Goal: Task Accomplishment & Management: Use online tool/utility

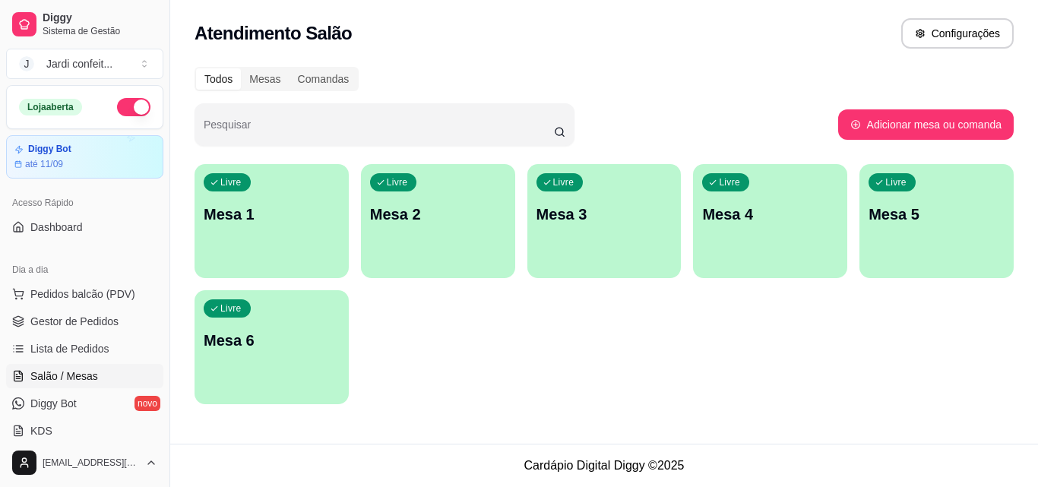
scroll to position [152, 0]
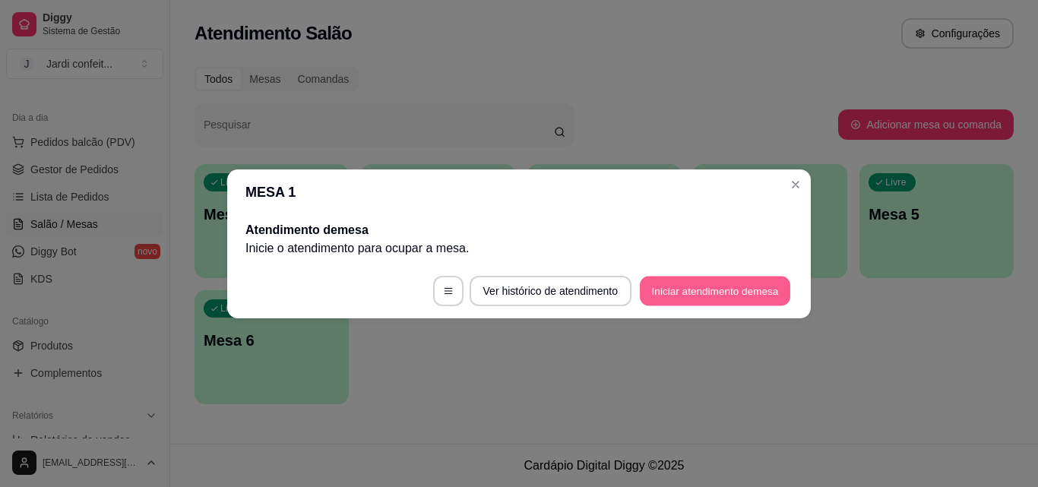
click at [663, 286] on button "Iniciar atendimento de mesa" at bounding box center [715, 291] width 150 height 30
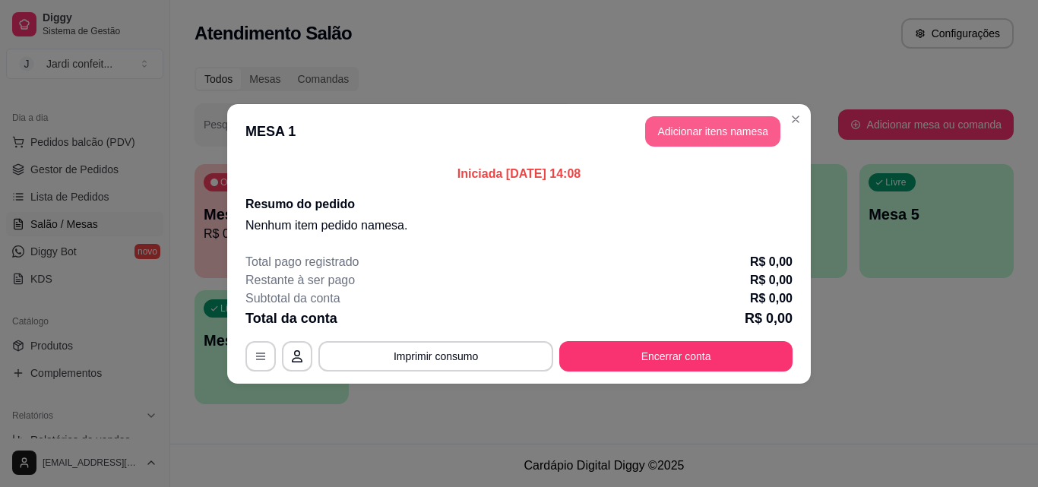
click at [735, 129] on button "Adicionar itens na mesa" at bounding box center [712, 131] width 135 height 30
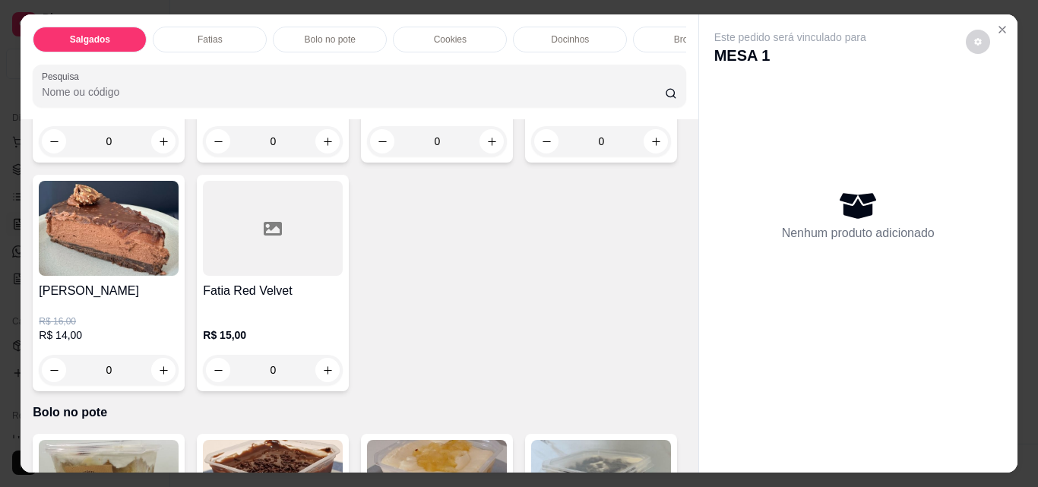
scroll to position [532, 0]
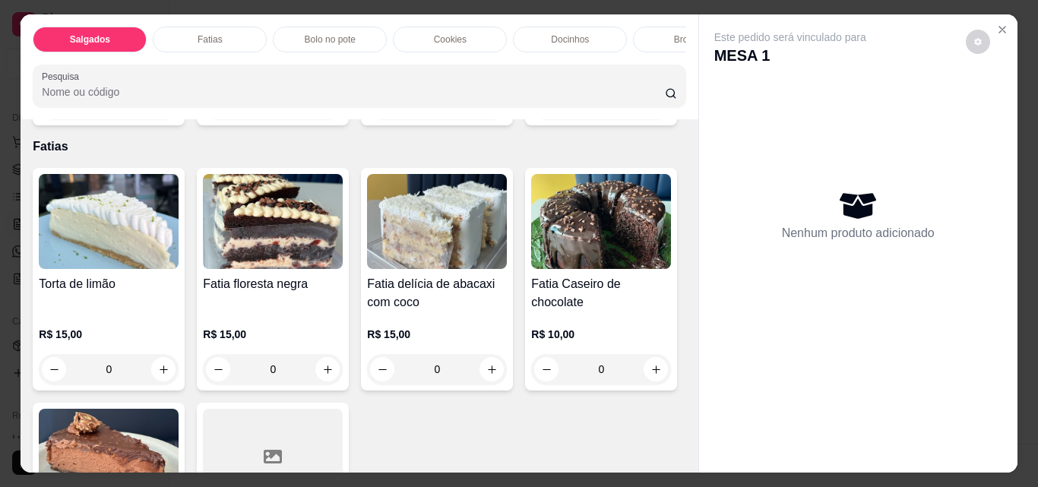
click at [480, 116] on button "increase-product-quantity" at bounding box center [492, 105] width 24 height 24
type input "1"
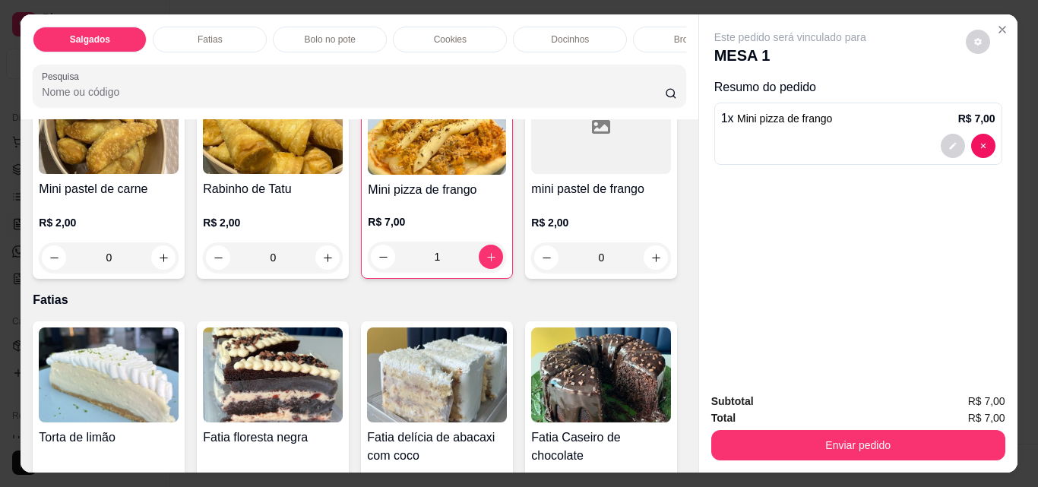
scroll to position [228, 0]
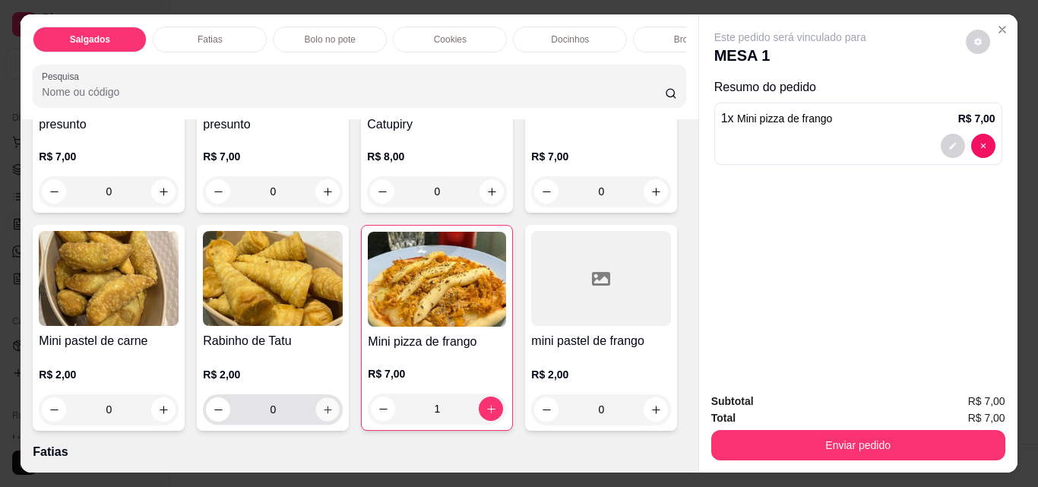
click at [340, 413] on button "increase-product-quantity" at bounding box center [328, 410] width 24 height 24
type input "1"
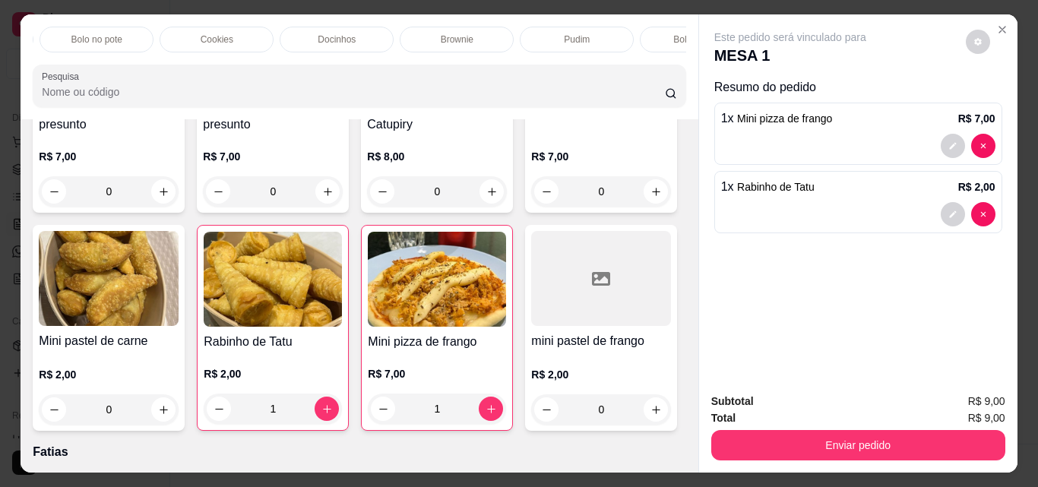
scroll to position [0, 660]
click at [398, 36] on p "Bebidas geladas" at bounding box center [390, 39] width 68 height 12
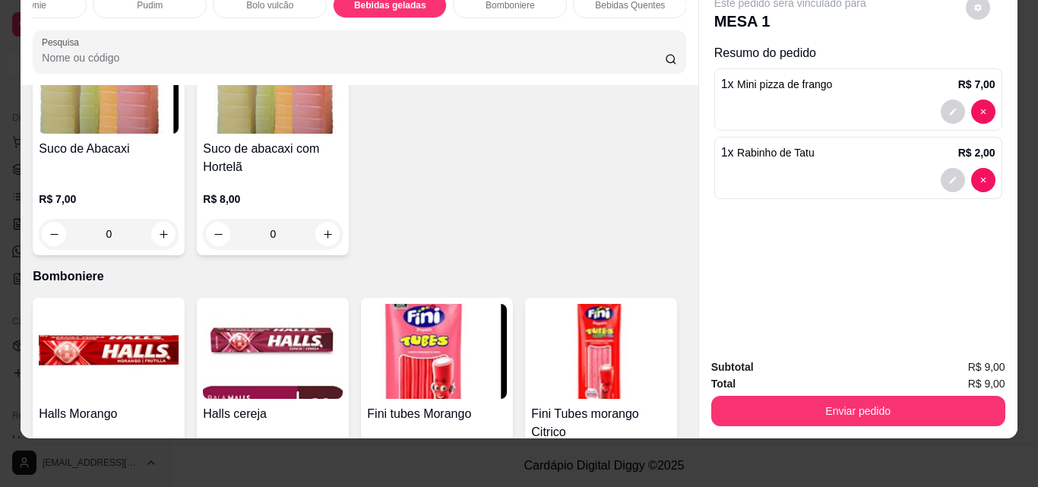
scroll to position [4002, 0]
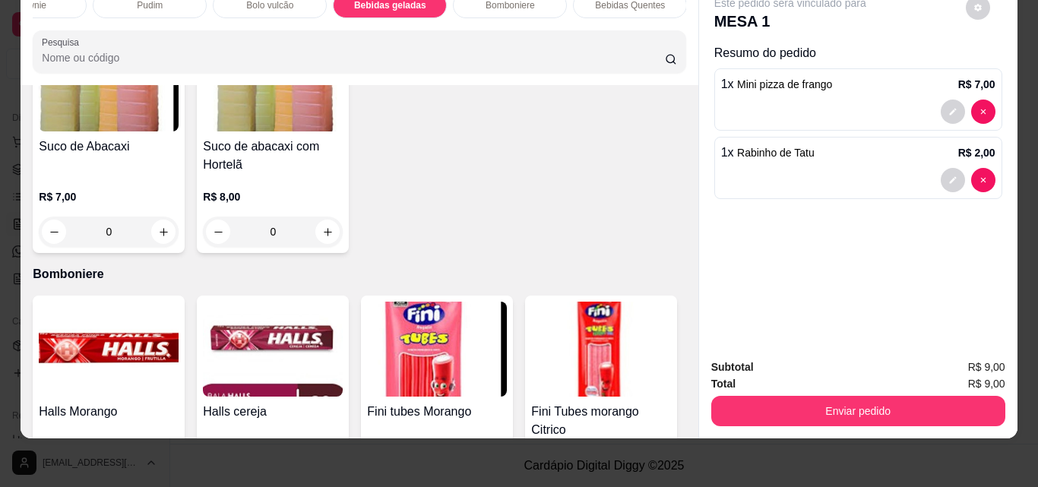
type input "1"
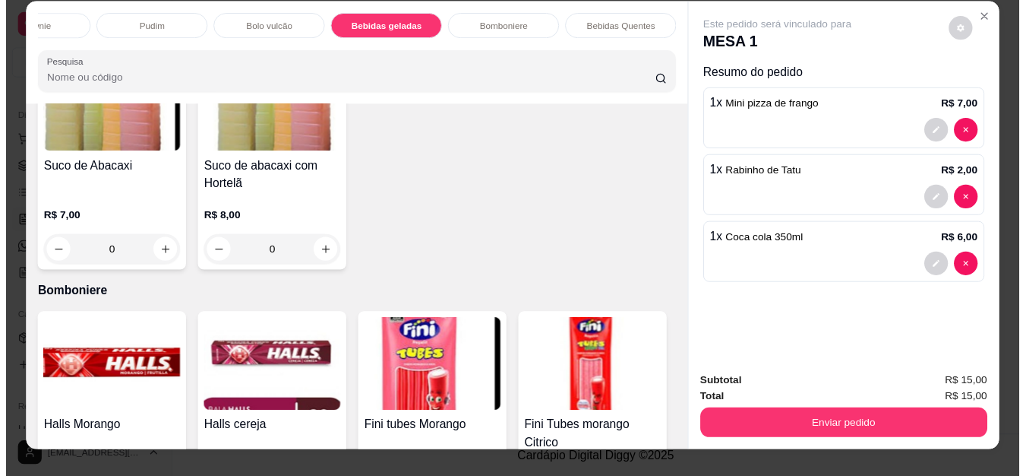
scroll to position [0, 0]
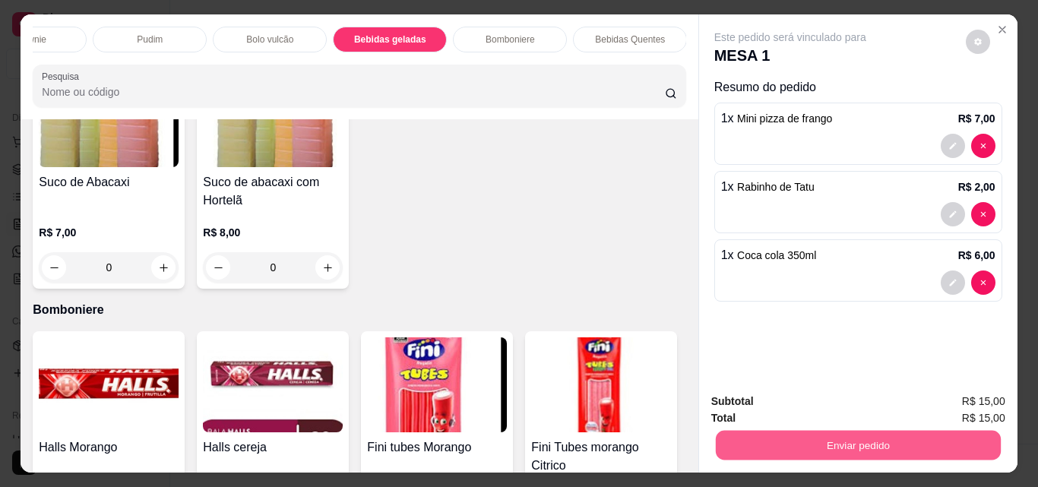
click at [897, 432] on button "Enviar pedido" at bounding box center [857, 445] width 285 height 30
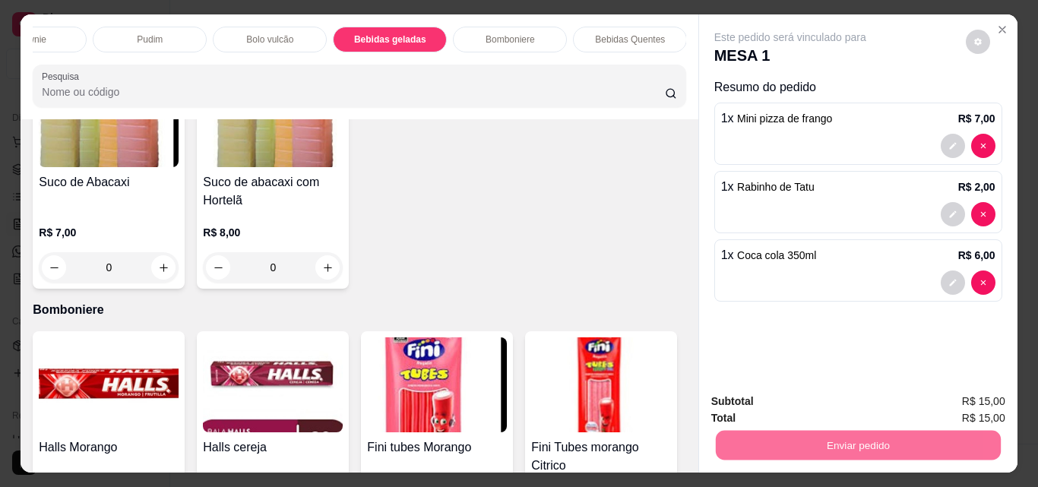
click at [845, 392] on button "Não registrar e enviar pedido" at bounding box center [807, 401] width 153 height 28
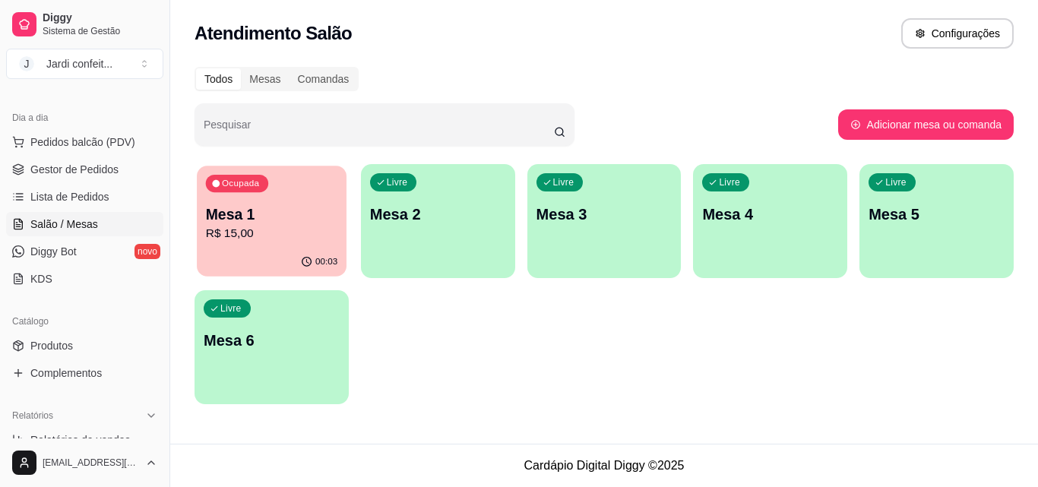
click at [266, 252] on div "00:03" at bounding box center [272, 262] width 150 height 29
click at [141, 157] on link "Gestor de Pedidos" at bounding box center [84, 169] width 157 height 24
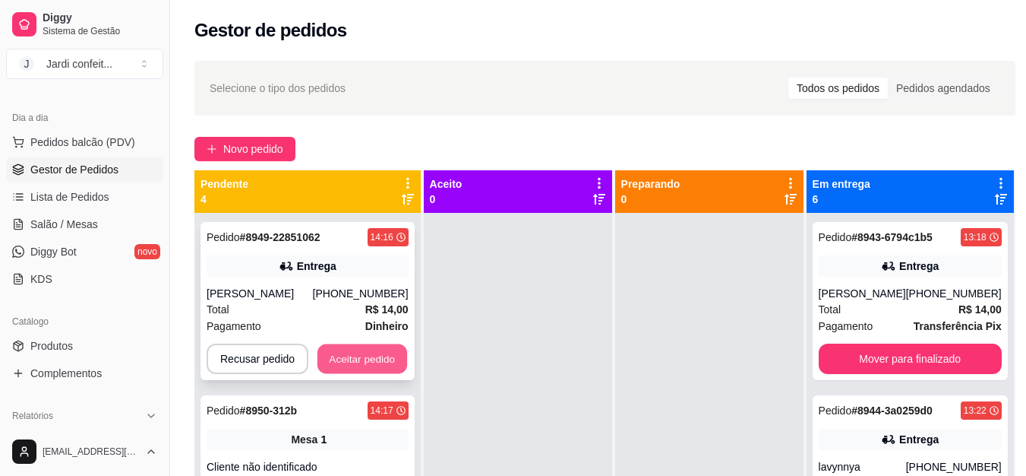
click at [359, 355] on button "Aceitar pedido" at bounding box center [363, 359] width 90 height 30
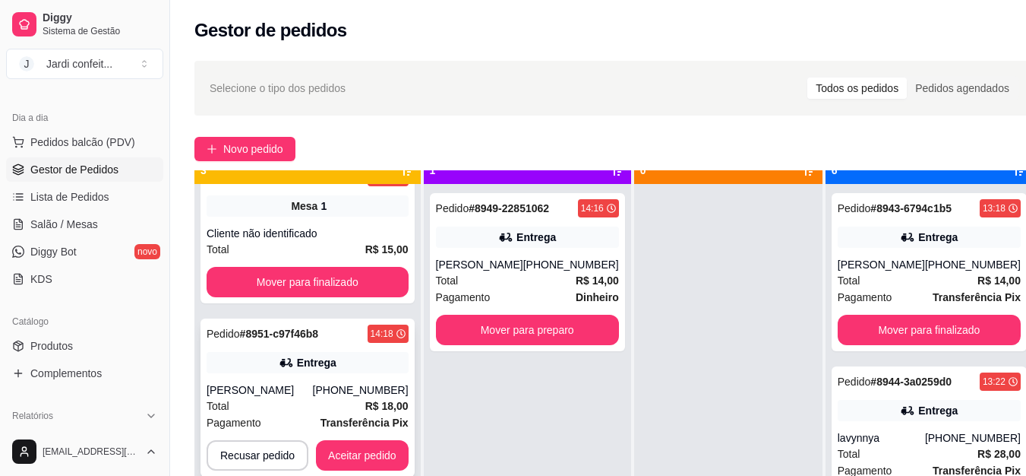
scroll to position [43, 0]
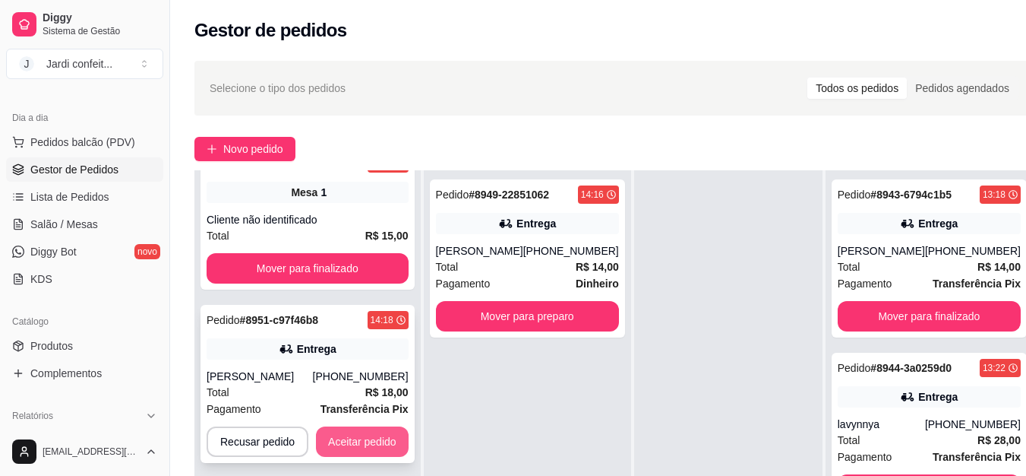
click at [359, 443] on button "Aceitar pedido" at bounding box center [362, 441] width 93 height 30
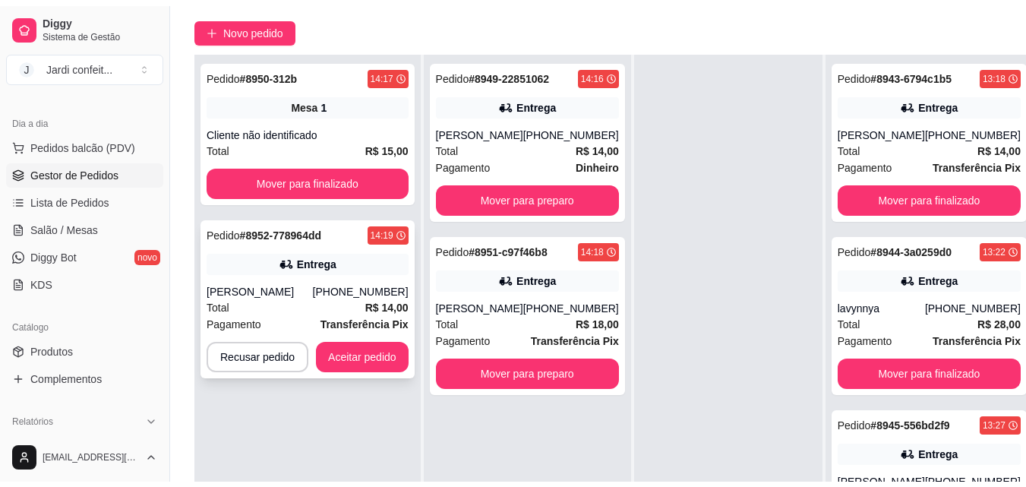
scroll to position [152, 0]
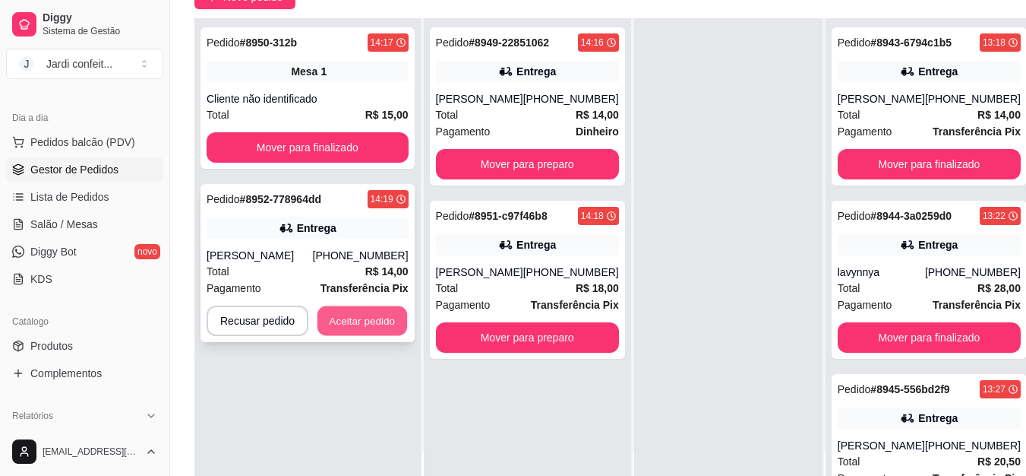
click at [363, 323] on button "Aceitar pedido" at bounding box center [363, 321] width 90 height 30
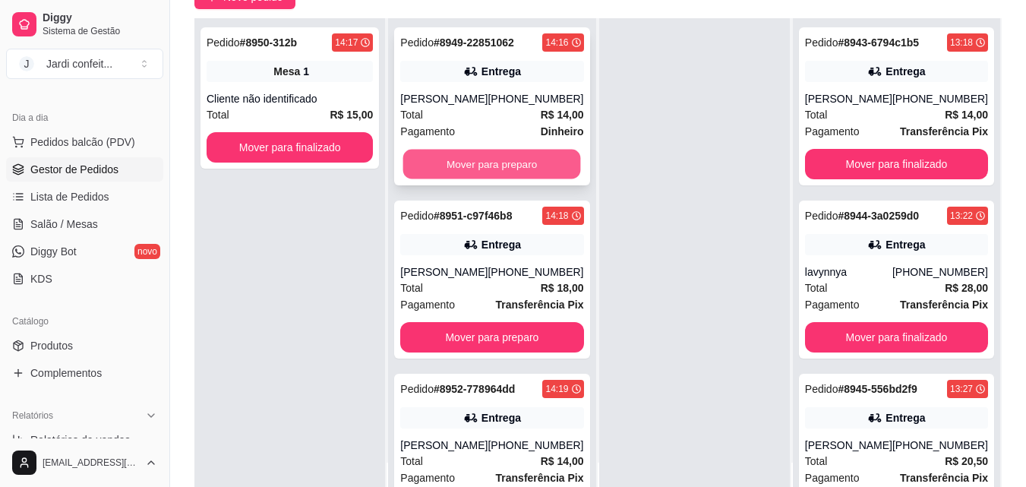
click at [539, 166] on button "Mover para preparo" at bounding box center [492, 165] width 178 height 30
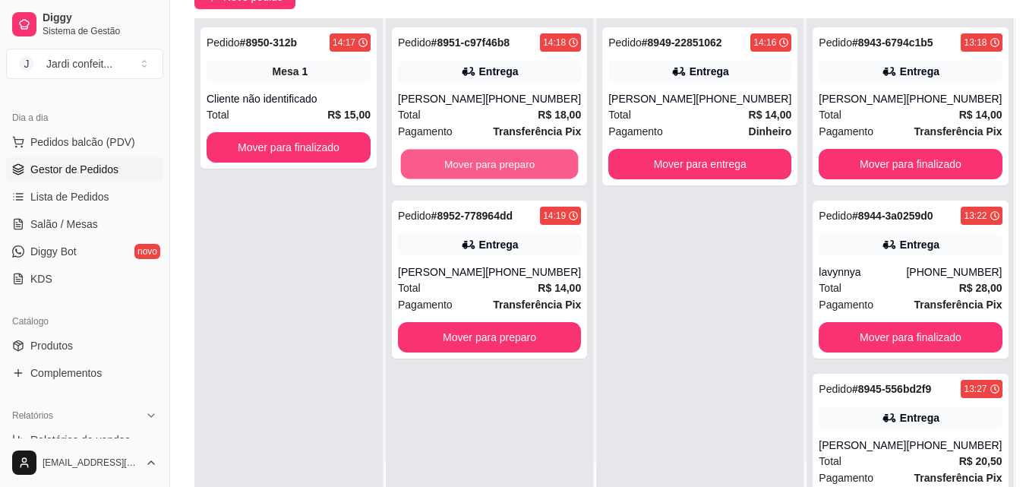
click at [539, 166] on button "Mover para preparo" at bounding box center [490, 165] width 178 height 30
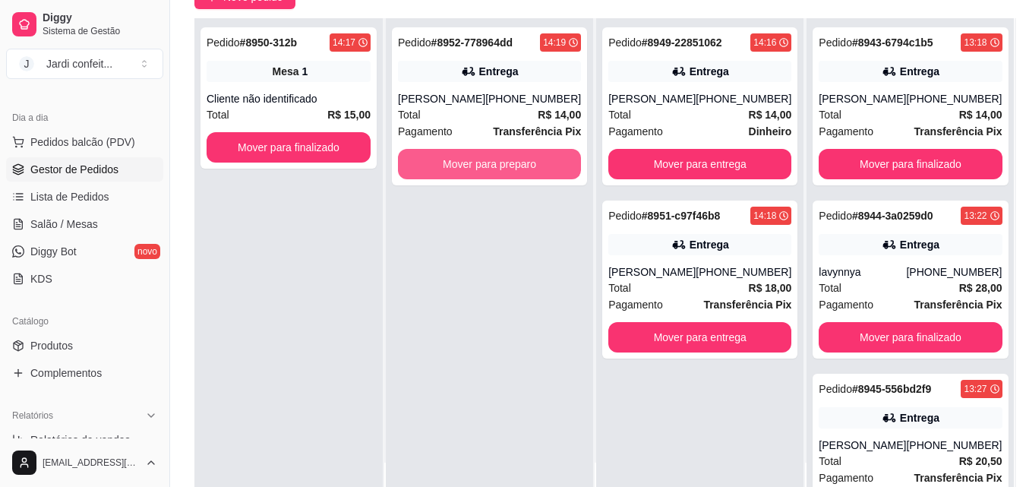
click at [539, 166] on button "Mover para preparo" at bounding box center [489, 164] width 183 height 30
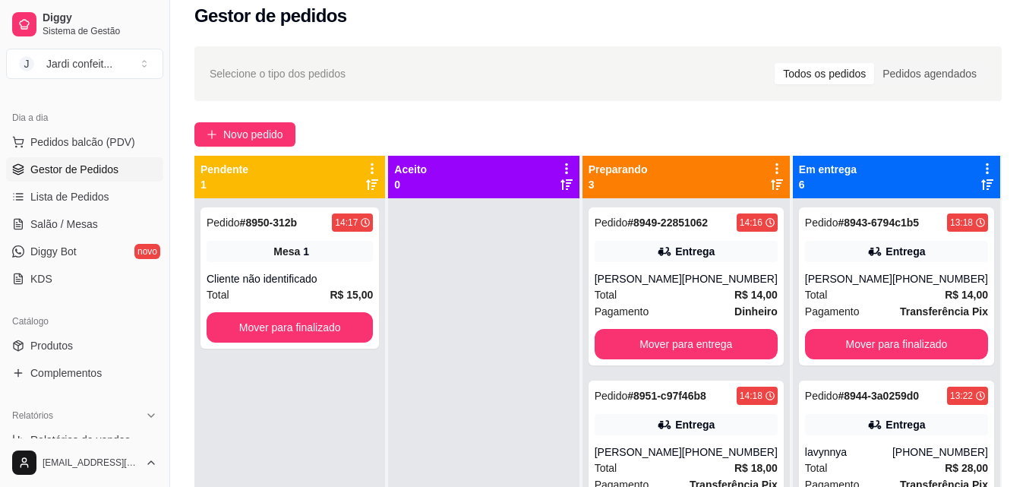
scroll to position [0, 0]
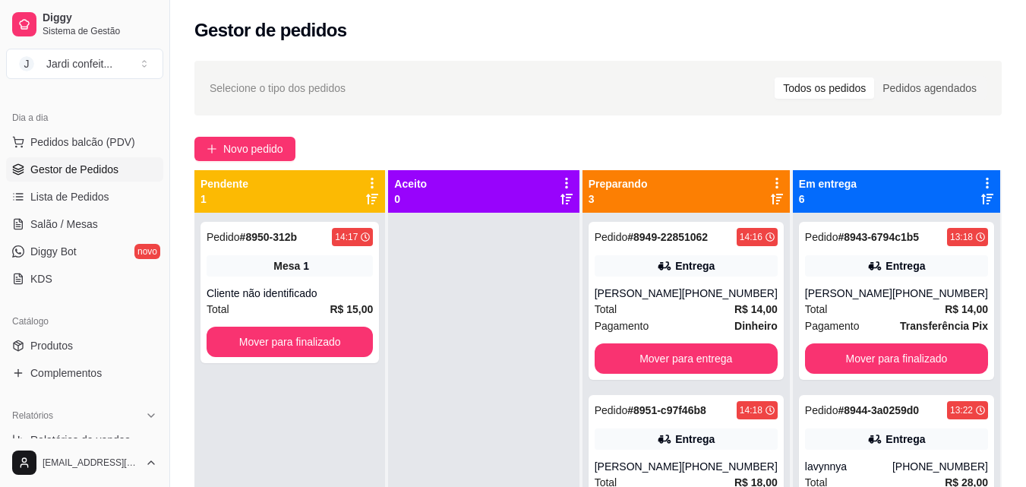
click at [267, 135] on div "Selecione o tipo dos pedidos Todos os pedidos Pedidos agendados Novo pedido Pen…" at bounding box center [598, 364] width 856 height 624
click at [267, 136] on div "Selecione o tipo dos pedidos Todos os pedidos Pedidos agendados Novo pedido Pen…" at bounding box center [598, 364] width 856 height 624
click at [268, 141] on span "Novo pedido" at bounding box center [253, 149] width 60 height 17
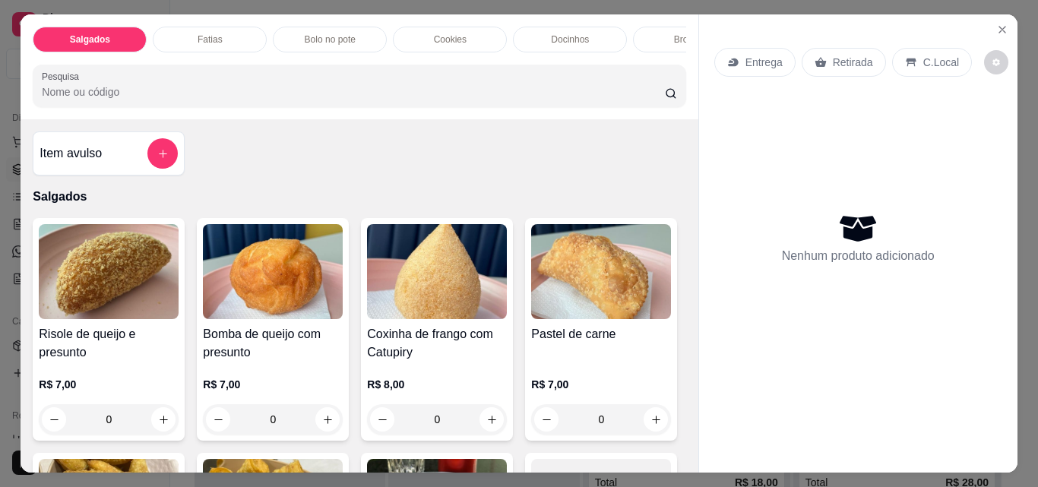
click at [320, 418] on button "increase-product-quantity" at bounding box center [327, 419] width 24 height 24
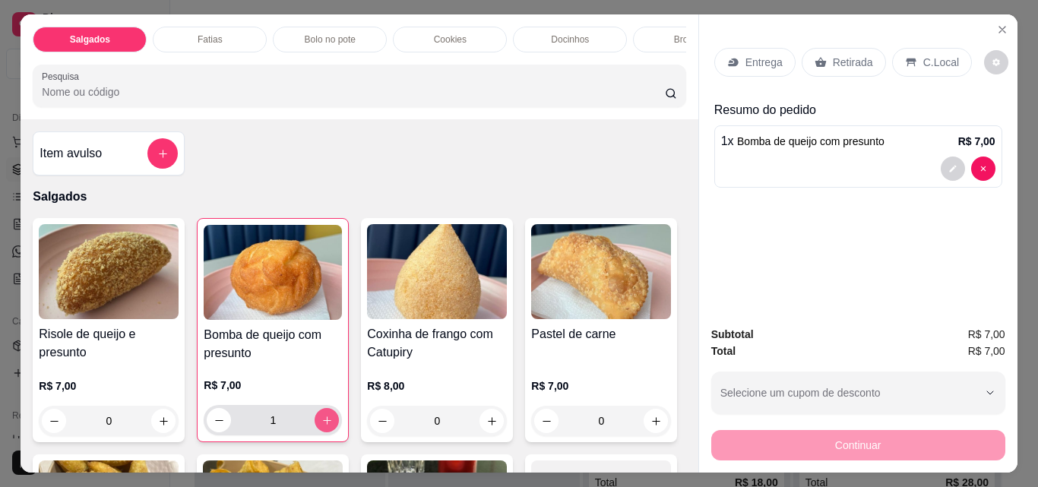
type input "1"
click at [823, 49] on div "Retirada" at bounding box center [843, 62] width 84 height 29
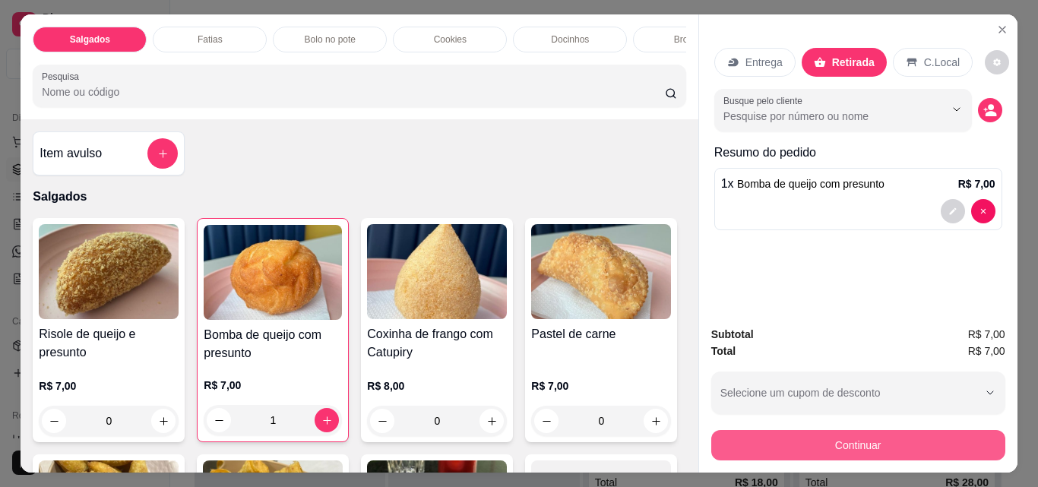
click at [792, 430] on button "Continuar" at bounding box center [858, 445] width 294 height 30
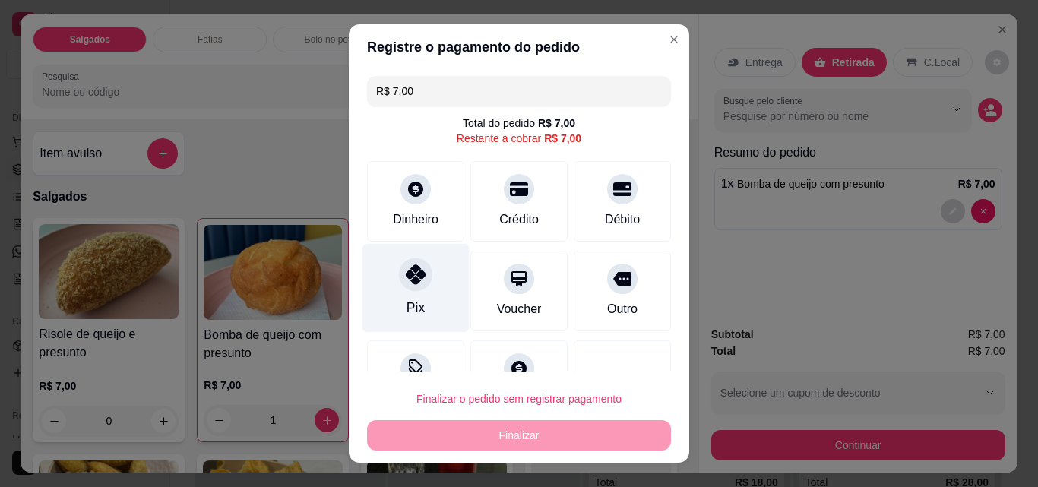
click at [402, 294] on div "Pix" at bounding box center [415, 288] width 107 height 89
type input "R$ 0,00"
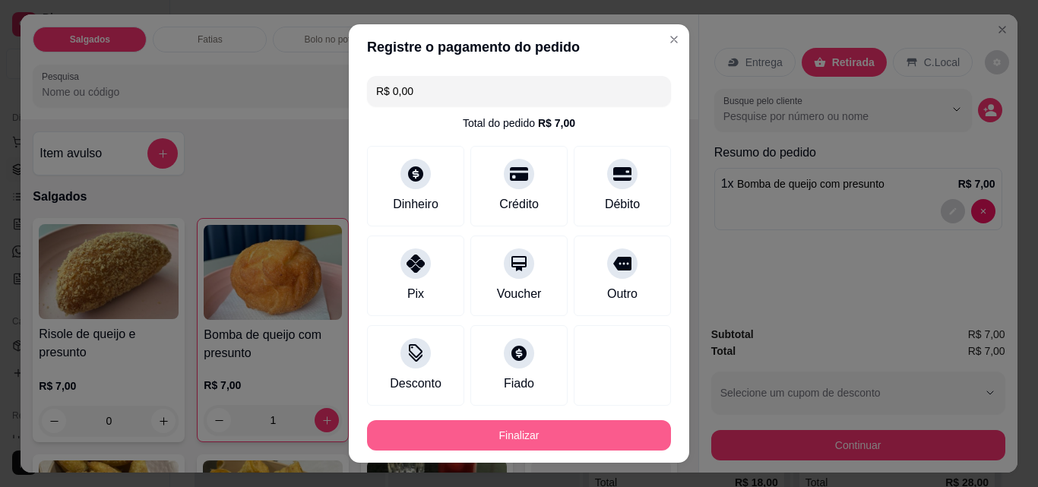
click at [497, 425] on button "Finalizar" at bounding box center [519, 435] width 304 height 30
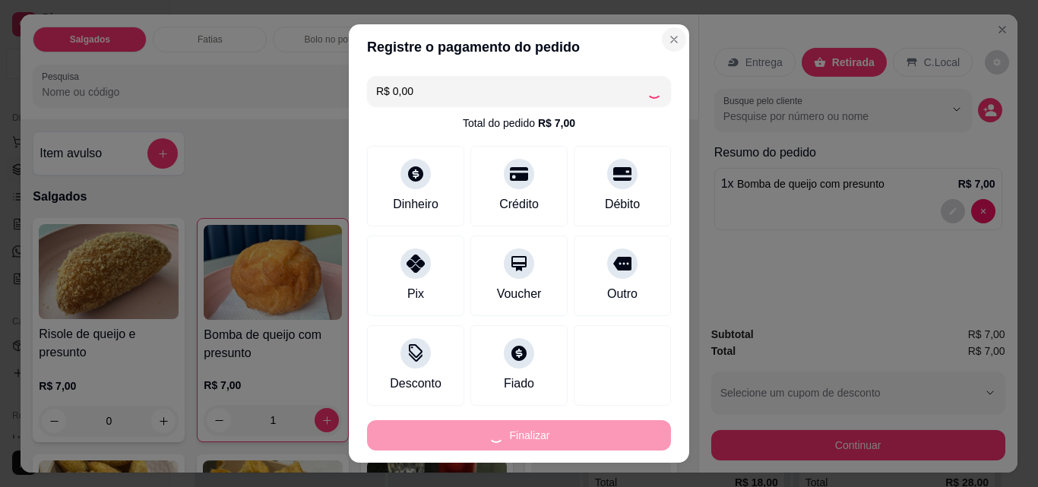
type input "0"
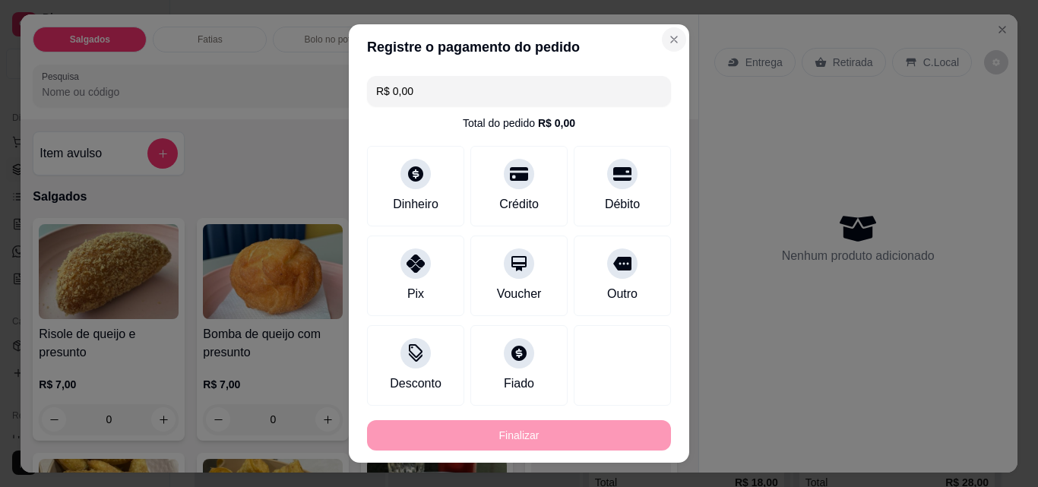
type input "-R$ 7,00"
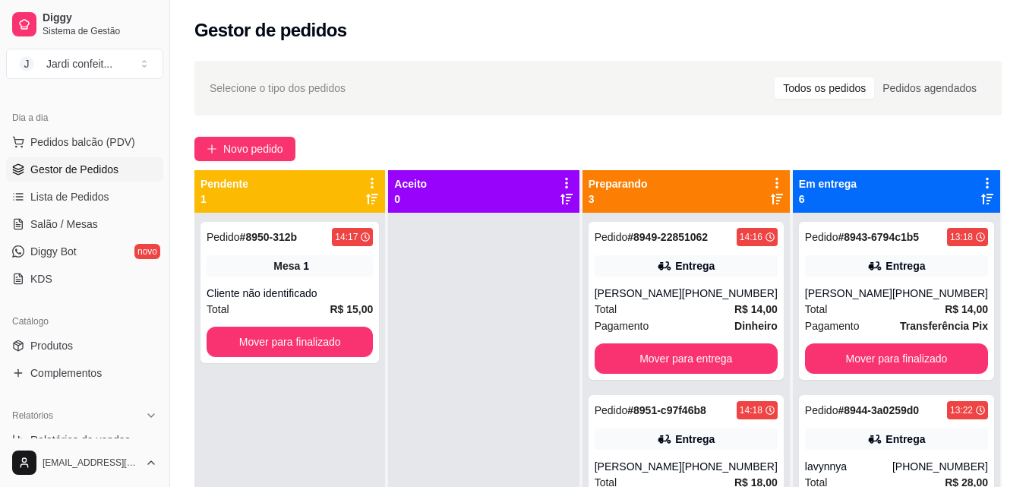
click at [661, 43] on div "Gestor de pedidos" at bounding box center [598, 26] width 856 height 52
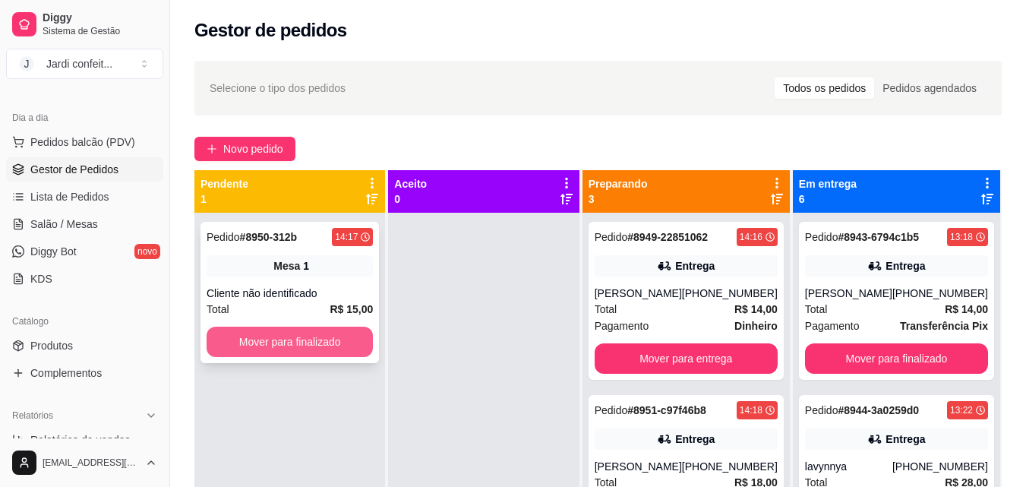
click at [347, 340] on button "Mover para finalizado" at bounding box center [290, 342] width 166 height 30
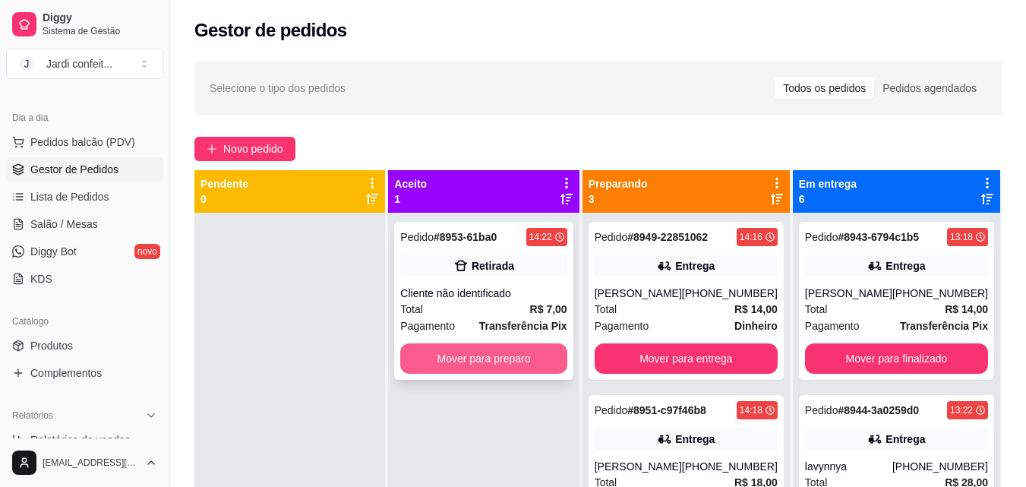
click at [561, 354] on button "Mover para preparo" at bounding box center [483, 358] width 166 height 30
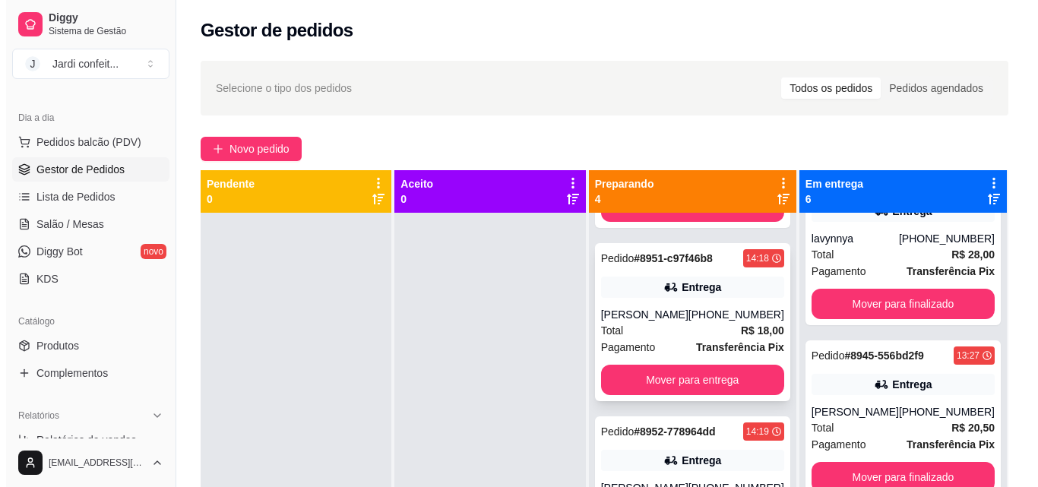
scroll to position [221, 0]
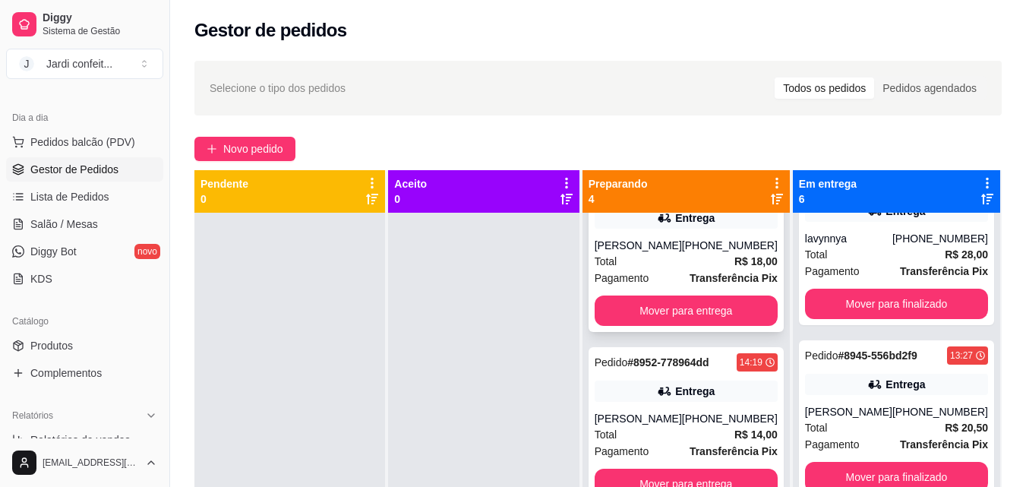
click at [709, 270] on span "Transferência Pix" at bounding box center [734, 278] width 88 height 17
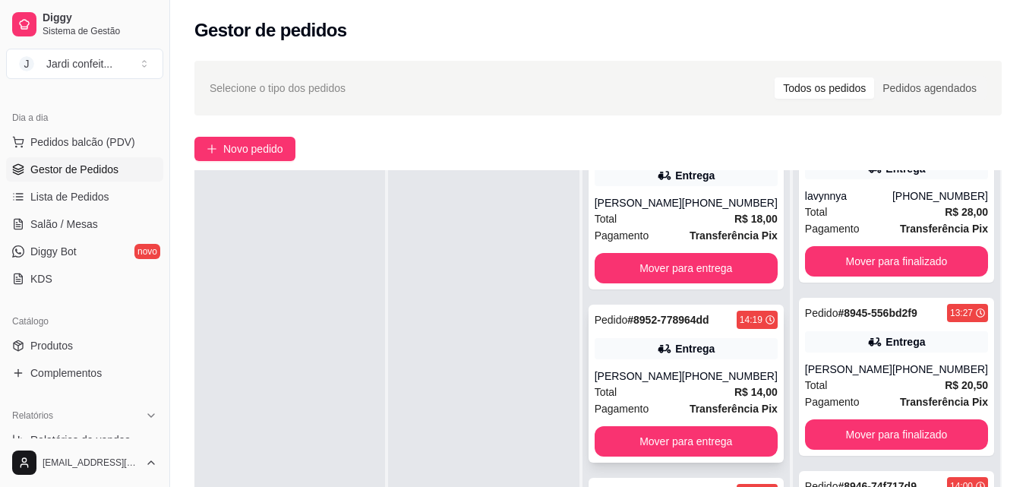
click at [695, 381] on div "[PHONE_NUMBER]" at bounding box center [730, 375] width 96 height 15
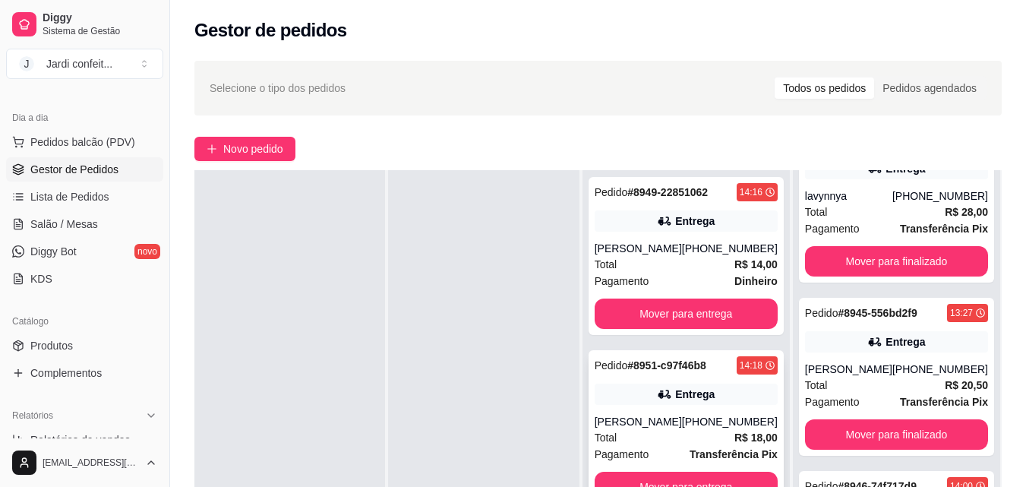
scroll to position [0, 0]
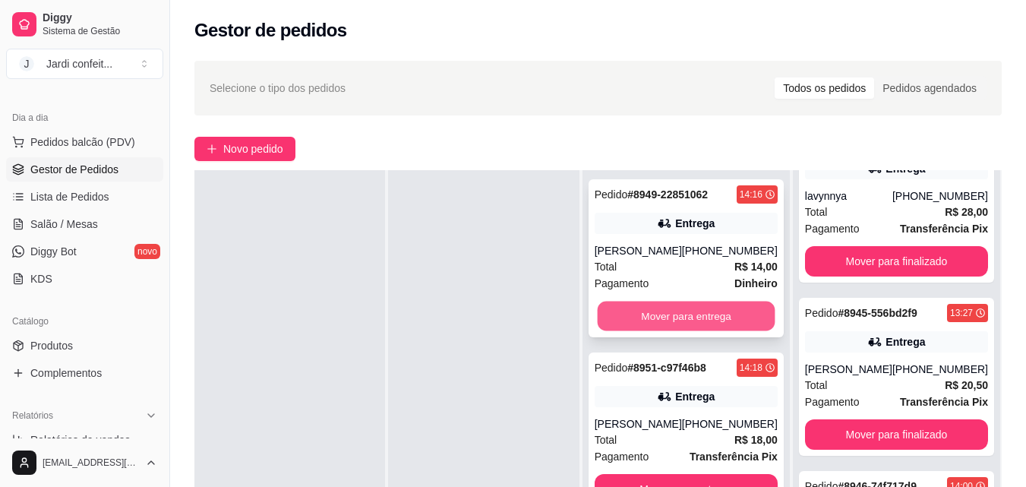
click at [639, 313] on button "Mover para entrega" at bounding box center [686, 317] width 178 height 30
click at [643, 310] on button "Mover para entrega" at bounding box center [686, 317] width 178 height 30
click at [644, 310] on button "Mover para entrega" at bounding box center [686, 317] width 178 height 30
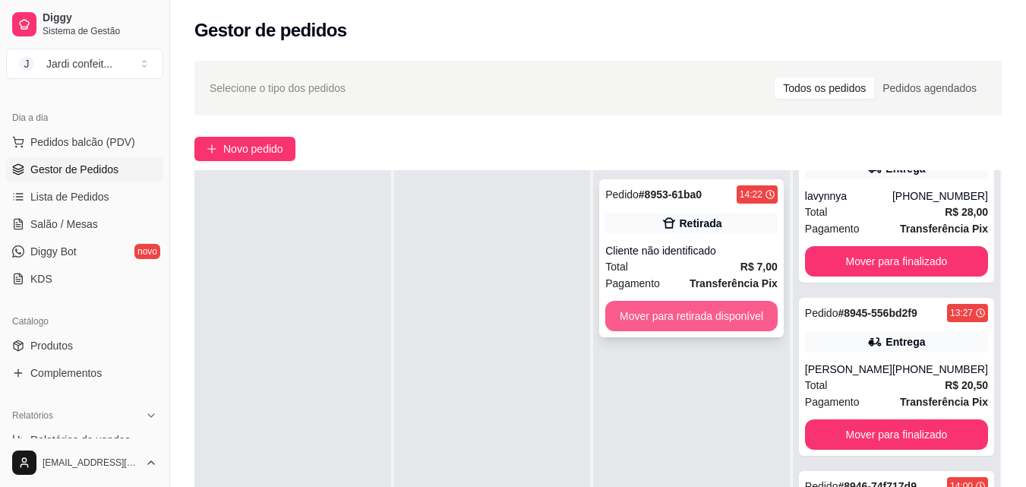
click at [644, 311] on button "Mover para retirada disponível" at bounding box center [691, 316] width 172 height 30
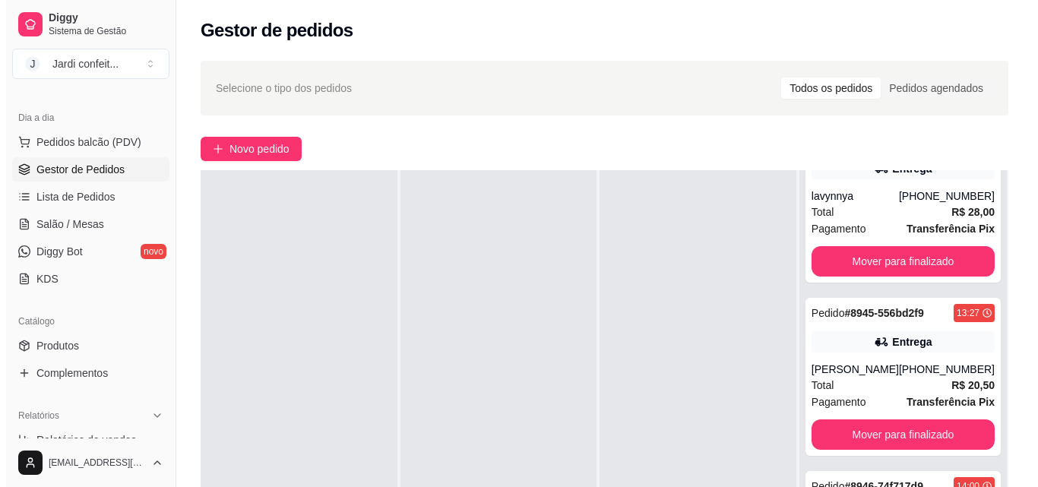
scroll to position [264, 0]
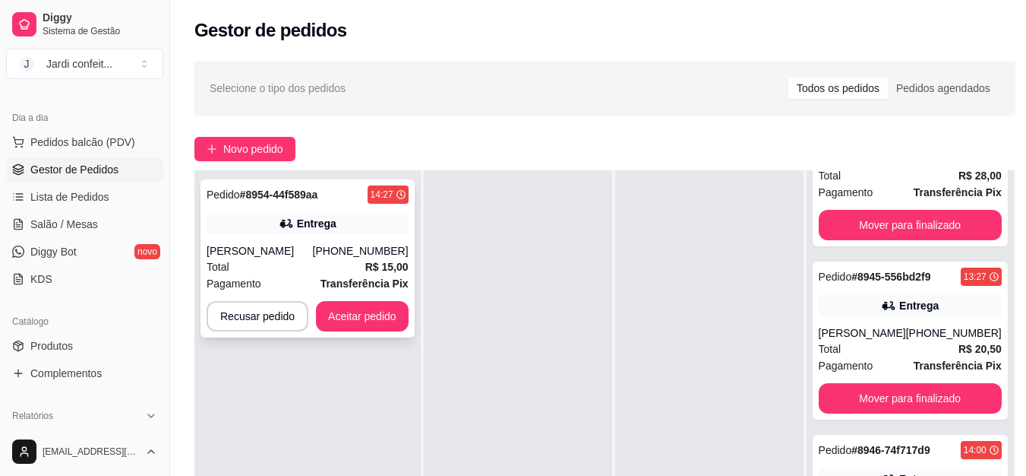
click at [280, 221] on icon at bounding box center [286, 223] width 15 height 15
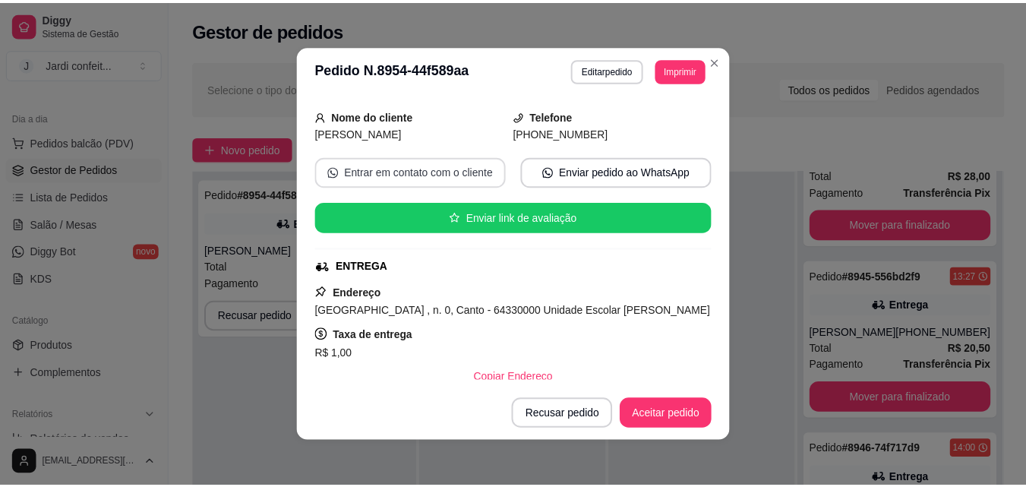
scroll to position [152, 0]
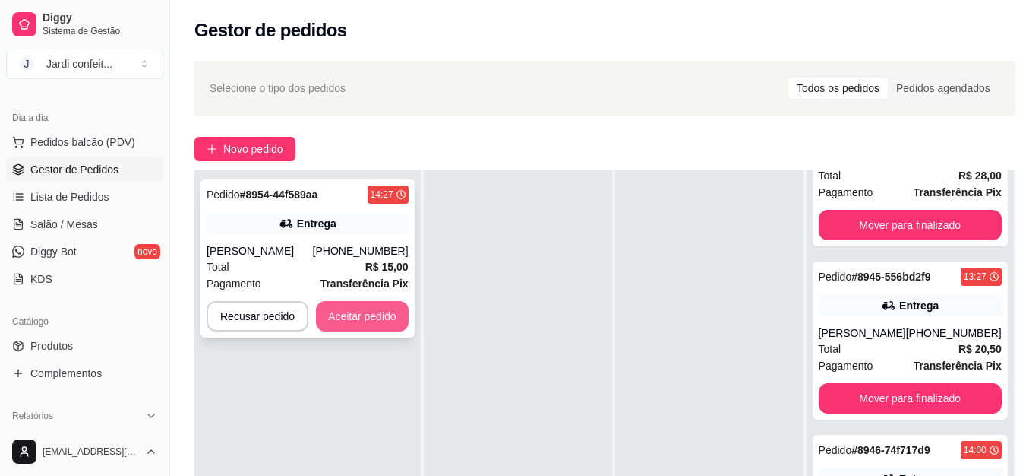
click at [381, 311] on button "Aceitar pedido" at bounding box center [362, 316] width 93 height 30
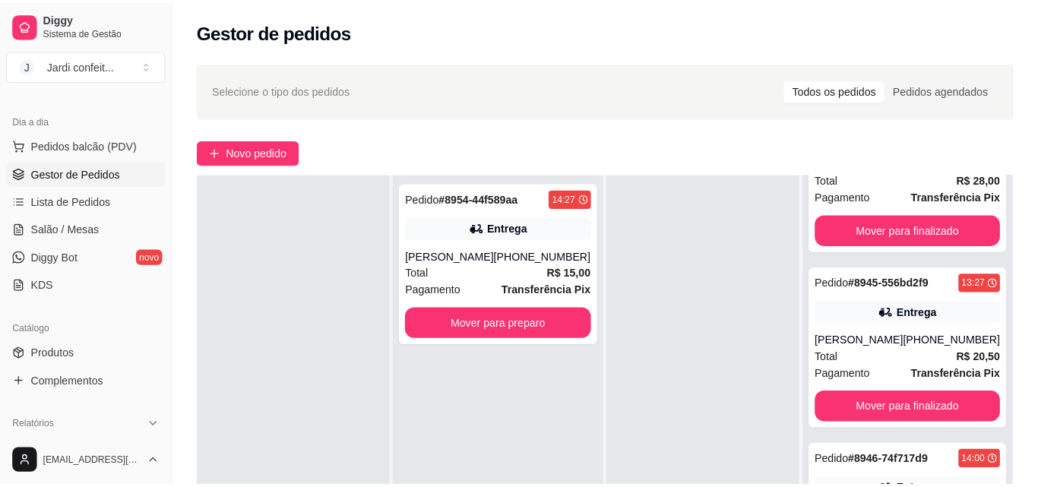
scroll to position [228, 0]
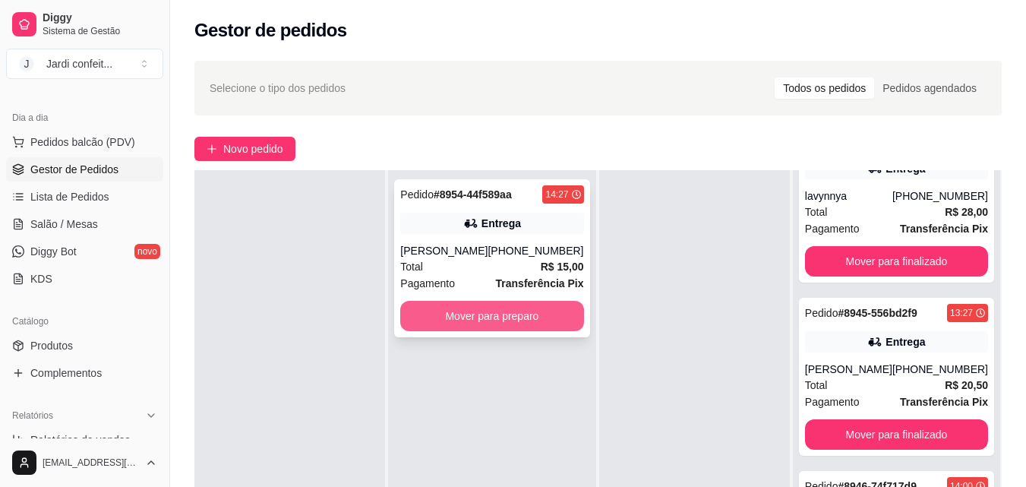
click at [517, 307] on button "Mover para preparo" at bounding box center [491, 316] width 183 height 30
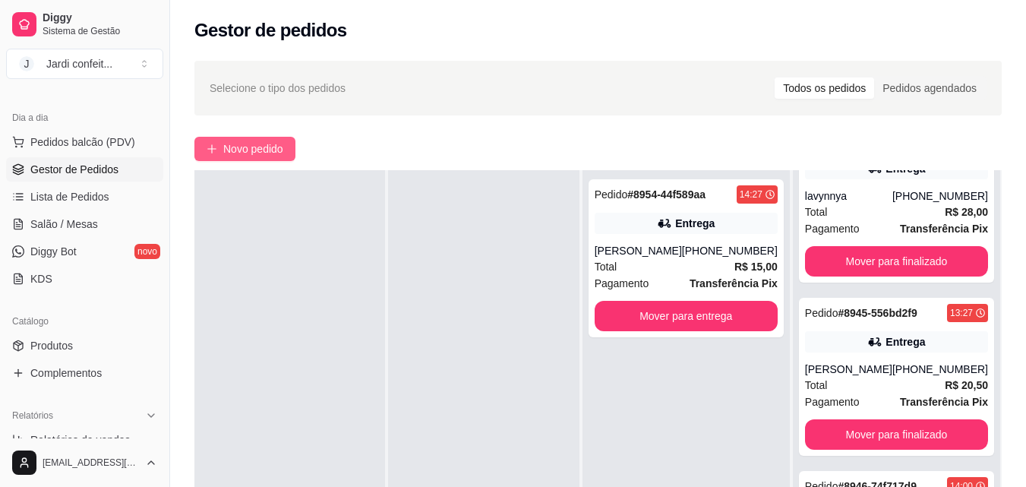
click at [255, 153] on span "Novo pedido" at bounding box center [253, 149] width 60 height 17
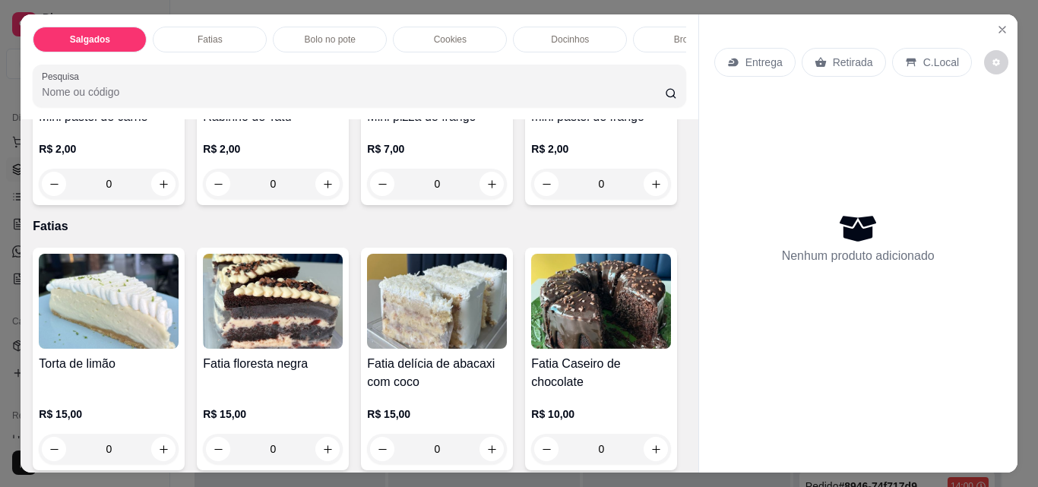
scroll to position [456, 0]
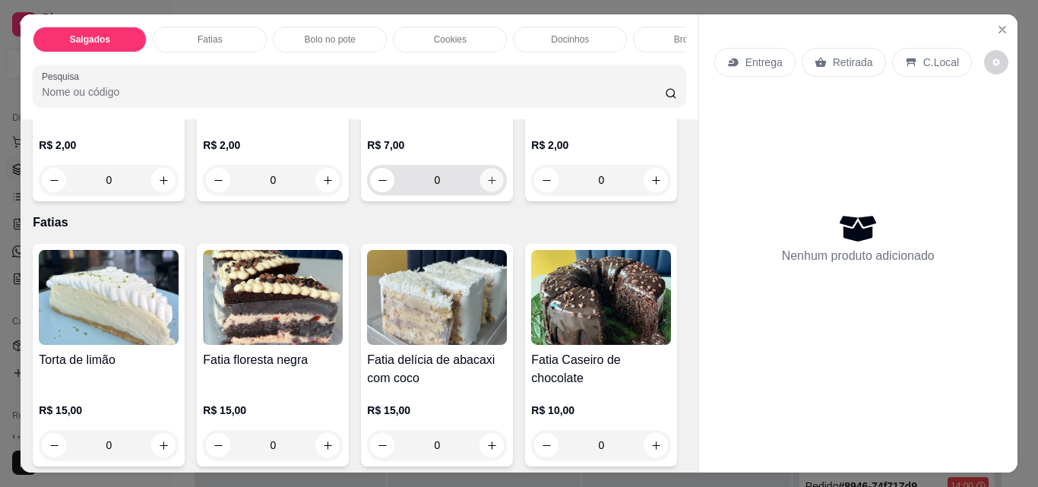
click at [480, 192] on button "increase-product-quantity" at bounding box center [492, 181] width 24 height 24
type input "1"
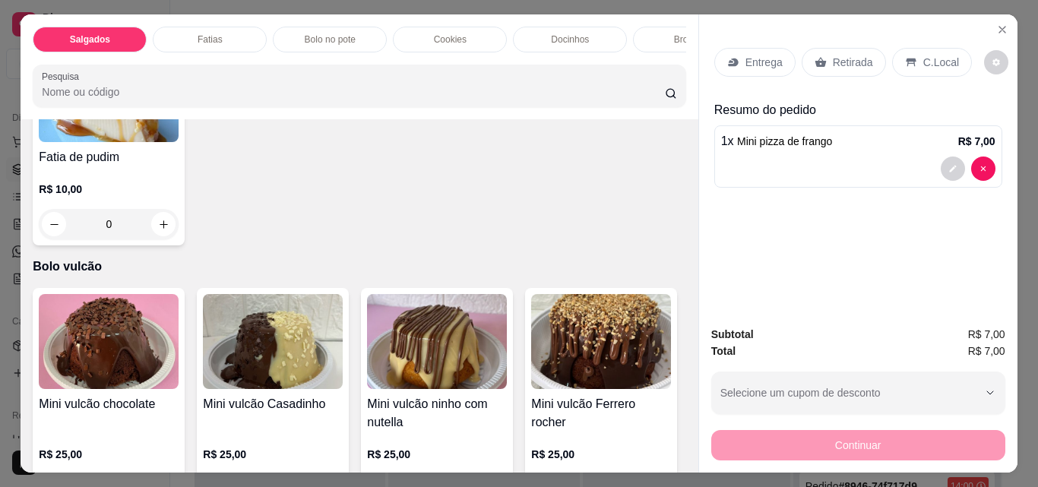
scroll to position [2507, 0]
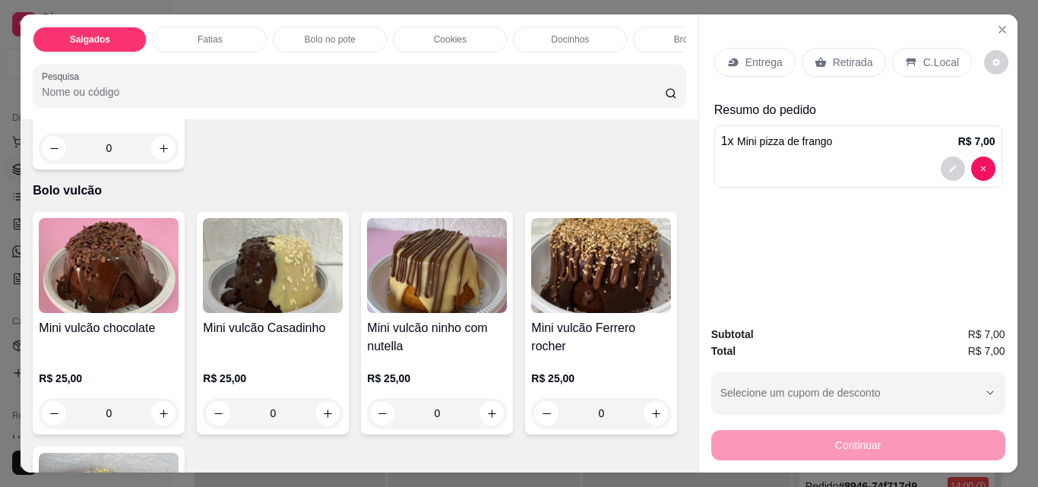
type input "1"
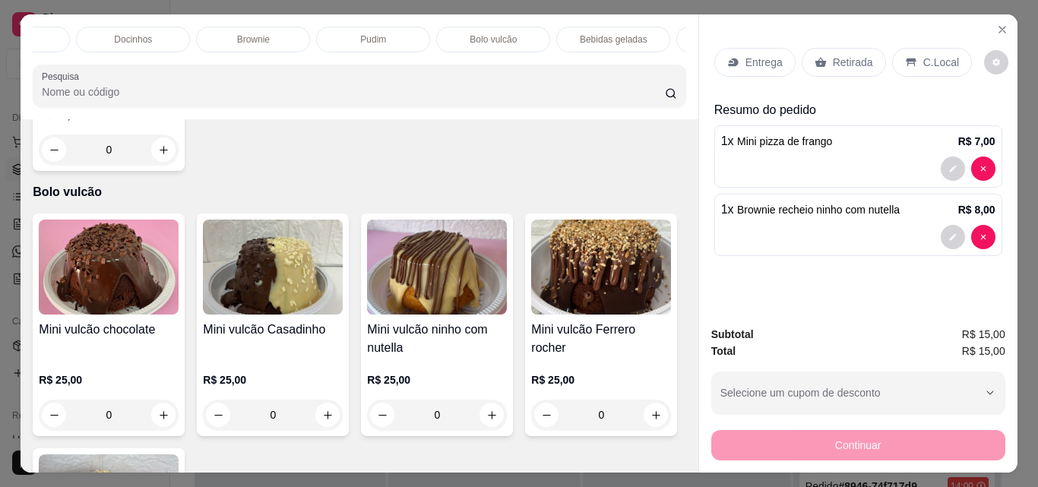
scroll to position [0, 466]
click at [575, 27] on div "Bebidas geladas" at bounding box center [584, 40] width 114 height 26
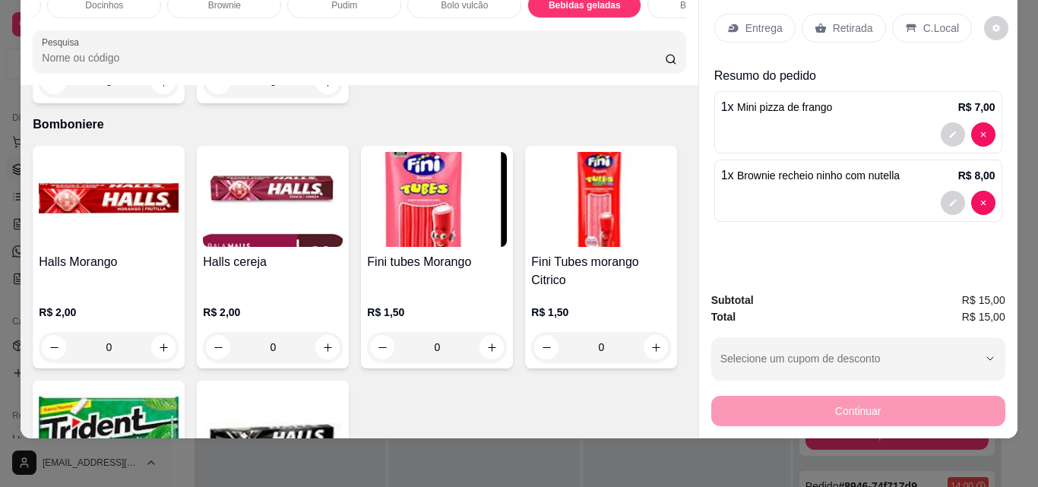
scroll to position [4154, 0]
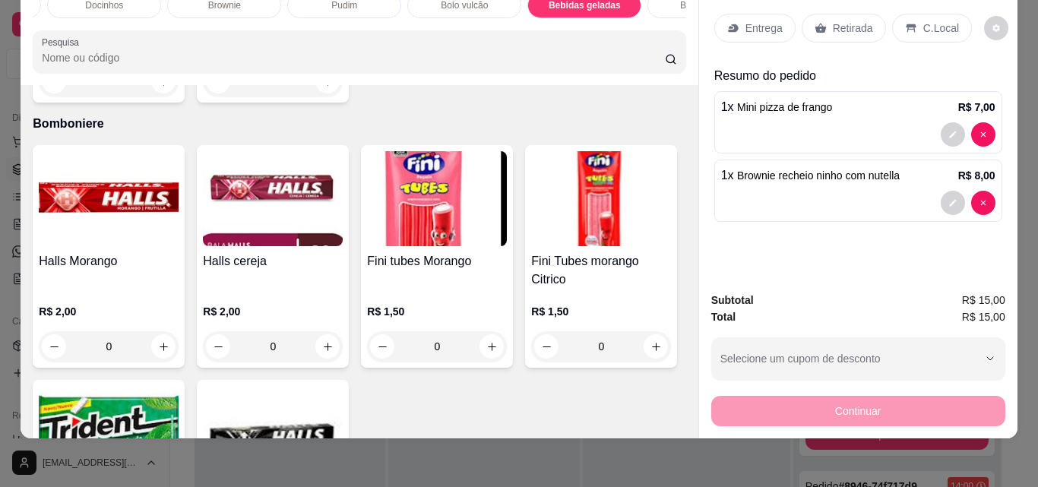
type input "1"
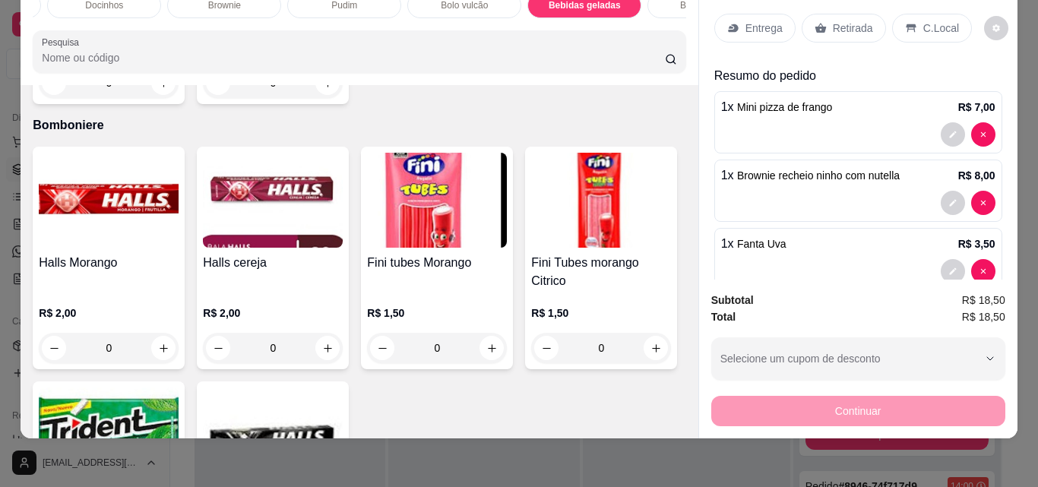
click at [852, 21] on p "Retirada" at bounding box center [853, 28] width 40 height 15
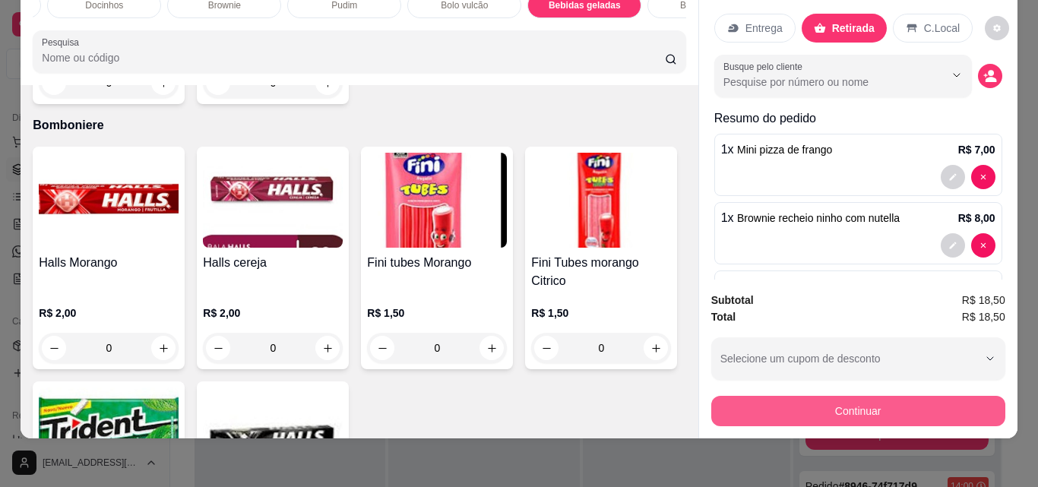
click at [826, 399] on button "Continuar" at bounding box center [858, 411] width 294 height 30
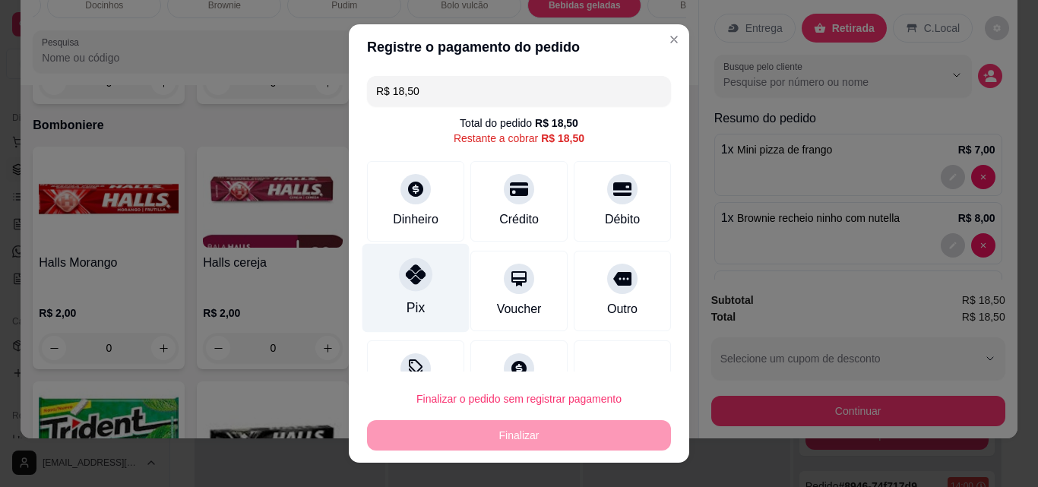
click at [406, 275] on icon at bounding box center [416, 274] width 20 height 20
type input "R$ 0,00"
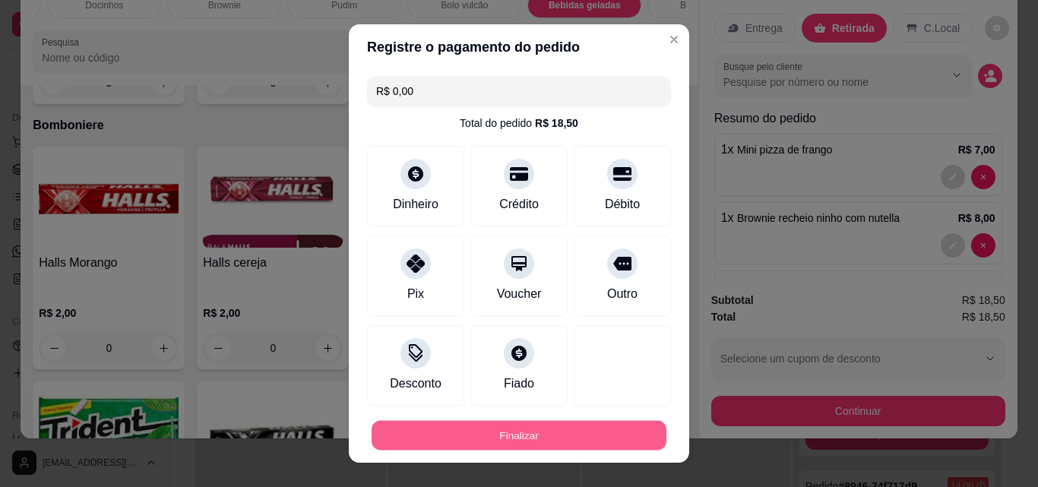
click at [484, 425] on button "Finalizar" at bounding box center [518, 436] width 295 height 30
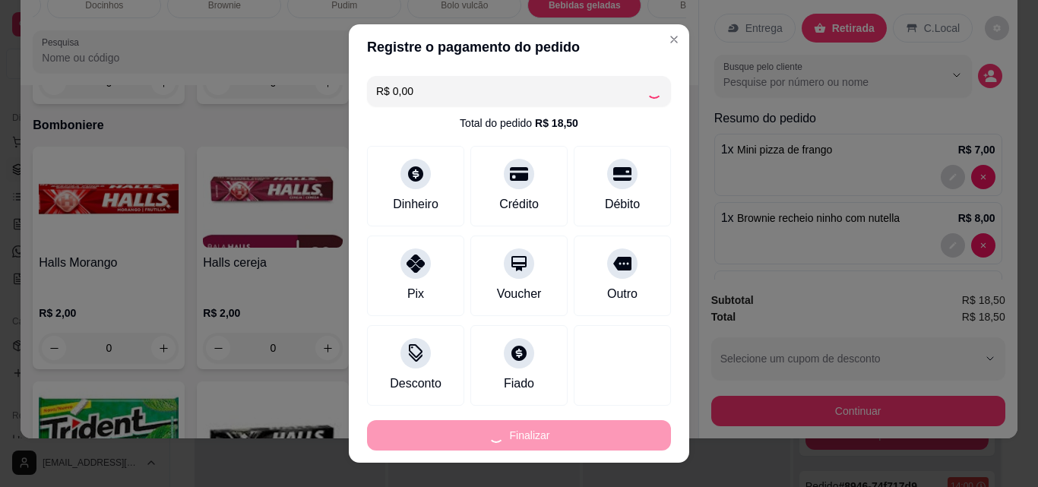
type input "0"
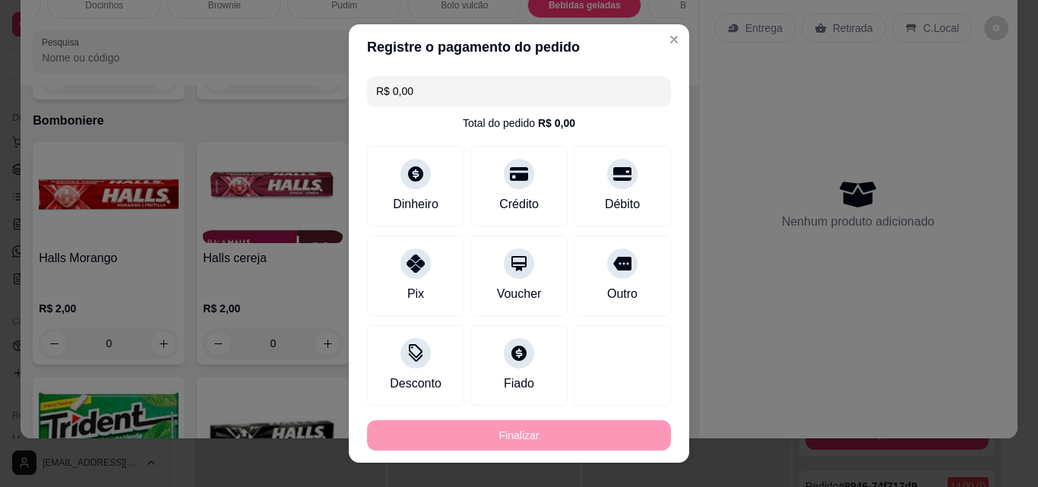
type input "-R$ 18,50"
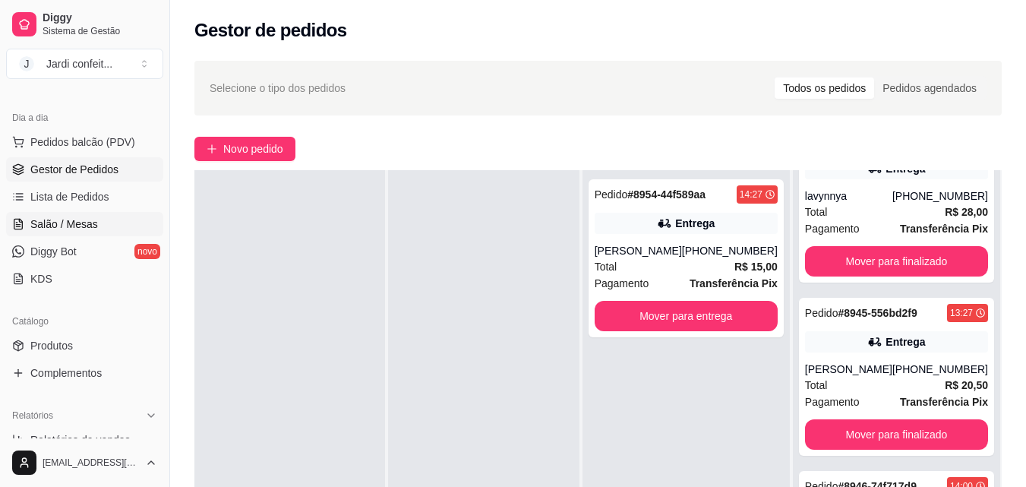
click at [88, 225] on span "Salão / Mesas" at bounding box center [64, 223] width 68 height 15
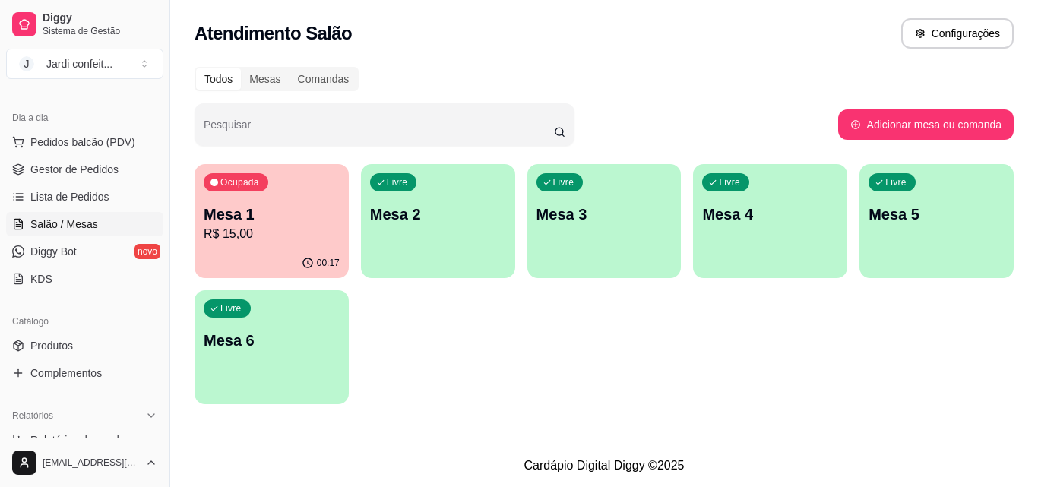
click at [305, 213] on p "Mesa 1" at bounding box center [272, 214] width 136 height 21
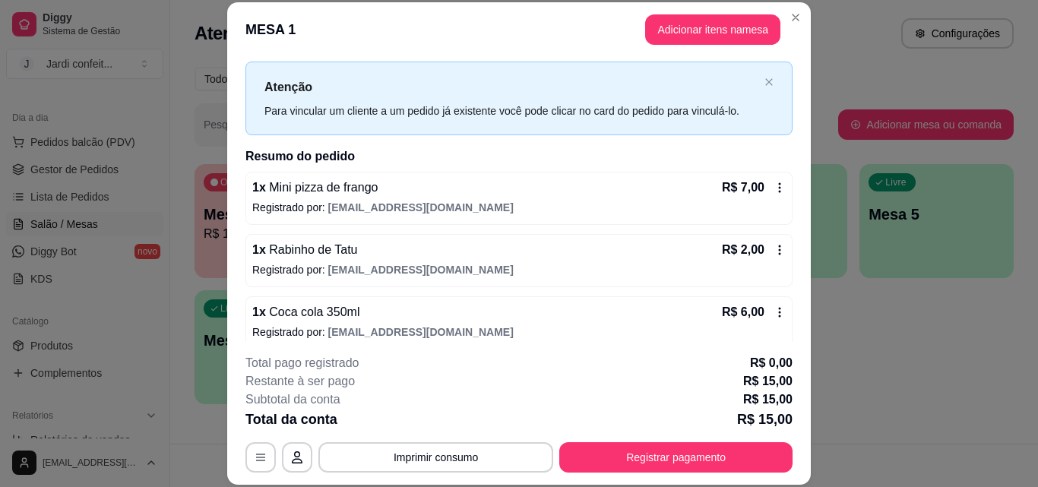
scroll to position [43, 0]
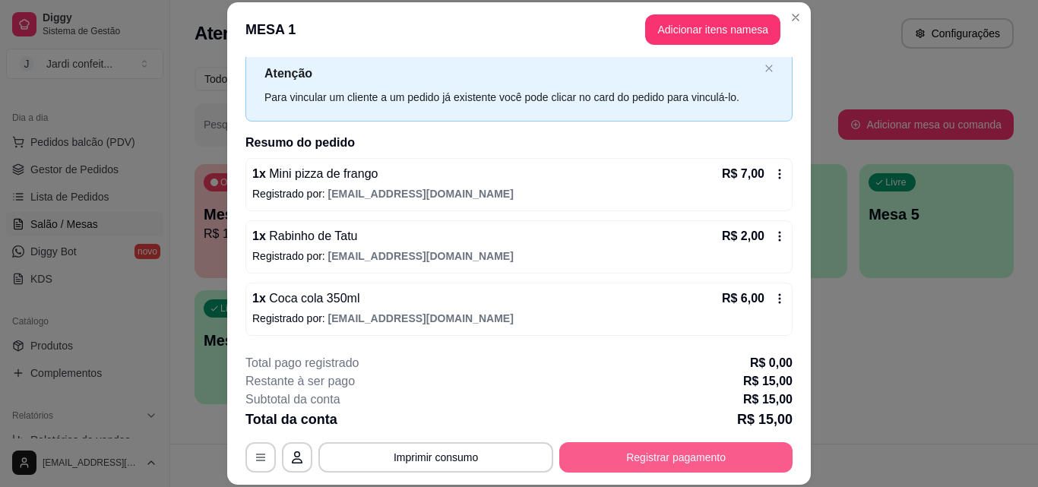
click at [665, 442] on div "**********" at bounding box center [518, 457] width 547 height 30
click at [693, 458] on button "Registrar pagamento" at bounding box center [675, 457] width 233 height 30
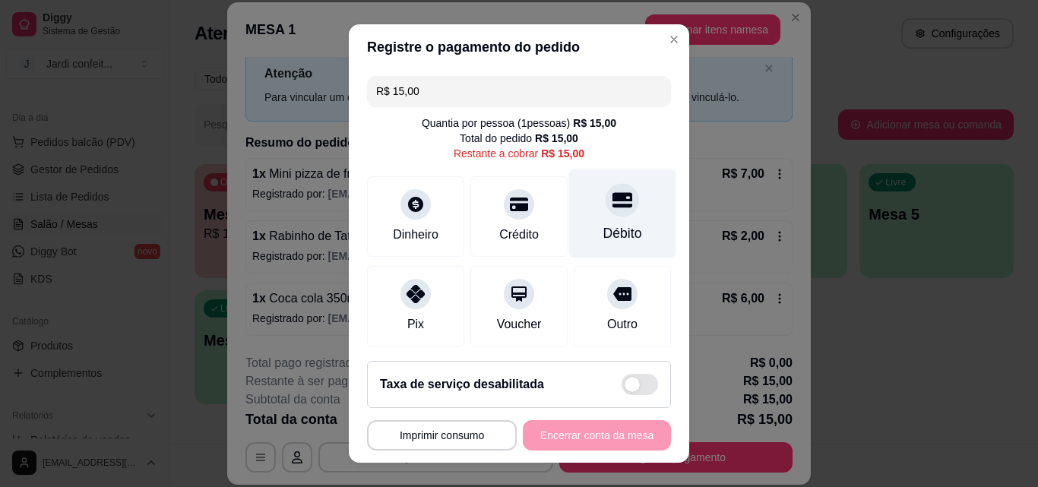
click at [620, 234] on div "Débito" at bounding box center [622, 213] width 107 height 89
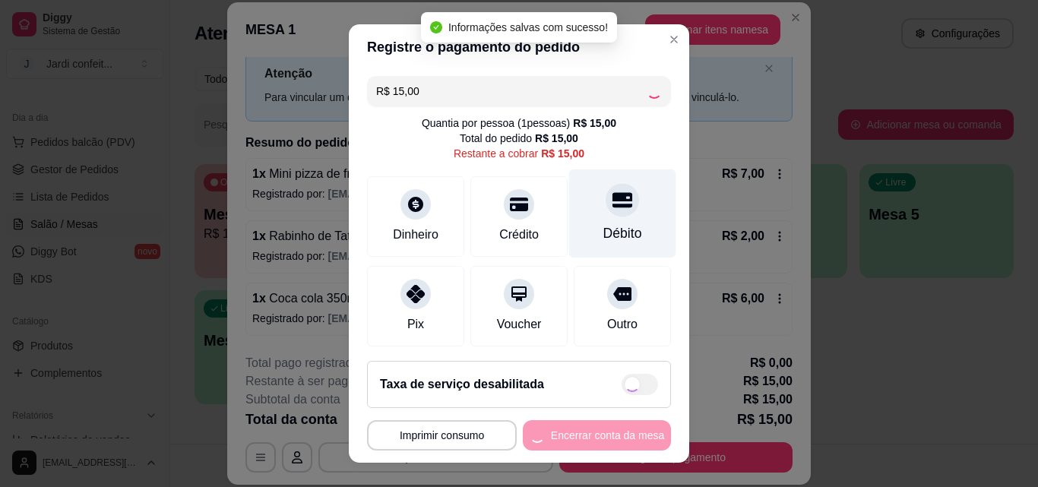
type input "R$ 0,00"
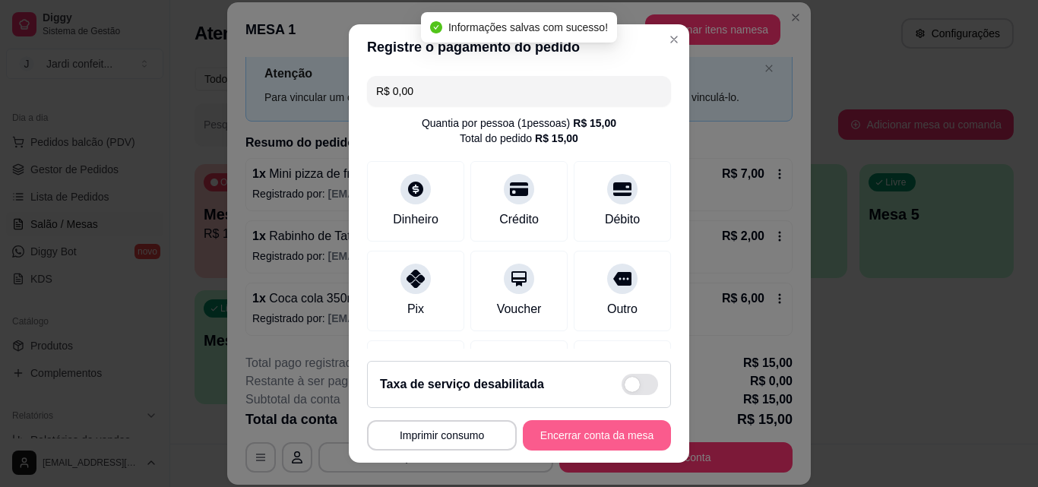
click at [589, 434] on button "Encerrar conta da mesa" at bounding box center [597, 435] width 148 height 30
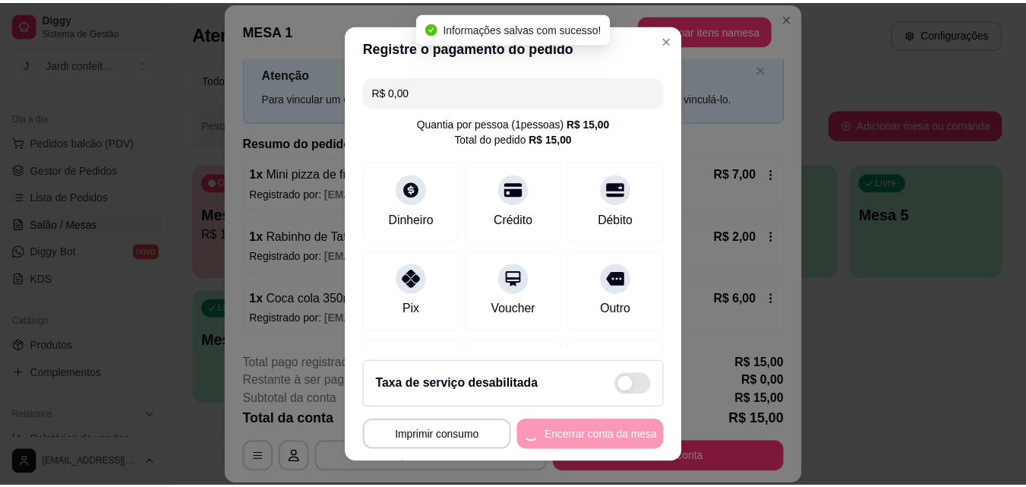
scroll to position [0, 0]
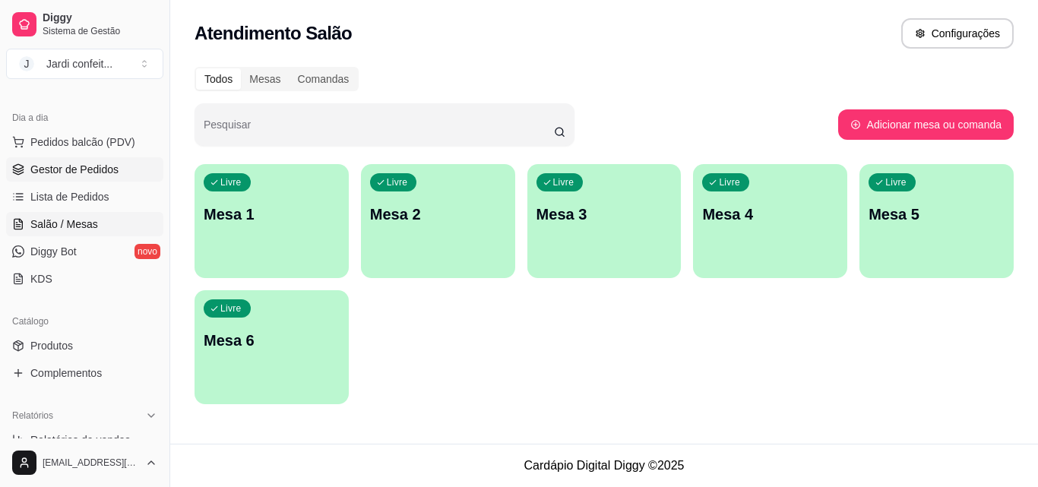
click at [127, 157] on link "Gestor de Pedidos" at bounding box center [84, 169] width 157 height 24
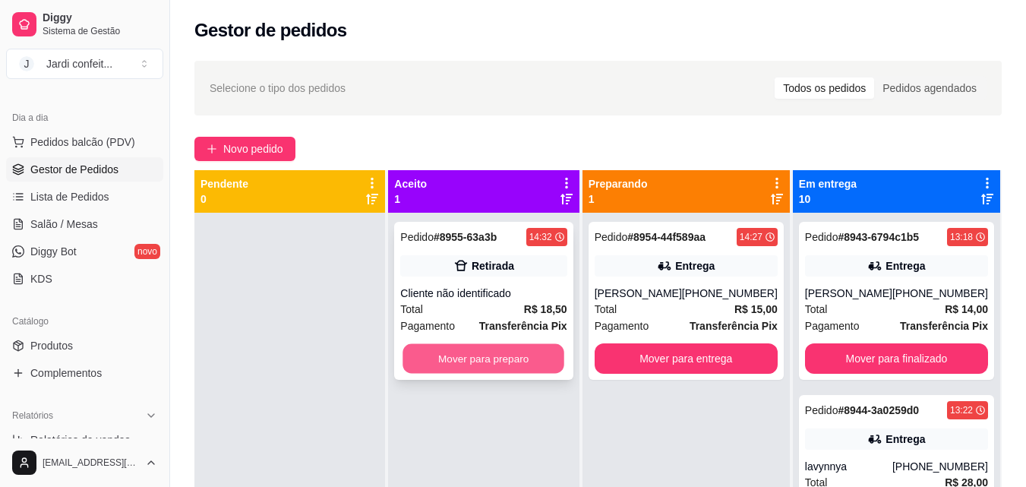
click at [497, 373] on button "Mover para preparo" at bounding box center [484, 359] width 162 height 30
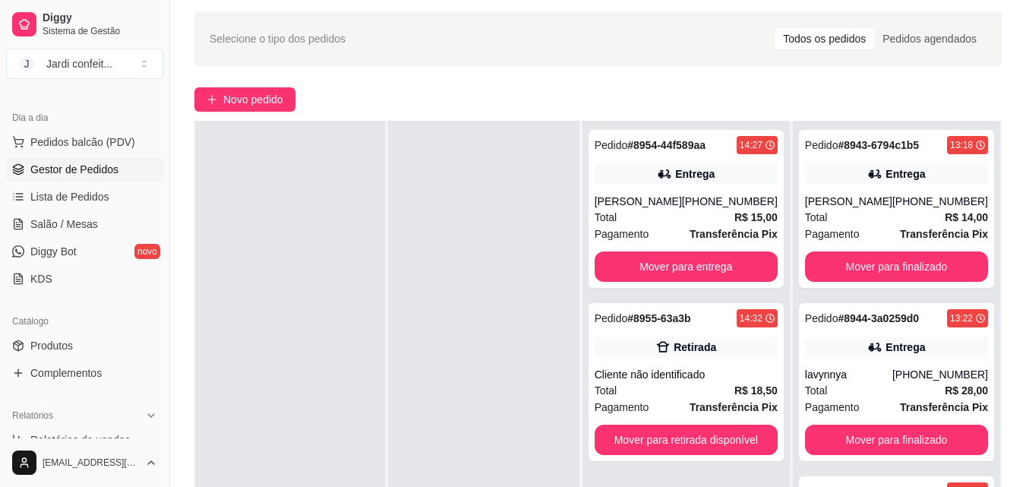
scroll to position [76, 0]
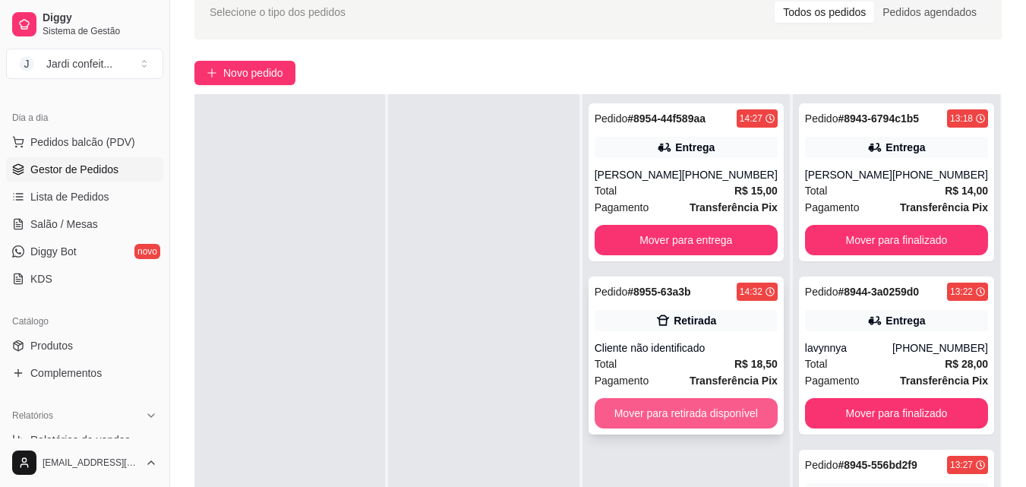
click at [699, 420] on button "Mover para retirada disponível" at bounding box center [686, 413] width 183 height 30
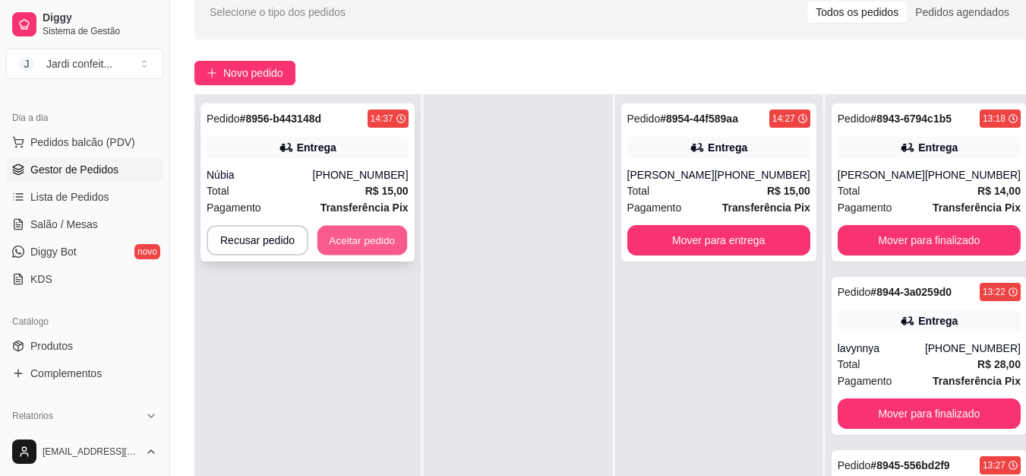
click at [373, 242] on button "Aceitar pedido" at bounding box center [363, 241] width 90 height 30
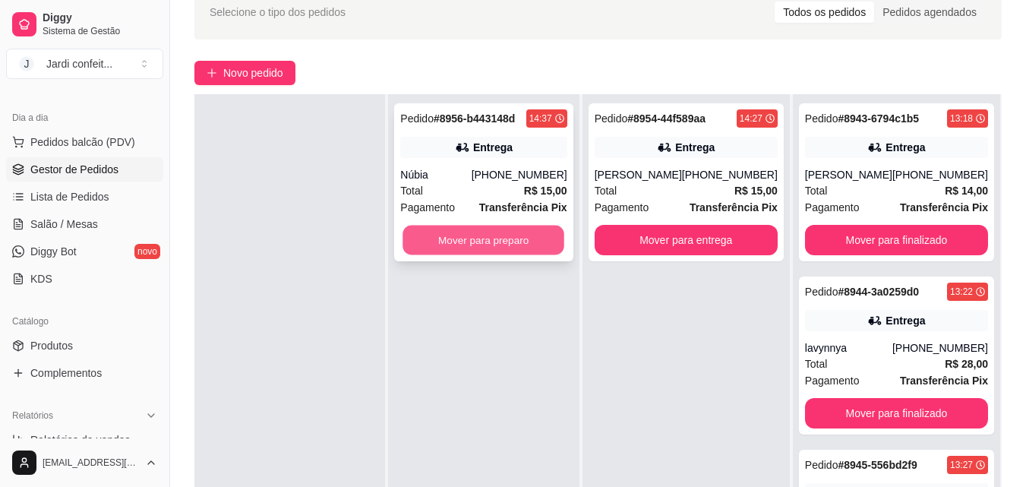
click at [513, 244] on button "Mover para preparo" at bounding box center [484, 241] width 162 height 30
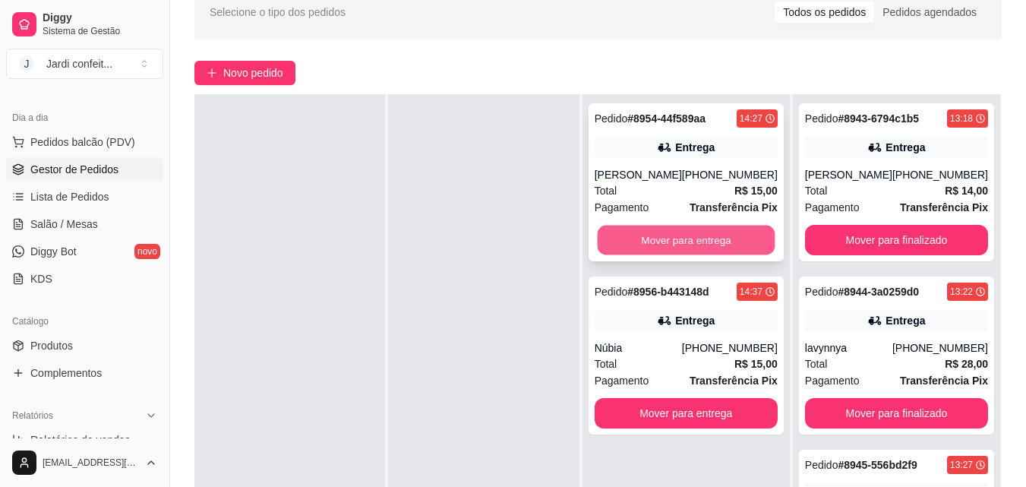
click at [710, 232] on button "Mover para entrega" at bounding box center [686, 241] width 178 height 30
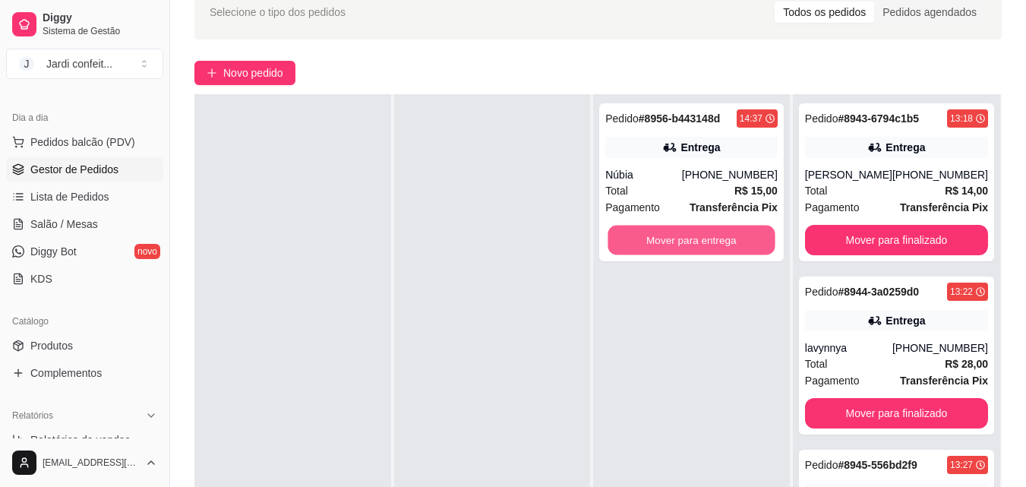
click at [710, 232] on button "Mover para entrega" at bounding box center [691, 241] width 167 height 30
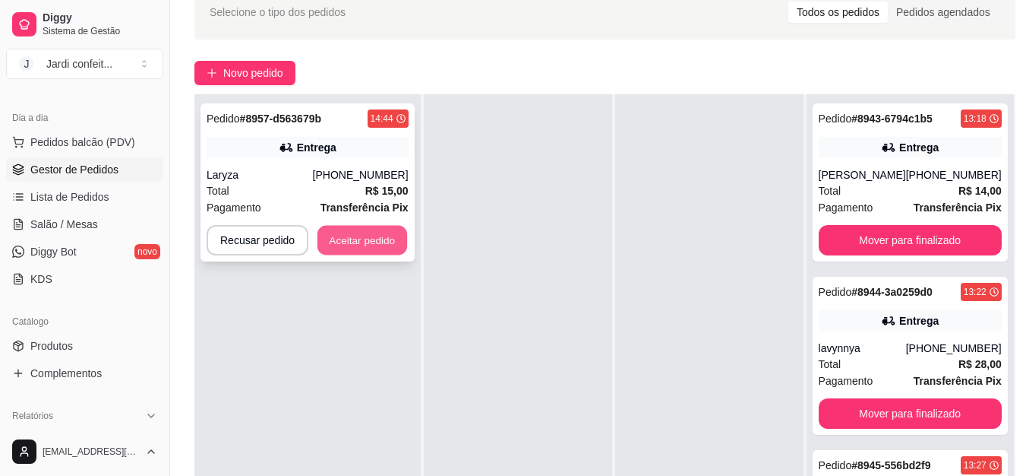
click at [337, 239] on button "Aceitar pedido" at bounding box center [363, 241] width 90 height 30
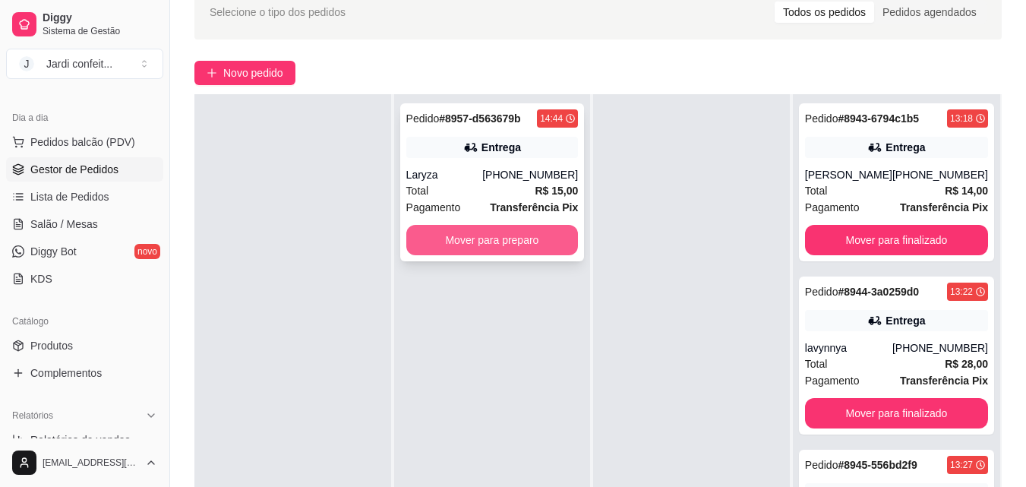
click at [432, 238] on button "Mover para preparo" at bounding box center [492, 240] width 172 height 30
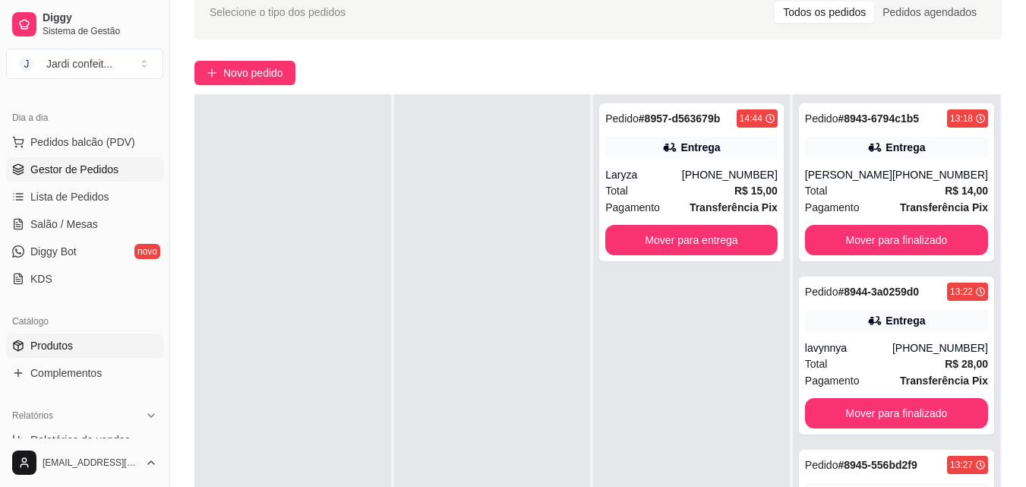
click at [79, 350] on link "Produtos" at bounding box center [84, 345] width 157 height 24
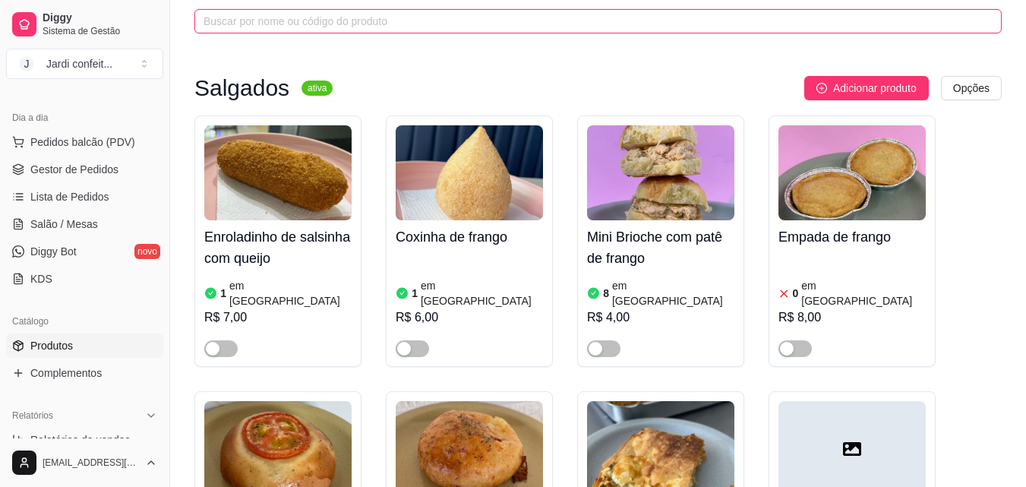
click at [444, 30] on input "text" at bounding box center [592, 21] width 777 height 17
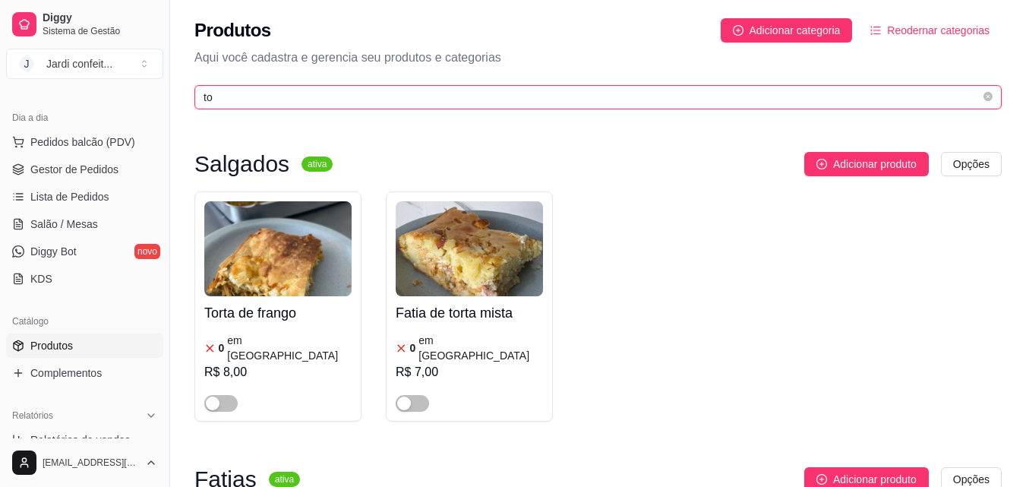
type input "t"
click at [334, 105] on input "text" at bounding box center [592, 97] width 777 height 17
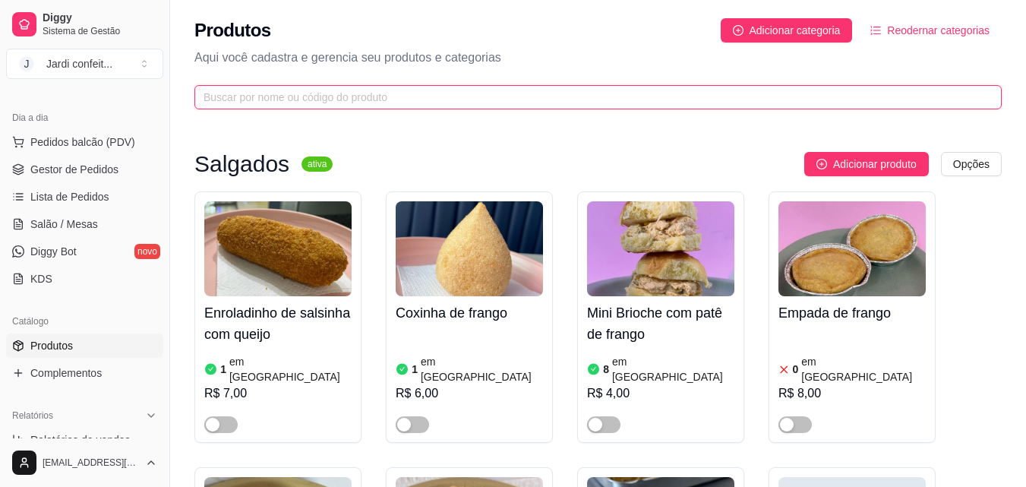
click at [259, 93] on input "text" at bounding box center [592, 97] width 777 height 17
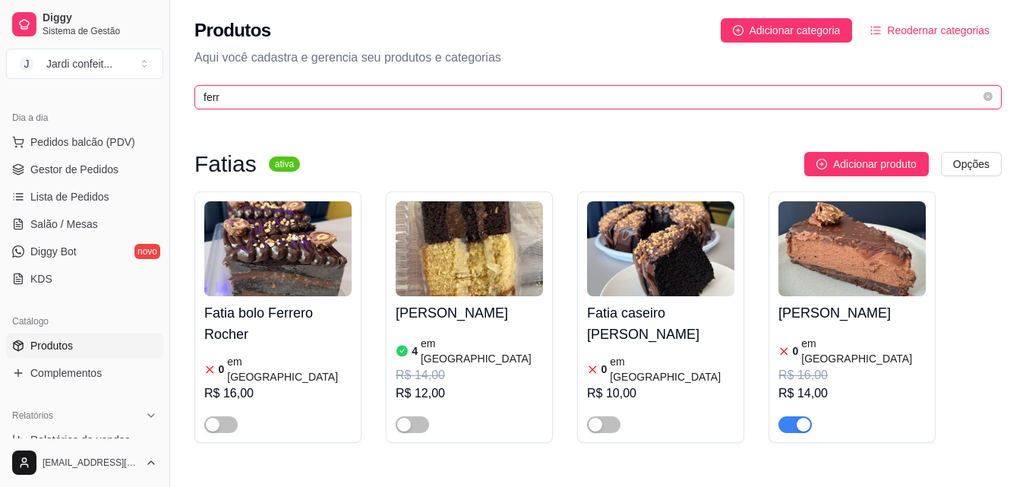
type input "ferr"
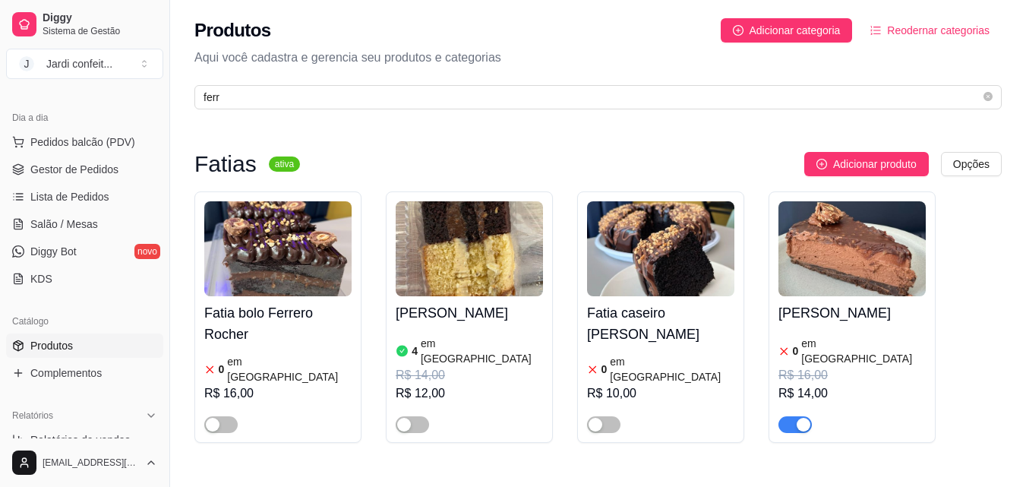
click at [807, 418] on div "button" at bounding box center [804, 425] width 14 height 14
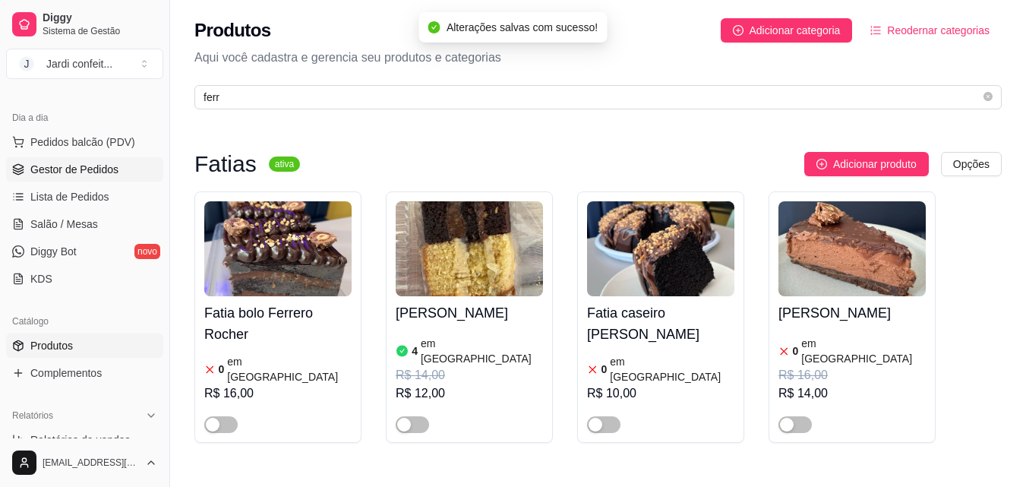
click at [95, 164] on span "Gestor de Pedidos" at bounding box center [74, 169] width 88 height 15
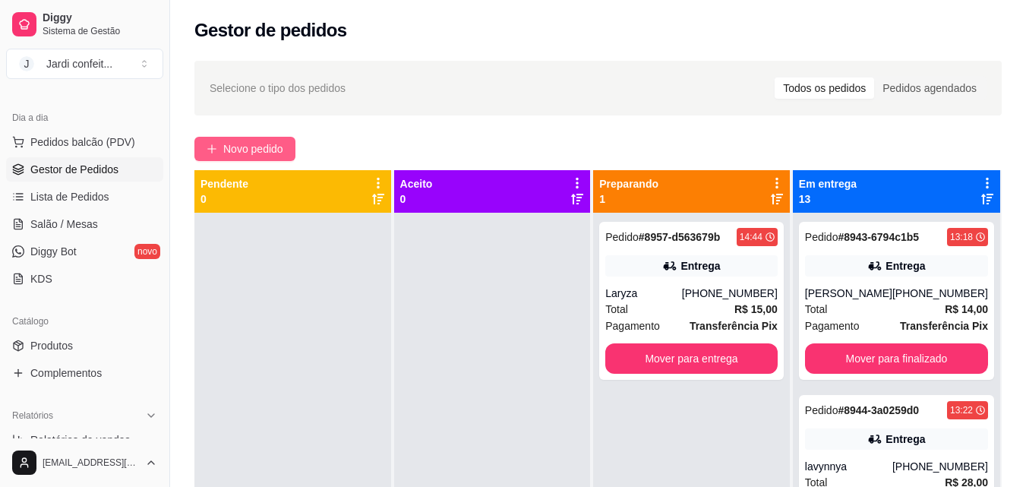
click at [264, 142] on span "Novo pedido" at bounding box center [253, 149] width 60 height 17
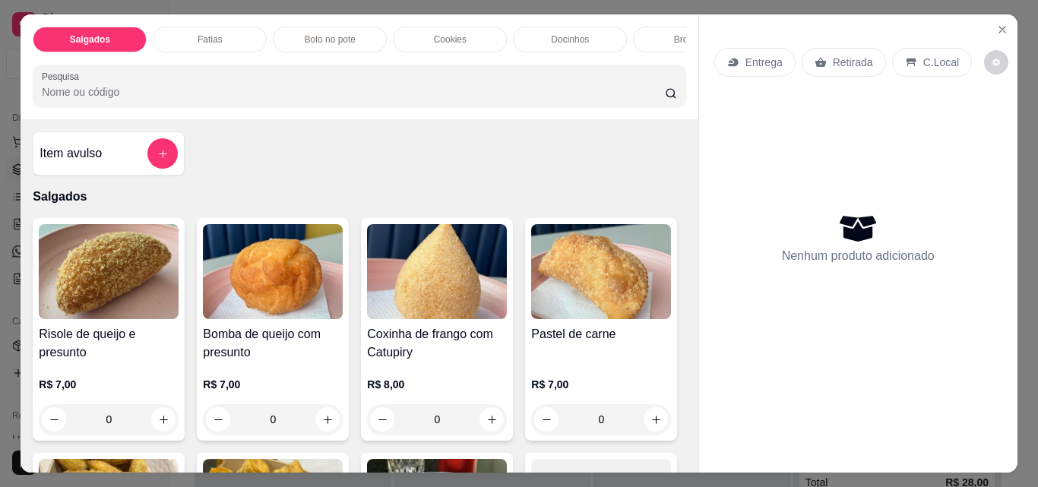
click at [229, 33] on div "Fatias" at bounding box center [210, 40] width 114 height 26
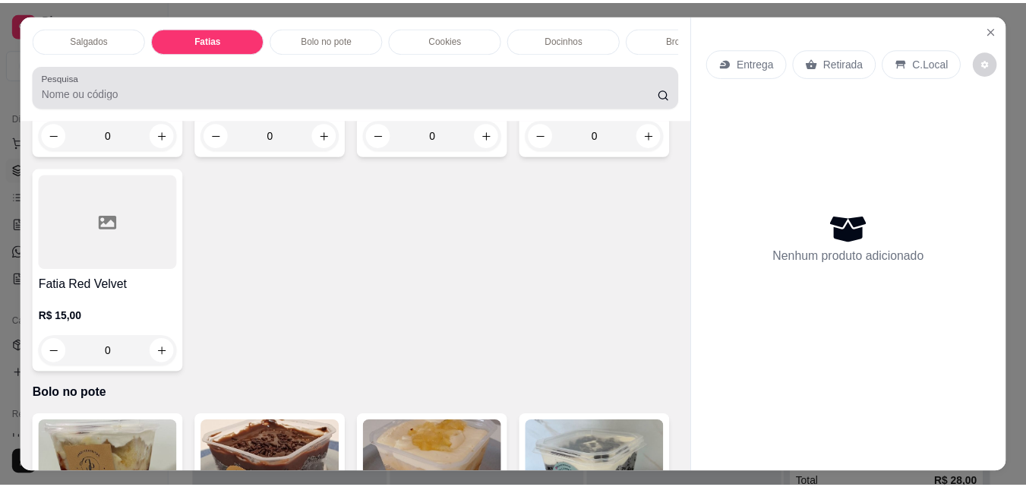
scroll to position [39, 0]
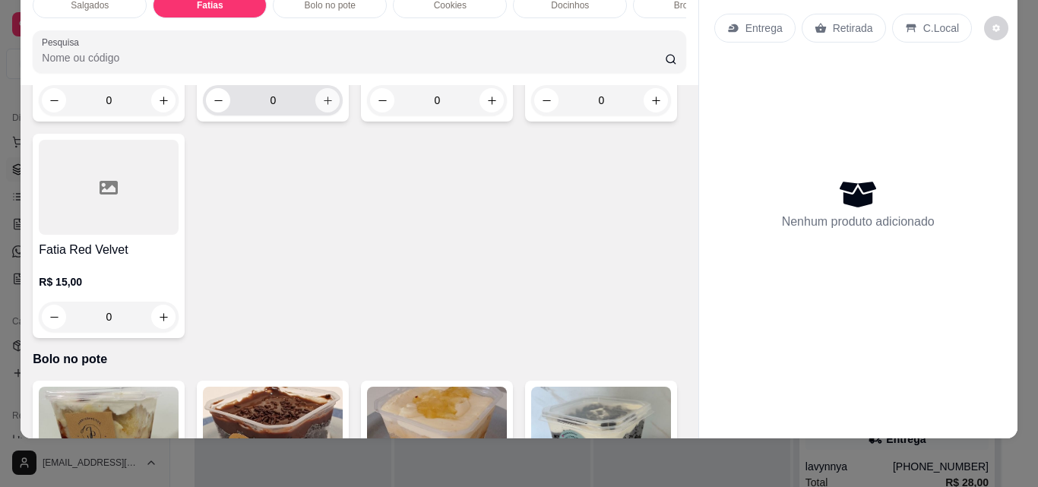
click at [323, 106] on icon "increase-product-quantity" at bounding box center [327, 100] width 11 height 11
type input "1"
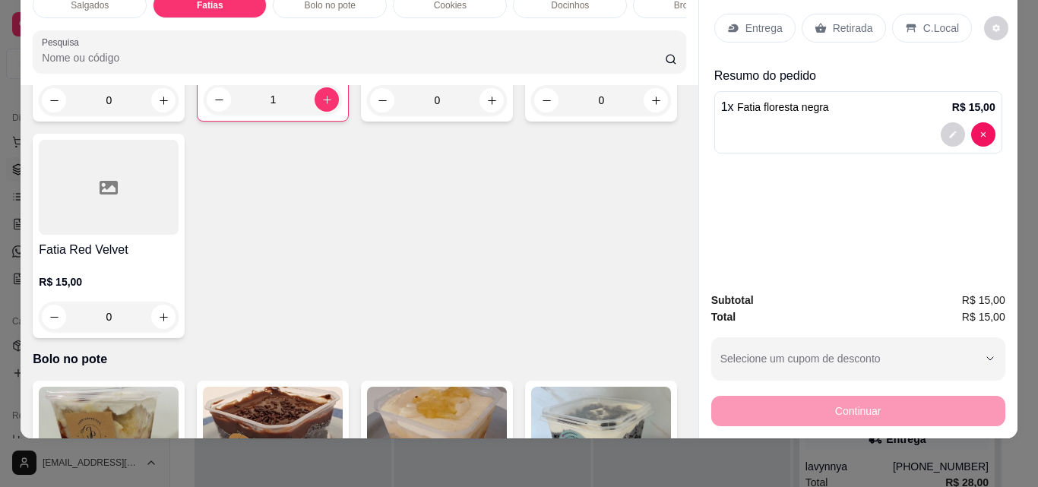
click at [815, 22] on icon at bounding box center [820, 28] width 12 height 12
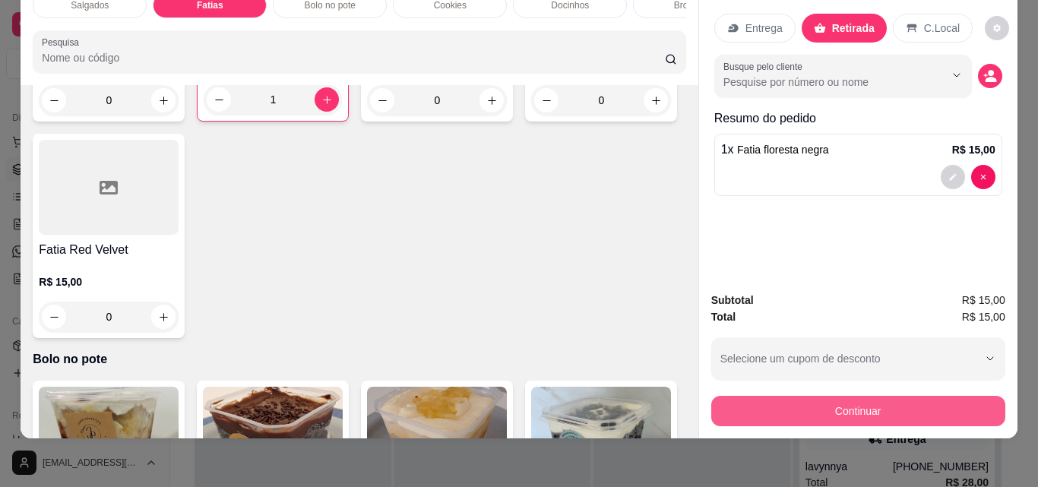
click at [902, 397] on button "Continuar" at bounding box center [858, 411] width 294 height 30
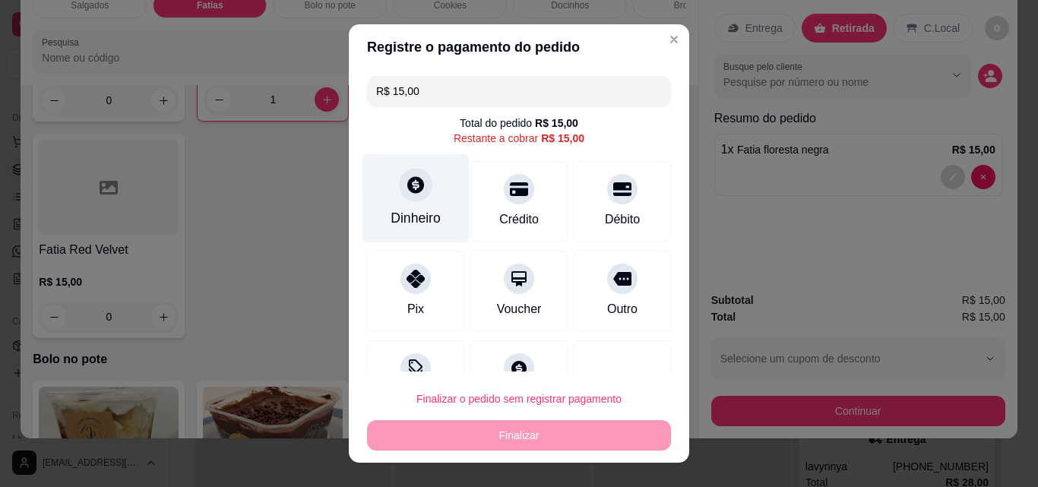
click at [397, 220] on div "Dinheiro" at bounding box center [415, 218] width 50 height 20
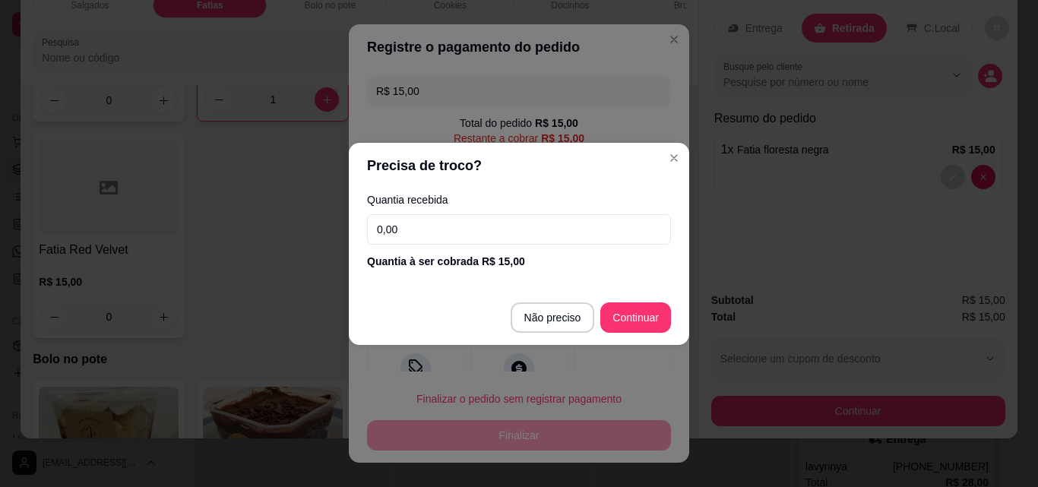
click at [423, 229] on input "0,00" at bounding box center [519, 229] width 304 height 30
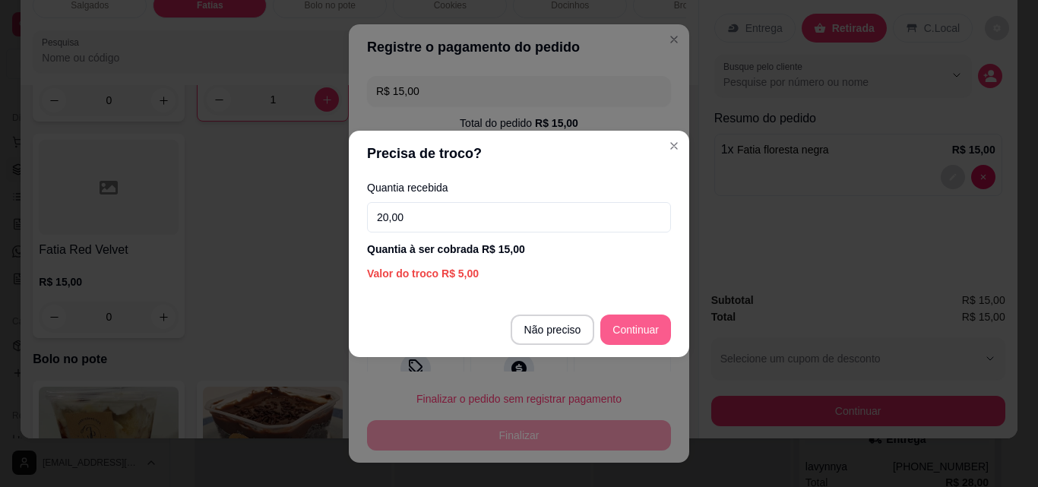
type input "20,00"
type input "R$ 0,00"
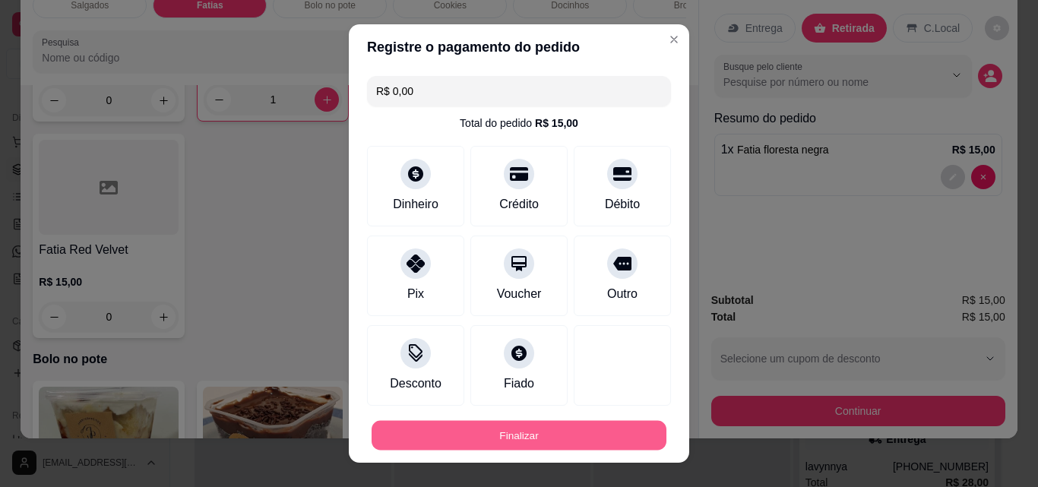
click at [532, 426] on button "Finalizar" at bounding box center [518, 436] width 295 height 30
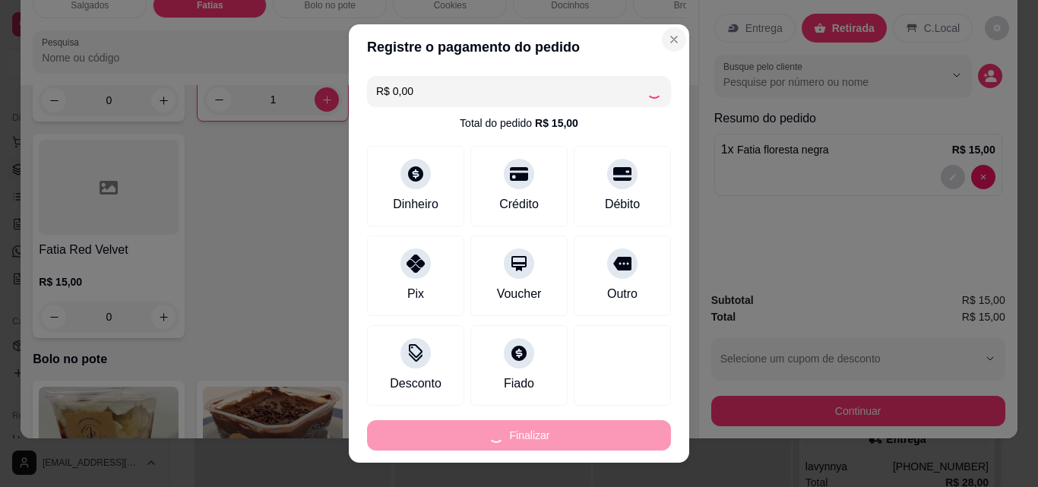
type input "0"
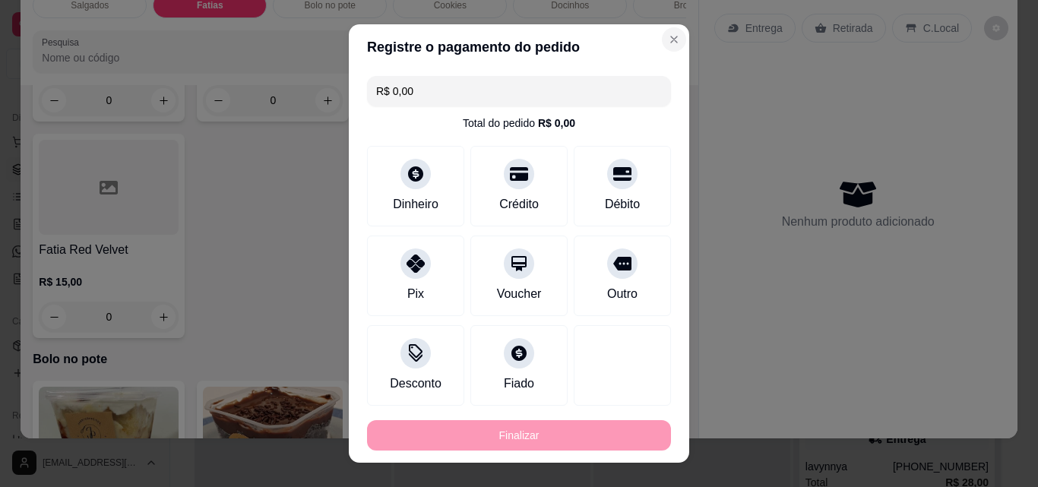
type input "-R$ 15,00"
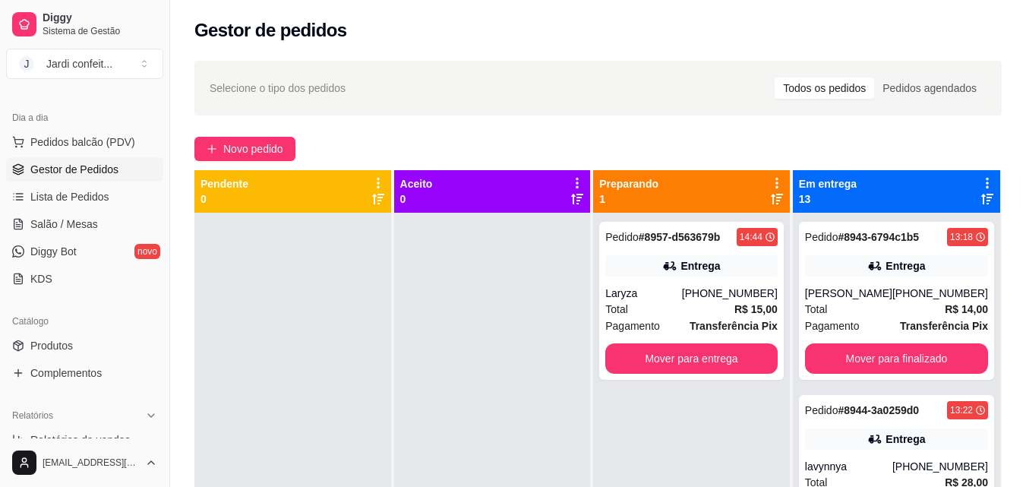
click at [656, 40] on div "Gestor de pedidos" at bounding box center [597, 30] width 807 height 24
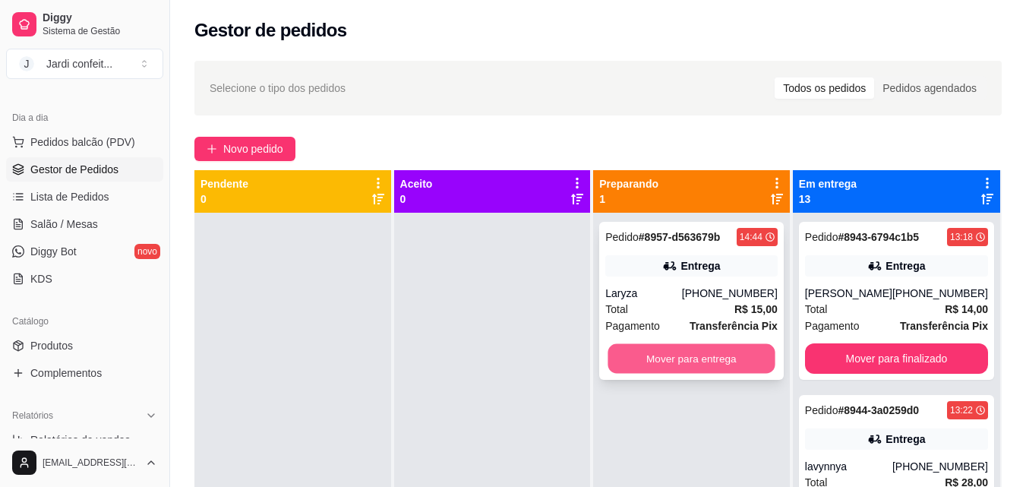
click at [712, 351] on button "Mover para entrega" at bounding box center [691, 359] width 167 height 30
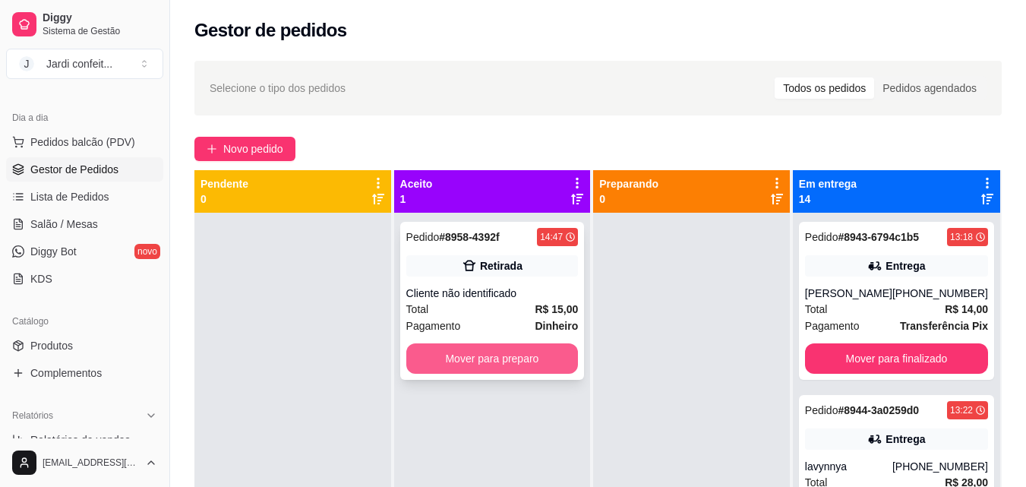
click at [525, 365] on button "Mover para preparo" at bounding box center [492, 358] width 172 height 30
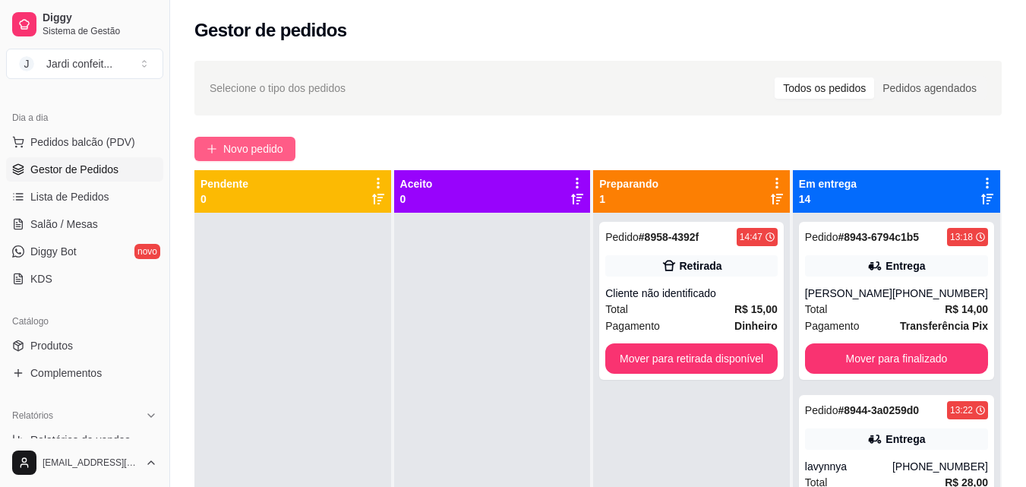
click at [215, 149] on icon "plus" at bounding box center [211, 148] width 8 height 1
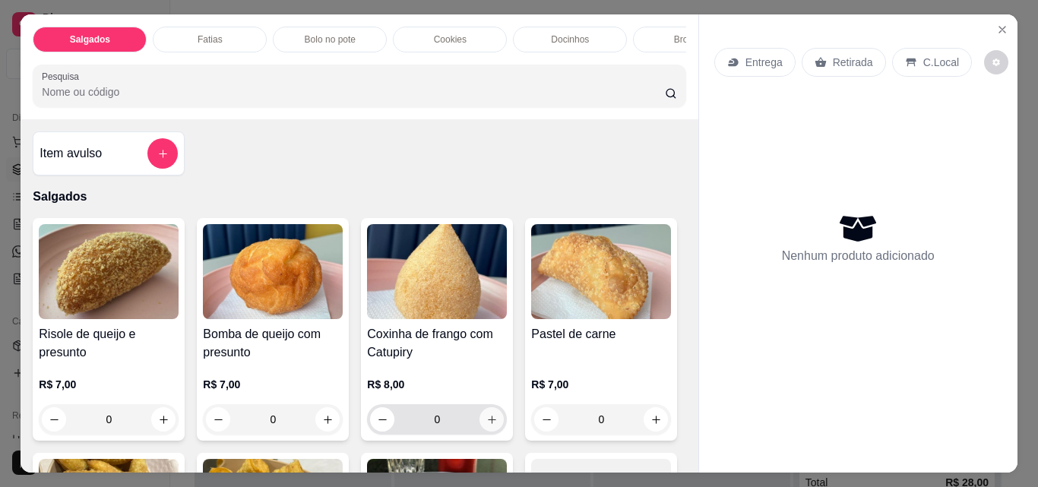
click at [488, 425] on icon "increase-product-quantity" at bounding box center [491, 419] width 11 height 11
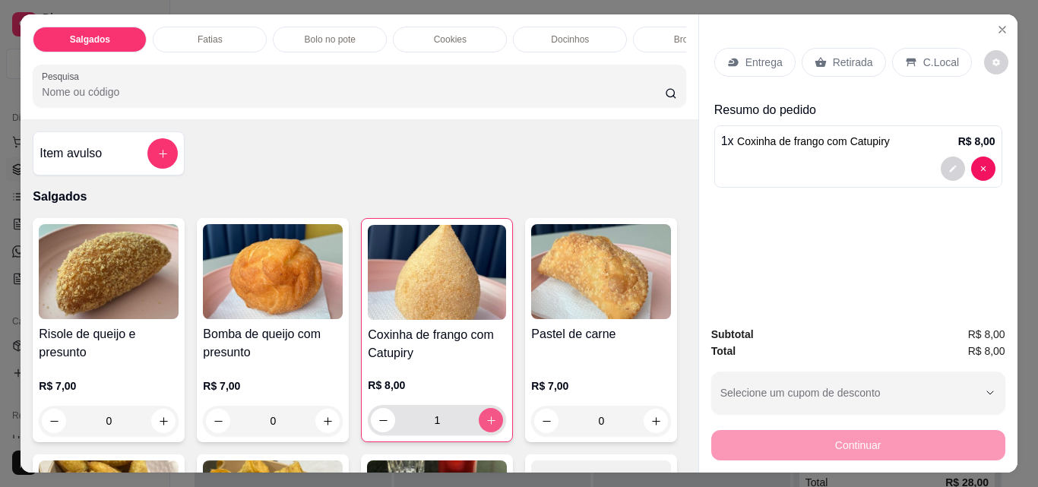
type input "1"
click at [839, 60] on p "Retirada" at bounding box center [853, 62] width 40 height 15
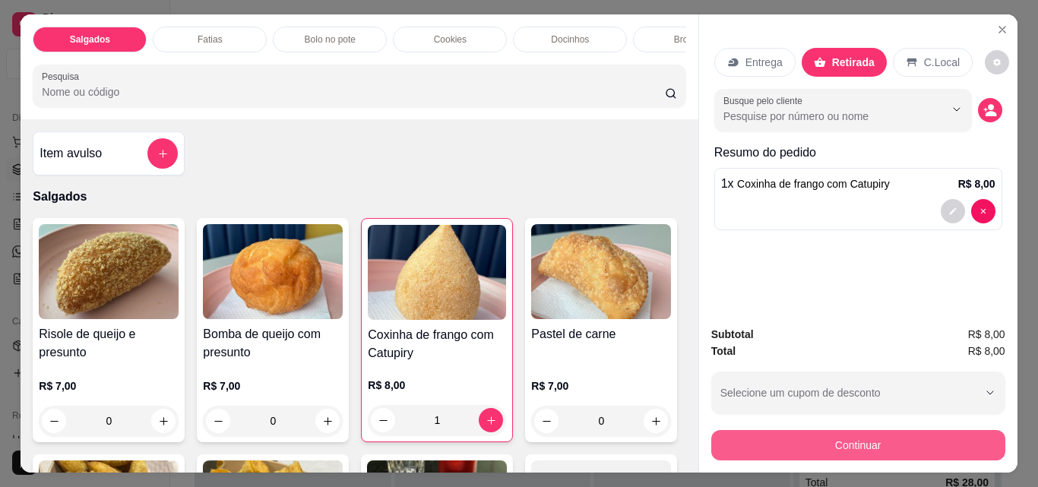
click at [882, 442] on button "Continuar" at bounding box center [858, 445] width 294 height 30
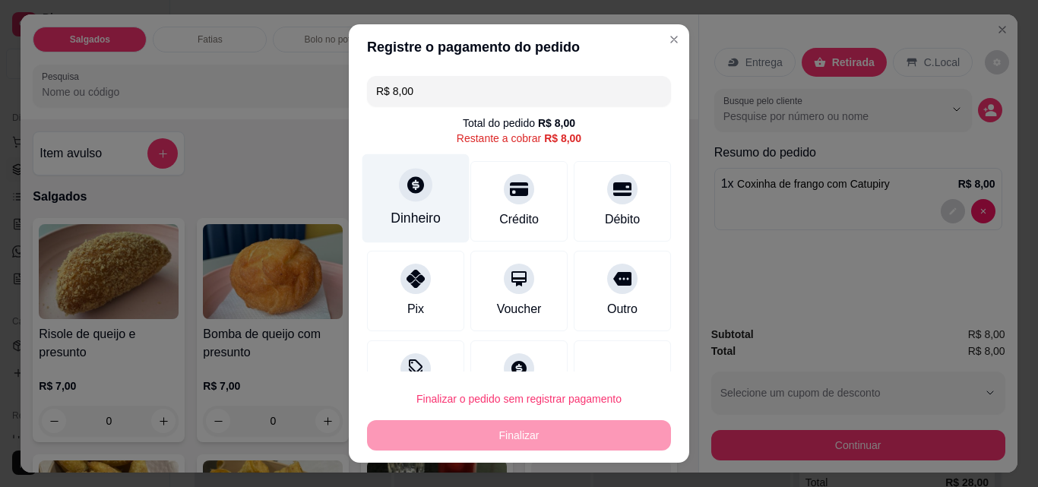
click at [414, 217] on div "Dinheiro" at bounding box center [415, 218] width 50 height 20
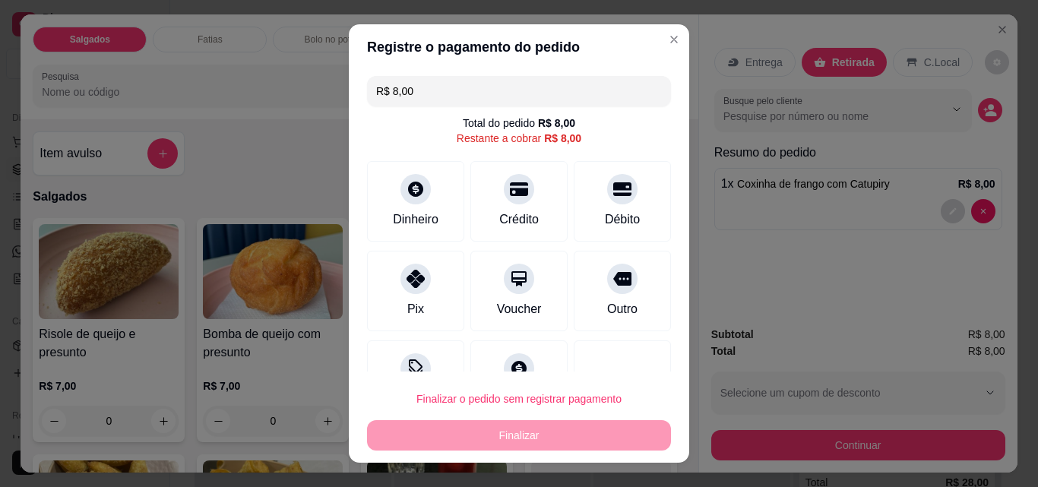
click at [392, 240] on input "0,00" at bounding box center [518, 228] width 311 height 31
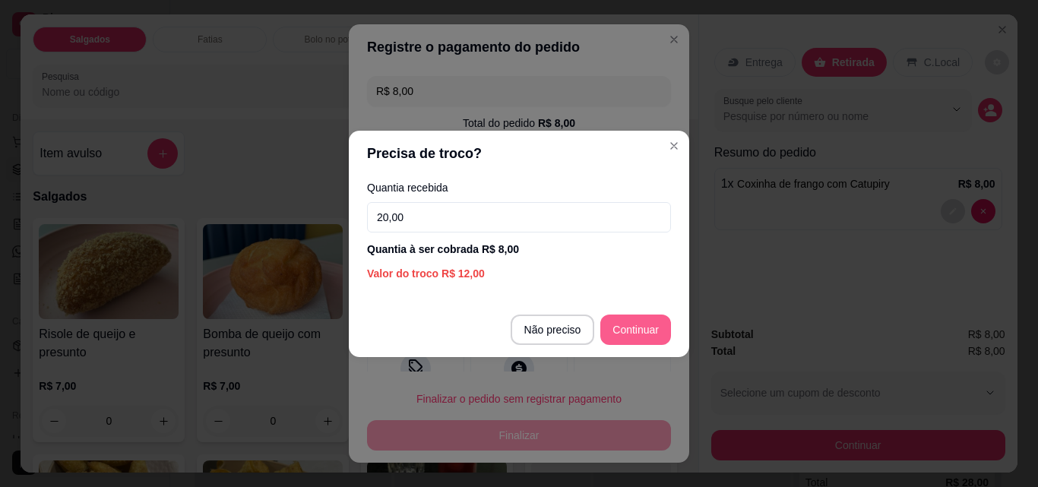
type input "20,00"
type input "R$ 0,00"
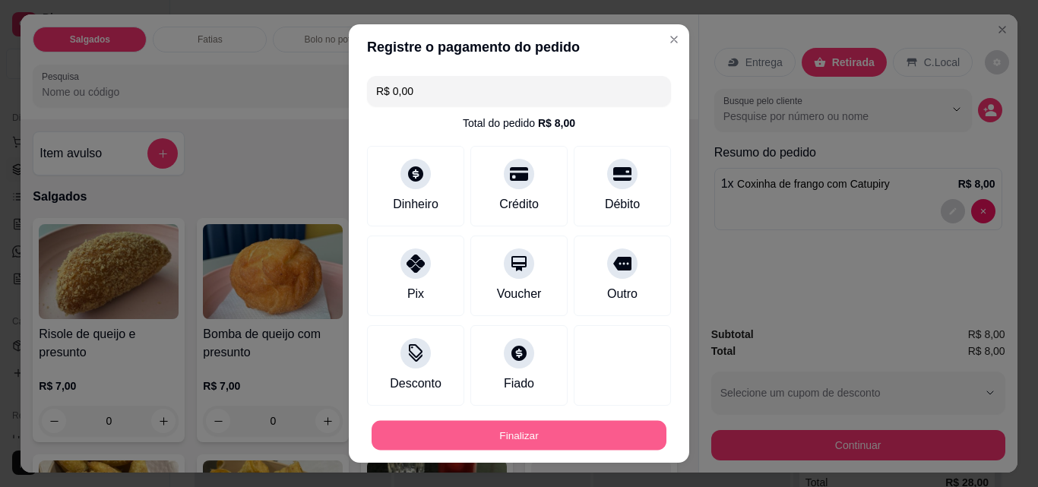
click at [525, 438] on button "Finalizar" at bounding box center [518, 436] width 295 height 30
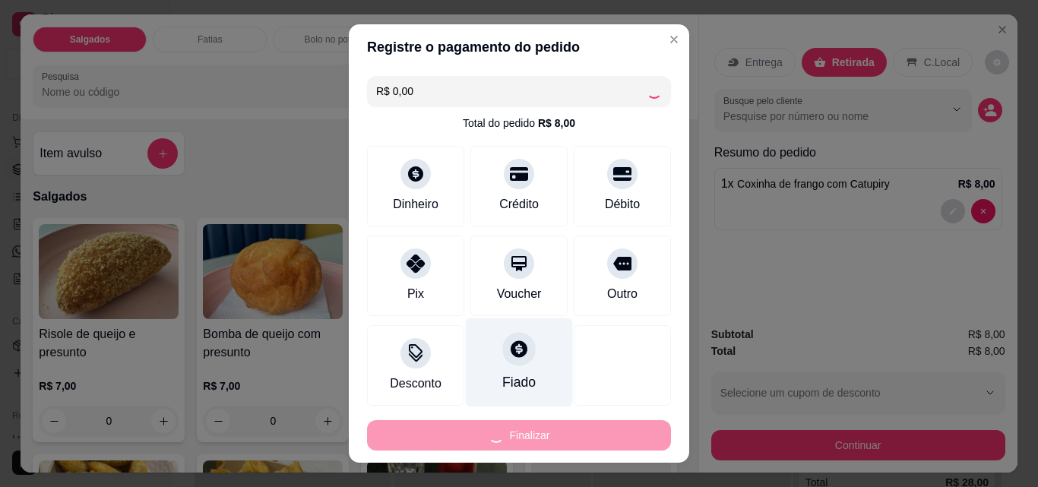
type input "0"
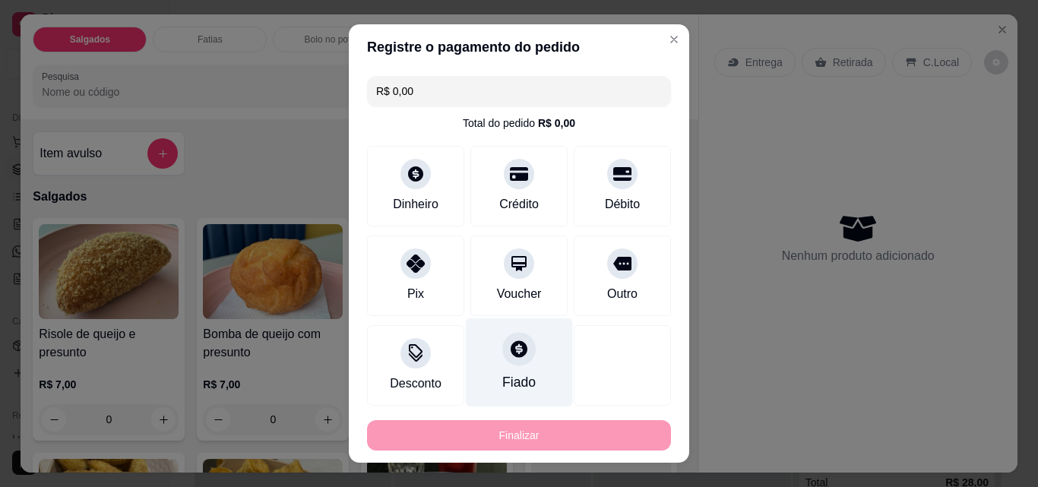
type input "-R$ 8,00"
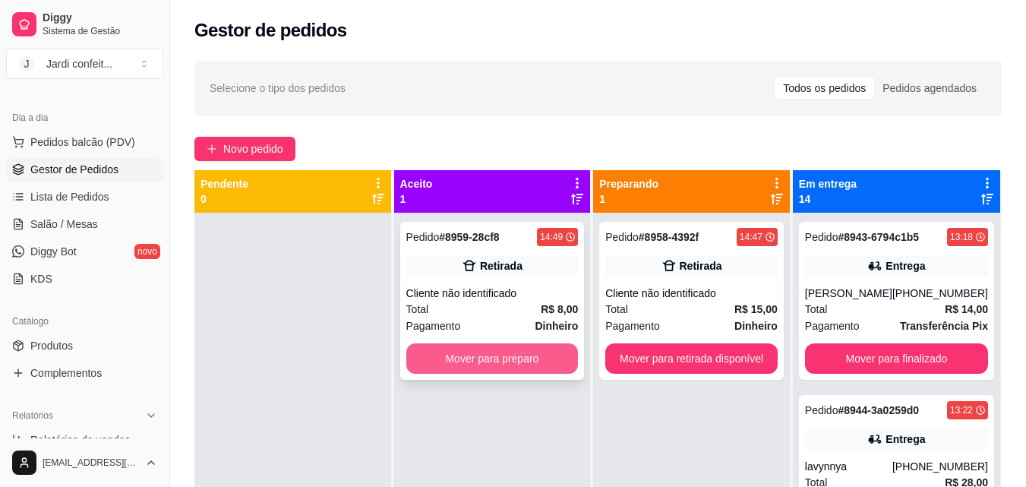
click at [498, 357] on button "Mover para preparo" at bounding box center [492, 358] width 172 height 30
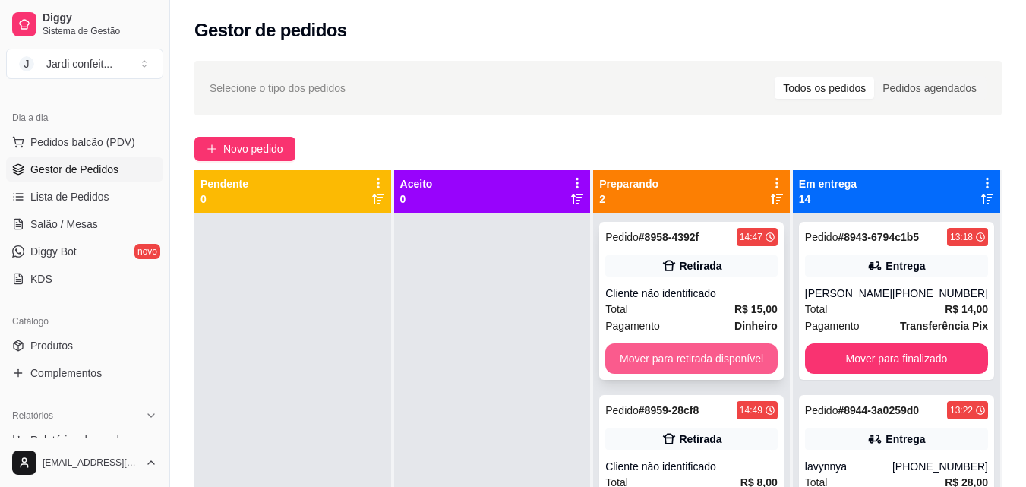
click at [681, 366] on button "Mover para retirada disponível" at bounding box center [691, 358] width 172 height 30
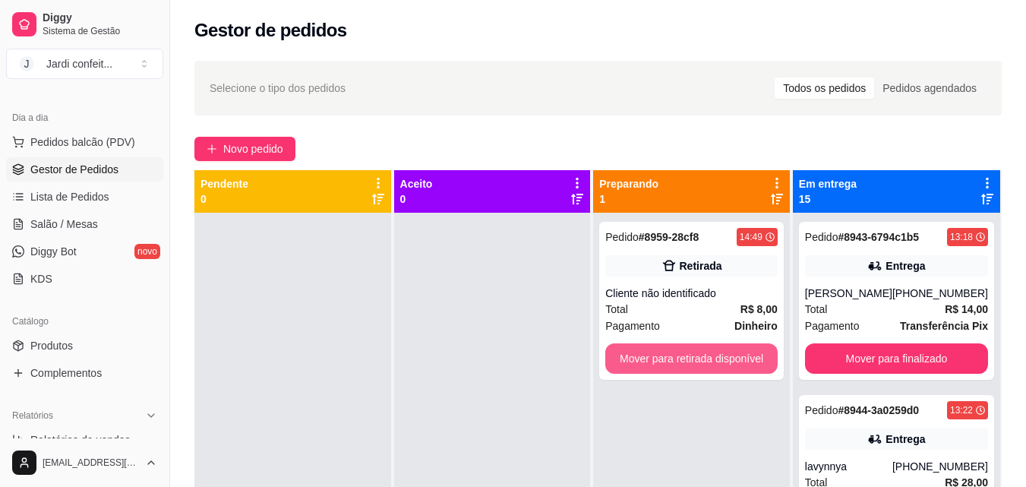
click at [680, 366] on button "Mover para retirada disponível" at bounding box center [691, 358] width 172 height 30
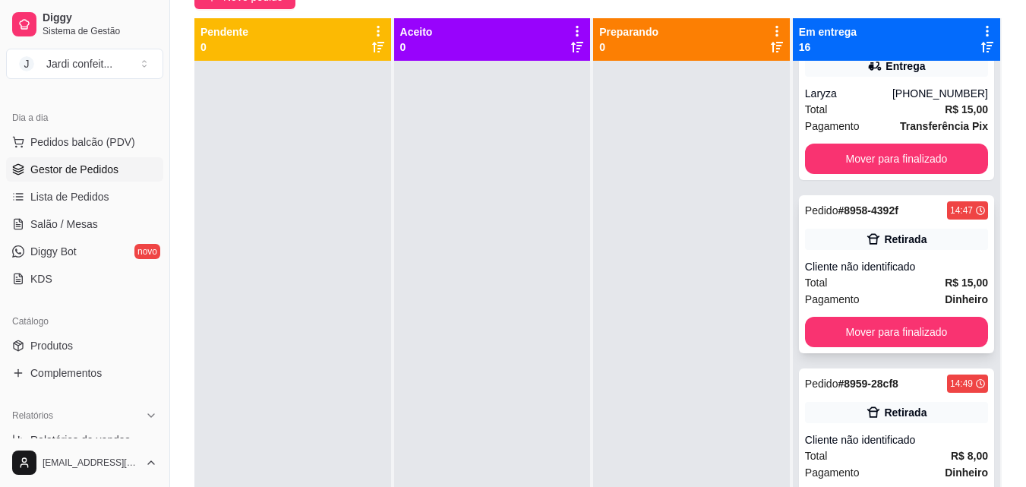
scroll to position [43, 0]
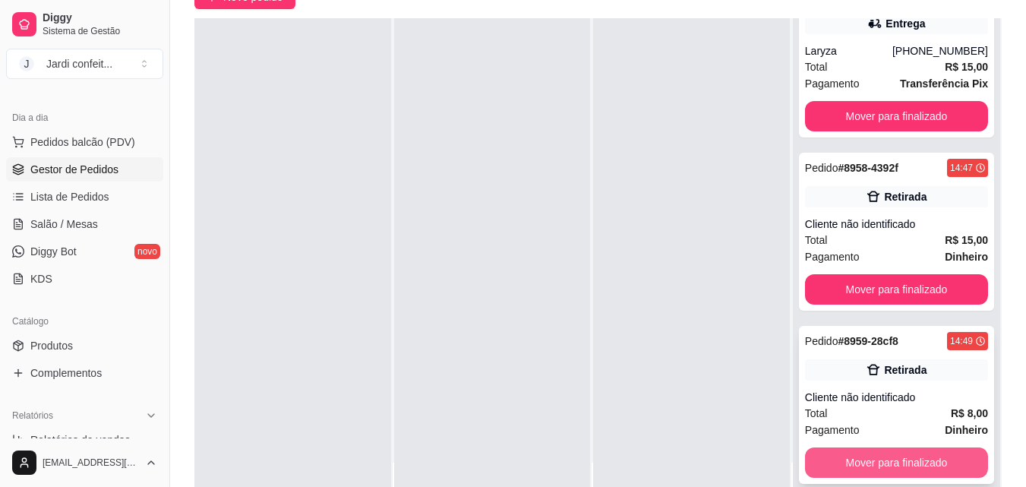
click at [877, 460] on button "Mover para finalizado" at bounding box center [896, 462] width 183 height 30
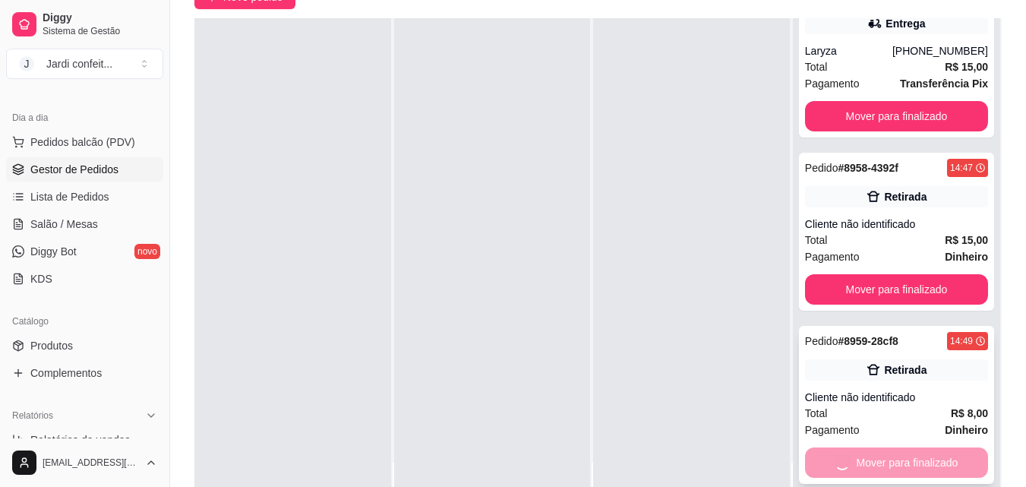
scroll to position [2172, 0]
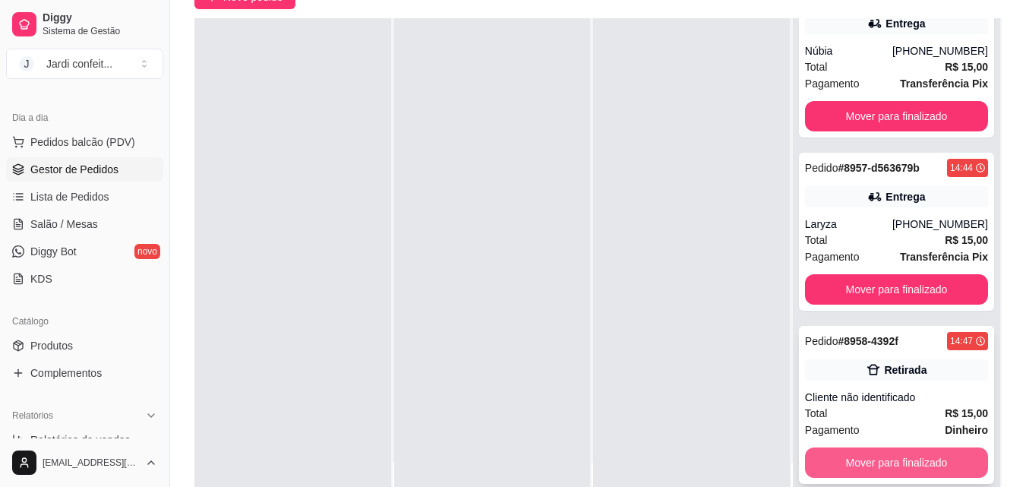
click at [892, 456] on button "Mover para finalizado" at bounding box center [896, 462] width 183 height 30
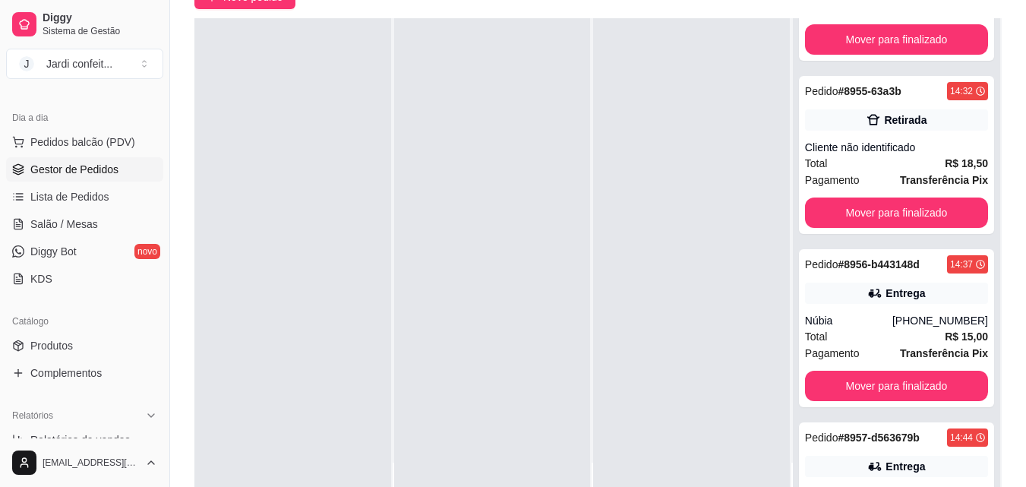
scroll to position [1847, 0]
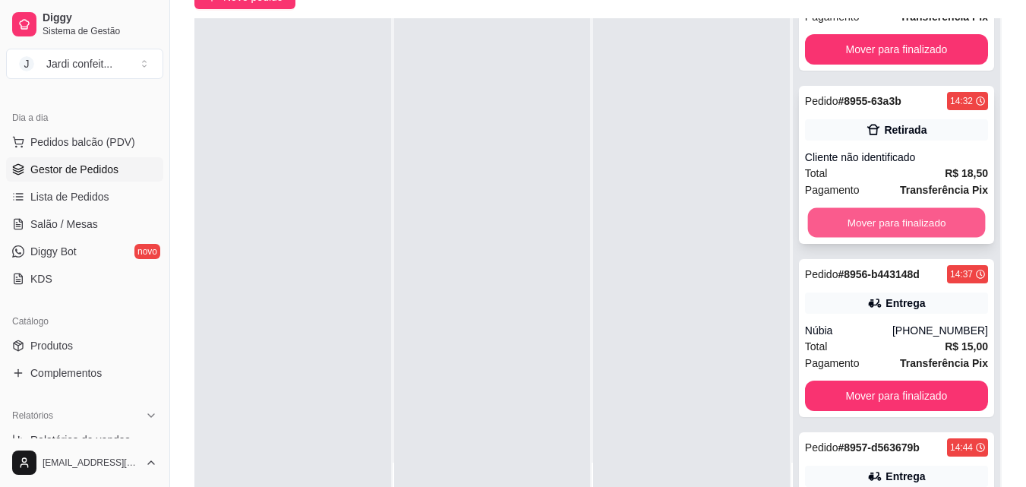
click at [912, 238] on button "Mover para finalizado" at bounding box center [896, 223] width 178 height 30
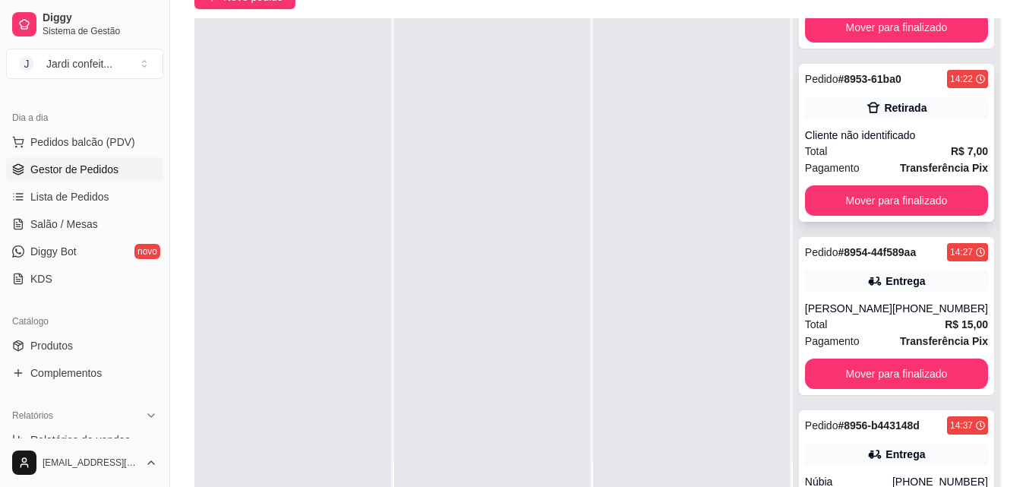
scroll to position [1521, 0]
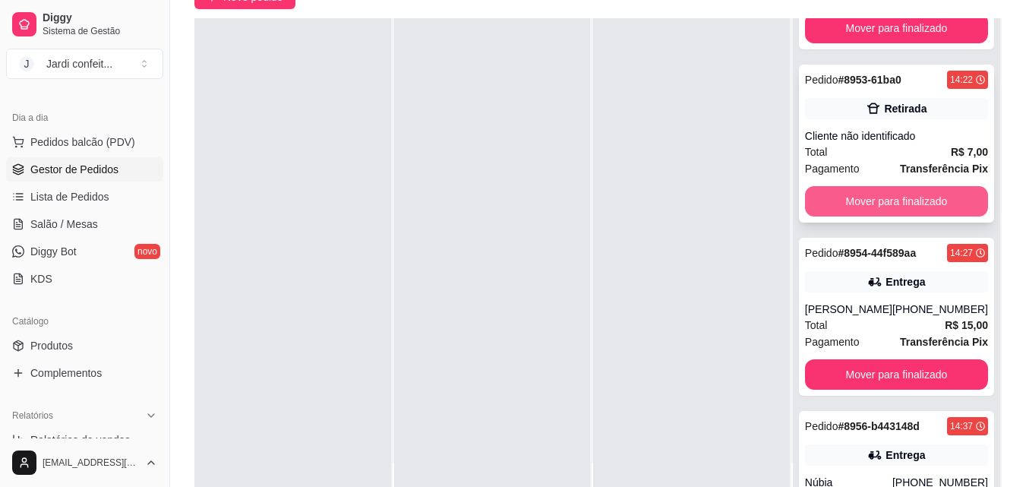
click at [935, 216] on button "Mover para finalizado" at bounding box center [896, 201] width 183 height 30
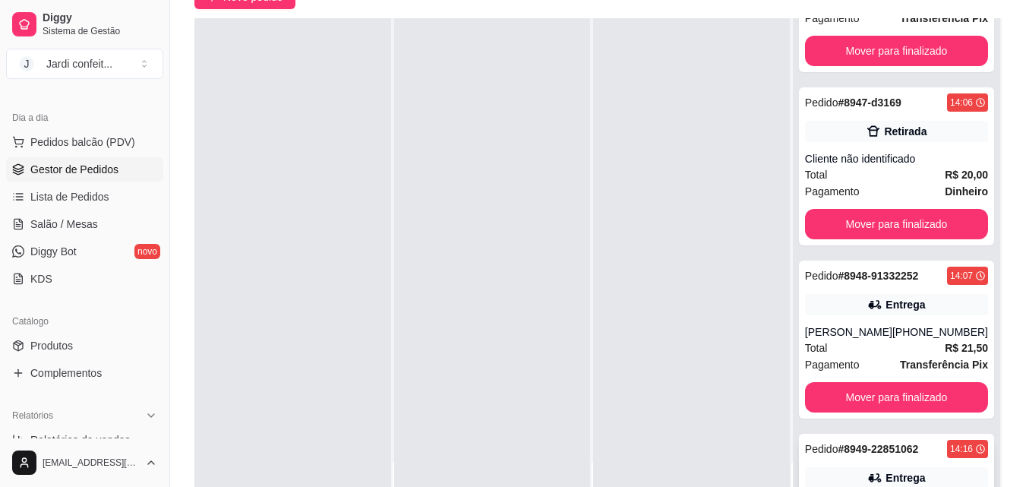
scroll to position [610, 0]
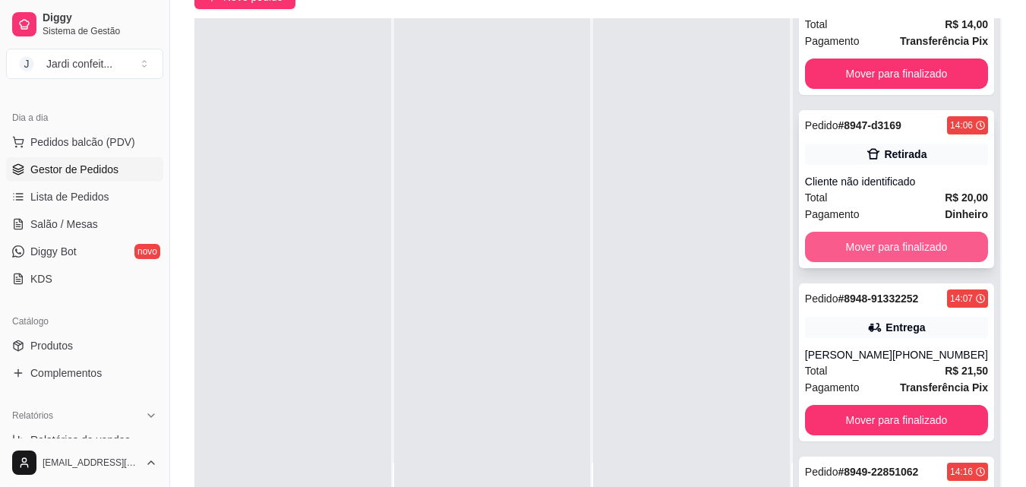
click at [924, 262] on button "Mover para finalizado" at bounding box center [896, 247] width 183 height 30
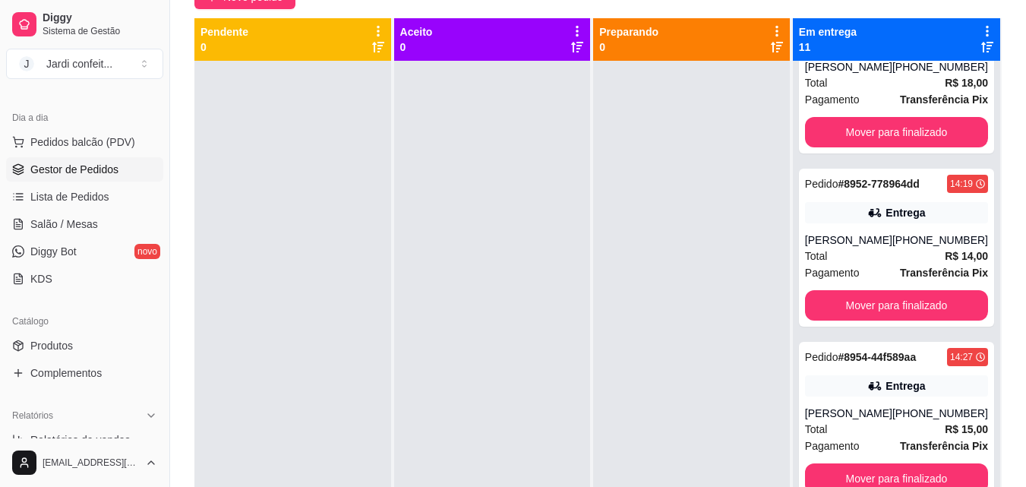
scroll to position [1099, 0]
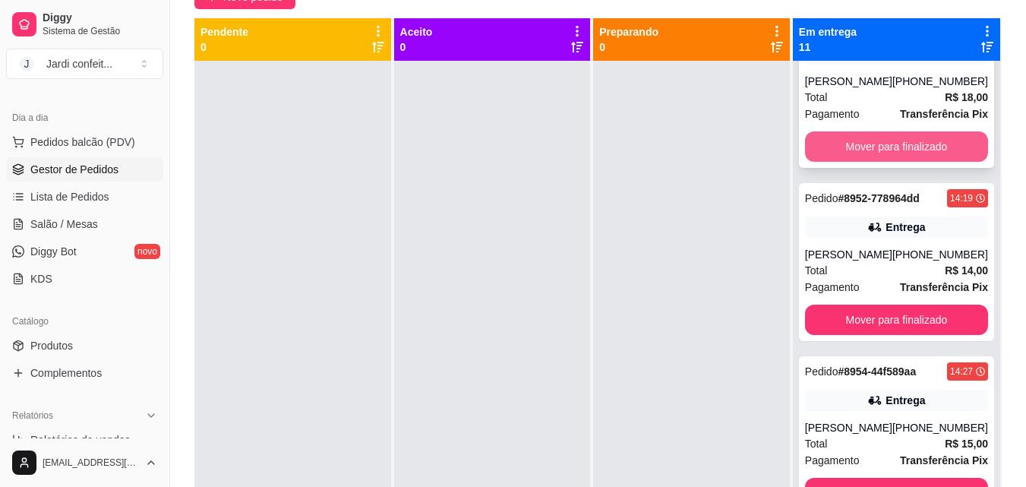
click at [908, 162] on button "Mover para finalizado" at bounding box center [896, 146] width 183 height 30
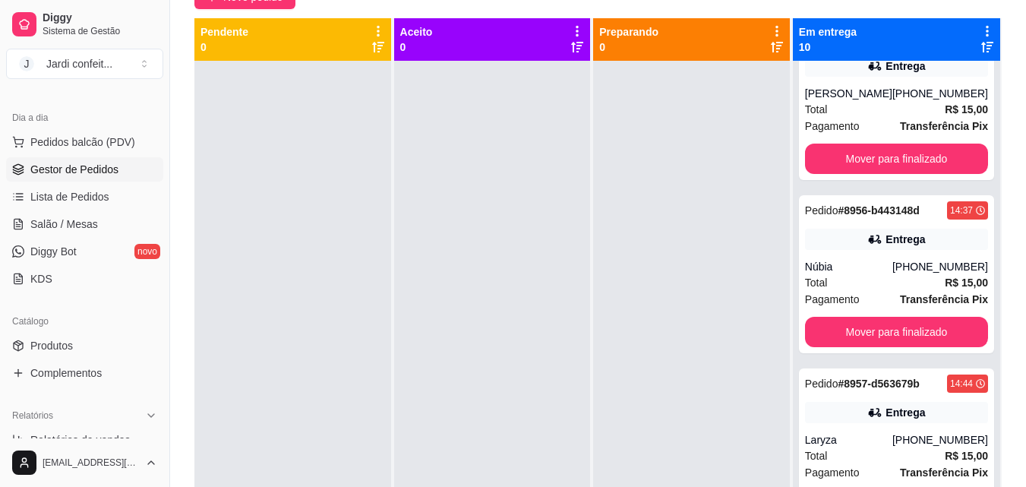
scroll to position [1306, 0]
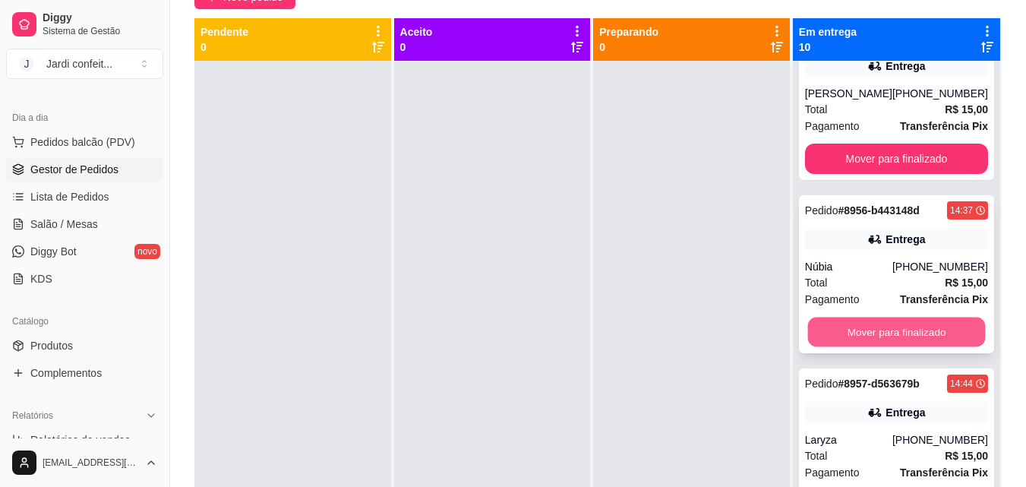
click at [886, 327] on button "Mover para finalizado" at bounding box center [896, 333] width 178 height 30
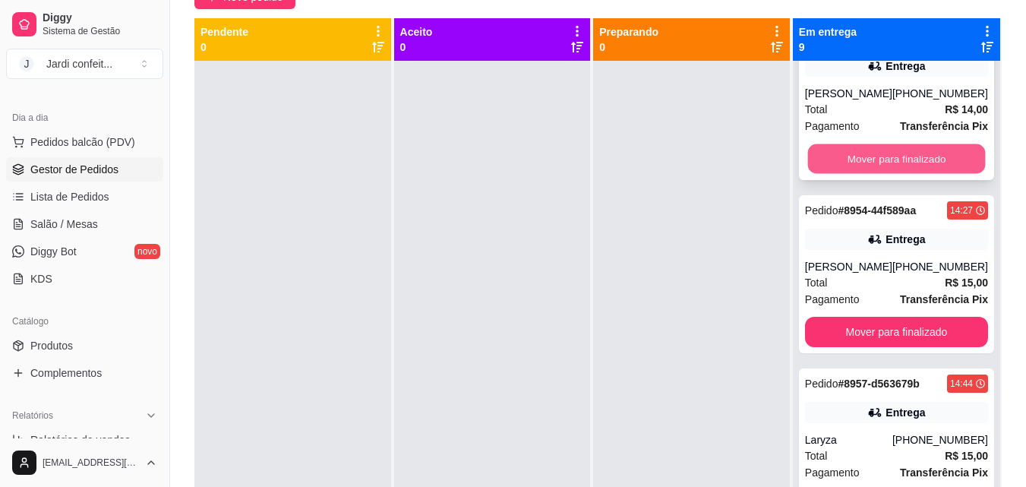
click at [836, 157] on button "Mover para finalizado" at bounding box center [896, 159] width 178 height 30
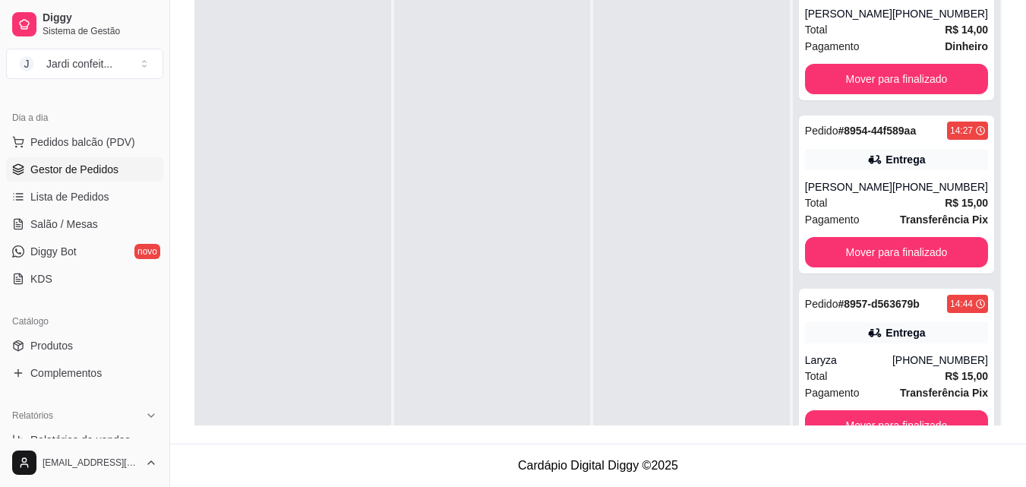
scroll to position [43, 0]
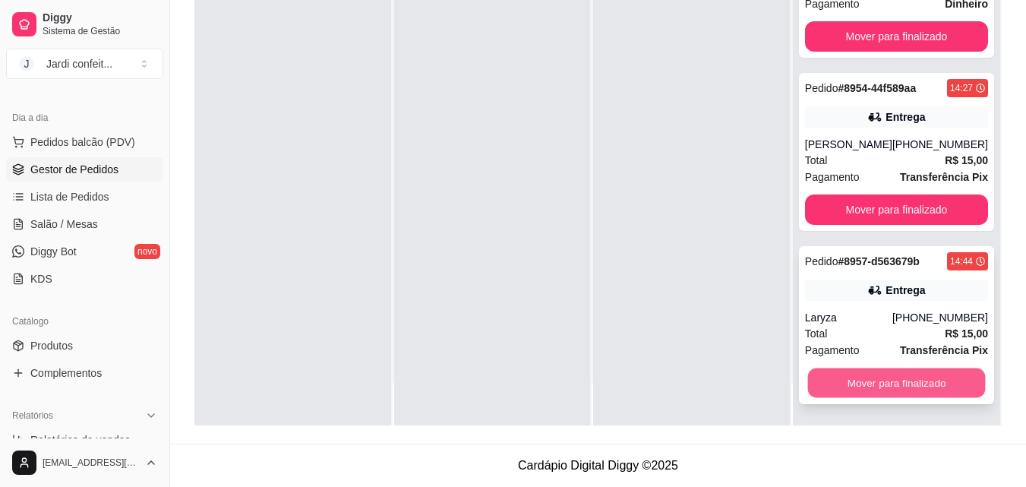
click at [864, 389] on button "Mover para finalizado" at bounding box center [896, 383] width 178 height 30
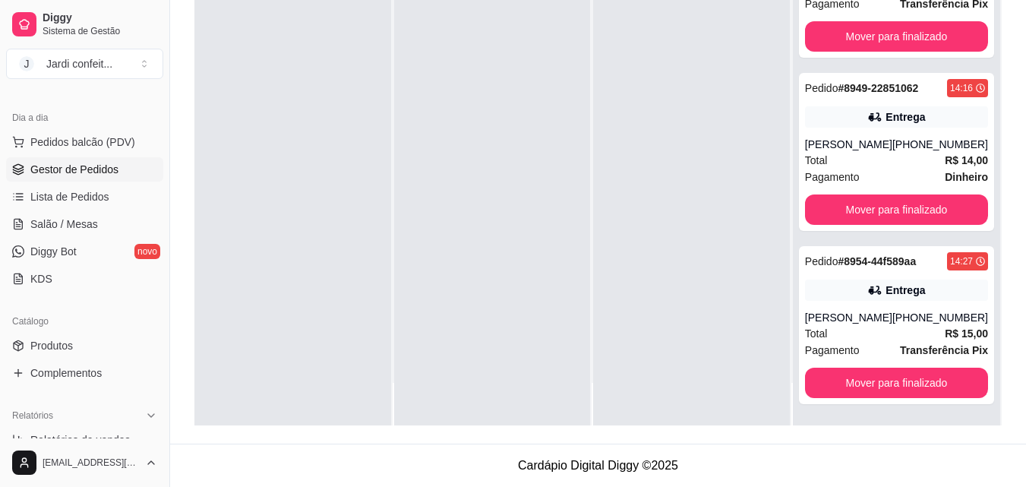
scroll to position [786, 0]
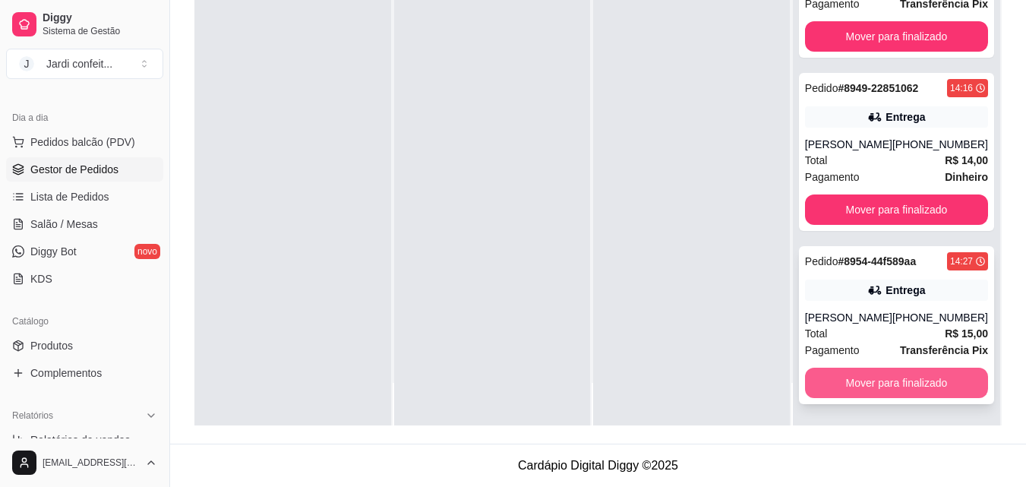
click at [821, 390] on button "Mover para finalizado" at bounding box center [896, 383] width 183 height 30
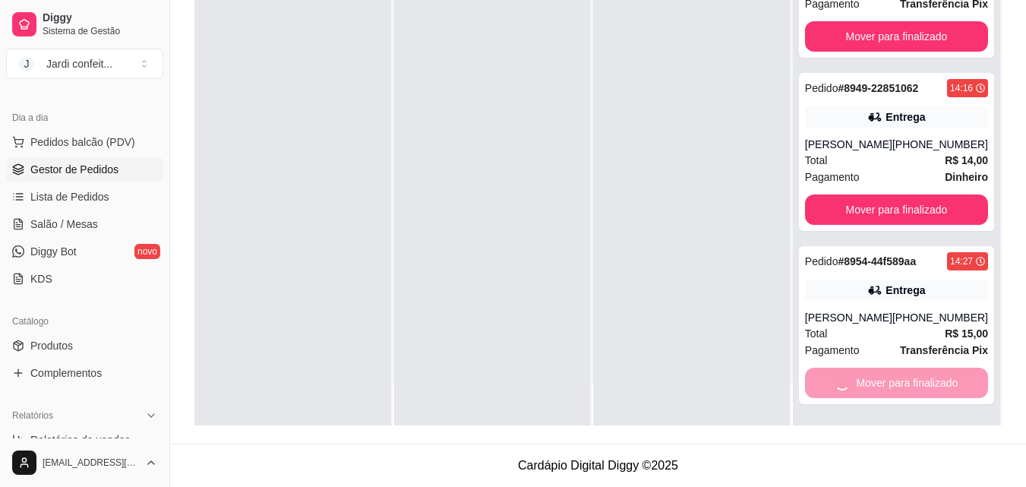
scroll to position [613, 0]
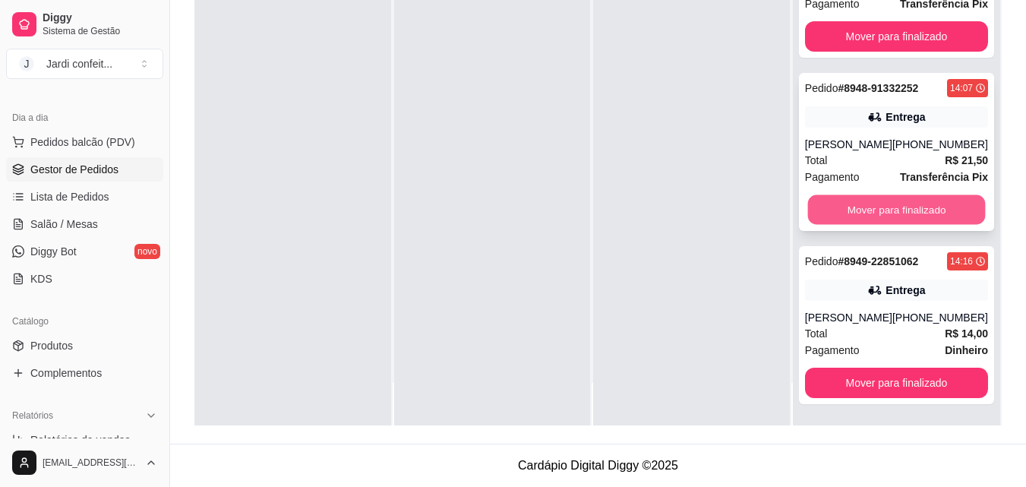
click at [848, 221] on button "Mover para finalizado" at bounding box center [896, 210] width 178 height 30
click at [872, 216] on button "Mover para finalizado" at bounding box center [896, 210] width 178 height 30
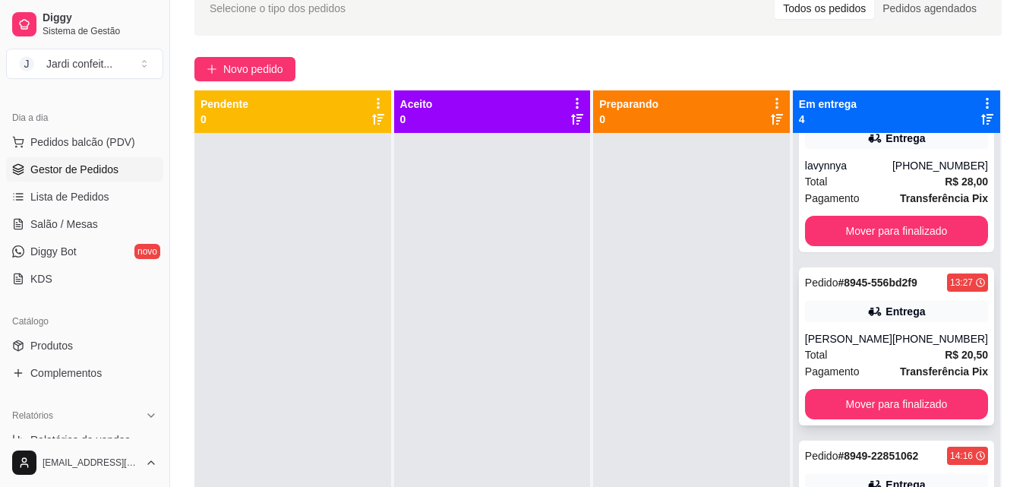
scroll to position [236, 0]
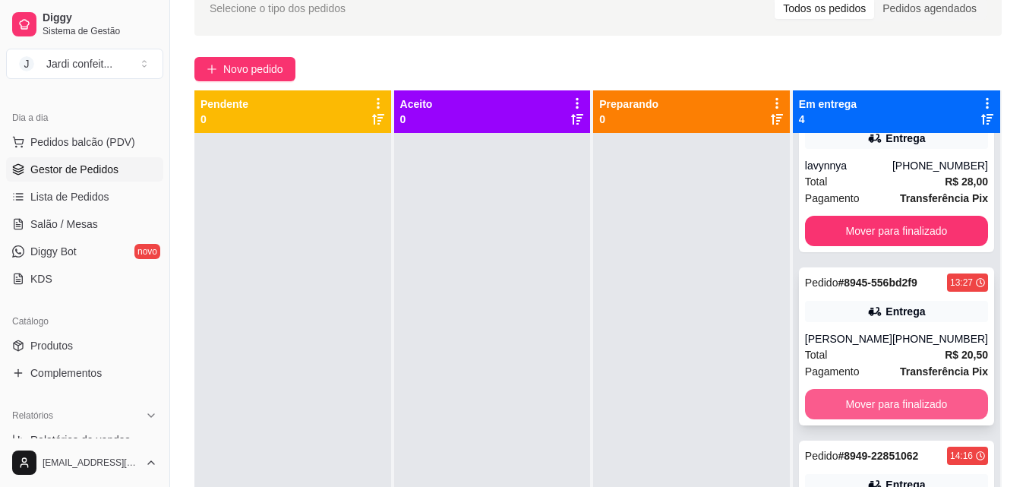
click at [854, 397] on button "Mover para finalizado" at bounding box center [896, 404] width 183 height 30
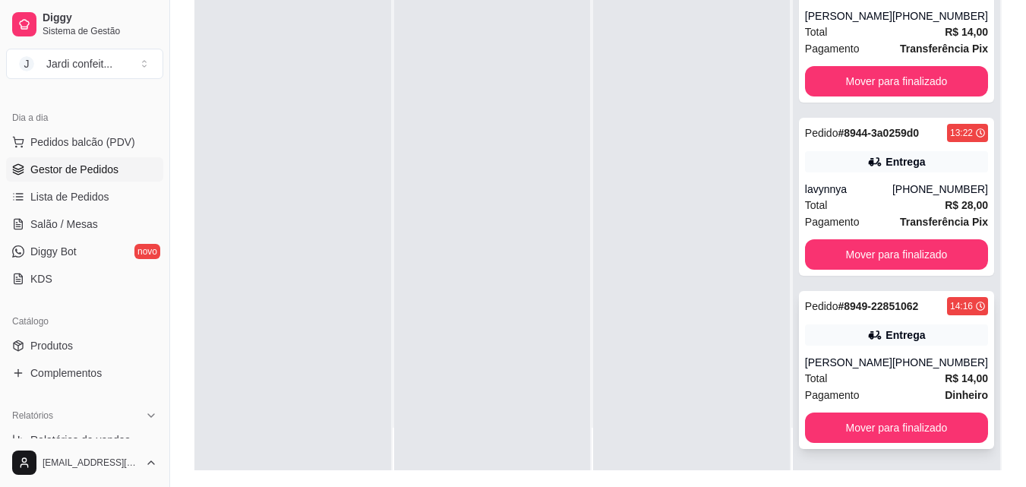
scroll to position [232, 0]
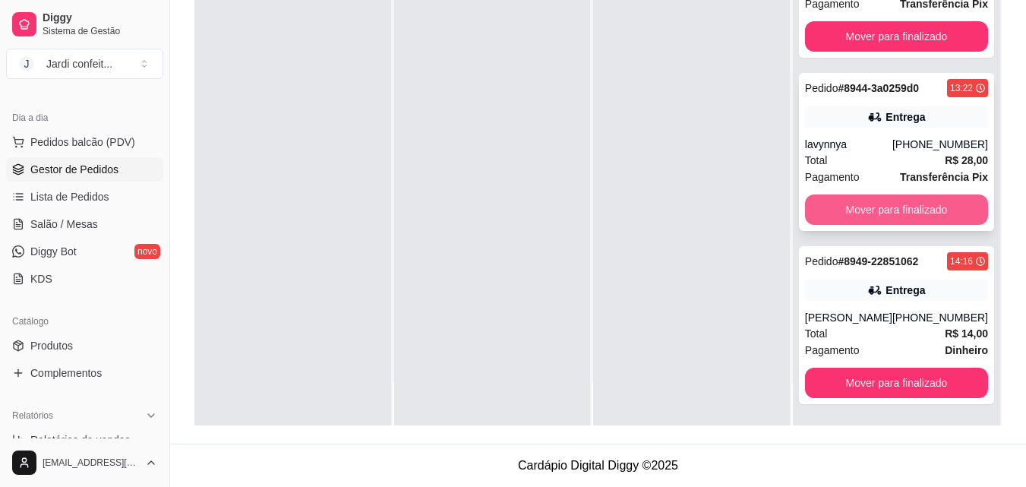
click at [887, 214] on button "Mover para finalizado" at bounding box center [896, 209] width 183 height 30
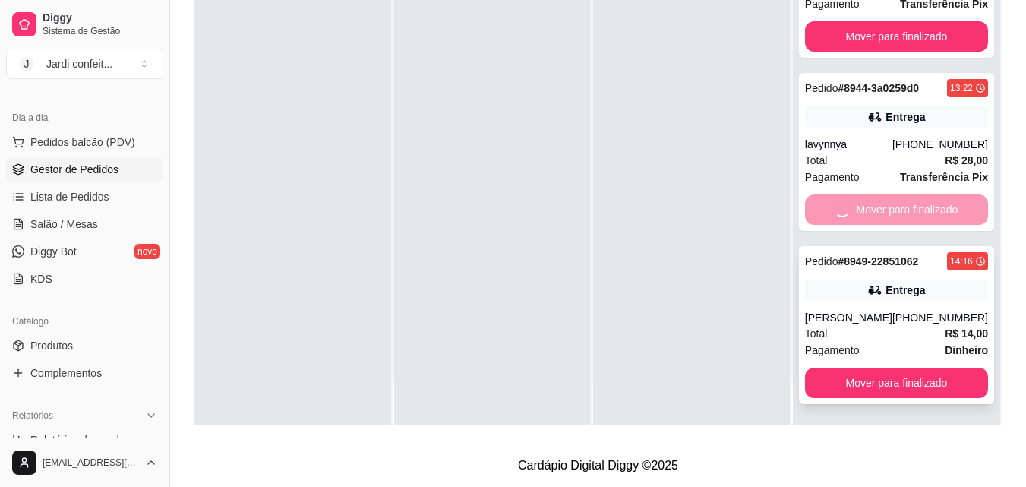
scroll to position [0, 0]
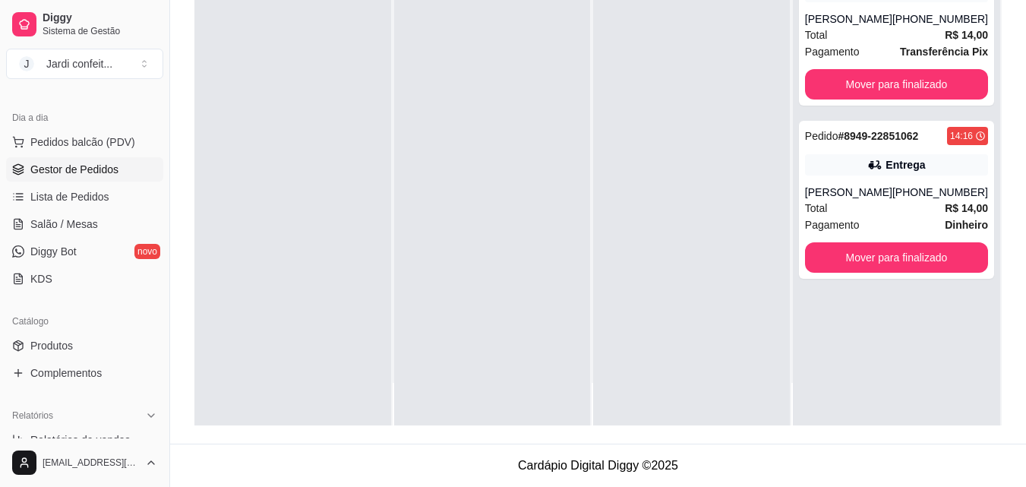
click at [397, 85] on div at bounding box center [492, 181] width 197 height 487
click at [398, 85] on div at bounding box center [492, 181] width 197 height 487
click at [84, 337] on link "Produtos" at bounding box center [84, 345] width 157 height 24
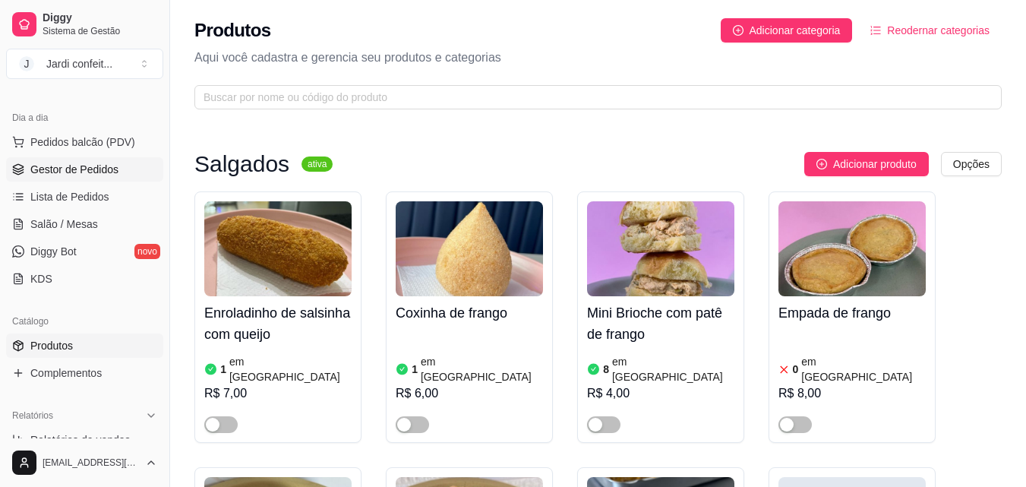
click at [100, 170] on span "Gestor de Pedidos" at bounding box center [74, 169] width 88 height 15
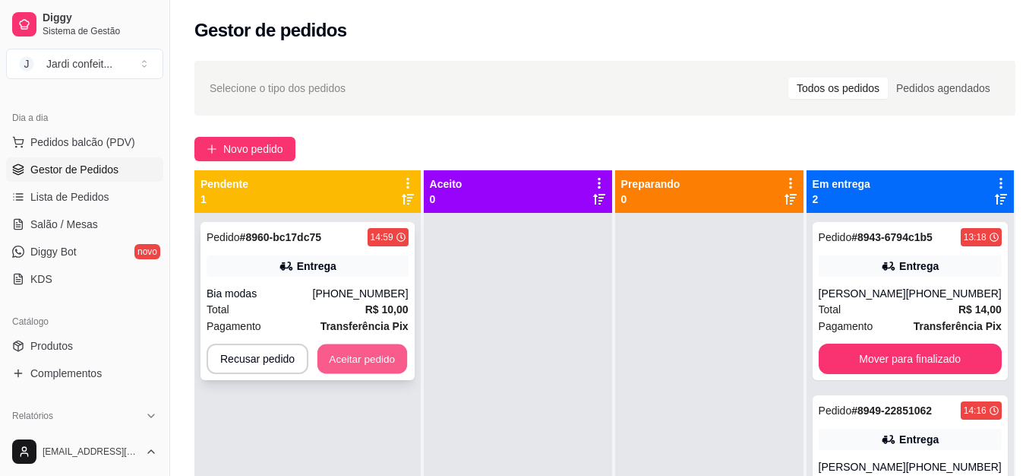
click at [350, 359] on button "Aceitar pedido" at bounding box center [363, 359] width 90 height 30
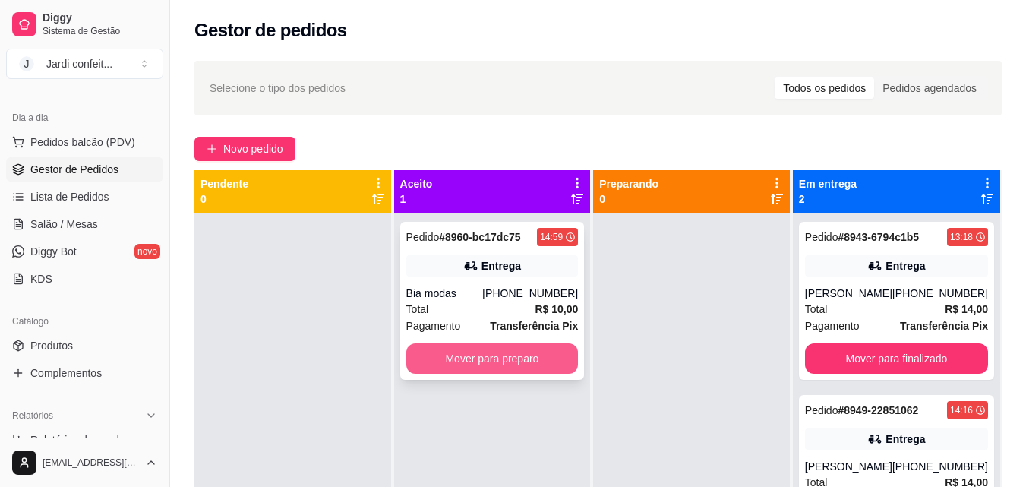
click at [482, 352] on button "Mover para preparo" at bounding box center [492, 358] width 172 height 30
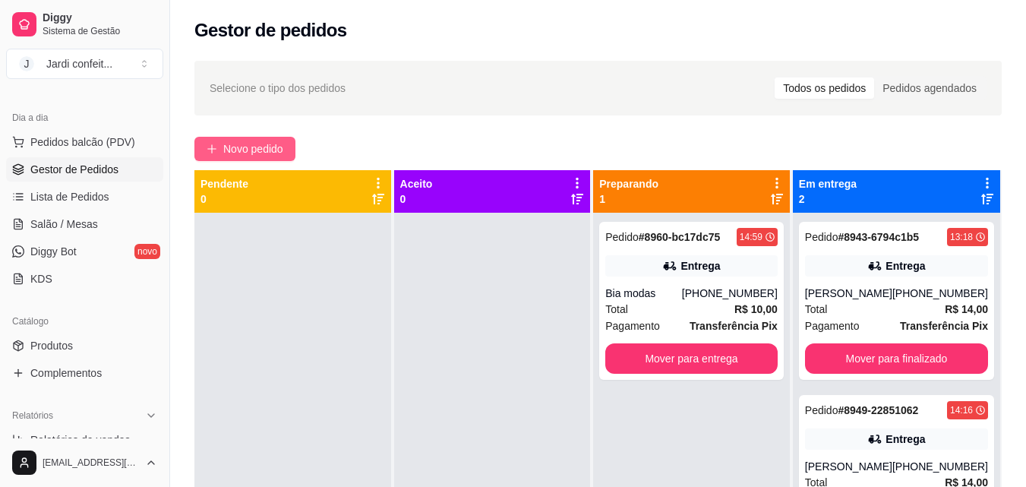
click at [268, 146] on span "Novo pedido" at bounding box center [253, 149] width 60 height 17
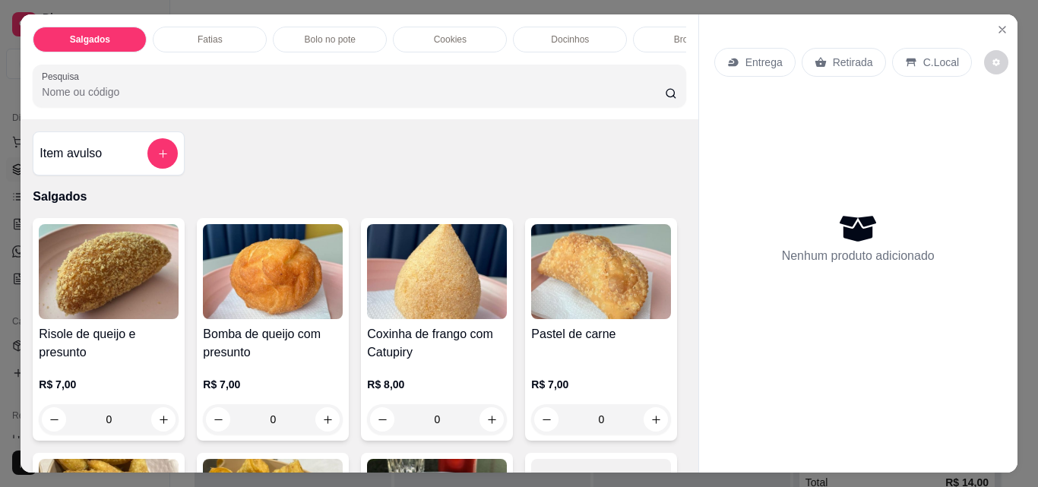
scroll to position [228, 0]
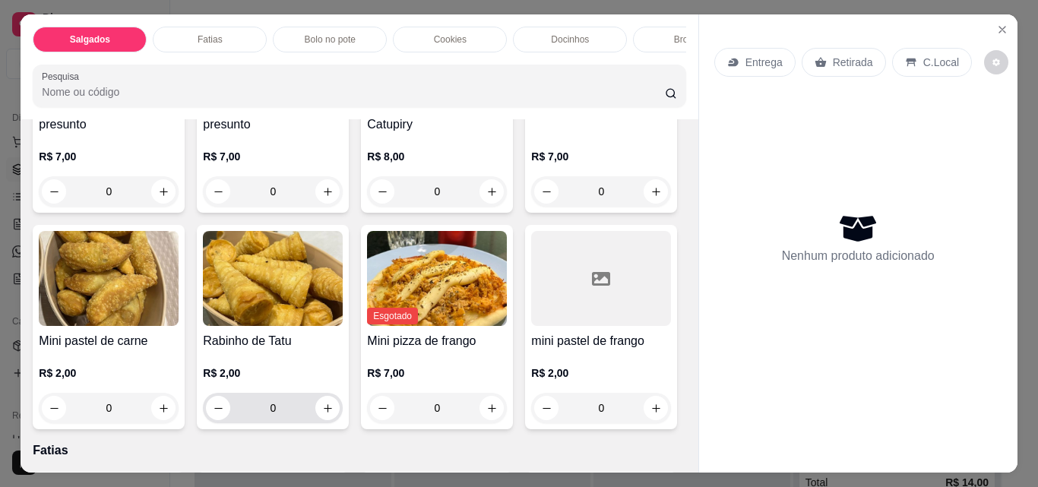
click at [315, 412] on input "0" at bounding box center [272, 408] width 85 height 30
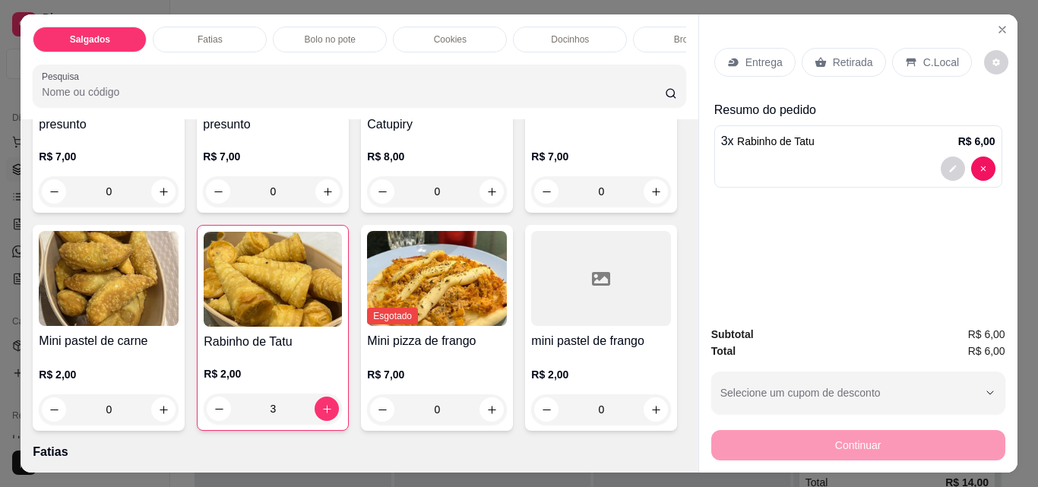
scroll to position [76, 0]
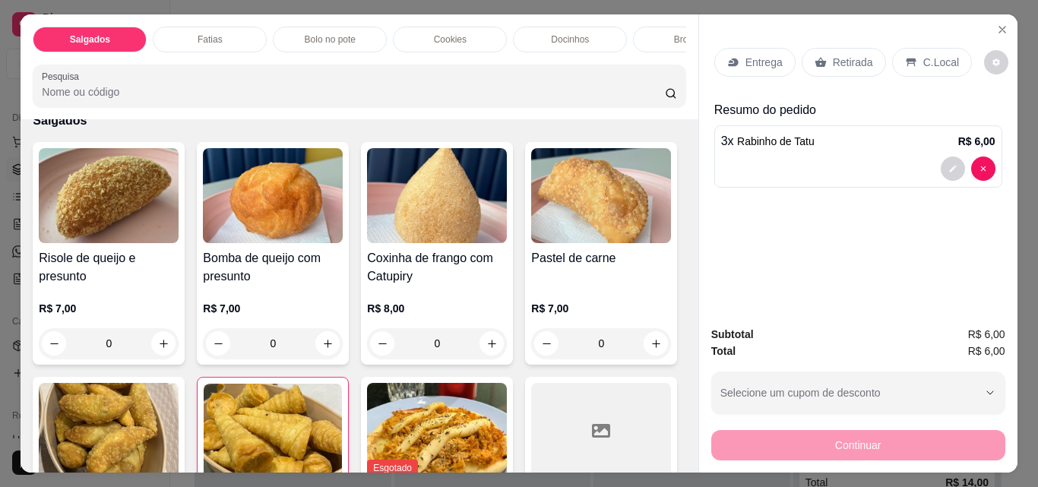
type input "3"
click at [231, 33] on div "Fatias" at bounding box center [210, 40] width 114 height 26
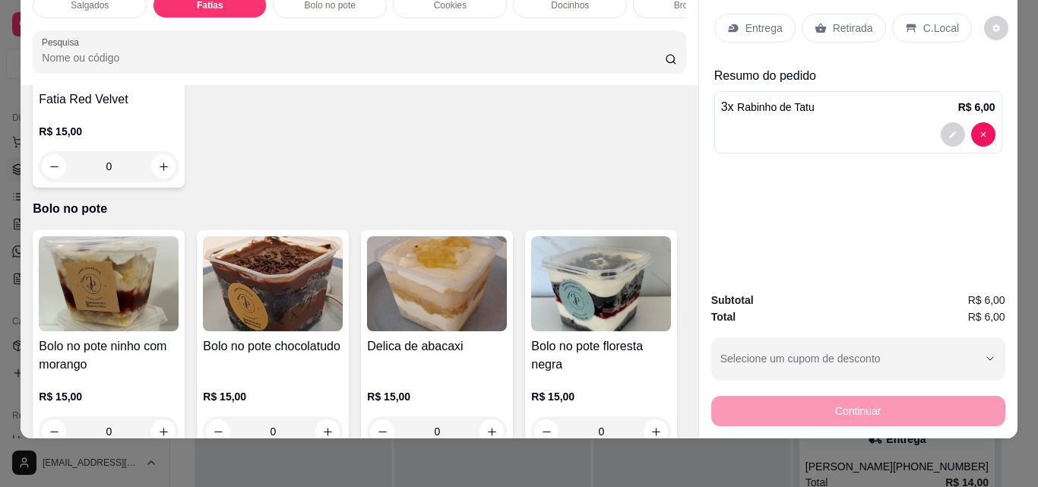
scroll to position [920, 0]
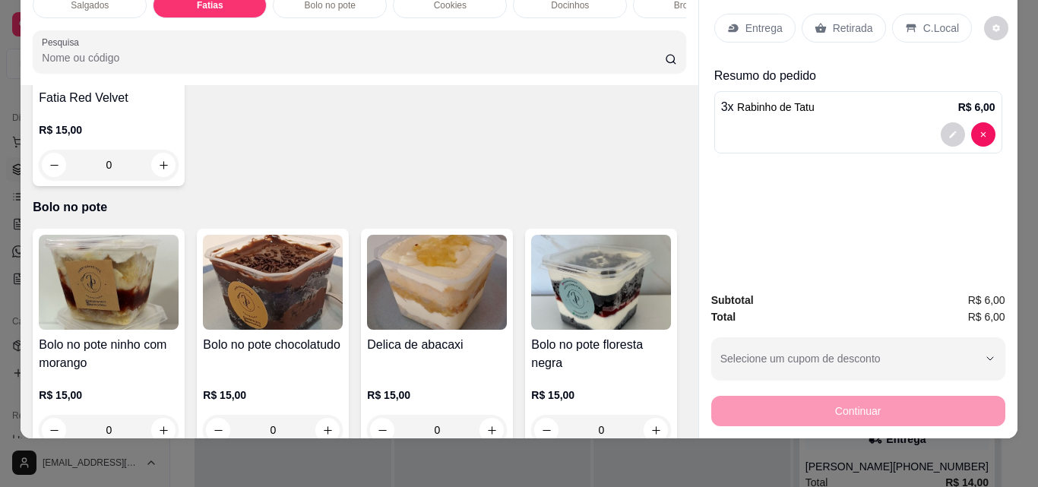
type input "1"
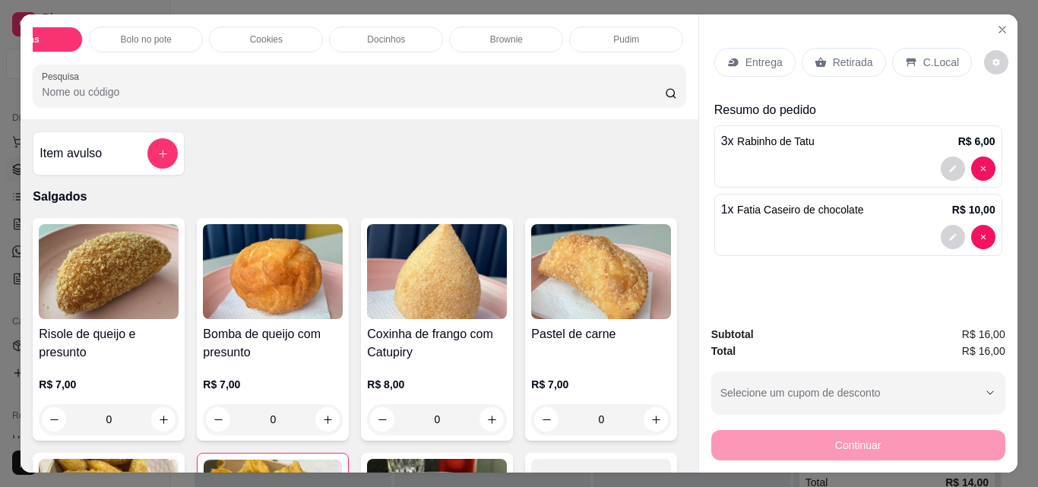
scroll to position [0, 203]
click at [463, 33] on div "Brownie" at bounding box center [487, 40] width 114 height 26
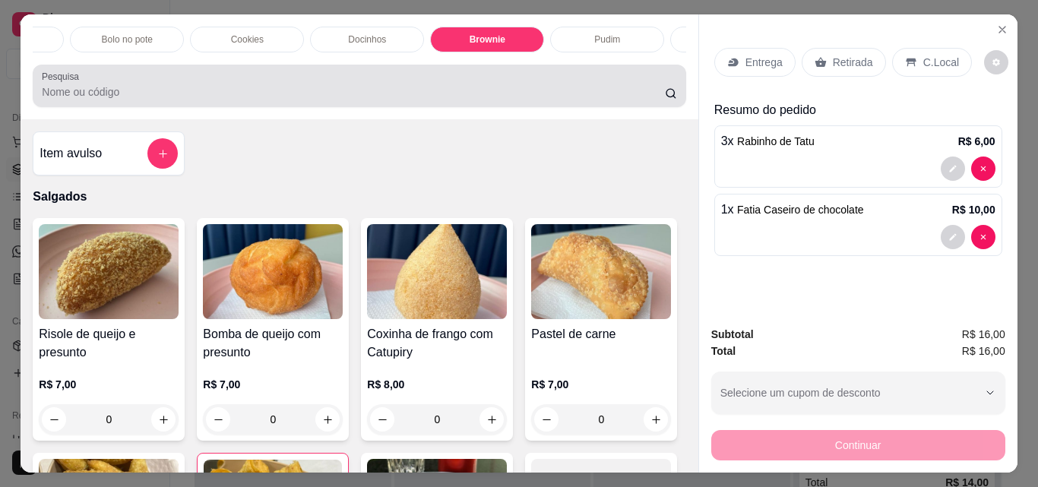
scroll to position [39, 0]
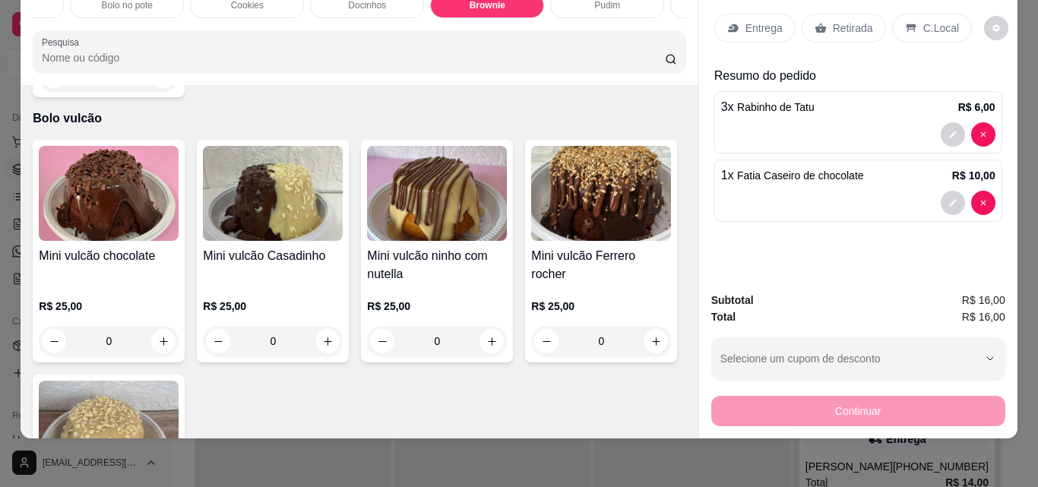
type input "1"
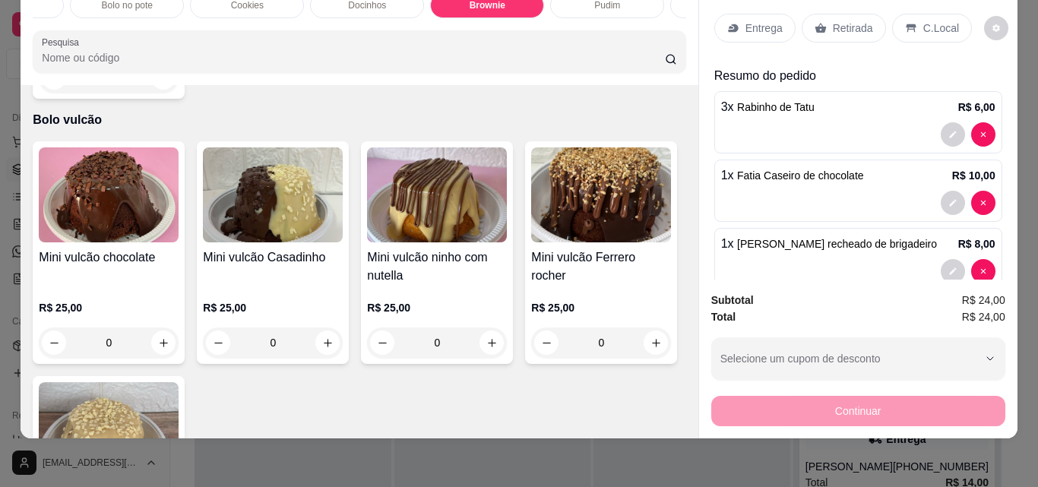
click at [839, 21] on p "Retirada" at bounding box center [853, 28] width 40 height 15
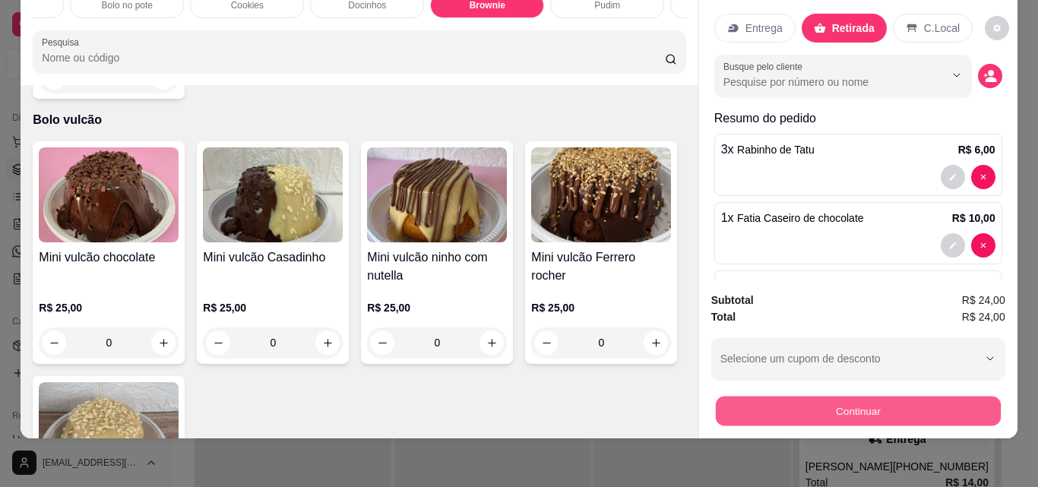
click at [852, 397] on button "Continuar" at bounding box center [857, 411] width 285 height 30
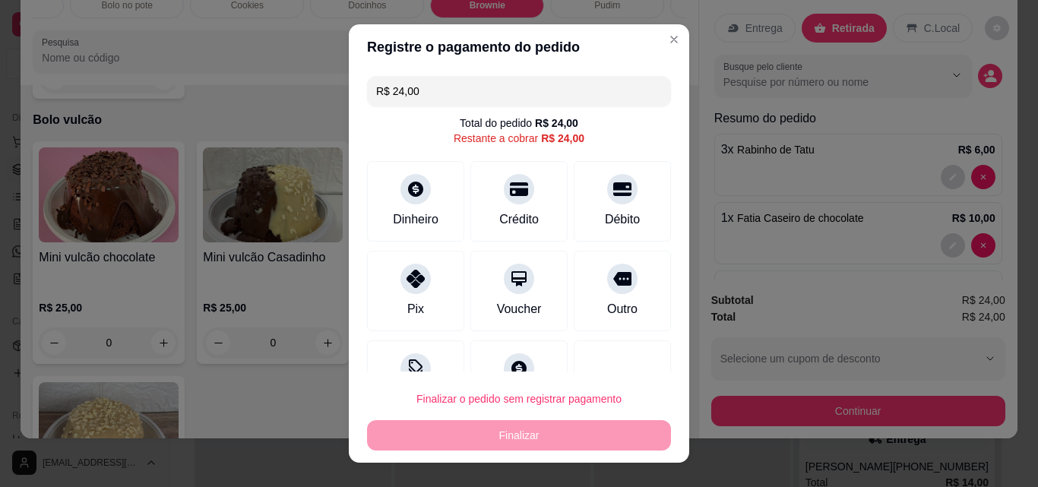
drag, startPoint x: 439, startPoint y: 93, endPoint x: 384, endPoint y: 87, distance: 55.0
click at [384, 87] on input "R$ 24,00" at bounding box center [519, 91] width 286 height 30
click at [436, 268] on div "Pix" at bounding box center [415, 288] width 107 height 89
type input "R$ 9,00"
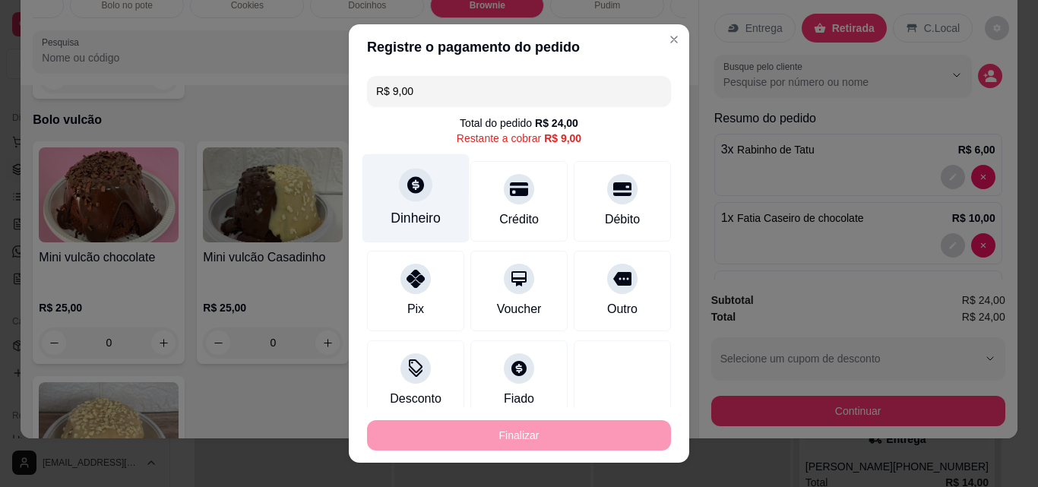
click at [431, 218] on div "Dinheiro" at bounding box center [415, 218] width 50 height 20
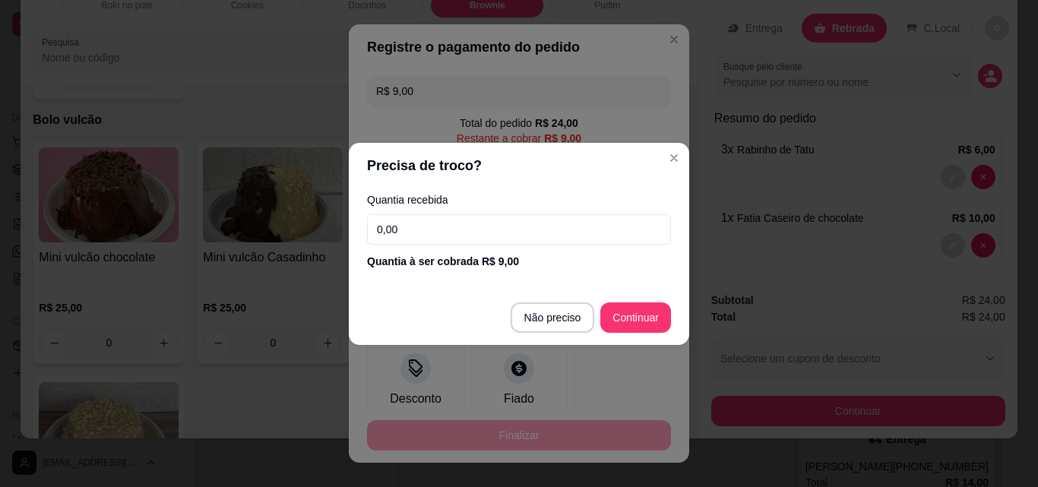
click at [429, 223] on input "0,00" at bounding box center [519, 229] width 304 height 30
type input "9,00"
type input "R$ 0,00"
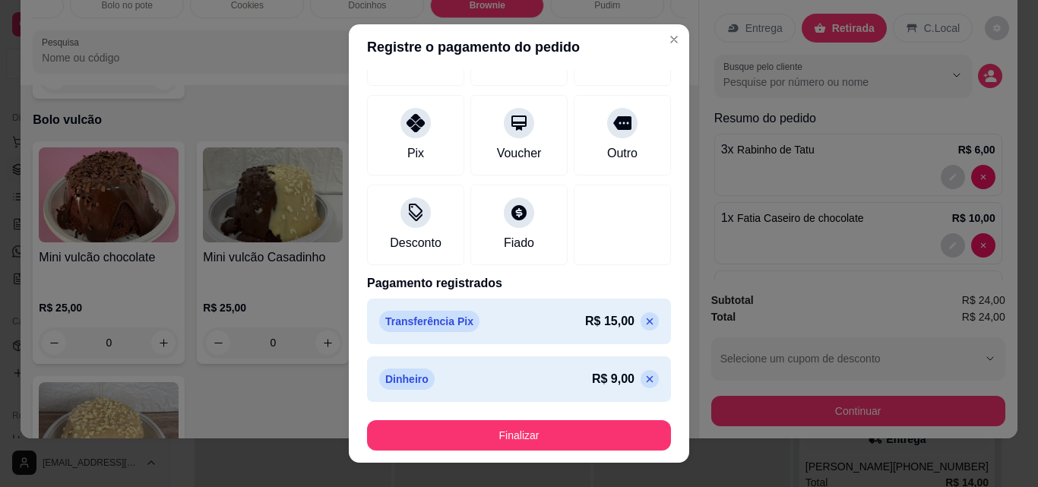
scroll to position [24, 0]
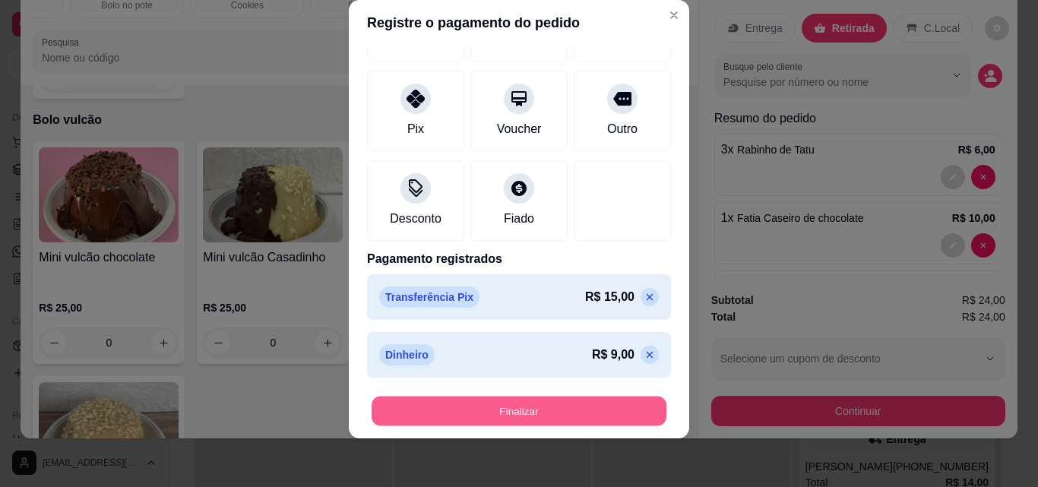
click at [535, 397] on button "Finalizar" at bounding box center [518, 412] width 295 height 30
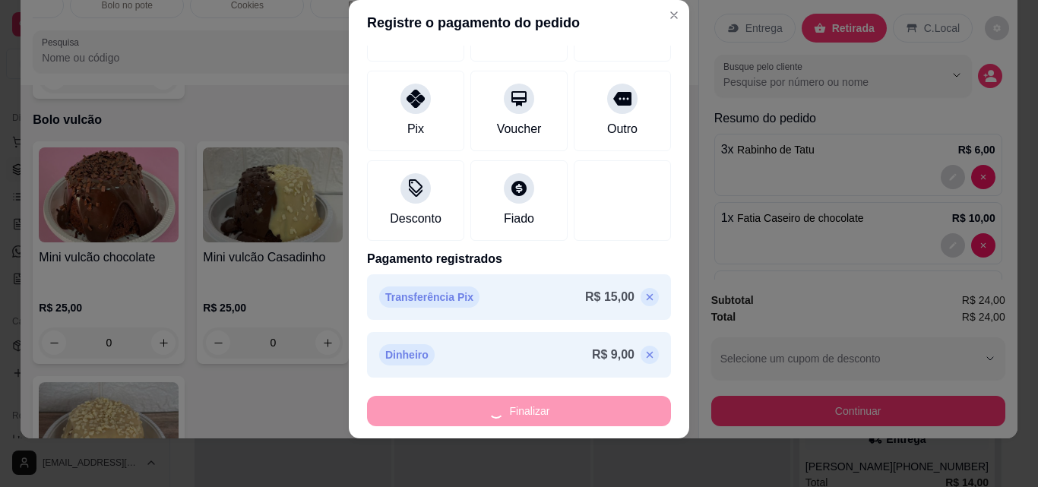
type input "0"
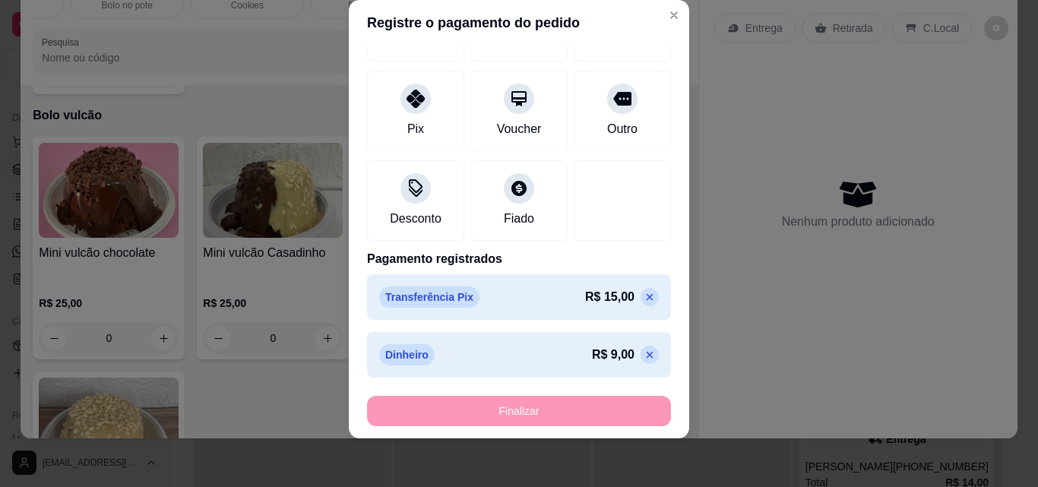
type input "-R$ 24,00"
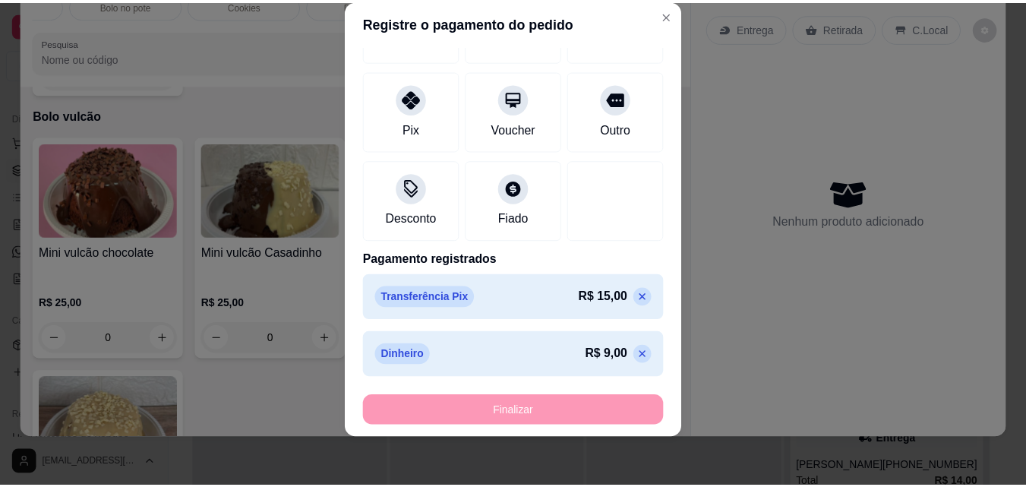
scroll to position [2531, 0]
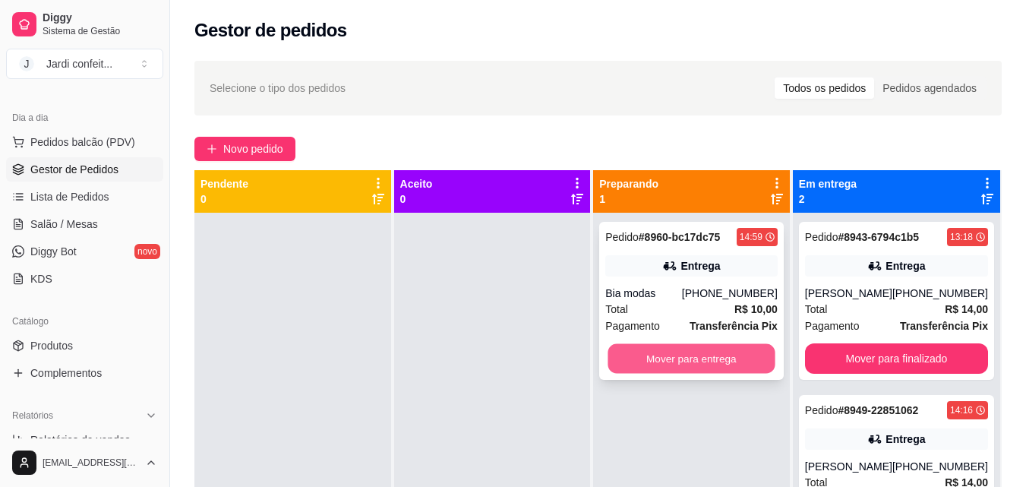
click at [648, 365] on button "Mover para entrega" at bounding box center [691, 359] width 167 height 30
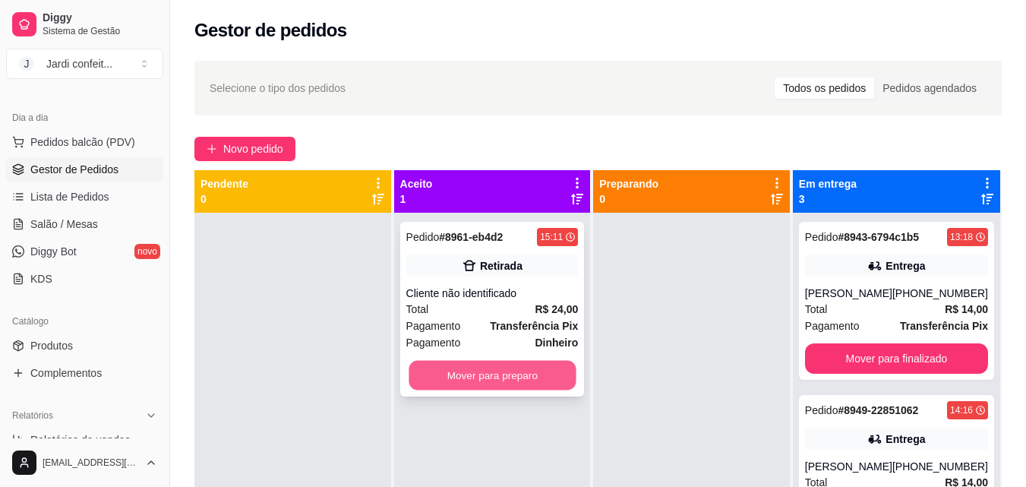
click at [513, 376] on button "Mover para preparo" at bounding box center [492, 376] width 167 height 30
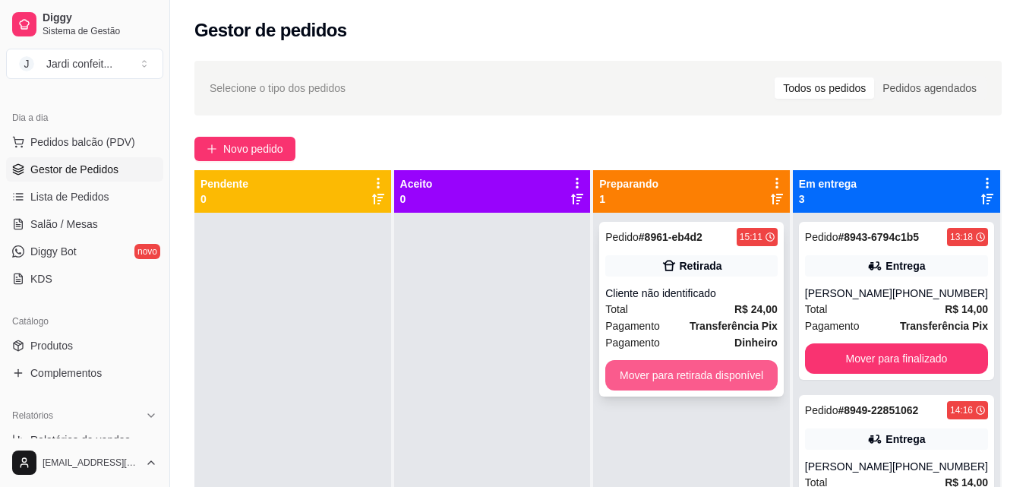
click at [668, 367] on button "Mover para retirada disponível" at bounding box center [691, 375] width 172 height 30
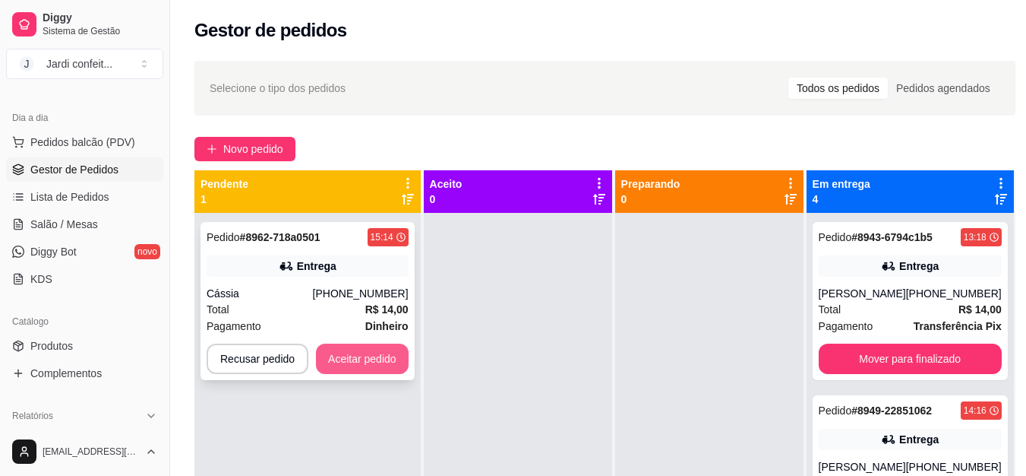
click at [339, 359] on button "Aceitar pedido" at bounding box center [362, 358] width 93 height 30
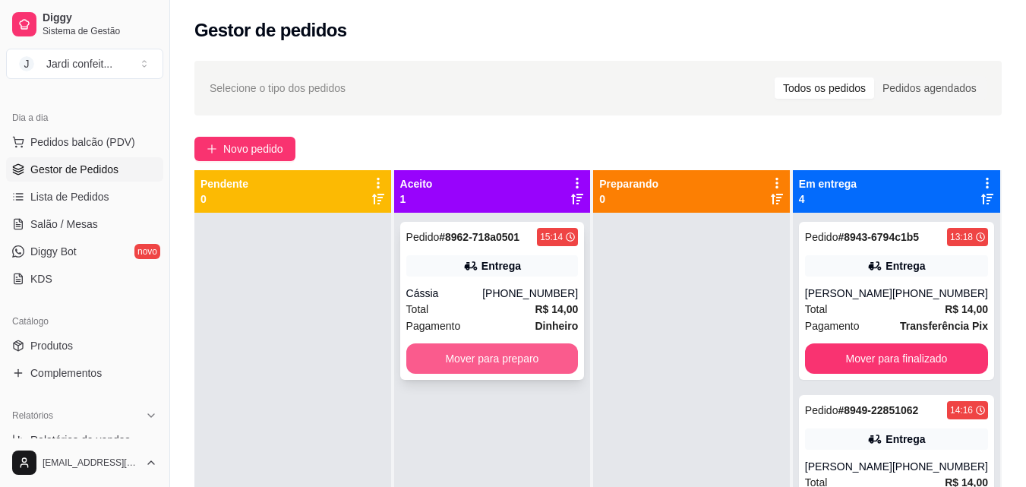
click at [485, 355] on button "Mover para preparo" at bounding box center [492, 358] width 172 height 30
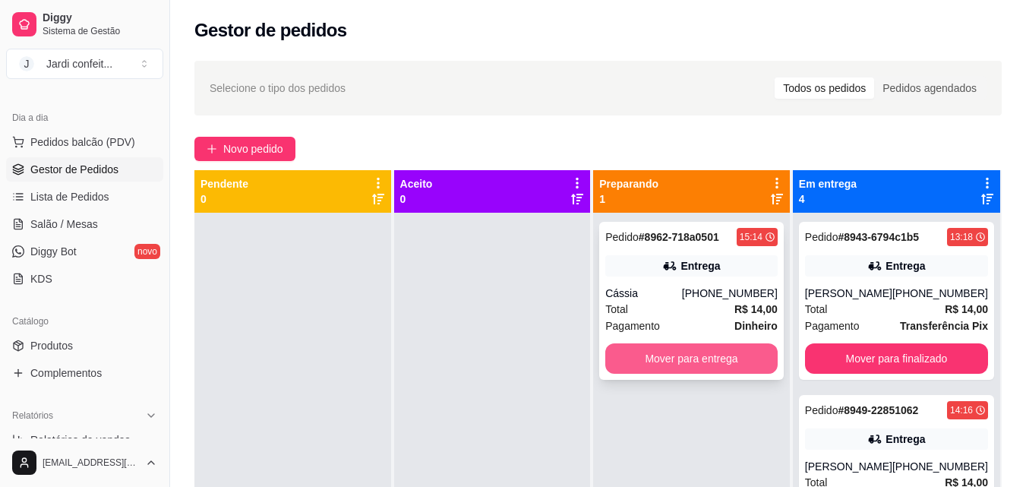
click at [646, 357] on button "Mover para entrega" at bounding box center [691, 358] width 172 height 30
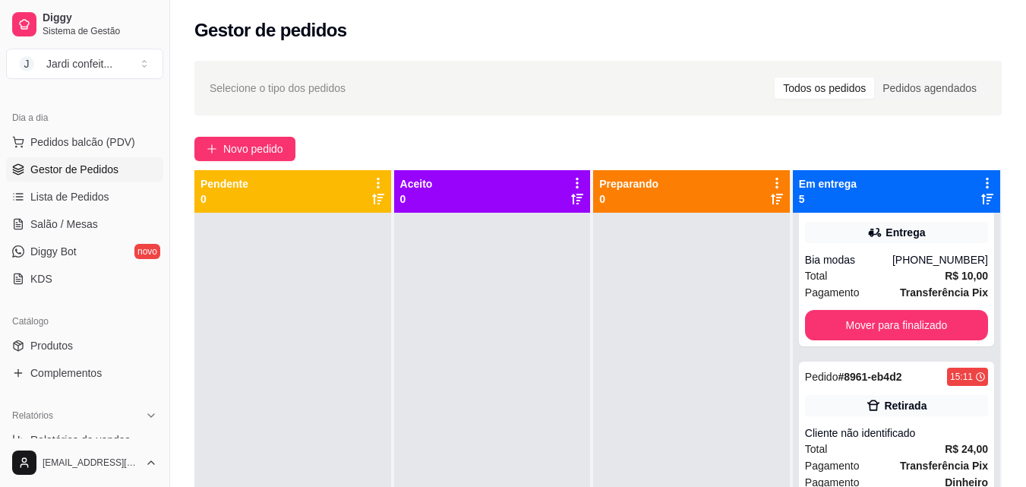
scroll to position [411, 0]
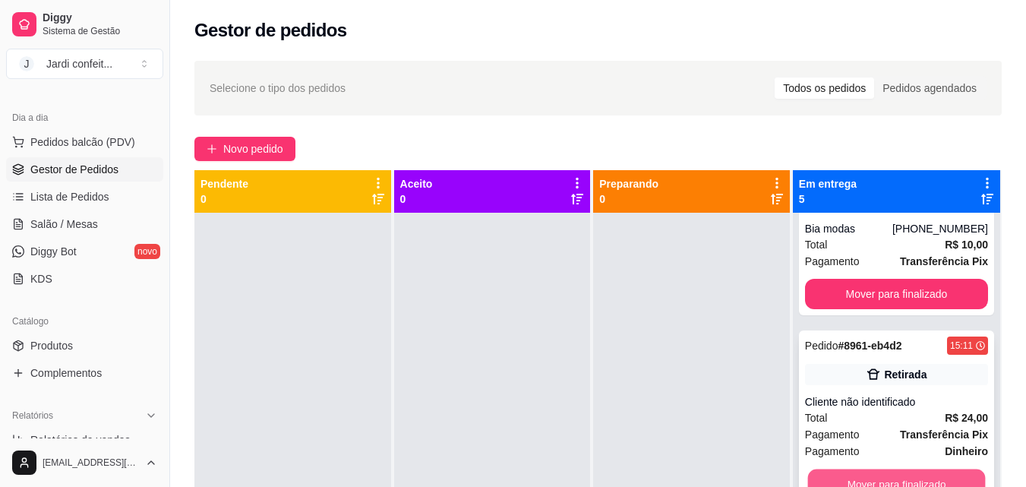
click at [889, 482] on button "Mover para finalizado" at bounding box center [896, 484] width 178 height 30
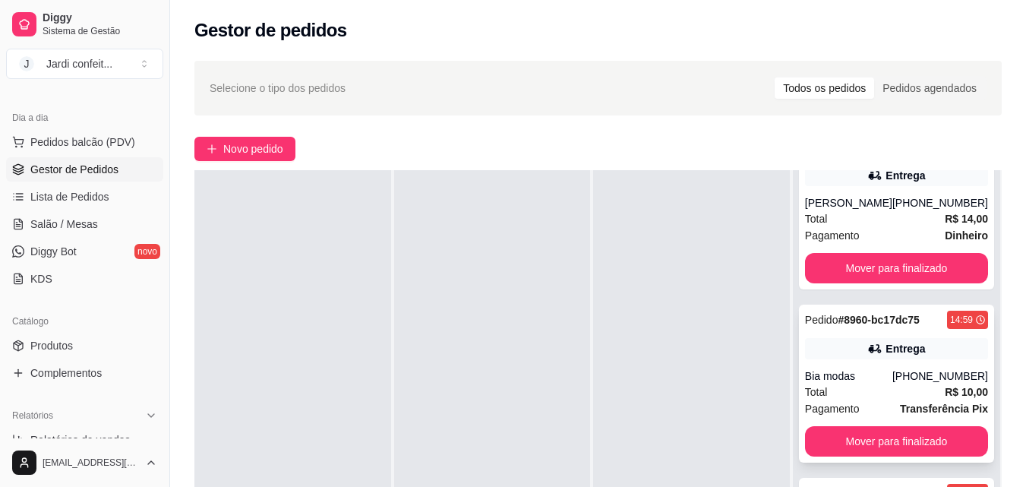
scroll to position [228, 0]
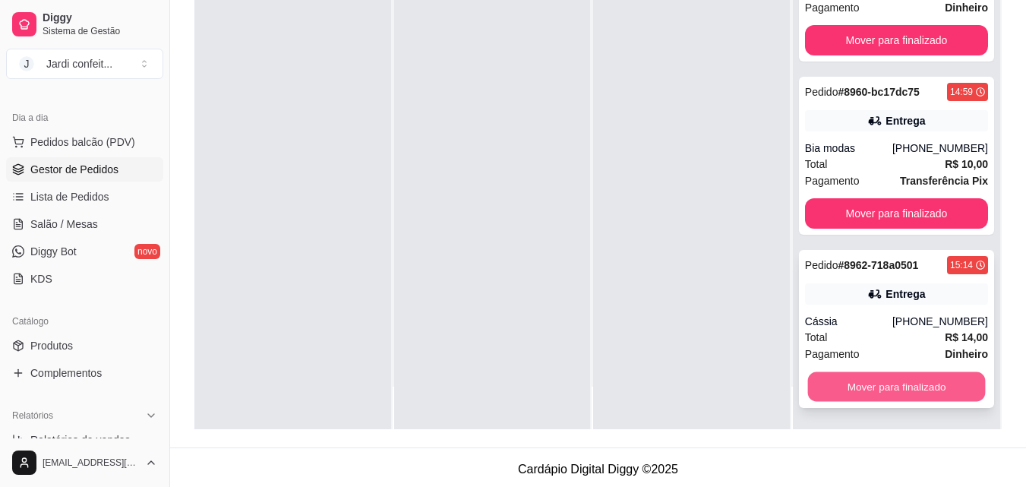
click at [864, 395] on button "Mover para finalizado" at bounding box center [896, 387] width 178 height 30
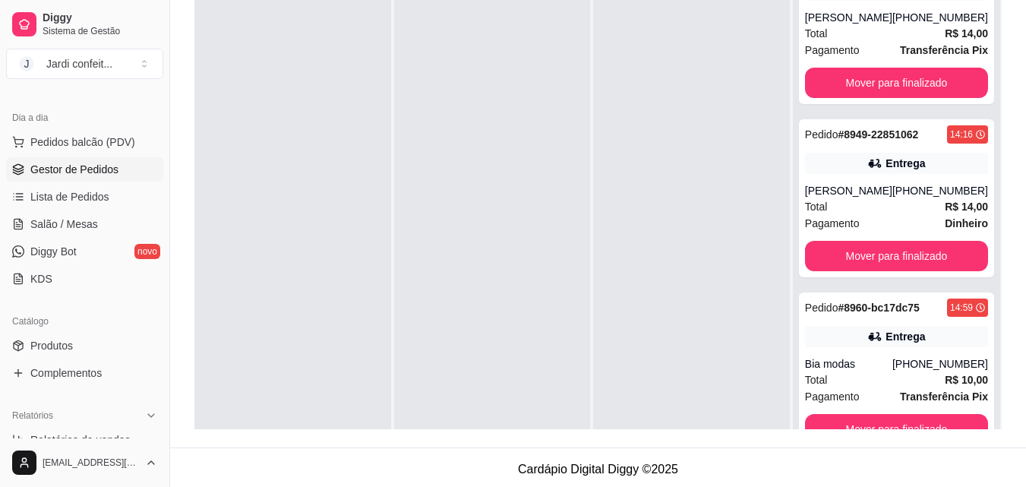
scroll to position [0, 0]
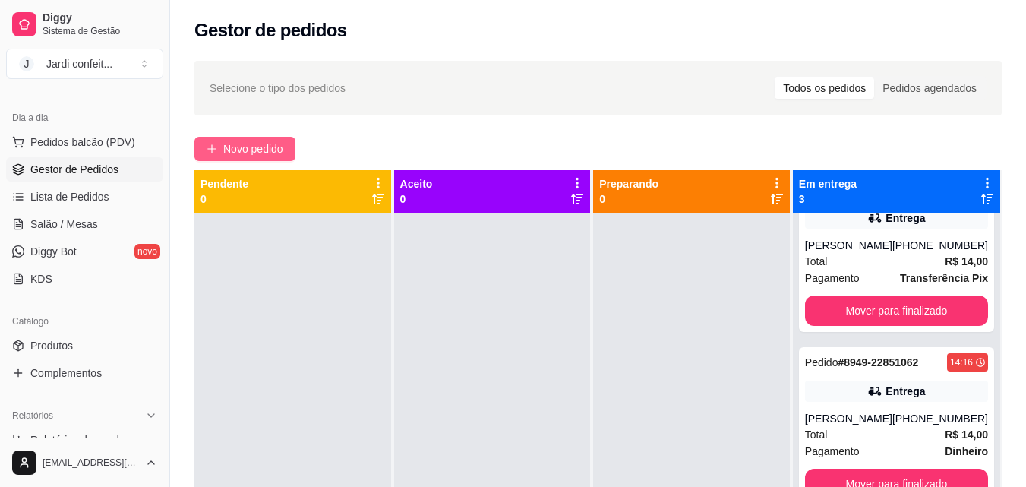
click at [273, 141] on span "Novo pedido" at bounding box center [253, 149] width 60 height 17
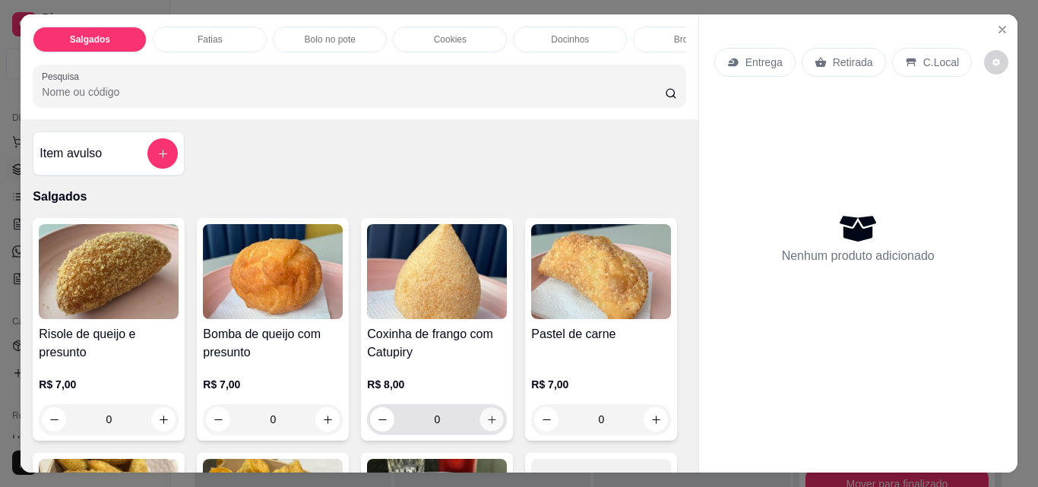
click at [495, 428] on button "increase-product-quantity" at bounding box center [492, 420] width 24 height 24
type input "1"
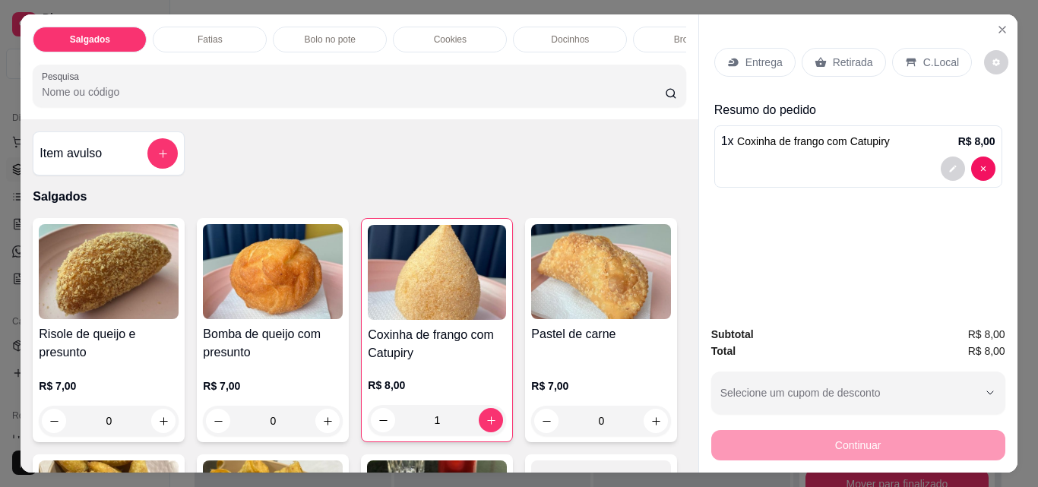
click at [806, 62] on div "Retirada" at bounding box center [843, 62] width 84 height 29
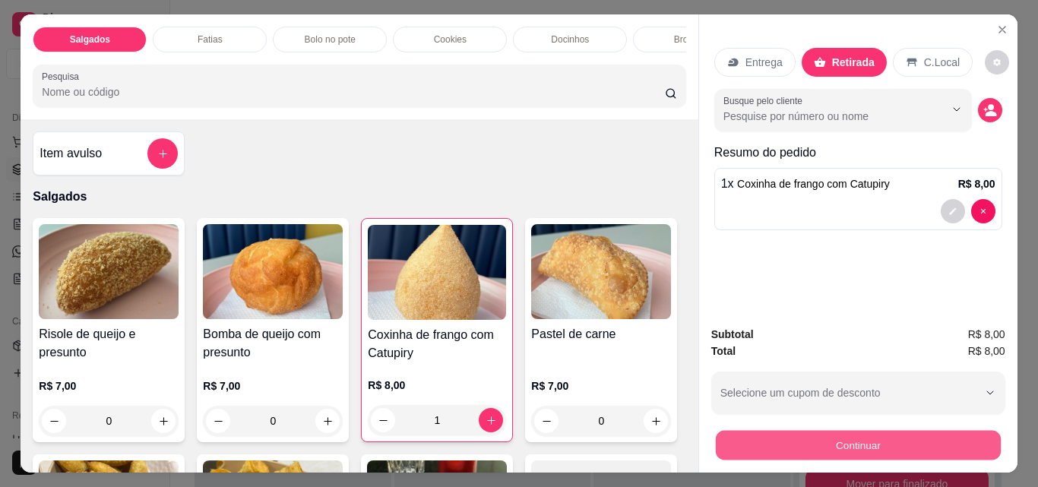
click at [807, 439] on button "Continuar" at bounding box center [857, 445] width 285 height 30
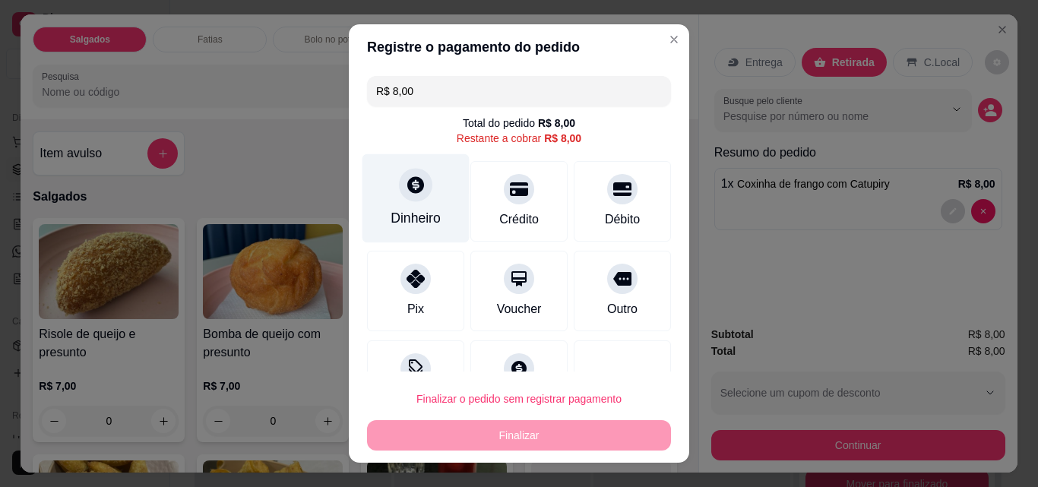
click at [402, 207] on div "Dinheiro" at bounding box center [415, 198] width 107 height 89
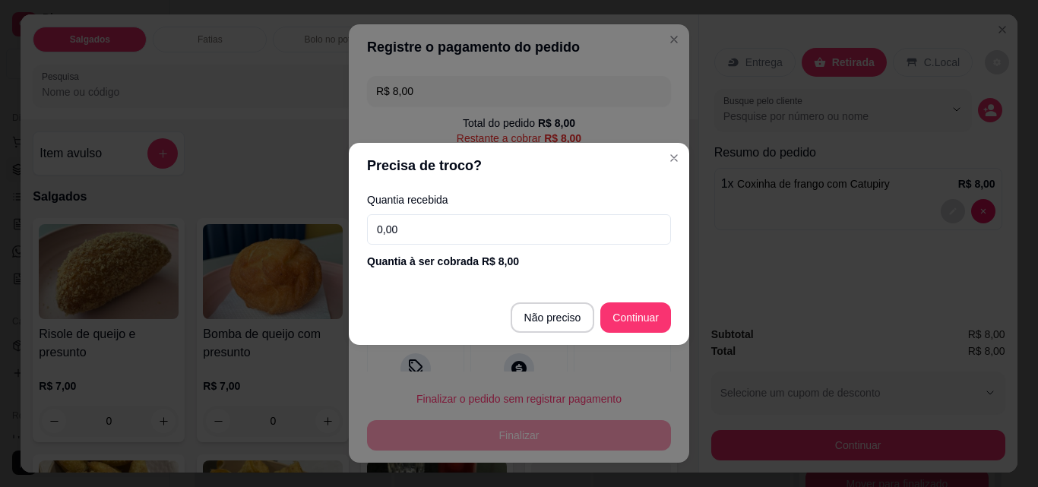
click at [447, 216] on input "0,00" at bounding box center [519, 229] width 304 height 30
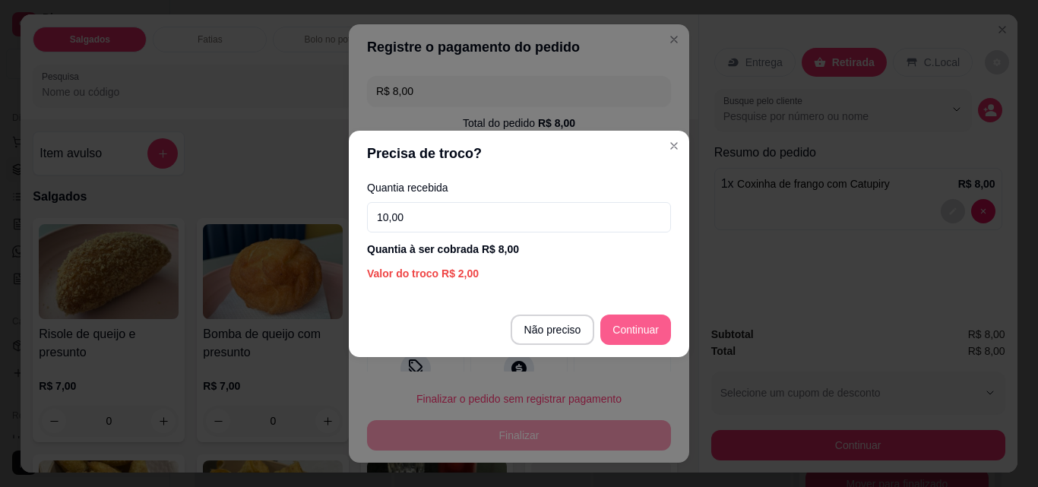
type input "10,00"
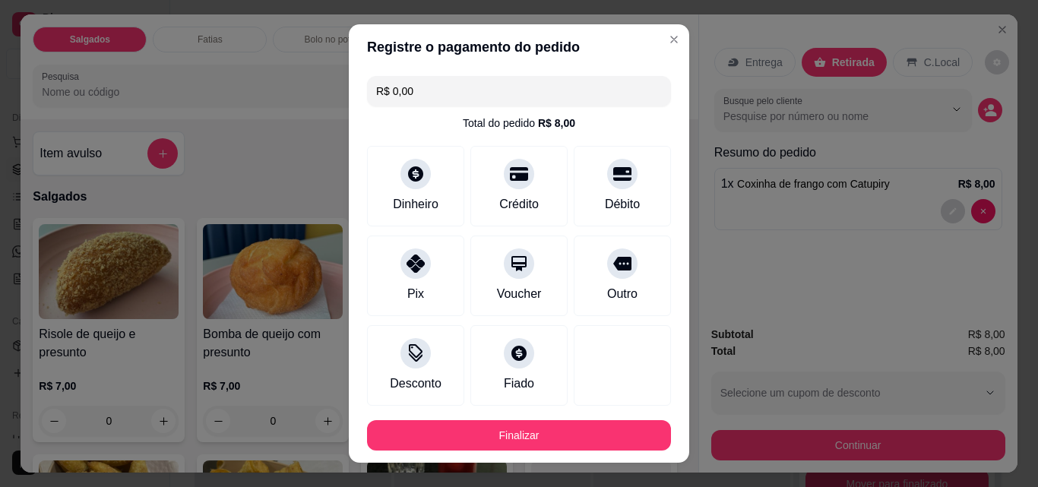
type input "R$ 0,00"
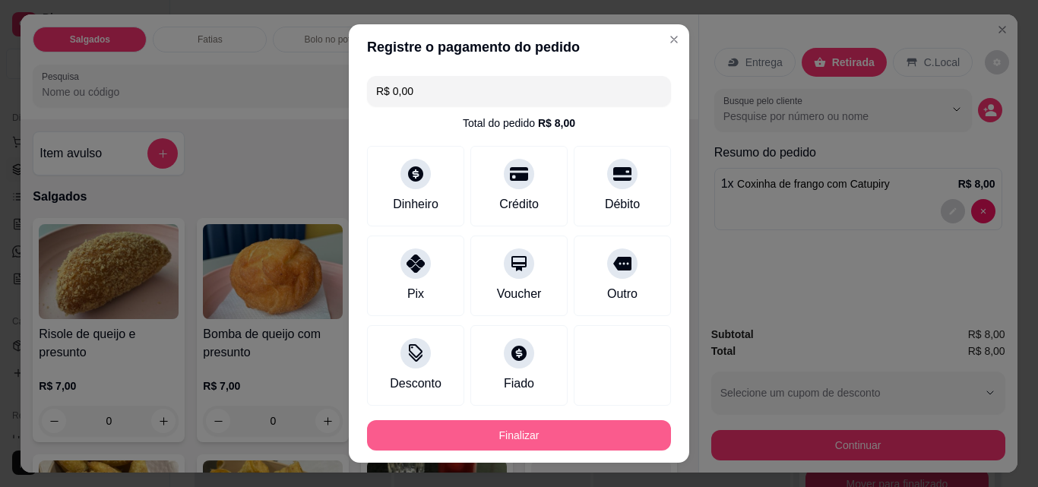
click at [548, 425] on button "Finalizar" at bounding box center [519, 435] width 304 height 30
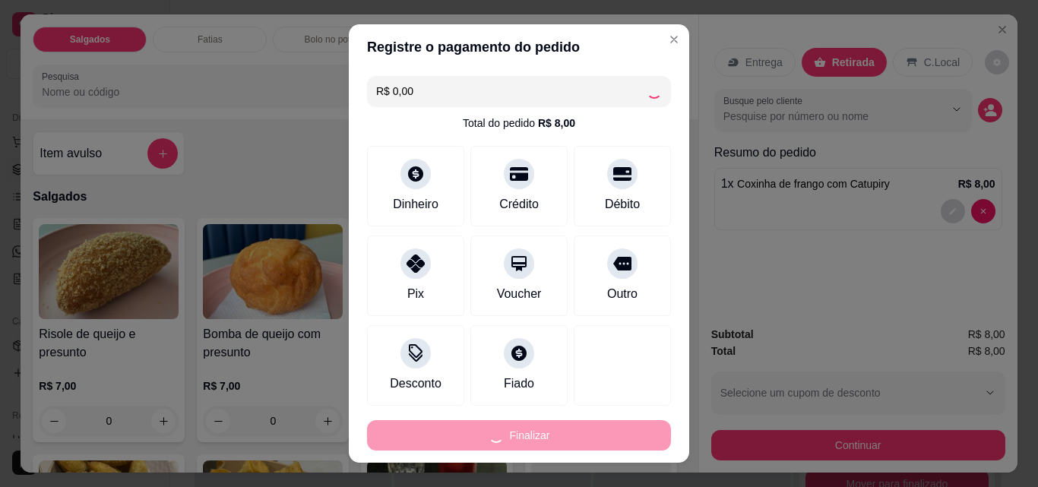
type input "0"
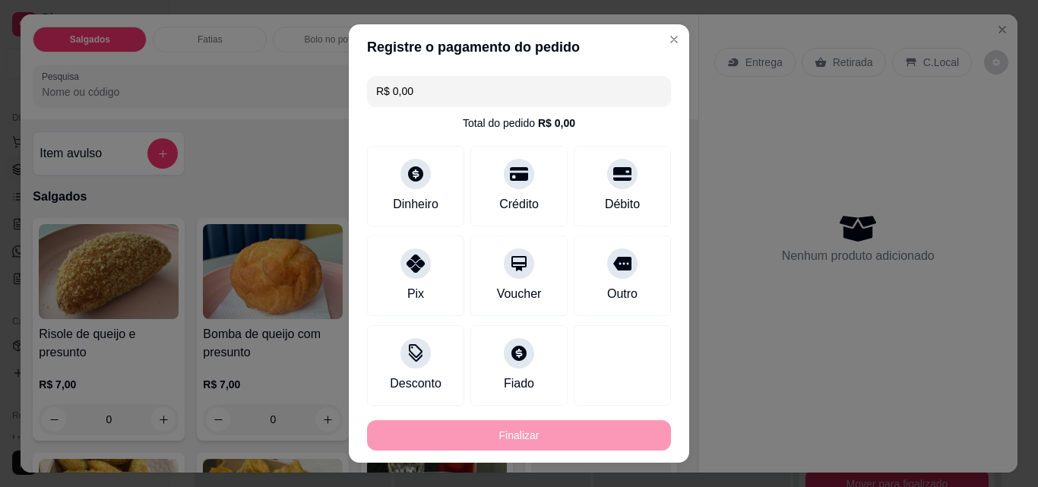
type input "-R$ 8,00"
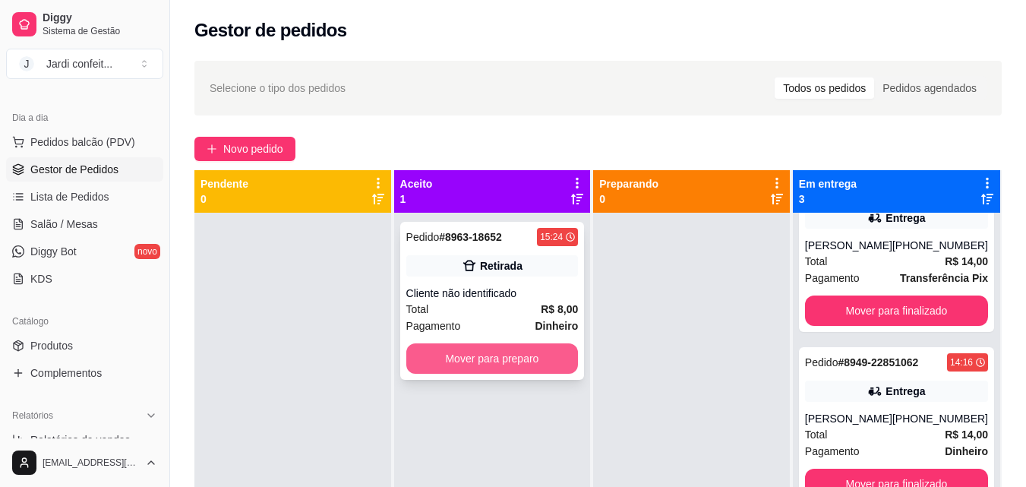
click at [532, 352] on button "Mover para preparo" at bounding box center [492, 358] width 172 height 30
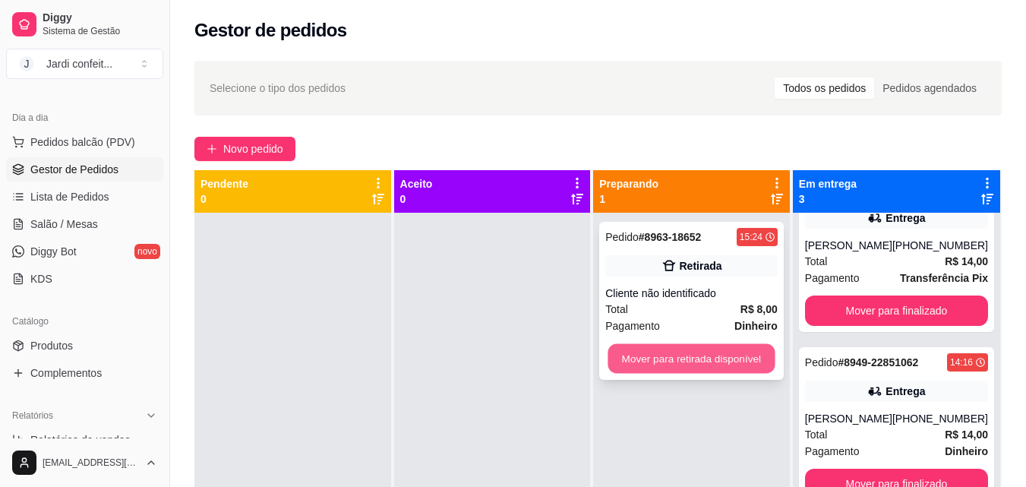
click at [661, 362] on button "Mover para retirada disponível" at bounding box center [691, 359] width 167 height 30
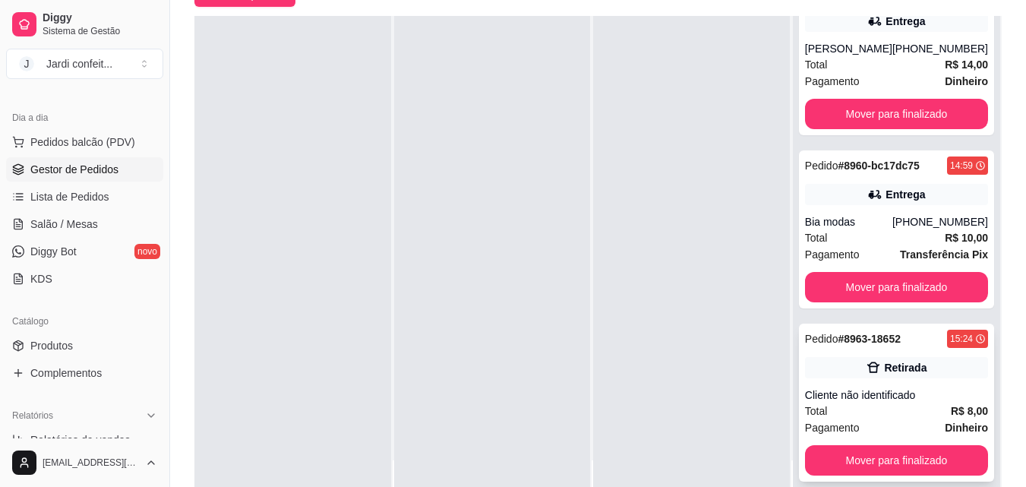
scroll to position [228, 0]
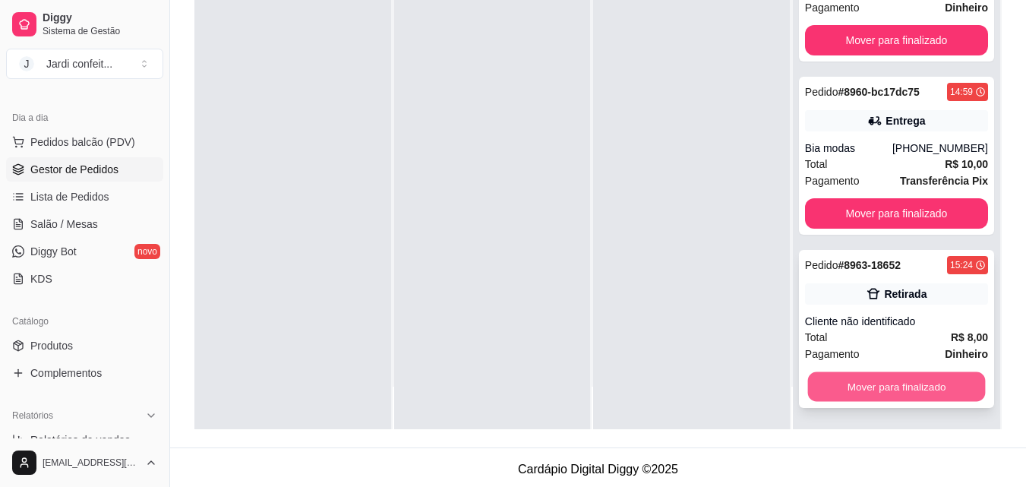
click at [877, 388] on button "Mover para finalizado" at bounding box center [896, 387] width 178 height 30
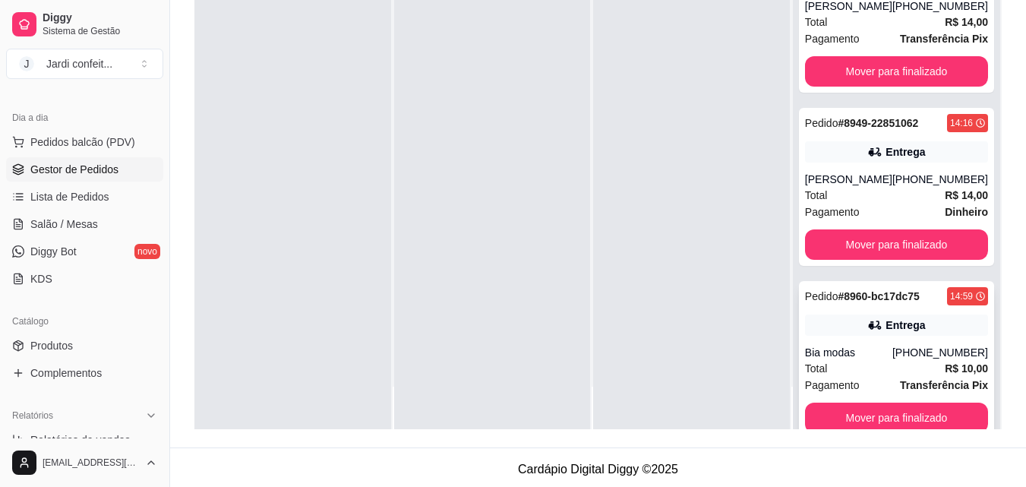
scroll to position [0, 0]
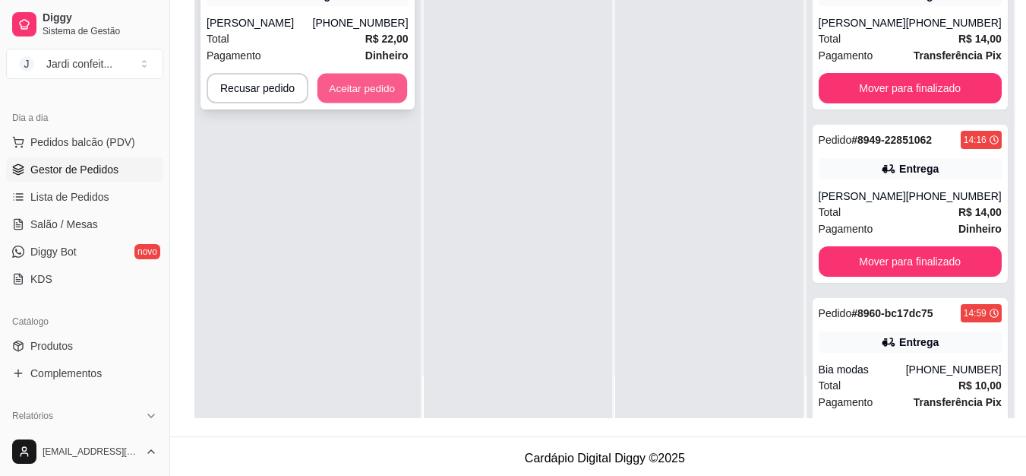
click at [341, 90] on button "Aceitar pedido" at bounding box center [363, 89] width 90 height 30
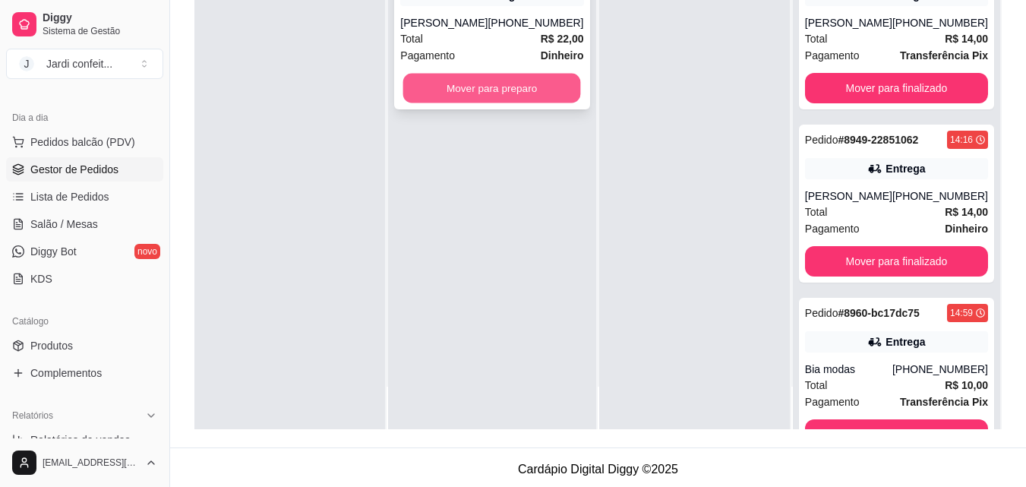
click at [485, 87] on button "Mover para preparo" at bounding box center [492, 89] width 178 height 30
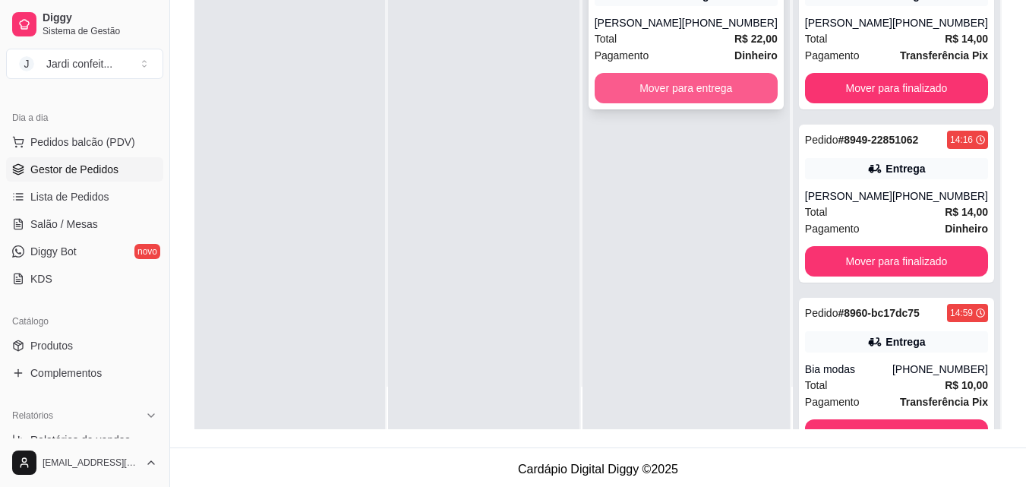
click at [648, 88] on button "Mover para entrega" at bounding box center [686, 88] width 183 height 30
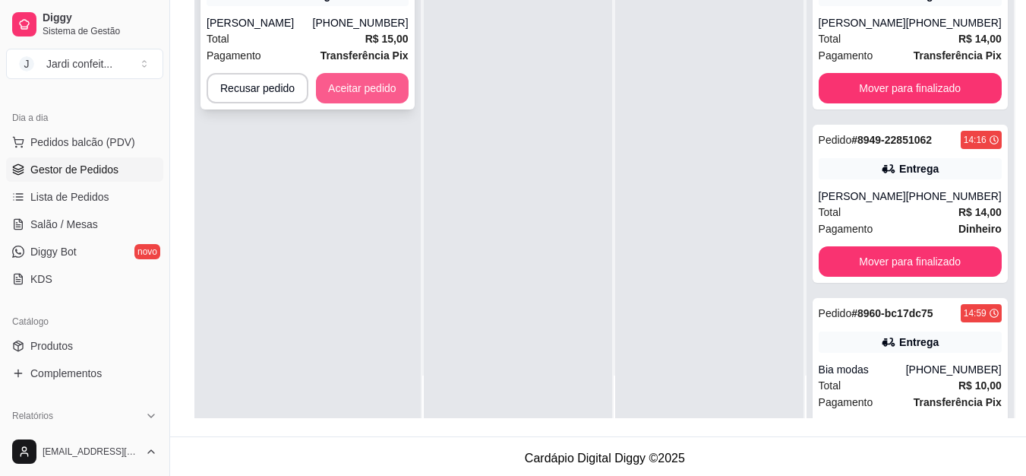
click at [387, 82] on button "Aceitar pedido" at bounding box center [362, 88] width 93 height 30
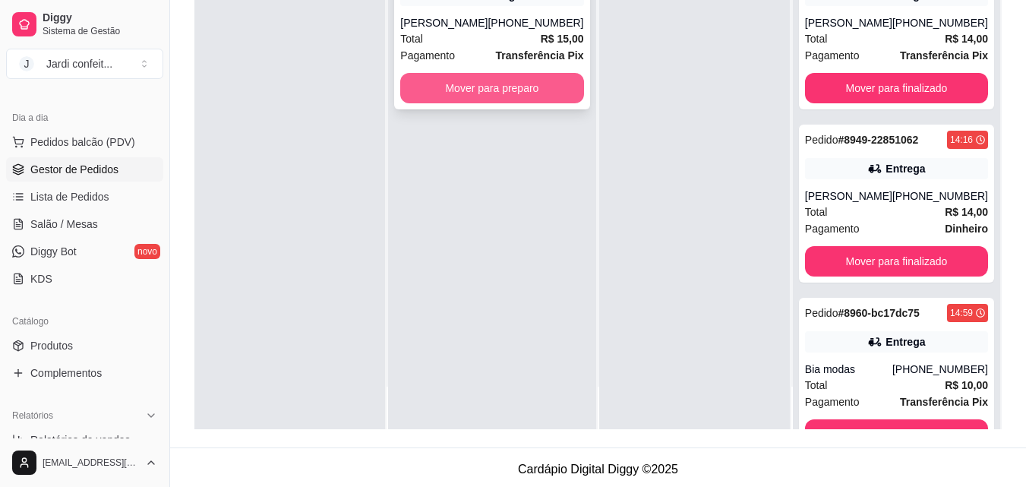
click at [486, 77] on button "Mover para preparo" at bounding box center [491, 88] width 183 height 30
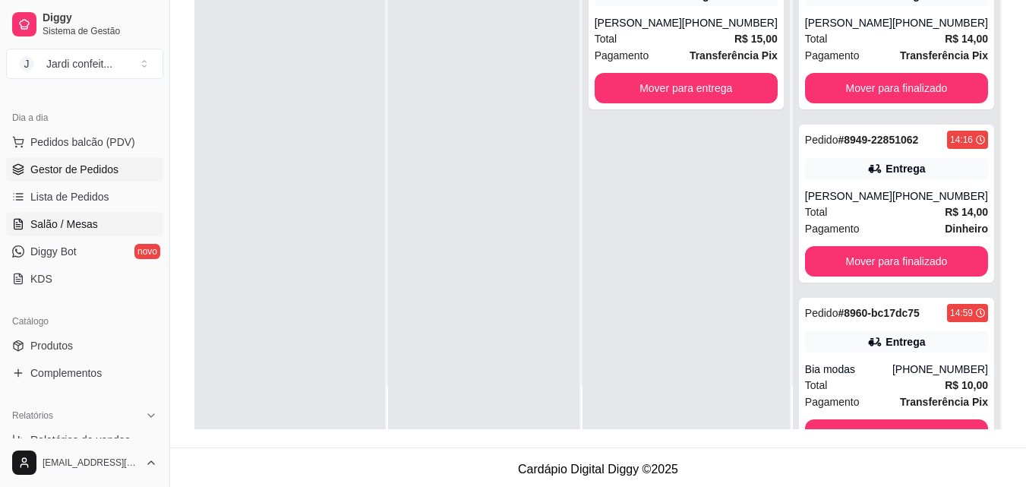
click at [74, 225] on span "Salão / Mesas" at bounding box center [64, 223] width 68 height 15
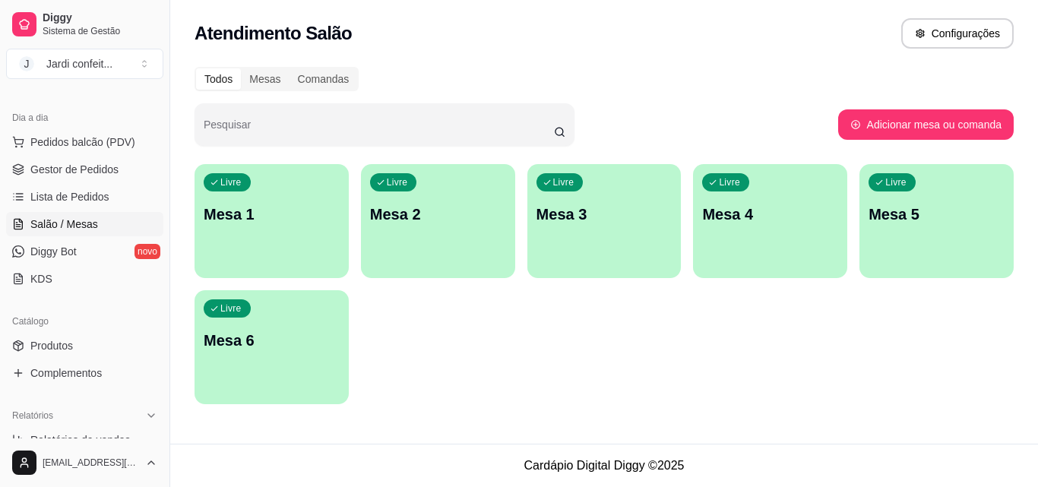
click at [268, 217] on p "Mesa 1" at bounding box center [272, 214] width 136 height 21
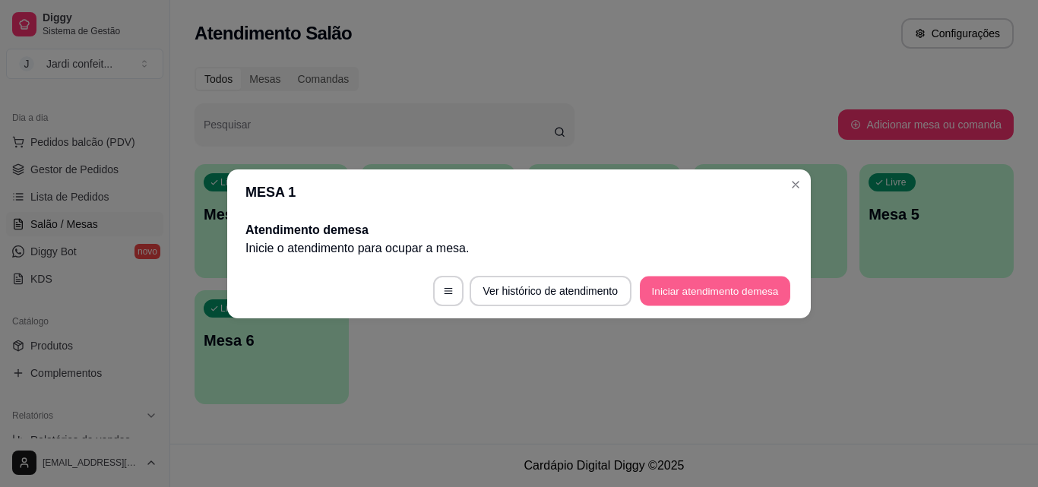
click at [697, 286] on button "Iniciar atendimento de mesa" at bounding box center [715, 291] width 150 height 30
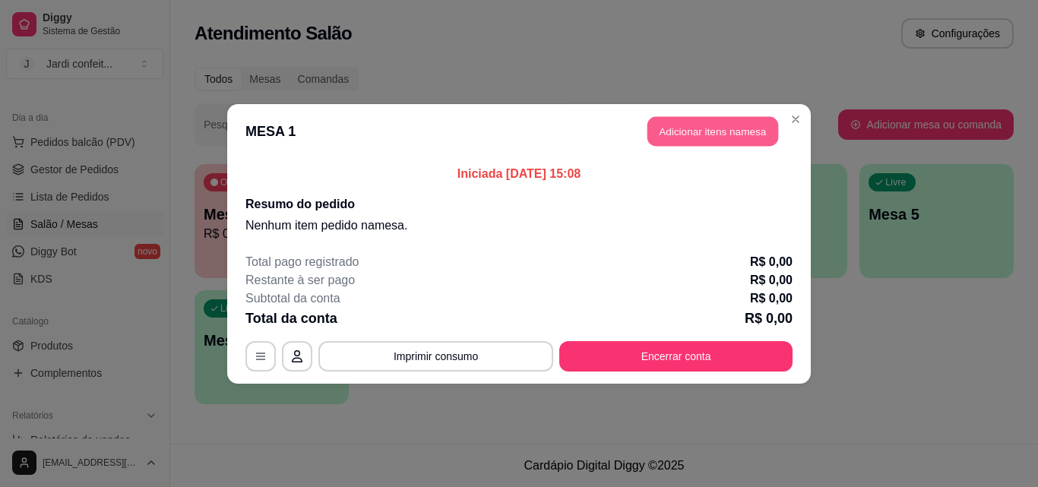
click at [688, 134] on button "Adicionar itens na mesa" at bounding box center [712, 131] width 131 height 30
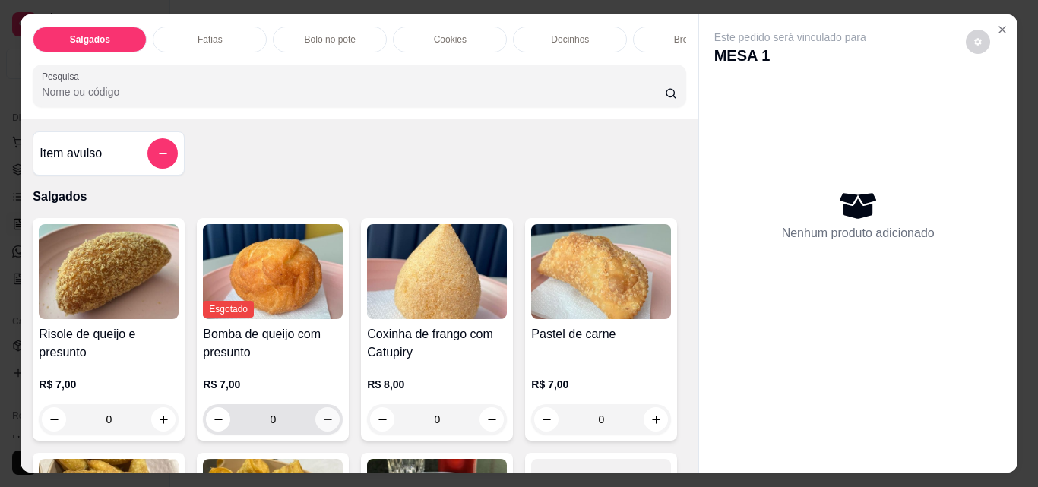
click at [322, 423] on icon "increase-product-quantity" at bounding box center [327, 419] width 11 height 11
click at [168, 157] on button "add-separate-item" at bounding box center [163, 154] width 30 height 30
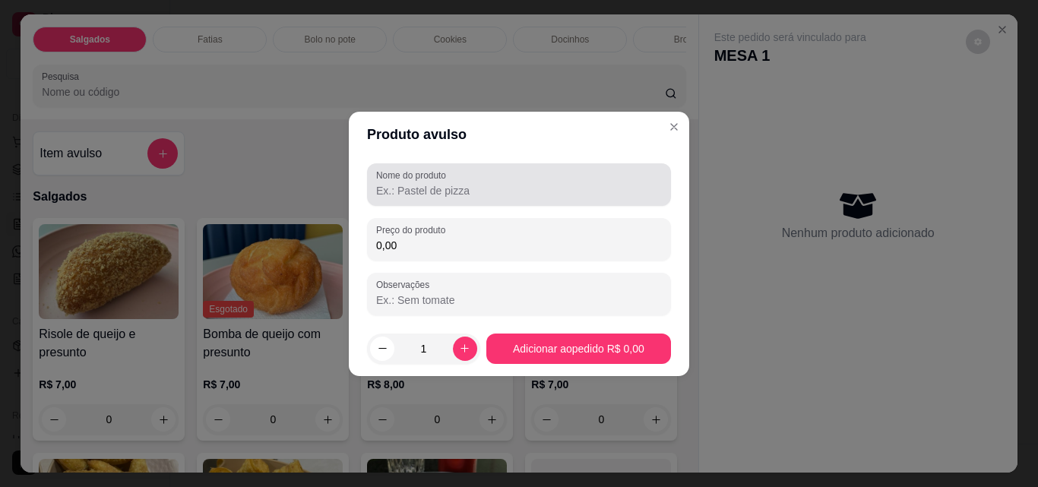
click at [436, 194] on input "Nome do produto" at bounding box center [519, 190] width 286 height 15
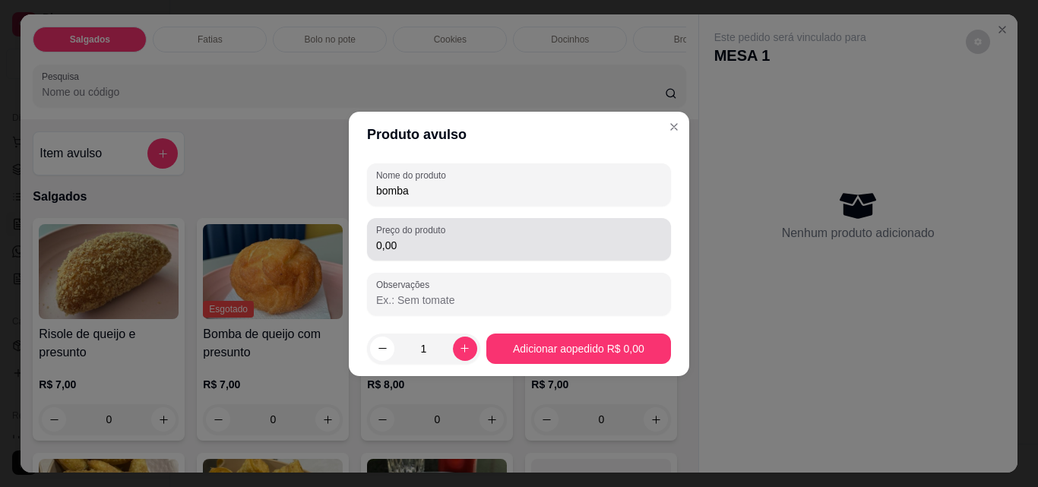
type input "bomba"
click at [435, 242] on input "0,00" at bounding box center [519, 245] width 286 height 15
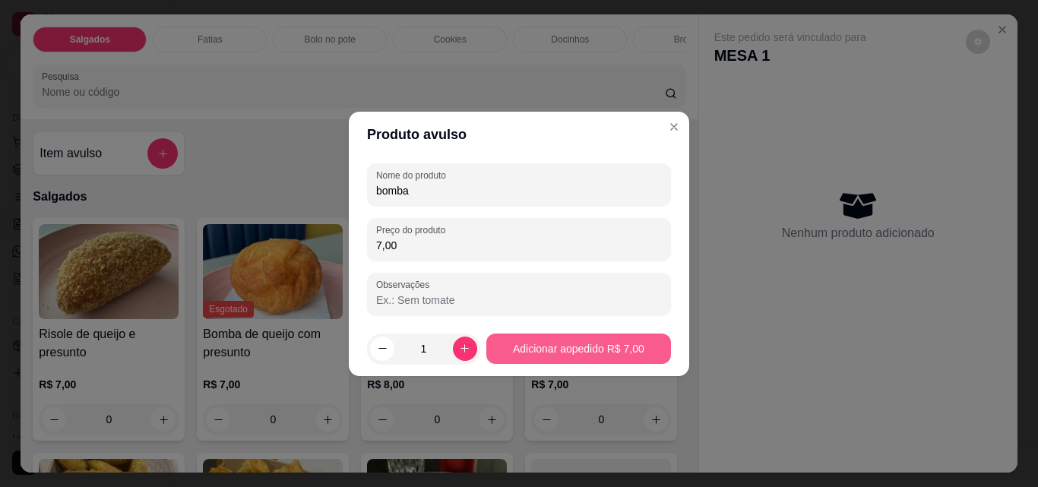
type input "7,00"
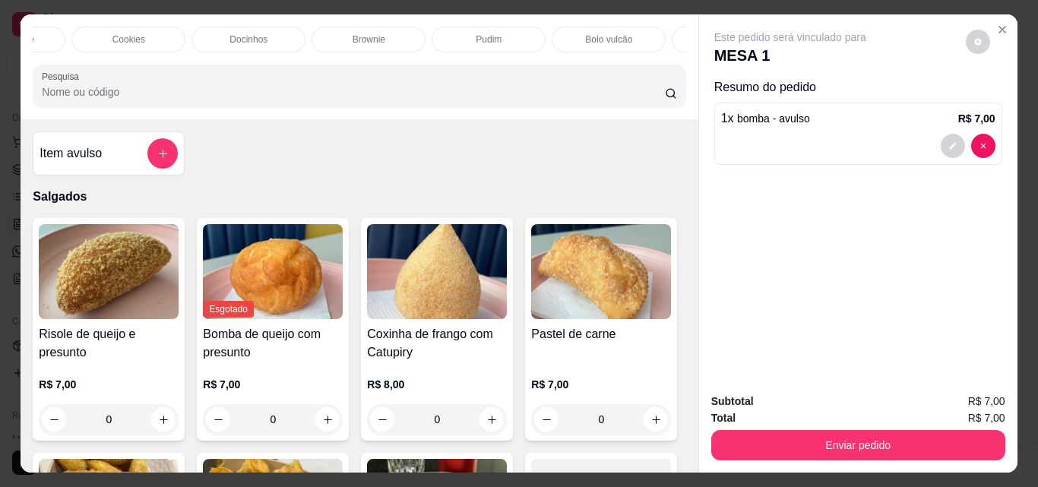
scroll to position [0, 455]
click at [561, 34] on p "Bebidas geladas" at bounding box center [595, 39] width 68 height 12
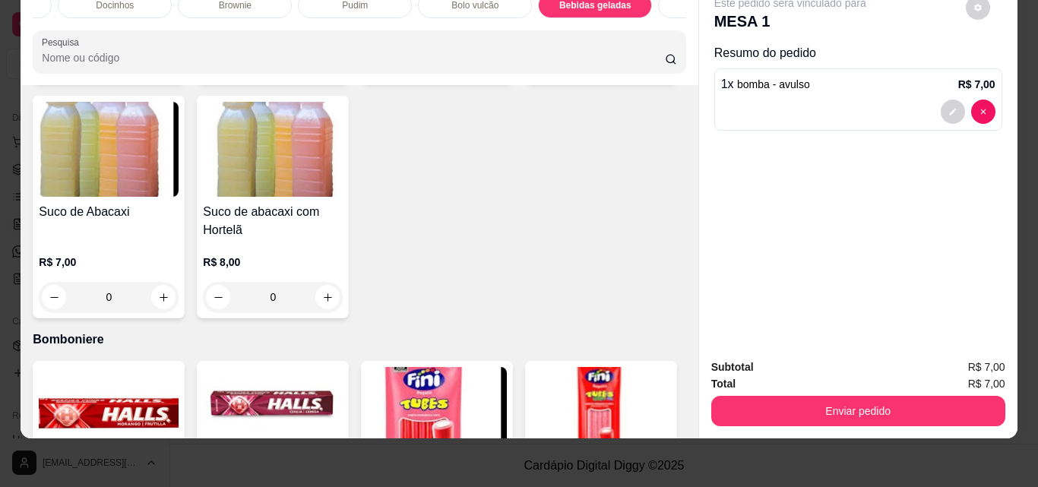
scroll to position [3999, 0]
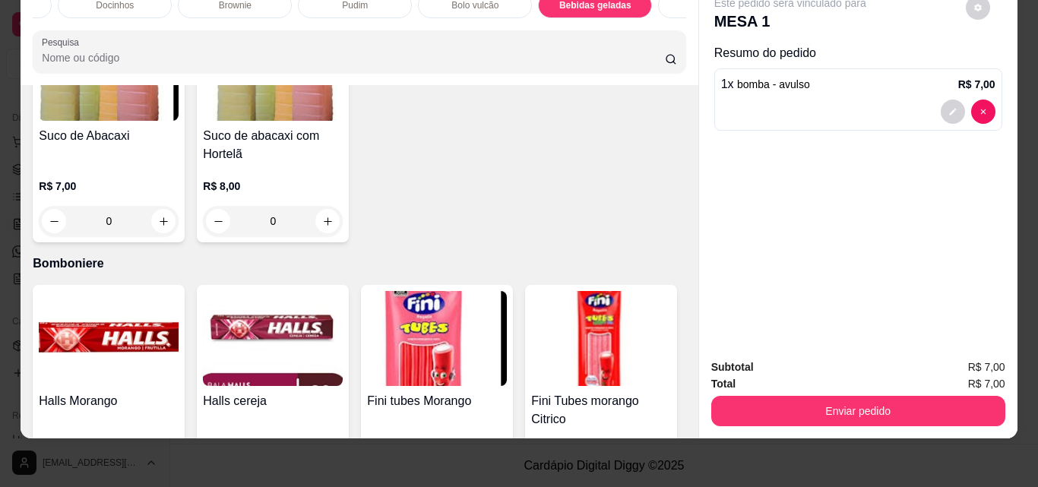
type input "1"
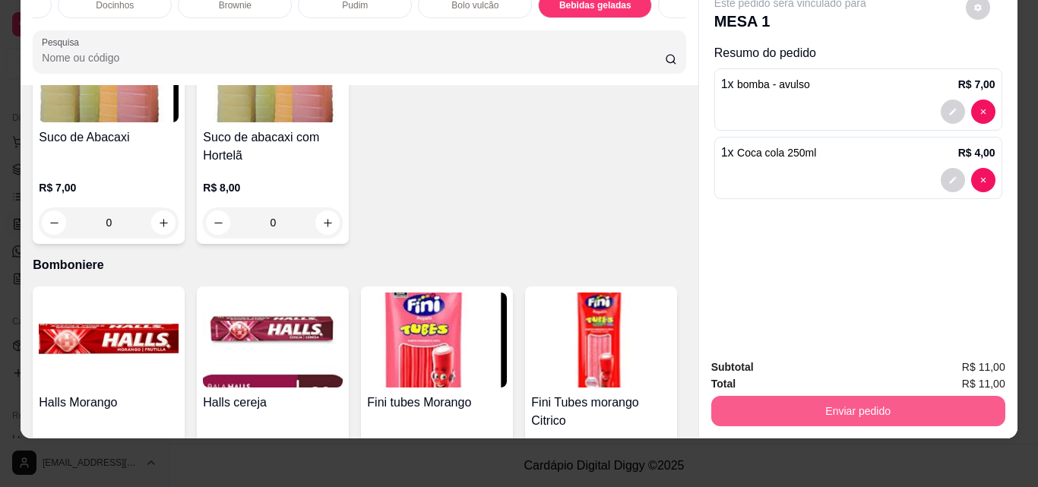
click at [836, 396] on button "Enviar pedido" at bounding box center [858, 411] width 294 height 30
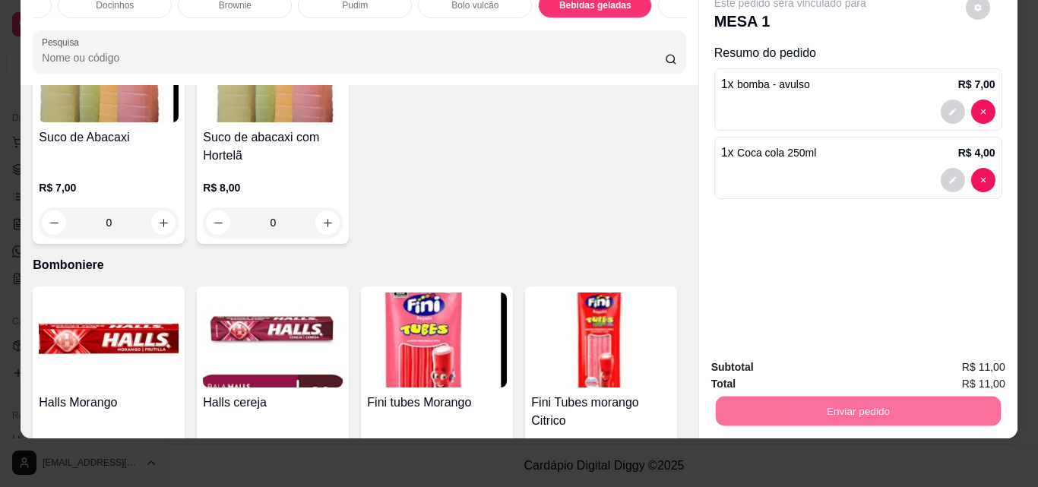
click at [776, 355] on button "Não registrar e enviar pedido" at bounding box center [807, 362] width 158 height 29
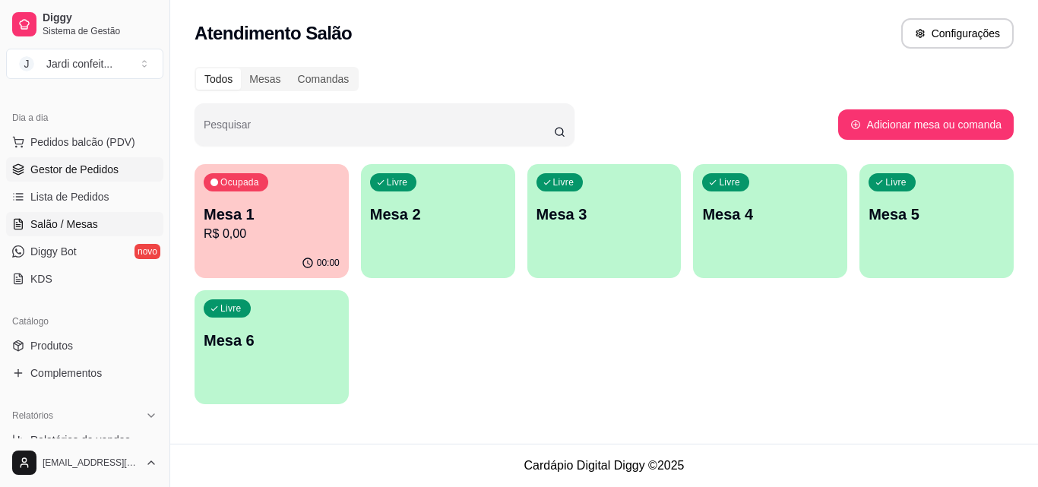
click at [64, 168] on span "Gestor de Pedidos" at bounding box center [74, 169] width 88 height 15
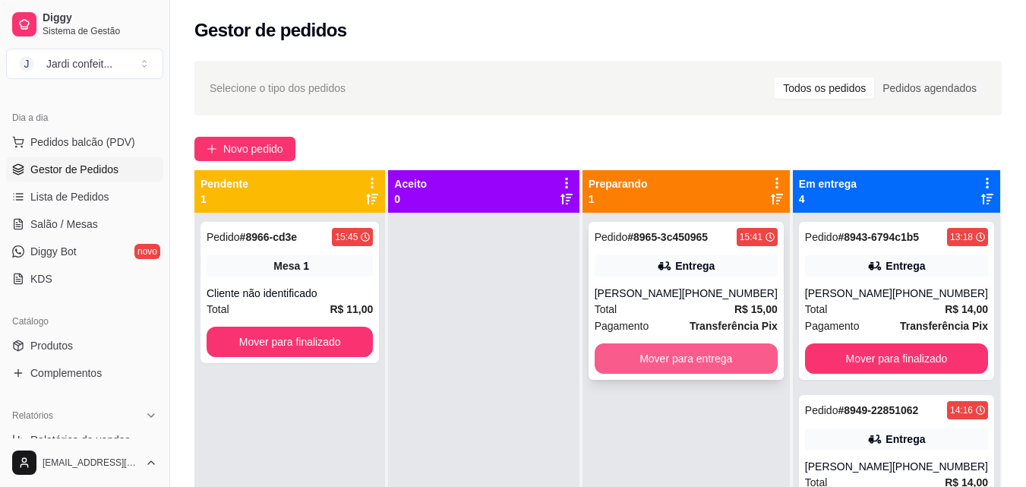
click at [722, 359] on button "Mover para entrega" at bounding box center [686, 358] width 183 height 30
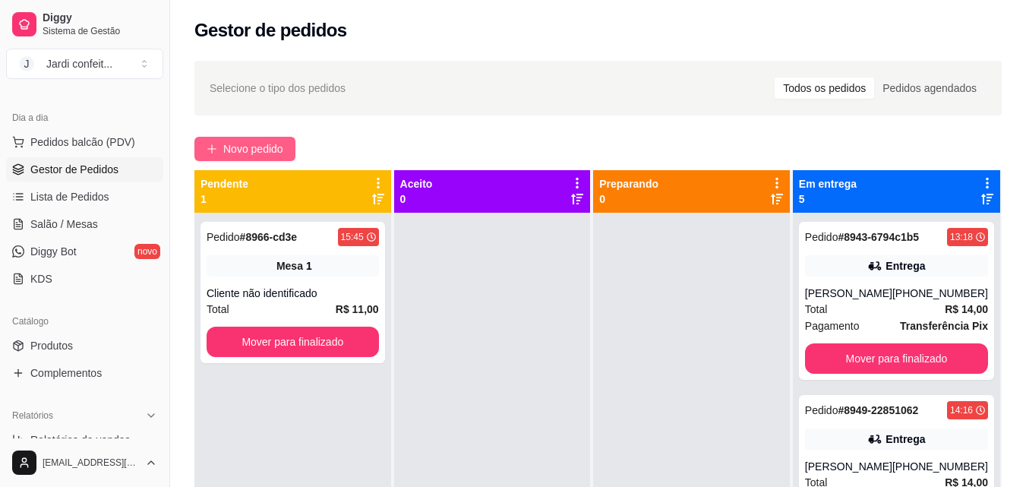
click at [224, 149] on span "Novo pedido" at bounding box center [253, 149] width 60 height 17
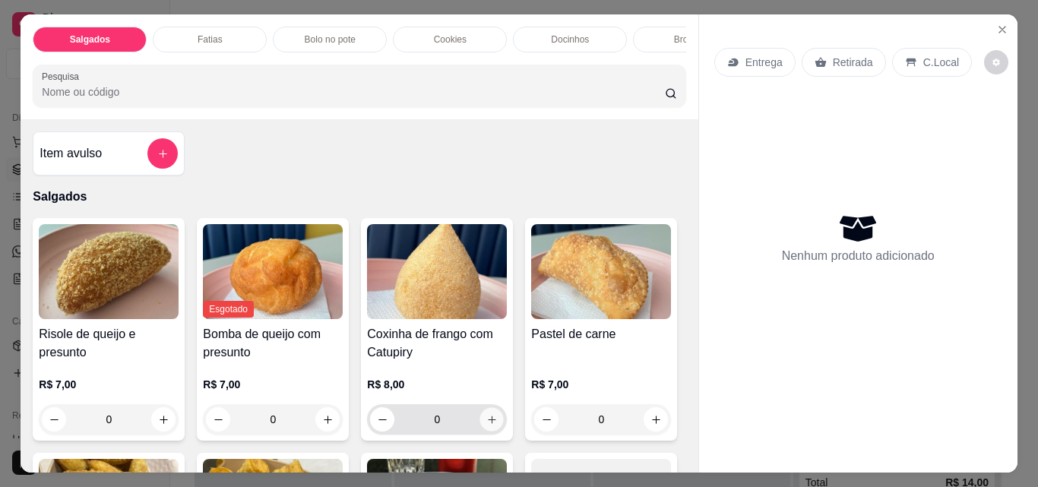
click at [482, 431] on button "increase-product-quantity" at bounding box center [492, 420] width 24 height 24
type input "1"
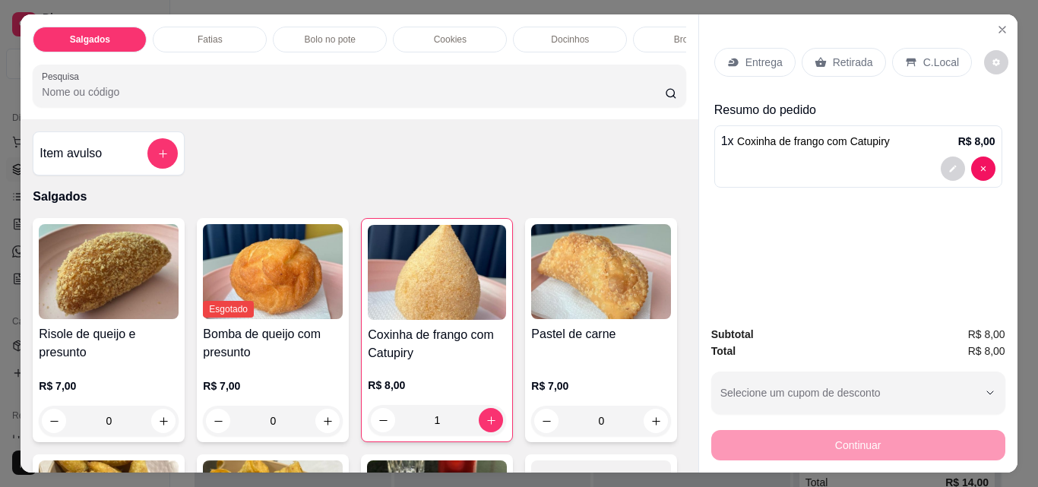
click at [850, 56] on p "Retirada" at bounding box center [853, 62] width 40 height 15
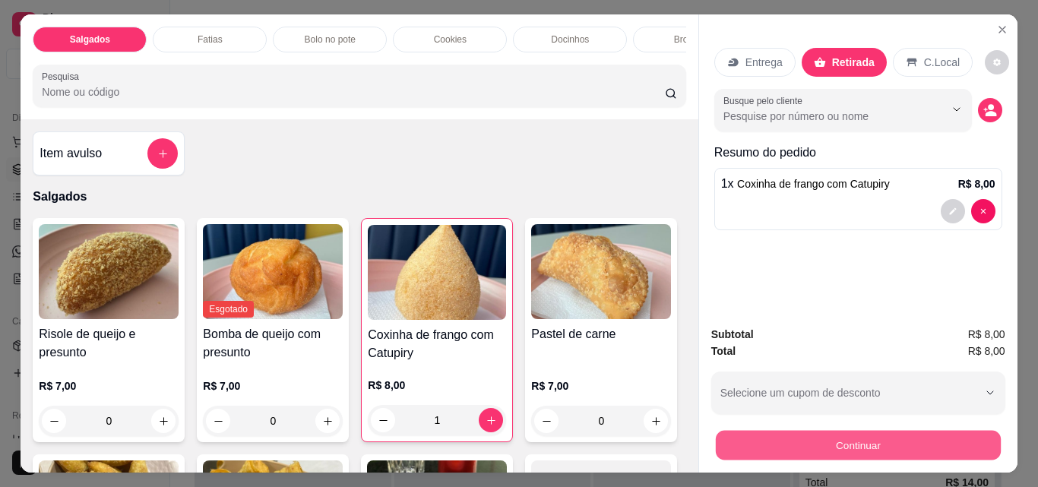
click at [966, 430] on button "Continuar" at bounding box center [857, 445] width 285 height 30
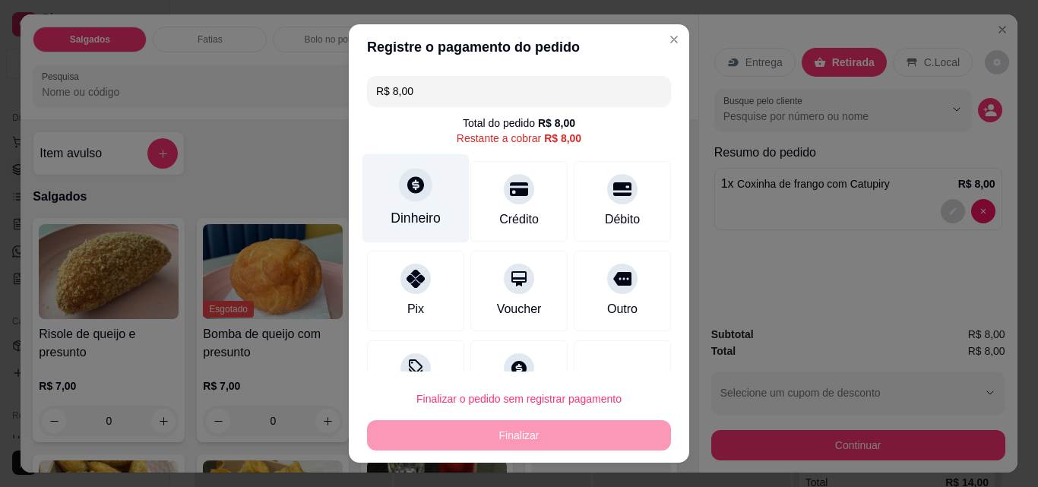
click at [390, 212] on div "Dinheiro" at bounding box center [415, 218] width 50 height 20
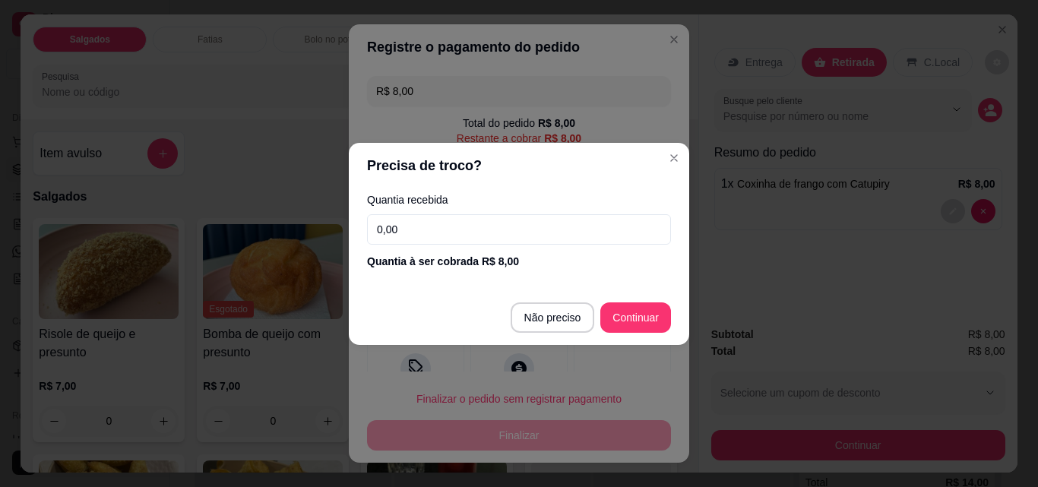
click at [528, 221] on input "0,00" at bounding box center [519, 229] width 304 height 30
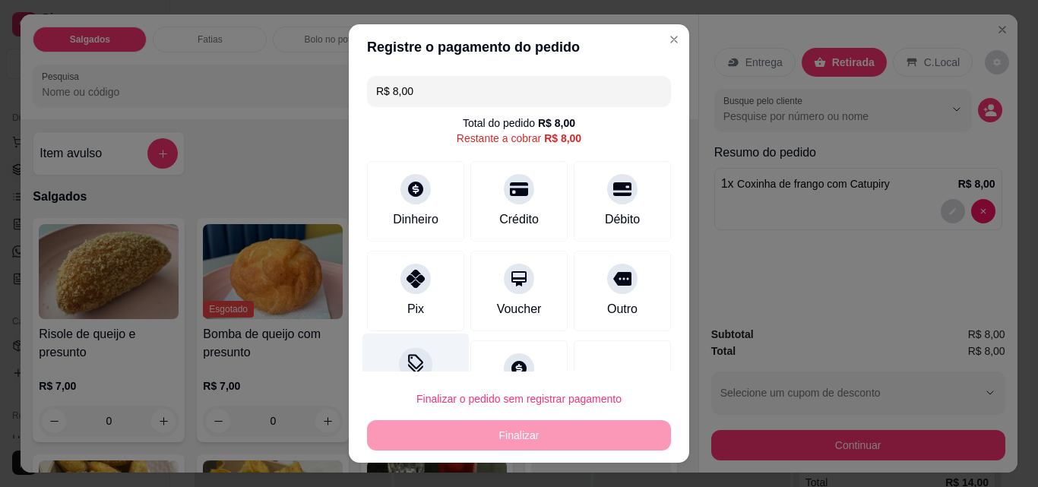
click at [389, 351] on div "Desconto" at bounding box center [415, 377] width 107 height 89
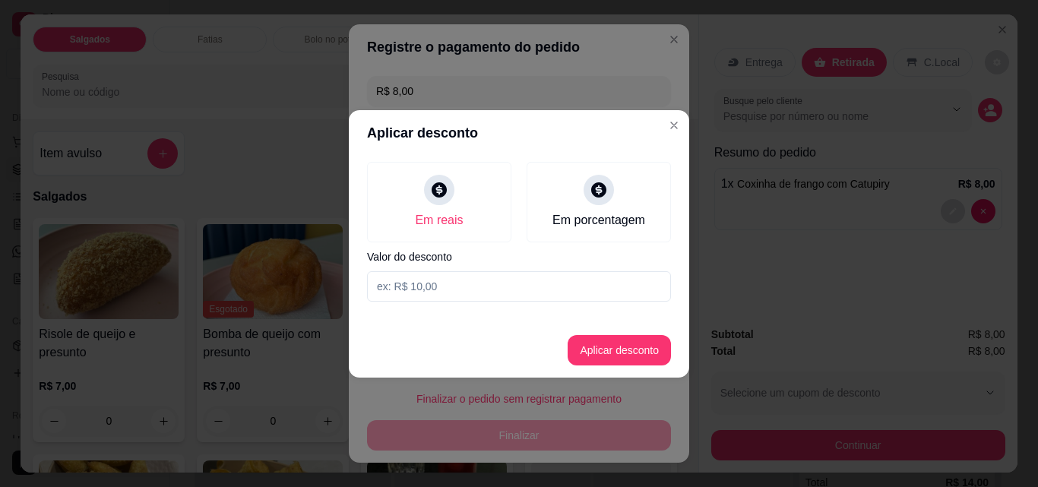
click at [410, 274] on input at bounding box center [519, 286] width 304 height 30
type input "1,00"
click at [640, 343] on button "Aplicar desconto" at bounding box center [618, 350] width 103 height 30
type input "R$ 7,00"
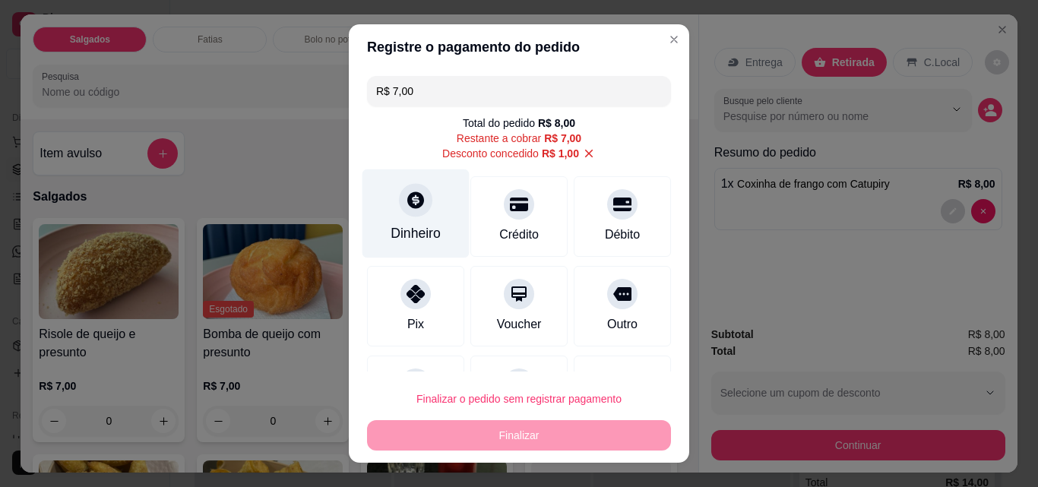
click at [400, 228] on div "Dinheiro" at bounding box center [415, 233] width 50 height 20
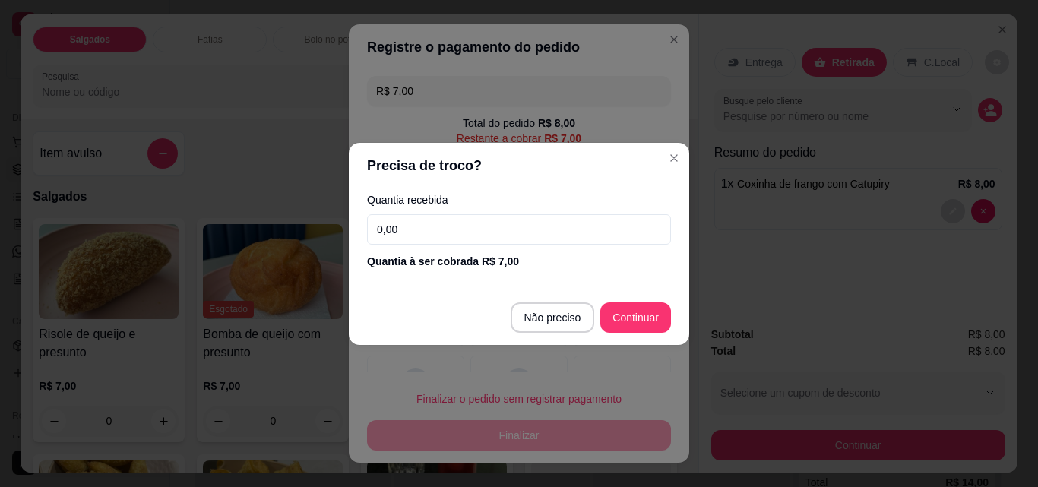
click at [463, 228] on input "0,00" at bounding box center [519, 229] width 304 height 30
type input "7,00"
type input "R$ 0,00"
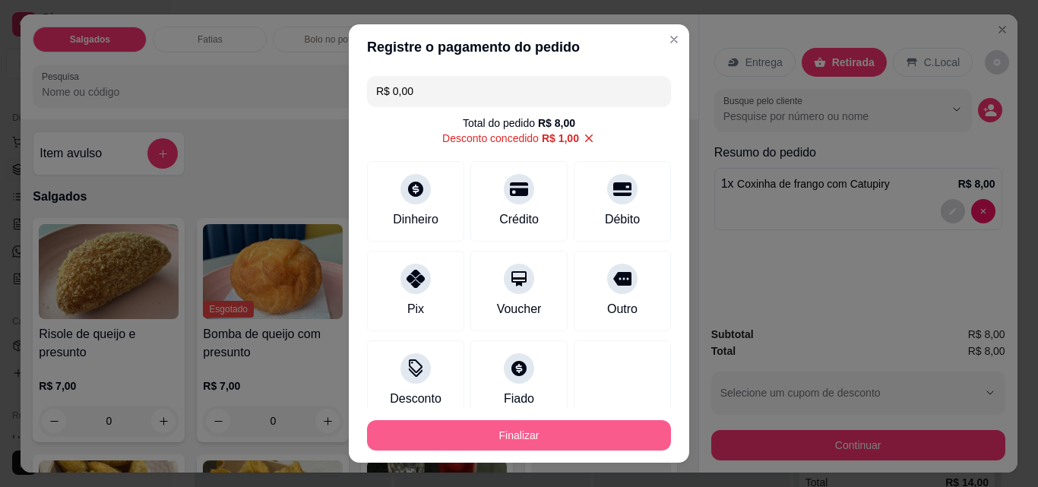
click at [608, 434] on button "Finalizar" at bounding box center [519, 435] width 304 height 30
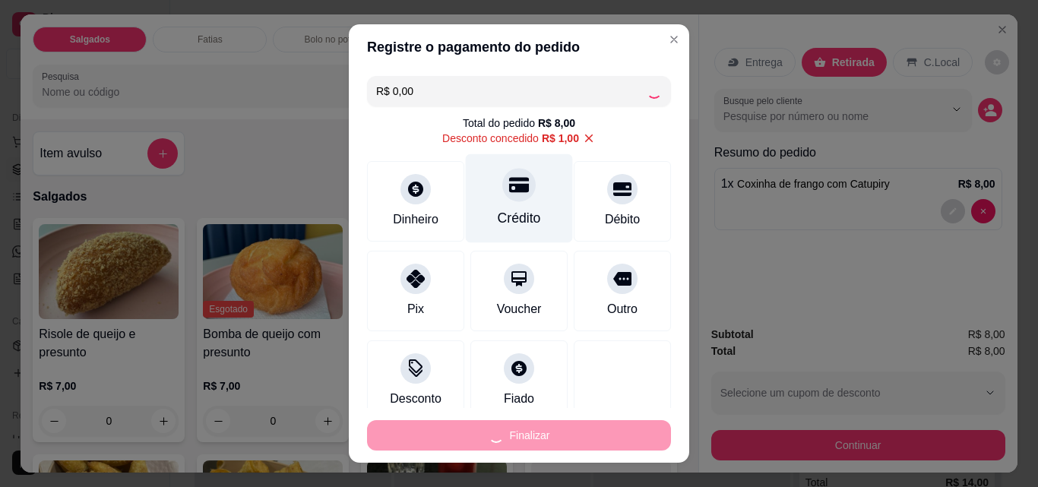
type input "0"
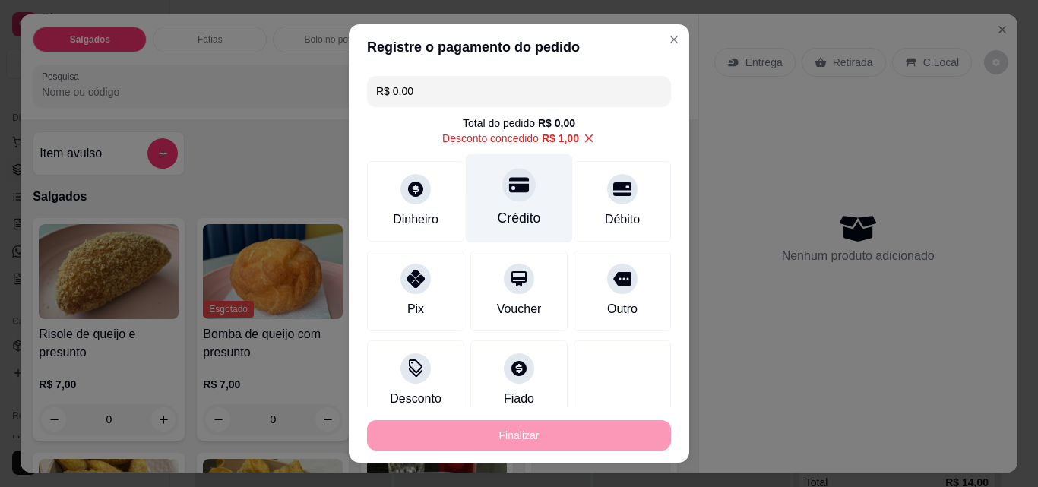
type input "-R$ 8,00"
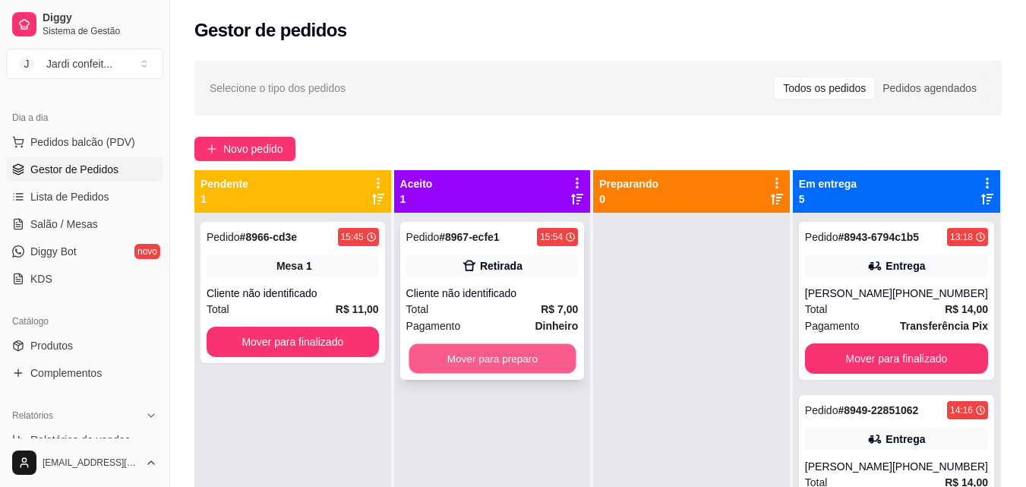
click at [495, 367] on button "Mover para preparo" at bounding box center [492, 359] width 167 height 30
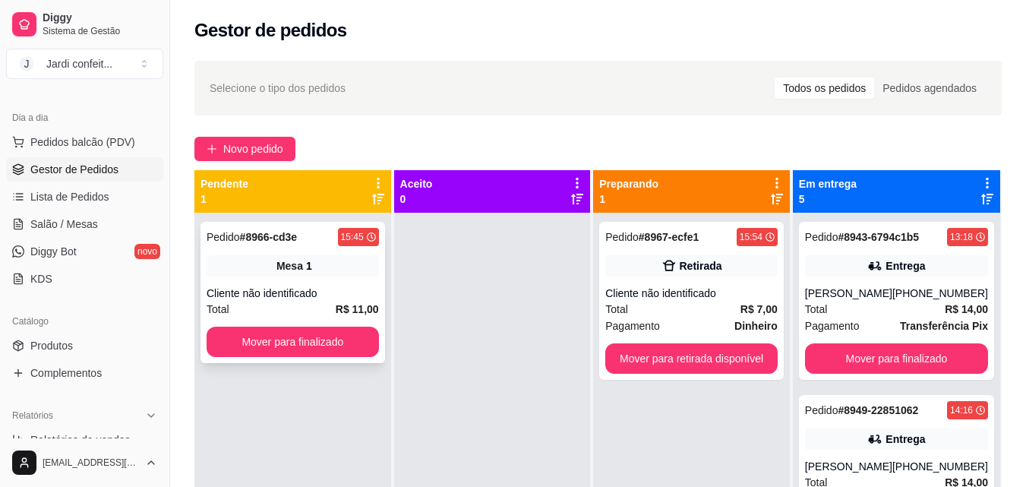
click at [298, 322] on div "Pedido # 8966-cd3e 15:45 Mesa 1 Cliente não identificado Total R$ 11,00 Mover p…" at bounding box center [293, 292] width 185 height 141
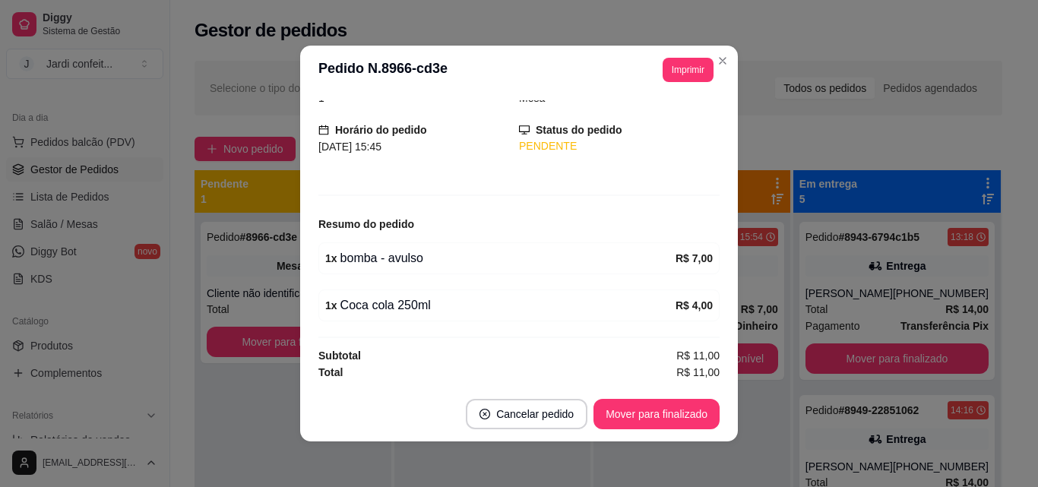
scroll to position [3, 0]
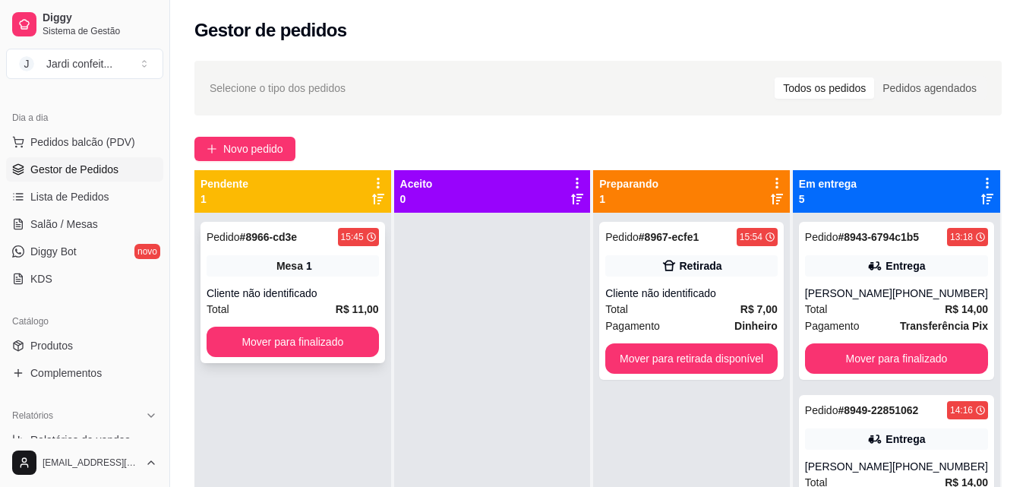
click at [334, 255] on div "Mesa 1" at bounding box center [293, 265] width 172 height 21
click at [87, 228] on span "Salão / Mesas" at bounding box center [64, 223] width 68 height 15
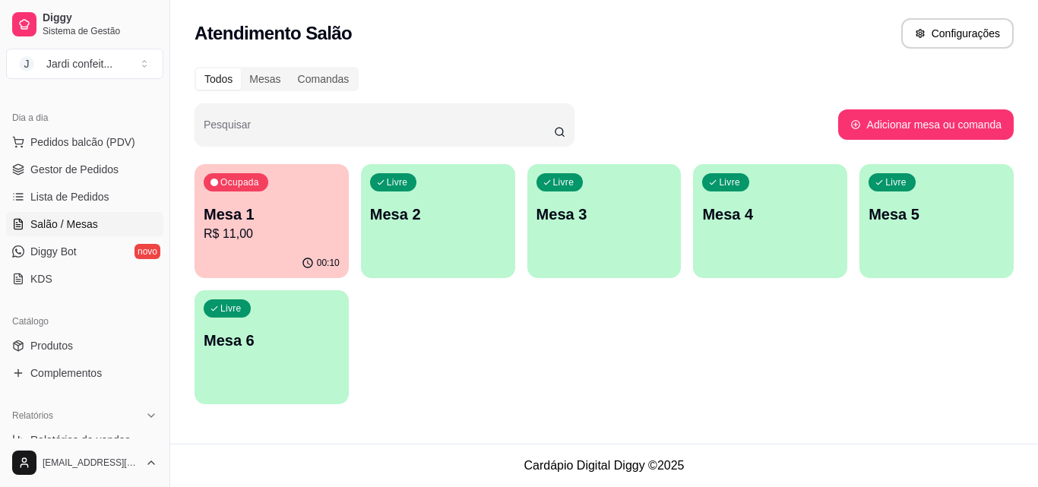
click at [266, 232] on p "R$ 11,00" at bounding box center [272, 234] width 136 height 18
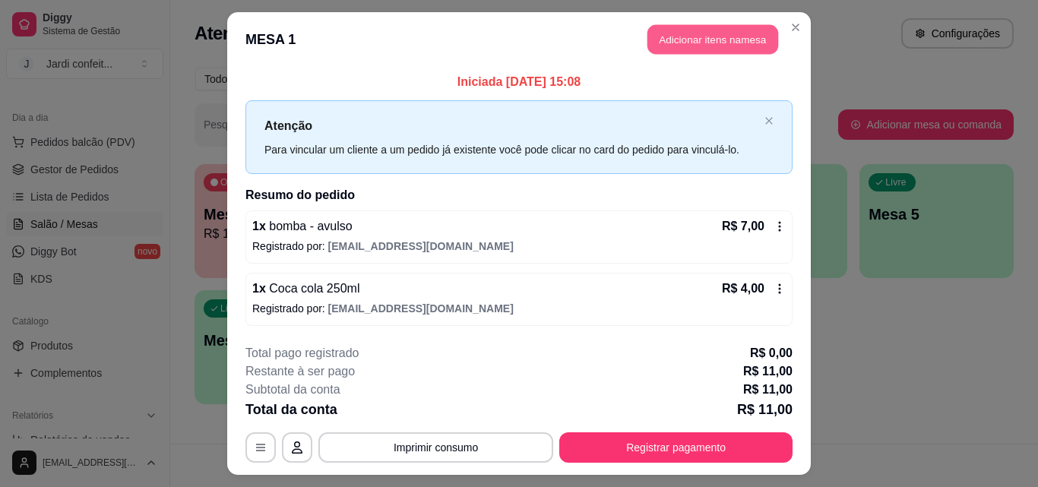
click at [717, 38] on button "Adicionar itens na mesa" at bounding box center [712, 40] width 131 height 30
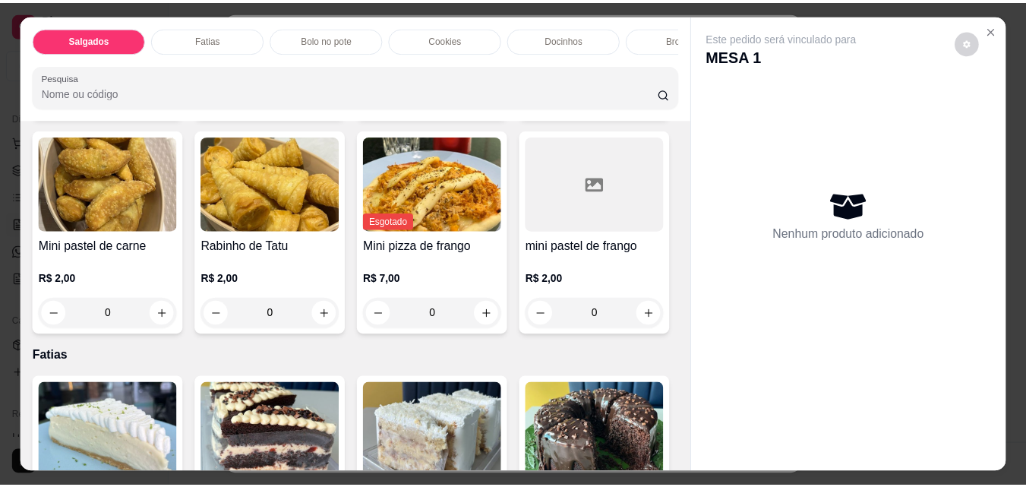
scroll to position [304, 0]
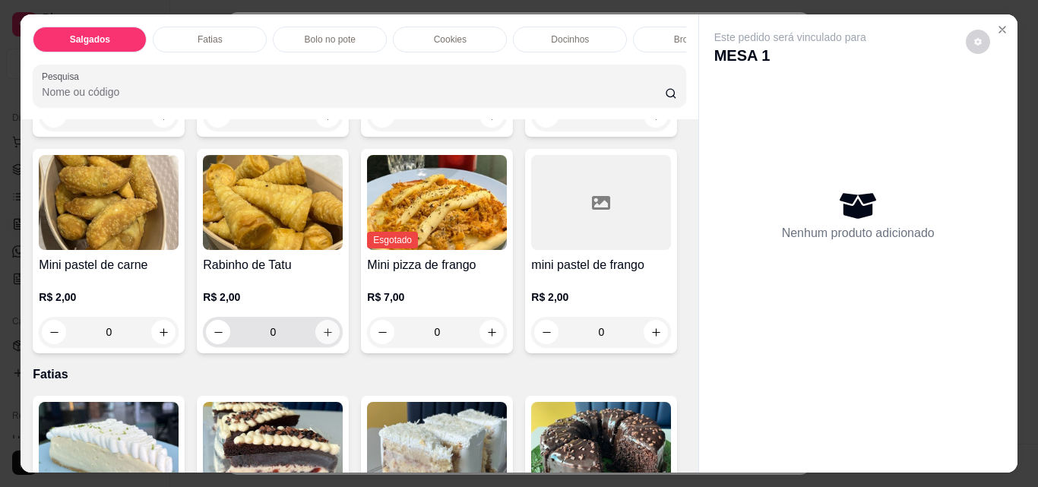
click at [332, 337] on icon "increase-product-quantity" at bounding box center [328, 332] width 8 height 8
type input "1"
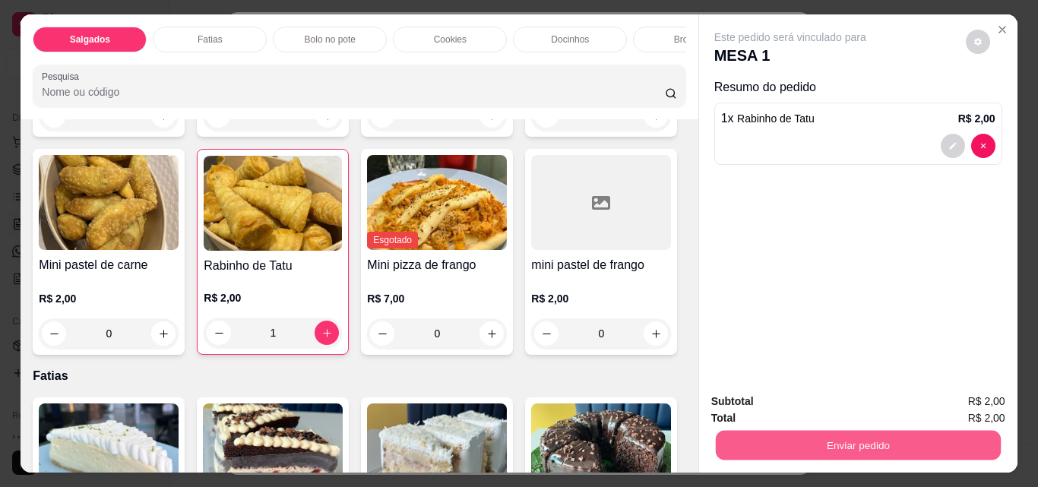
click at [915, 434] on button "Enviar pedido" at bounding box center [857, 445] width 285 height 30
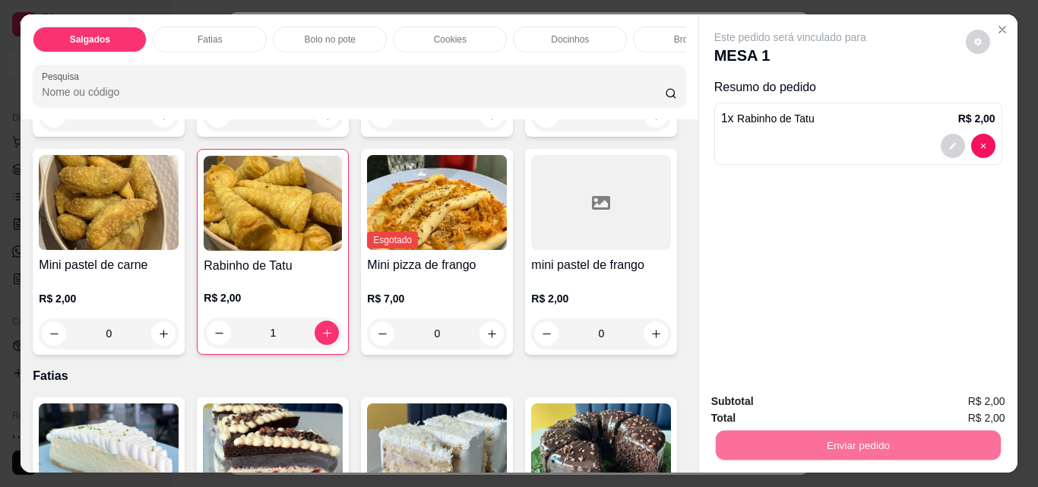
click at [865, 390] on button "Não registrar e enviar pedido" at bounding box center [807, 401] width 153 height 28
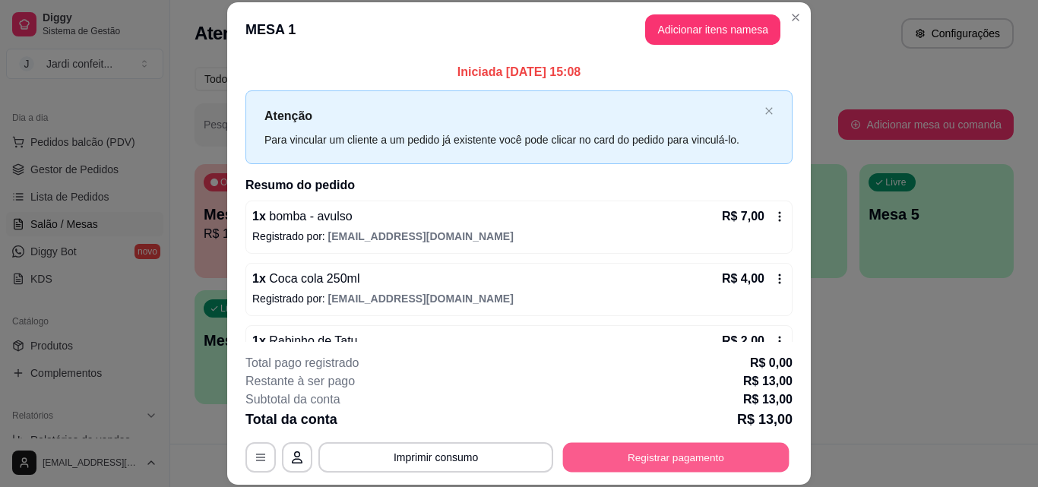
click at [750, 458] on button "Registrar pagamento" at bounding box center [676, 457] width 226 height 30
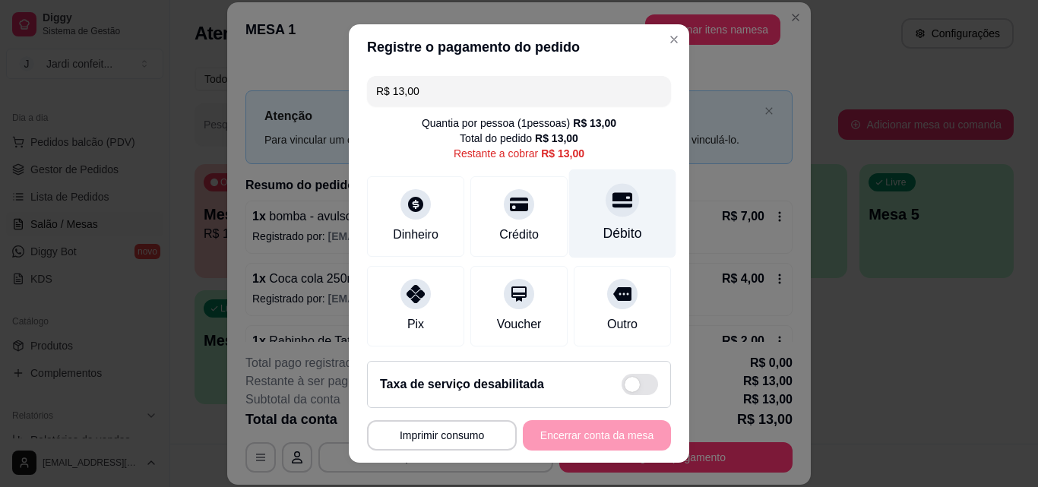
click at [634, 213] on div "Débito" at bounding box center [622, 213] width 107 height 89
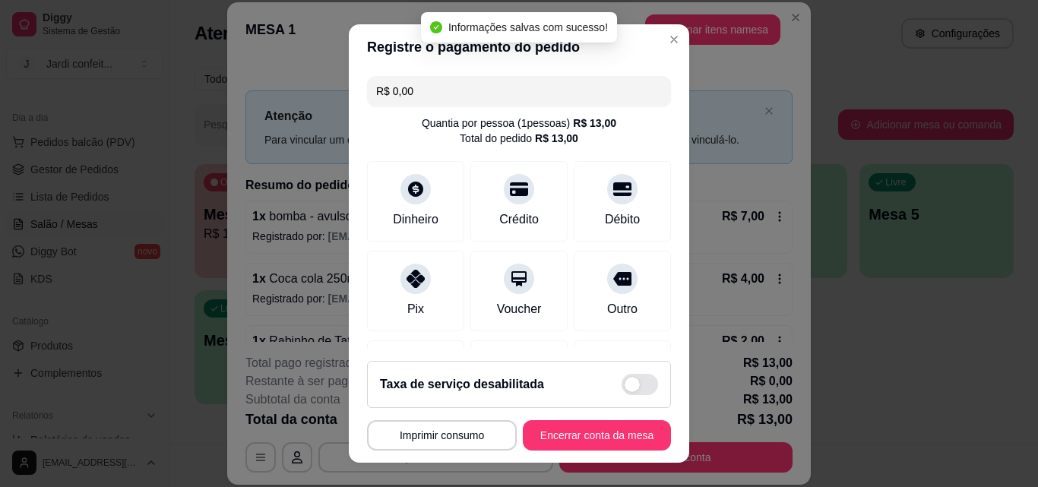
type input "R$ 0,00"
click at [595, 427] on button "Encerrar conta da mesa" at bounding box center [597, 436] width 144 height 30
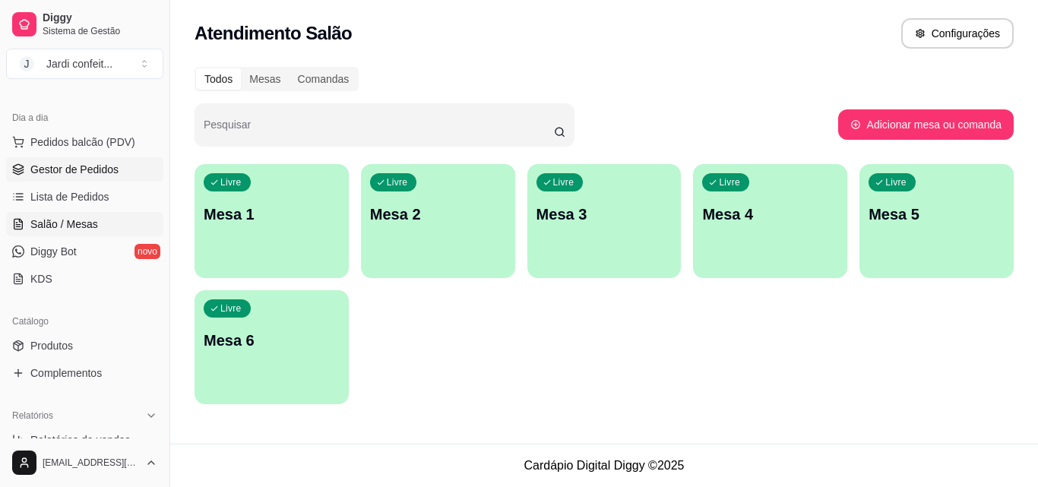
click at [97, 178] on link "Gestor de Pedidos" at bounding box center [84, 169] width 157 height 24
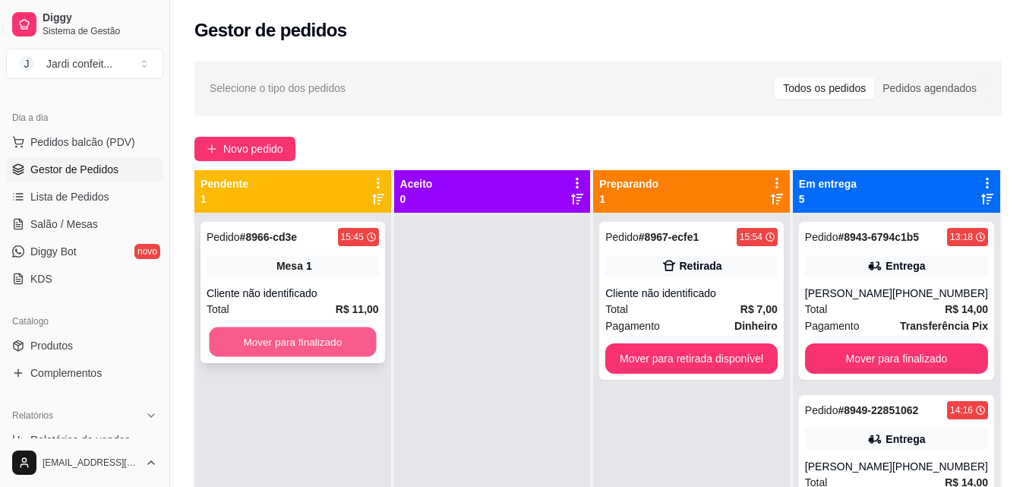
click at [276, 331] on button "Mover para finalizado" at bounding box center [292, 342] width 167 height 30
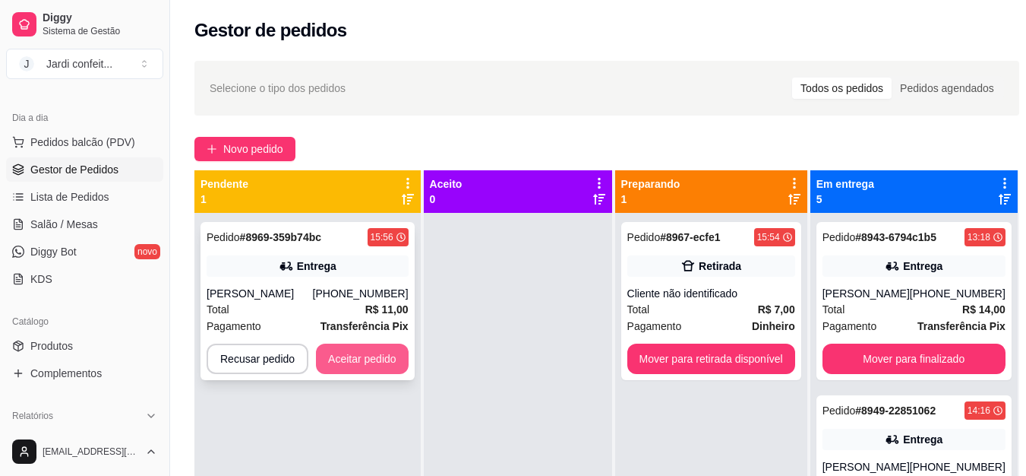
click at [390, 371] on button "Aceitar pedido" at bounding box center [362, 358] width 93 height 30
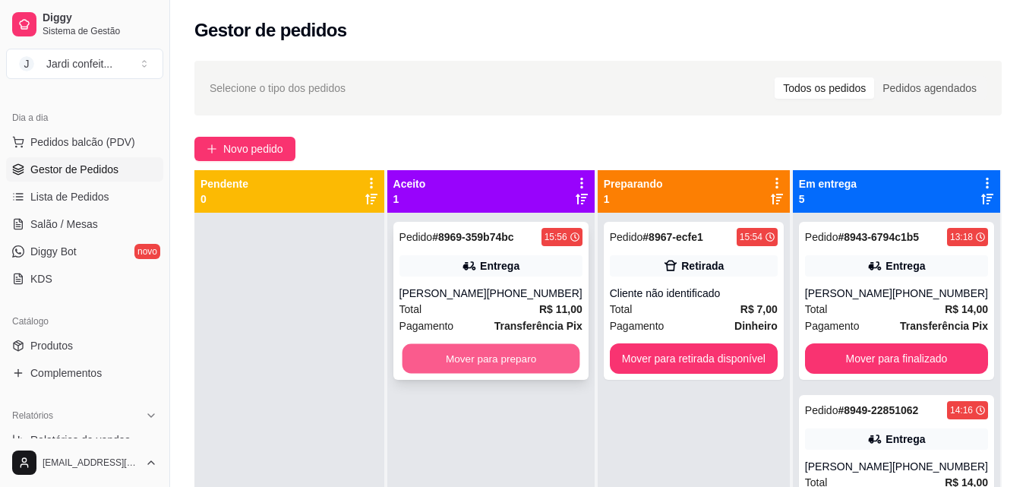
click at [515, 368] on button "Mover para preparo" at bounding box center [491, 359] width 178 height 30
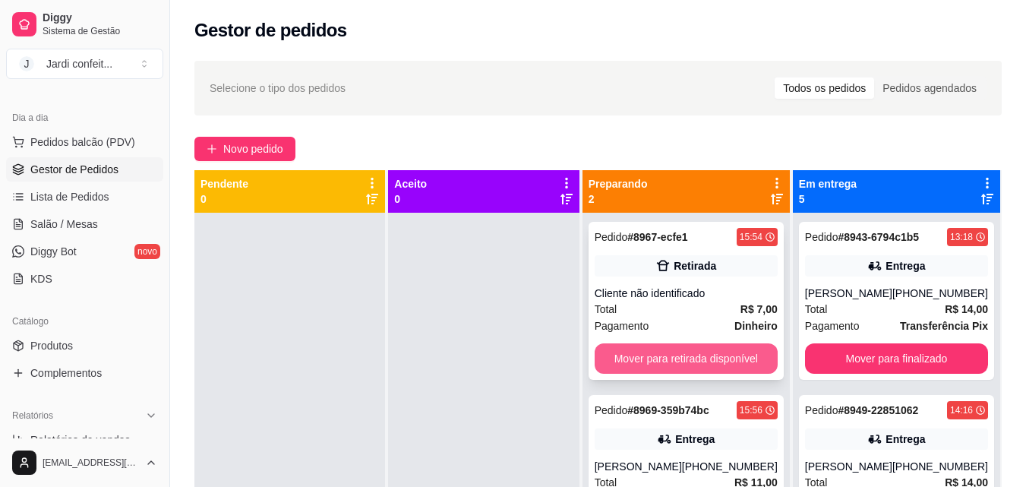
click at [674, 365] on button "Mover para retirada disponível" at bounding box center [686, 358] width 183 height 30
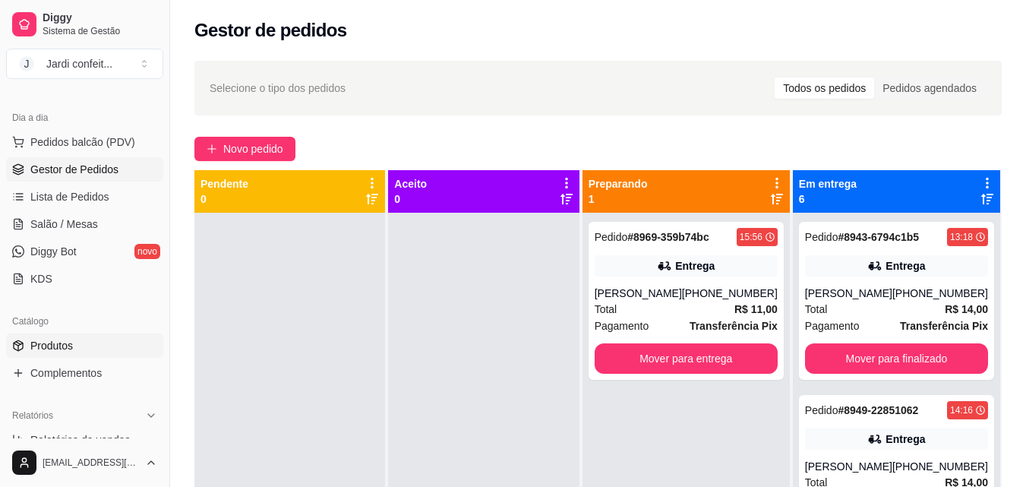
click at [51, 349] on span "Produtos" at bounding box center [51, 345] width 43 height 15
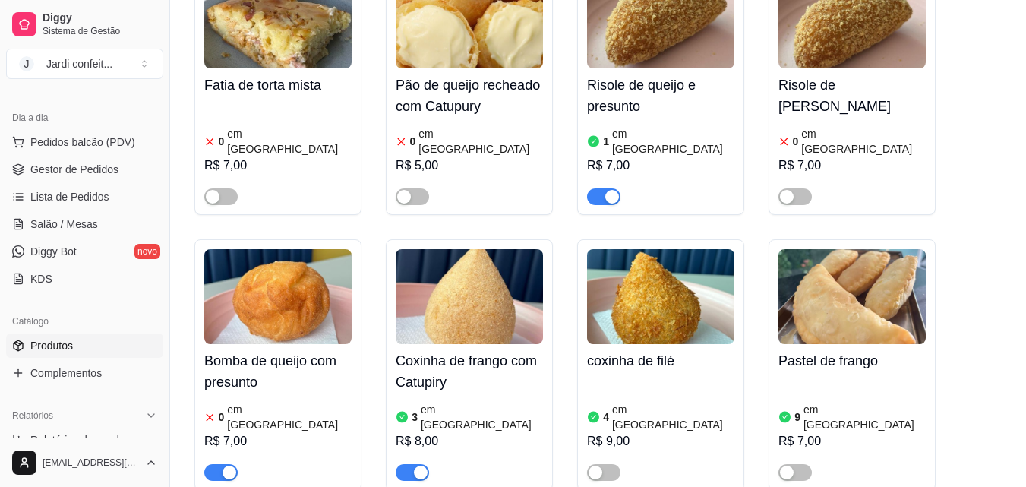
scroll to position [760, 0]
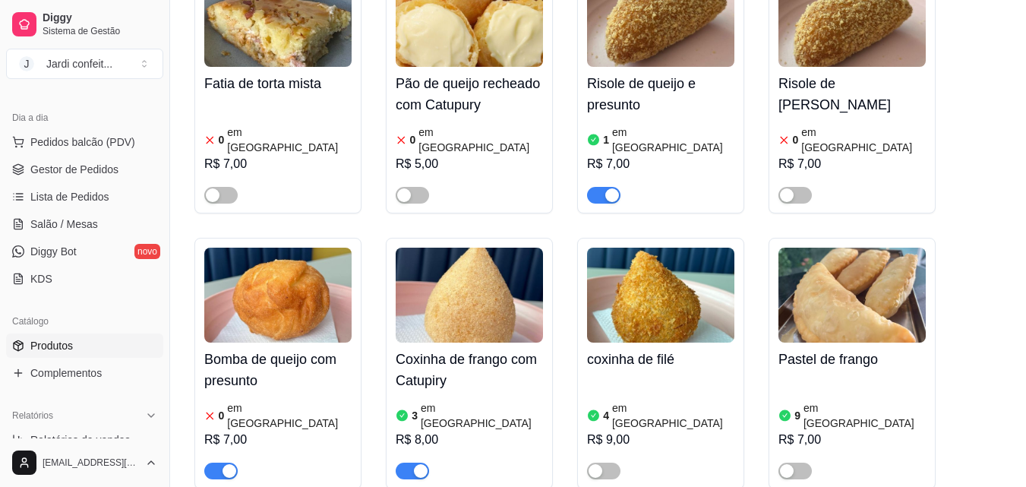
click at [488, 400] on div "3 em [GEOGRAPHIC_DATA]" at bounding box center [469, 415] width 147 height 30
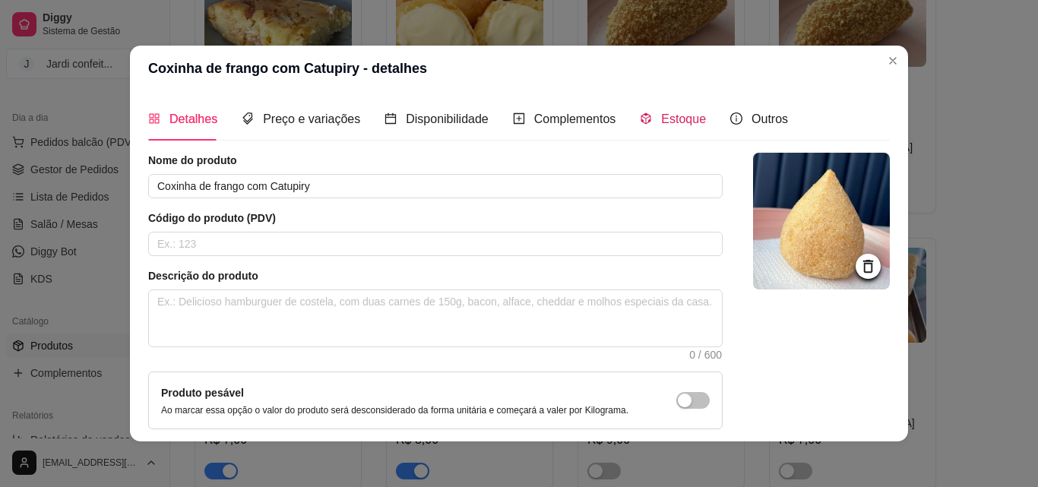
click at [683, 125] on span "Estoque" at bounding box center [683, 118] width 45 height 13
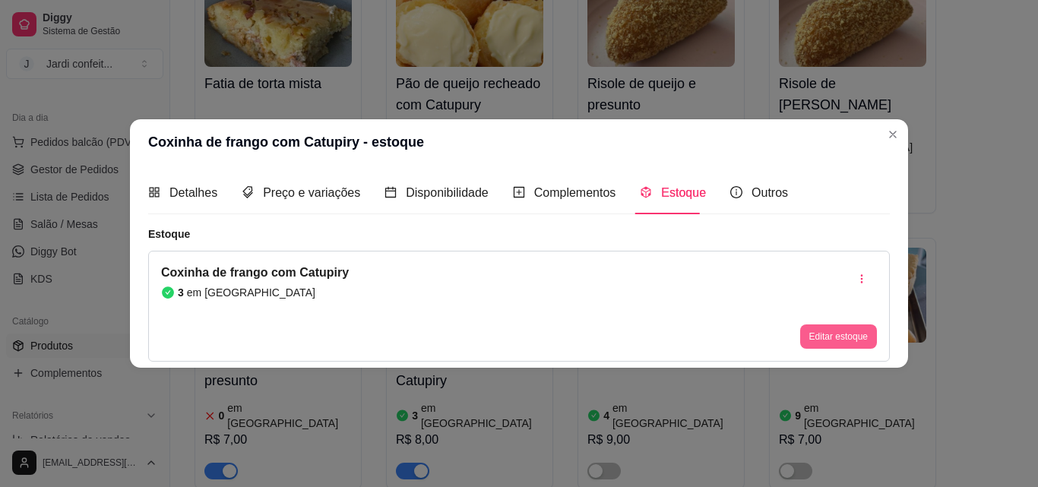
click at [866, 343] on button "Editar estoque" at bounding box center [838, 336] width 77 height 24
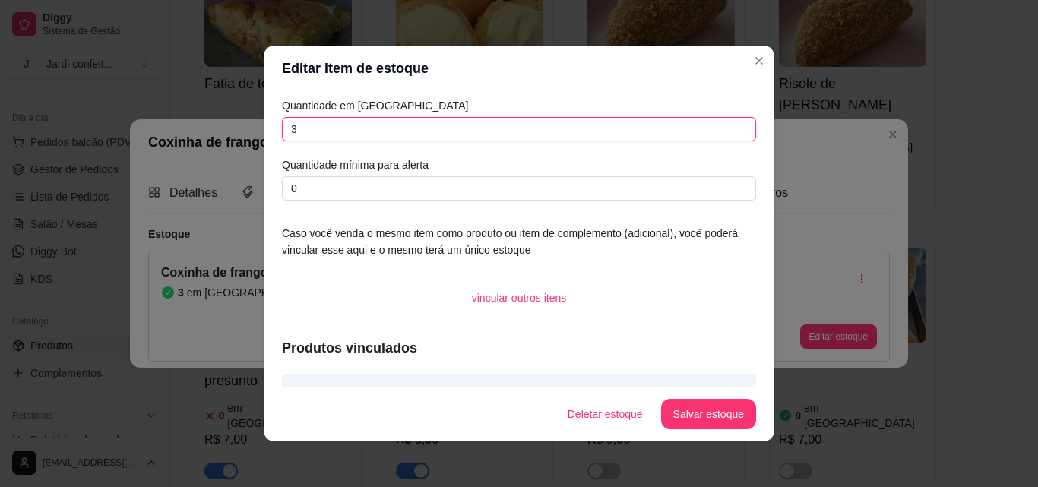
click at [461, 128] on input "3" at bounding box center [519, 129] width 474 height 24
type input "1"
click at [700, 418] on button "Salvar estoque" at bounding box center [708, 415] width 93 height 30
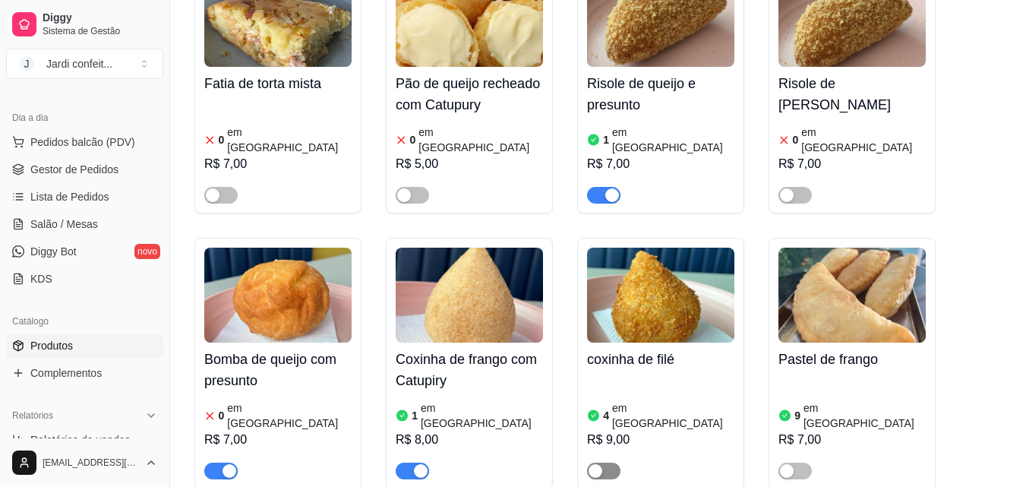
click at [602, 464] on div "button" at bounding box center [596, 471] width 14 height 14
click at [626, 376] on div "4 em estoque R$ 9,00" at bounding box center [660, 427] width 147 height 103
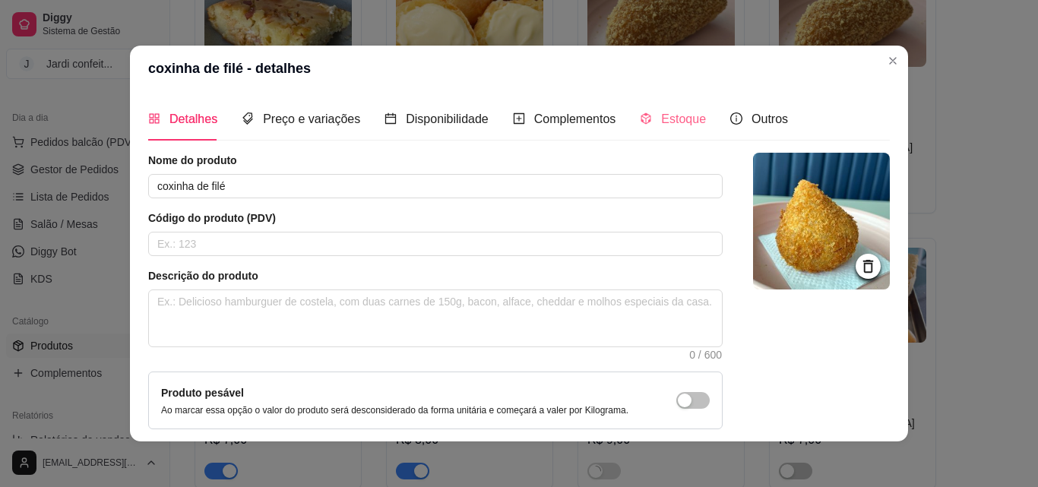
click at [659, 131] on div "Estoque" at bounding box center [673, 118] width 66 height 43
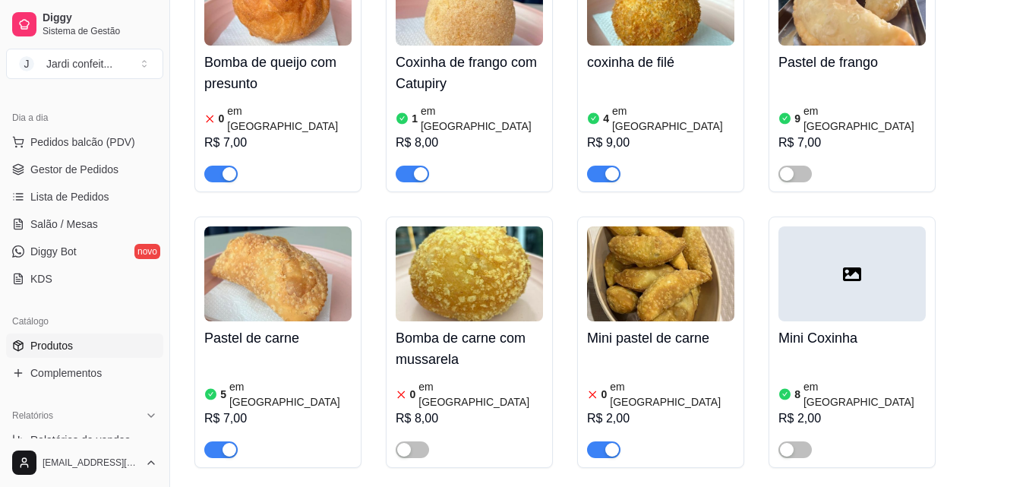
scroll to position [1139, 0]
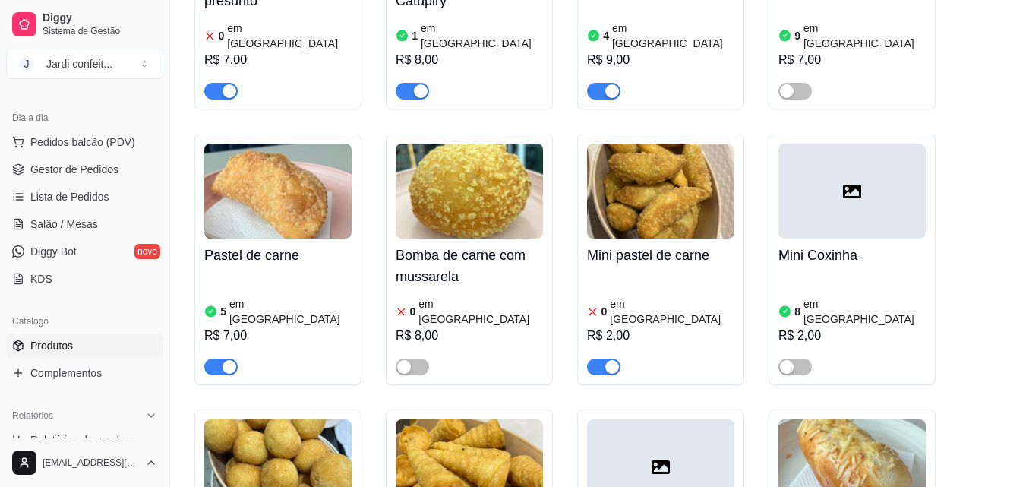
click at [604, 359] on button "button" at bounding box center [603, 367] width 33 height 17
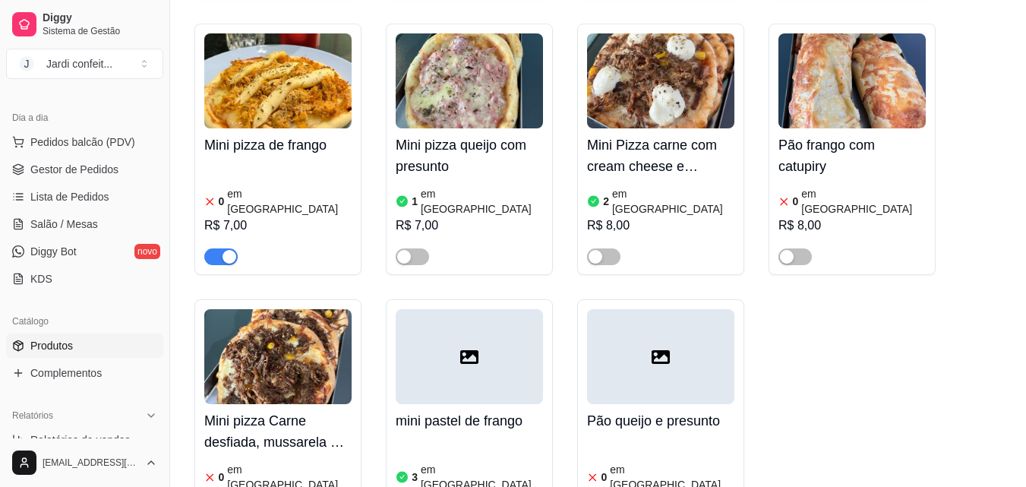
scroll to position [2355, 0]
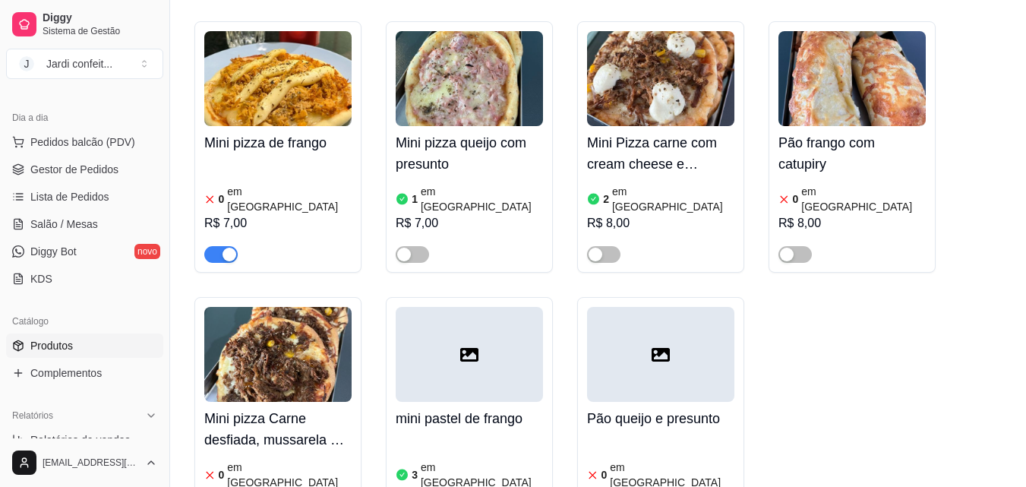
click at [495, 435] on div "3 em estoque R$ 2,00" at bounding box center [469, 486] width 147 height 103
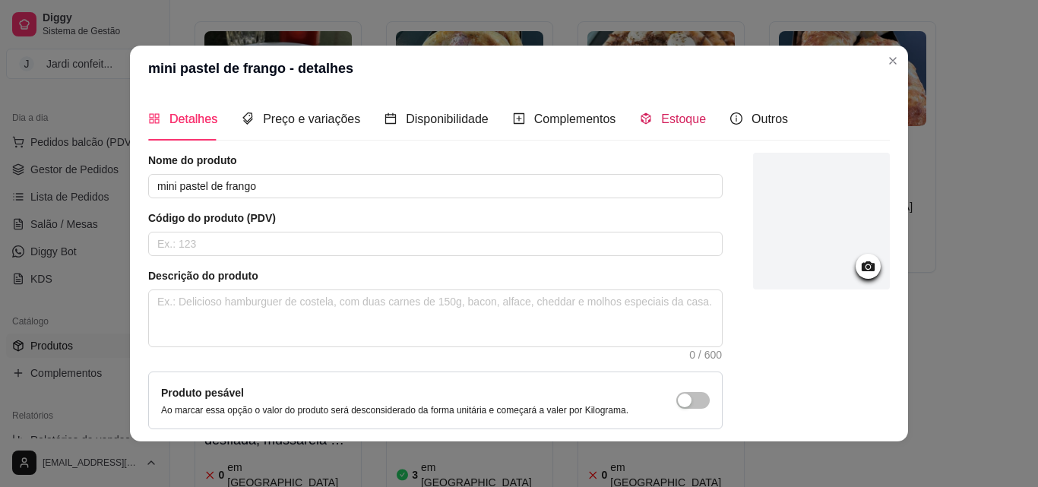
click at [678, 122] on span "Estoque" at bounding box center [683, 118] width 45 height 13
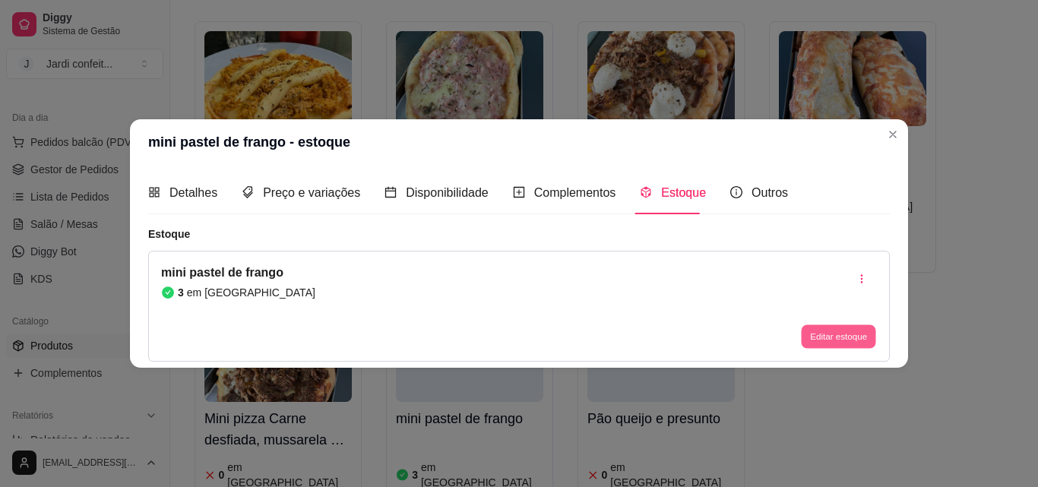
click at [845, 328] on button "Editar estoque" at bounding box center [838, 337] width 74 height 24
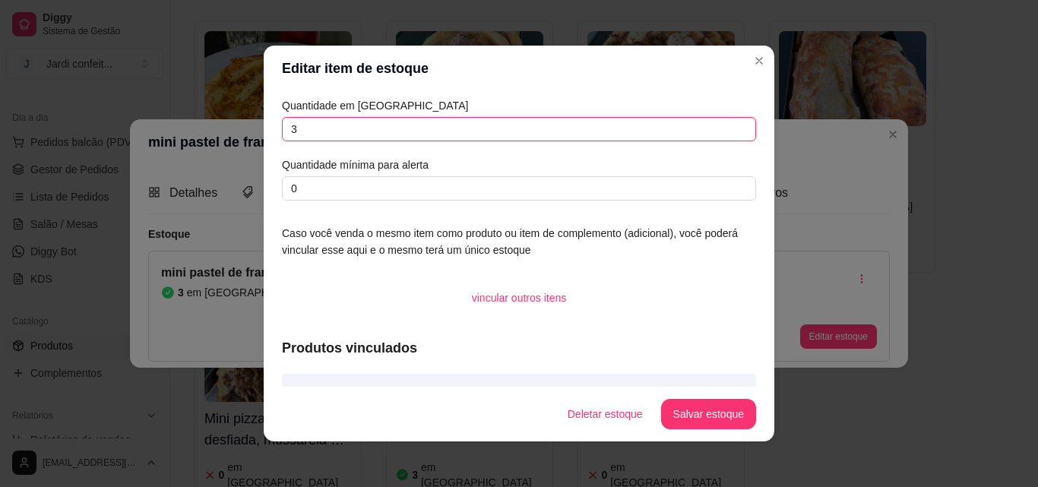
click at [379, 130] on input "3" at bounding box center [519, 129] width 474 height 24
type input "1"
click at [706, 407] on button "Salvar estoque" at bounding box center [708, 415] width 93 height 30
click at [719, 428] on button "Salvar estoque" at bounding box center [708, 414] width 95 height 30
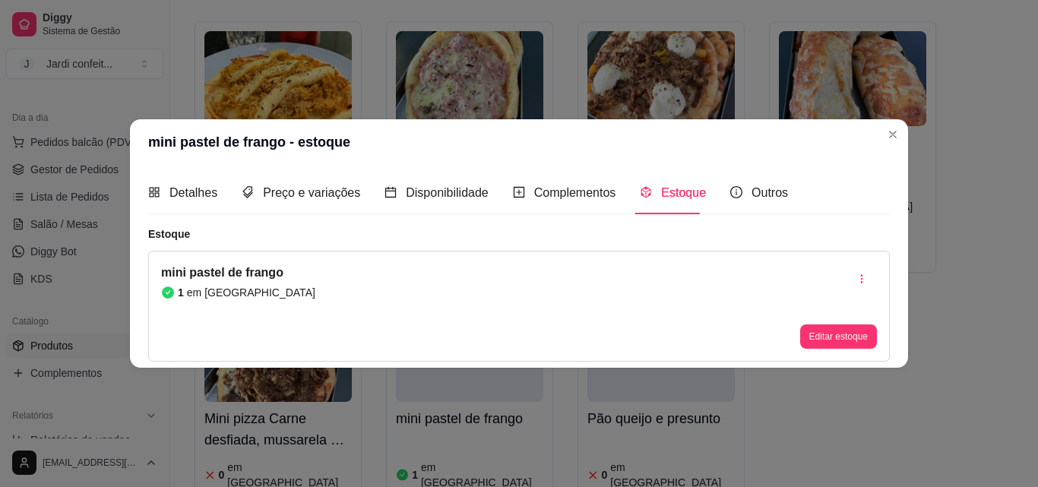
click at [876, 132] on header "mini pastel de frango - estoque" at bounding box center [519, 142] width 778 height 46
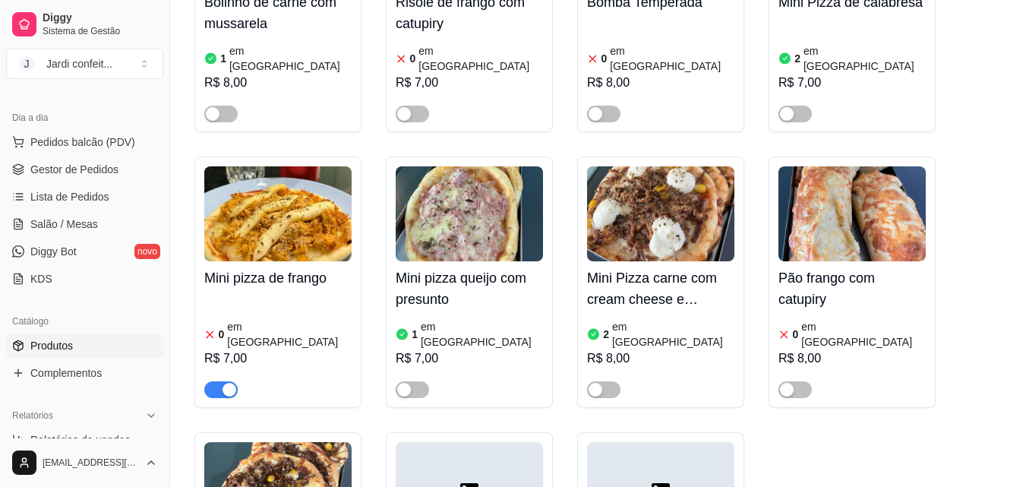
scroll to position [2203, 0]
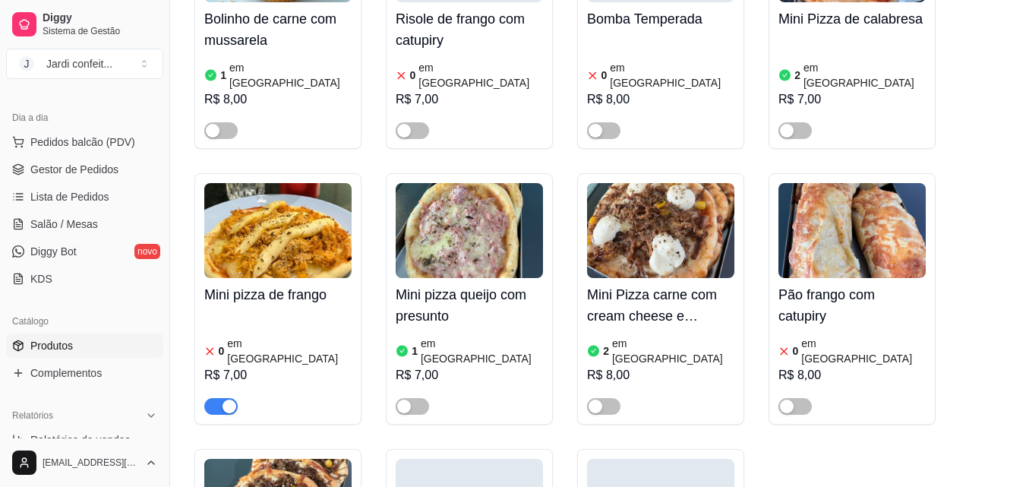
click at [218, 398] on span "button" at bounding box center [220, 406] width 33 height 17
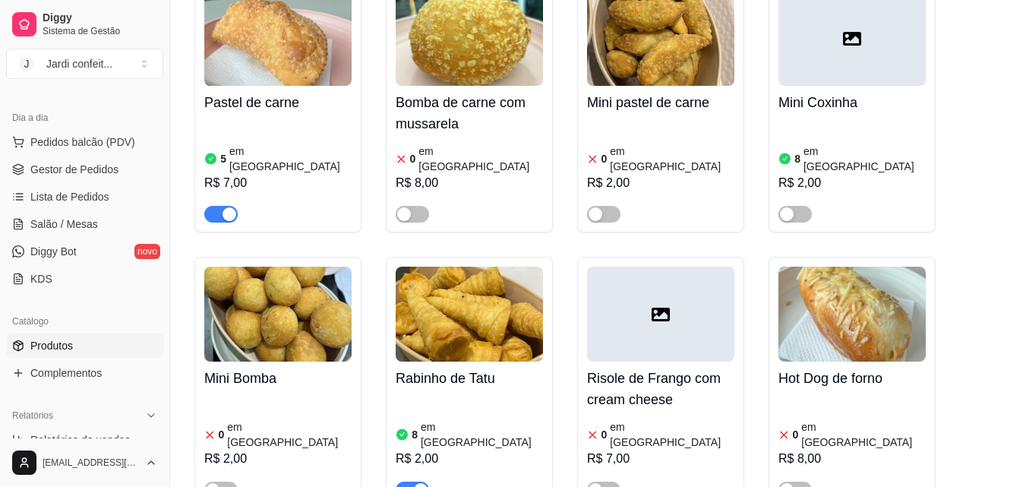
scroll to position [1291, 0]
click at [427, 420] on article "em [GEOGRAPHIC_DATA]" at bounding box center [482, 435] width 122 height 30
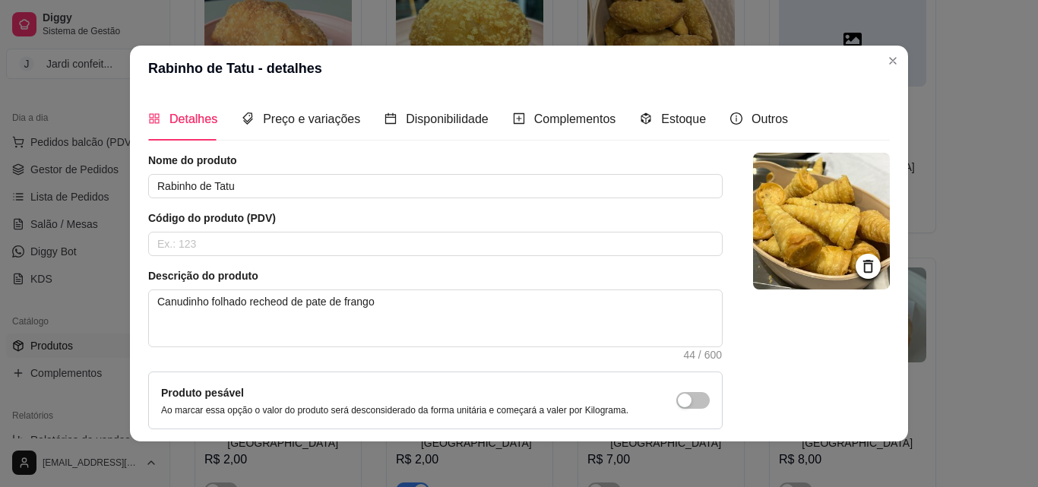
click at [668, 109] on div "Estoque" at bounding box center [673, 118] width 66 height 43
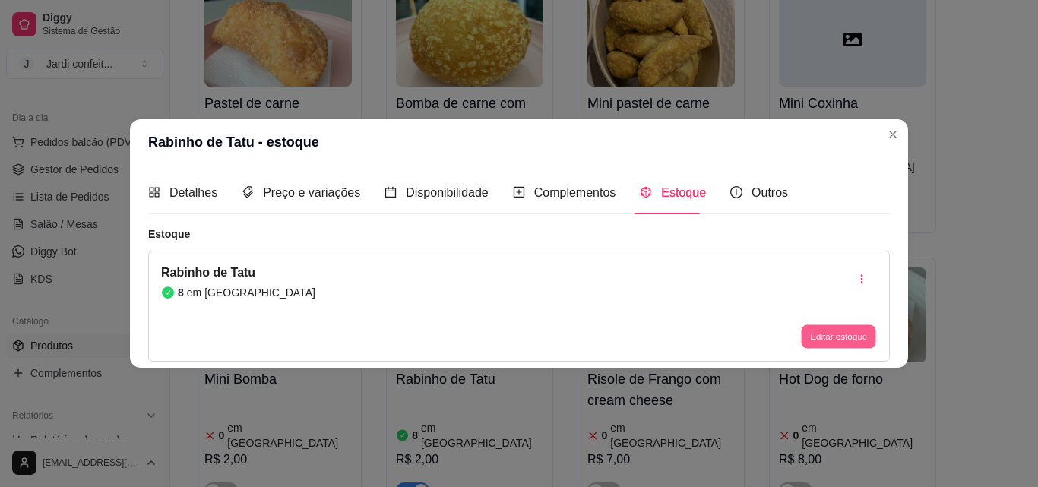
click at [816, 334] on button "Editar estoque" at bounding box center [838, 337] width 74 height 24
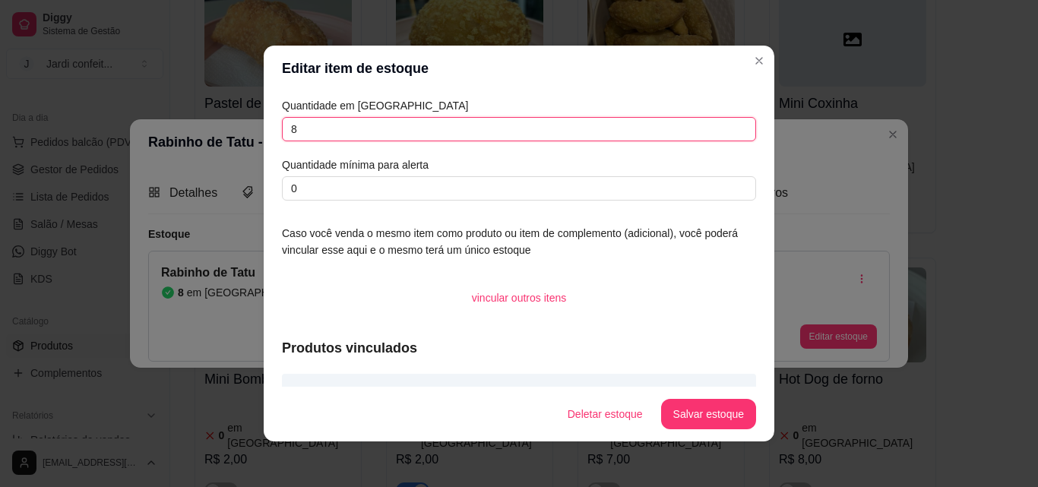
click at [443, 125] on input "8" at bounding box center [519, 129] width 474 height 24
type input "7"
click at [685, 403] on button "Salvar estoque" at bounding box center [708, 415] width 93 height 30
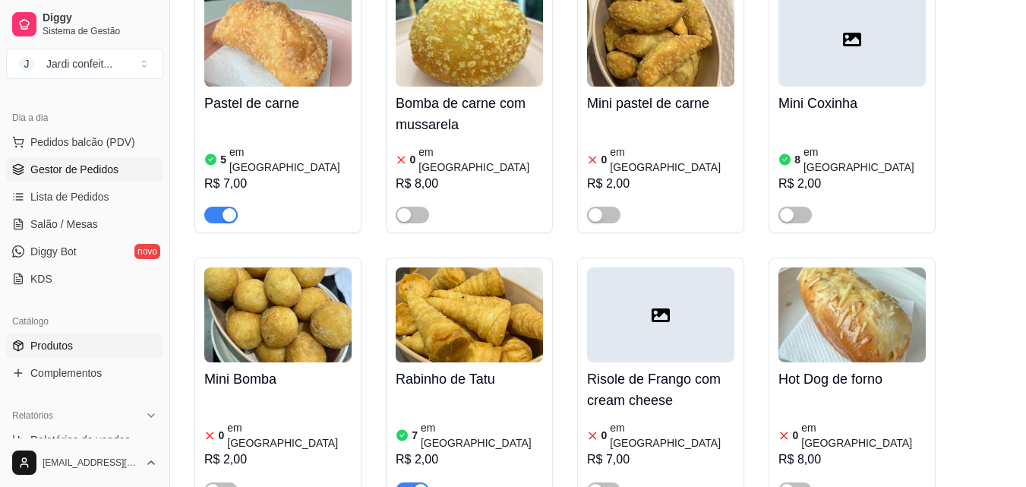
click at [56, 158] on link "Gestor de Pedidos" at bounding box center [84, 169] width 157 height 24
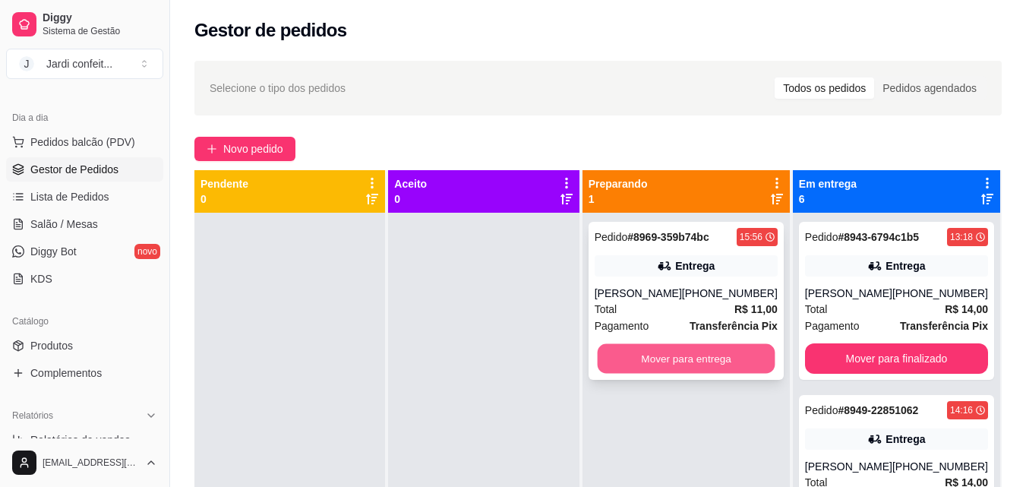
click at [737, 363] on button "Mover para entrega" at bounding box center [686, 359] width 178 height 30
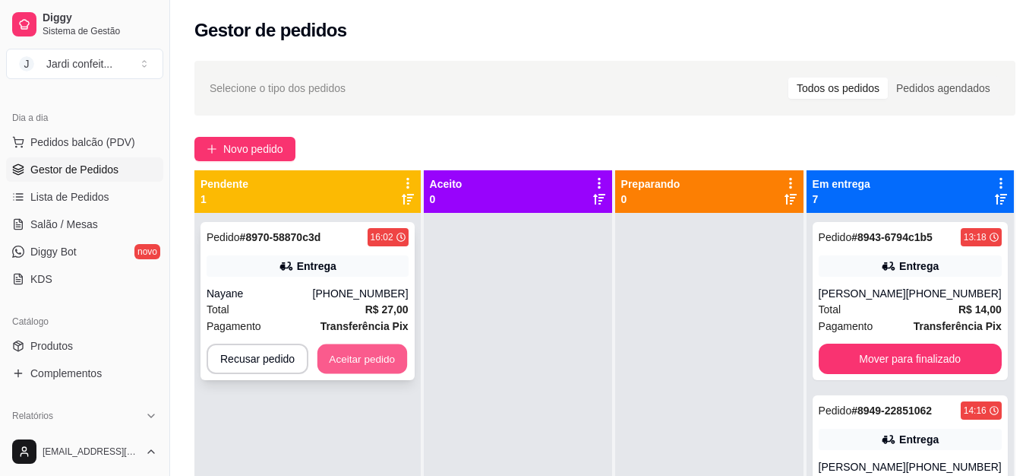
click at [360, 359] on button "Aceitar pedido" at bounding box center [363, 359] width 90 height 30
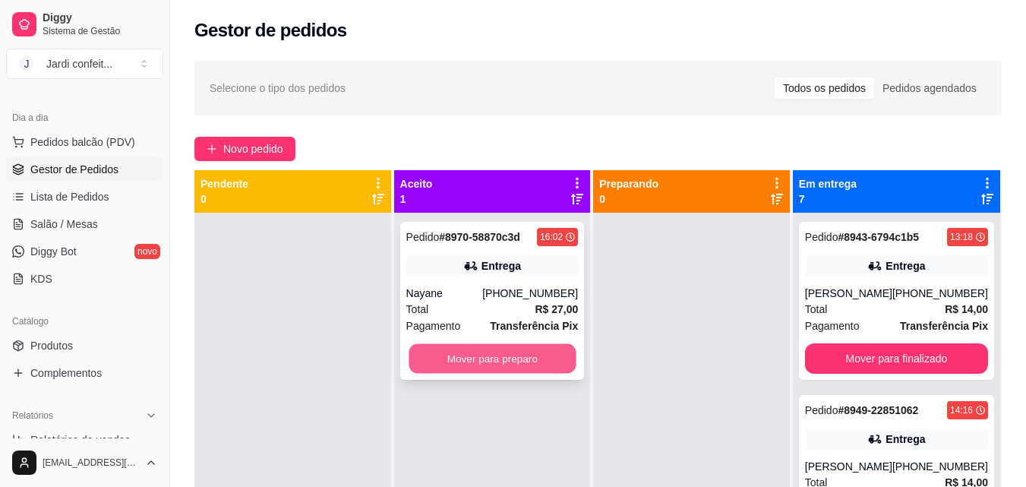
click at [412, 354] on button "Mover para preparo" at bounding box center [492, 359] width 167 height 30
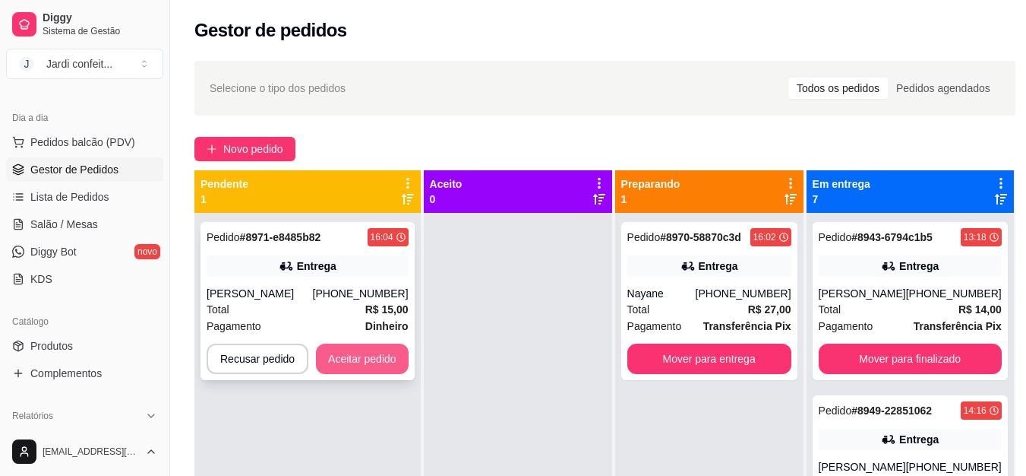
click at [391, 367] on button "Aceitar pedido" at bounding box center [362, 358] width 93 height 30
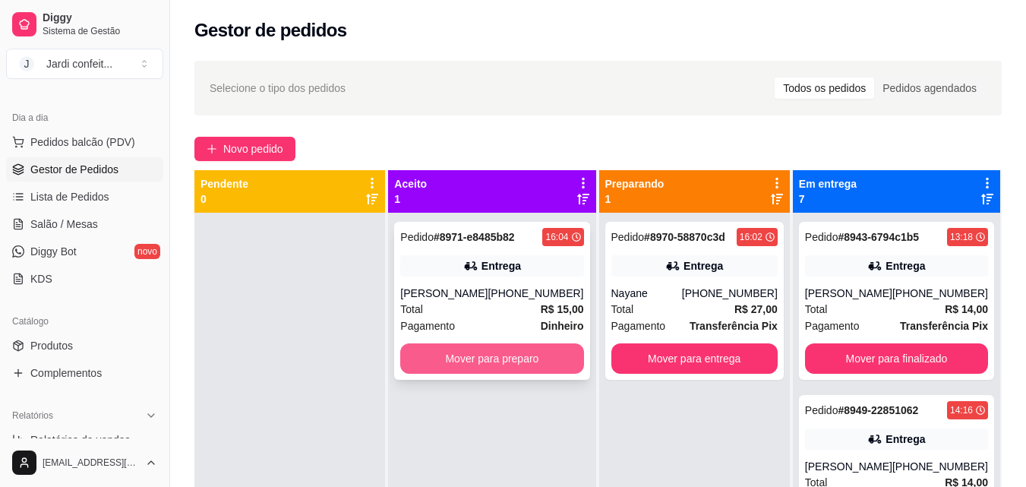
click at [489, 365] on button "Mover para preparo" at bounding box center [491, 358] width 183 height 30
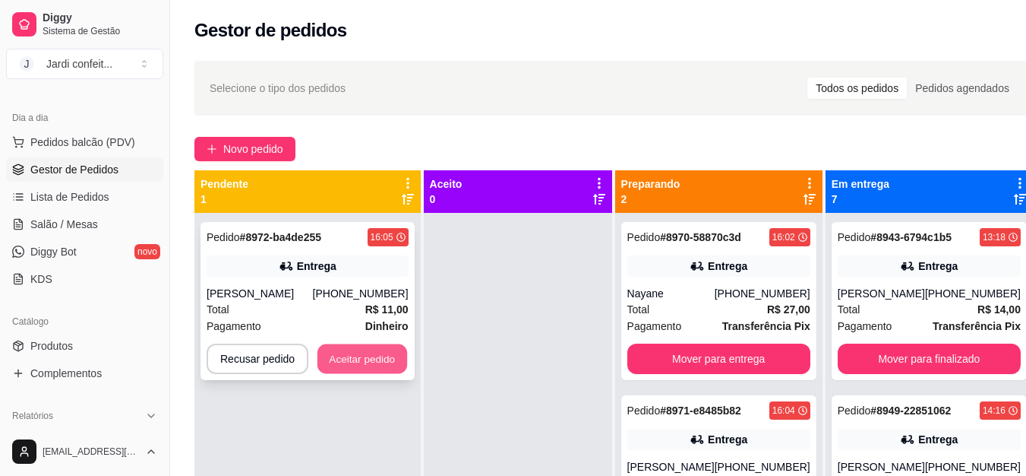
click at [349, 361] on button "Aceitar pedido" at bounding box center [363, 359] width 90 height 30
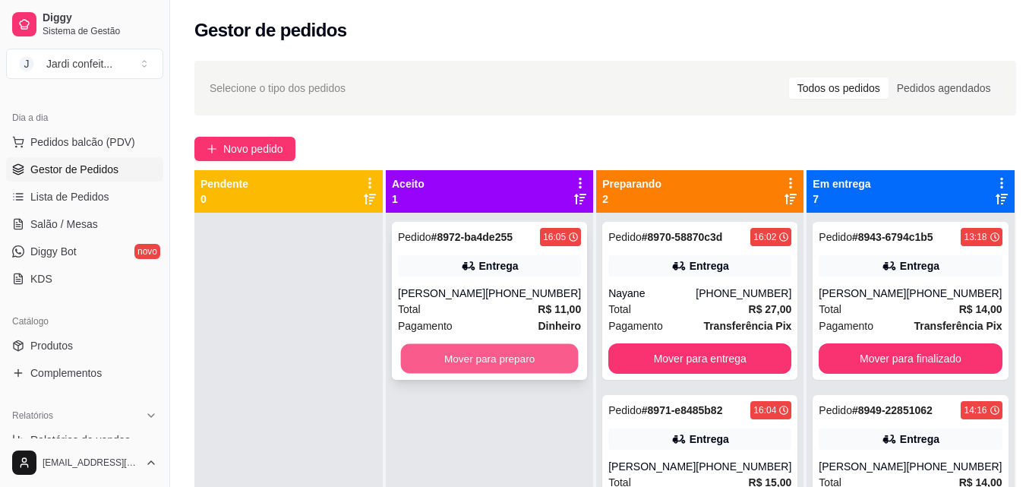
click at [467, 349] on button "Mover para preparo" at bounding box center [490, 359] width 178 height 30
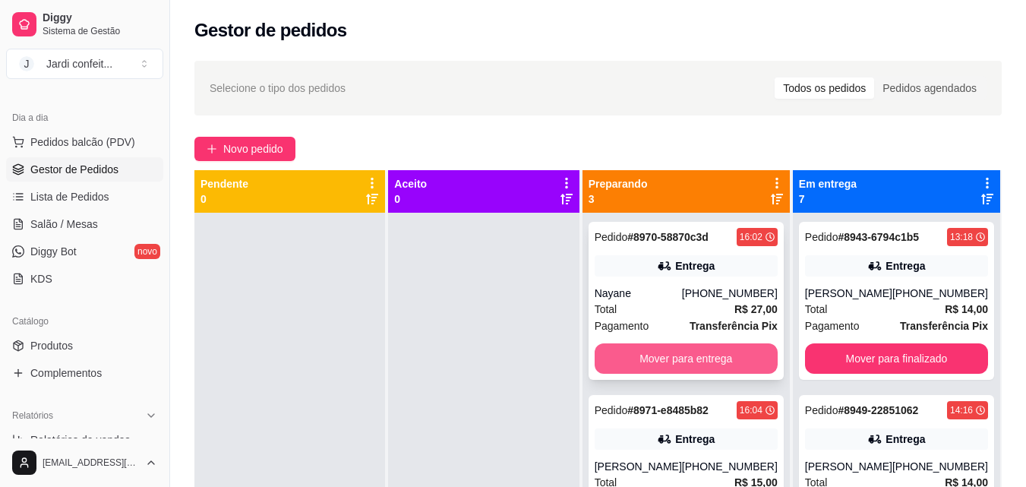
click at [679, 364] on button "Mover para entrega" at bounding box center [686, 358] width 183 height 30
click at [679, 364] on button "Mover para entrega" at bounding box center [686, 359] width 178 height 30
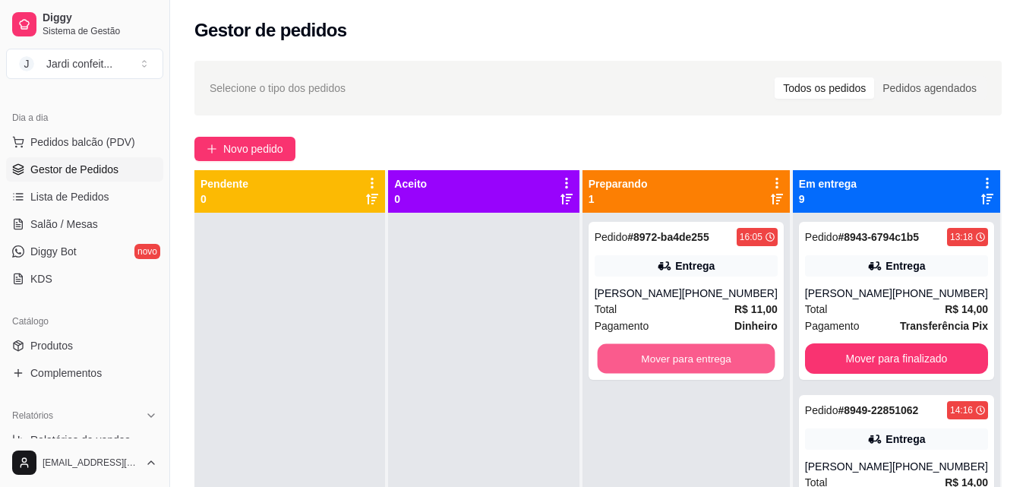
click at [679, 364] on button "Mover para entrega" at bounding box center [686, 359] width 178 height 30
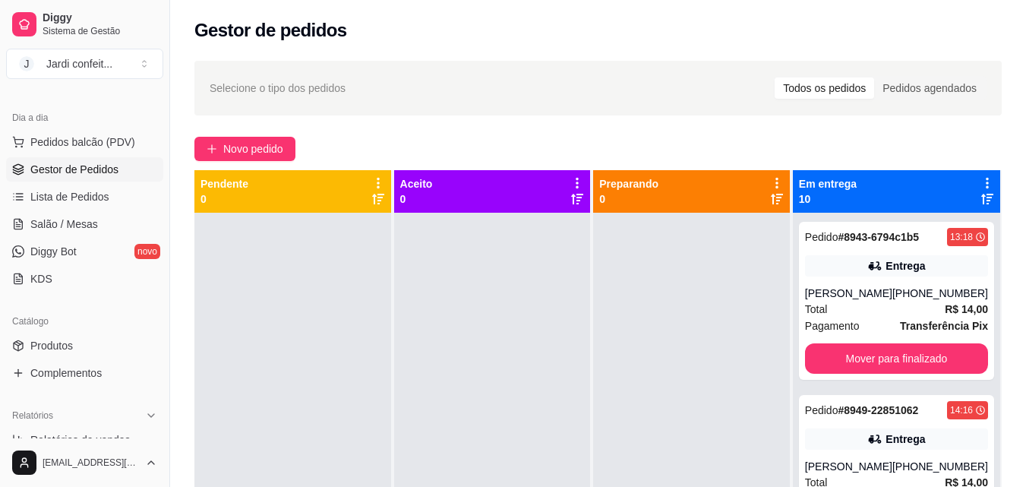
click at [594, 359] on div at bounding box center [691, 456] width 197 height 487
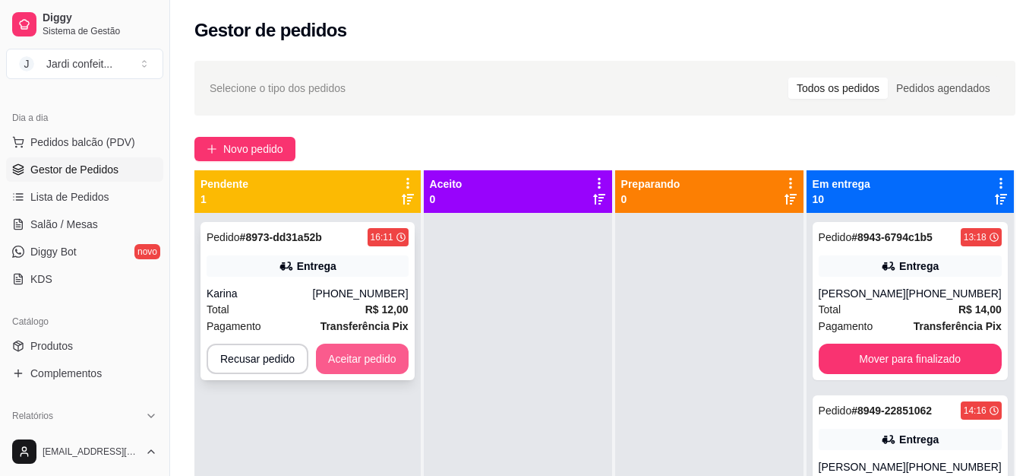
click at [389, 357] on button "Aceitar pedido" at bounding box center [362, 358] width 93 height 30
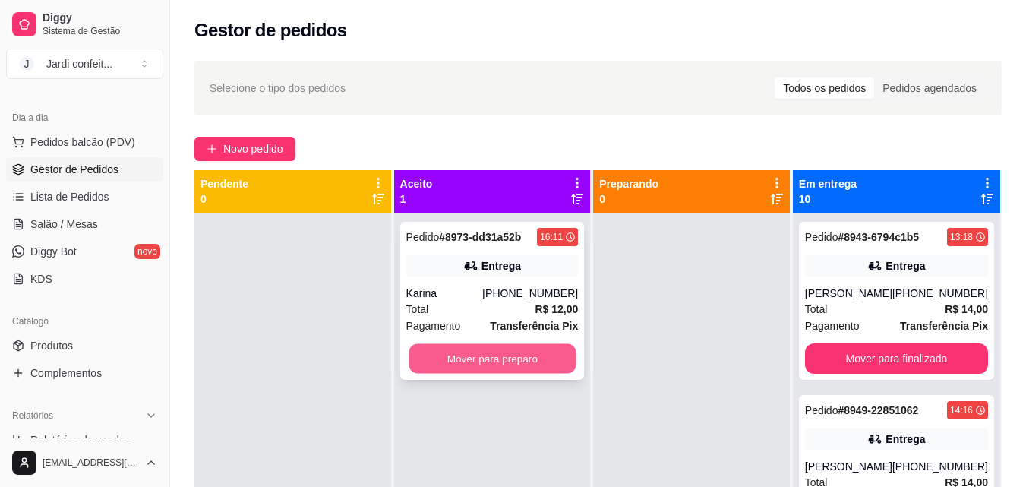
click at [485, 361] on button "Mover para preparo" at bounding box center [492, 359] width 167 height 30
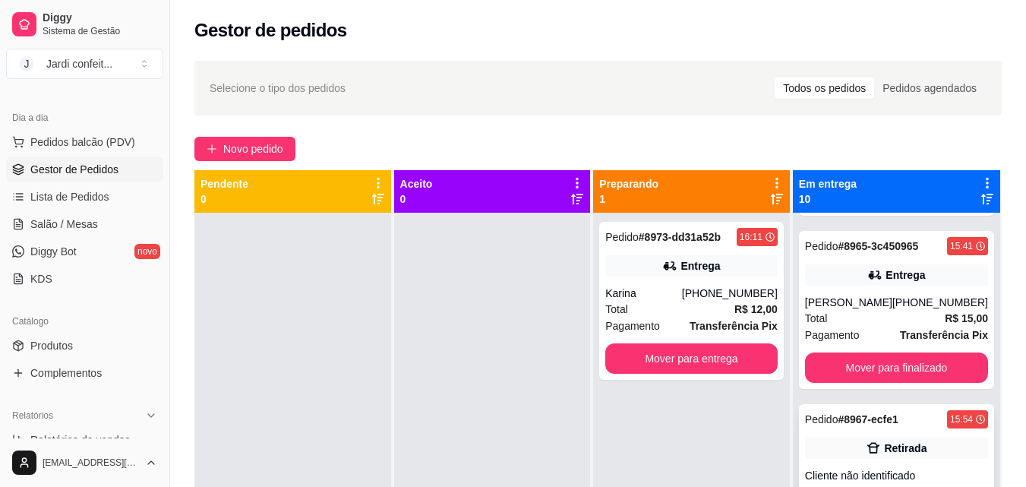
scroll to position [760, 0]
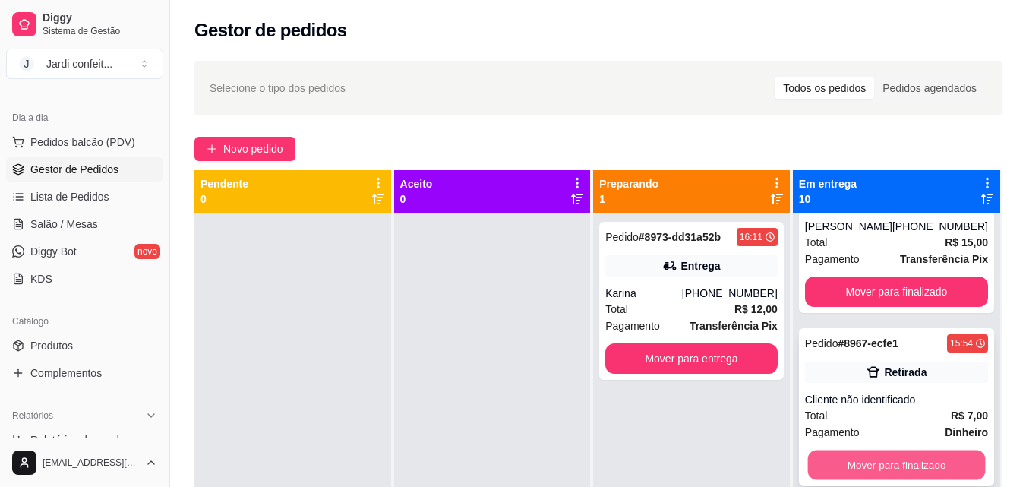
click at [901, 469] on button "Mover para finalizado" at bounding box center [896, 465] width 178 height 30
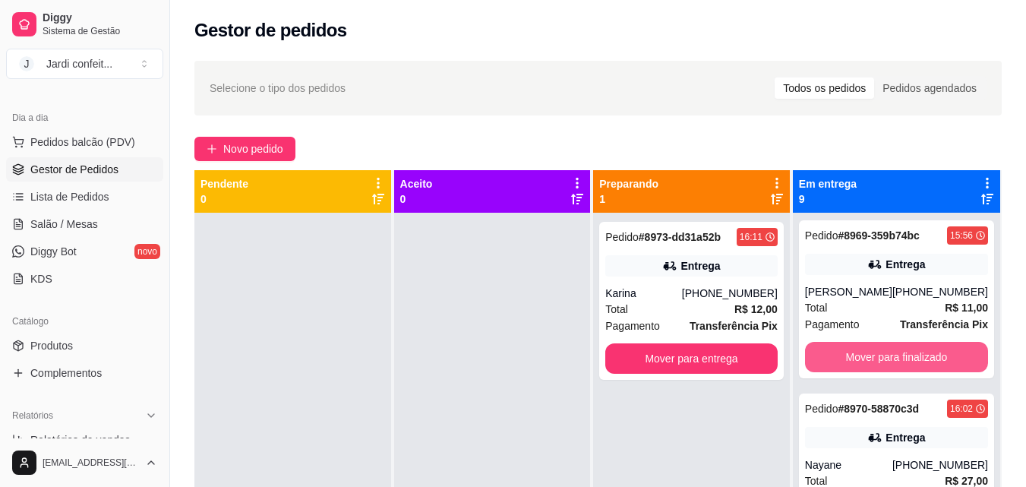
scroll to position [912, 0]
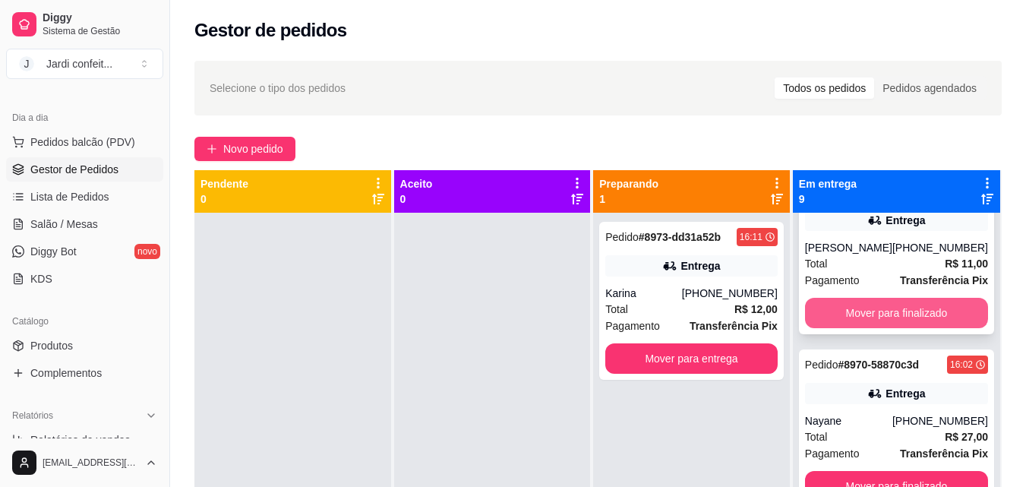
click at [934, 317] on button "Mover para finalizado" at bounding box center [896, 313] width 183 height 30
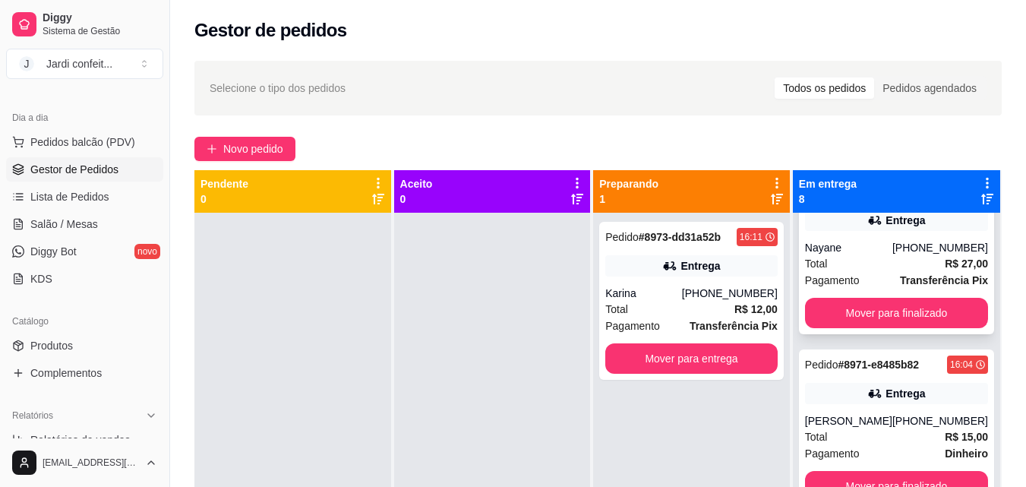
scroll to position [738, 0]
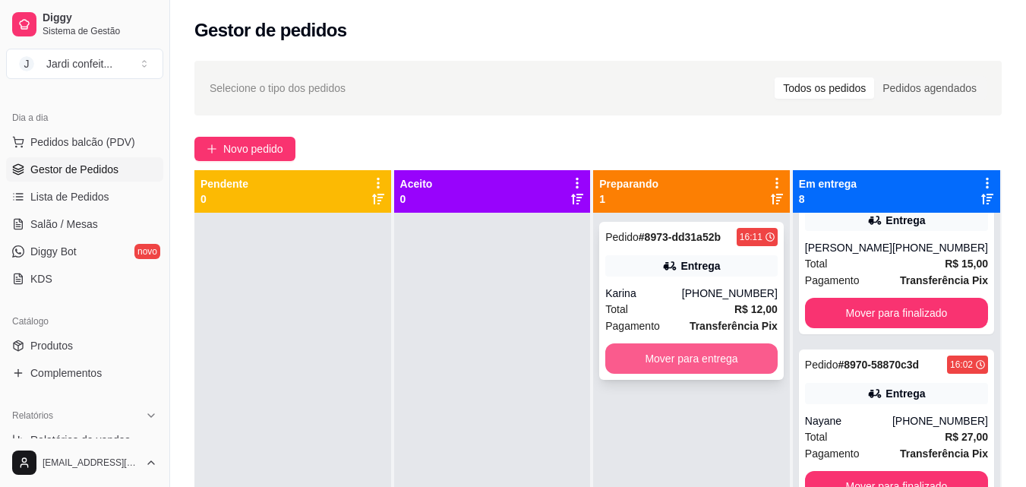
click at [736, 371] on button "Mover para entrega" at bounding box center [691, 358] width 172 height 30
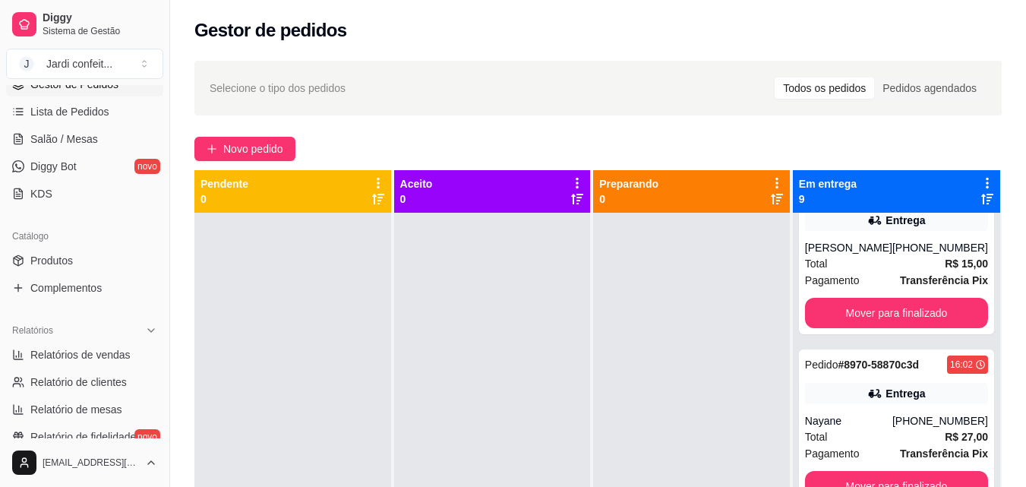
scroll to position [380, 0]
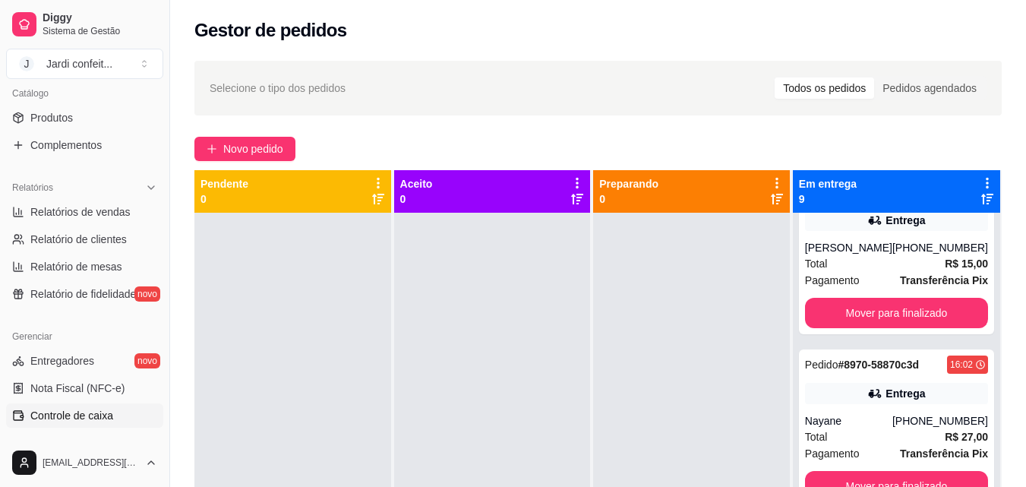
click at [77, 410] on span "Controle de caixa" at bounding box center [71, 415] width 83 height 15
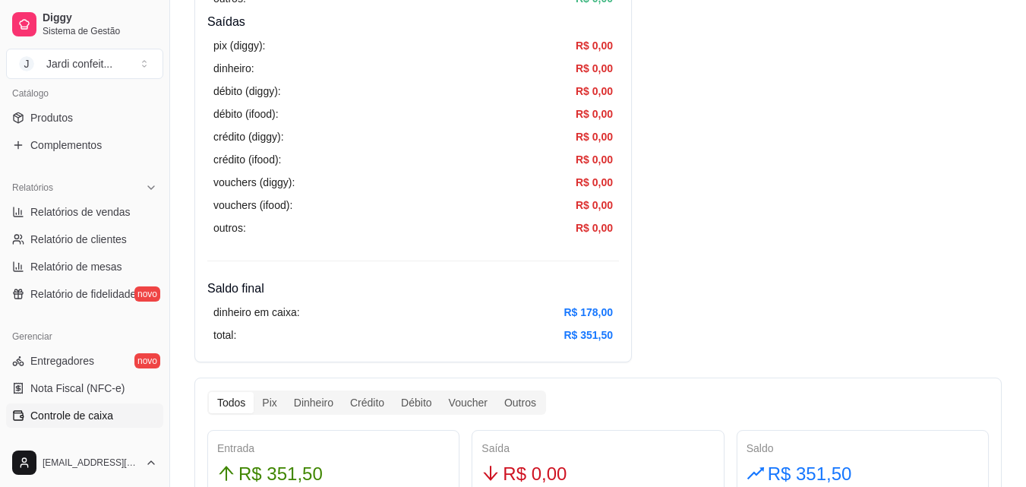
scroll to position [608, 0]
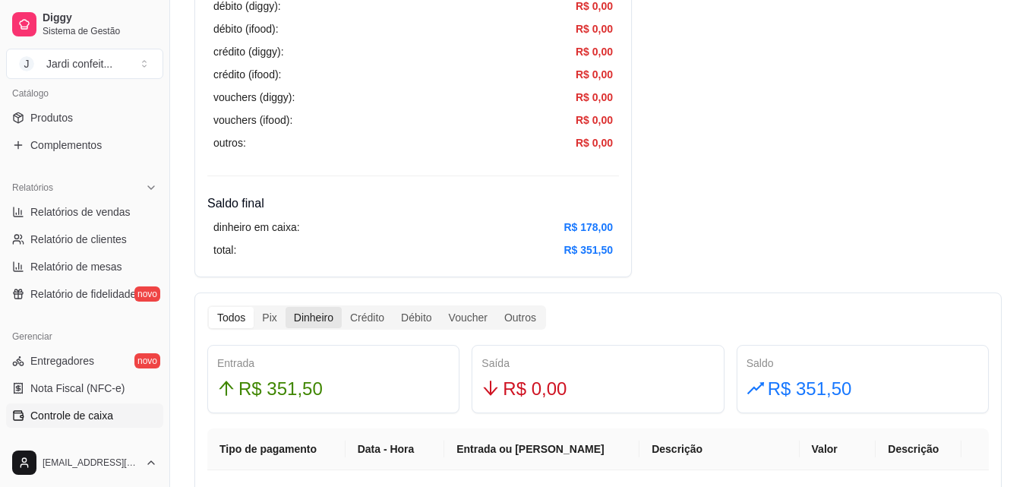
click at [308, 326] on div "Dinheiro" at bounding box center [314, 317] width 56 height 21
click at [286, 307] on input "Dinheiro" at bounding box center [286, 307] width 0 height 0
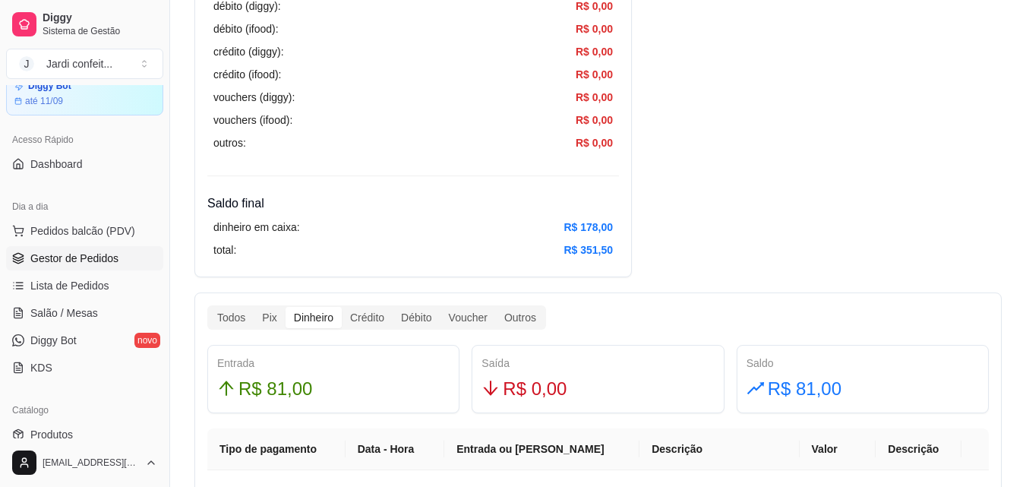
scroll to position [0, 0]
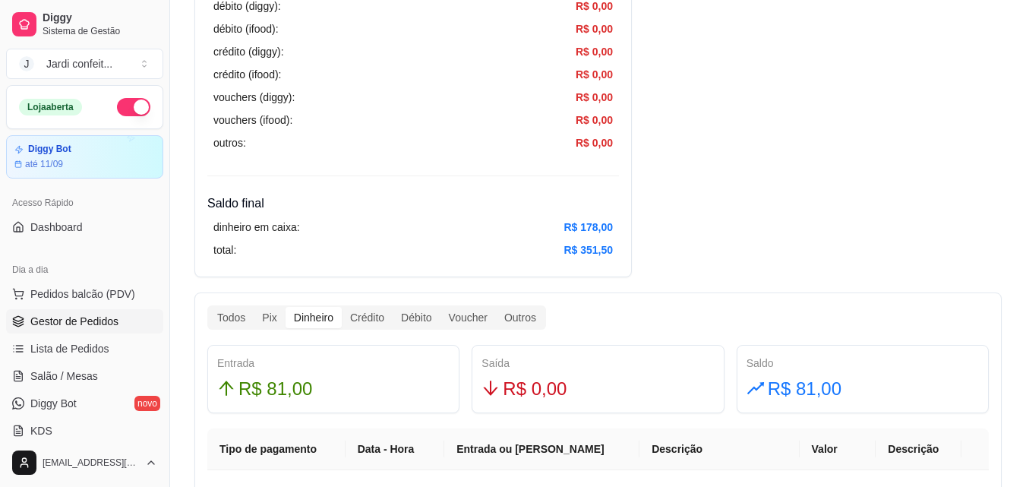
click at [75, 314] on span "Gestor de Pedidos" at bounding box center [74, 321] width 88 height 15
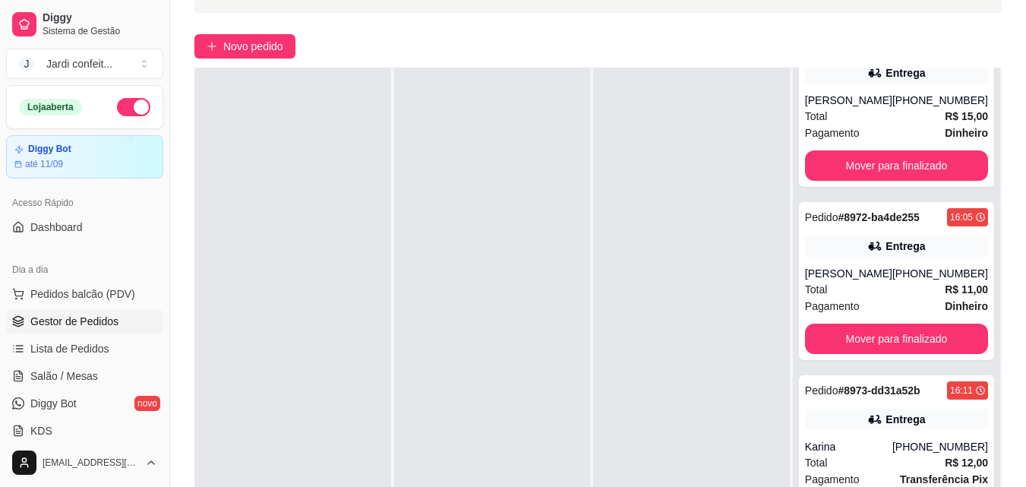
scroll to position [232, 0]
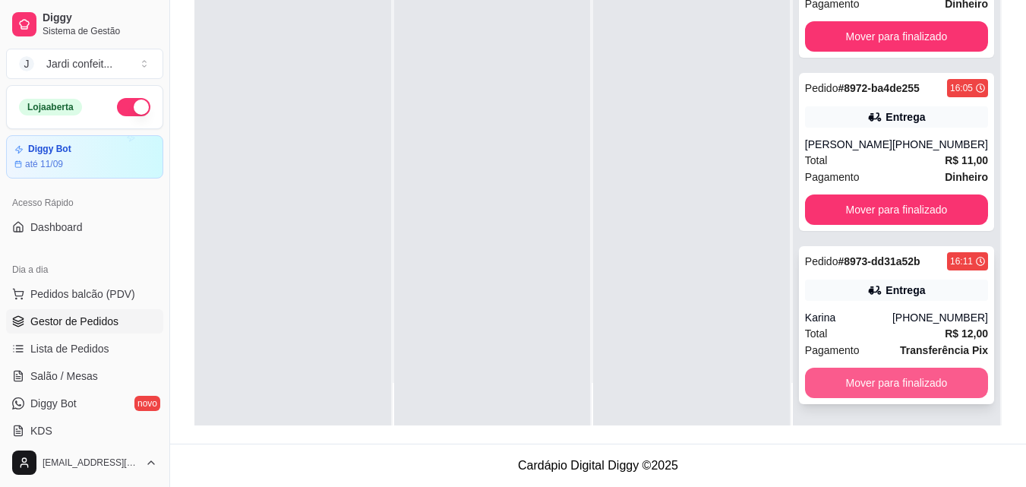
click at [893, 371] on button "Mover para finalizado" at bounding box center [896, 383] width 183 height 30
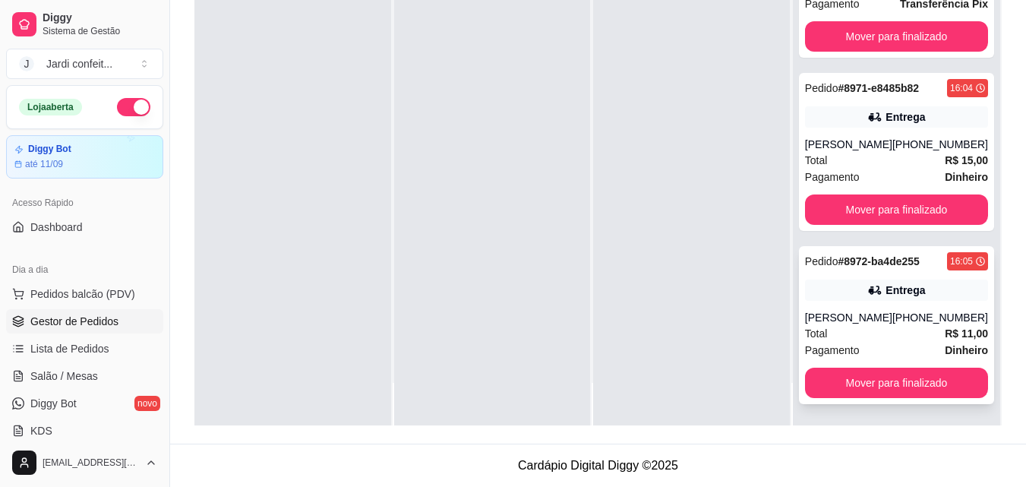
scroll to position [686, 0]
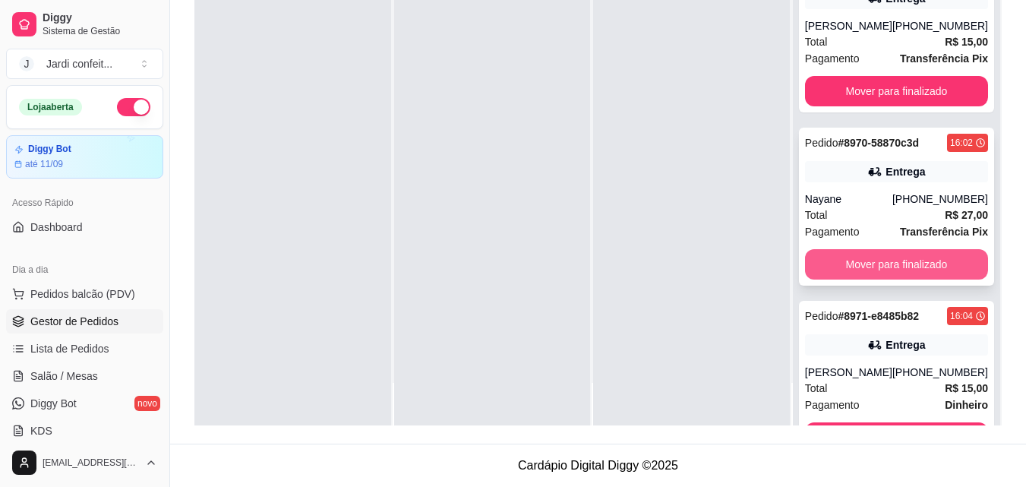
click at [846, 265] on button "Mover para finalizado" at bounding box center [896, 264] width 183 height 30
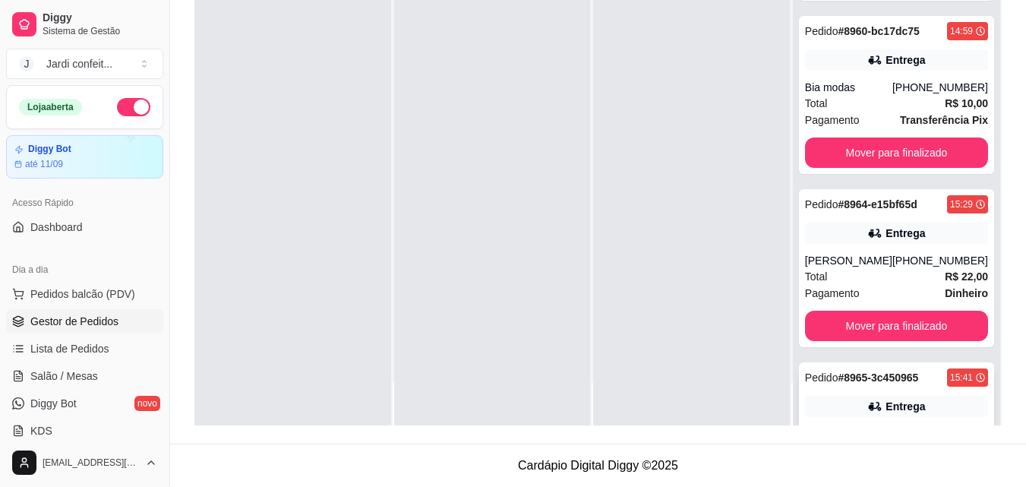
scroll to position [154, 0]
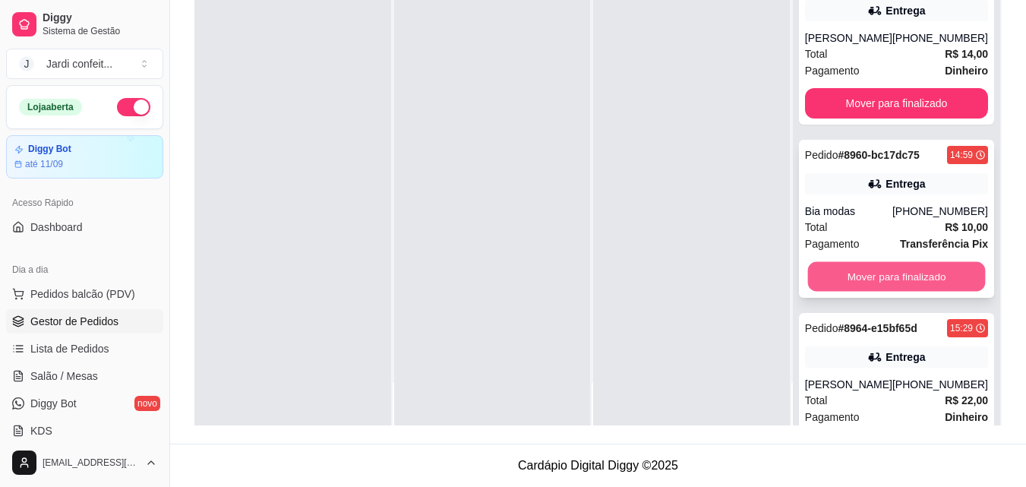
click at [928, 287] on button "Mover para finalizado" at bounding box center [896, 277] width 178 height 30
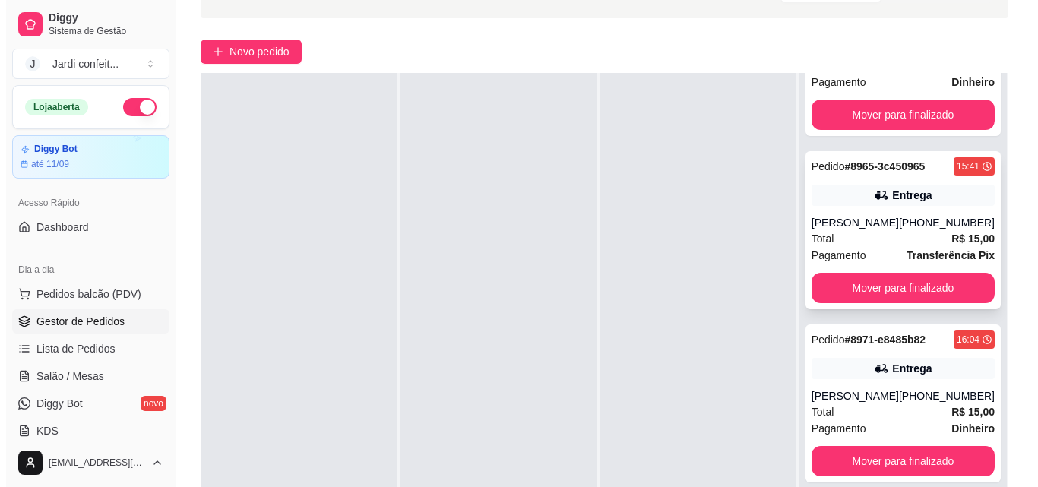
scroll to position [456, 0]
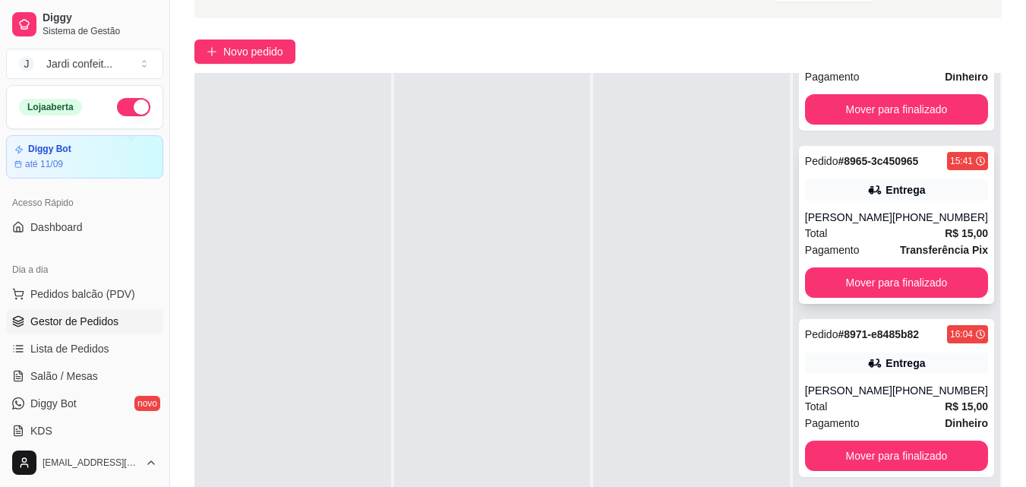
click at [918, 186] on div "Entrega" at bounding box center [896, 189] width 183 height 21
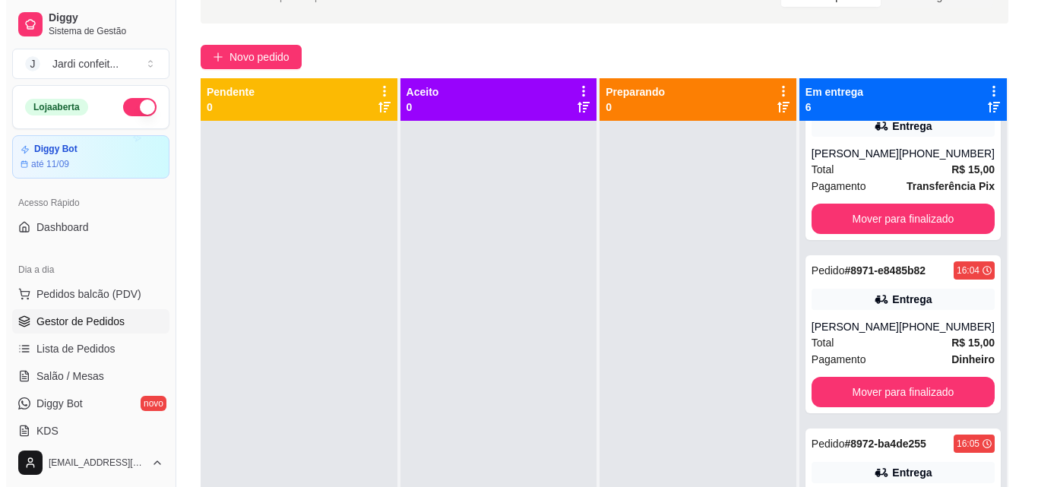
scroll to position [0, 0]
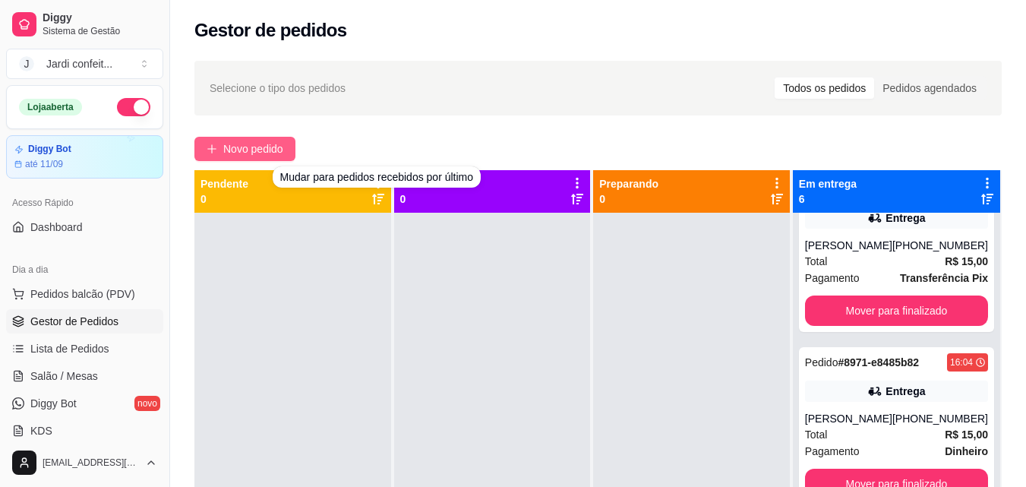
click at [273, 156] on span "Novo pedido" at bounding box center [253, 149] width 60 height 17
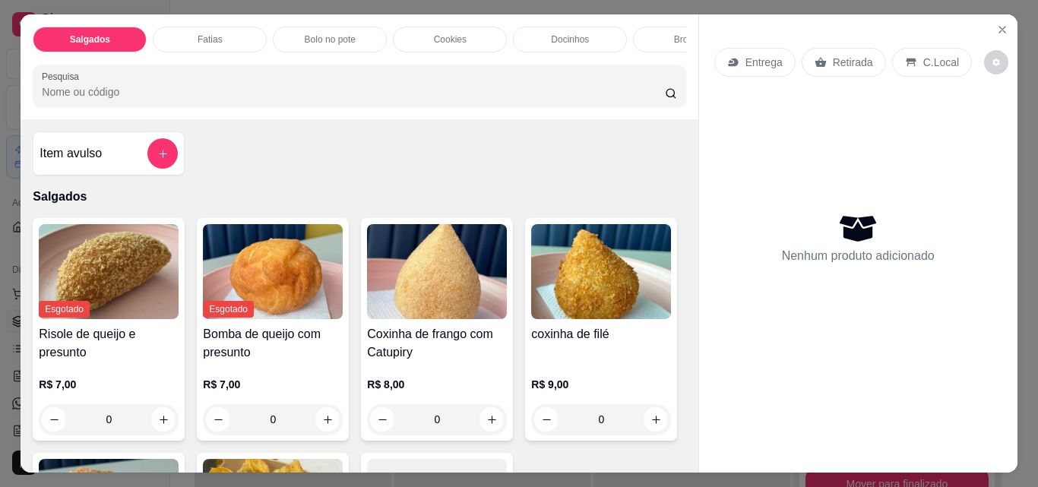
scroll to position [228, 0]
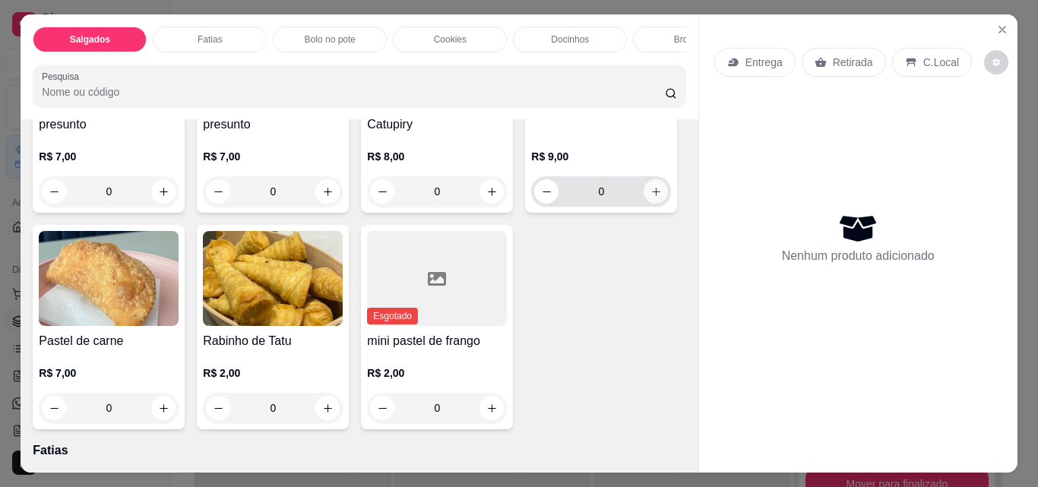
click at [643, 204] on button "increase-product-quantity" at bounding box center [655, 191] width 24 height 24
type input "2"
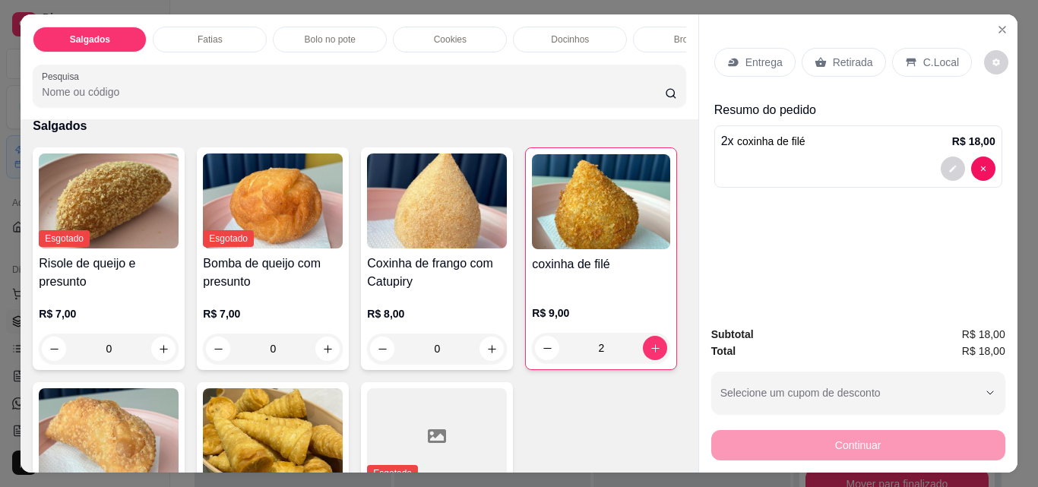
scroll to position [0, 0]
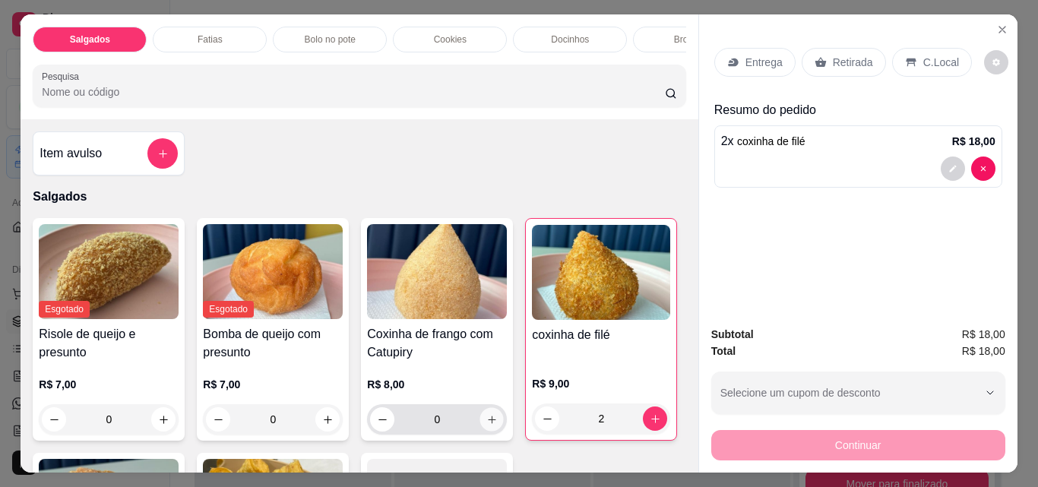
click at [488, 425] on icon "increase-product-quantity" at bounding box center [491, 419] width 11 height 11
type input "1"
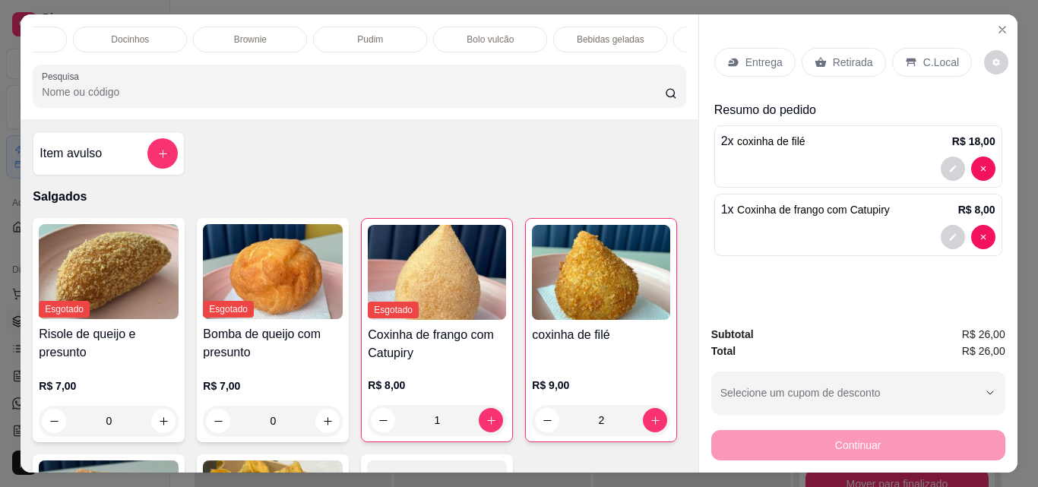
scroll to position [0, 459]
click at [558, 33] on p "Bebidas geladas" at bounding box center [592, 39] width 68 height 12
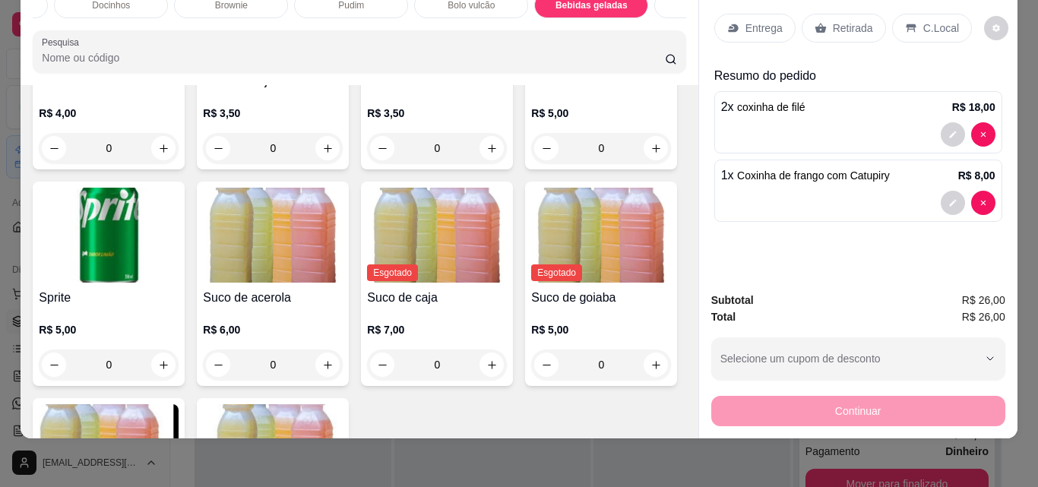
scroll to position [3470, 0]
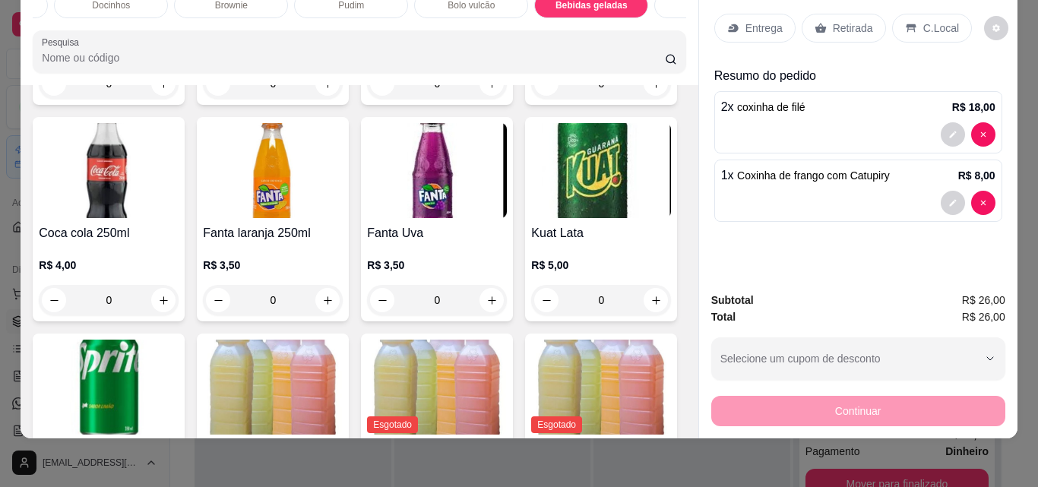
type input "1"
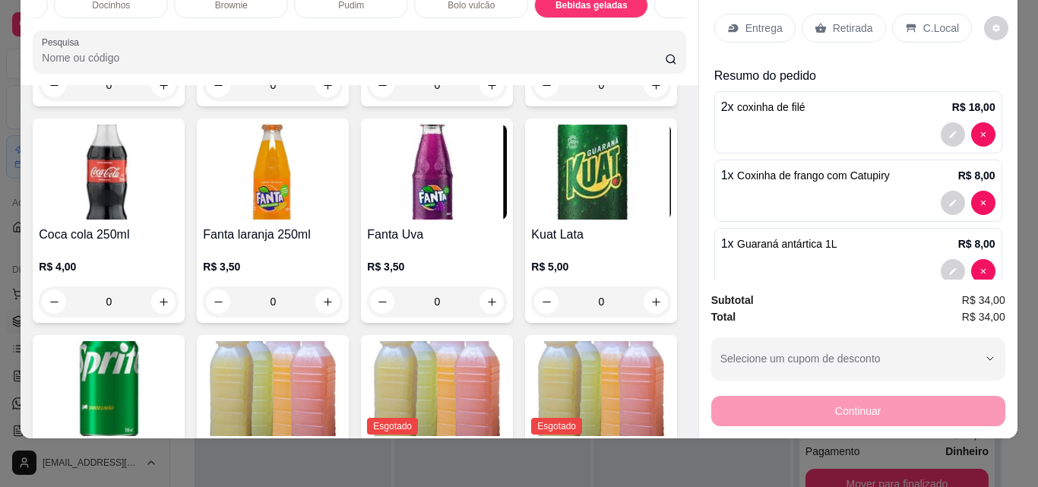
click at [836, 21] on p "Retirada" at bounding box center [853, 28] width 40 height 15
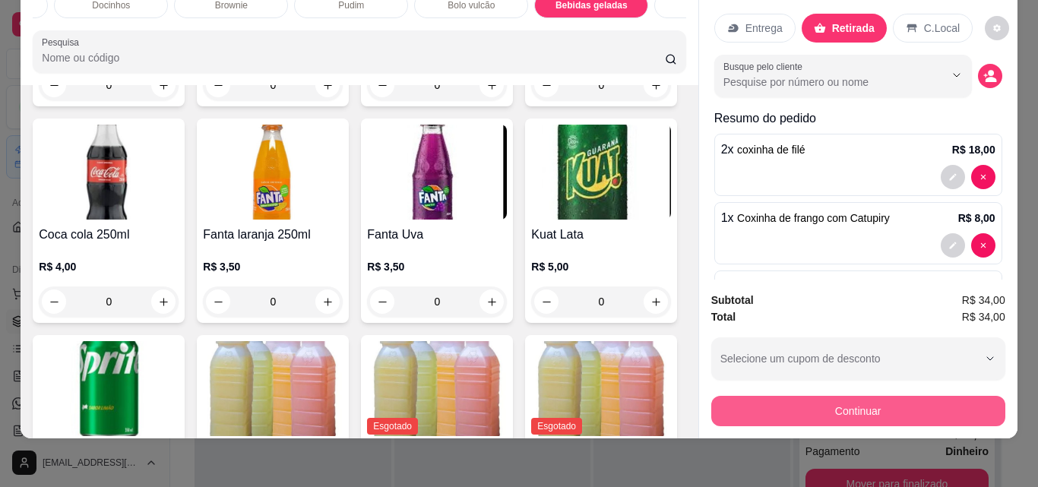
click at [870, 406] on button "Continuar" at bounding box center [858, 411] width 294 height 30
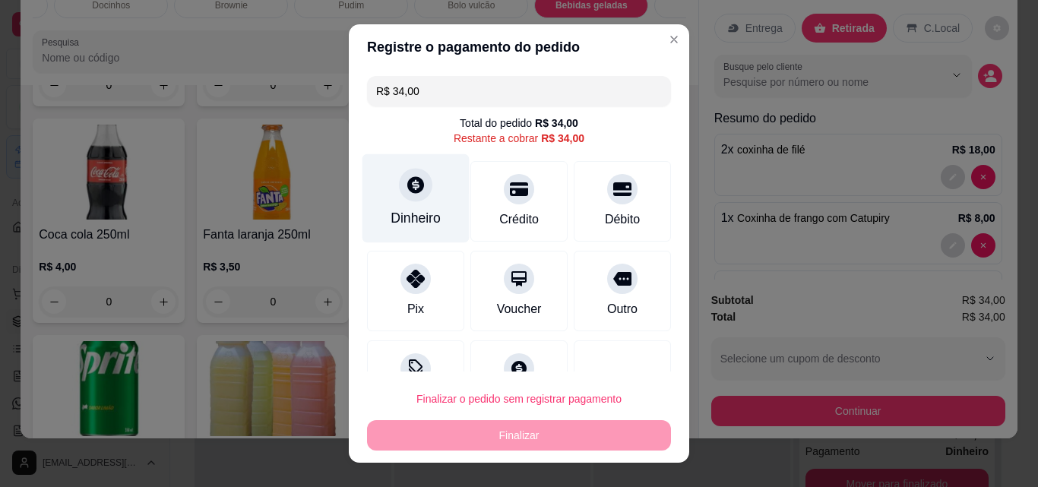
click at [416, 214] on div "Dinheiro" at bounding box center [415, 218] width 50 height 20
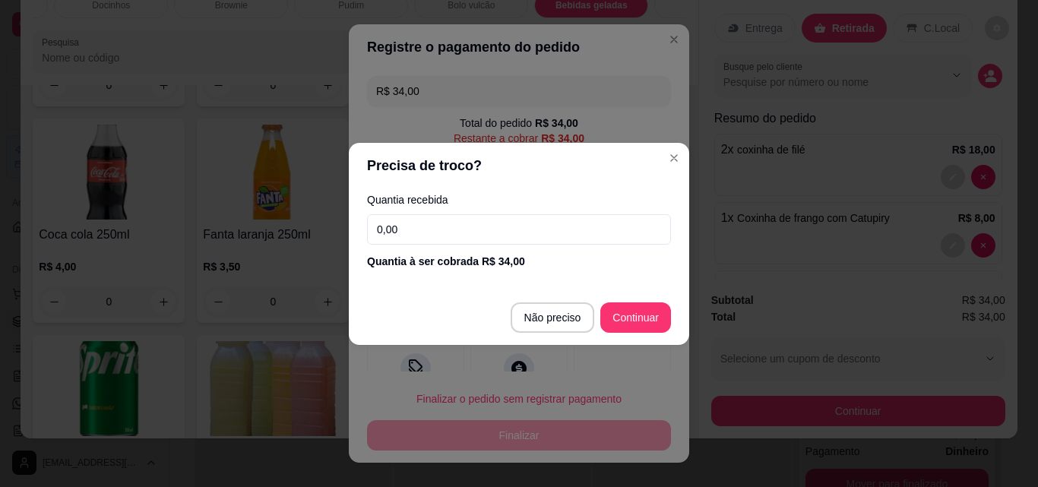
drag, startPoint x: 416, startPoint y: 213, endPoint x: 292, endPoint y: 242, distance: 127.1
click at [292, 242] on div "Precisa de troco? Quantia recebida 0,00 Quantia à ser cobrada R$ 34,00 Não prec…" at bounding box center [519, 243] width 1038 height 487
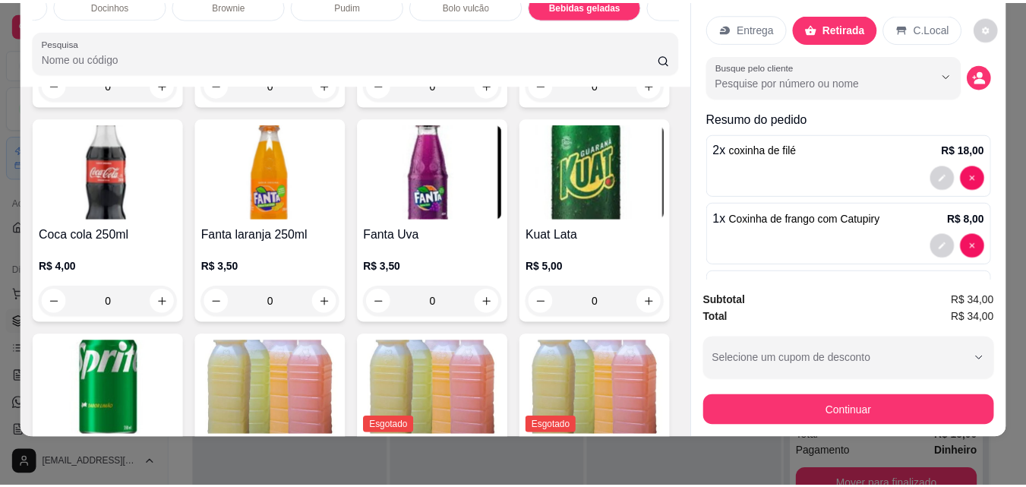
scroll to position [0, 0]
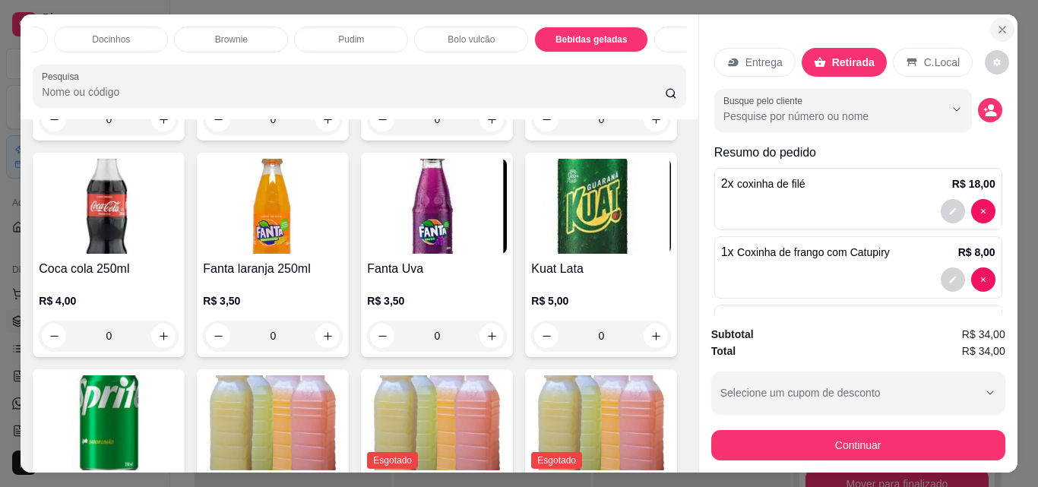
click at [996, 26] on icon "Close" at bounding box center [1002, 30] width 12 height 12
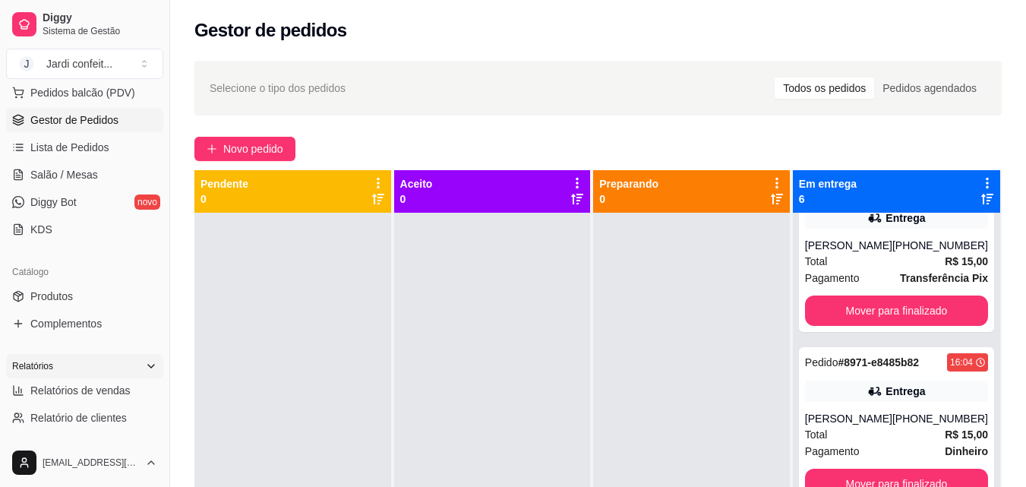
scroll to position [228, 0]
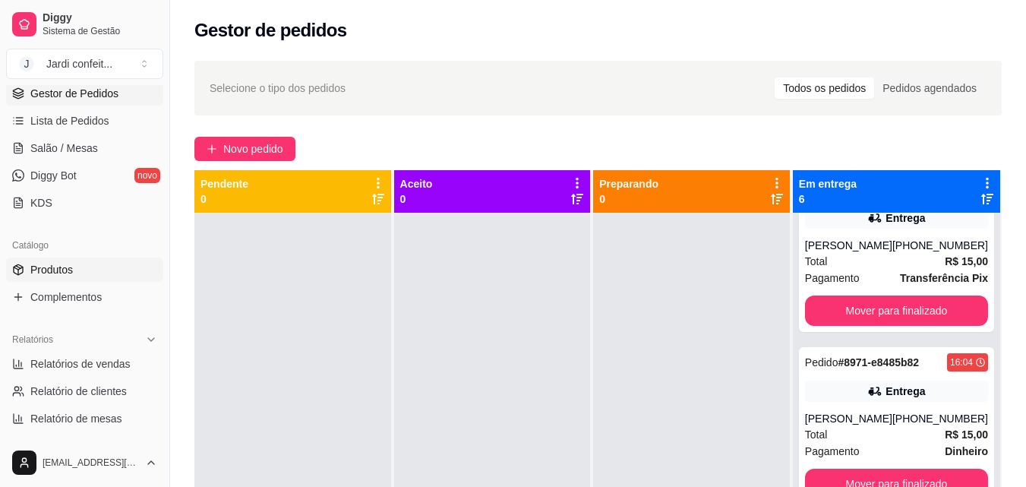
click at [121, 267] on link "Produtos" at bounding box center [84, 270] width 157 height 24
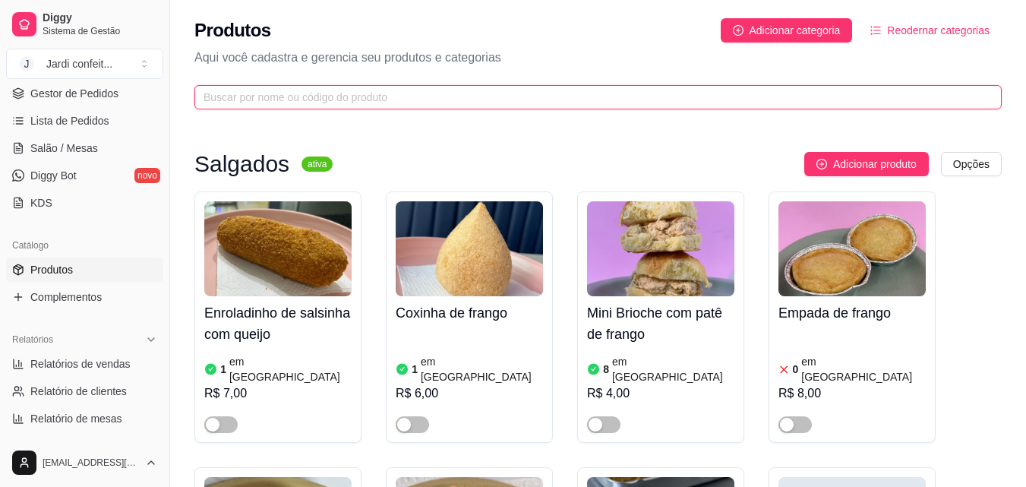
click at [380, 95] on input "text" at bounding box center [592, 97] width 777 height 17
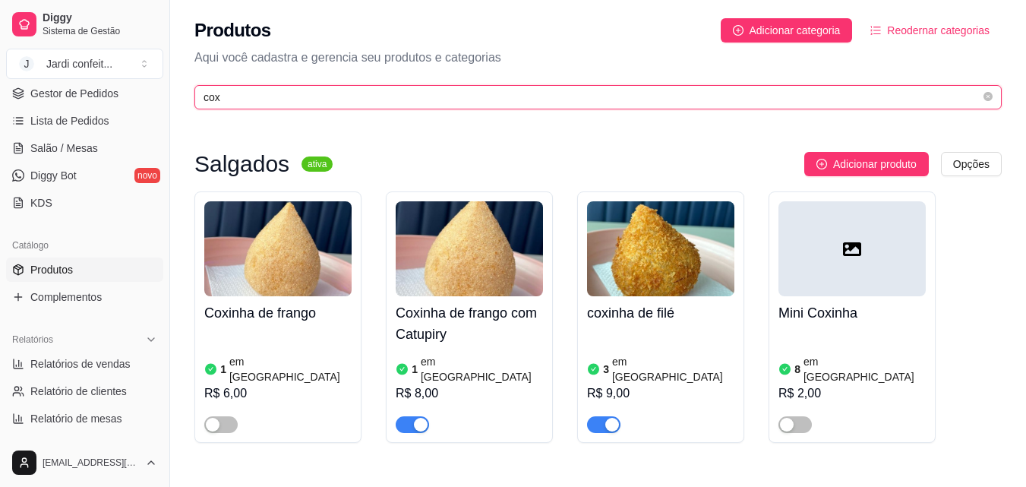
type input "cox"
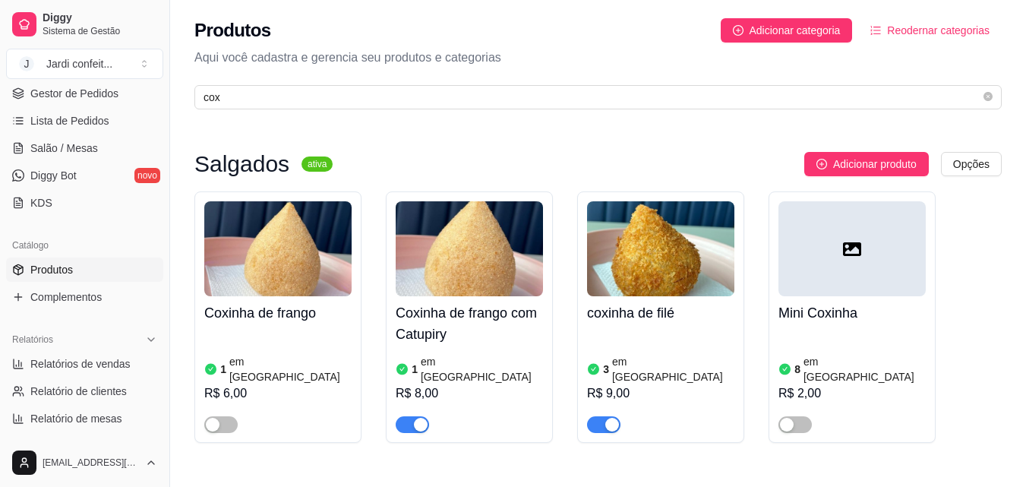
click at [405, 416] on span "button" at bounding box center [412, 424] width 33 height 17
click at [618, 279] on img at bounding box center [660, 248] width 147 height 95
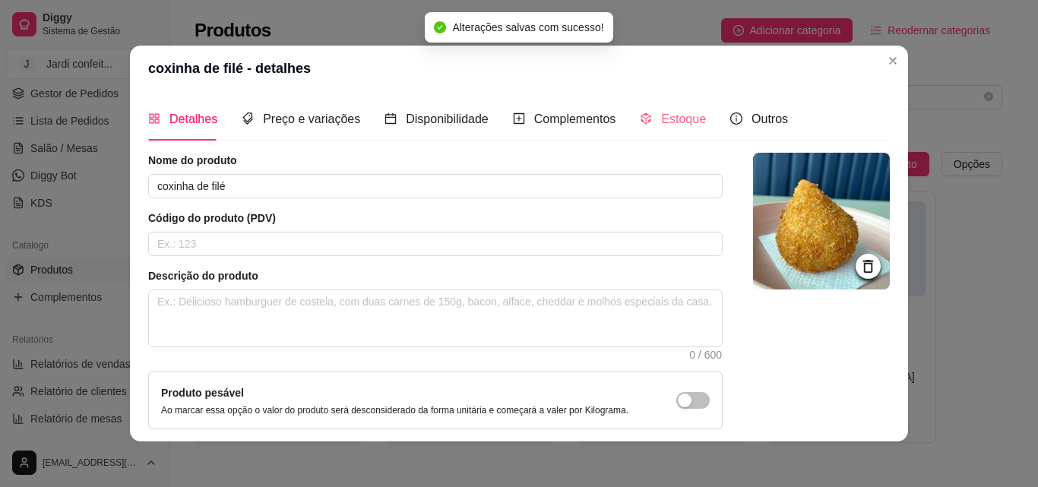
drag, startPoint x: 695, startPoint y: 118, endPoint x: 687, endPoint y: 117, distance: 7.6
click at [694, 118] on div "Detalhes Preço e variações Disponibilidade Complementos Estoque Outros" at bounding box center [468, 118] width 640 height 43
click at [687, 117] on span "Estoque" at bounding box center [683, 118] width 45 height 13
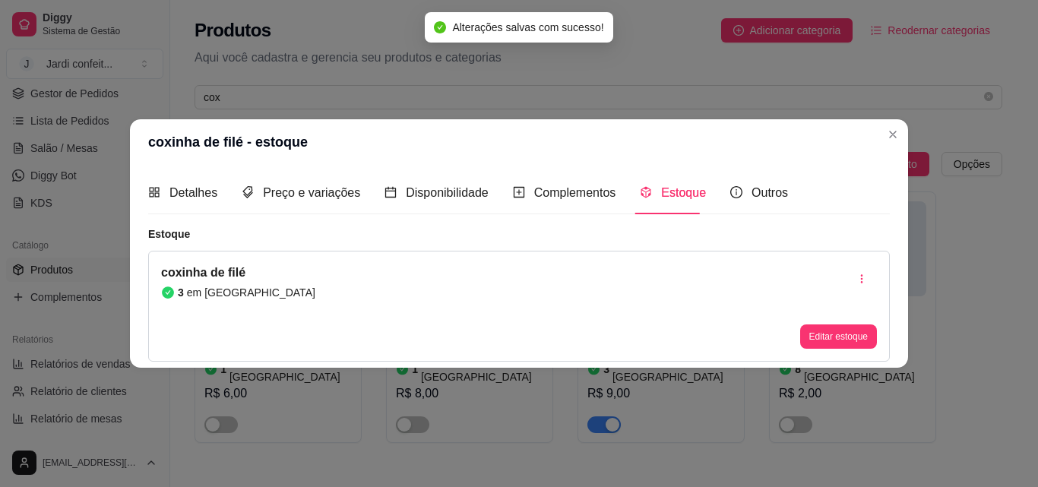
click at [810, 321] on div "Editar estoque" at bounding box center [838, 306] width 77 height 85
click at [813, 330] on button "Editar estoque" at bounding box center [838, 336] width 77 height 24
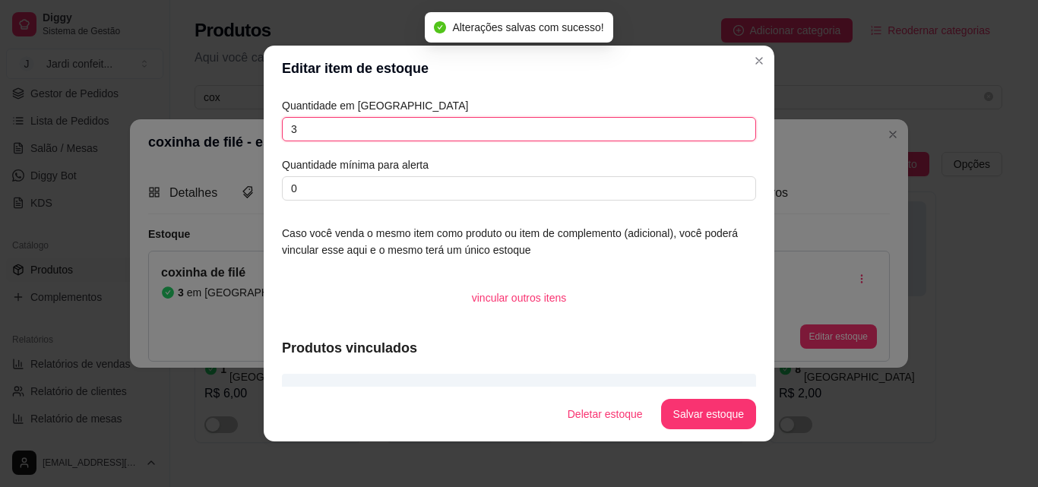
click at [412, 150] on div "Quantidade em estoque 3 Quantidade mínima para alerta 0" at bounding box center [519, 148] width 474 height 103
drag, startPoint x: 408, startPoint y: 144, endPoint x: 300, endPoint y: 130, distance: 108.7
click at [283, 151] on div "Quantidade em estoque 3 Quantidade mínima para alerta 0" at bounding box center [519, 148] width 474 height 103
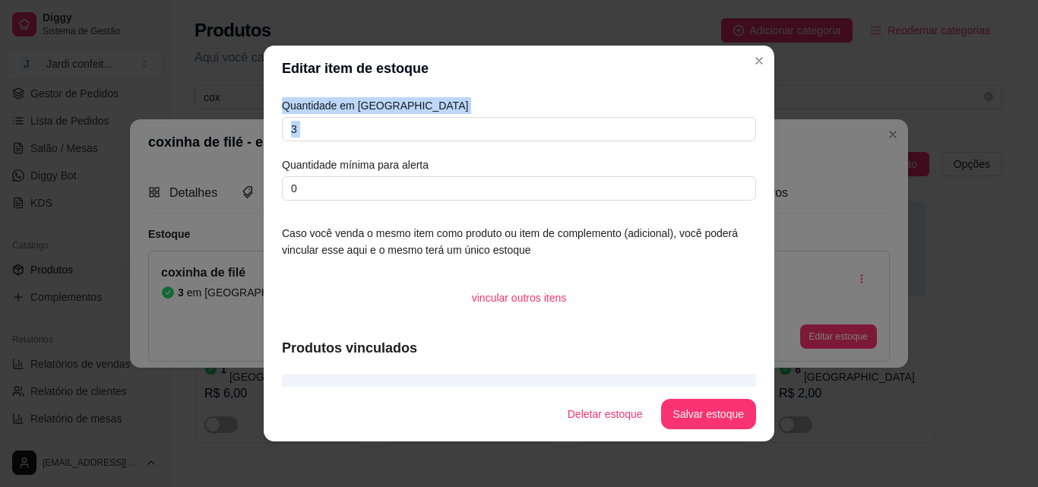
drag, startPoint x: 304, startPoint y: 125, endPoint x: 248, endPoint y: 142, distance: 57.9
click at [248, 142] on div "Editar item de estoque Quantidade em estoque 3 Quantidade mínima para alerta 0 …" at bounding box center [519, 243] width 1038 height 487
click at [453, 133] on input "3" at bounding box center [519, 129] width 474 height 24
type input "3"
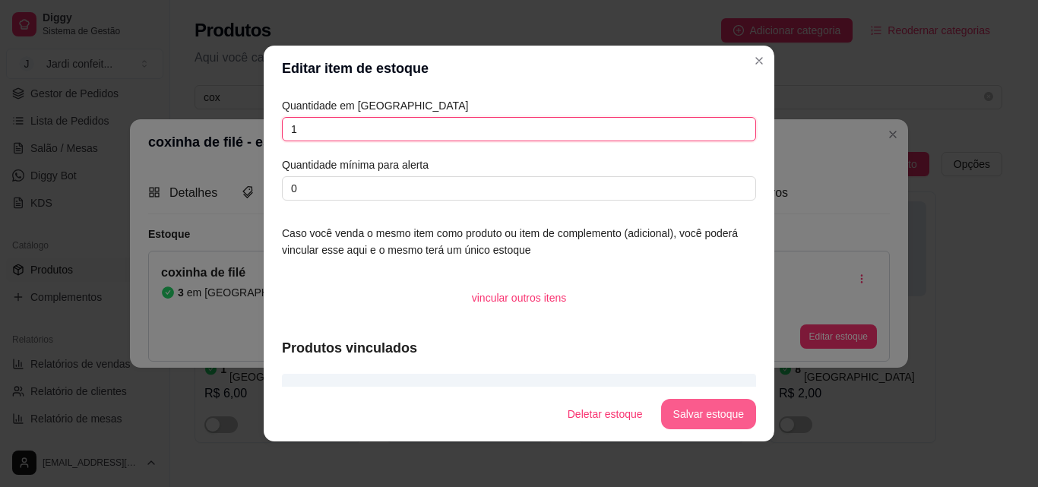
type input "1"
click at [732, 415] on button "Salvar estoque" at bounding box center [708, 414] width 95 height 30
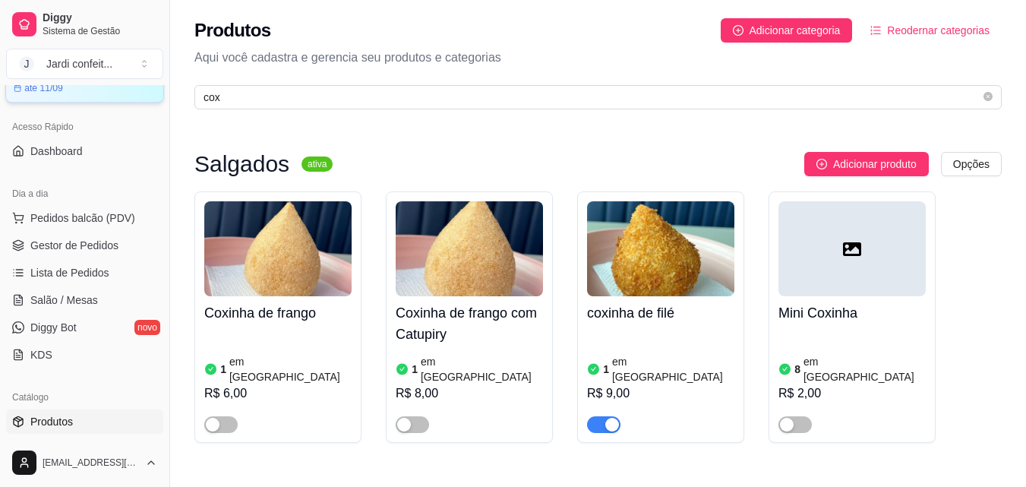
scroll to position [61, 0]
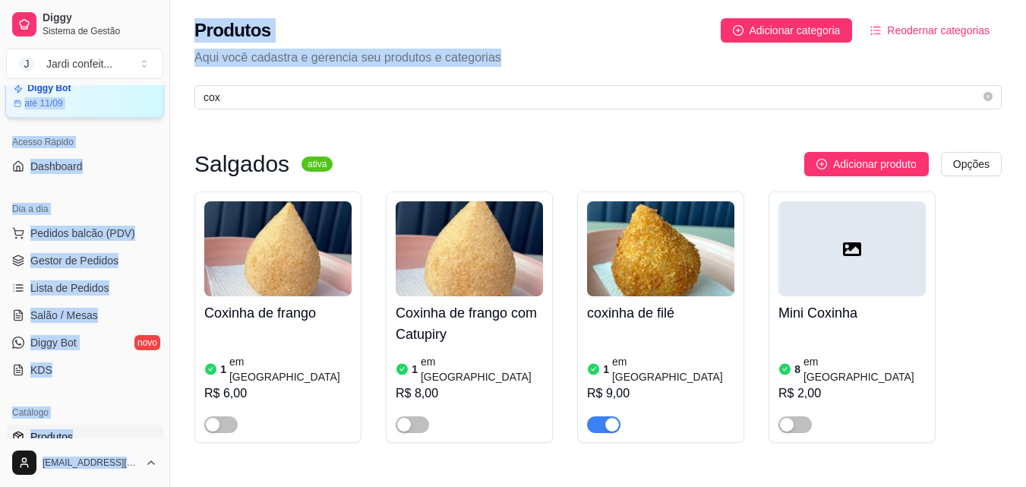
drag, startPoint x: 400, startPoint y: 84, endPoint x: 52, endPoint y: 100, distance: 347.5
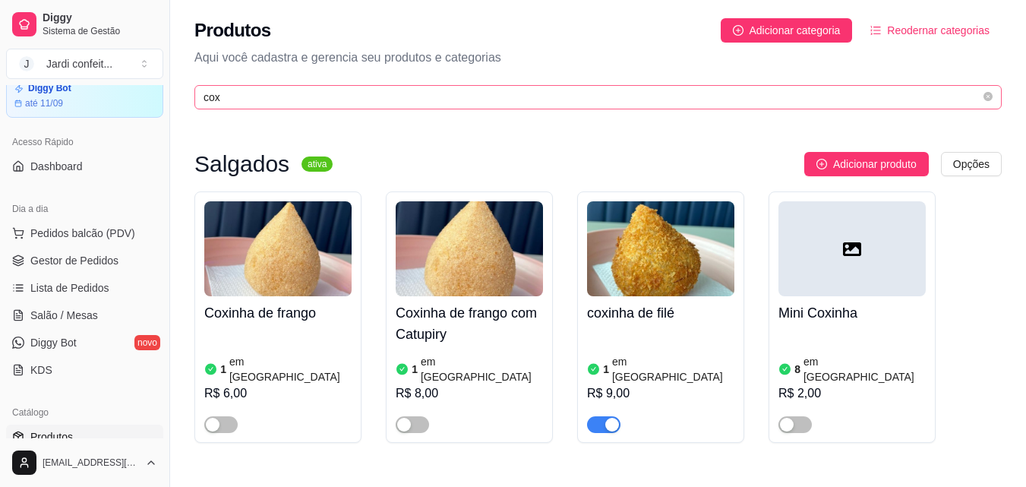
click at [221, 106] on span "cox" at bounding box center [597, 97] width 807 height 24
drag, startPoint x: 221, startPoint y: 106, endPoint x: 180, endPoint y: 104, distance: 41.0
click at [180, 106] on div "Produtos Adicionar categoria Reodernar categorias Aqui você cadastra e gerencia…" at bounding box center [598, 59] width 856 height 118
drag, startPoint x: 245, startPoint y: 106, endPoint x: 225, endPoint y: 98, distance: 21.9
click at [221, 103] on span "cox" at bounding box center [597, 97] width 807 height 24
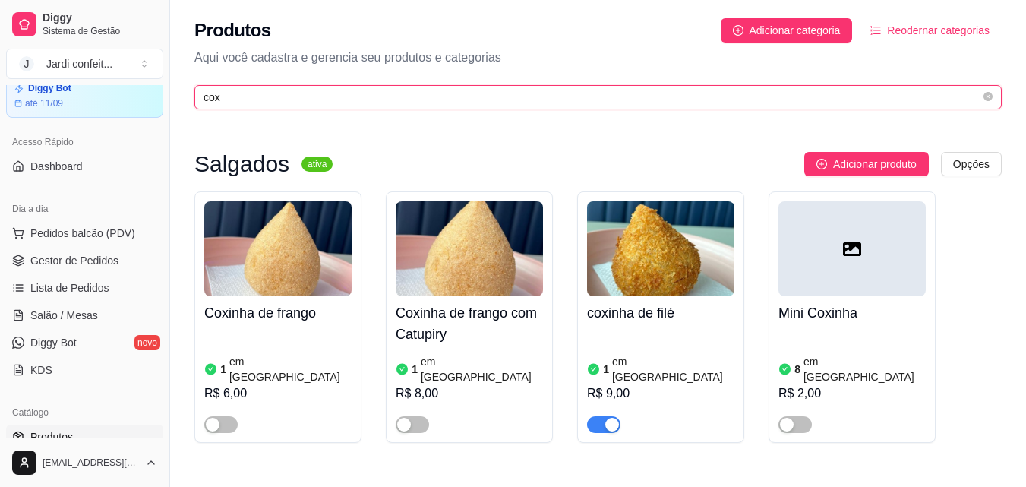
drag, startPoint x: 225, startPoint y: 98, endPoint x: 198, endPoint y: 98, distance: 26.6
click at [198, 98] on span "cox" at bounding box center [597, 97] width 807 height 24
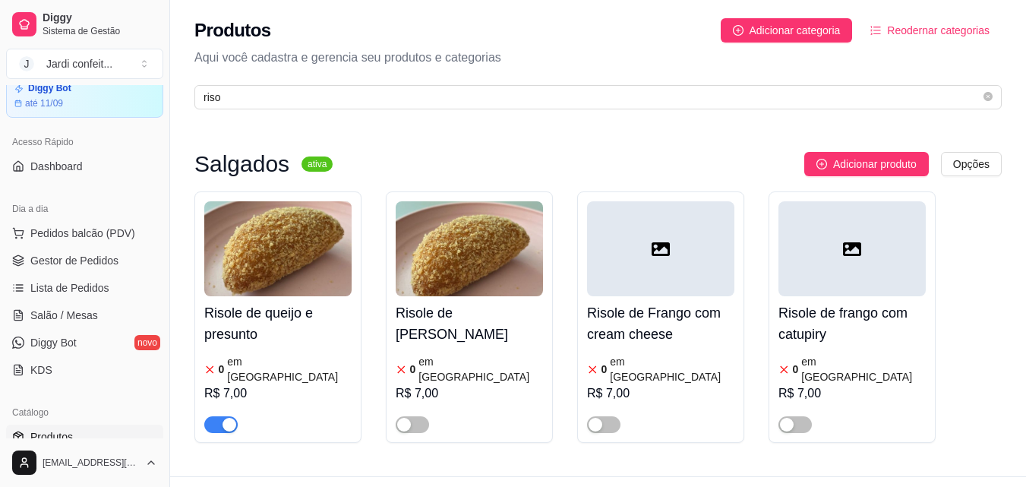
click at [217, 416] on span "button" at bounding box center [220, 424] width 33 height 17
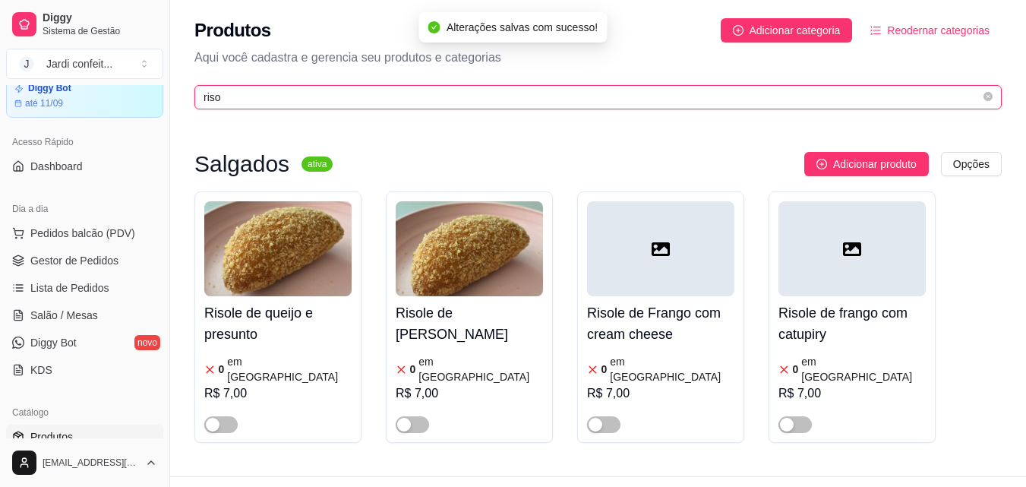
drag, startPoint x: 251, startPoint y: 93, endPoint x: 155, endPoint y: 97, distance: 96.6
click at [155, 97] on div "Diggy Sistema de Gestão J Jardi confeit ... Loja aberta Diggy Bot até 11/09 Ace…" at bounding box center [513, 260] width 1026 height 520
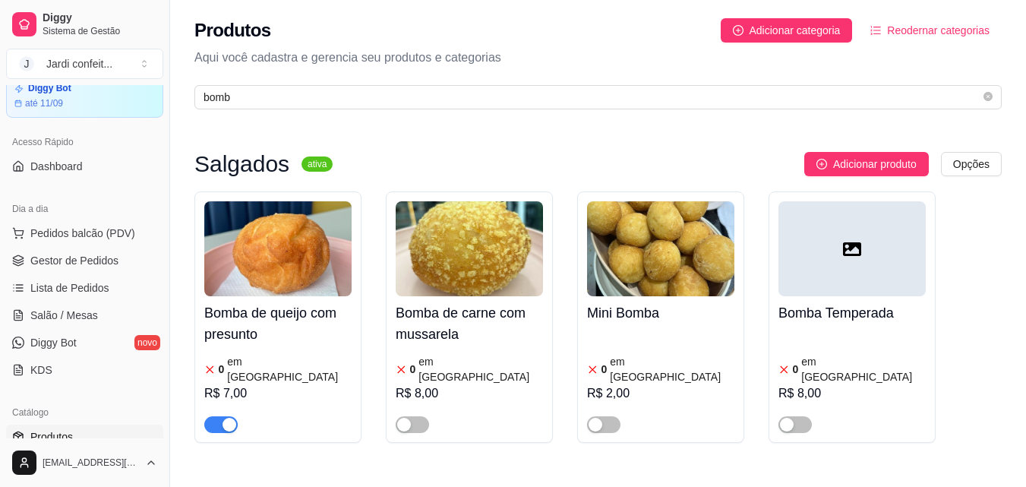
click at [223, 418] on div "button" at bounding box center [230, 425] width 14 height 14
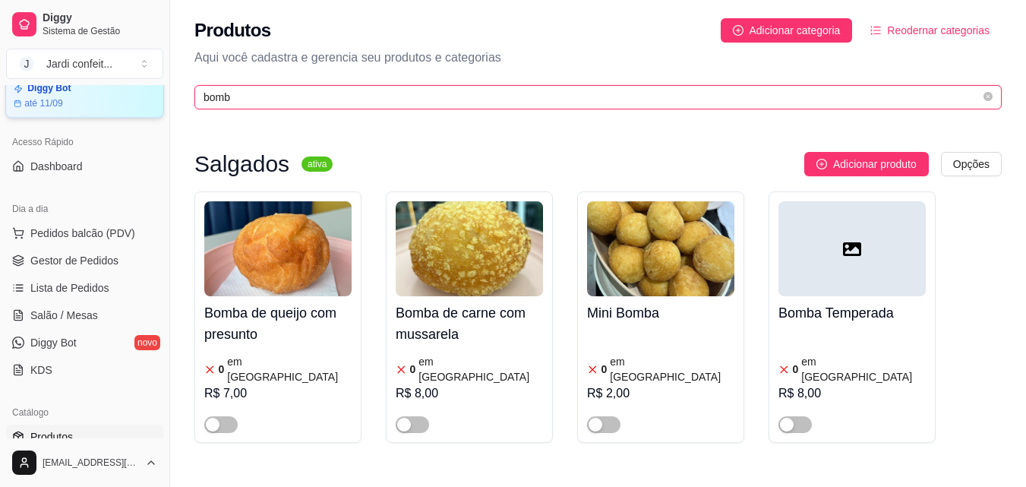
drag, startPoint x: 251, startPoint y: 104, endPoint x: 129, endPoint y: 105, distance: 122.3
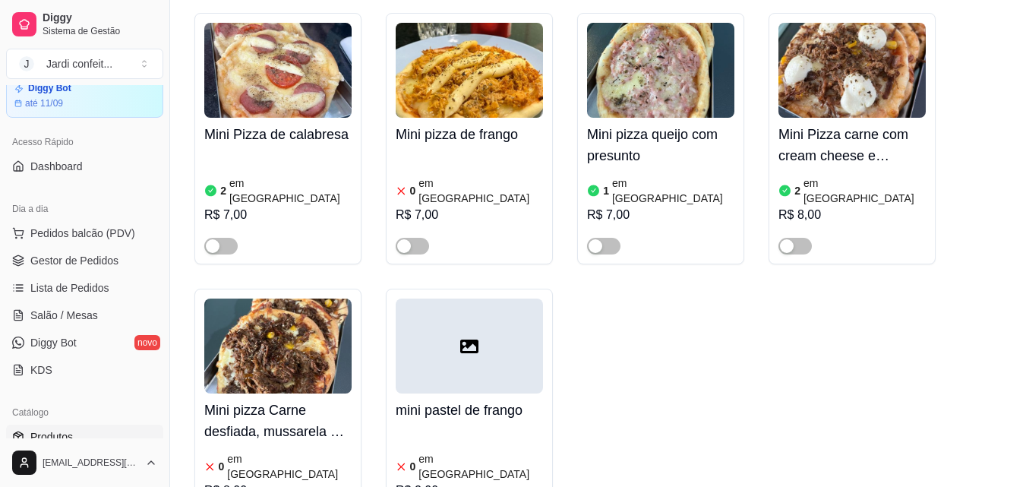
scroll to position [684, 0]
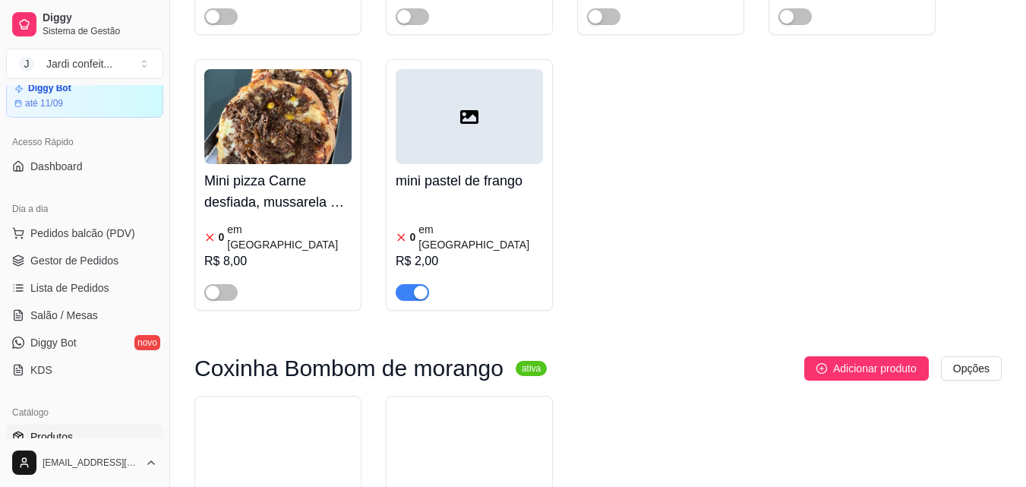
type input "mini"
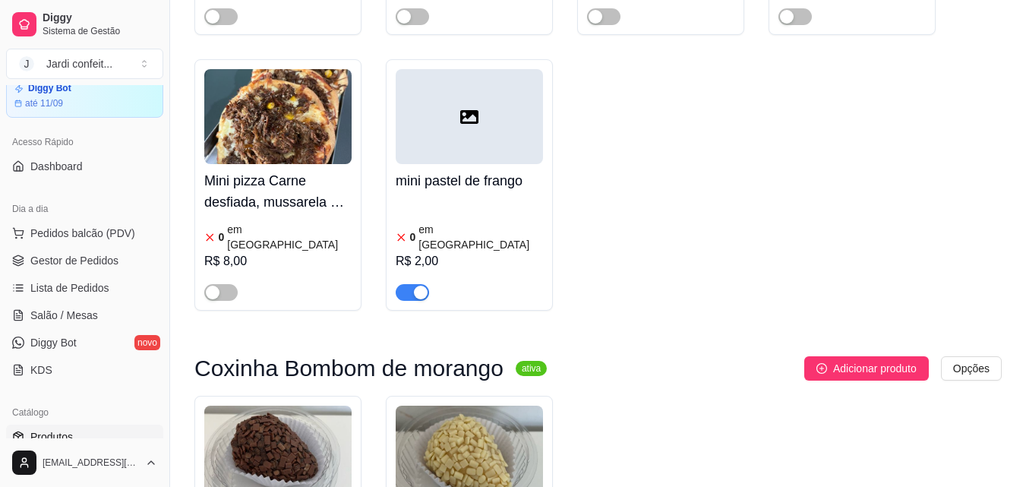
click at [397, 284] on span "button" at bounding box center [412, 292] width 33 height 17
click at [102, 268] on link "Gestor de Pedidos" at bounding box center [84, 260] width 157 height 24
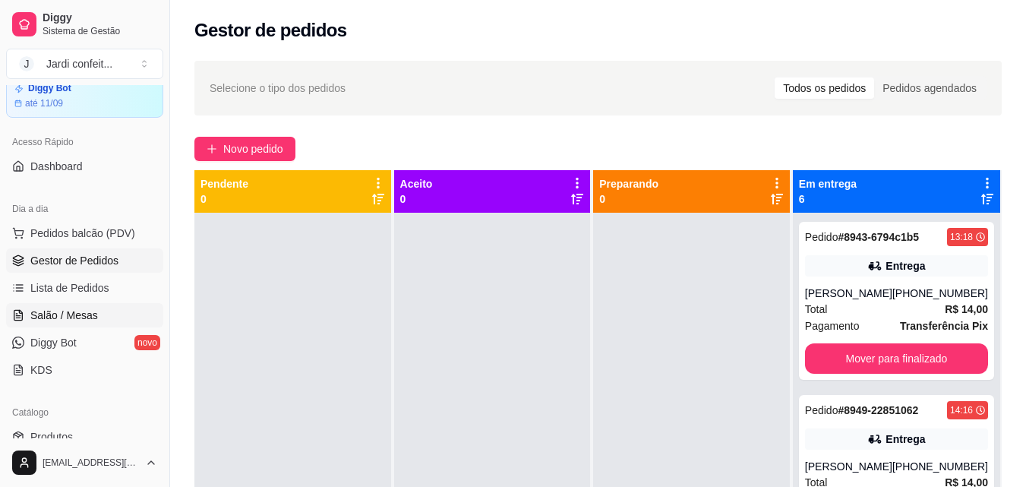
scroll to position [213, 0]
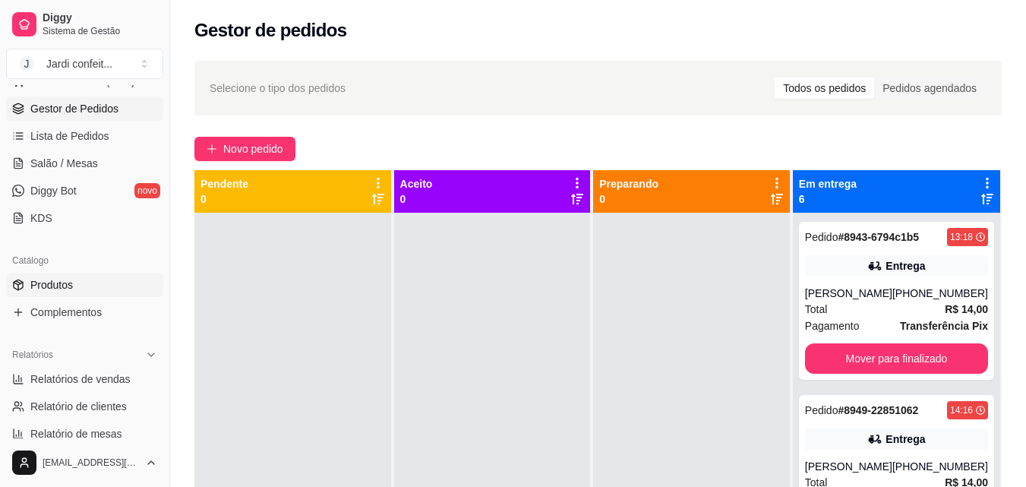
click at [84, 284] on link "Produtos" at bounding box center [84, 285] width 157 height 24
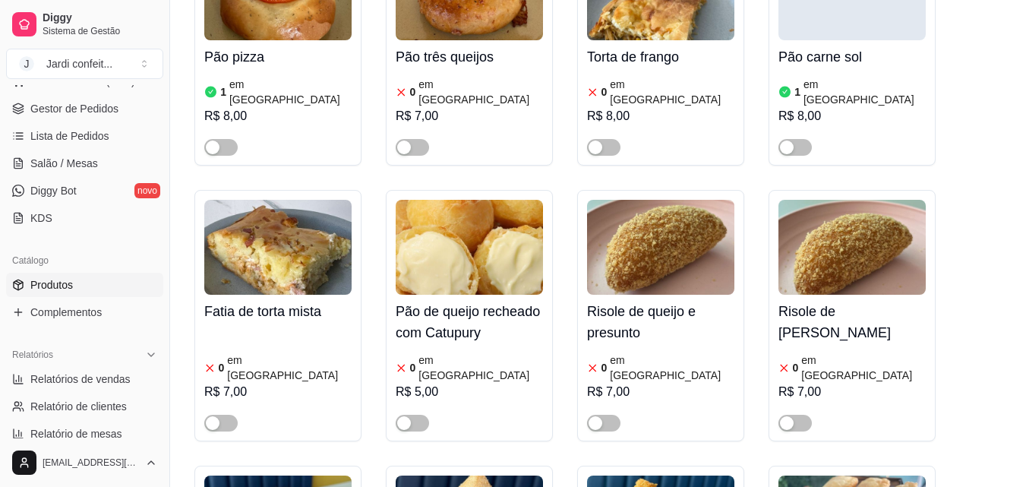
scroll to position [760, 0]
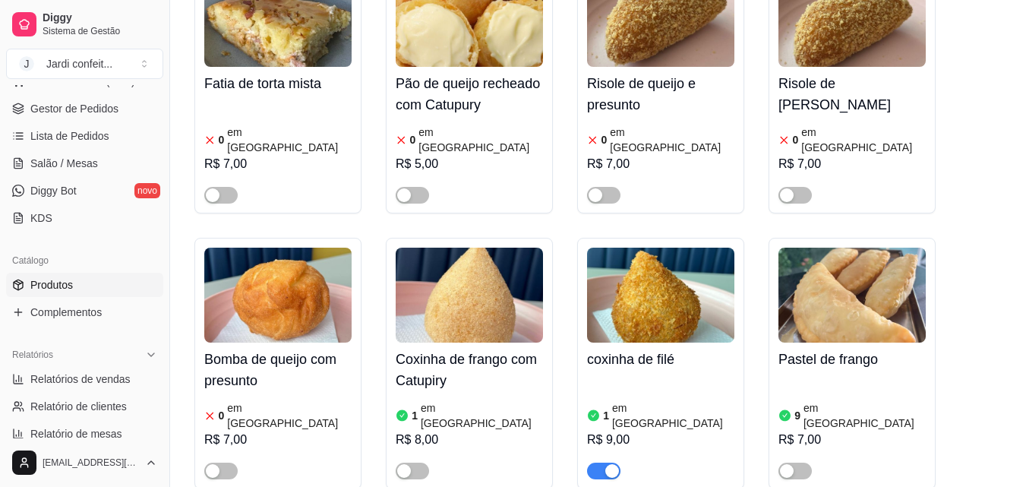
click at [596, 463] on span "button" at bounding box center [603, 471] width 33 height 17
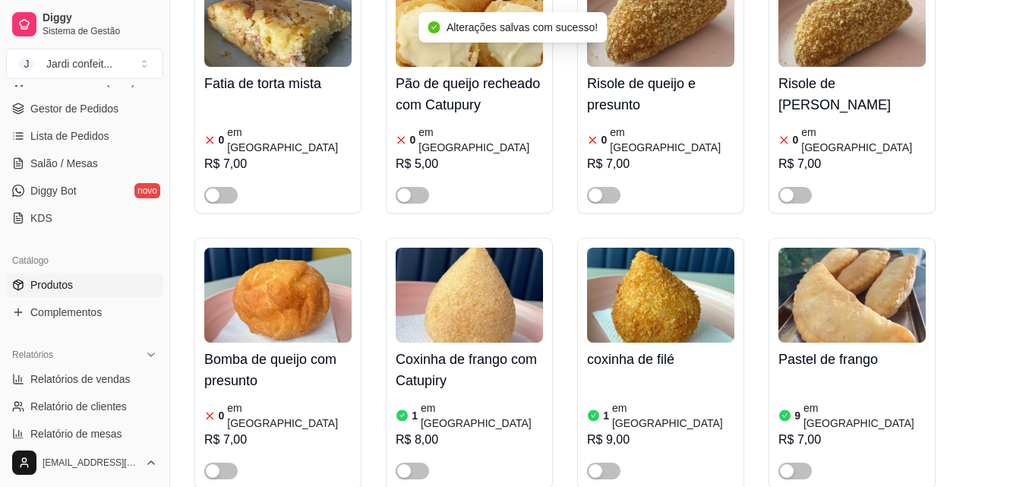
scroll to position [61, 0]
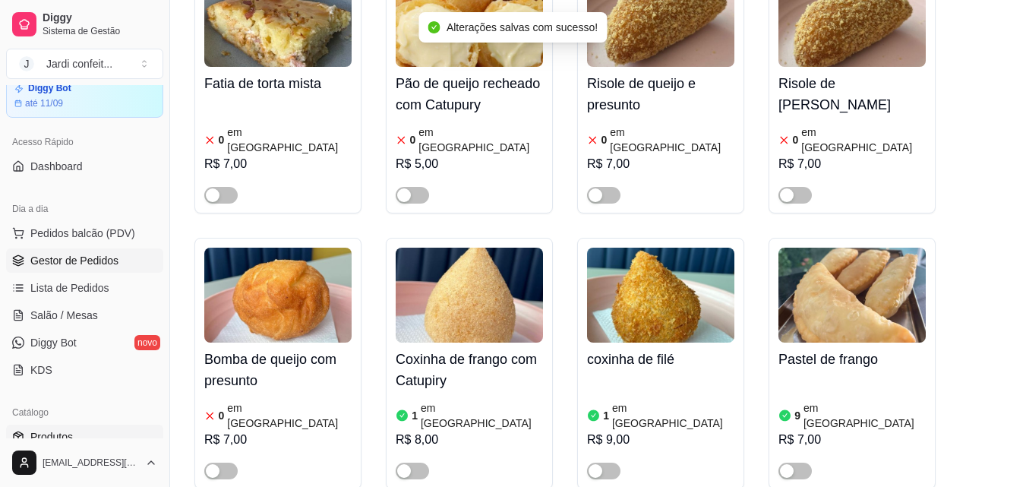
click at [124, 269] on link "Gestor de Pedidos" at bounding box center [84, 260] width 157 height 24
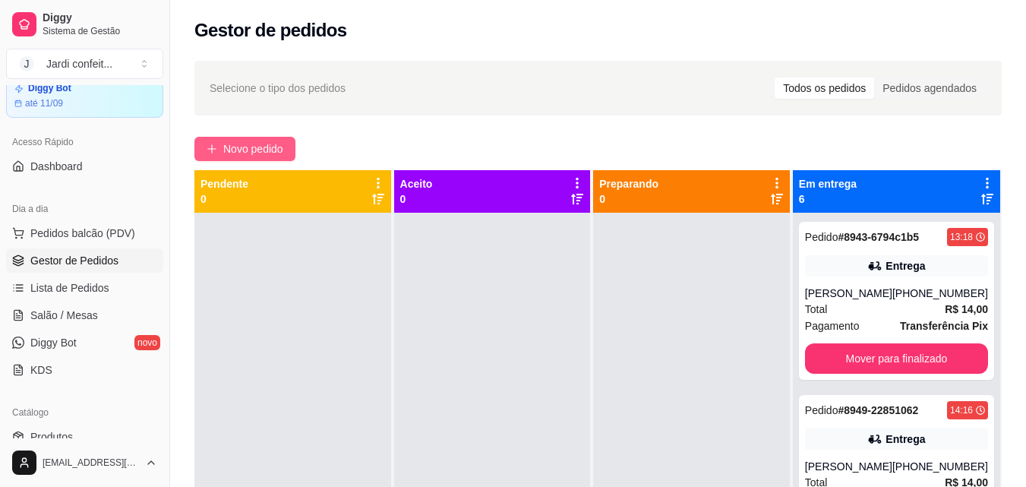
click at [271, 153] on span "Novo pedido" at bounding box center [253, 149] width 60 height 17
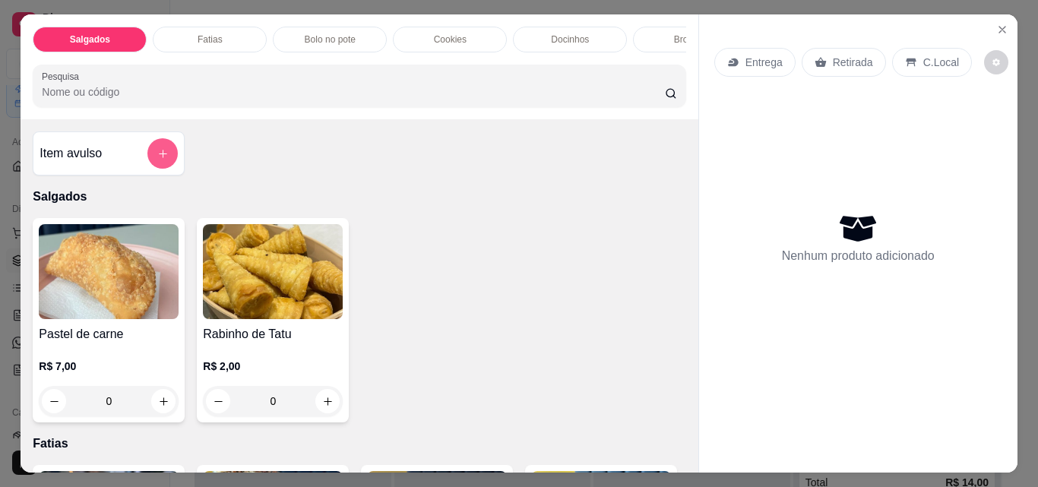
click at [159, 169] on button "add-separate-item" at bounding box center [162, 153] width 30 height 30
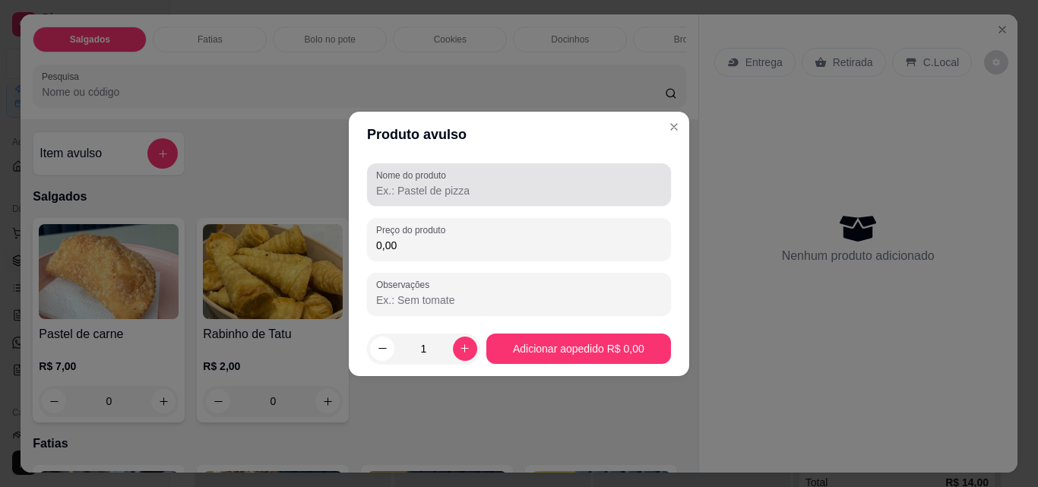
click at [438, 195] on input "Nome do produto" at bounding box center [519, 190] width 286 height 15
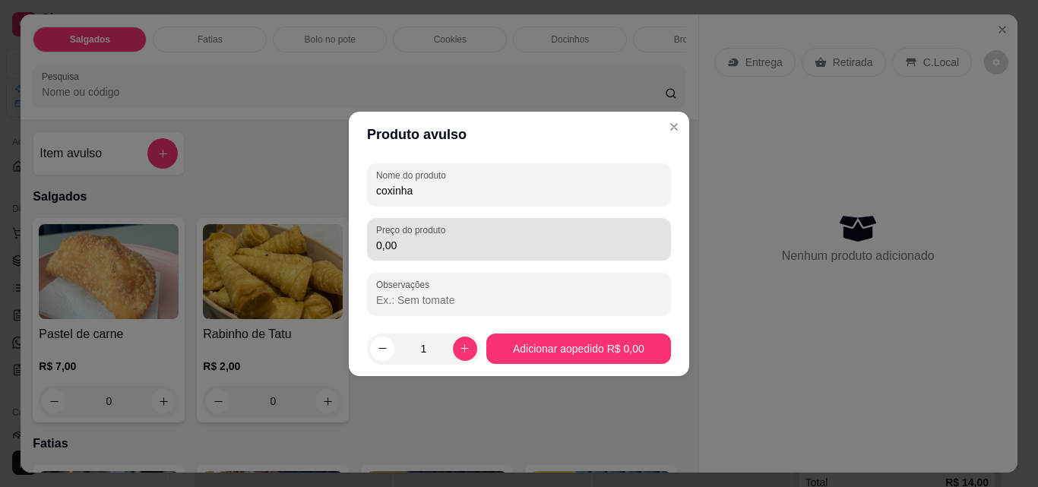
type input "coxinha"
click at [439, 235] on label "Preço do produto" at bounding box center [413, 229] width 74 height 13
click at [439, 238] on input "0,00" at bounding box center [519, 245] width 286 height 15
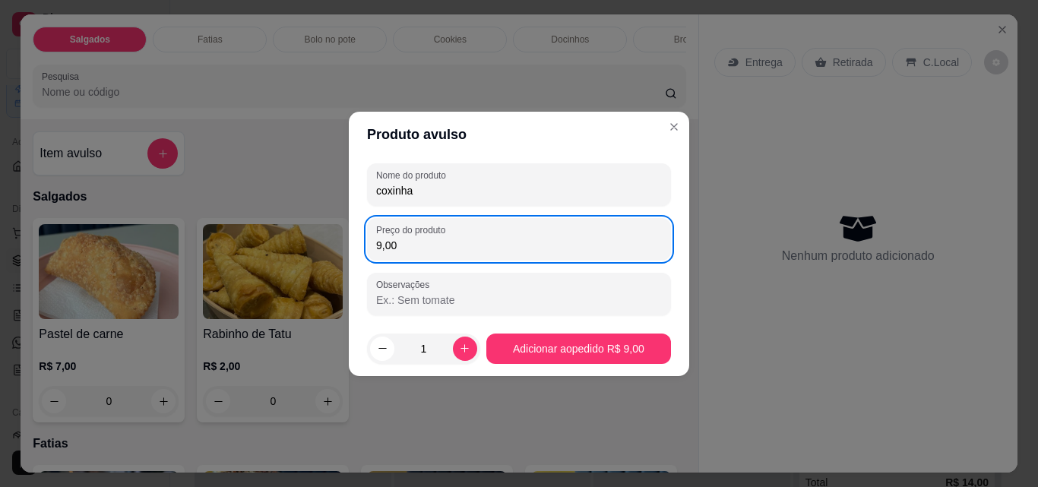
type input "9,00"
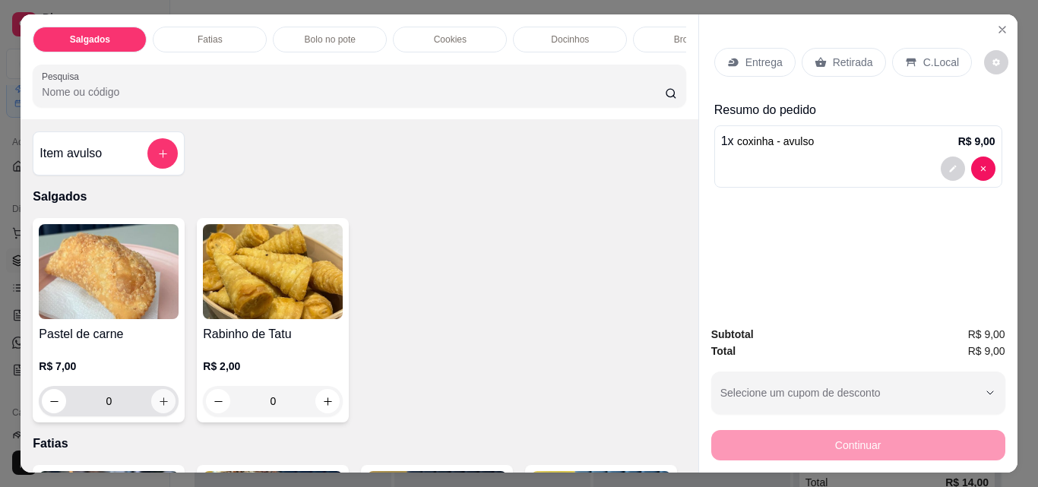
click at [158, 406] on icon "increase-product-quantity" at bounding box center [163, 401] width 11 height 11
type input "1"
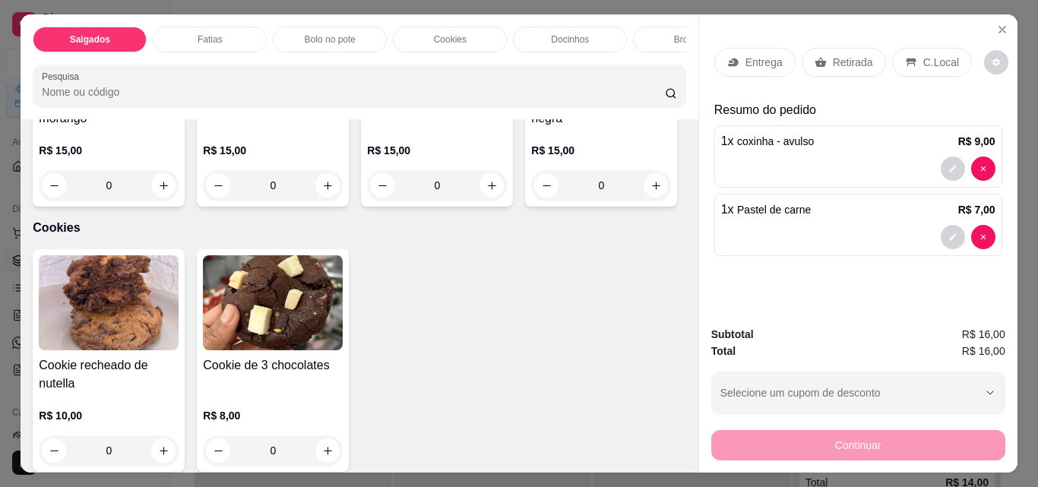
scroll to position [987, 0]
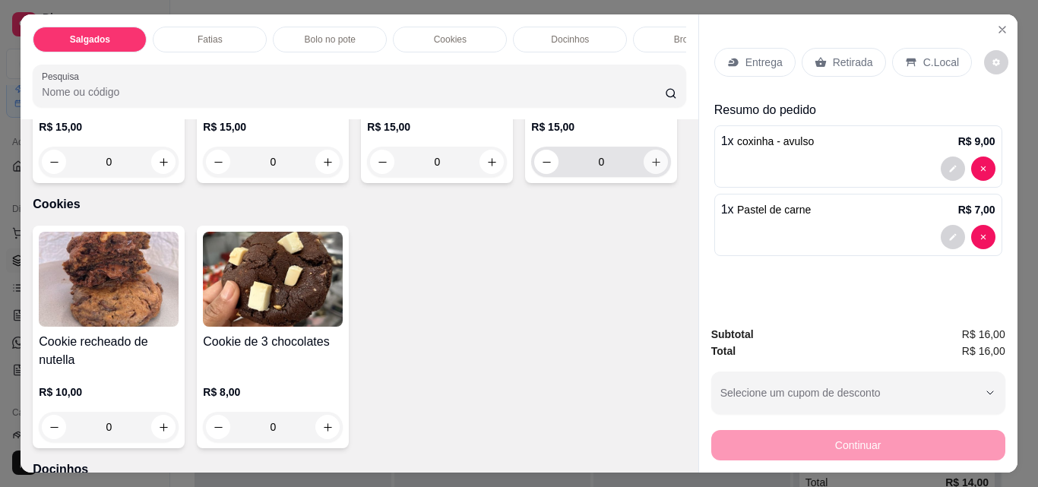
click at [650, 168] on icon "increase-product-quantity" at bounding box center [655, 161] width 11 height 11
type input "1"
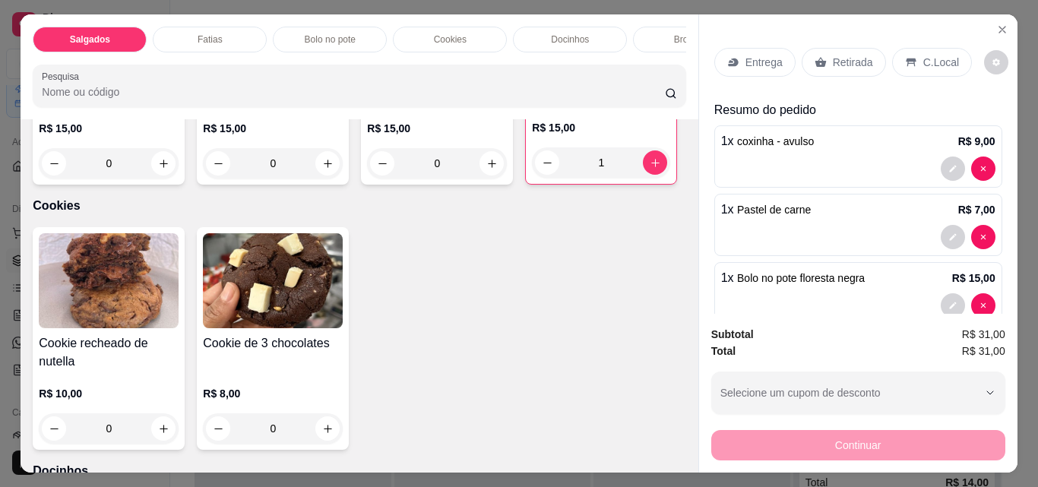
click at [836, 70] on div "Retirada" at bounding box center [843, 62] width 84 height 29
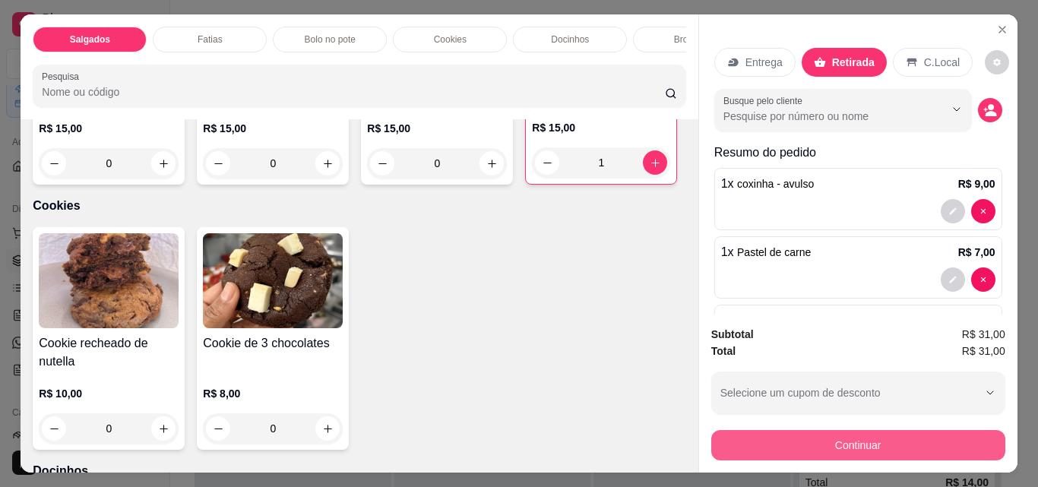
click at [853, 440] on button "Continuar" at bounding box center [858, 445] width 294 height 30
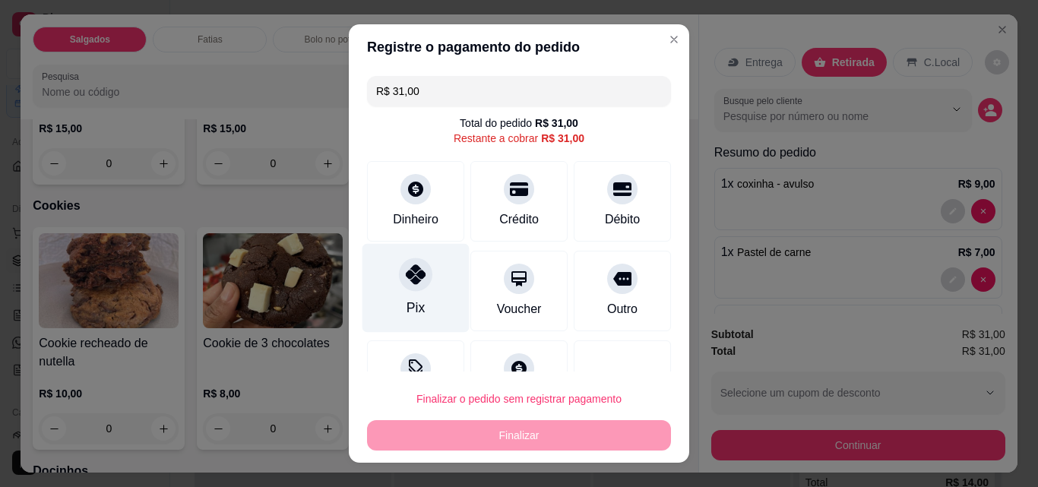
click at [430, 295] on div "Pix" at bounding box center [415, 288] width 107 height 89
type input "R$ 0,00"
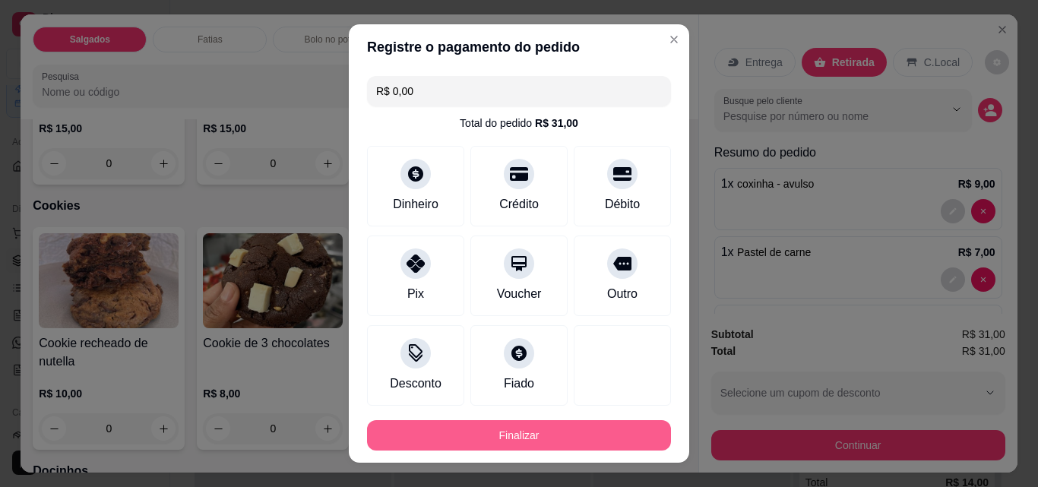
click at [521, 442] on button "Finalizar" at bounding box center [519, 435] width 304 height 30
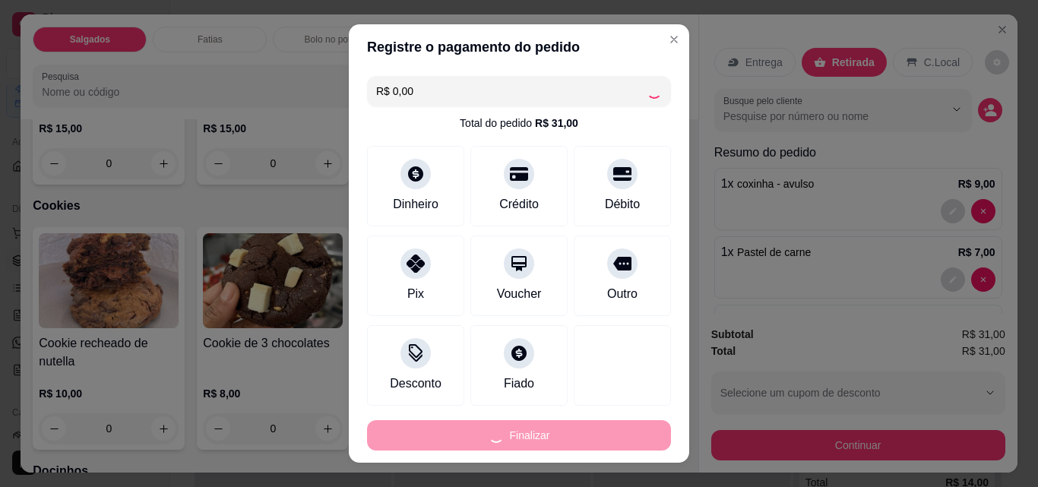
type input "0"
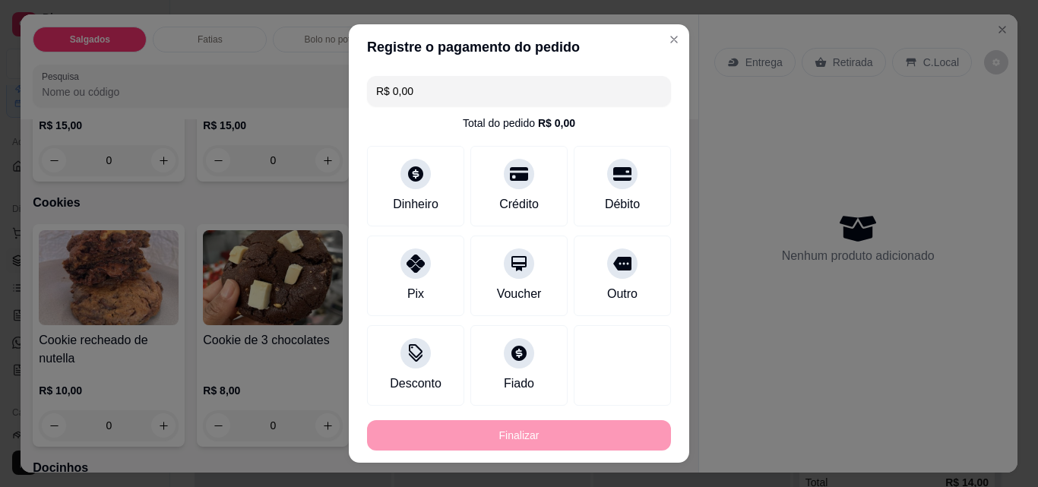
type input "-R$ 31,00"
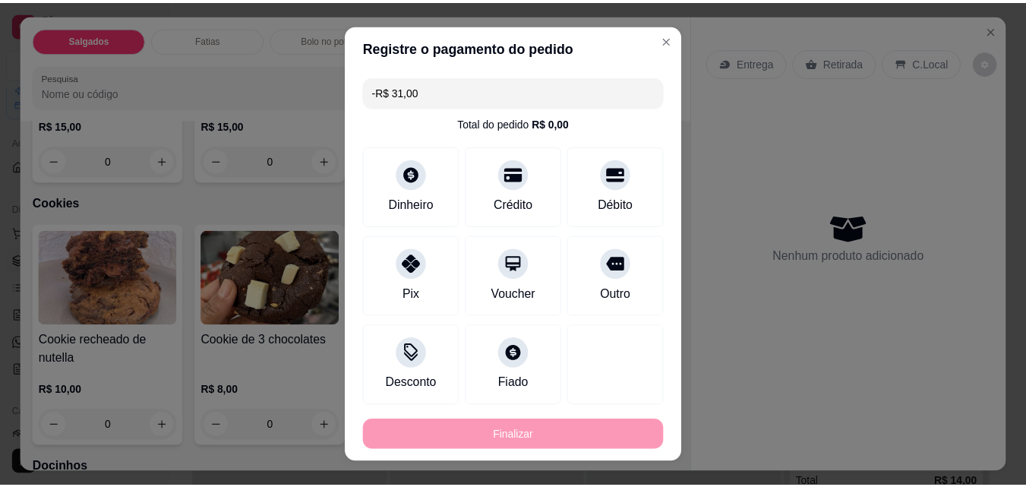
scroll to position [986, 0]
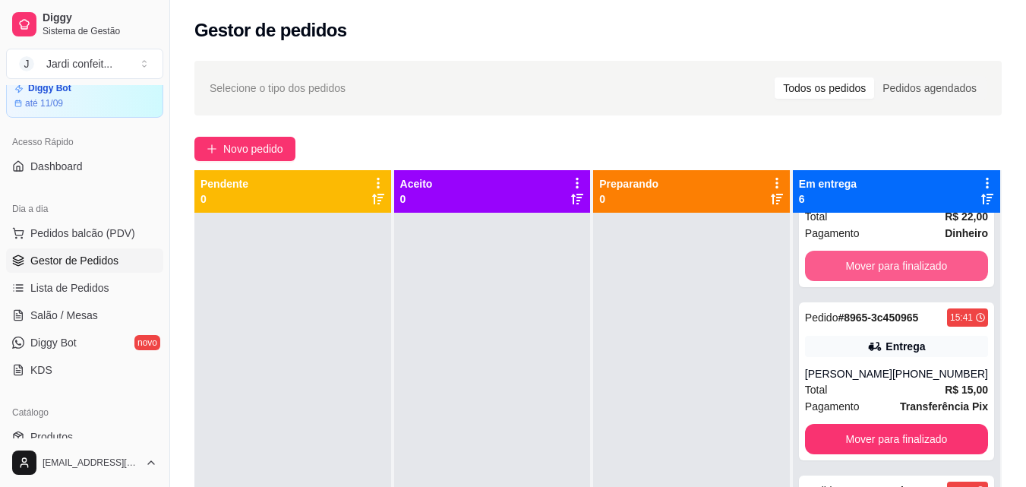
scroll to position [456, 0]
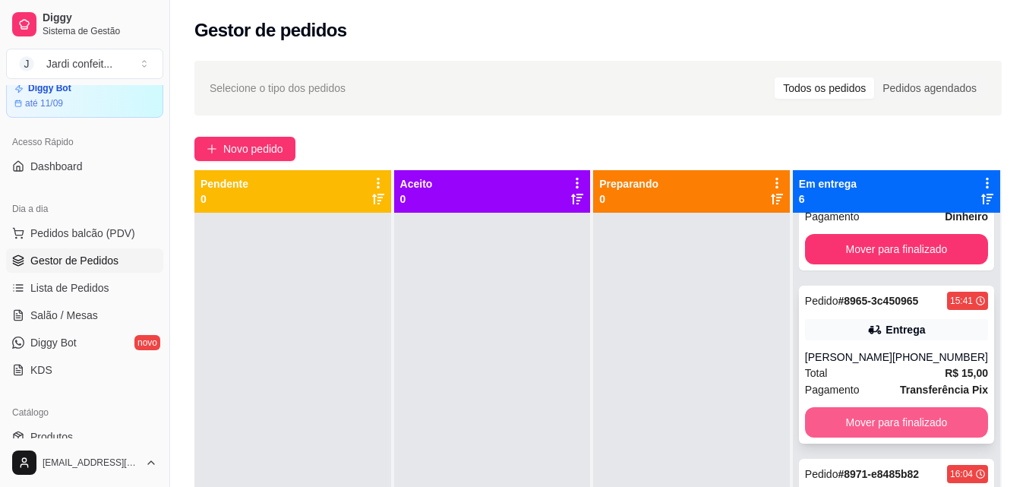
click at [896, 419] on button "Mover para finalizado" at bounding box center [896, 422] width 183 height 30
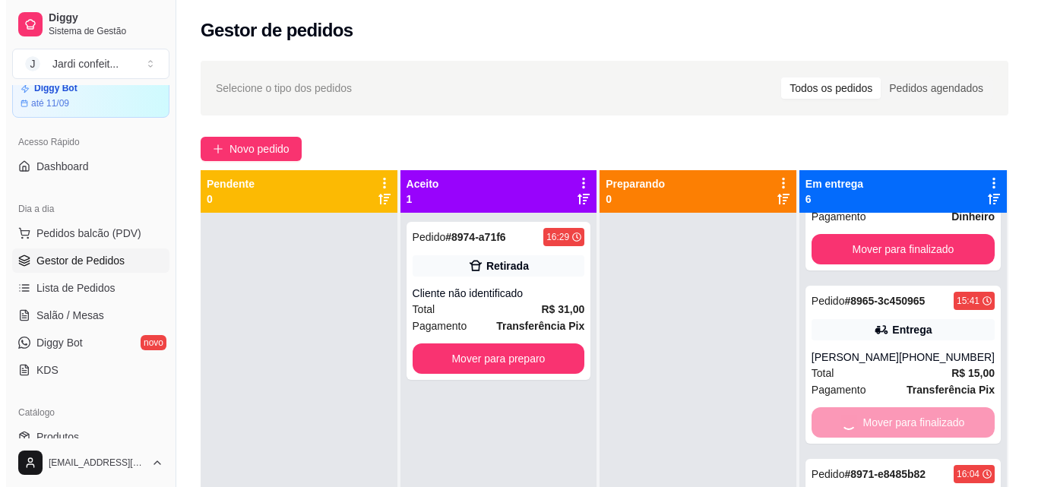
scroll to position [394, 0]
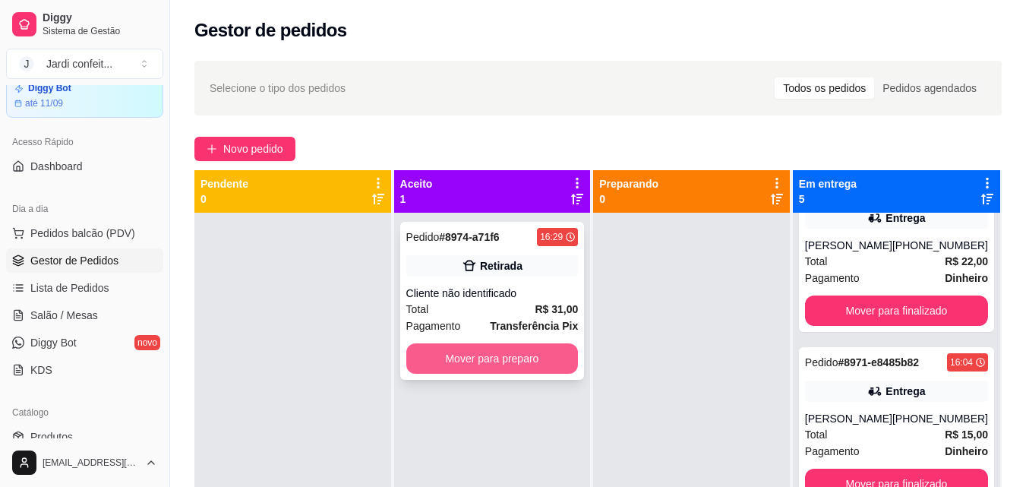
click at [536, 374] on div "Pedido # 8974-a71f6 16:29 Retirada Cliente não identificado Total R$ 31,00 Paga…" at bounding box center [492, 301] width 185 height 158
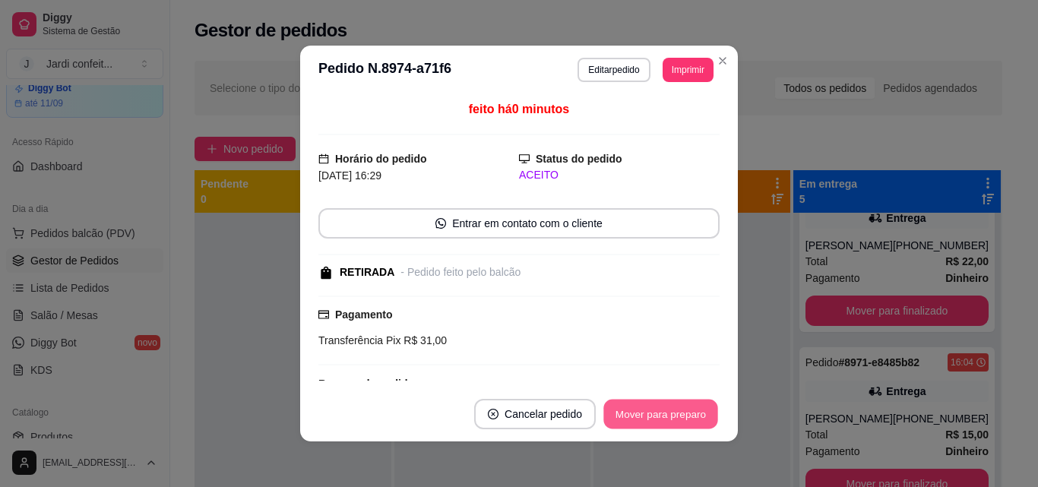
click at [674, 427] on button "Mover para preparo" at bounding box center [660, 415] width 114 height 30
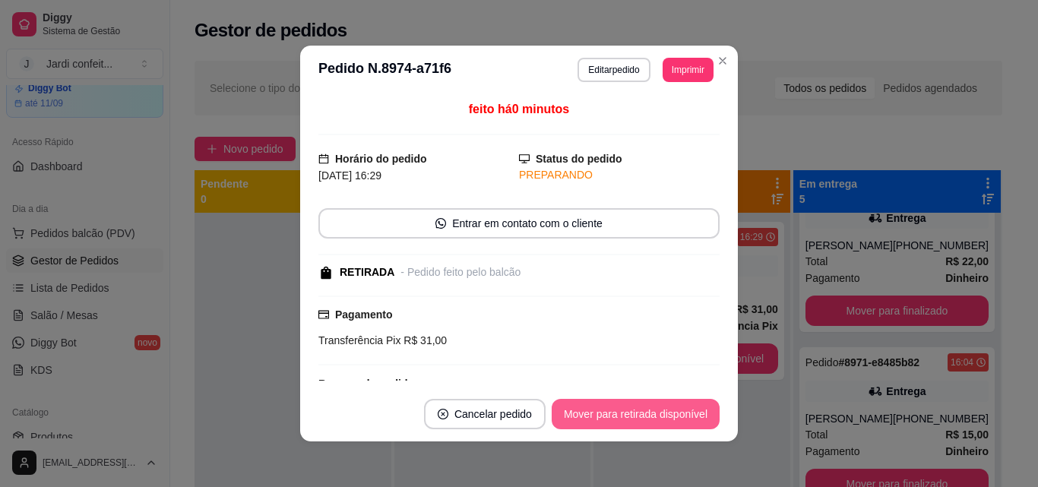
click at [679, 419] on button "Mover para retirada disponível" at bounding box center [635, 414] width 168 height 30
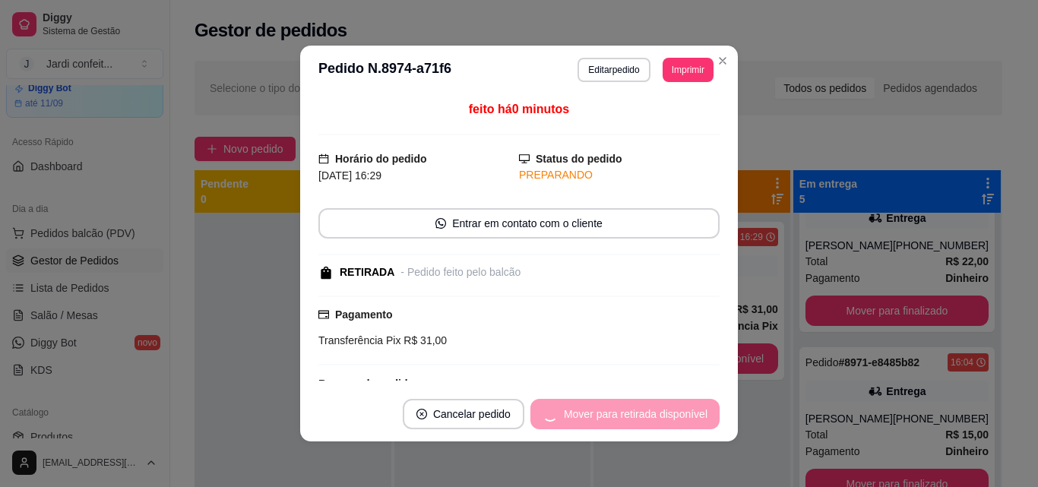
scroll to position [456, 0]
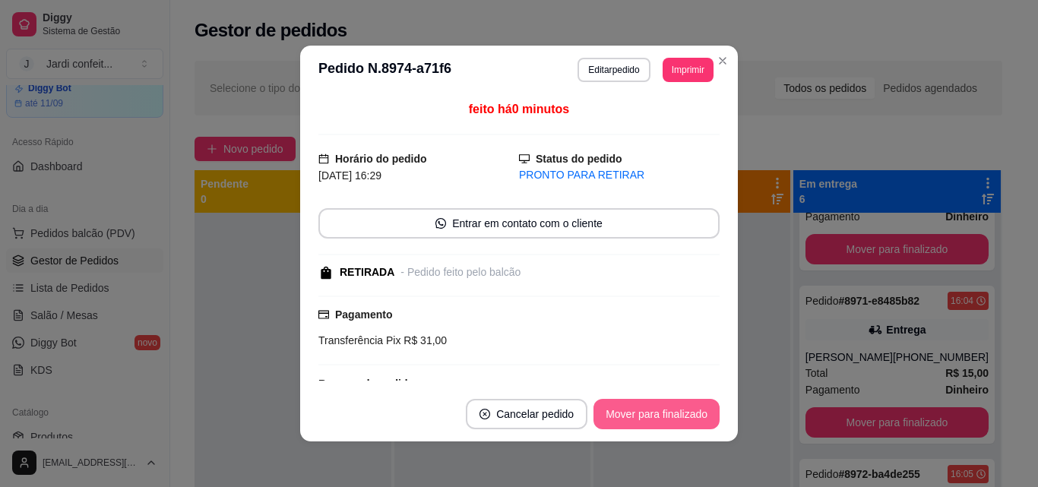
click at [678, 419] on button "Mover para finalizado" at bounding box center [656, 414] width 126 height 30
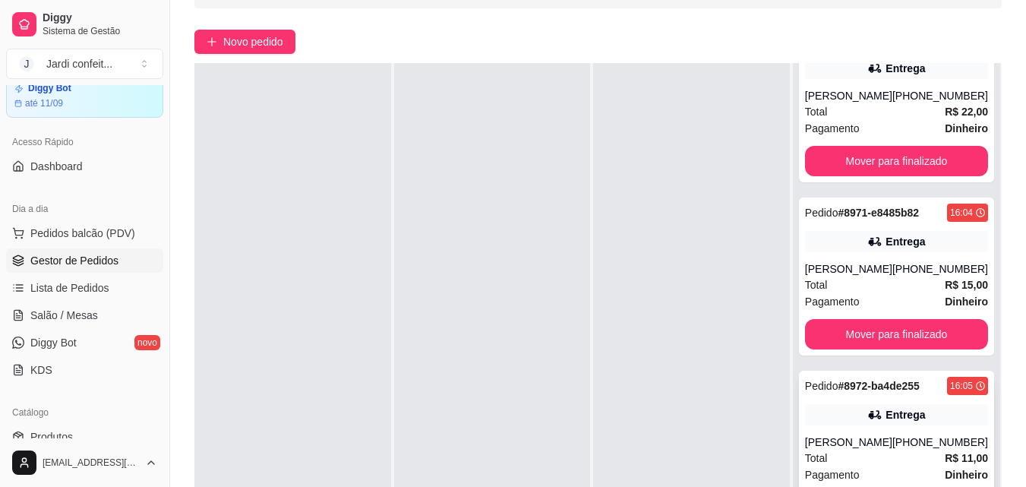
scroll to position [232, 0]
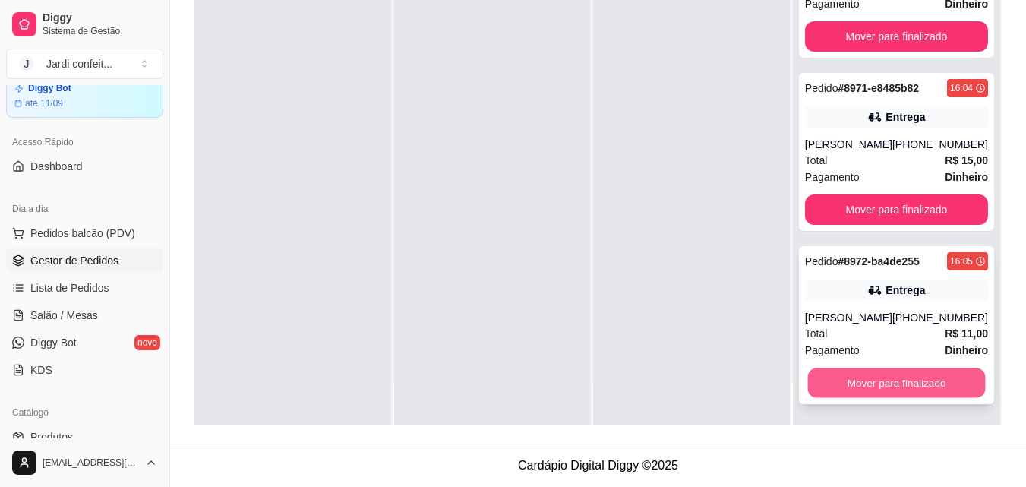
click at [908, 374] on button "Mover para finalizado" at bounding box center [896, 383] width 178 height 30
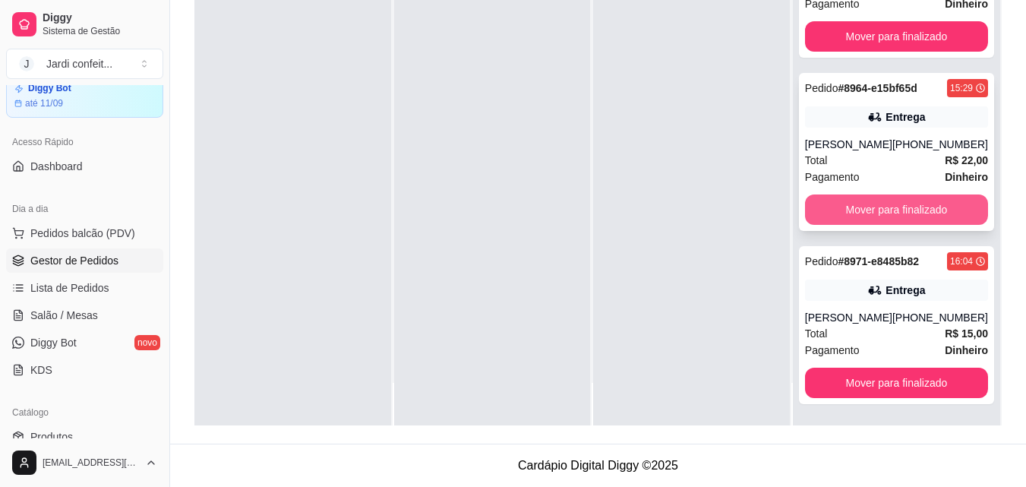
click at [924, 220] on button "Mover para finalizado" at bounding box center [896, 209] width 183 height 30
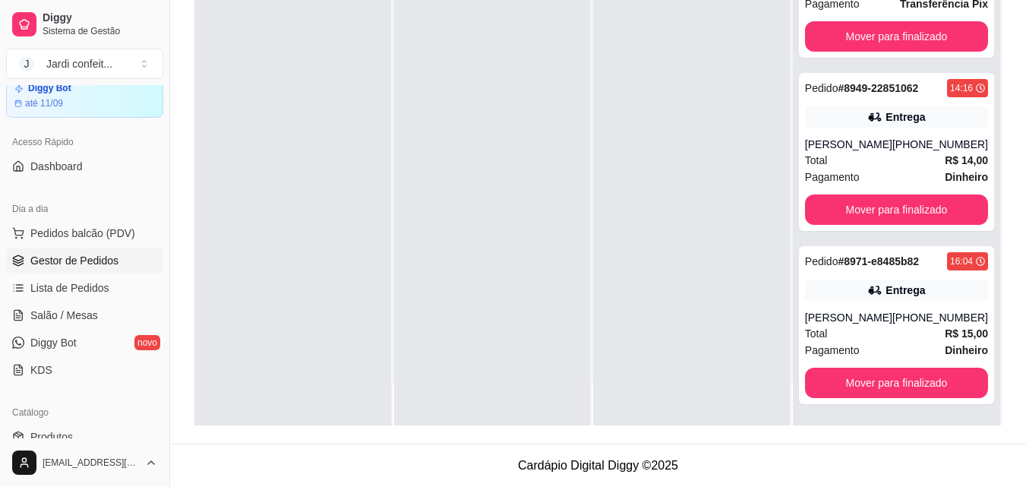
scroll to position [48, 0]
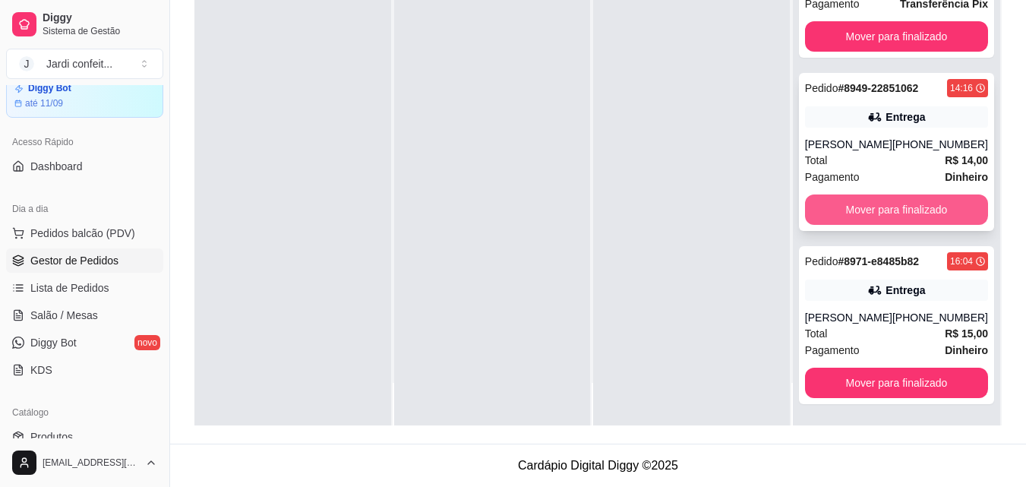
click at [934, 214] on button "Mover para finalizado" at bounding box center [896, 209] width 183 height 30
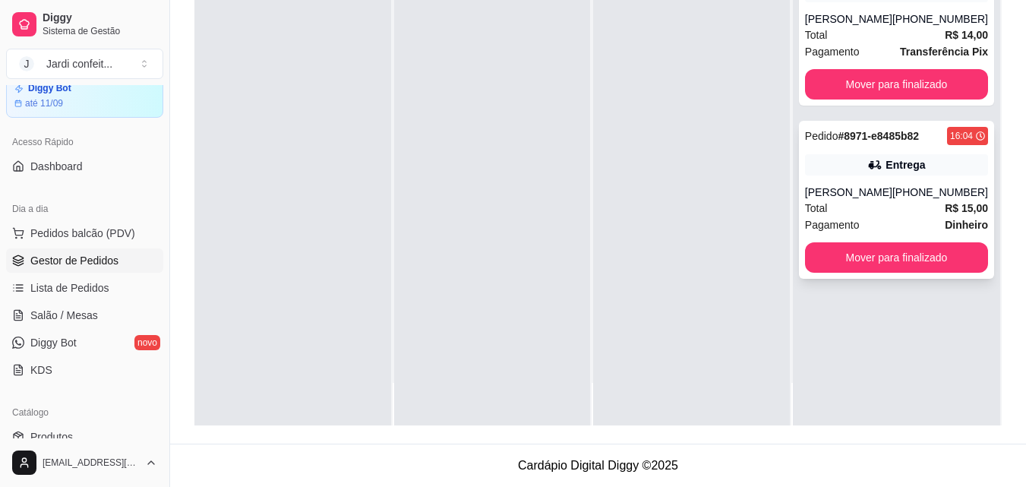
scroll to position [0, 0]
click at [949, 254] on button "Mover para finalizado" at bounding box center [896, 257] width 183 height 30
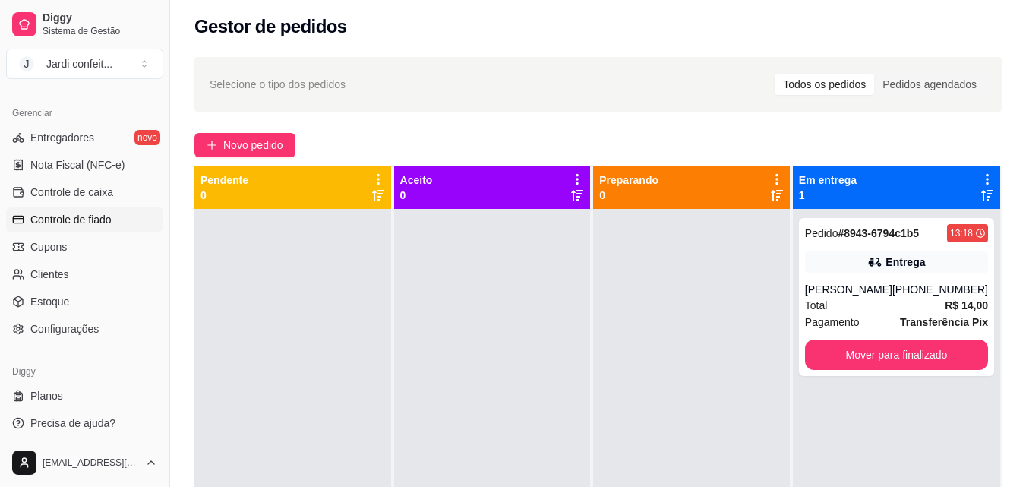
scroll to position [606, 0]
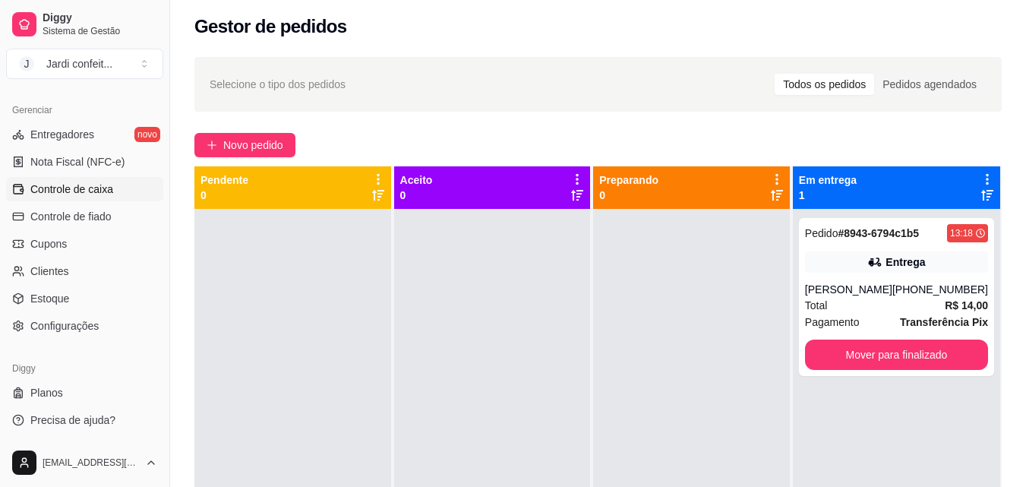
click at [102, 192] on span "Controle de caixa" at bounding box center [71, 189] width 83 height 15
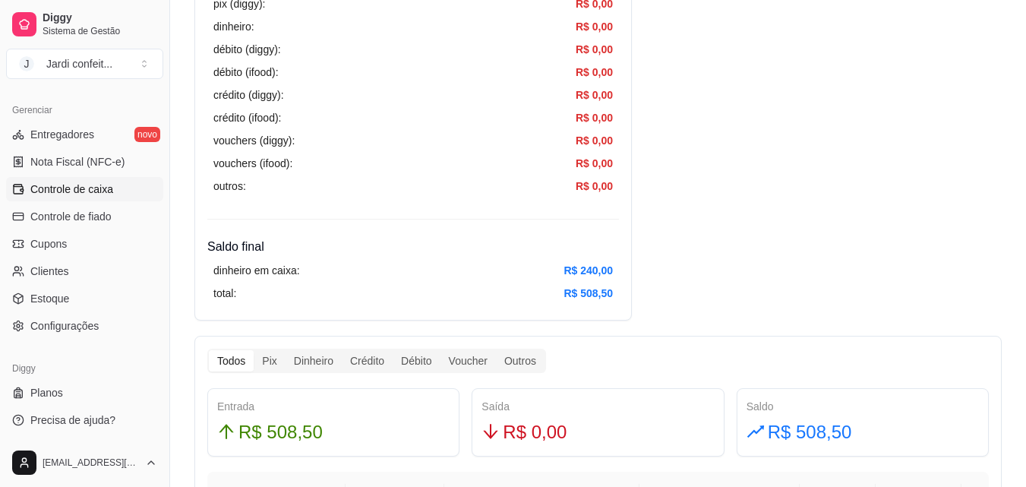
scroll to position [684, 0]
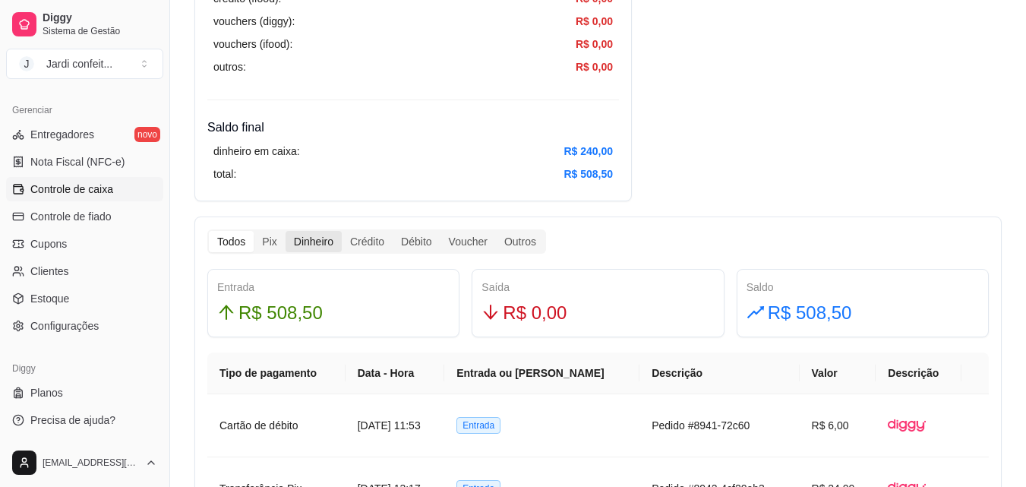
click at [334, 246] on div "Dinheiro" at bounding box center [314, 241] width 56 height 21
click at [286, 231] on input "Dinheiro" at bounding box center [286, 231] width 0 height 0
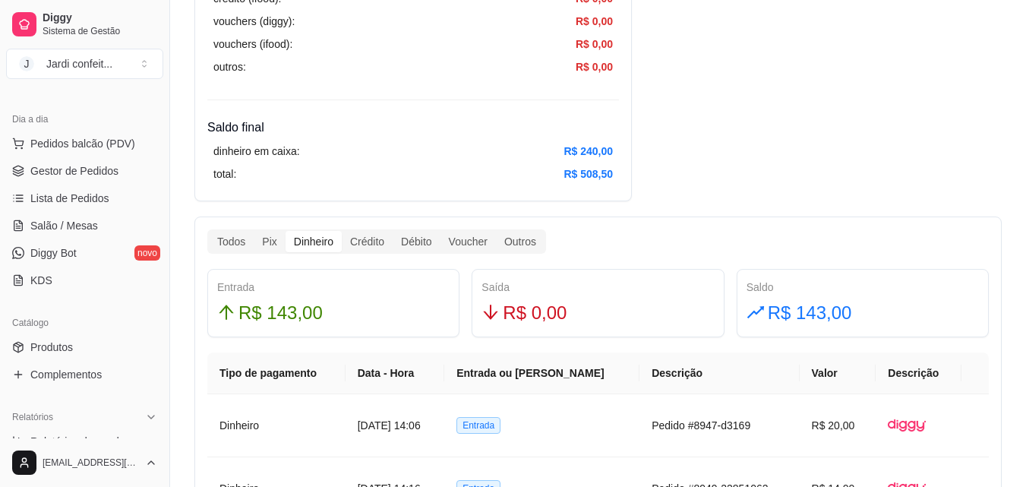
scroll to position [0, 0]
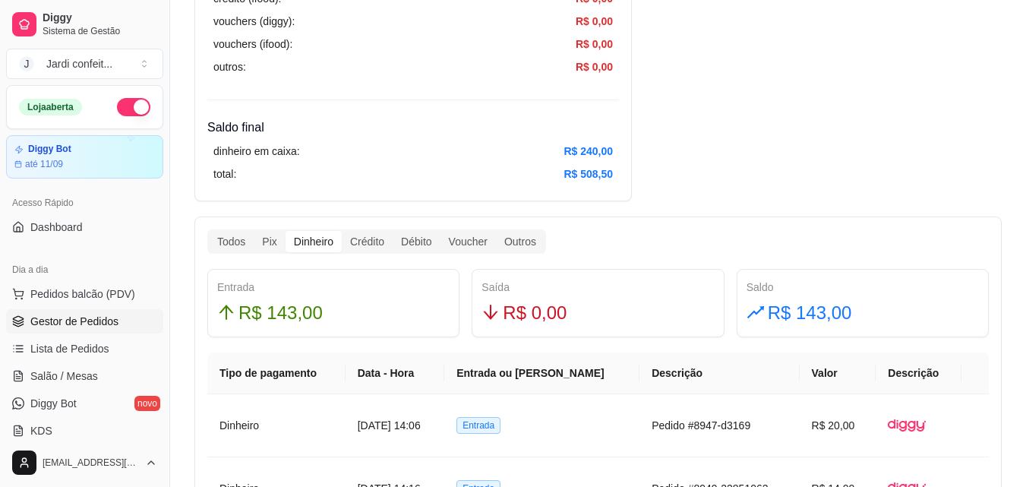
click at [115, 312] on link "Gestor de Pedidos" at bounding box center [84, 321] width 157 height 24
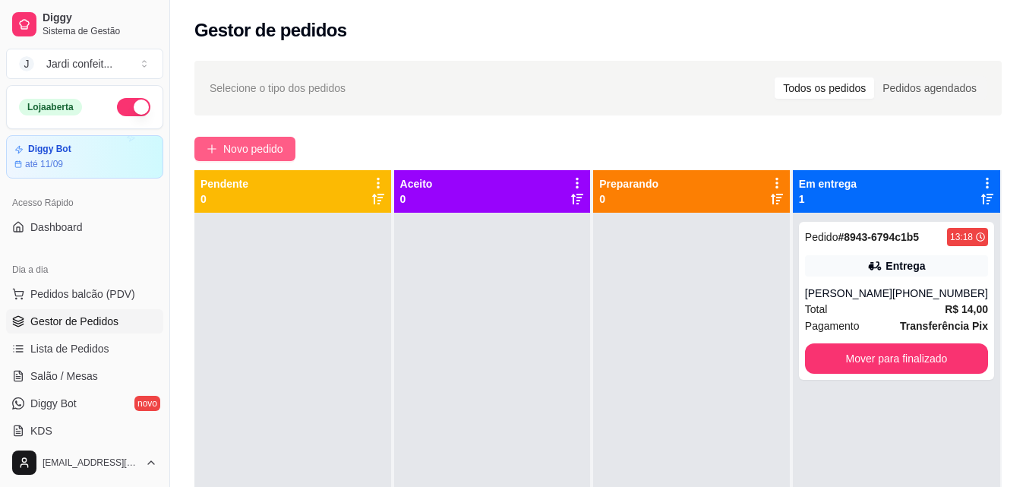
click at [224, 147] on span "Novo pedido" at bounding box center [253, 149] width 60 height 17
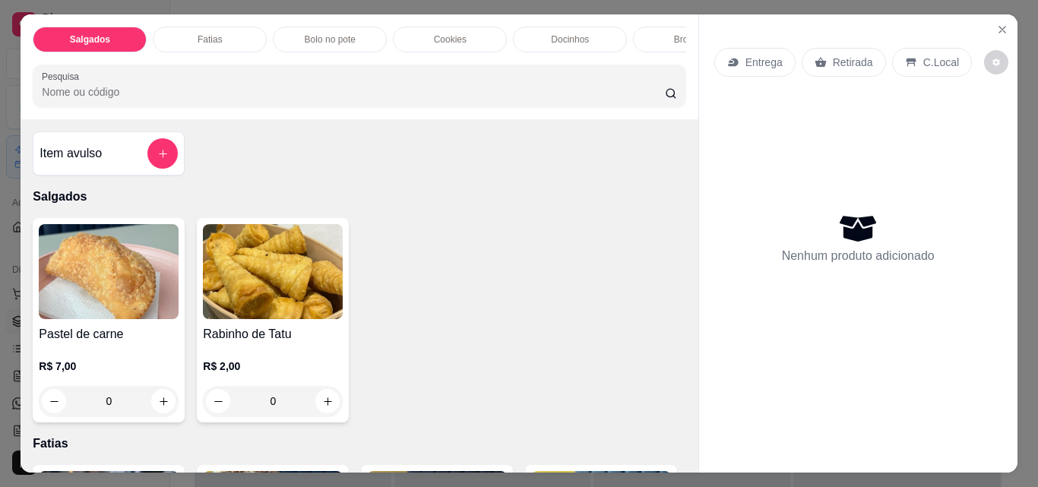
drag, startPoint x: 292, startPoint y: 403, endPoint x: 268, endPoint y: 405, distance: 23.7
click at [268, 405] on input "0" at bounding box center [272, 401] width 85 height 30
drag, startPoint x: 267, startPoint y: 404, endPoint x: 253, endPoint y: 404, distance: 14.4
click at [253, 404] on input "0" at bounding box center [272, 401] width 85 height 30
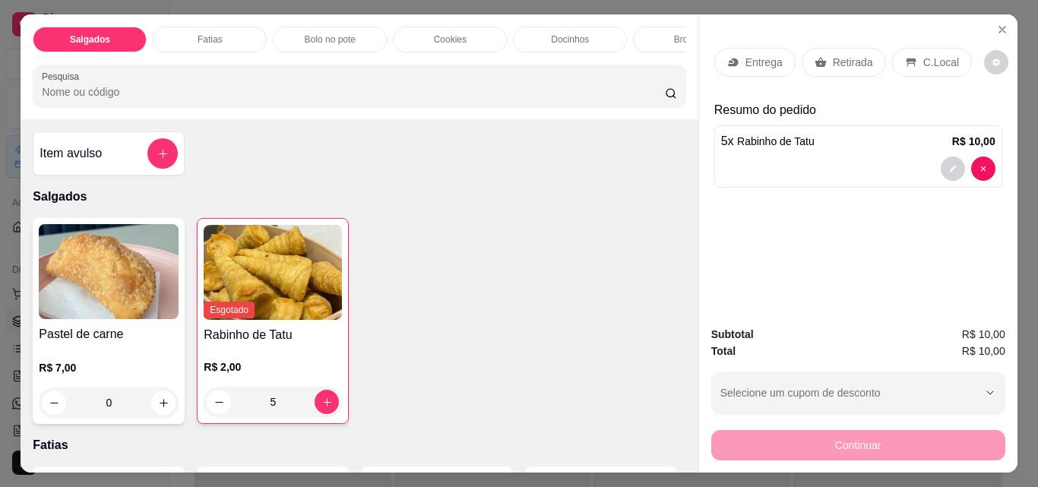
type input "5"
click at [862, 58] on p "Retirada" at bounding box center [853, 62] width 40 height 15
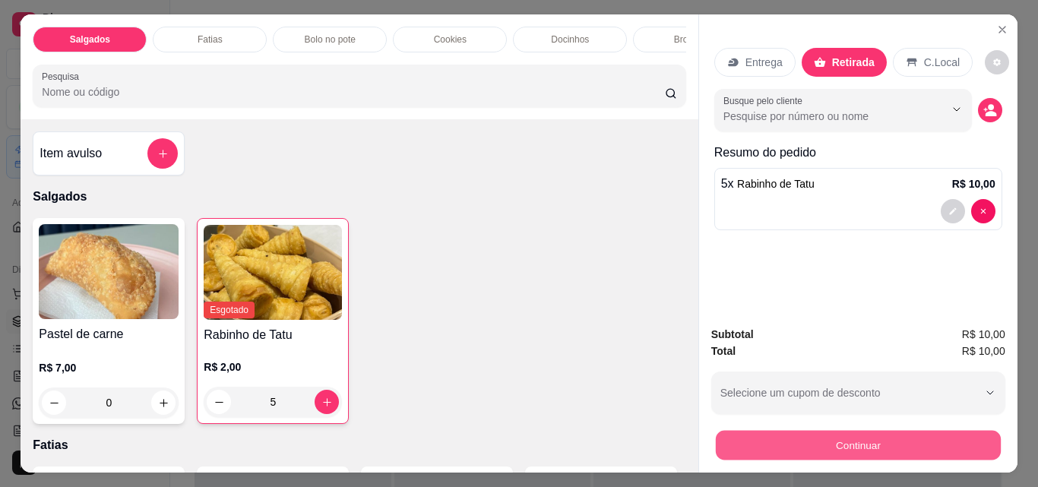
click at [881, 430] on button "Continuar" at bounding box center [857, 445] width 285 height 30
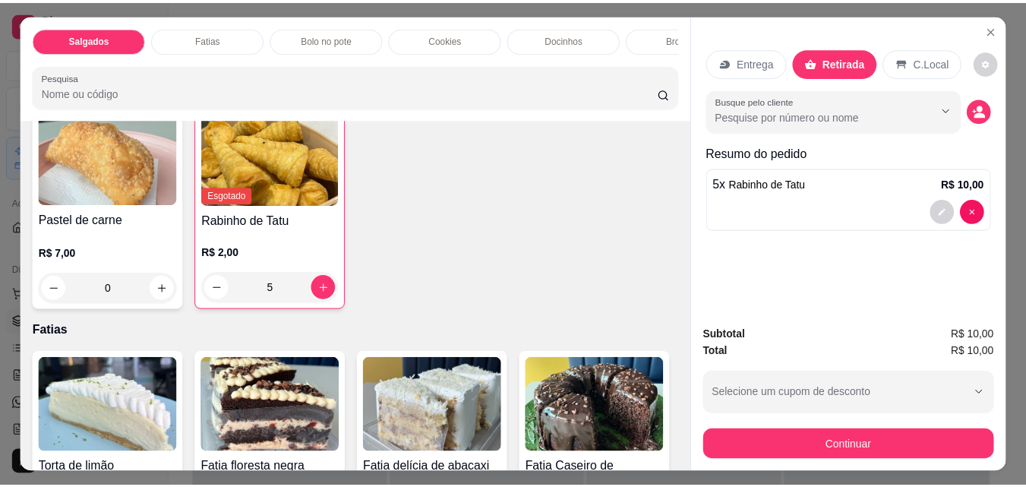
scroll to position [152, 0]
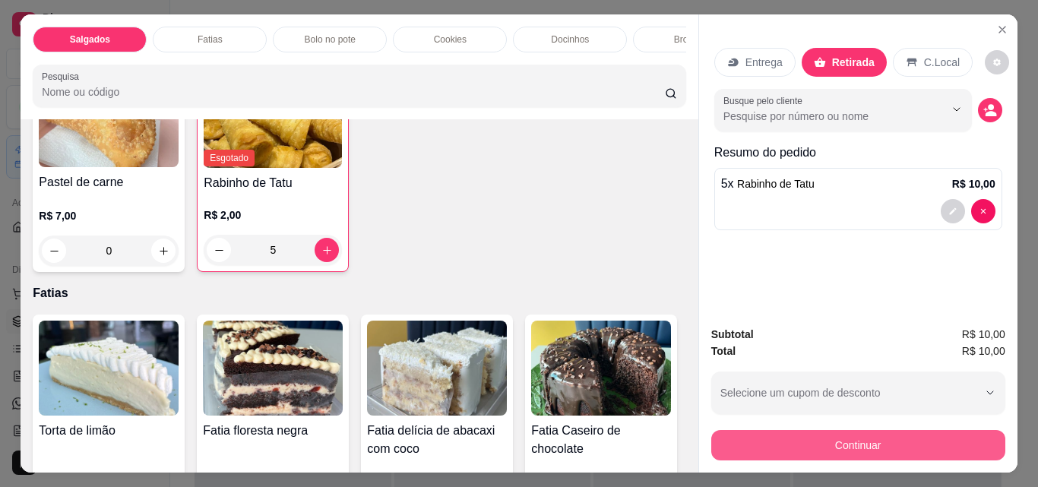
click at [899, 447] on button "Continuar" at bounding box center [858, 445] width 294 height 30
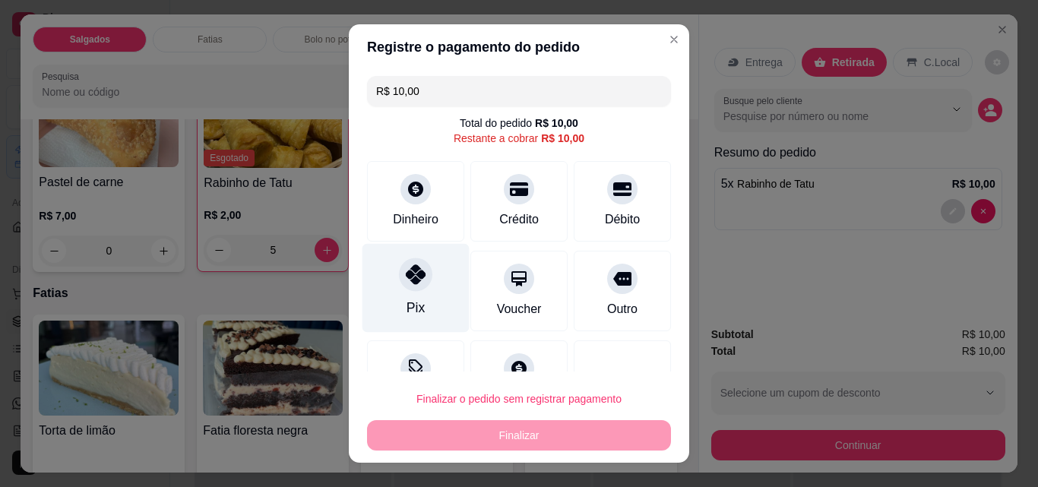
click at [423, 292] on div "Pix" at bounding box center [415, 288] width 107 height 89
type input "R$ 0,00"
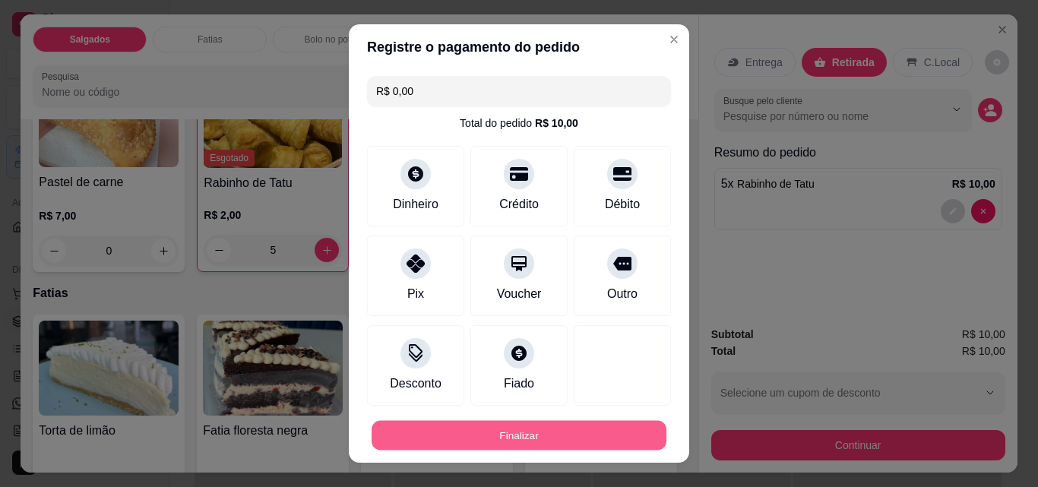
click at [545, 438] on button "Finalizar" at bounding box center [518, 436] width 295 height 30
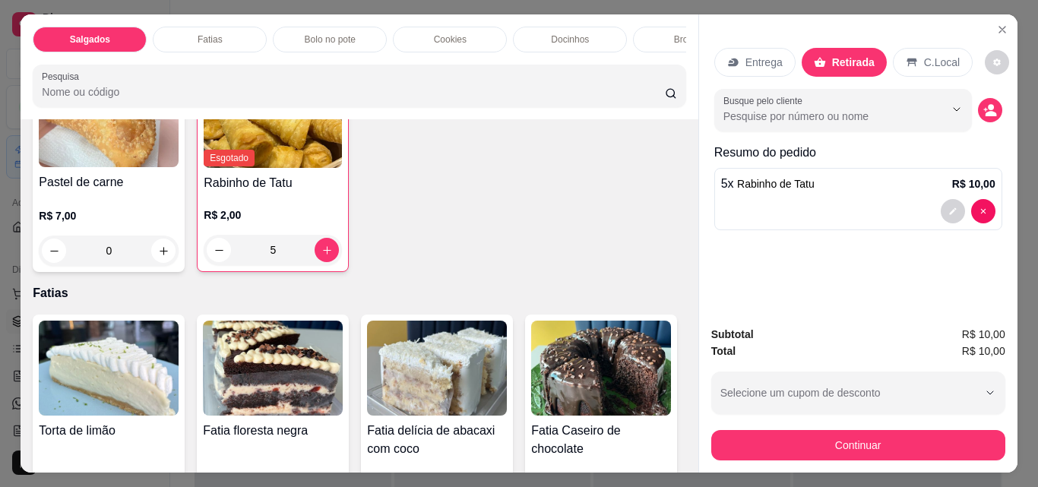
type input "0"
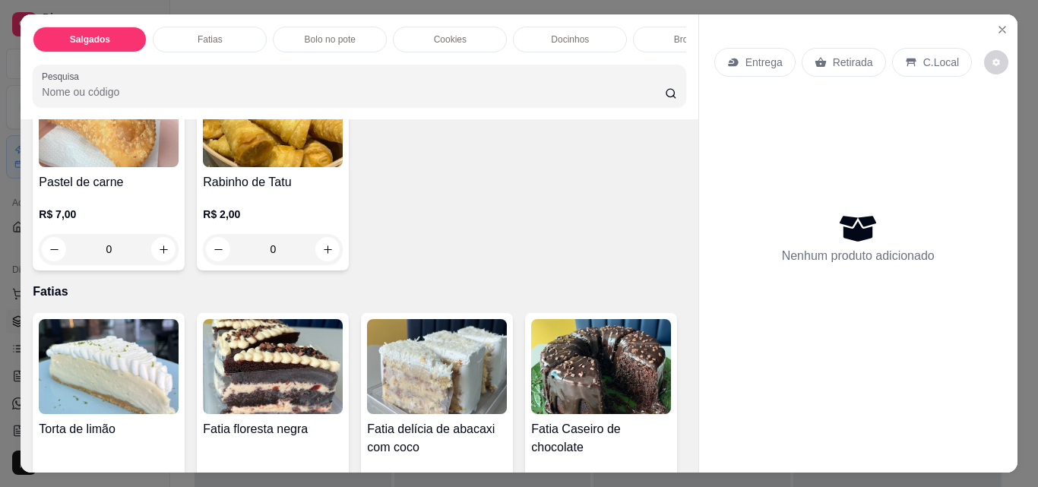
click at [887, 437] on div "Entrega Retirada C.Local Nenhum produto adicionado" at bounding box center [858, 231] width 318 height 434
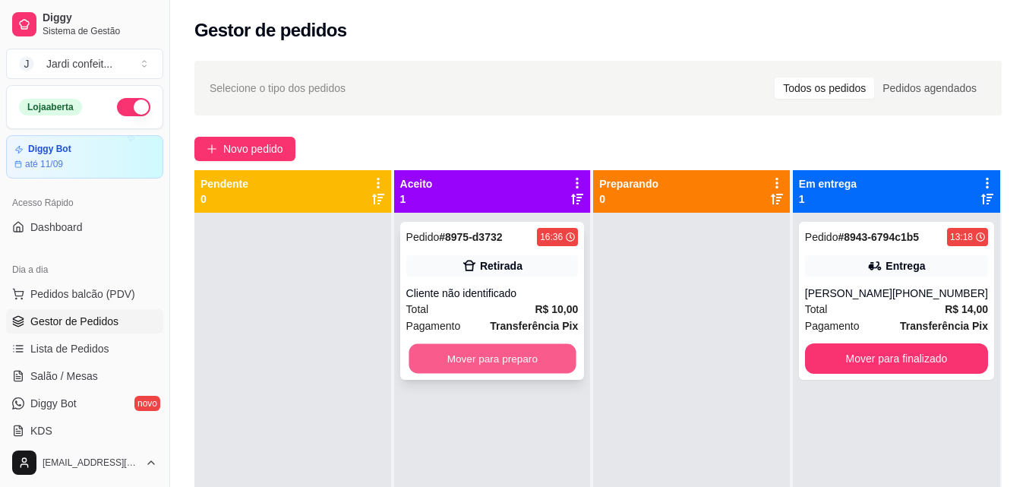
click at [532, 362] on button "Mover para preparo" at bounding box center [492, 359] width 167 height 30
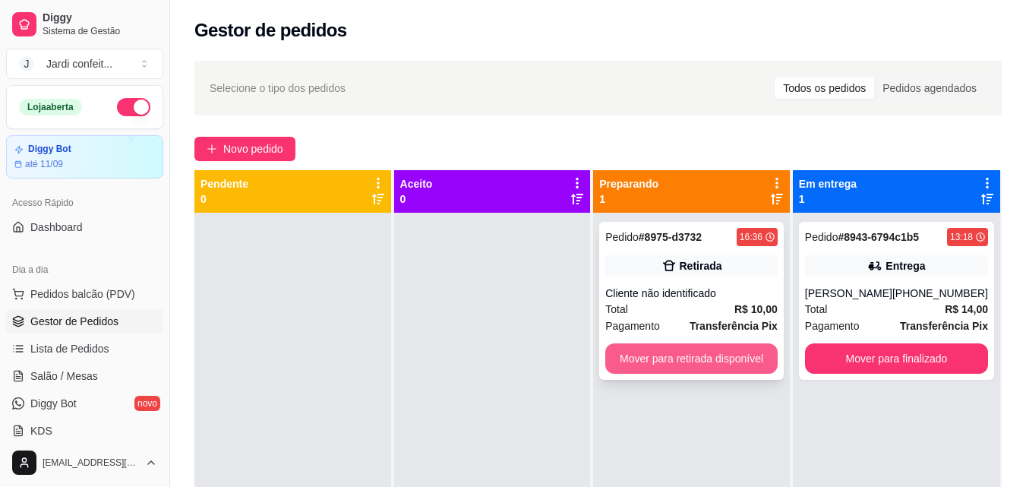
click at [706, 360] on button "Mover para retirada disponível" at bounding box center [691, 358] width 172 height 30
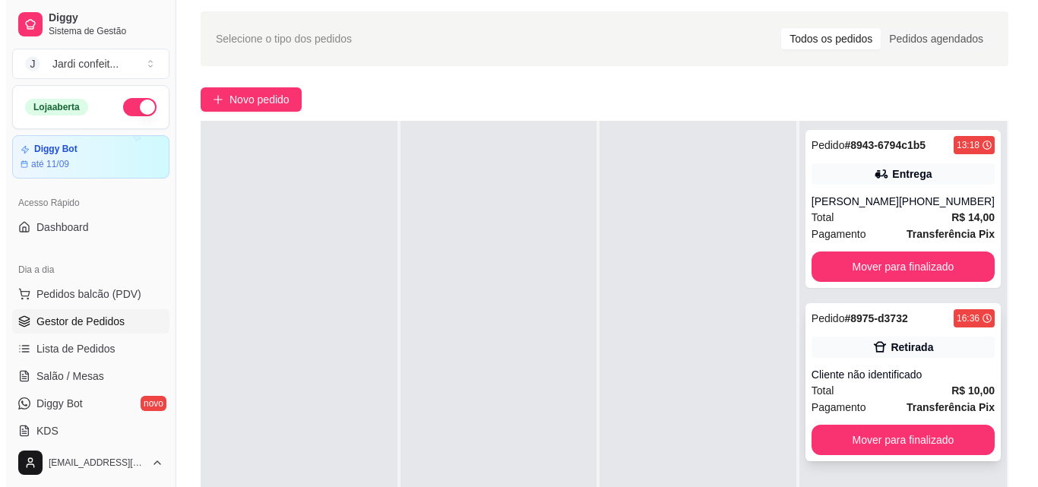
scroll to position [76, 0]
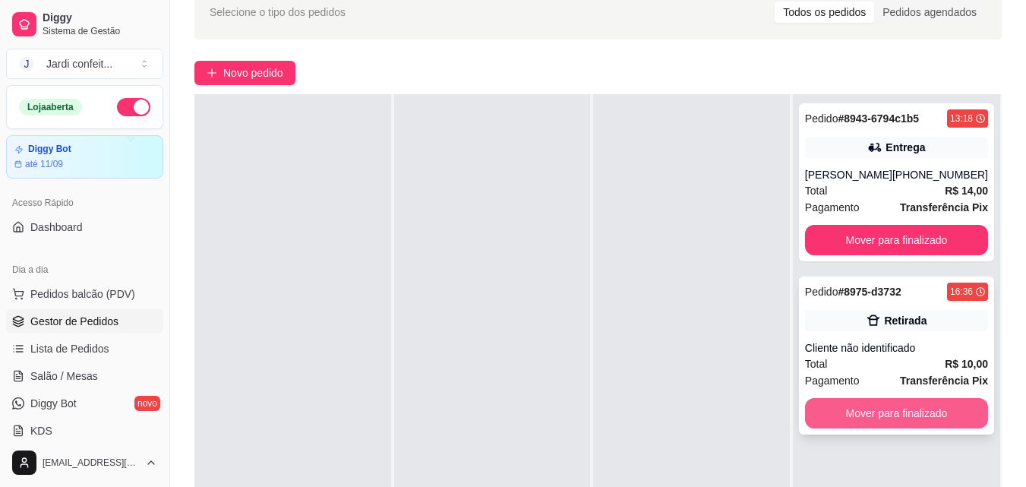
click at [860, 412] on button "Mover para finalizado" at bounding box center [896, 413] width 183 height 30
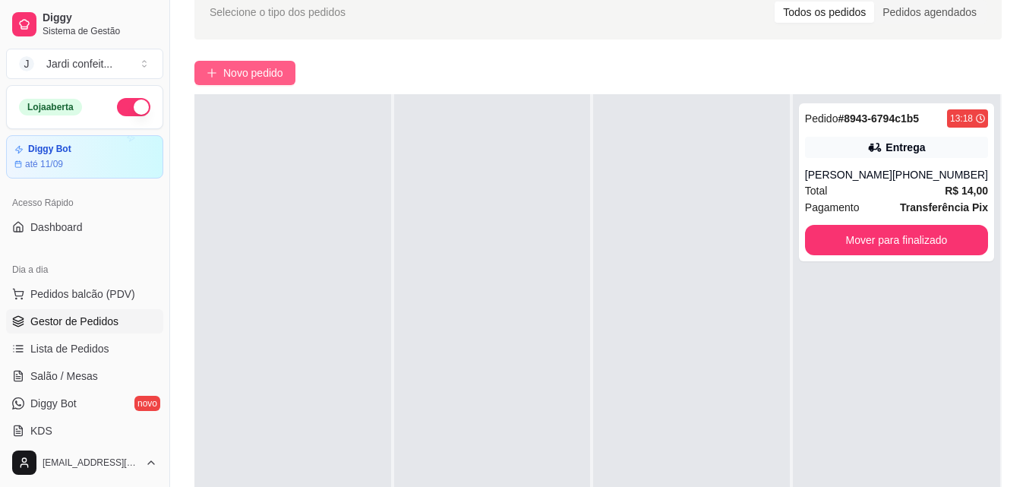
click at [268, 73] on span "Novo pedido" at bounding box center [253, 73] width 60 height 17
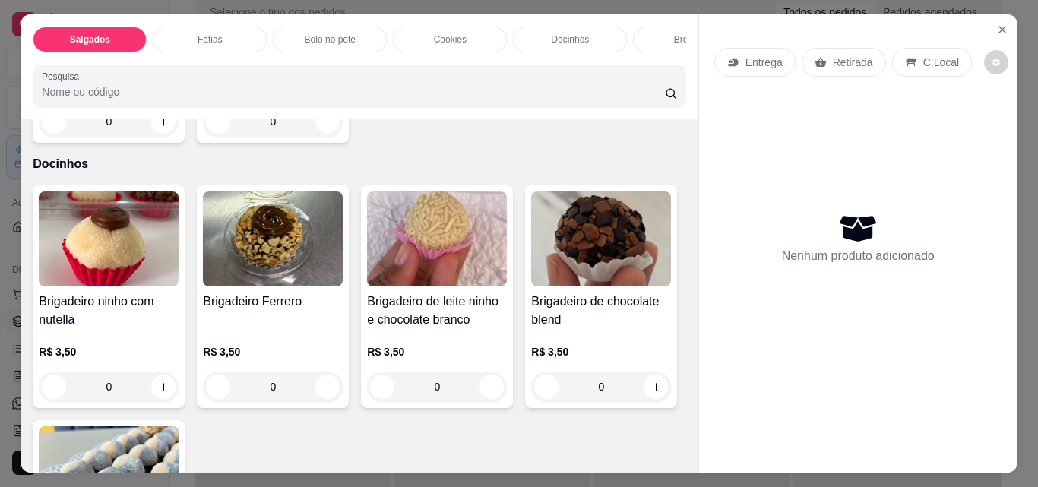
scroll to position [1595, 0]
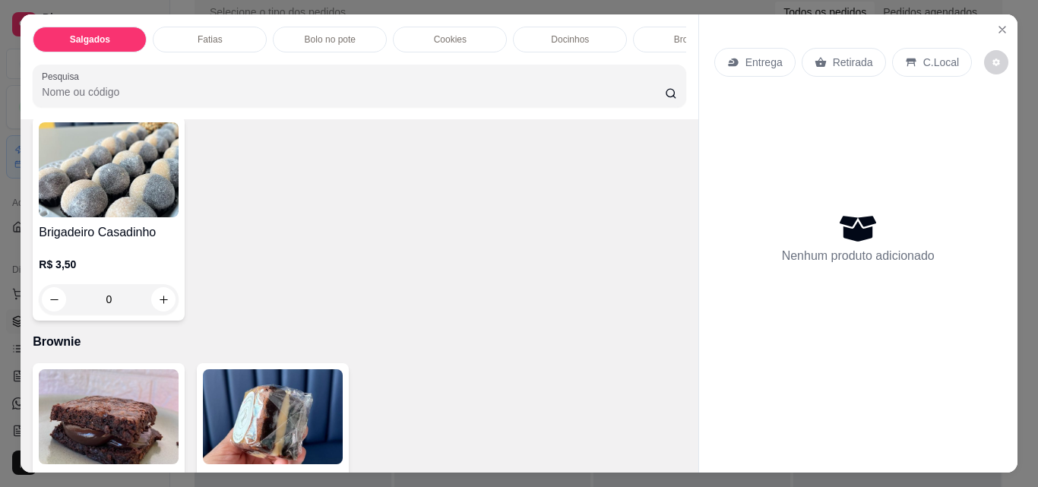
click at [164, 95] on button "increase-product-quantity" at bounding box center [163, 83] width 24 height 24
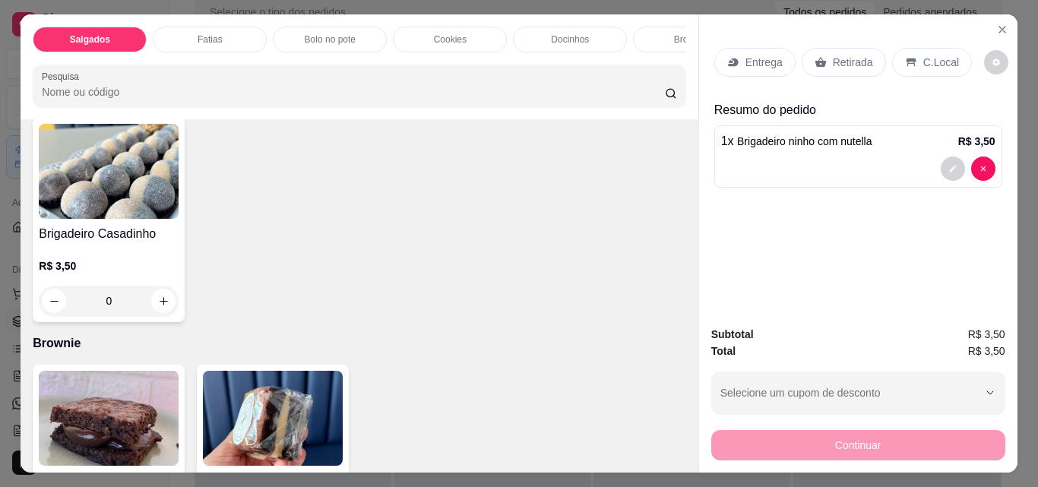
type input "1"
click at [329, 96] on button "increase-product-quantity" at bounding box center [327, 84] width 24 height 24
type input "1"
click at [486, 90] on icon "increase-product-quantity" at bounding box center [491, 84] width 11 height 11
type input "1"
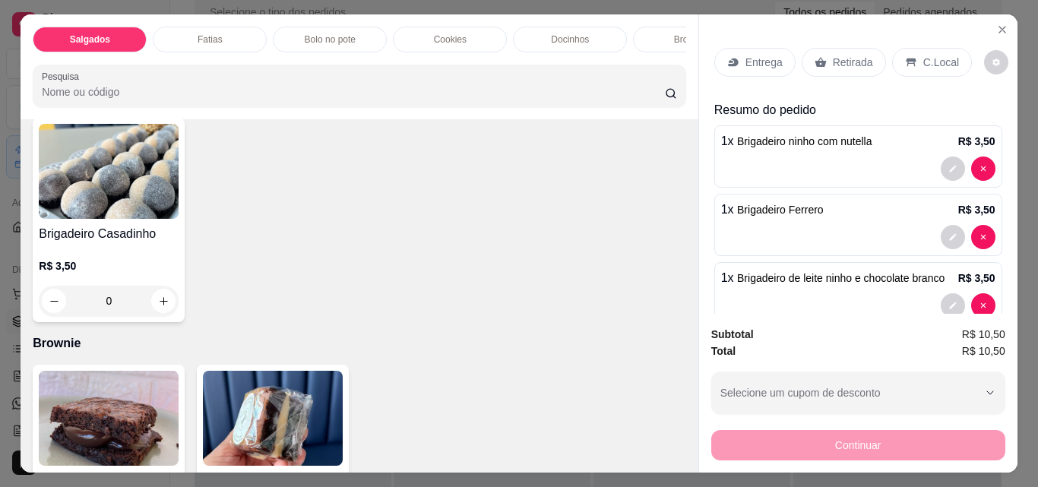
scroll to position [1747, 0]
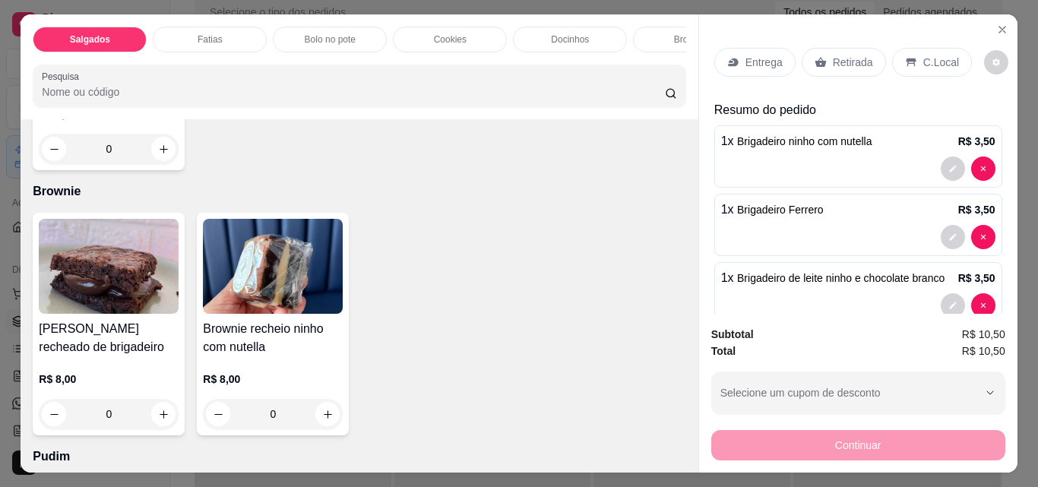
type input "1"
click at [185, 170] on div "Brigadeiro Casadinho R$ 3,50 0" at bounding box center [109, 68] width 152 height 204
click at [169, 155] on icon "increase-product-quantity" at bounding box center [163, 149] width 11 height 11
type input "1"
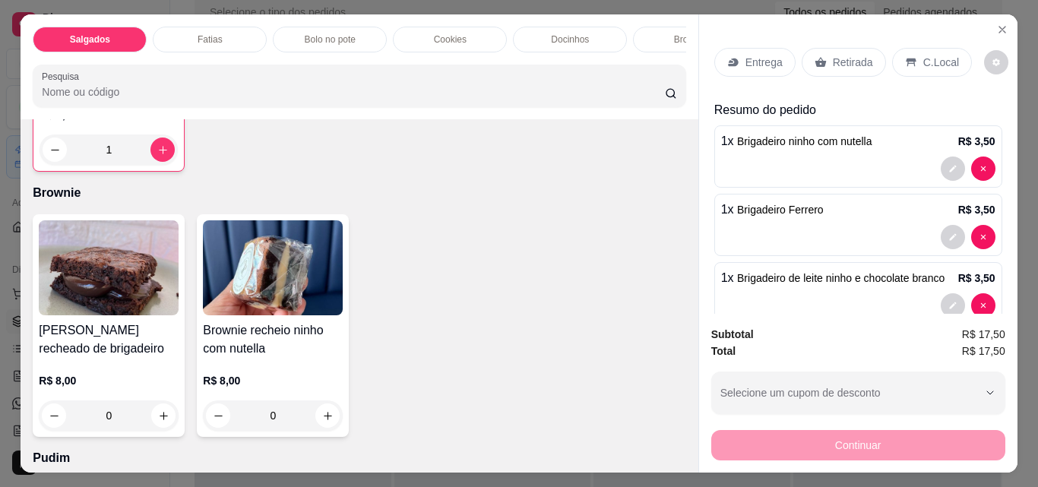
click at [850, 55] on p "Retirada" at bounding box center [853, 62] width 40 height 15
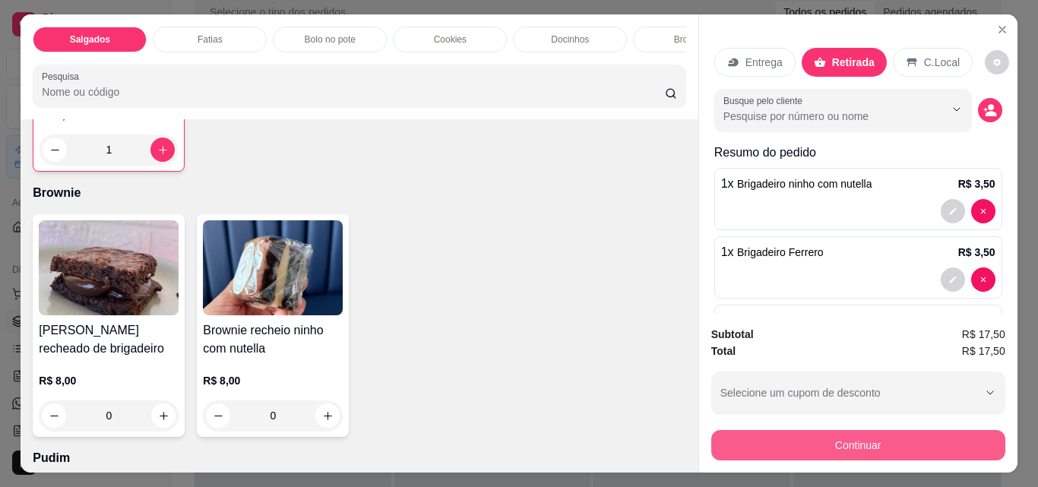
click at [937, 430] on button "Continuar" at bounding box center [858, 445] width 294 height 30
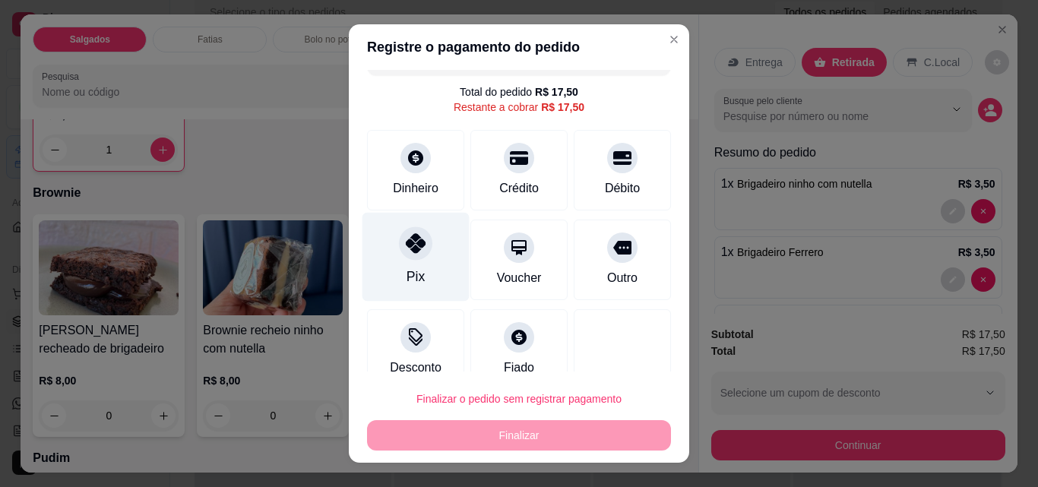
scroll to position [55, 0]
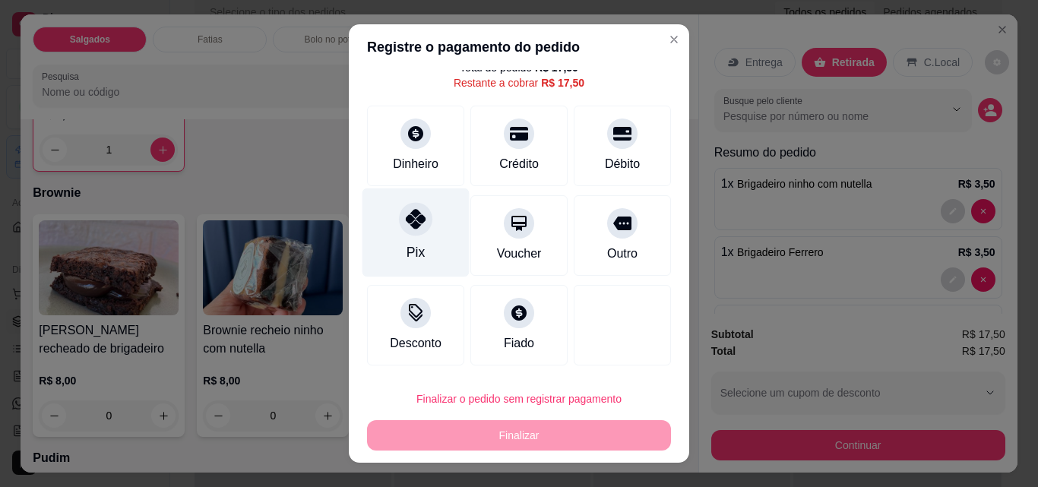
click at [441, 248] on div "Pix" at bounding box center [415, 232] width 107 height 89
type input "R$ 0,00"
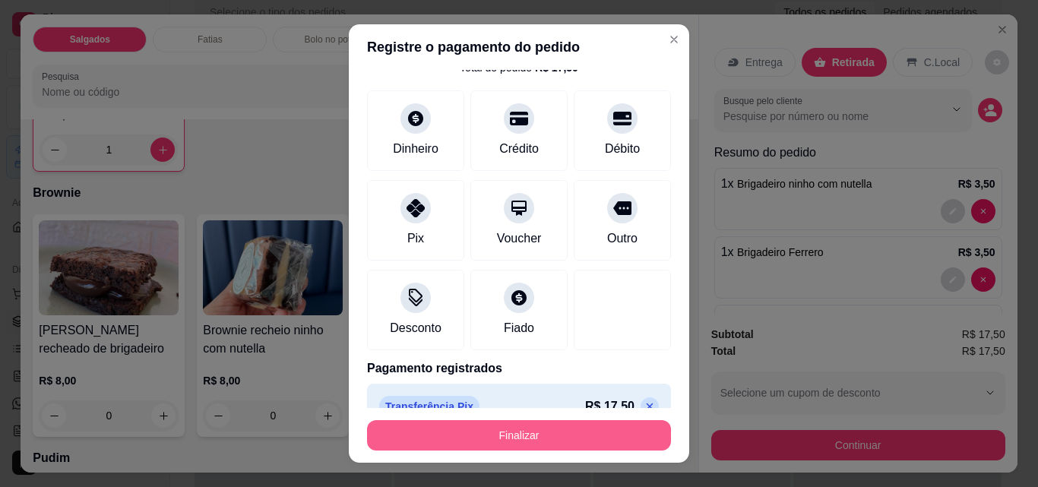
click at [538, 444] on button "Finalizar" at bounding box center [519, 435] width 304 height 30
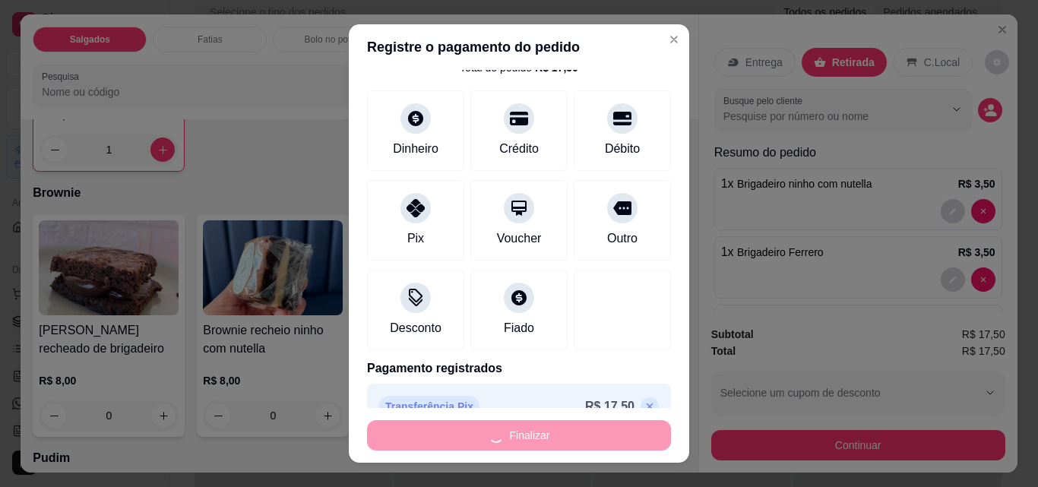
type input "0"
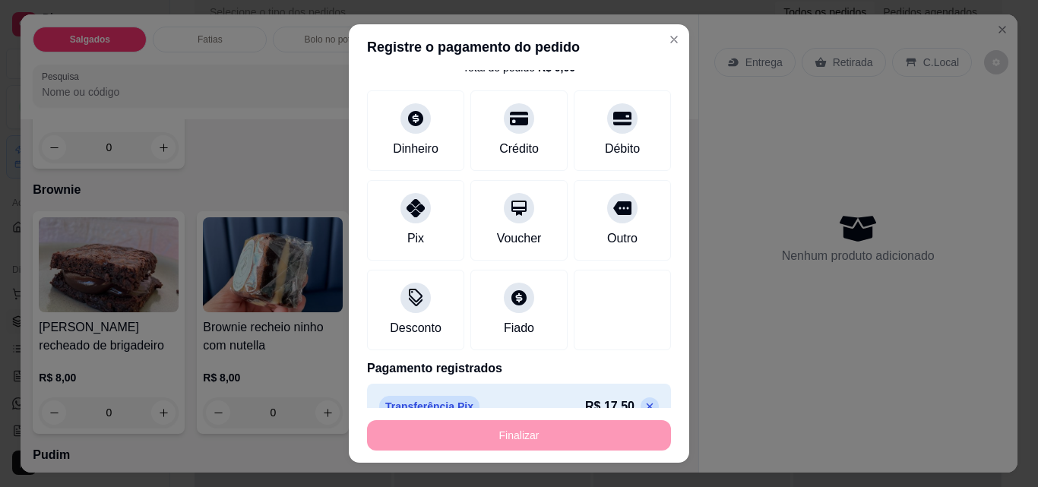
type input "-R$ 17,50"
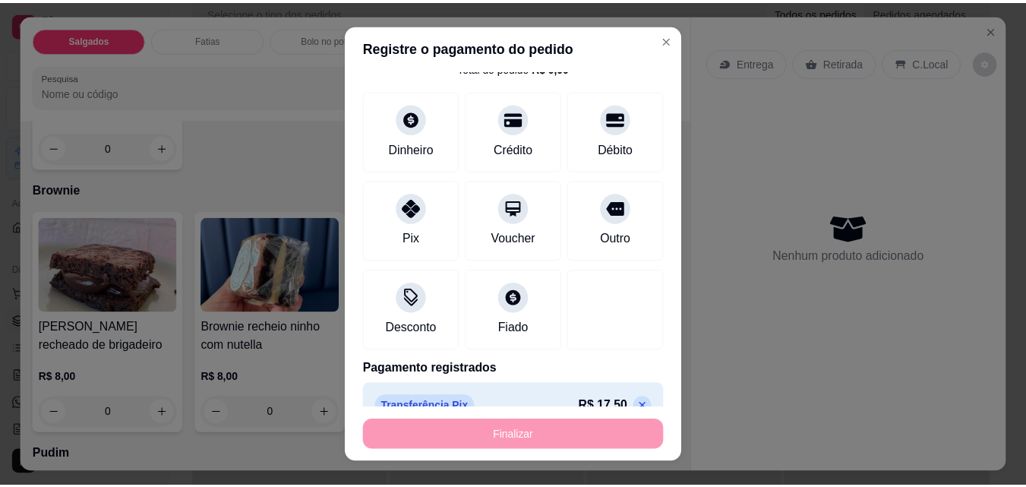
scroll to position [1746, 0]
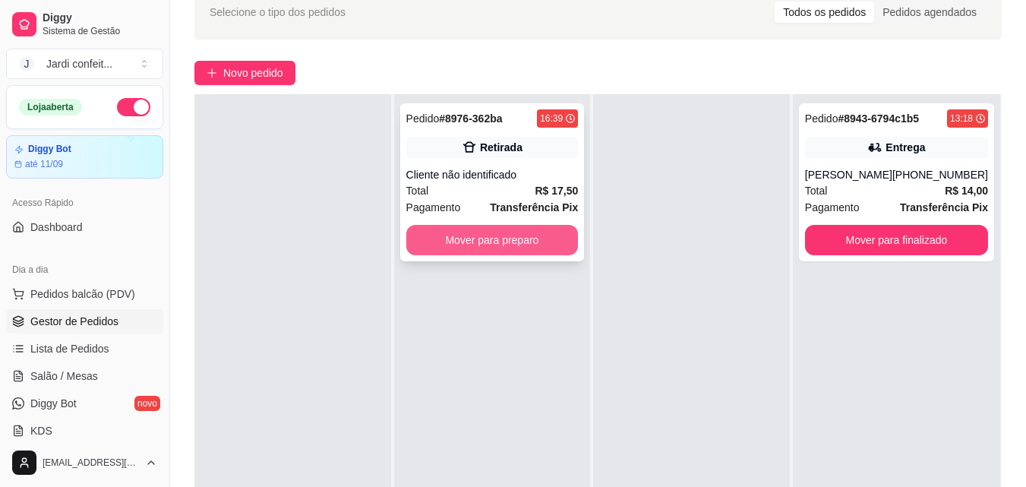
click at [561, 245] on button "Mover para preparo" at bounding box center [492, 240] width 172 height 30
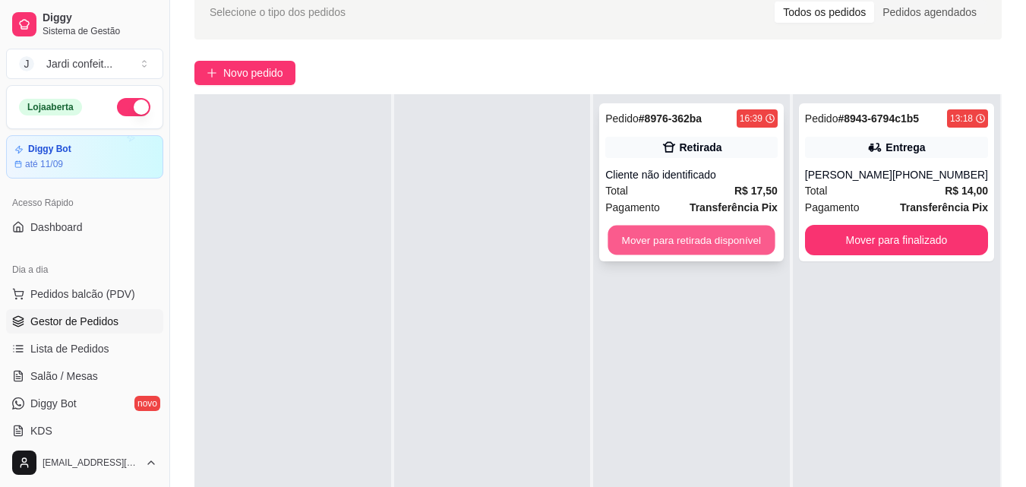
click at [659, 247] on button "Mover para retirada disponível" at bounding box center [691, 241] width 167 height 30
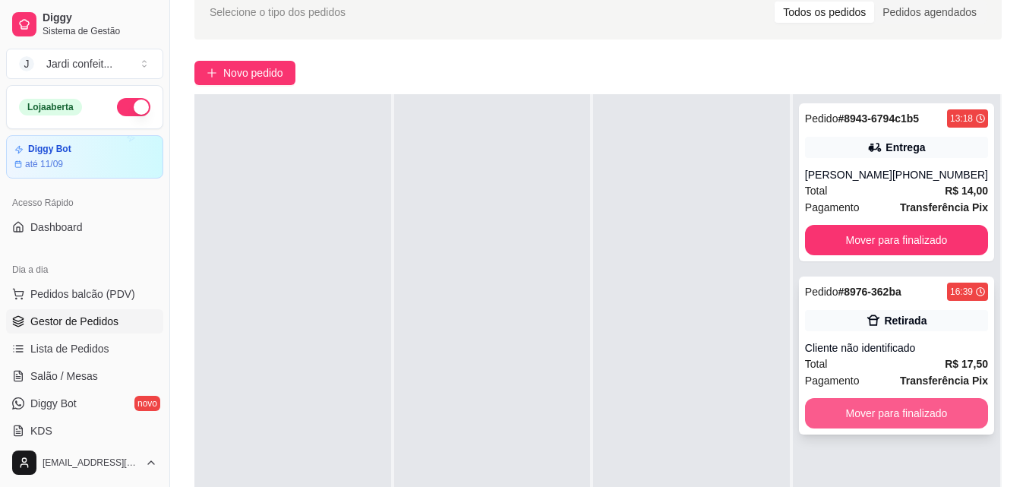
click at [913, 417] on button "Mover para finalizado" at bounding box center [896, 413] width 183 height 30
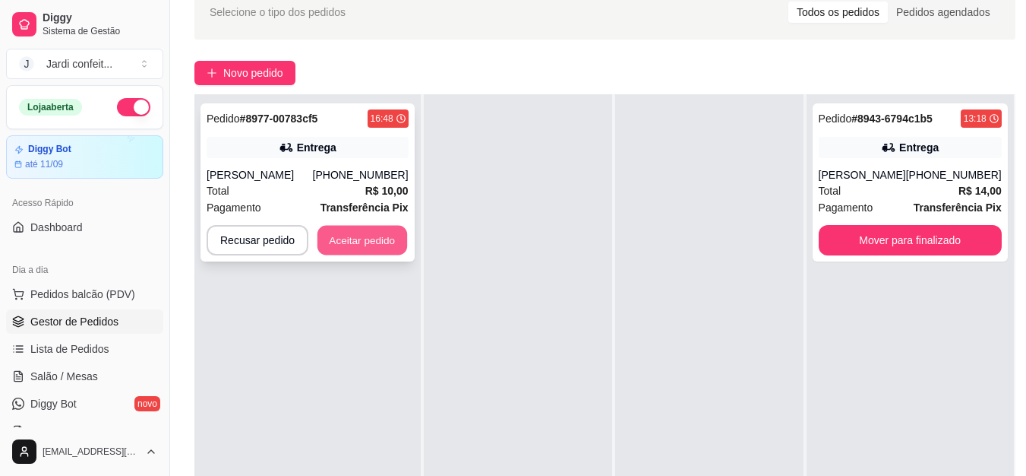
click at [343, 242] on button "Aceitar pedido" at bounding box center [363, 241] width 90 height 30
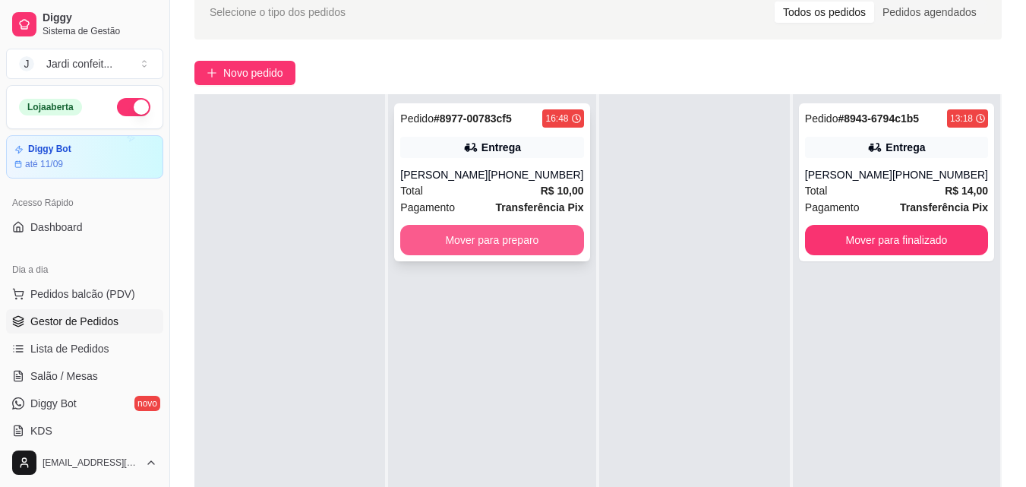
click at [424, 243] on button "Mover para preparo" at bounding box center [491, 240] width 183 height 30
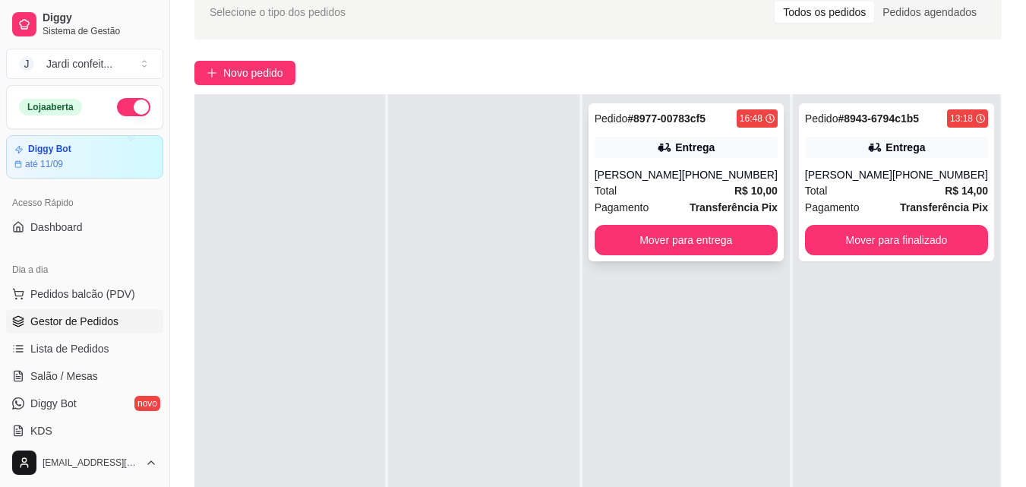
click at [684, 257] on div "Pedido # 8977-00783cf5 16:48 Entrega [PERSON_NAME] [PHONE_NUMBER] Total R$ 10,0…" at bounding box center [686, 182] width 195 height 158
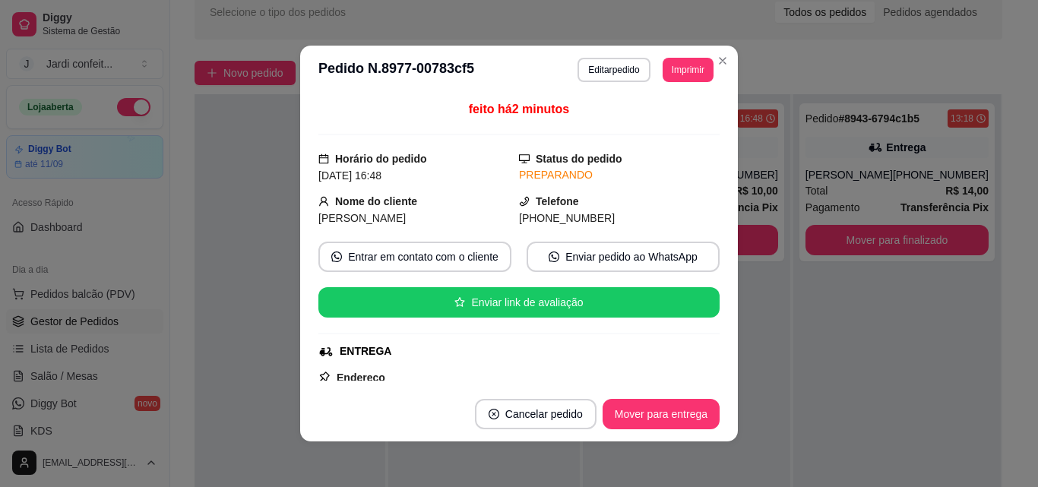
click at [686, 423] on button "Mover para entrega" at bounding box center [660, 414] width 117 height 30
click at [686, 420] on button "Mover para entrega" at bounding box center [660, 414] width 117 height 30
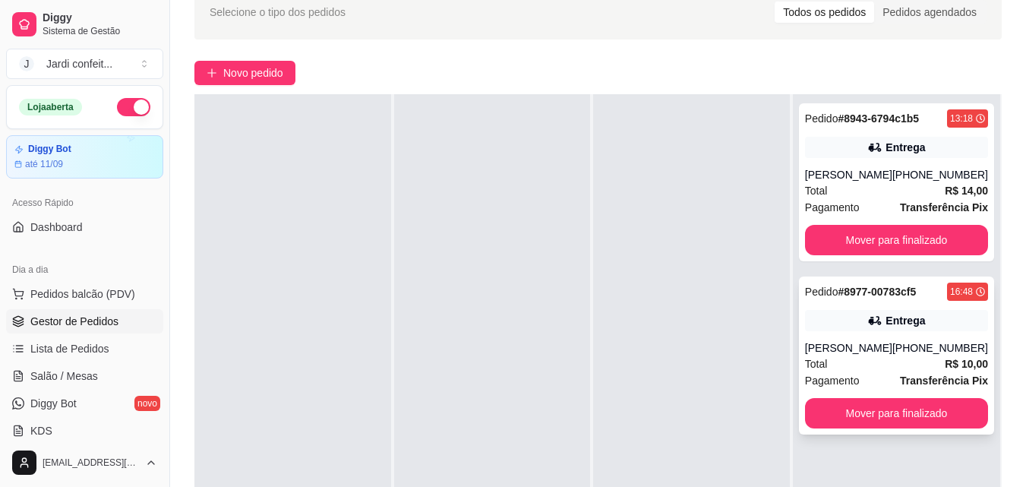
click at [894, 419] on button "Mover para finalizado" at bounding box center [896, 413] width 183 height 30
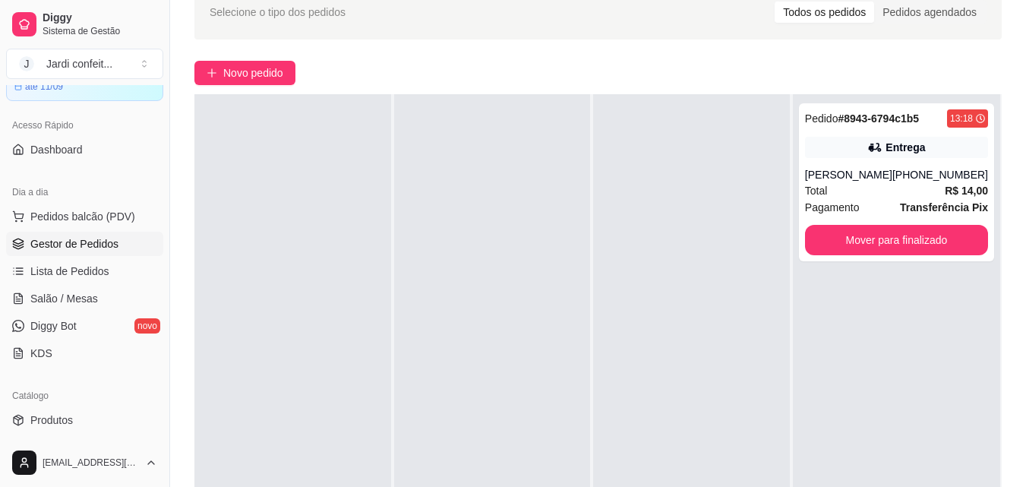
scroll to position [152, 0]
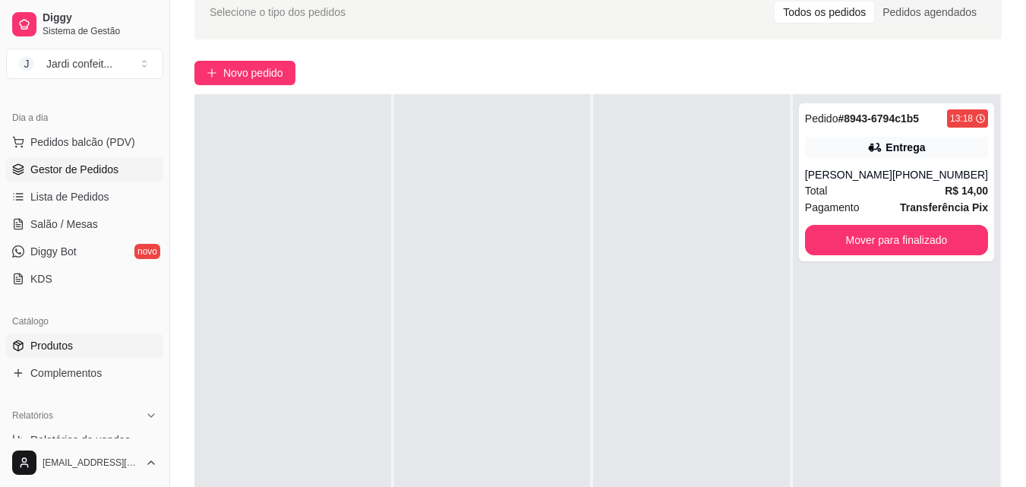
click at [71, 350] on span "Produtos" at bounding box center [51, 345] width 43 height 15
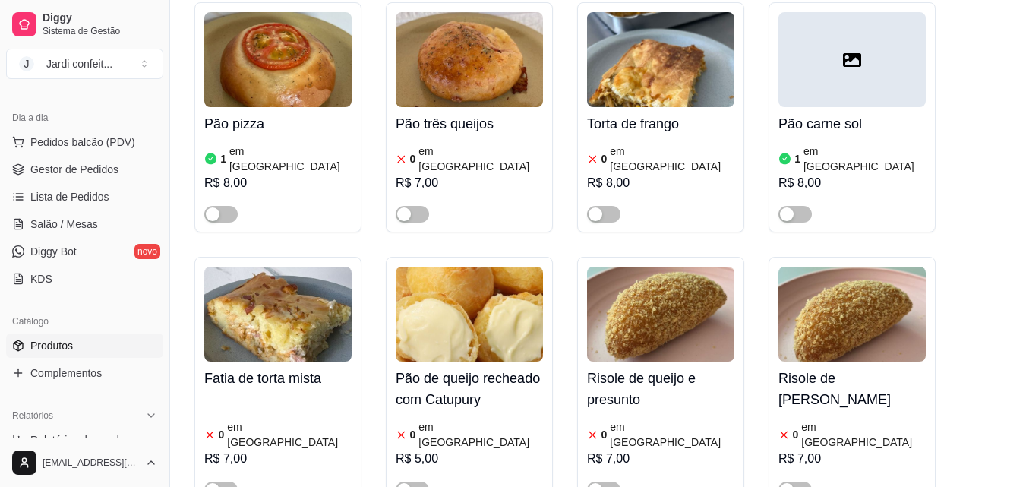
scroll to position [532, 0]
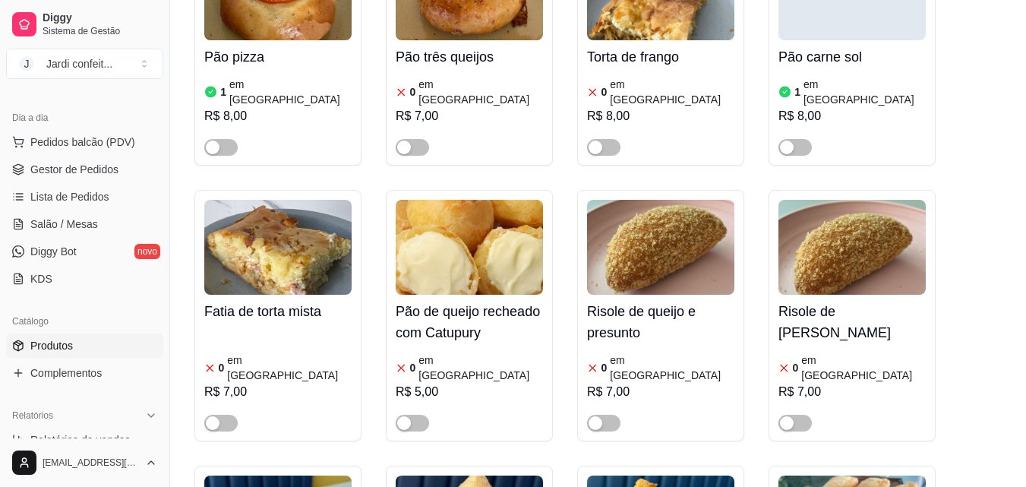
click at [652, 229] on img at bounding box center [660, 247] width 147 height 95
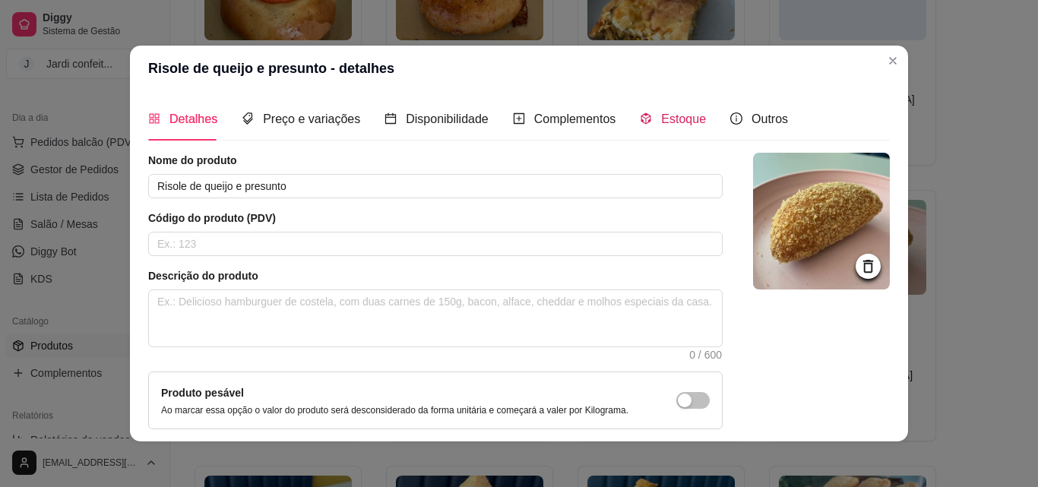
click at [685, 116] on span "Estoque" at bounding box center [683, 118] width 45 height 13
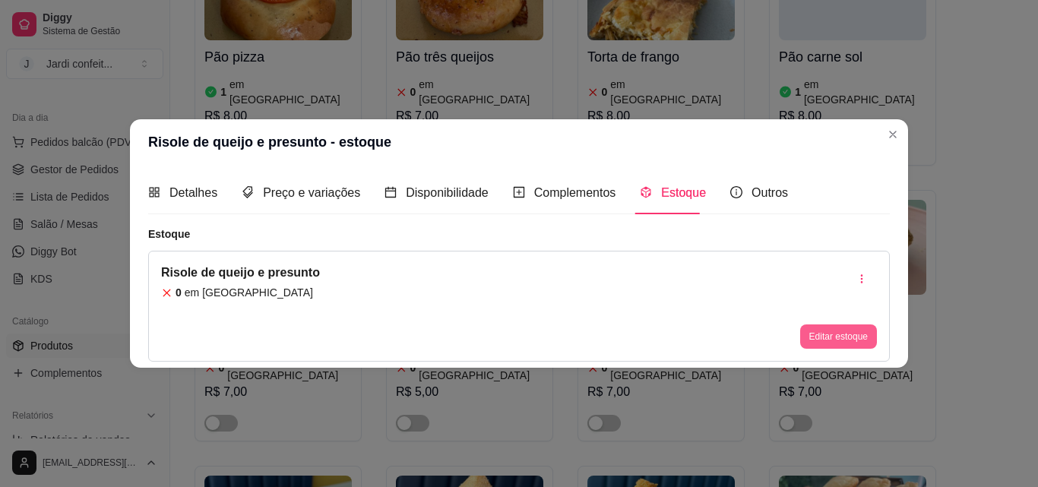
click at [858, 343] on button "Editar estoque" at bounding box center [838, 336] width 77 height 24
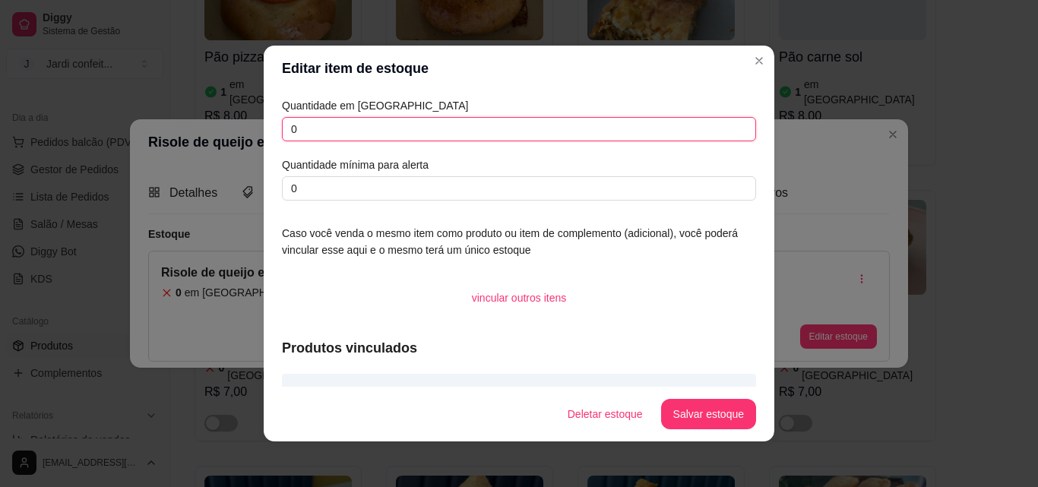
drag, startPoint x: 274, startPoint y: 137, endPoint x: 258, endPoint y: 140, distance: 16.2
click at [264, 140] on div "Quantidade em estoque 0 Quantidade mínima para alerta 0 Caso você venda o mesmo…" at bounding box center [519, 238] width 510 height 295
type input "2"
click at [723, 412] on button "Salvar estoque" at bounding box center [708, 414] width 95 height 30
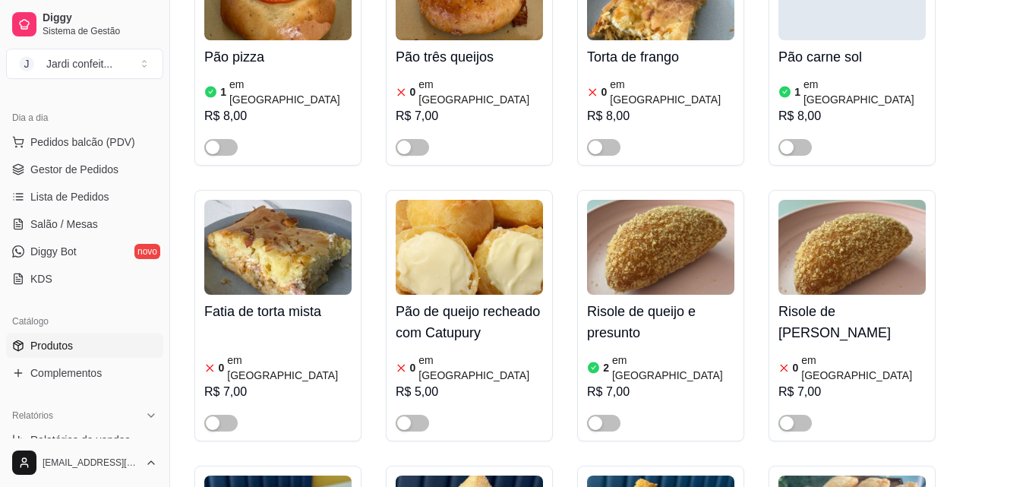
scroll to position [684, 0]
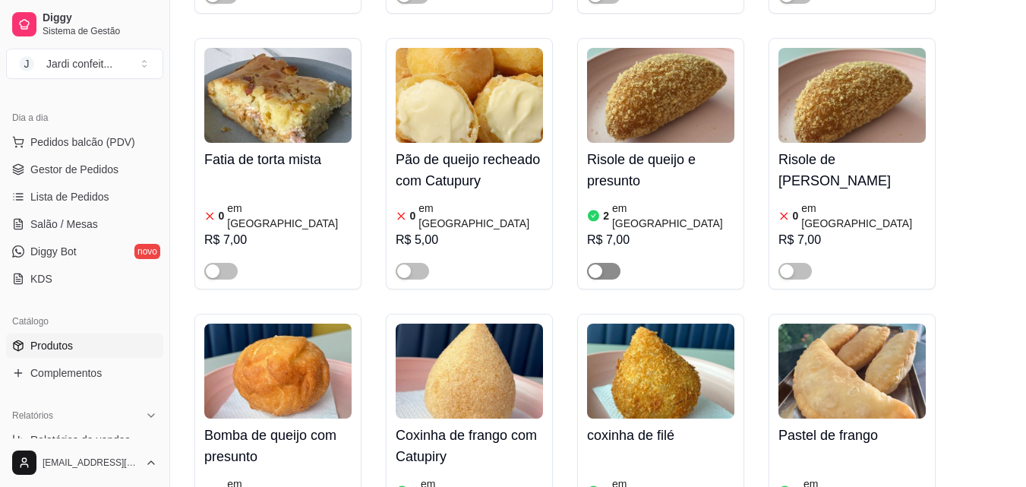
click at [613, 263] on span "button" at bounding box center [603, 271] width 33 height 17
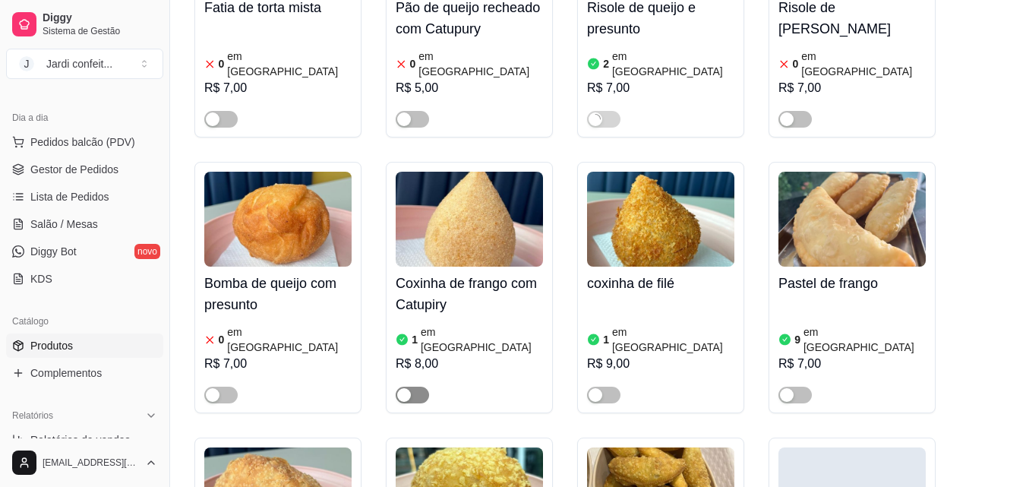
click at [418, 387] on span "button" at bounding box center [412, 395] width 33 height 17
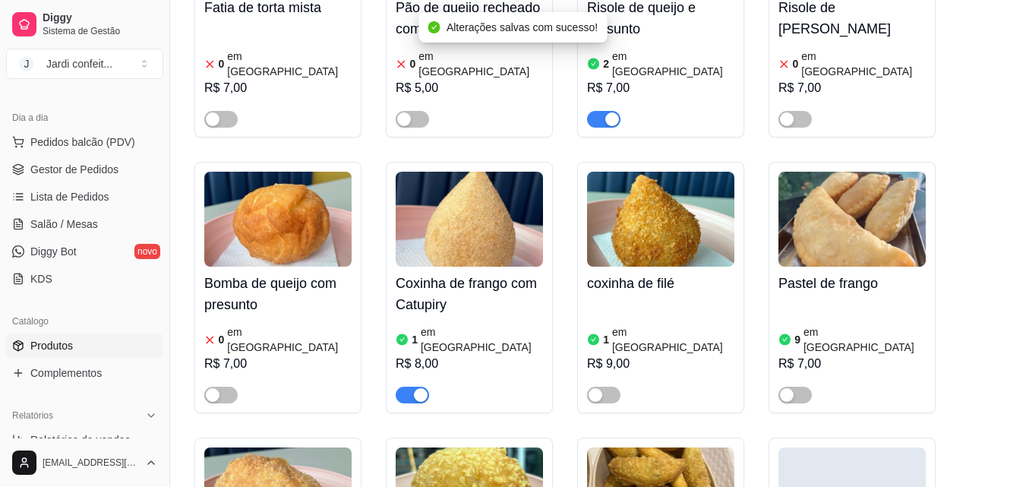
click at [477, 182] on img at bounding box center [469, 219] width 147 height 95
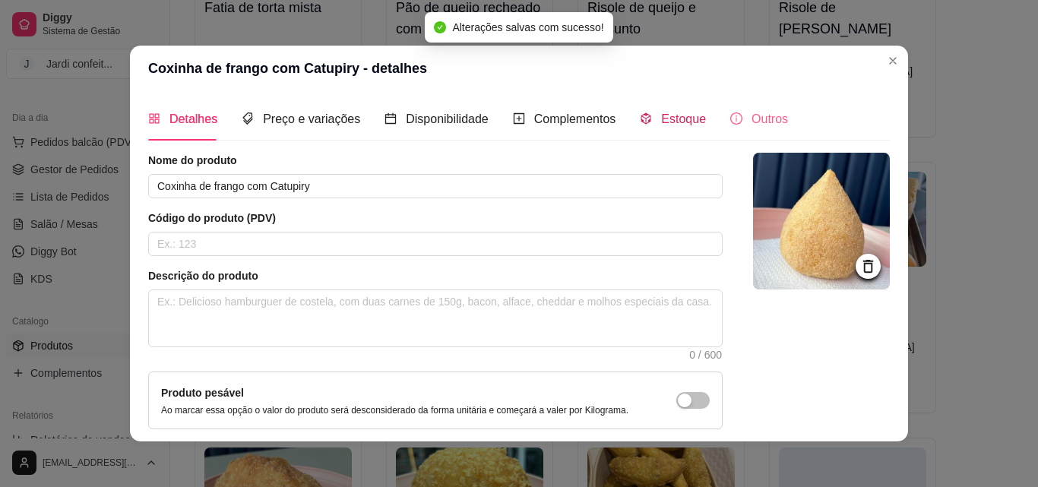
click at [671, 122] on span "Estoque" at bounding box center [683, 118] width 45 height 13
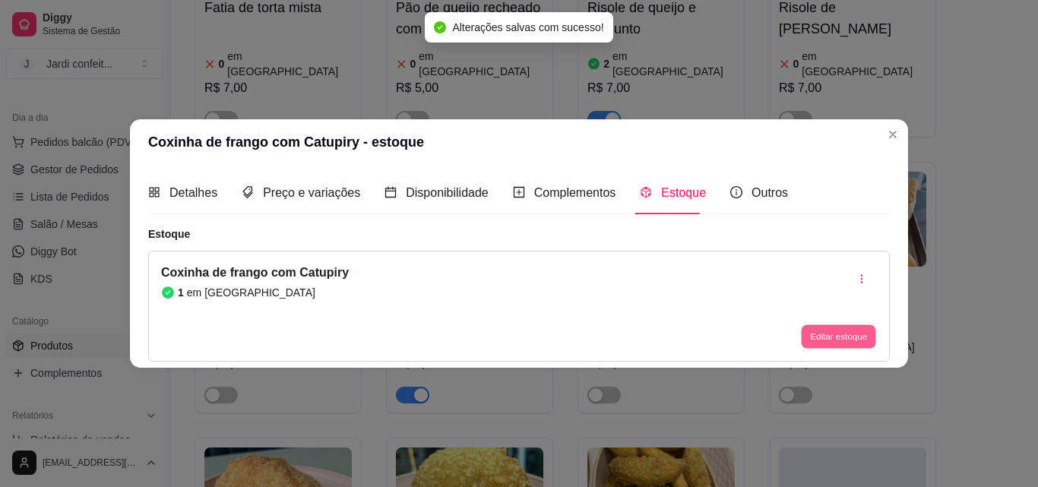
click at [839, 336] on button "Editar estoque" at bounding box center [838, 337] width 74 height 24
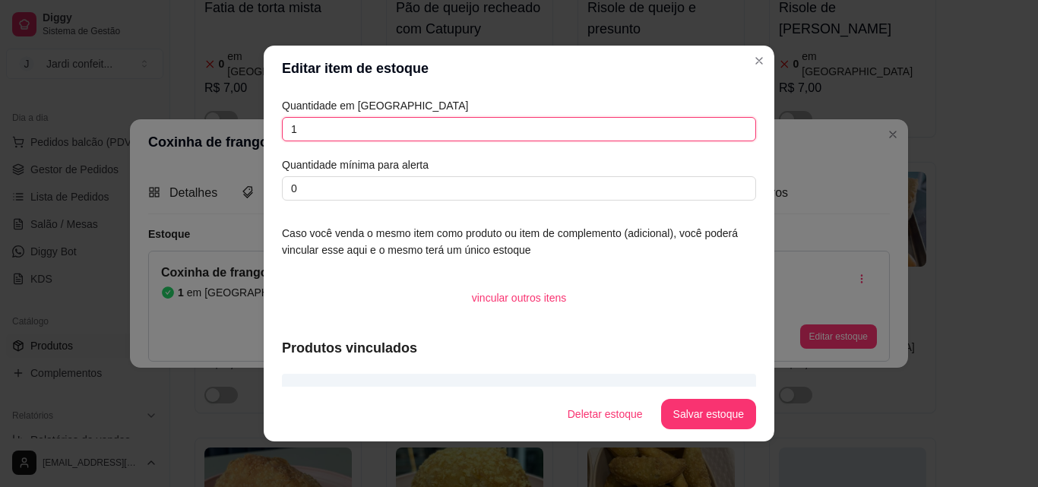
drag, startPoint x: 298, startPoint y: 133, endPoint x: 257, endPoint y: 134, distance: 41.0
click at [257, 134] on div "Editar item de estoque Quantidade em estoque 1 Quantidade mínima para alerta 0 …" at bounding box center [519, 243] width 1038 height 487
type input "2"
click at [728, 421] on button "Salvar estoque" at bounding box center [708, 414] width 95 height 30
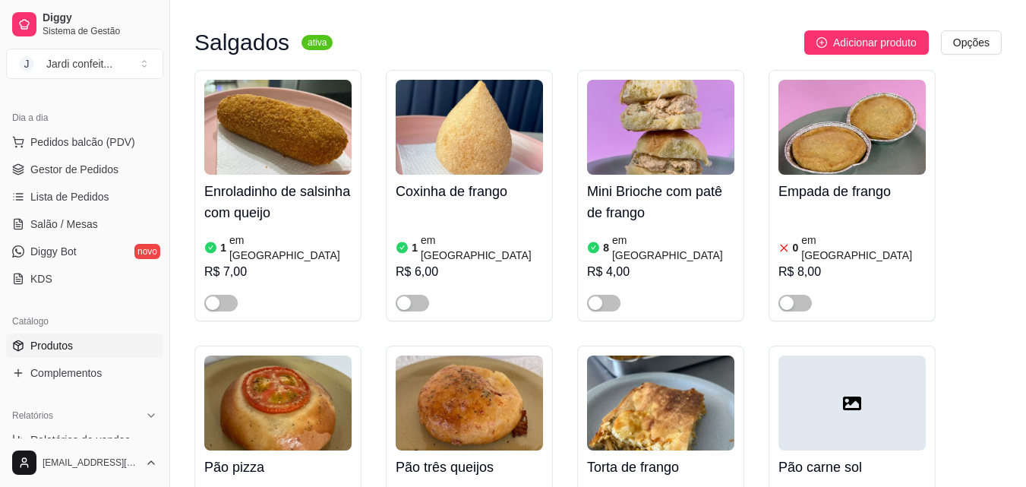
scroll to position [76, 0]
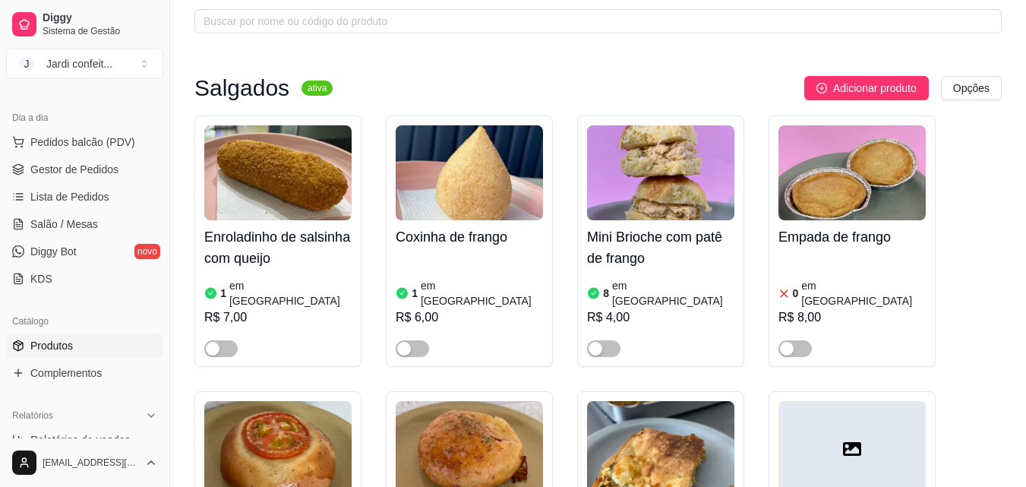
click at [277, 163] on img at bounding box center [277, 172] width 147 height 95
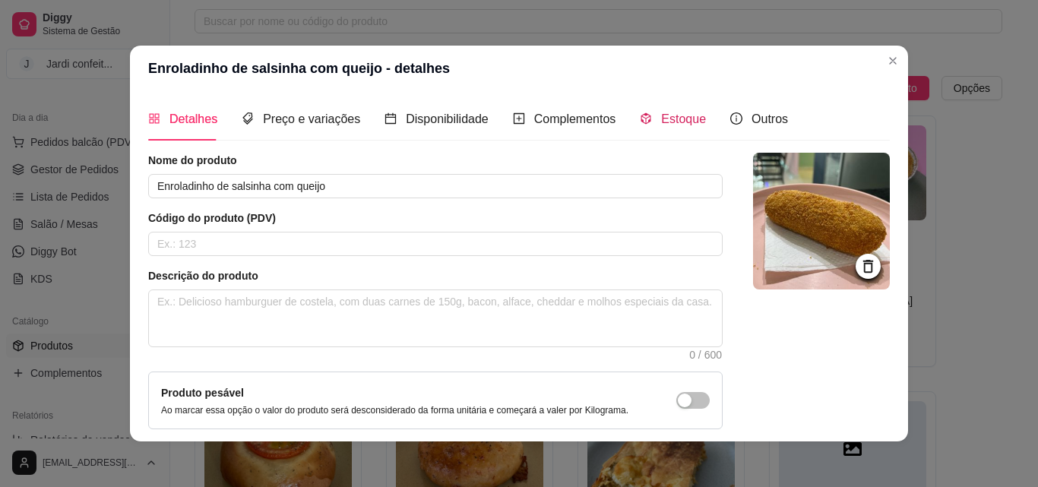
click at [684, 115] on span "Estoque" at bounding box center [683, 118] width 45 height 13
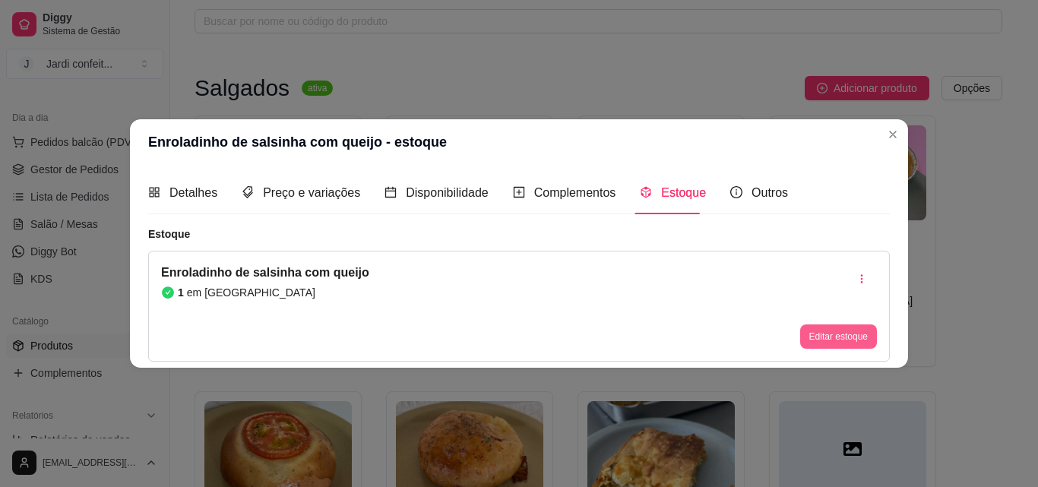
click at [852, 330] on button "Editar estoque" at bounding box center [838, 336] width 77 height 24
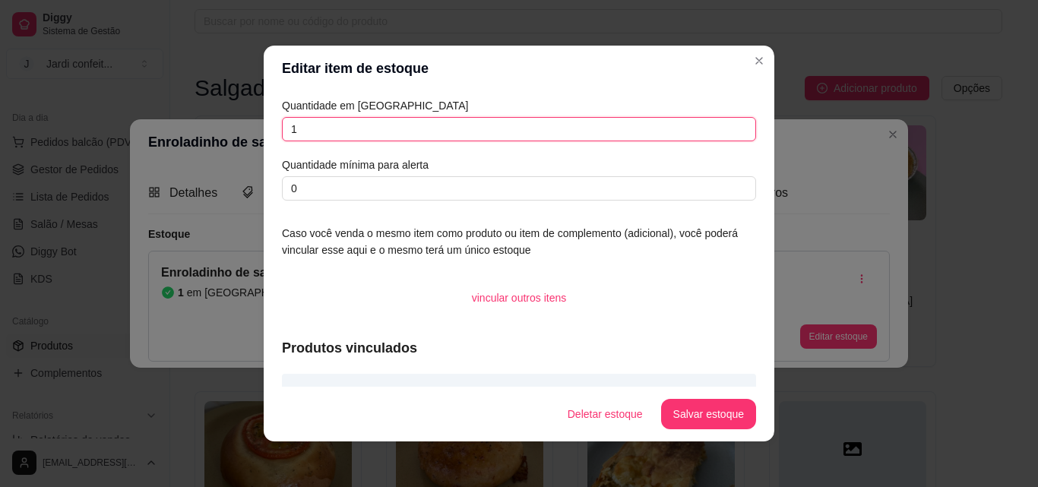
drag, startPoint x: 328, startPoint y: 139, endPoint x: 254, endPoint y: 147, distance: 74.8
click at [254, 147] on div "Editar item de estoque Quantidade em estoque 1 Quantidade mínima para alerta 0 …" at bounding box center [519, 243] width 1038 height 487
type input "2"
click at [725, 414] on button "Salvar estoque" at bounding box center [708, 415] width 93 height 30
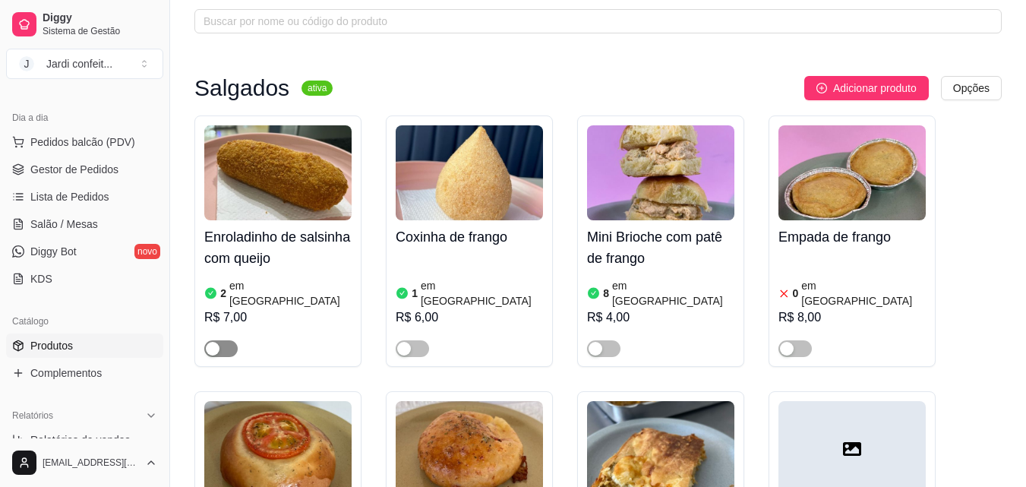
click at [226, 340] on span "button" at bounding box center [220, 348] width 33 height 17
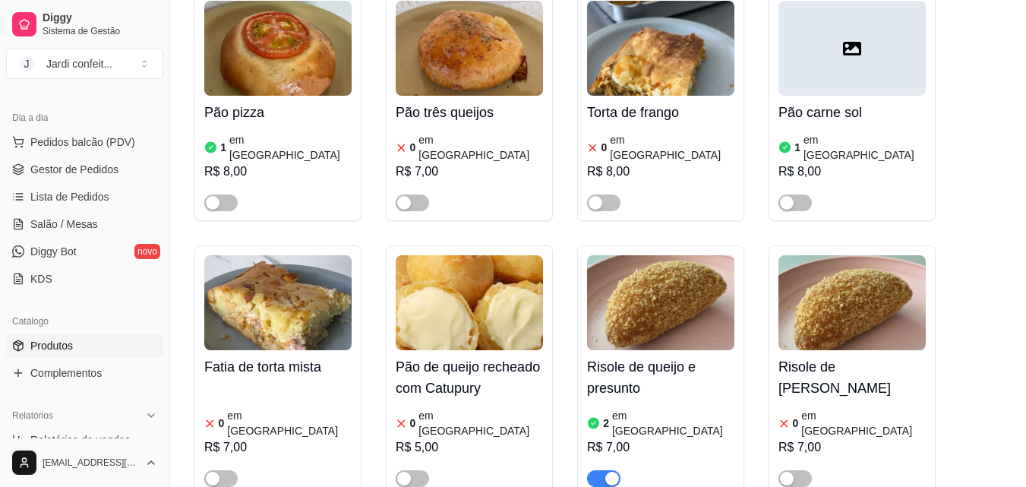
scroll to position [532, 0]
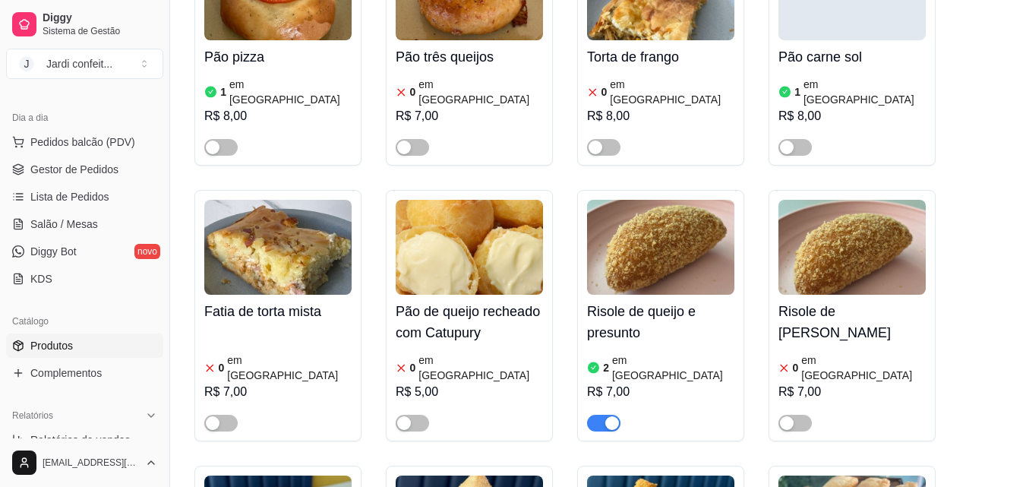
click at [657, 200] on img at bounding box center [660, 247] width 147 height 95
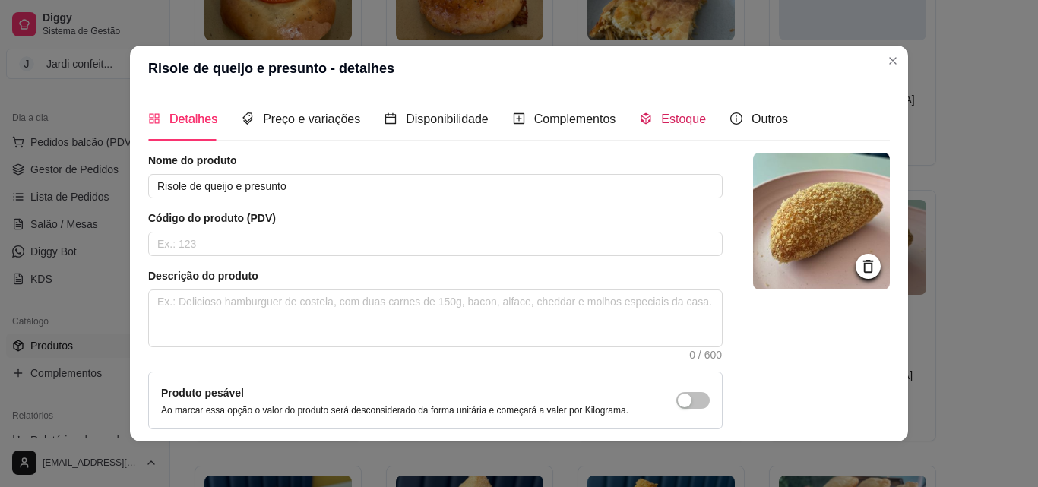
click at [677, 119] on span "Estoque" at bounding box center [683, 118] width 45 height 13
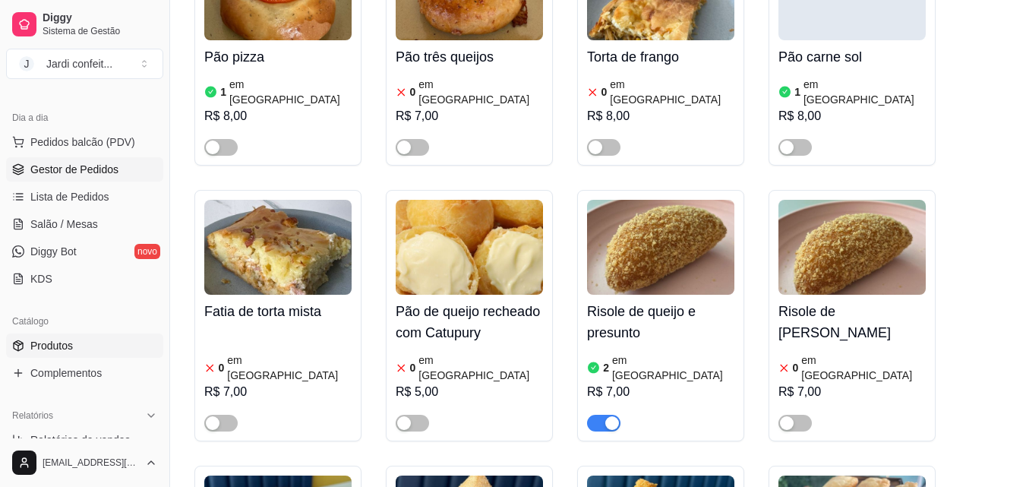
click at [62, 159] on link "Gestor de Pedidos" at bounding box center [84, 169] width 157 height 24
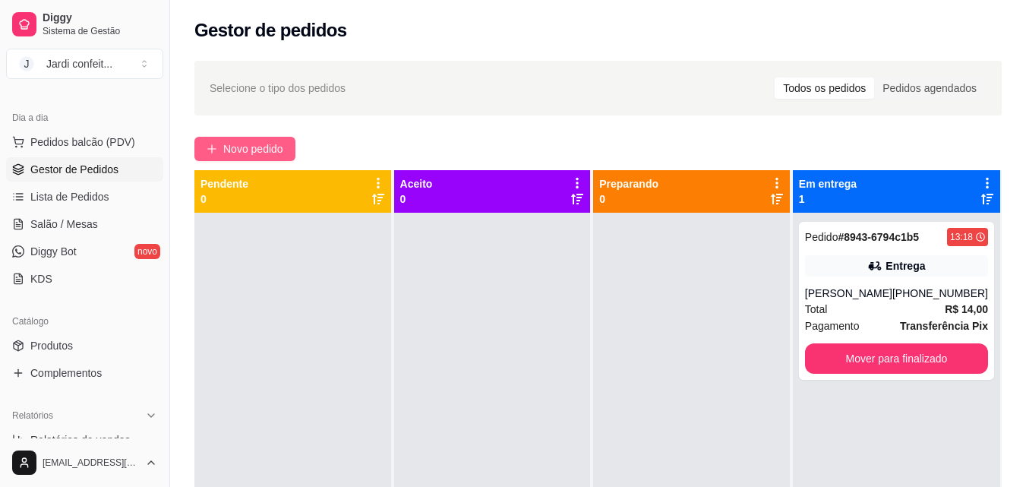
click at [263, 141] on span "Novo pedido" at bounding box center [253, 149] width 60 height 17
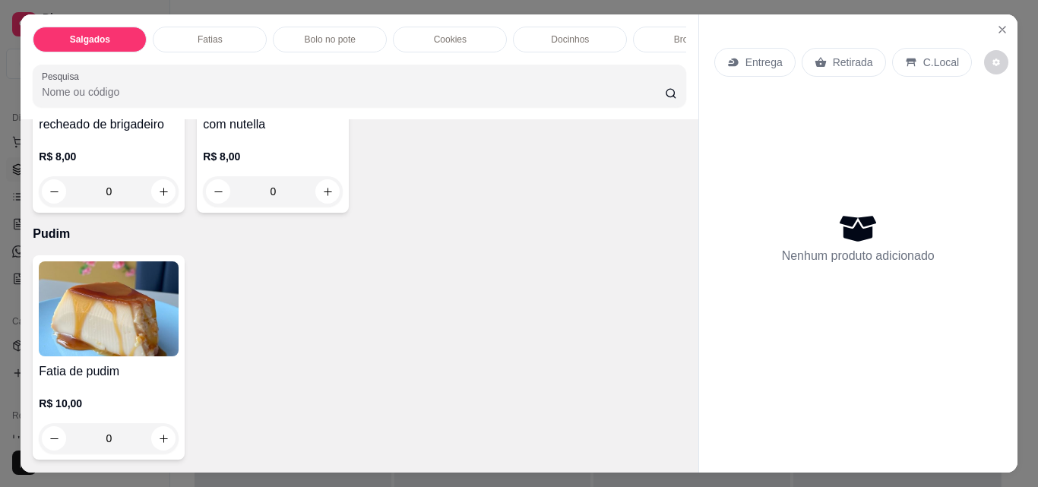
scroll to position [2507, 0]
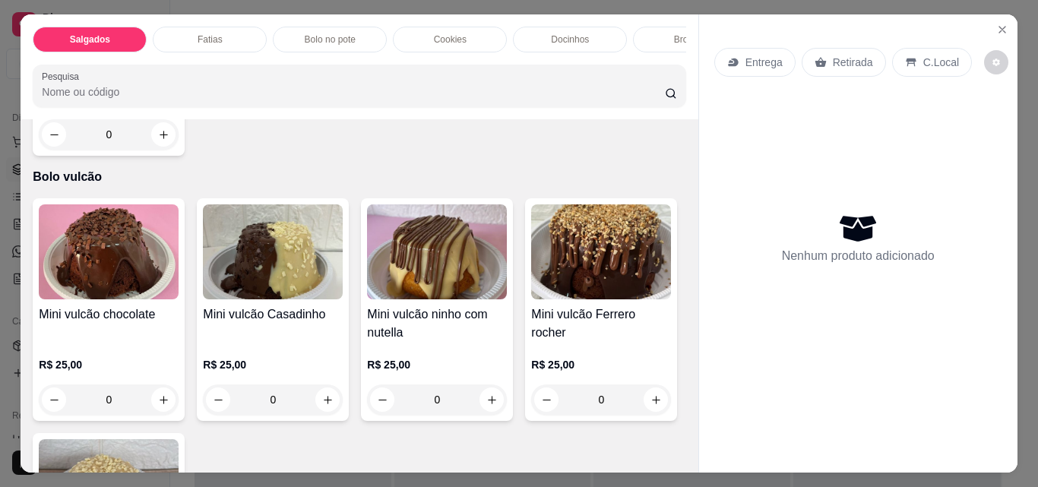
type input "1"
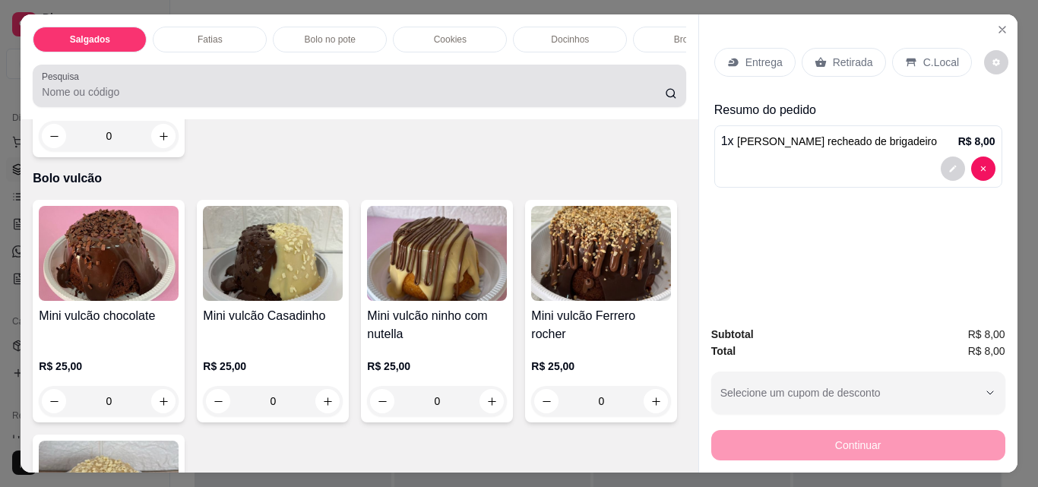
scroll to position [2507, 0]
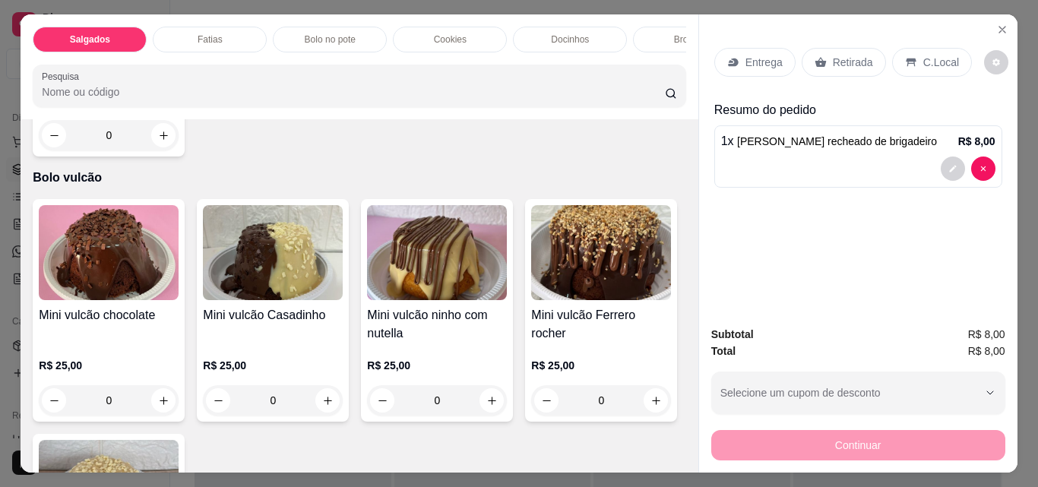
click at [850, 55] on p "Retirada" at bounding box center [853, 62] width 40 height 15
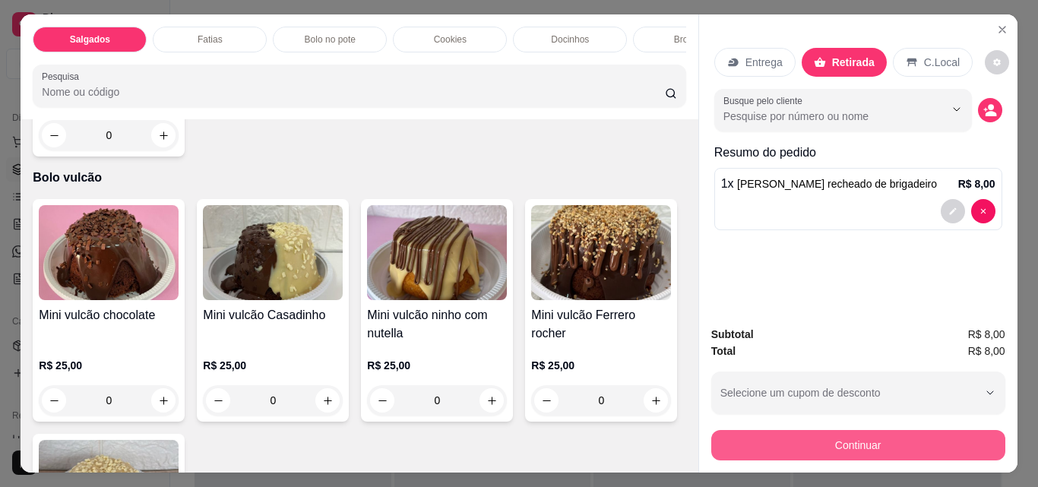
click at [934, 431] on button "Continuar" at bounding box center [858, 445] width 294 height 30
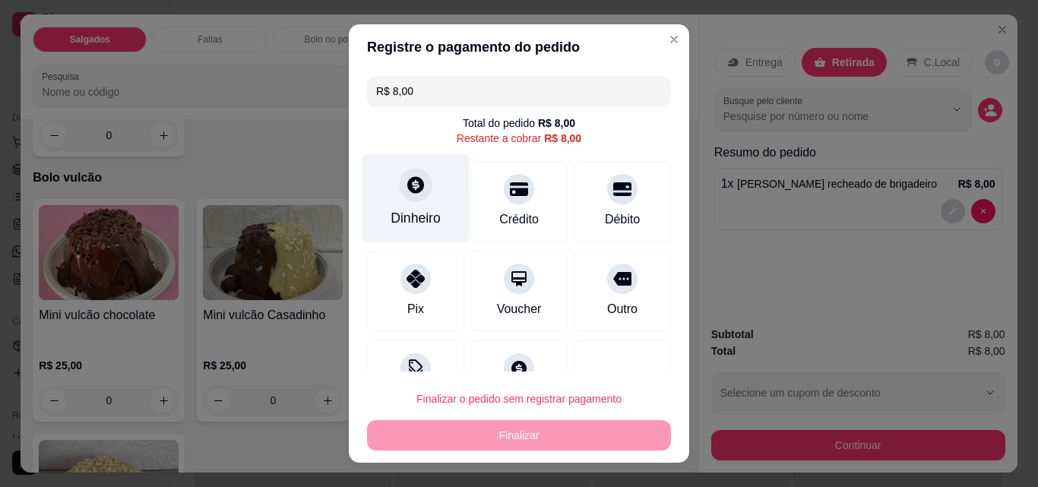
click at [400, 203] on div "Dinheiro" at bounding box center [415, 198] width 107 height 89
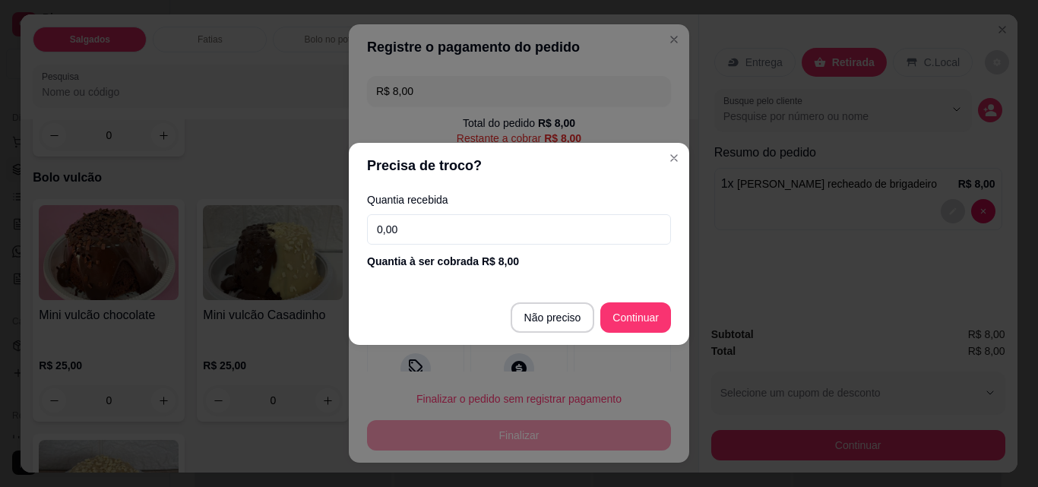
click at [476, 220] on input "0,00" at bounding box center [519, 229] width 304 height 30
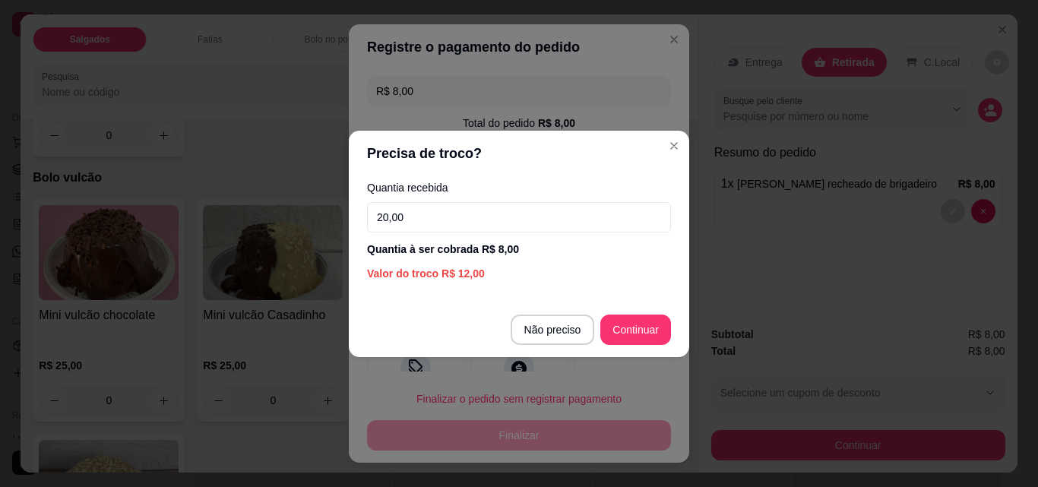
type input "20,00"
drag, startPoint x: 611, startPoint y: 314, endPoint x: 631, endPoint y: 327, distance: 24.2
click at [617, 318] on footer "Não preciso Continuar" at bounding box center [519, 329] width 340 height 55
type input "R$ 0,00"
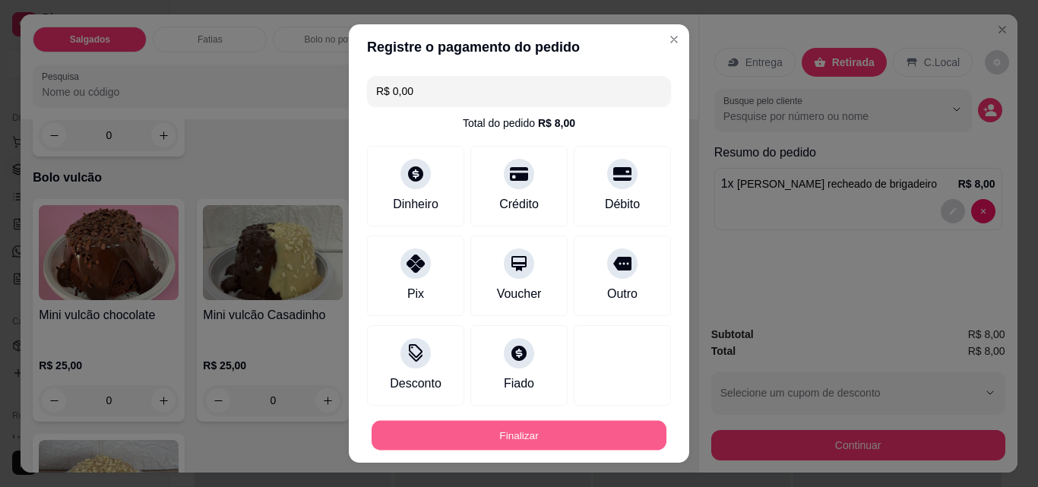
click at [606, 429] on button "Finalizar" at bounding box center [518, 436] width 295 height 30
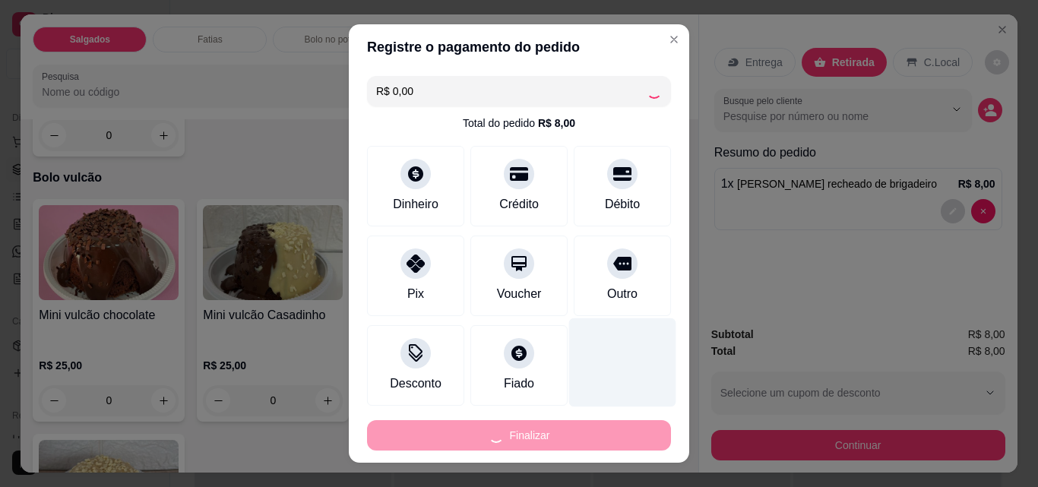
type input "0"
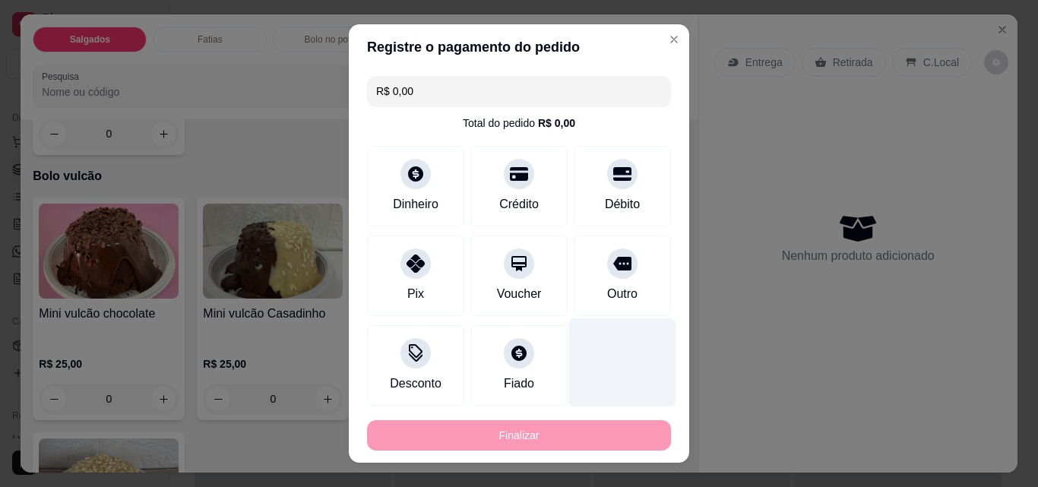
type input "-R$ 8,00"
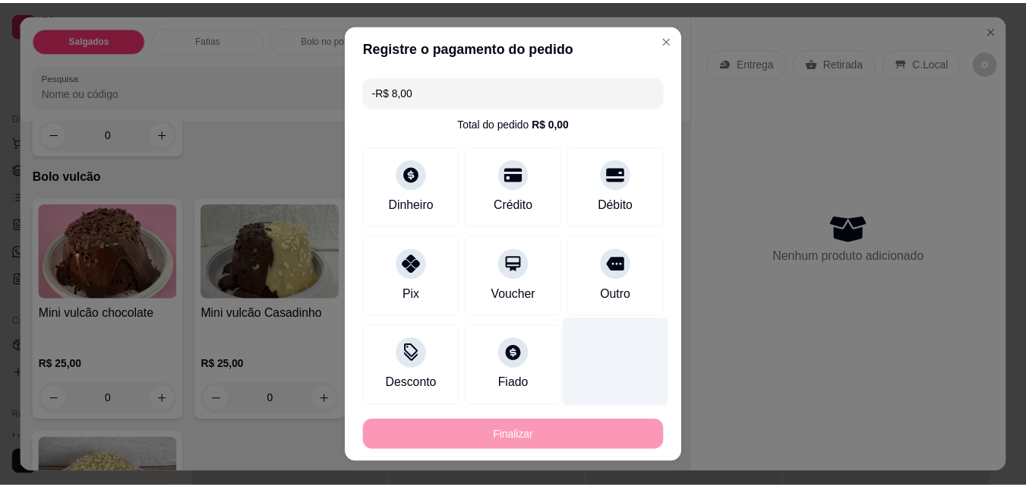
scroll to position [2507, 0]
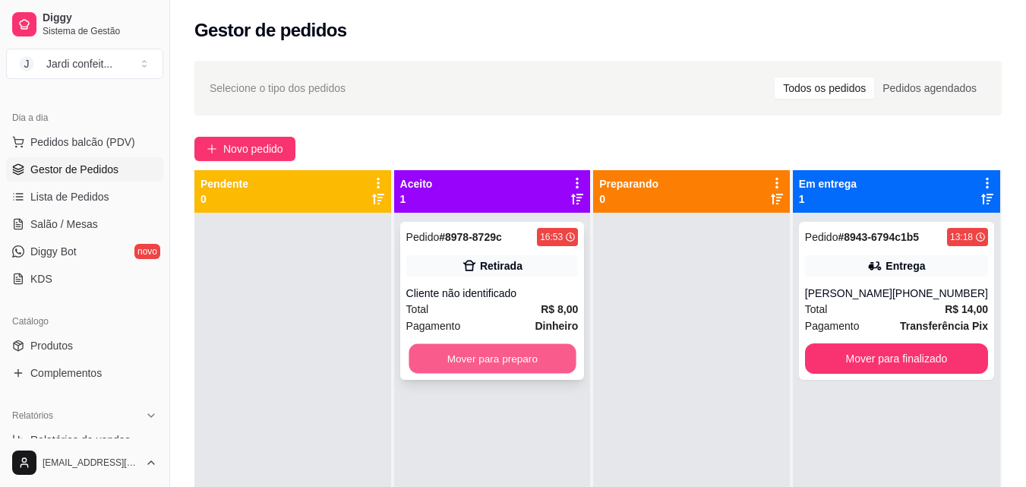
click at [513, 366] on button "Mover para preparo" at bounding box center [492, 359] width 167 height 30
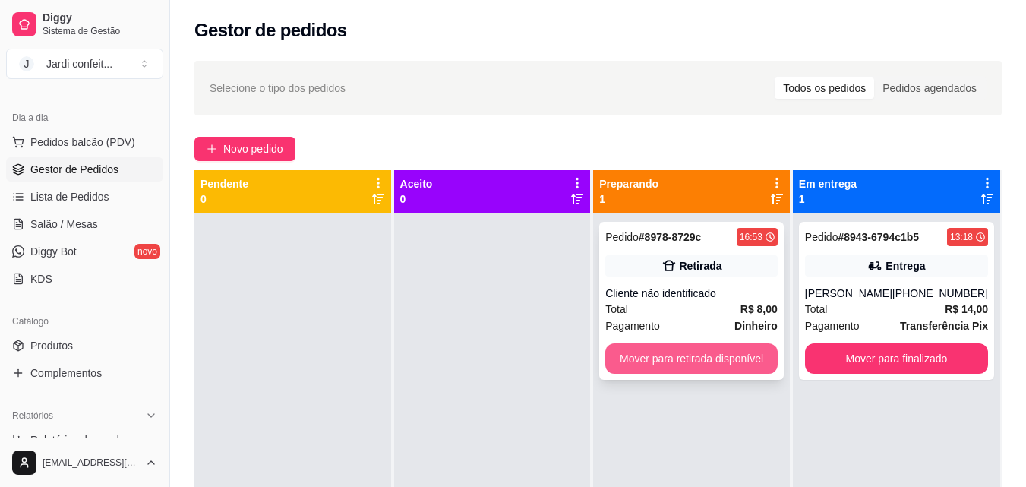
click at [709, 357] on button "Mover para retirada disponível" at bounding box center [691, 358] width 172 height 30
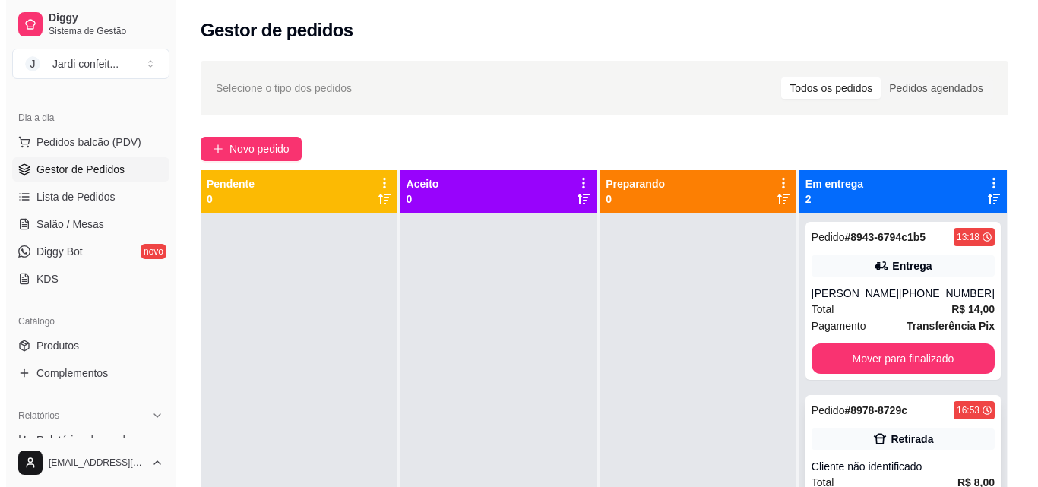
scroll to position [43, 0]
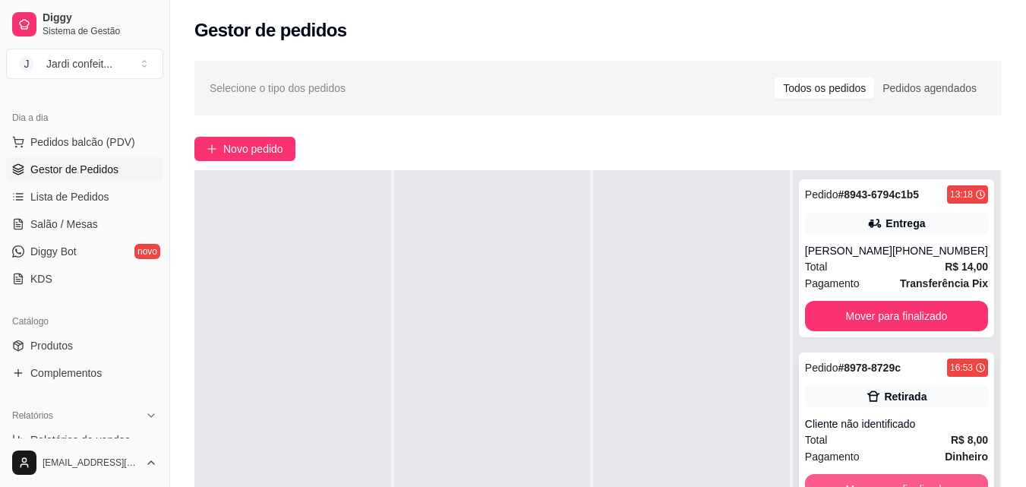
click at [943, 475] on button "Mover para finalizado" at bounding box center [896, 489] width 183 height 30
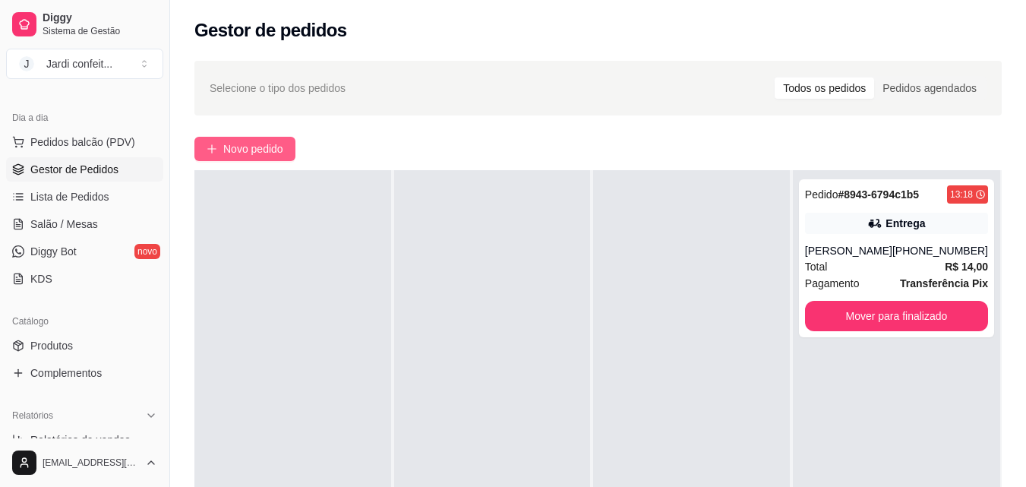
click at [247, 144] on span "Novo pedido" at bounding box center [253, 149] width 60 height 17
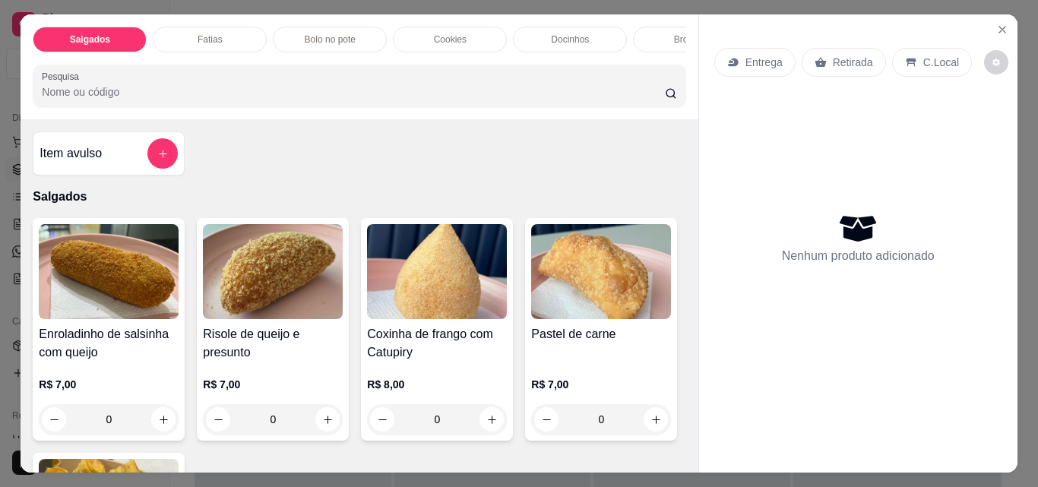
scroll to position [152, 0]
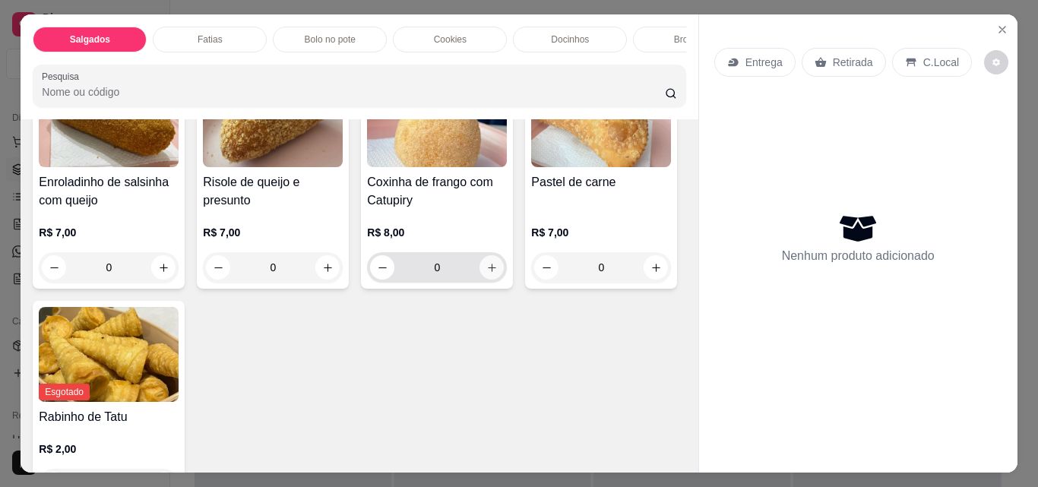
click at [489, 273] on icon "increase-product-quantity" at bounding box center [491, 267] width 11 height 11
type input "1"
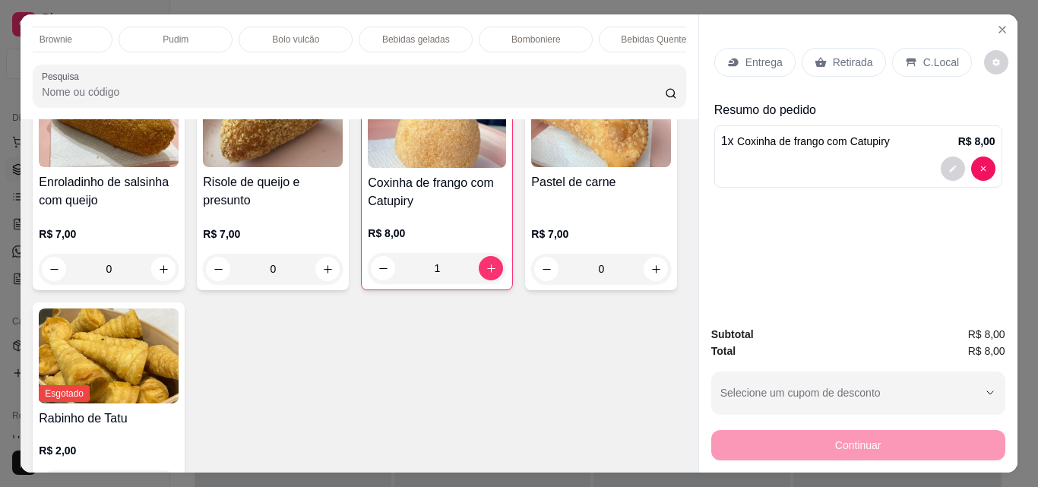
scroll to position [0, 635]
click at [434, 27] on div "Bebidas geladas" at bounding box center [415, 40] width 114 height 26
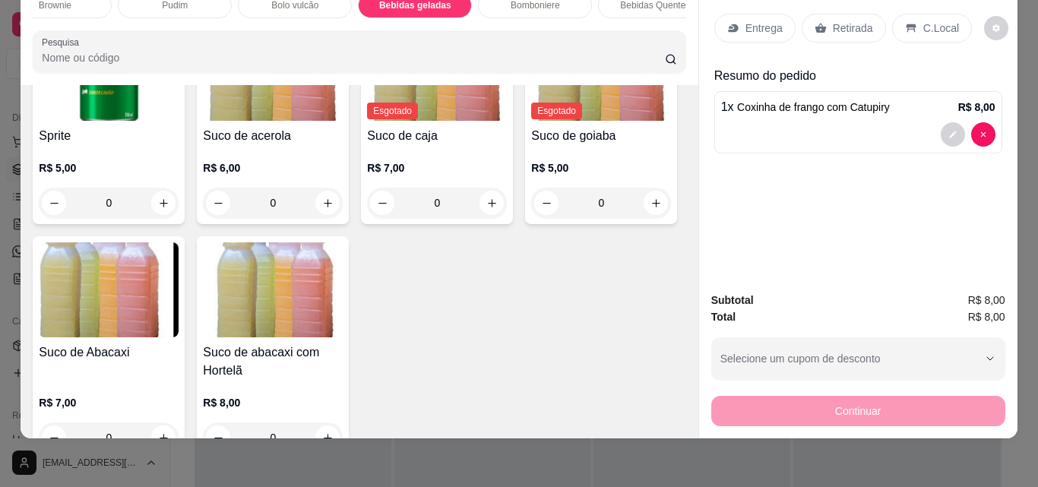
scroll to position [0, 0]
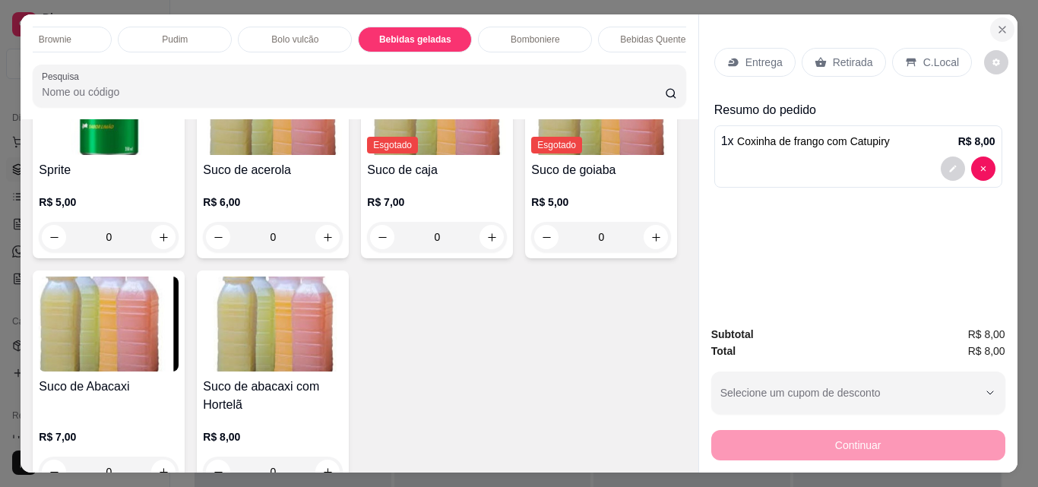
click at [996, 24] on icon "Close" at bounding box center [1002, 30] width 12 height 12
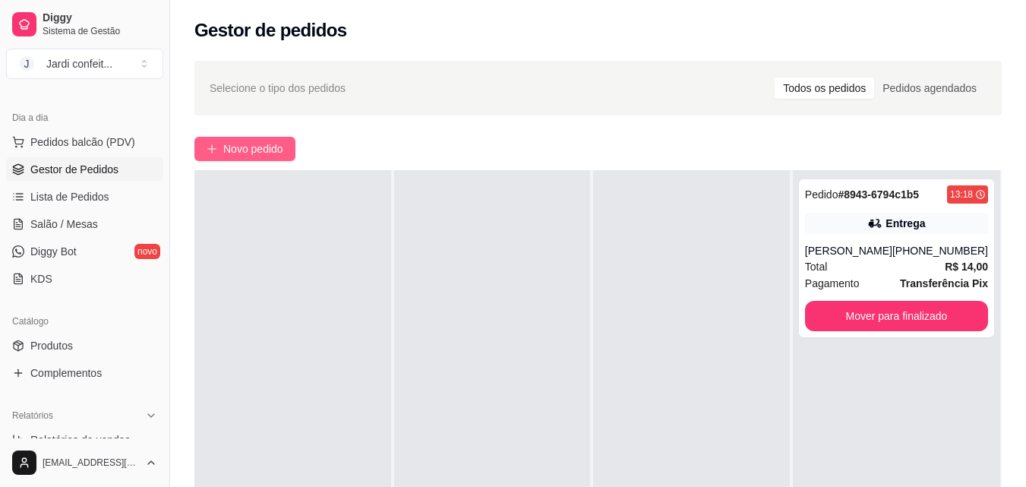
click at [245, 144] on span "Novo pedido" at bounding box center [253, 149] width 60 height 17
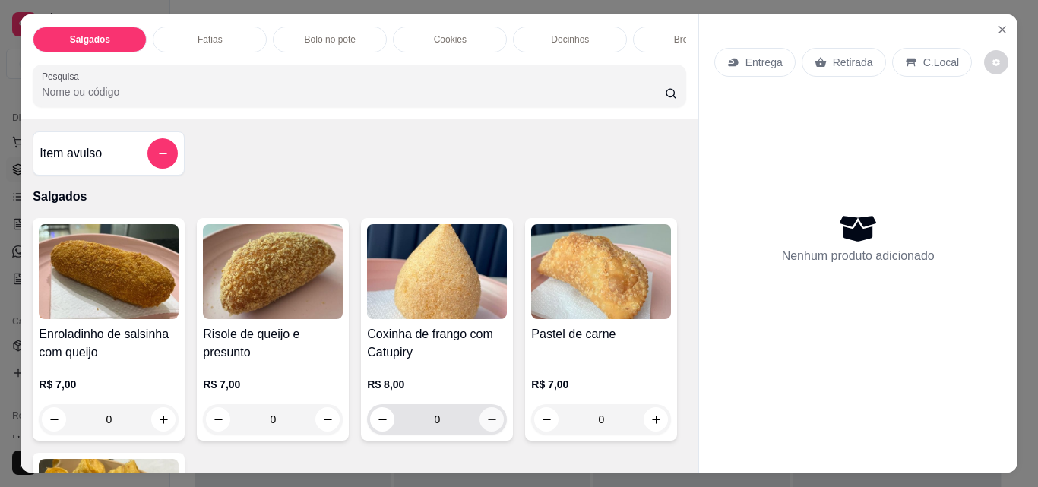
click at [495, 431] on button "increase-product-quantity" at bounding box center [491, 419] width 24 height 24
type input "1"
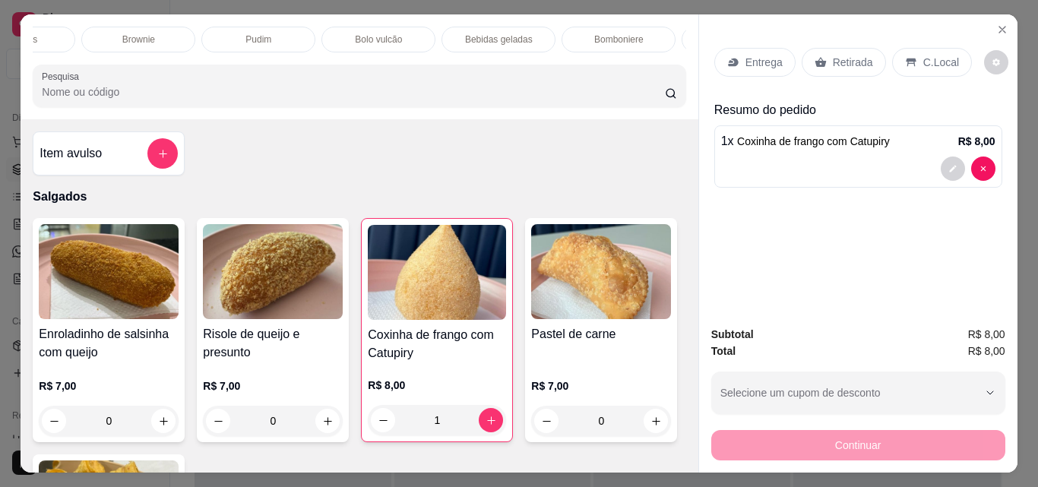
scroll to position [0, 553]
click at [520, 33] on p "Bebidas geladas" at bounding box center [497, 39] width 68 height 12
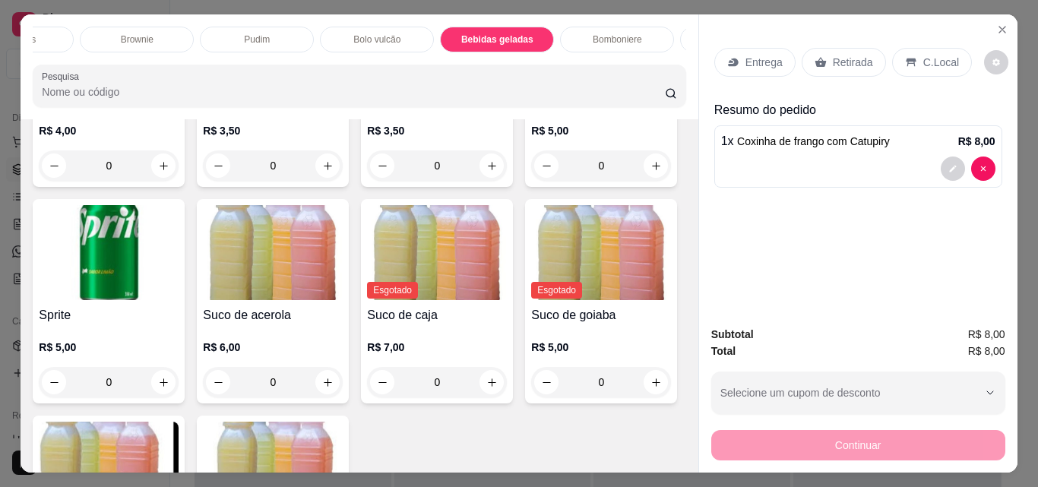
scroll to position [3784, 0]
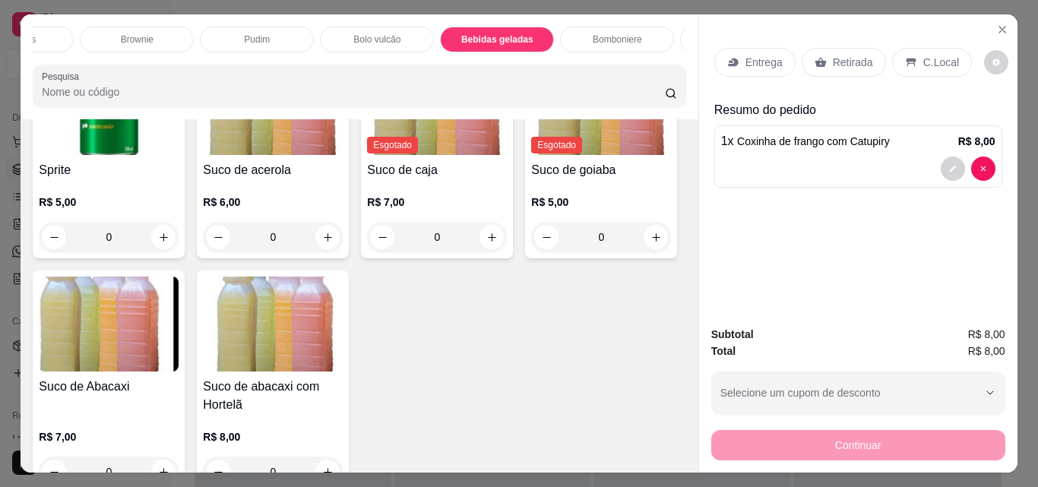
click at [175, 33] on button "increase-product-quantity" at bounding box center [163, 20] width 24 height 24
type input "1"
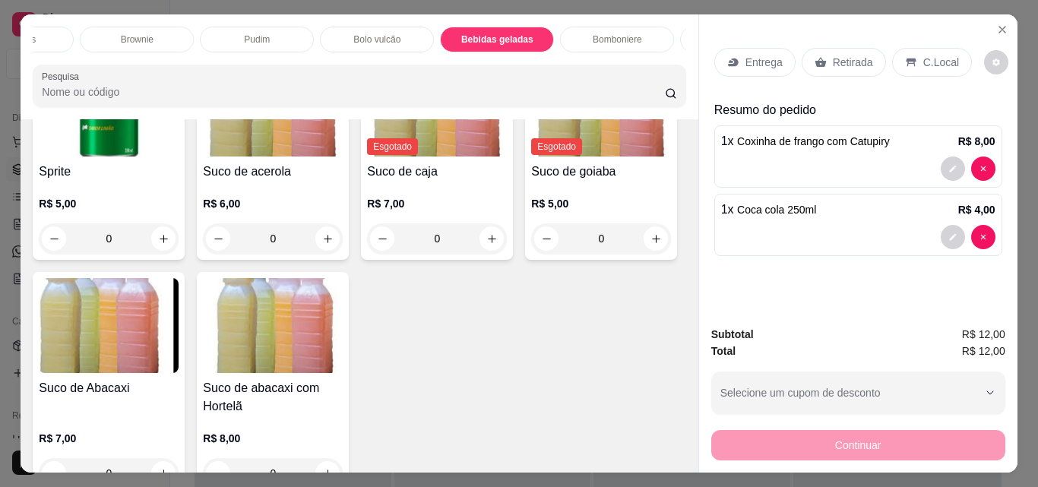
click at [718, 50] on div "Entrega" at bounding box center [754, 62] width 81 height 29
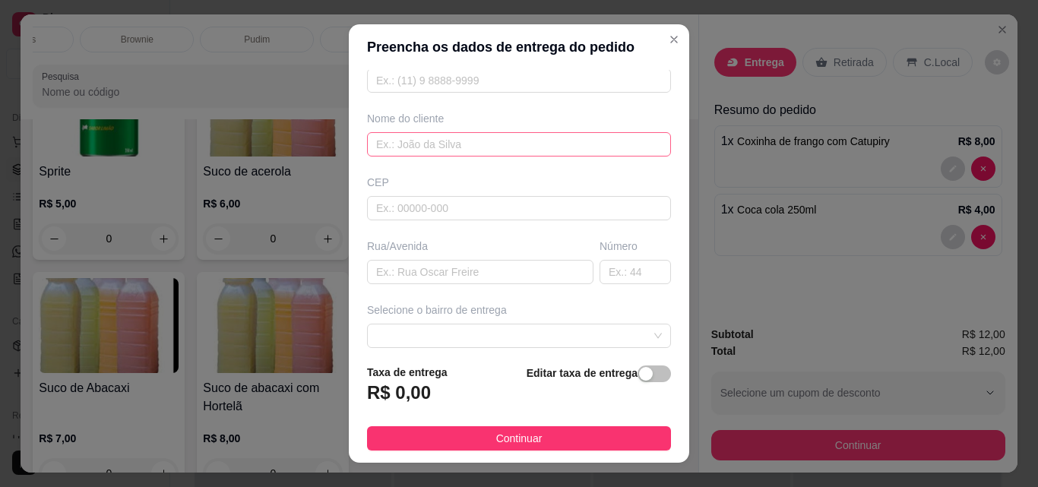
scroll to position [152, 0]
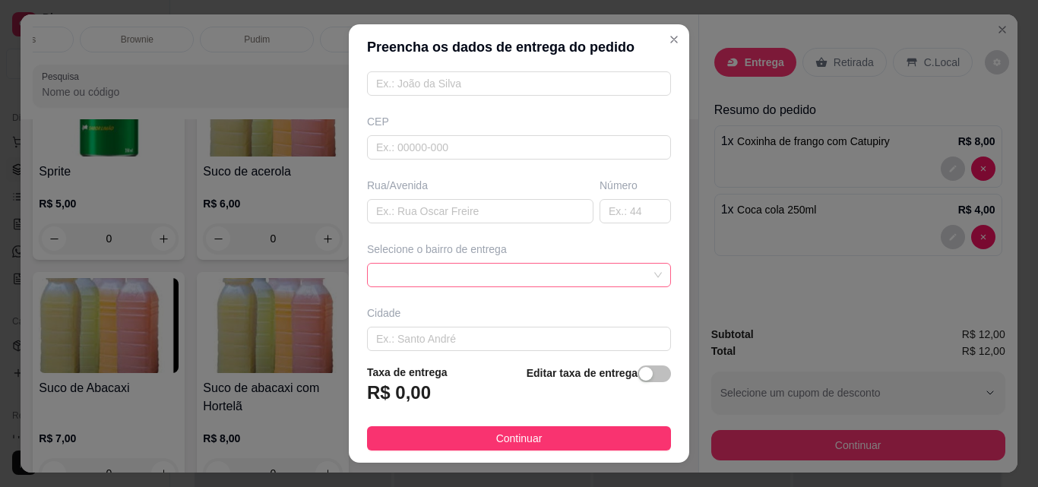
click at [517, 281] on span at bounding box center [519, 275] width 286 height 23
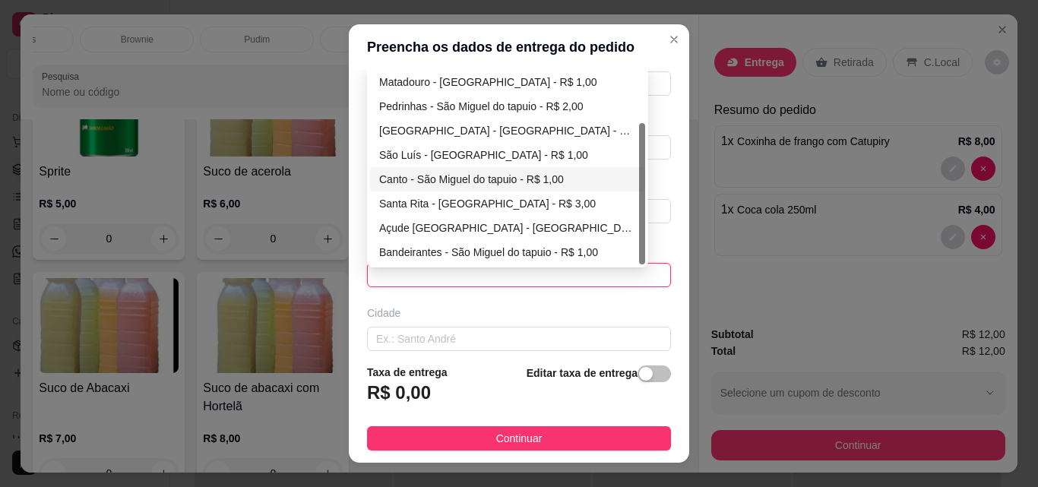
scroll to position [0, 0]
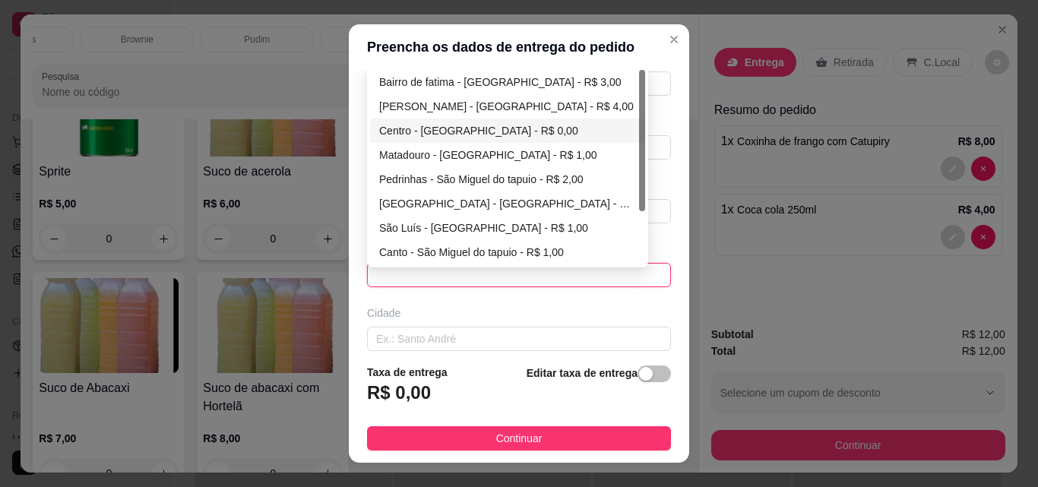
click at [496, 129] on div "Centro - [GEOGRAPHIC_DATA] - R$ 0,00" at bounding box center [507, 130] width 257 height 17
type input "São Miguel do tapuio"
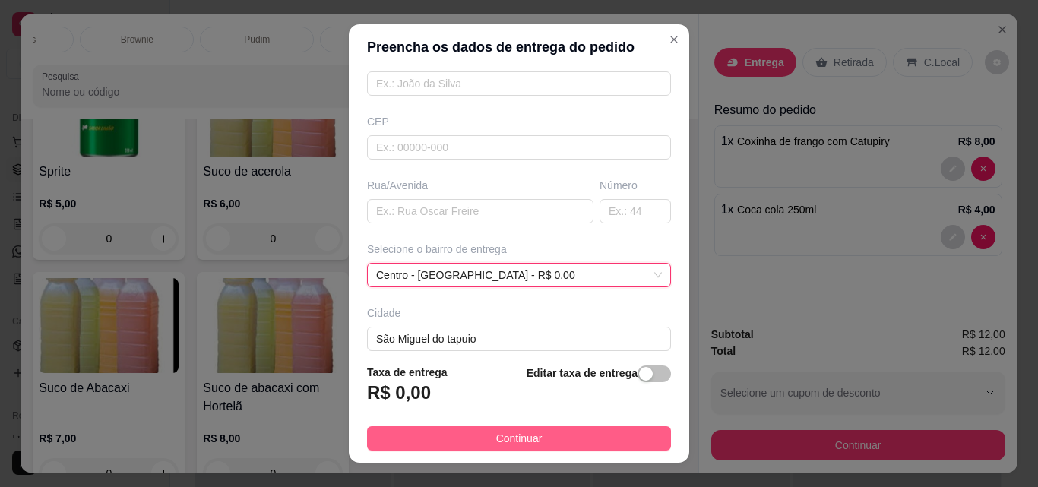
click at [570, 447] on button "Continuar" at bounding box center [519, 438] width 304 height 24
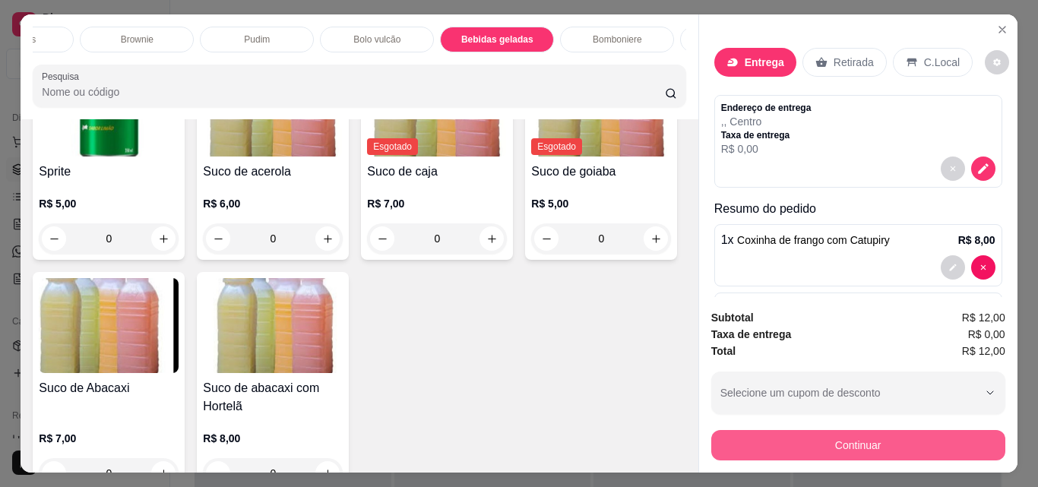
click at [804, 437] on button "Continuar" at bounding box center [858, 445] width 294 height 30
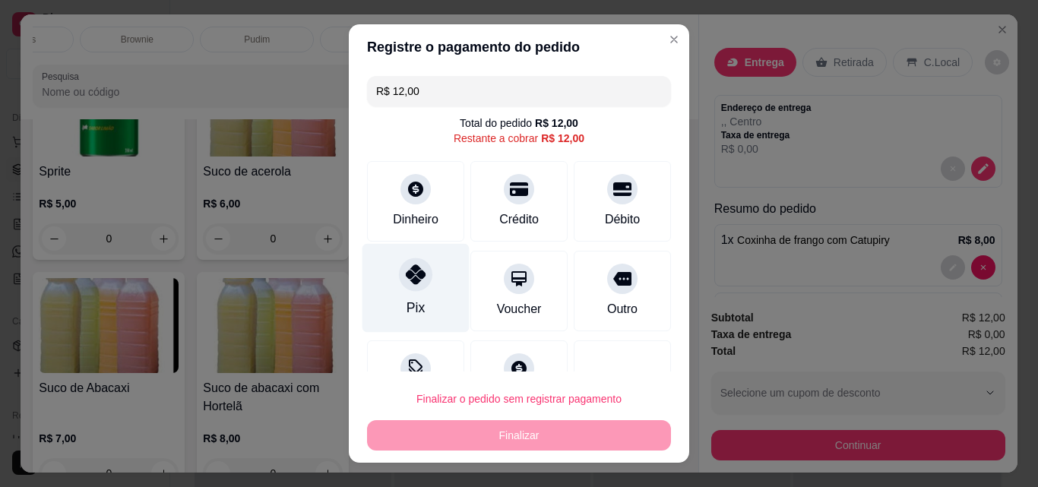
click at [417, 299] on div "Pix" at bounding box center [415, 288] width 107 height 89
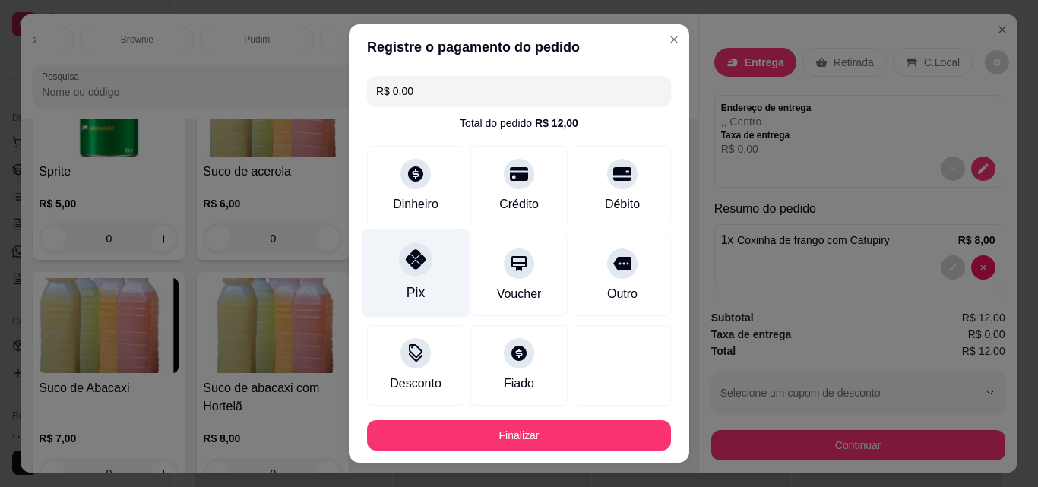
type input "R$ 0,00"
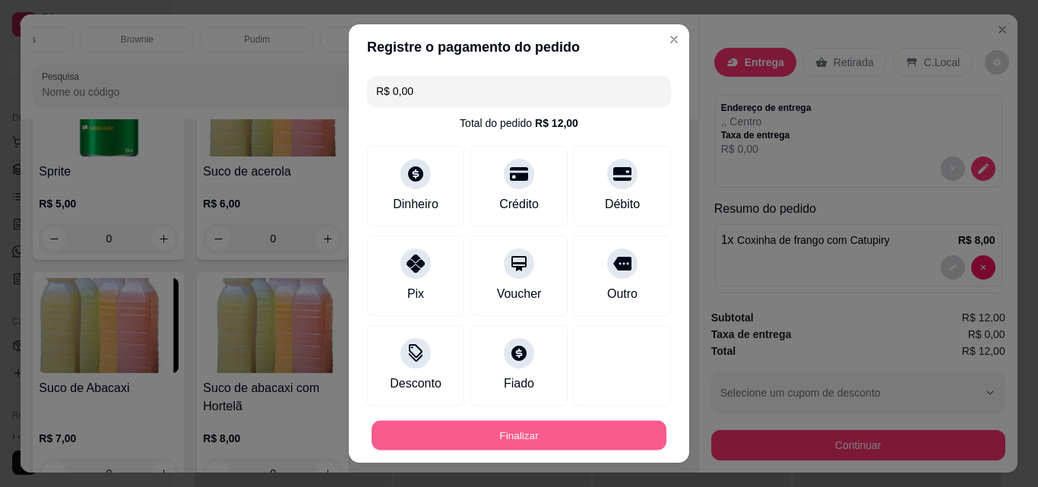
click at [533, 433] on button "Finalizar" at bounding box center [518, 436] width 295 height 30
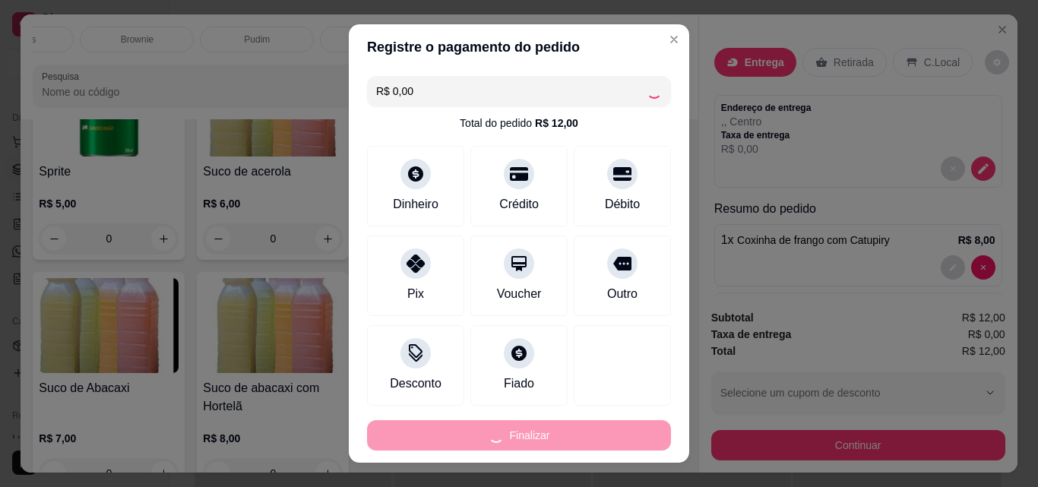
type input "0"
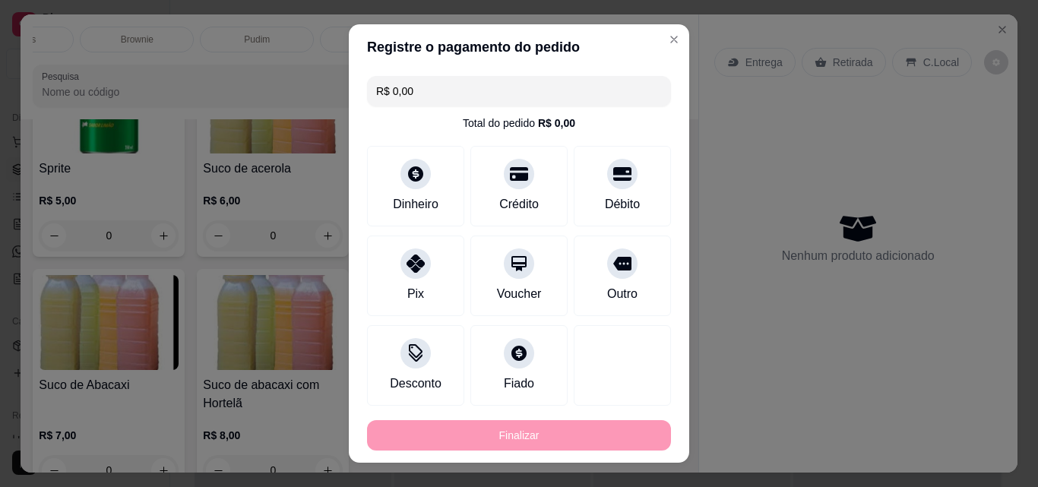
type input "-R$ 12,00"
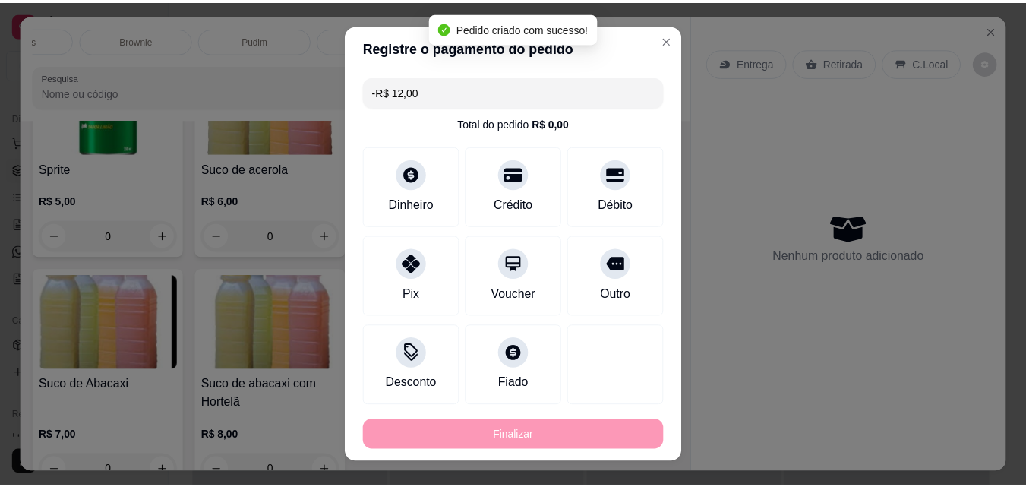
scroll to position [3782, 0]
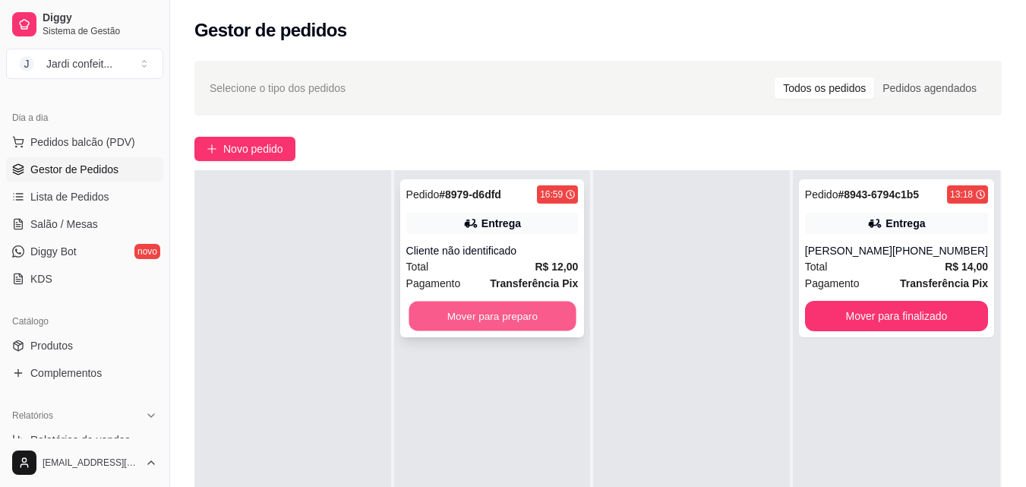
click at [532, 325] on button "Mover para preparo" at bounding box center [492, 317] width 167 height 30
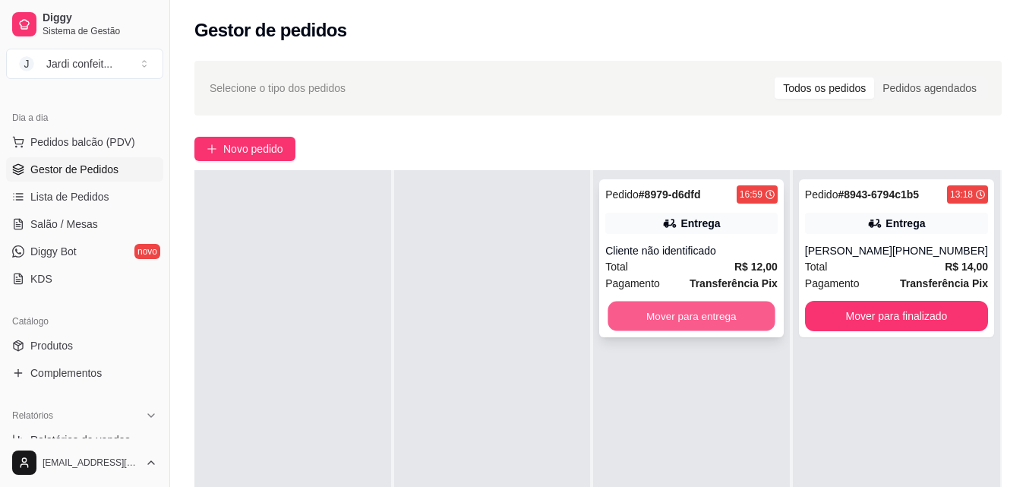
click at [659, 307] on button "Mover para entrega" at bounding box center [691, 317] width 167 height 30
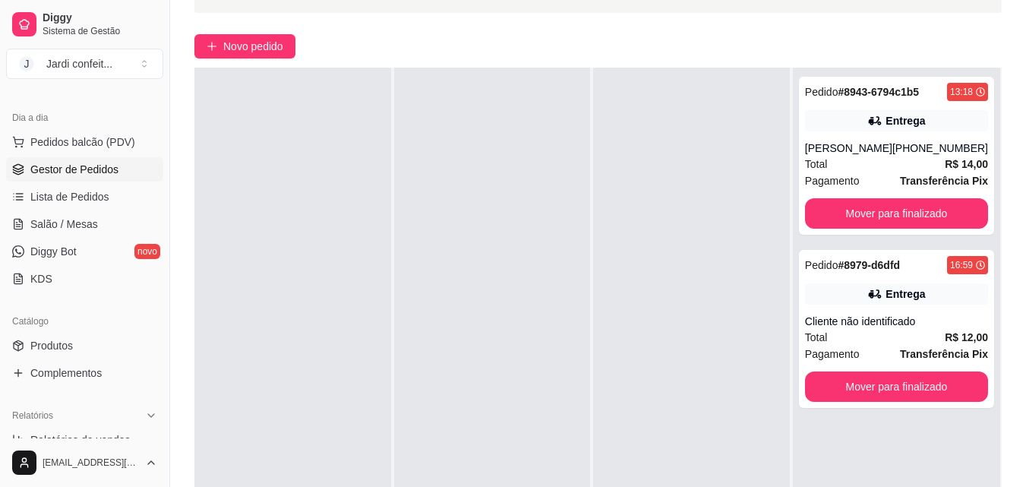
scroll to position [152, 0]
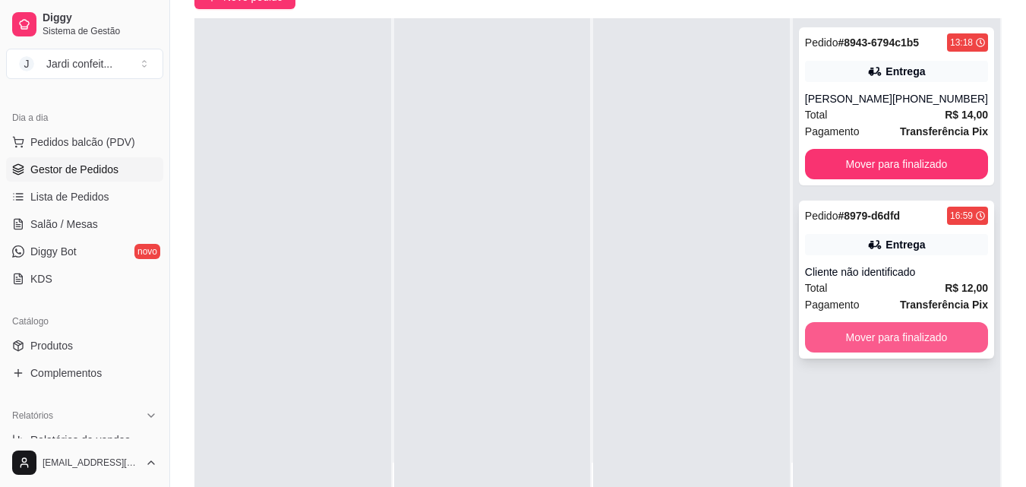
click at [881, 346] on button "Mover para finalizado" at bounding box center [896, 337] width 183 height 30
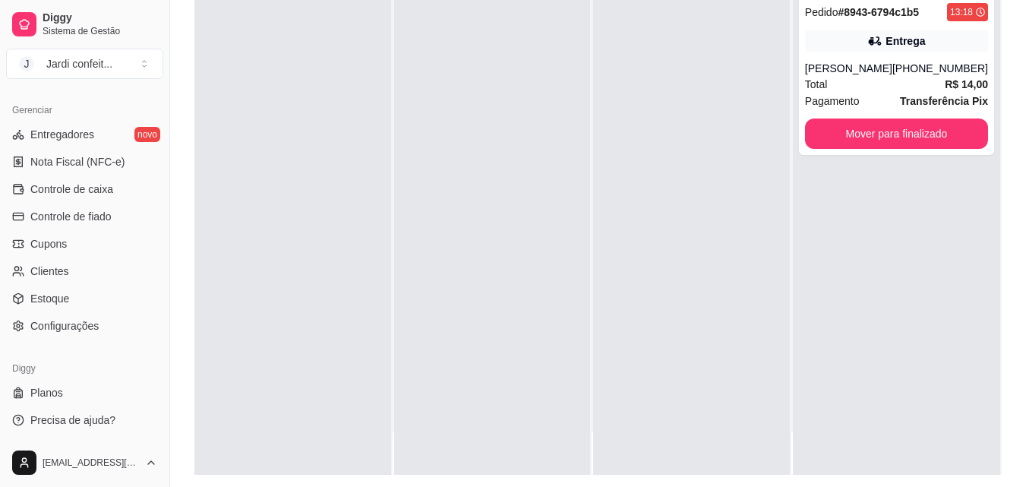
scroll to position [232, 0]
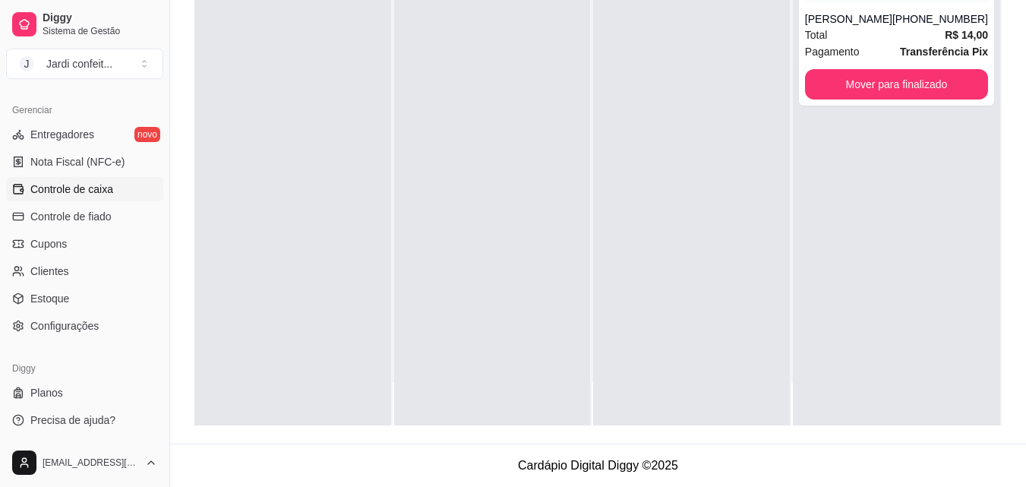
click at [95, 189] on span "Controle de caixa" at bounding box center [71, 189] width 83 height 15
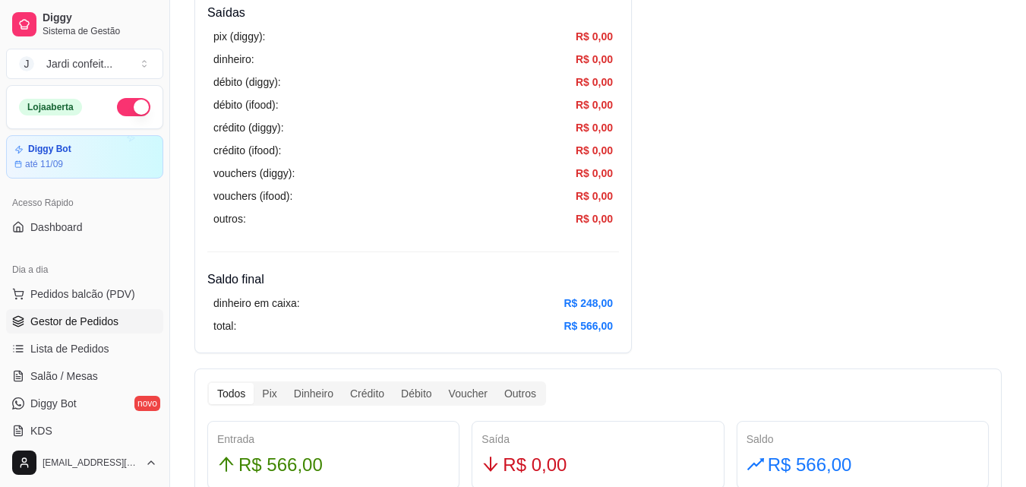
click at [90, 321] on span "Gestor de Pedidos" at bounding box center [74, 321] width 88 height 15
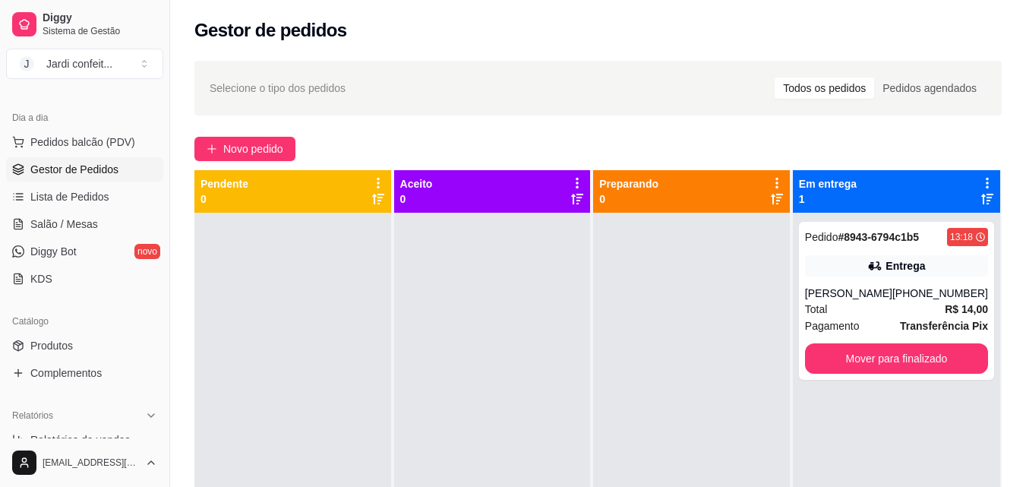
scroll to position [304, 0]
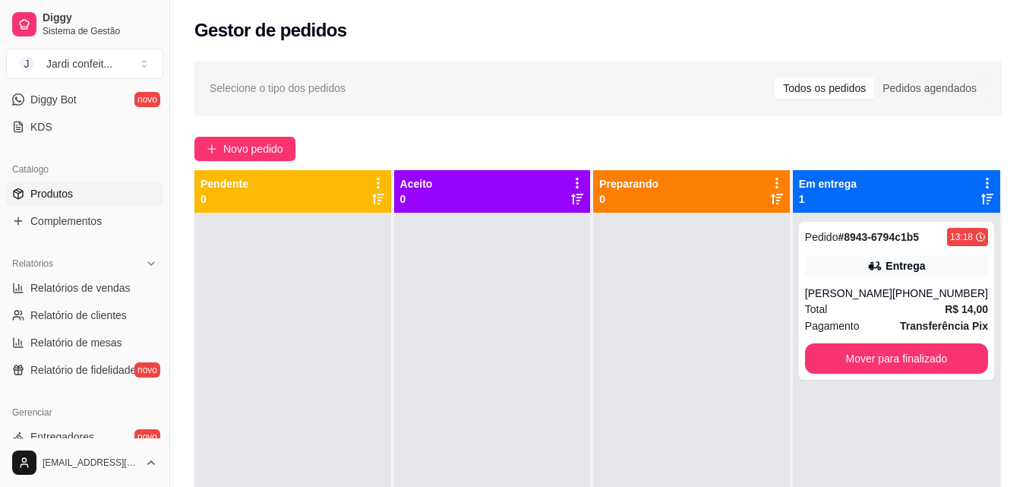
click at [69, 188] on span "Produtos" at bounding box center [51, 193] width 43 height 15
click at [84, 194] on link "Produtos" at bounding box center [84, 194] width 157 height 24
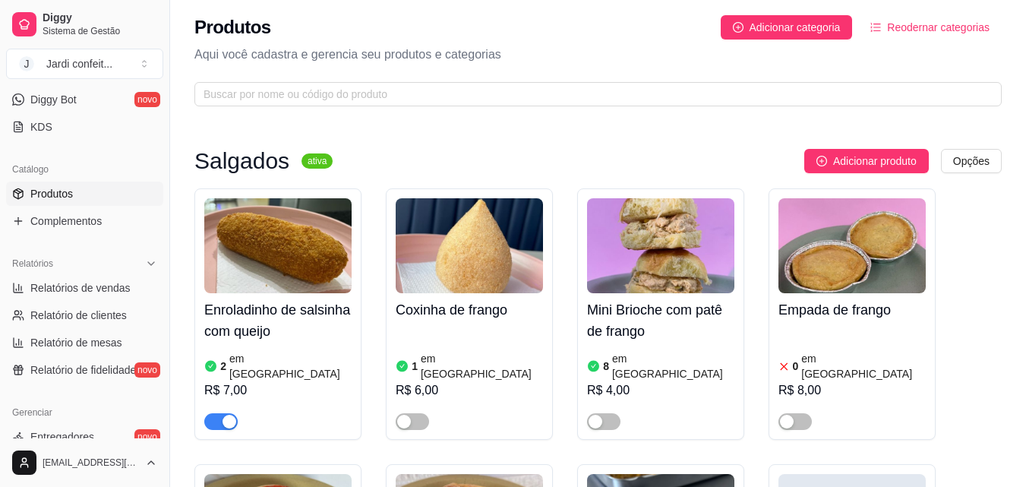
scroll to position [603, 0]
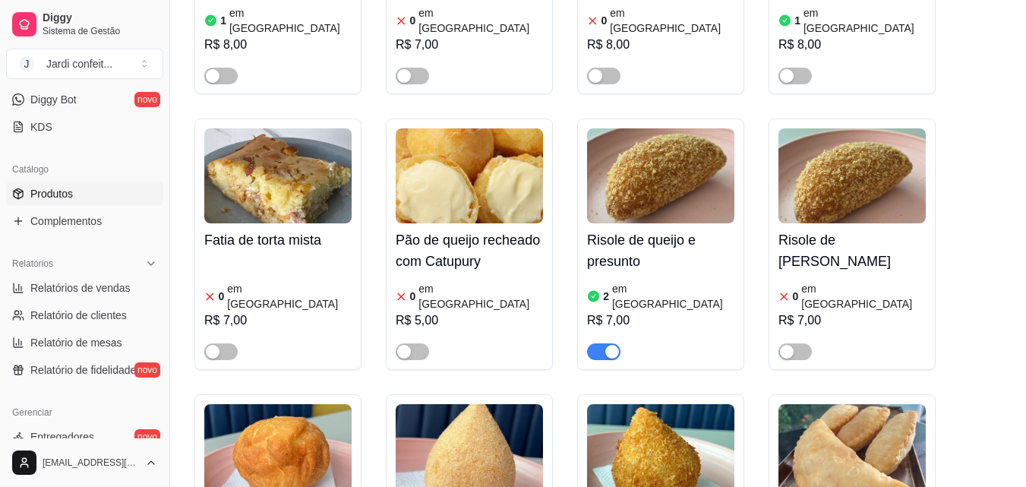
click at [529, 229] on h4 "Pão de queijo recheado com Catupury" at bounding box center [469, 250] width 147 height 43
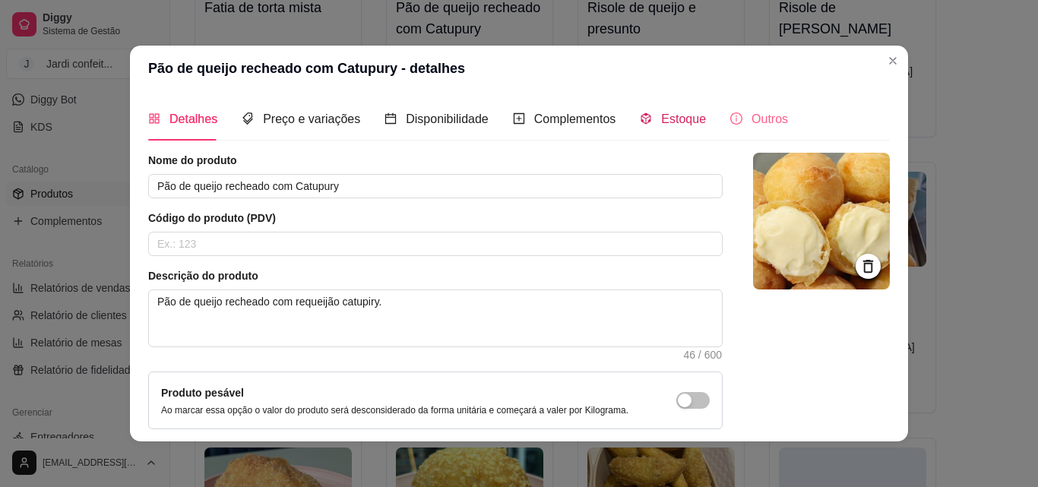
click at [677, 114] on span "Estoque" at bounding box center [683, 118] width 45 height 13
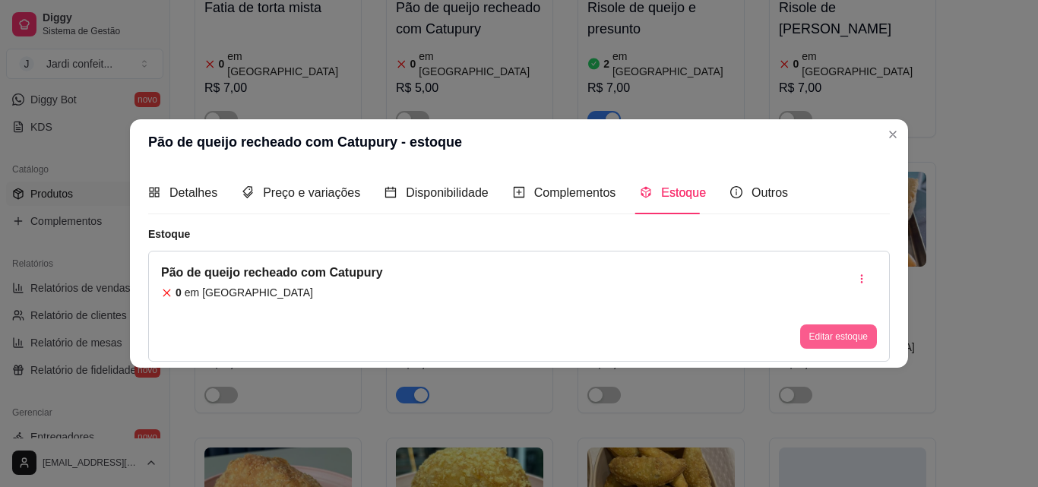
click at [831, 333] on button "Editar estoque" at bounding box center [838, 336] width 77 height 24
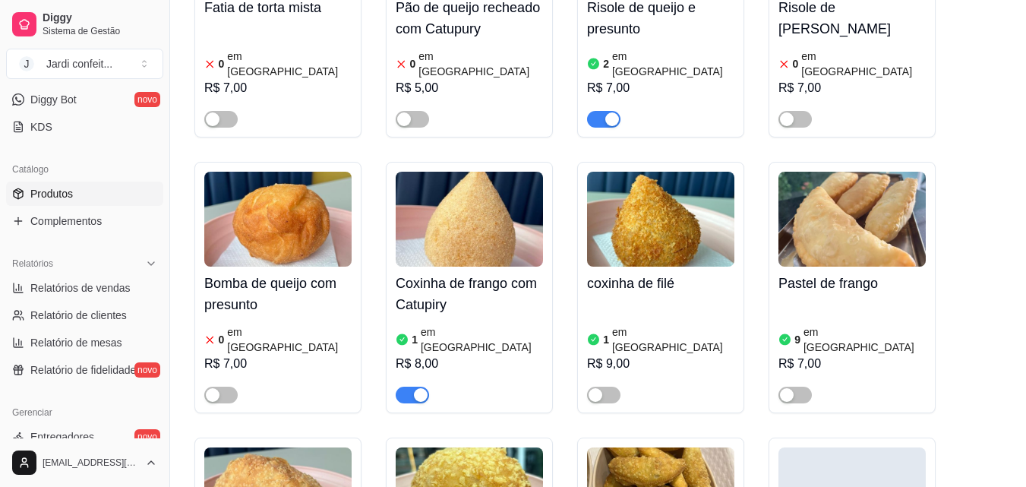
click at [507, 194] on img at bounding box center [469, 219] width 147 height 95
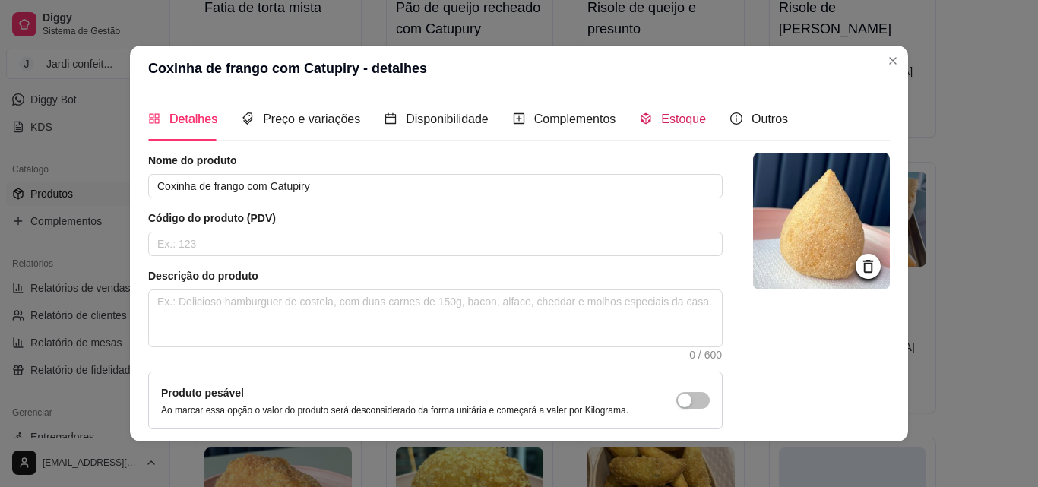
click at [671, 125] on span "Estoque" at bounding box center [683, 118] width 45 height 13
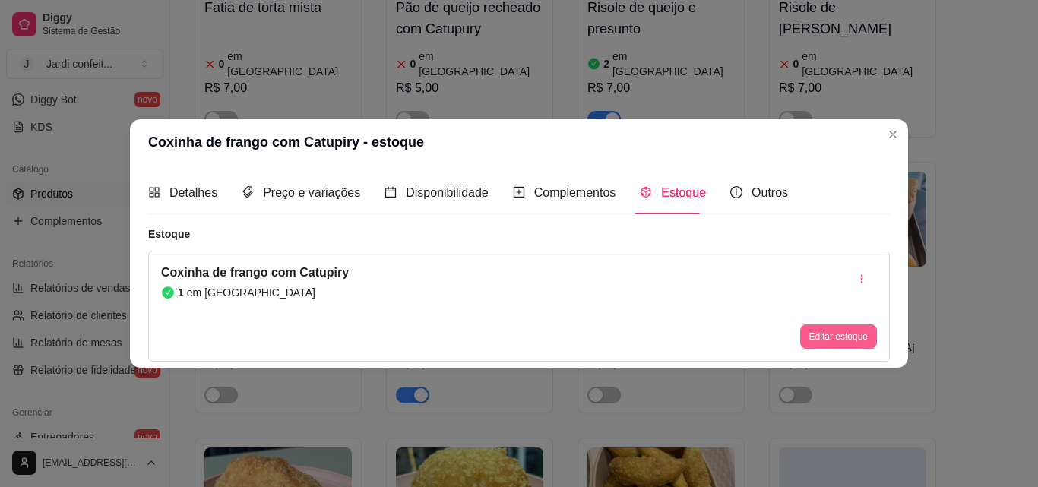
click at [857, 331] on button "Editar estoque" at bounding box center [838, 336] width 77 height 24
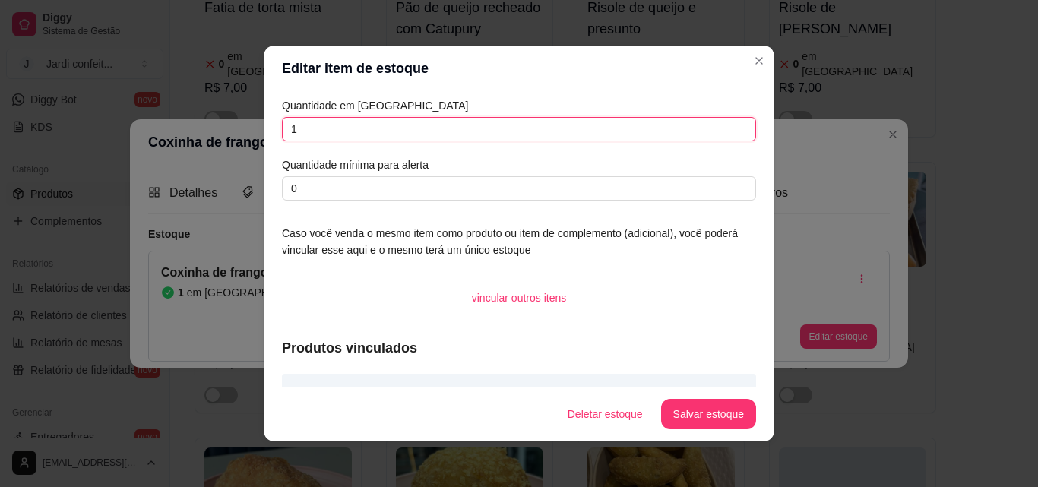
drag, startPoint x: 310, startPoint y: 128, endPoint x: 268, endPoint y: 132, distance: 42.0
click at [268, 132] on div "Quantidade em estoque 1 Quantidade mínima para alerta 0 Caso você venda o mesmo…" at bounding box center [519, 238] width 510 height 295
type input "3"
click at [744, 414] on button "Salvar estoque" at bounding box center [708, 414] width 95 height 30
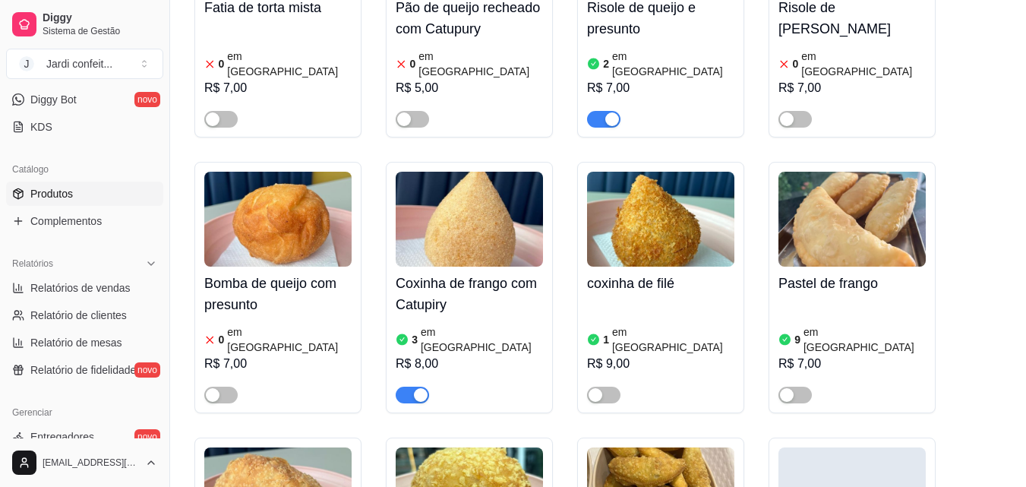
click at [89, 182] on div "Catálogo" at bounding box center [84, 169] width 157 height 24
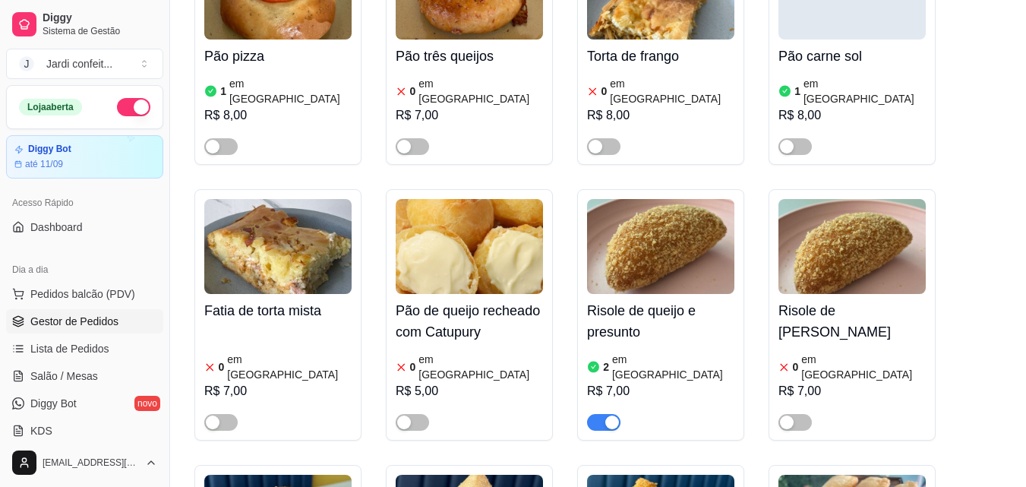
scroll to position [532, 0]
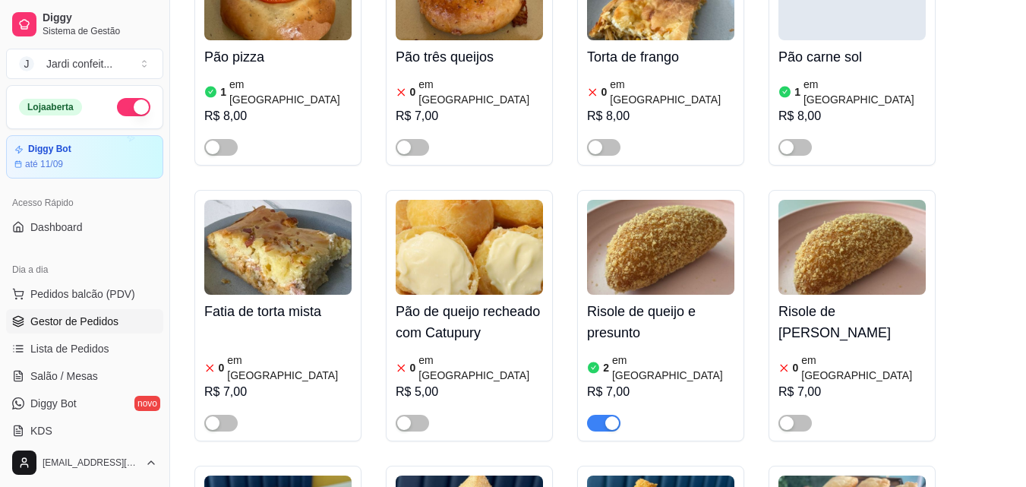
click at [85, 314] on span "Gestor de Pedidos" at bounding box center [74, 321] width 88 height 15
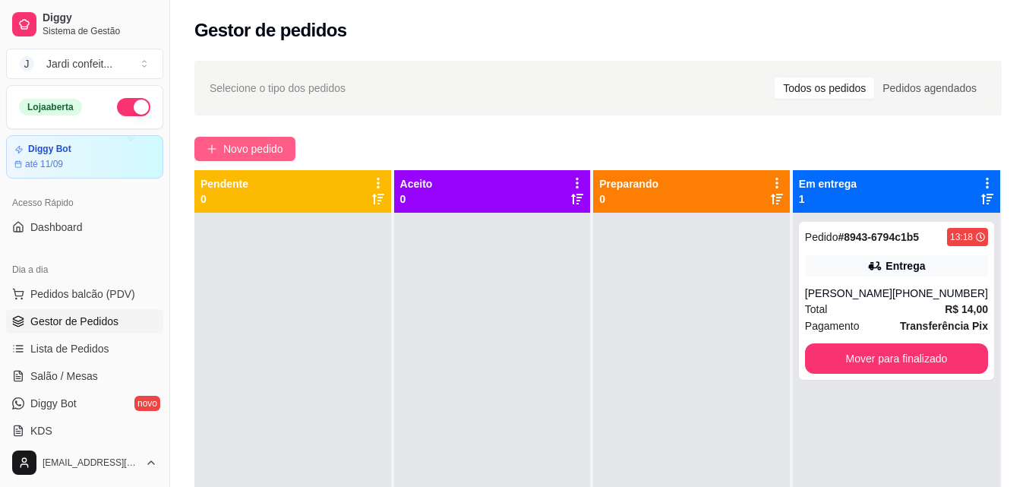
click at [279, 149] on span "Novo pedido" at bounding box center [253, 149] width 60 height 17
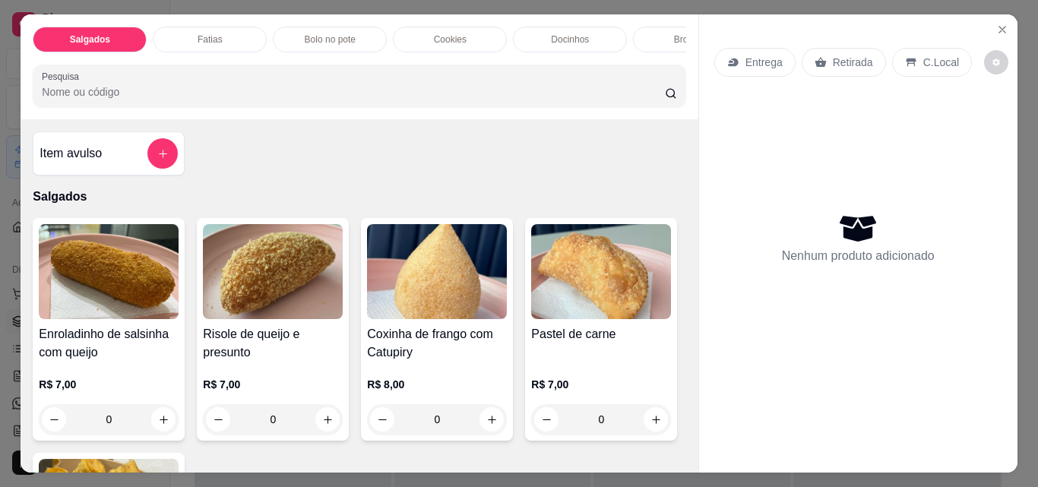
scroll to position [152, 0]
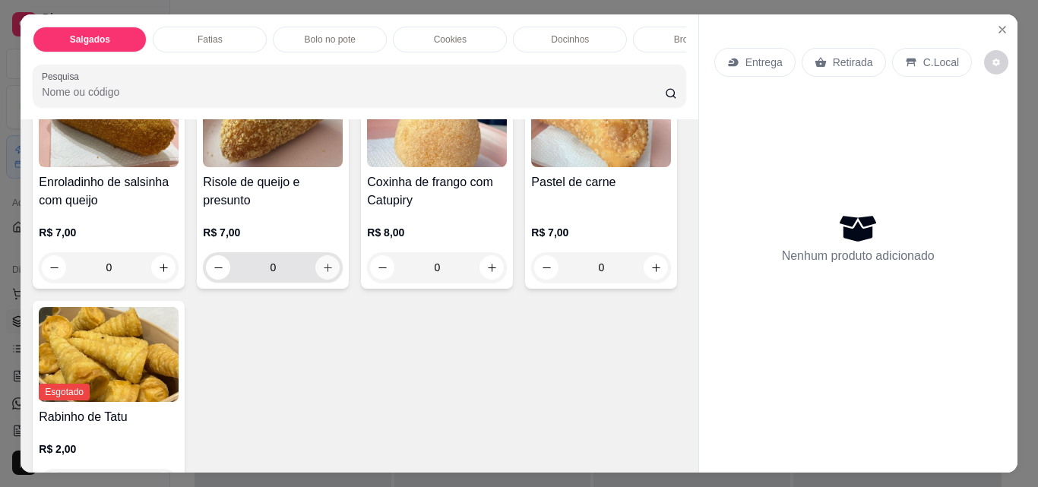
click at [322, 273] on icon "increase-product-quantity" at bounding box center [327, 267] width 11 height 11
type input "1"
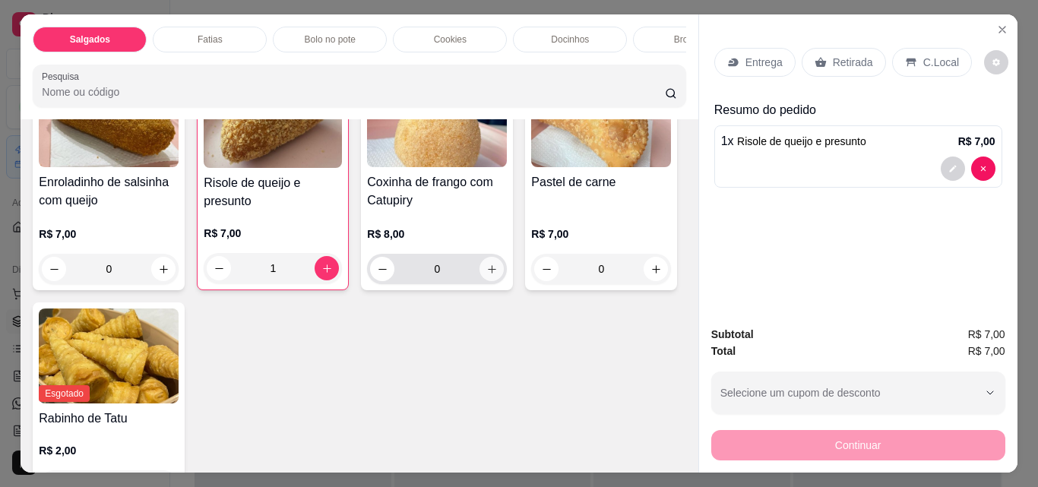
click at [488, 273] on icon "increase-product-quantity" at bounding box center [492, 269] width 8 height 8
type input "1"
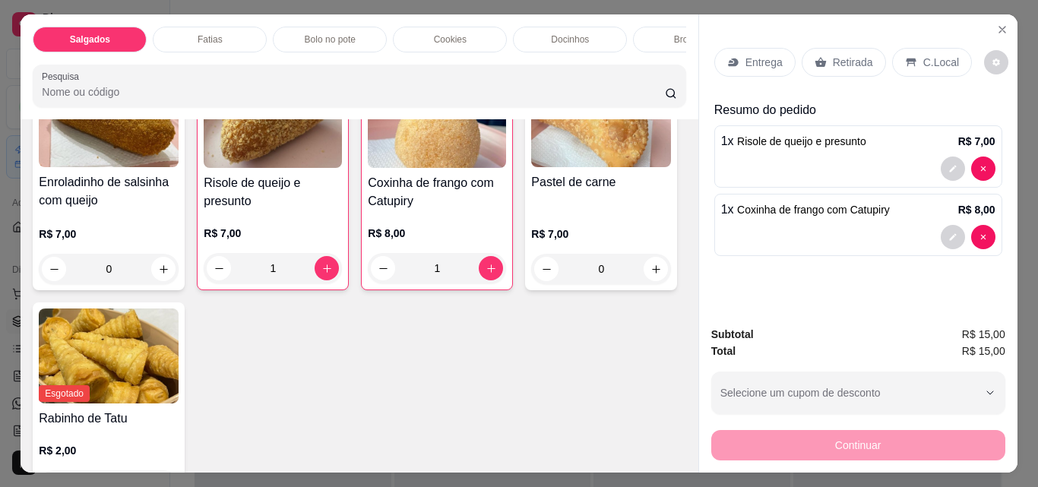
click at [833, 55] on p "Retirada" at bounding box center [853, 62] width 40 height 15
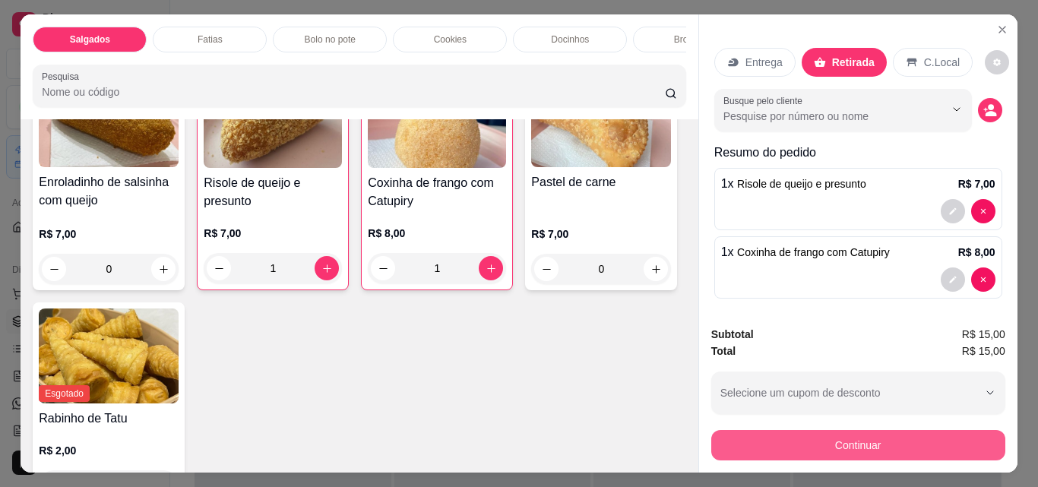
click at [915, 451] on button "Continuar" at bounding box center [858, 445] width 294 height 30
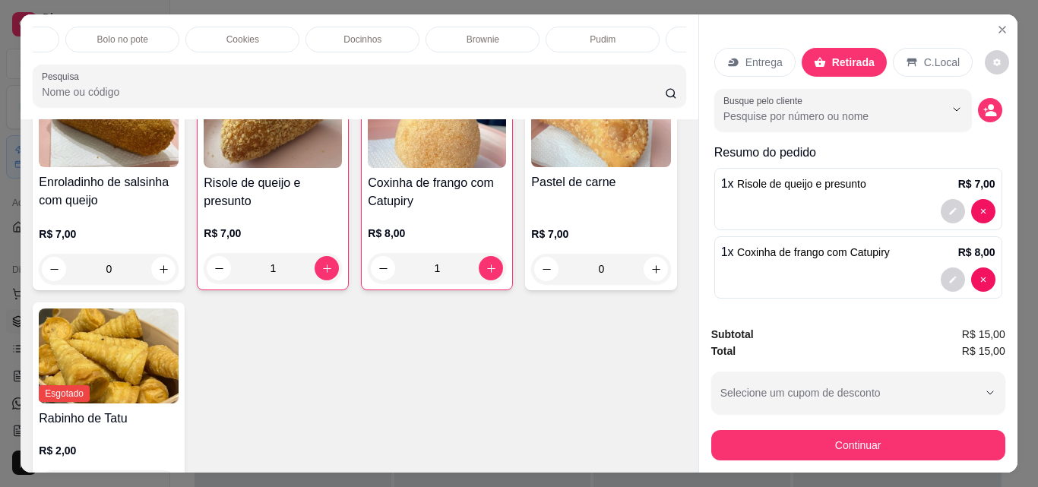
scroll to position [0, 213]
click at [375, 40] on div "Docinhos" at bounding box center [357, 40] width 114 height 26
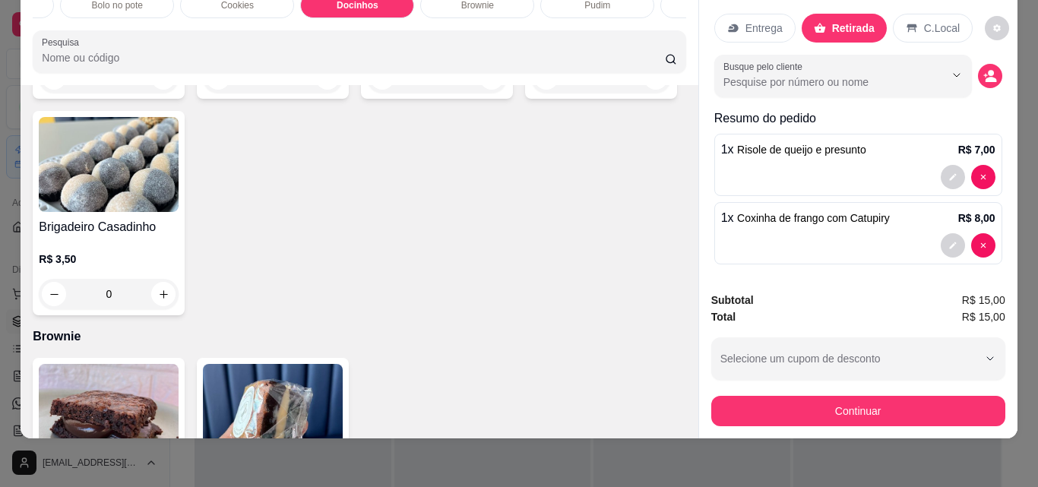
scroll to position [1892, 0]
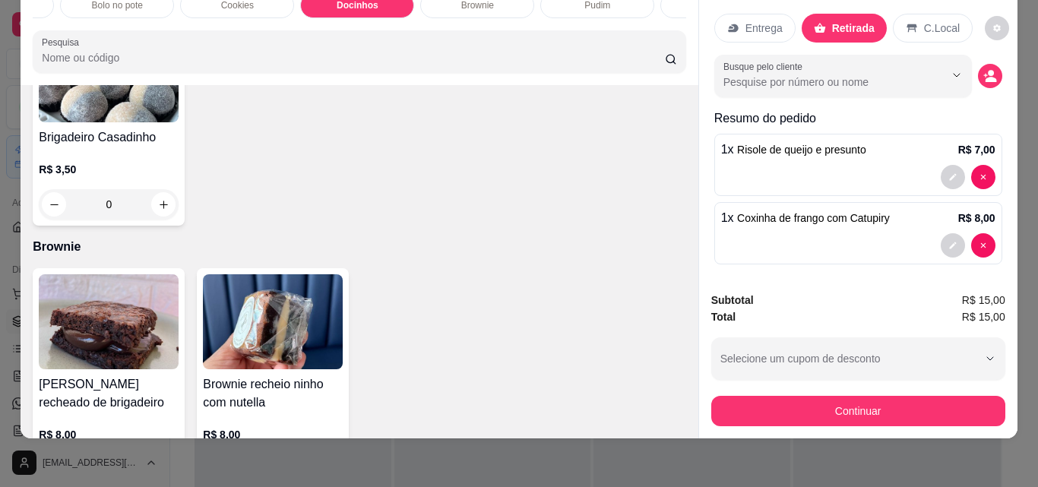
type input "1"
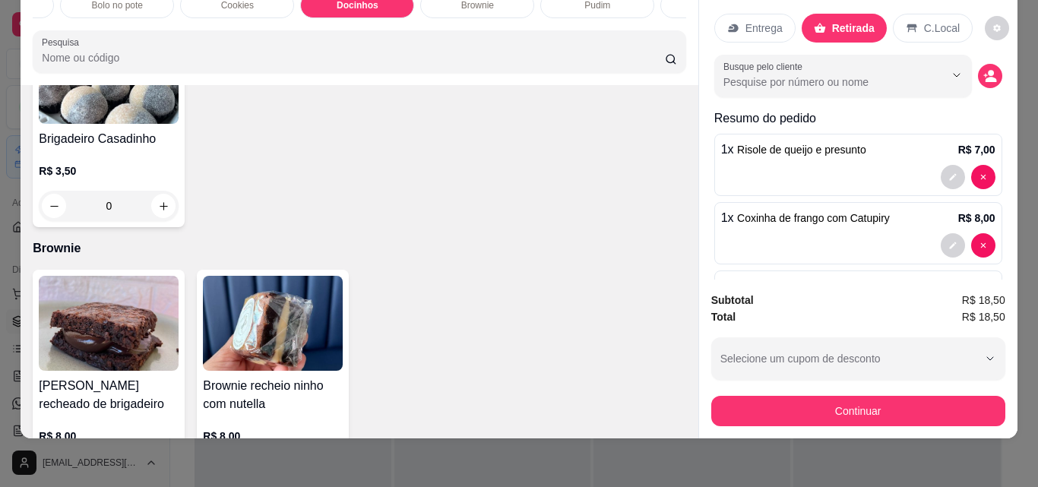
scroll to position [1893, 0]
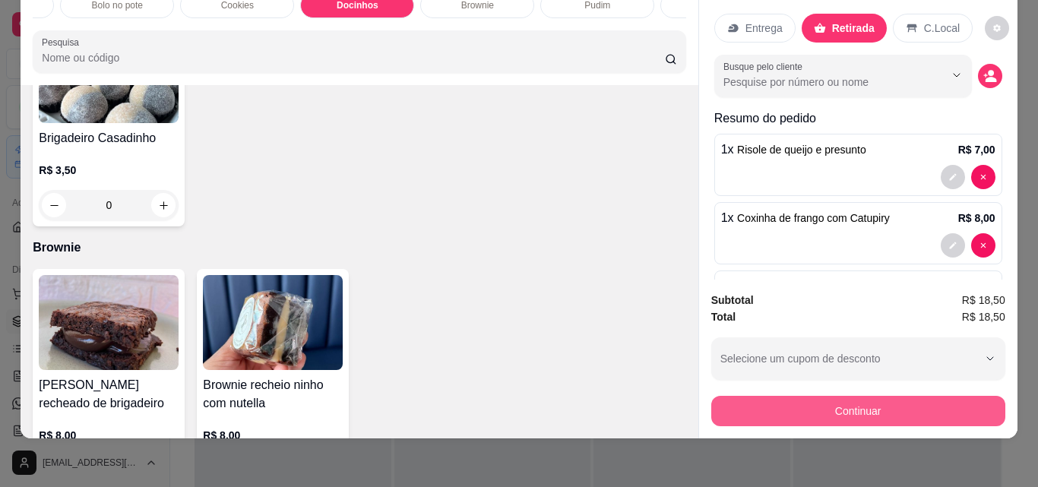
click at [913, 396] on button "Continuar" at bounding box center [858, 411] width 294 height 30
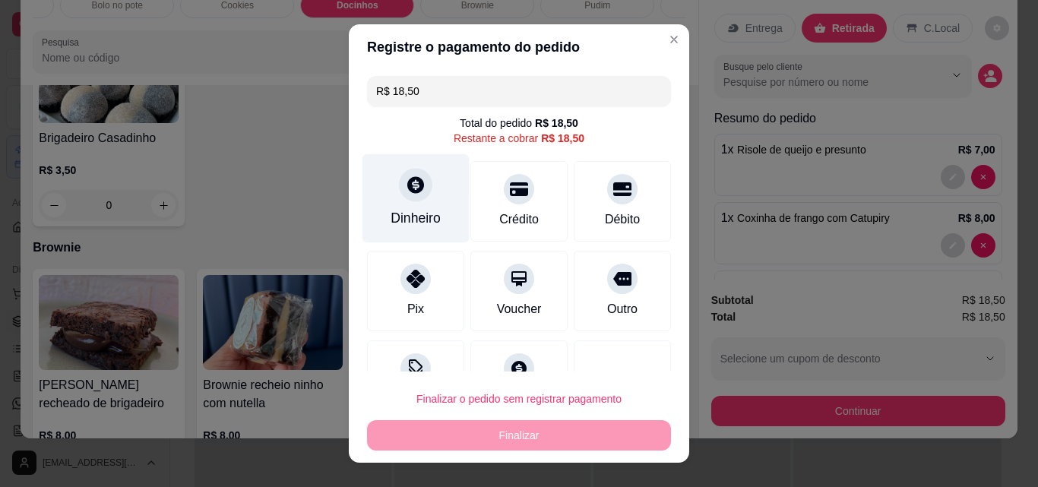
click at [418, 197] on div "Dinheiro" at bounding box center [415, 198] width 107 height 89
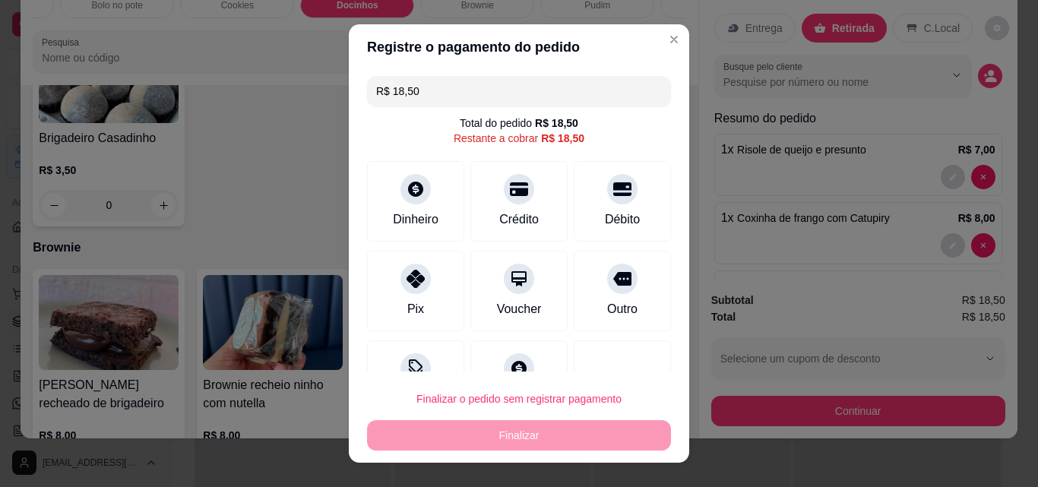
click at [485, 245] on div "Quantia recebida 0,00 Quantia à ser cobrada R$ 18,50" at bounding box center [519, 231] width 340 height 87
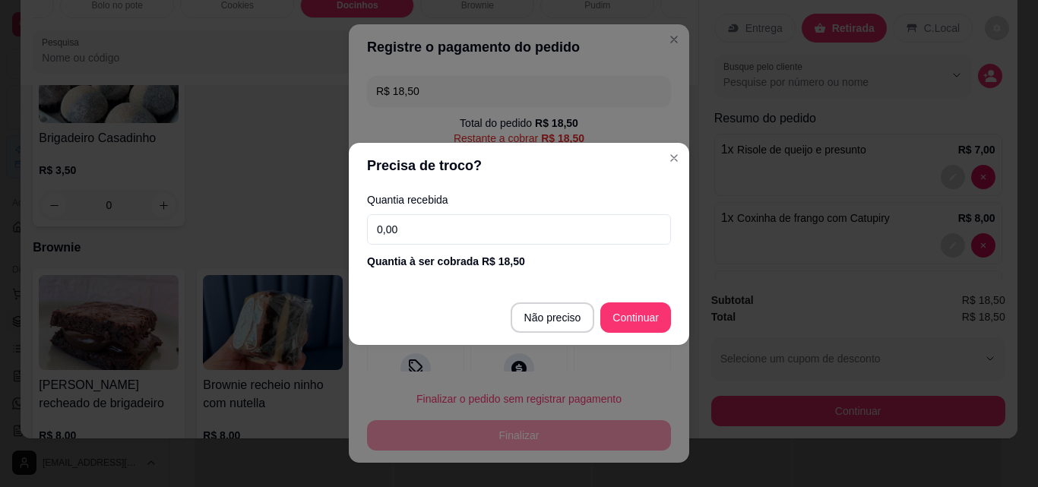
click at [492, 234] on input "0,00" at bounding box center [519, 229] width 304 height 30
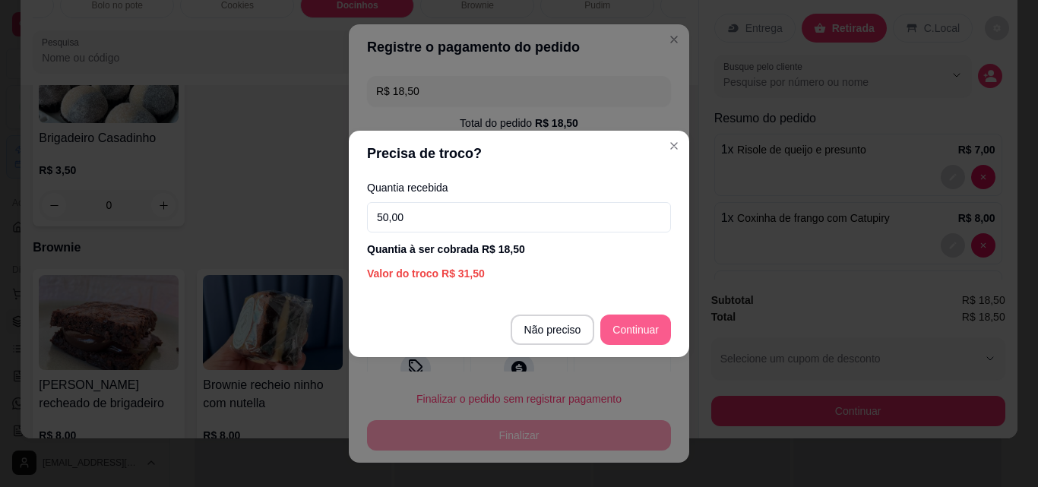
type input "50,00"
type input "R$ 0,00"
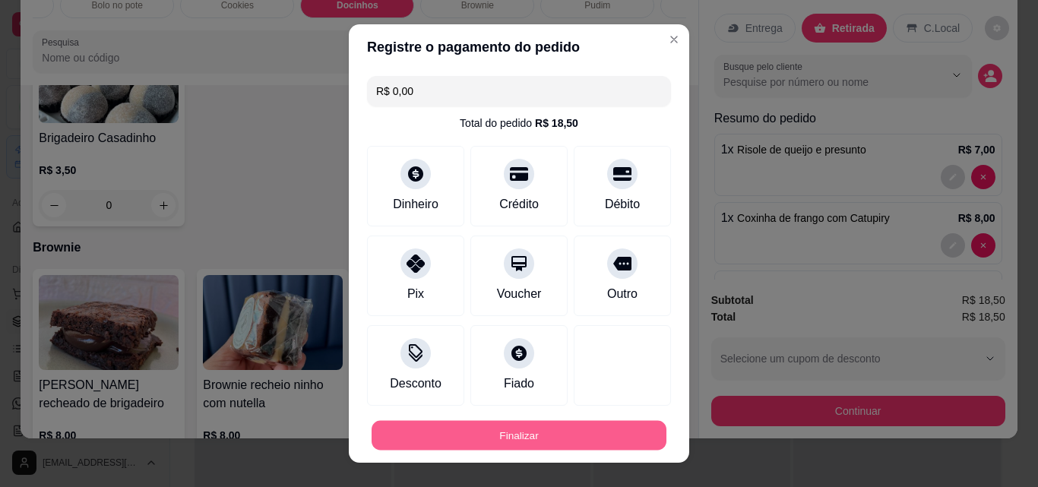
click at [598, 422] on button "Finalizar" at bounding box center [518, 436] width 295 height 30
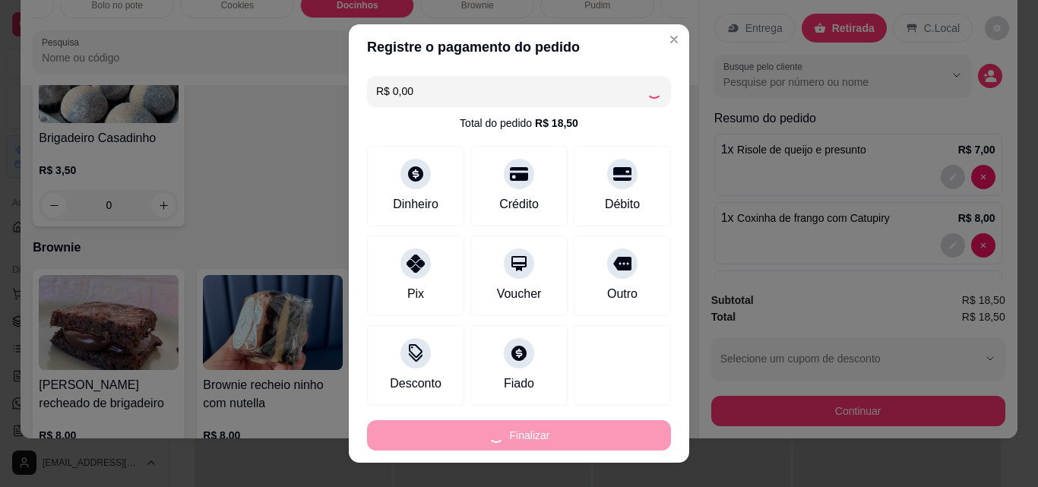
type input "0"
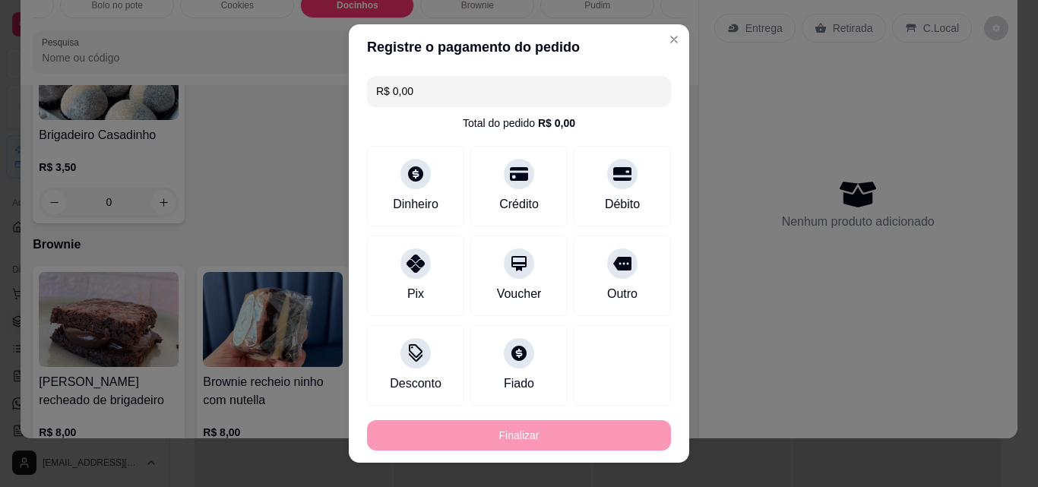
type input "-R$ 18,50"
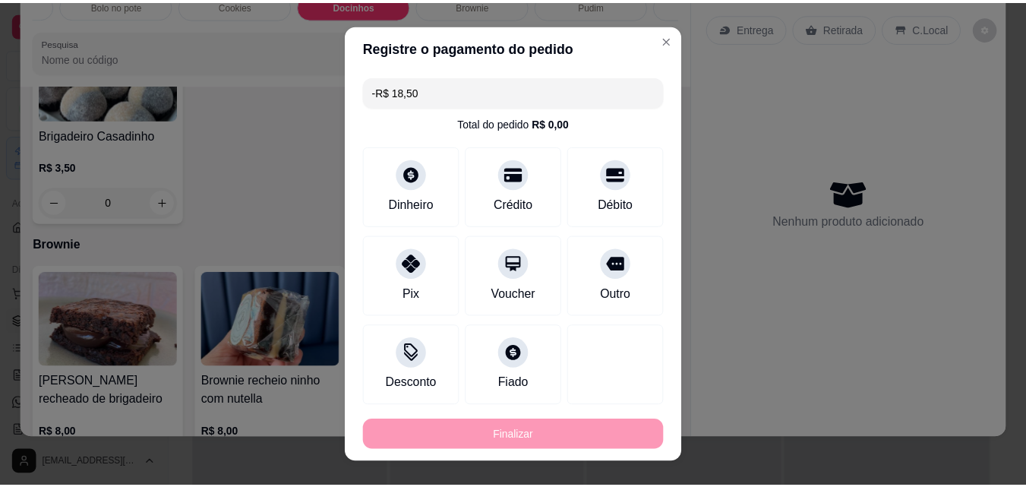
scroll to position [1891, 0]
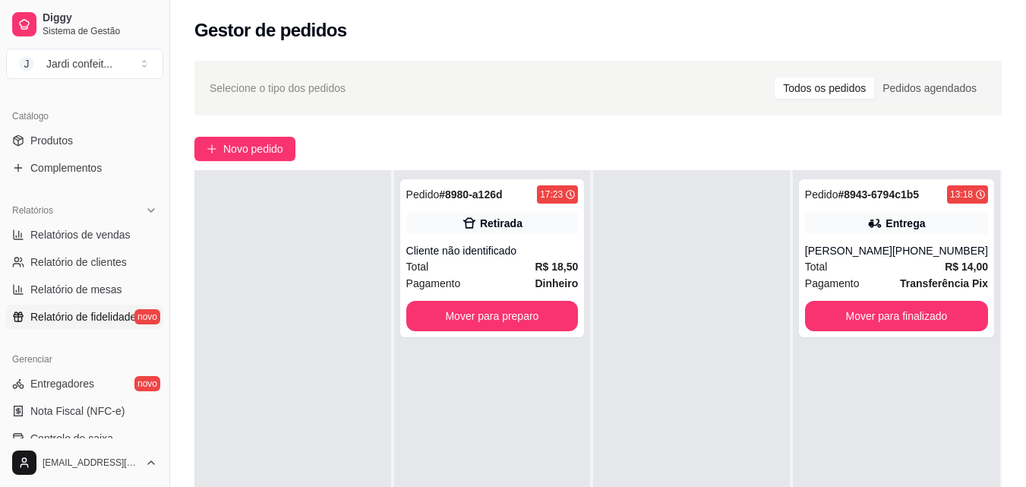
scroll to position [380, 0]
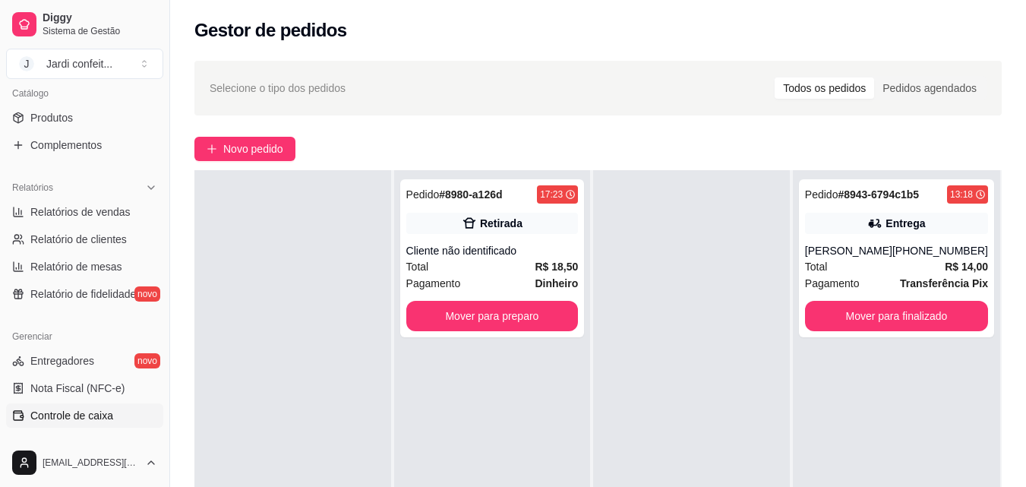
click at [100, 417] on span "Controle de caixa" at bounding box center [71, 415] width 83 height 15
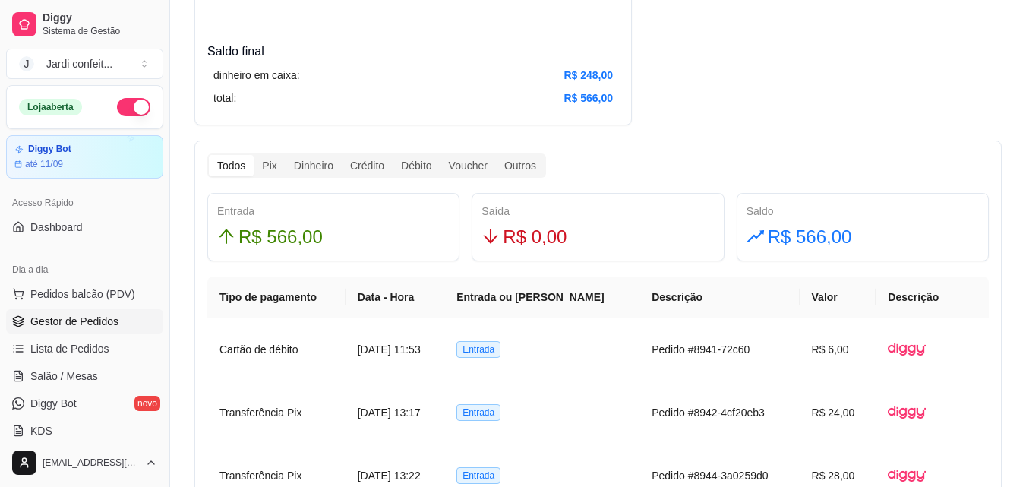
click at [106, 323] on span "Gestor de Pedidos" at bounding box center [74, 321] width 88 height 15
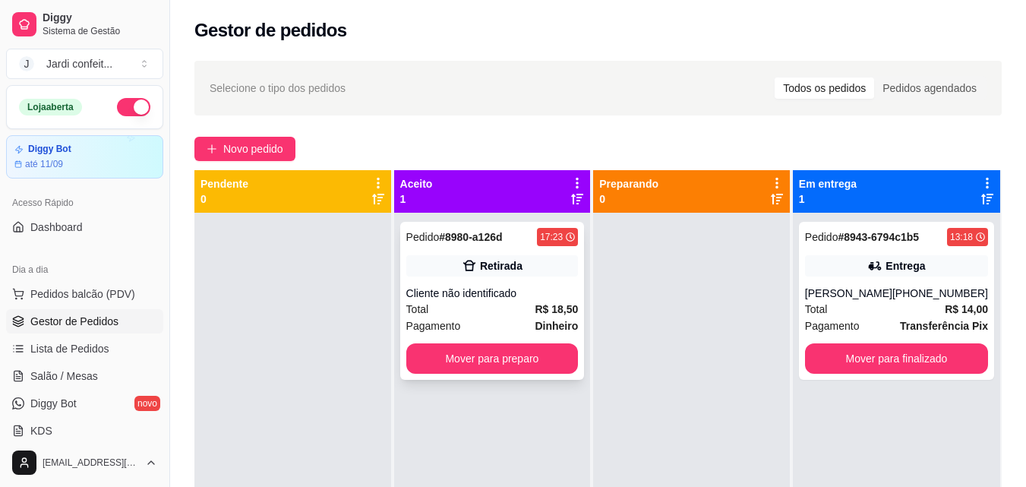
click at [534, 293] on div "Cliente não identificado" at bounding box center [492, 293] width 172 height 15
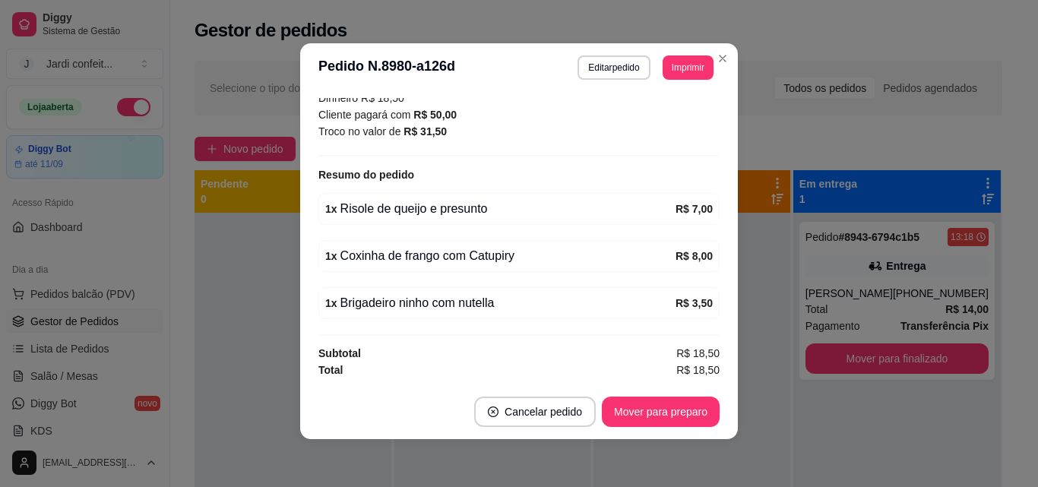
scroll to position [3, 0]
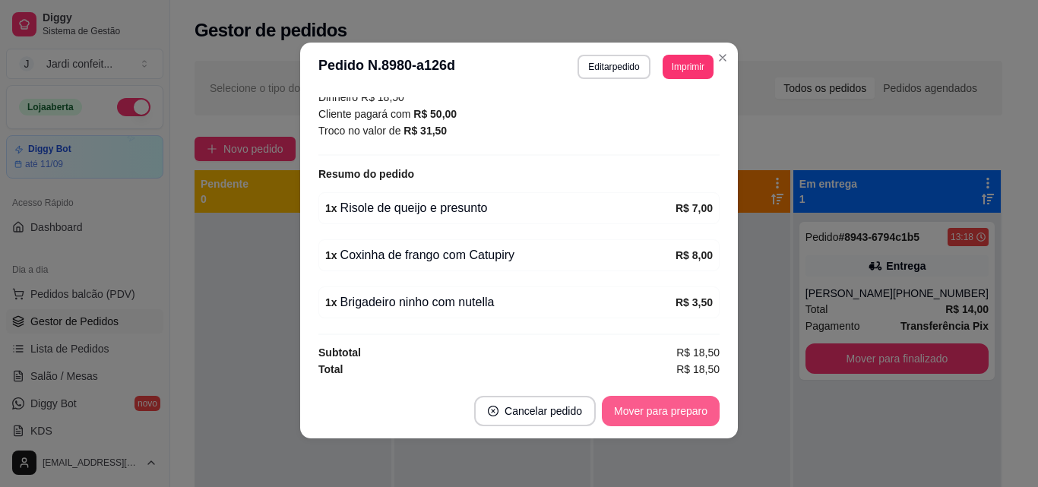
click at [672, 407] on button "Mover para preparo" at bounding box center [661, 411] width 118 height 30
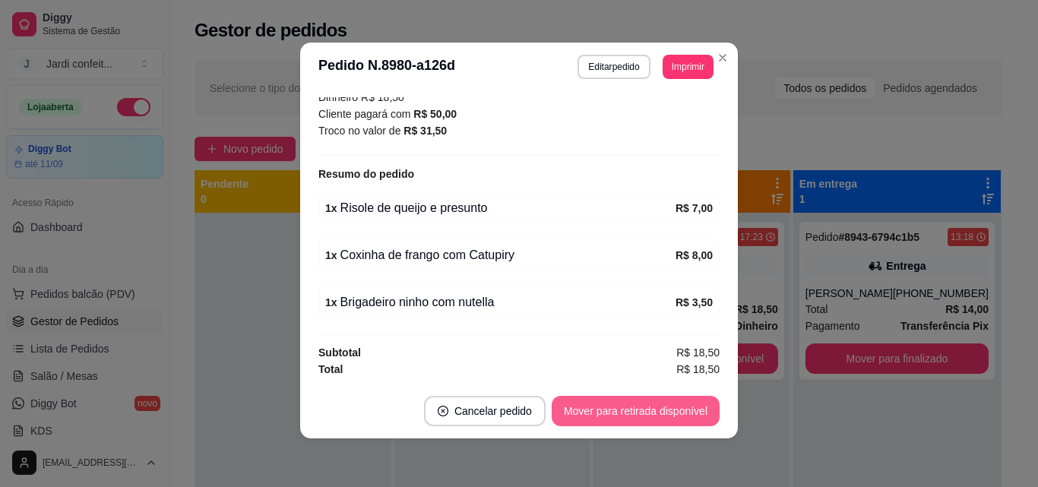
click at [681, 412] on button "Mover para retirada disponível" at bounding box center [635, 411] width 168 height 30
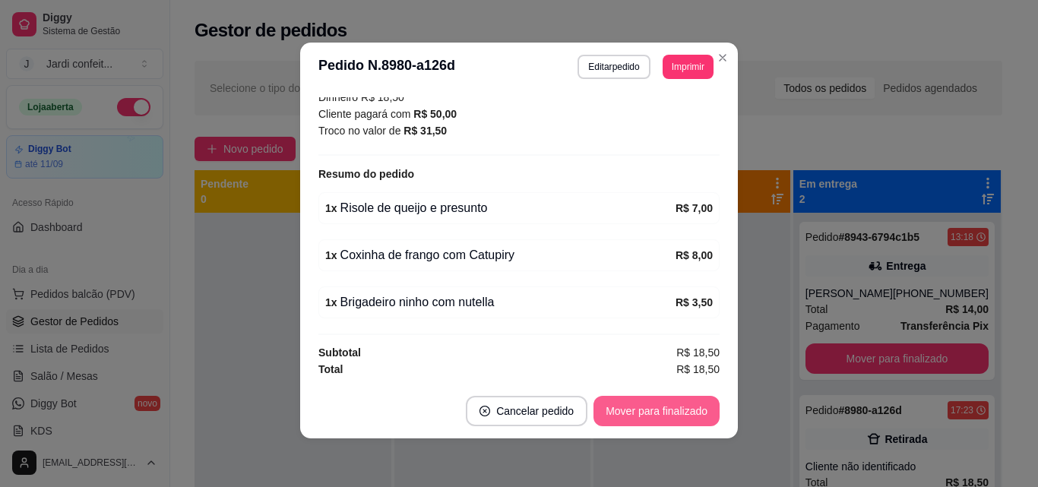
click at [681, 412] on button "Mover para finalizado" at bounding box center [656, 411] width 126 height 30
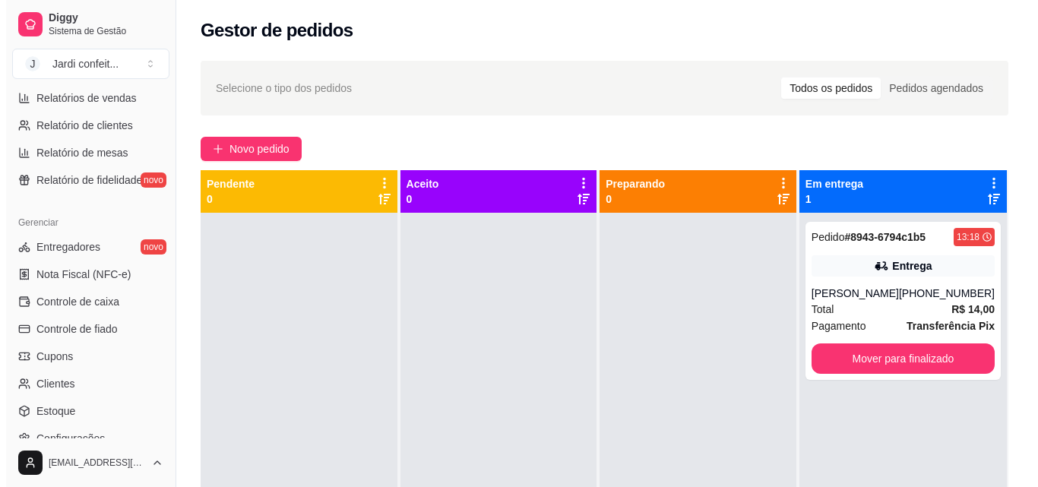
scroll to position [606, 0]
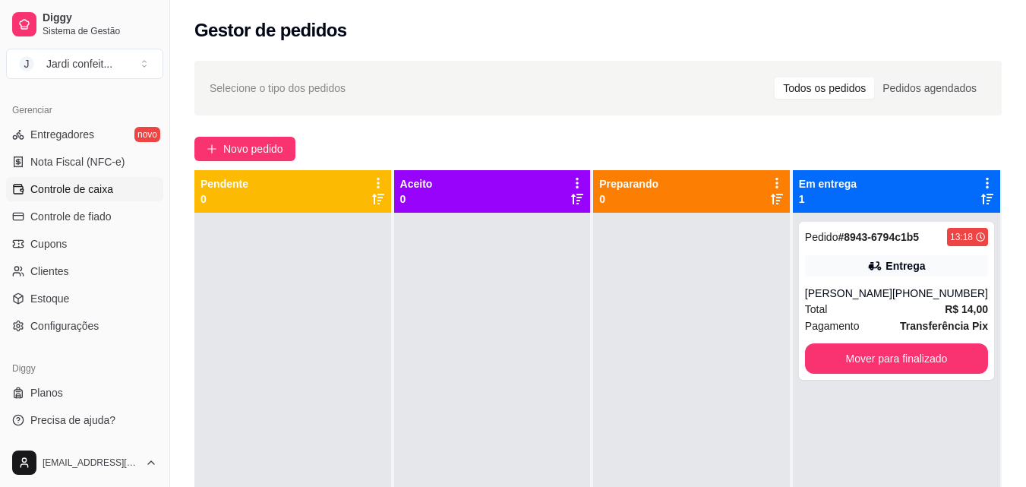
click at [105, 191] on span "Controle de caixa" at bounding box center [71, 189] width 83 height 15
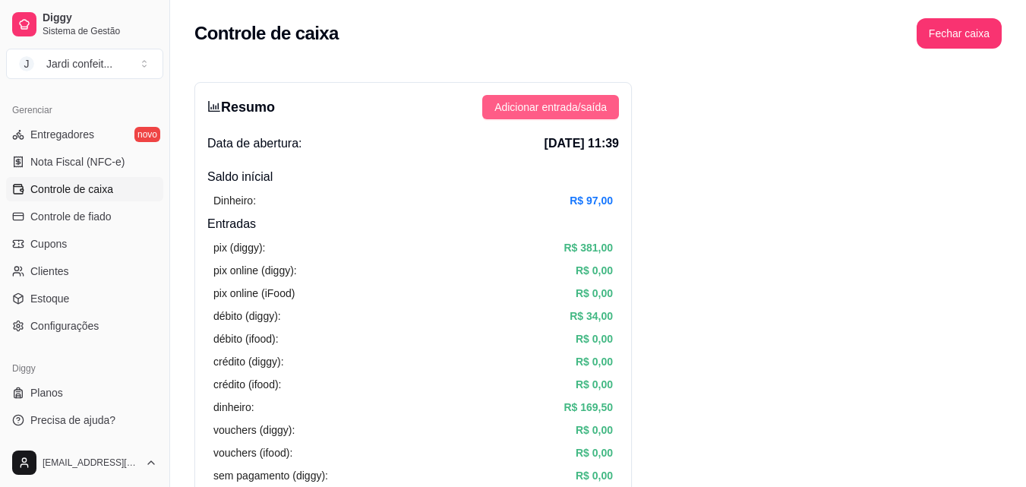
click at [568, 112] on span "Adicionar entrada/saída" at bounding box center [551, 107] width 112 height 17
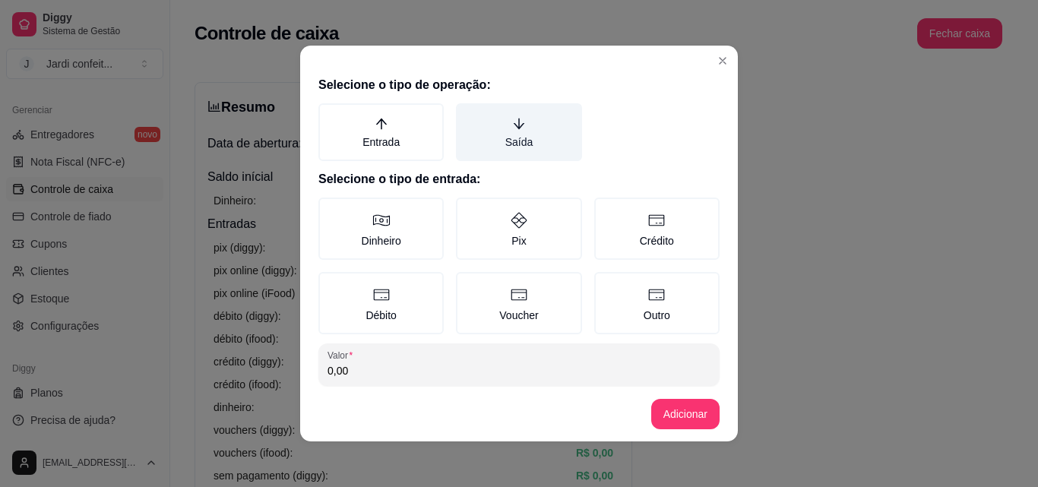
click at [513, 121] on icon "arrow-down" at bounding box center [518, 123] width 11 height 11
click at [467, 115] on button "Saída" at bounding box center [461, 109] width 12 height 12
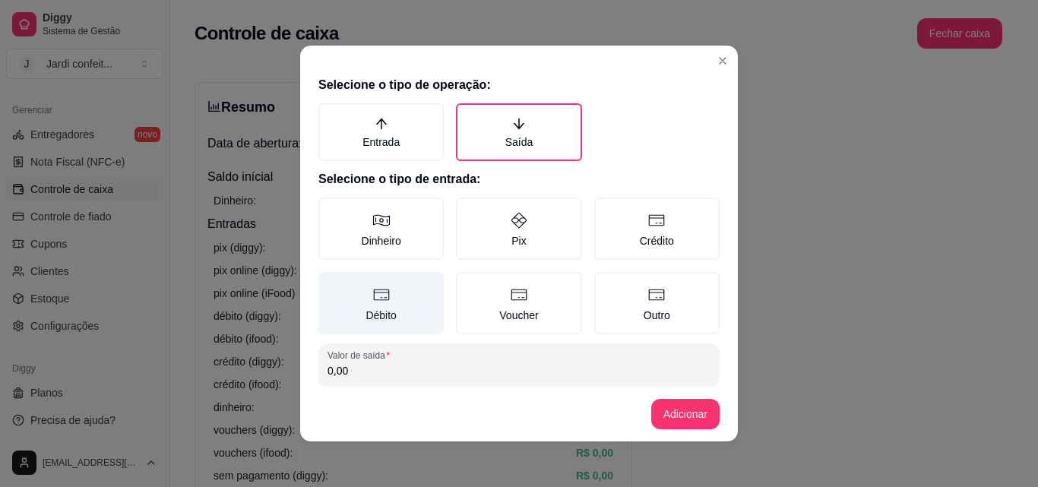
drag, startPoint x: 365, startPoint y: 335, endPoint x: 372, endPoint y: 327, distance: 11.3
click at [366, 335] on div "Selecione o tipo de operação: Entrada Saída Selecione o tipo de entrada: Dinhei…" at bounding box center [519, 228] width 438 height 317
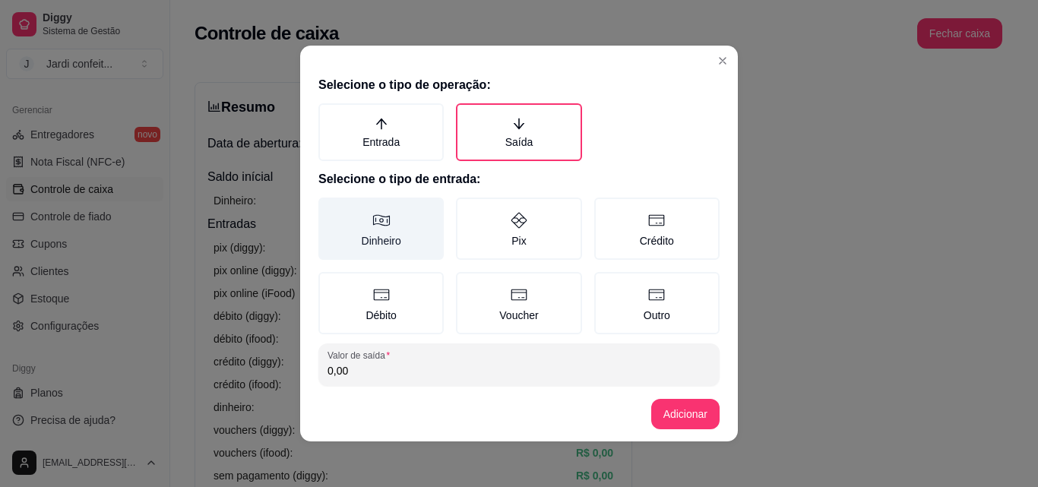
click at [395, 242] on label "Dinheiro" at bounding box center [380, 228] width 125 height 62
click at [330, 209] on button "Dinheiro" at bounding box center [324, 203] width 12 height 12
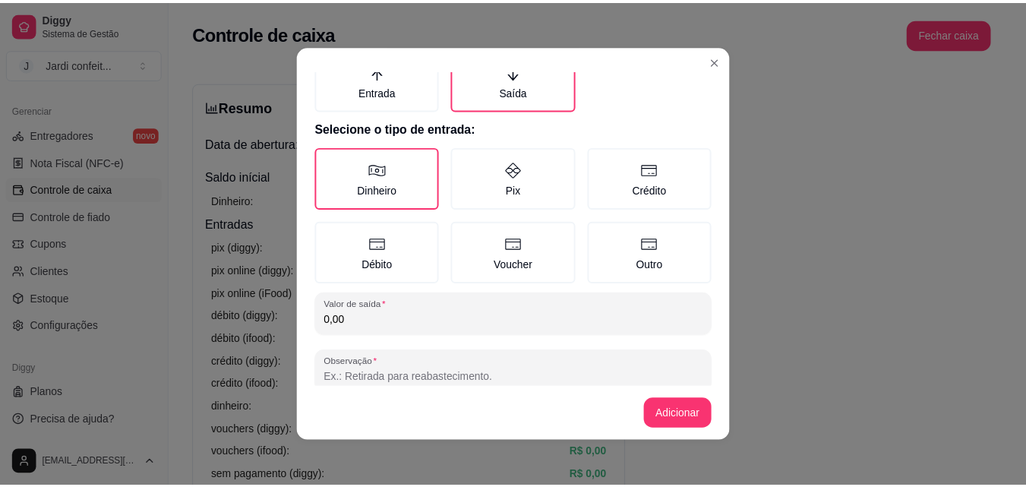
scroll to position [81, 0]
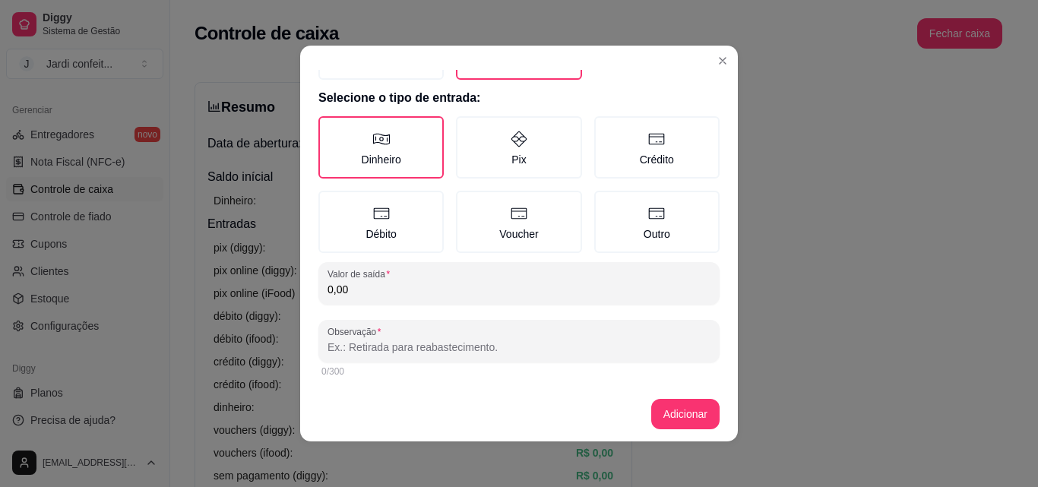
click at [436, 294] on input "0,00" at bounding box center [518, 289] width 383 height 15
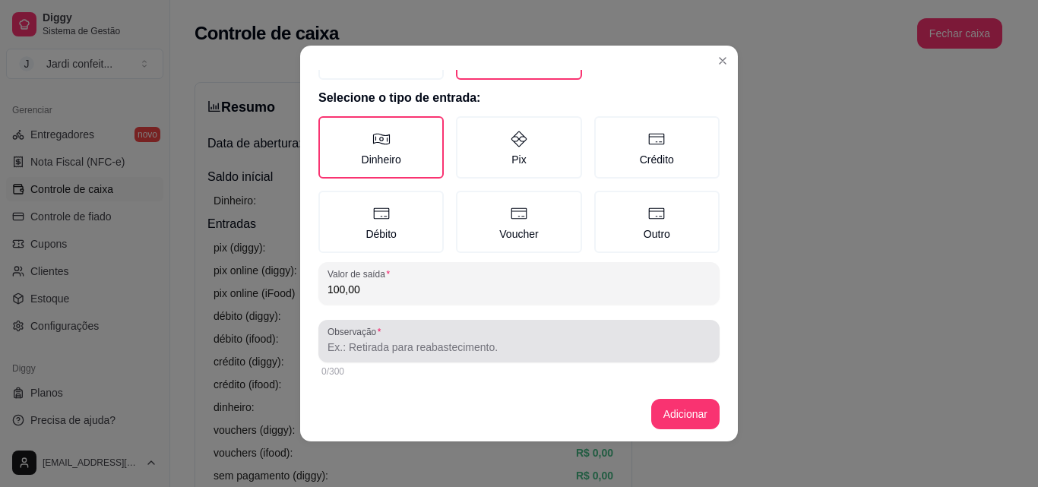
type input "100,00"
click at [424, 348] on input "Observação" at bounding box center [518, 347] width 383 height 15
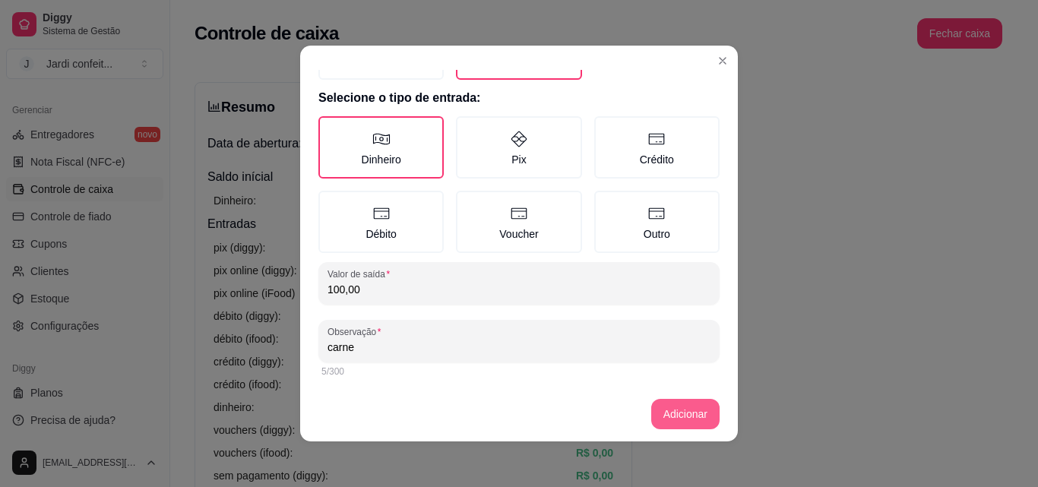
type input "carne"
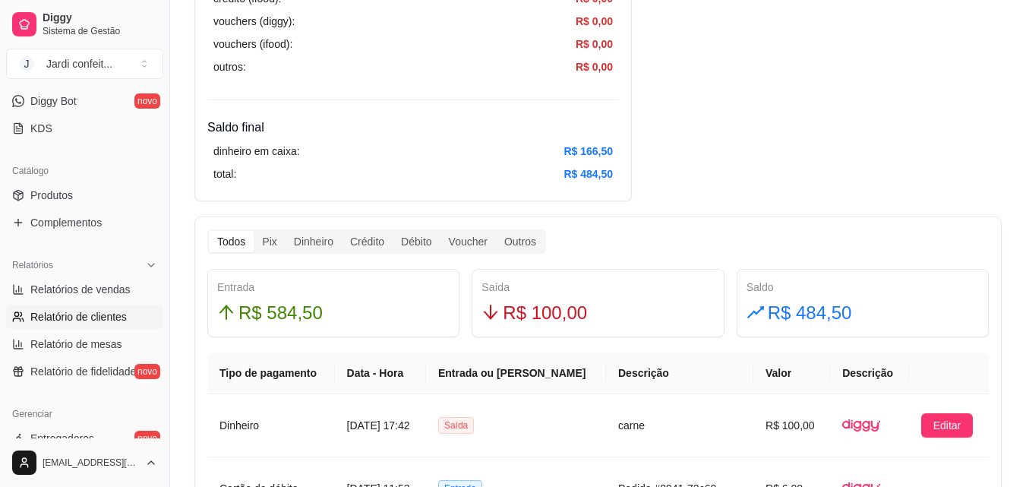
scroll to position [226, 0]
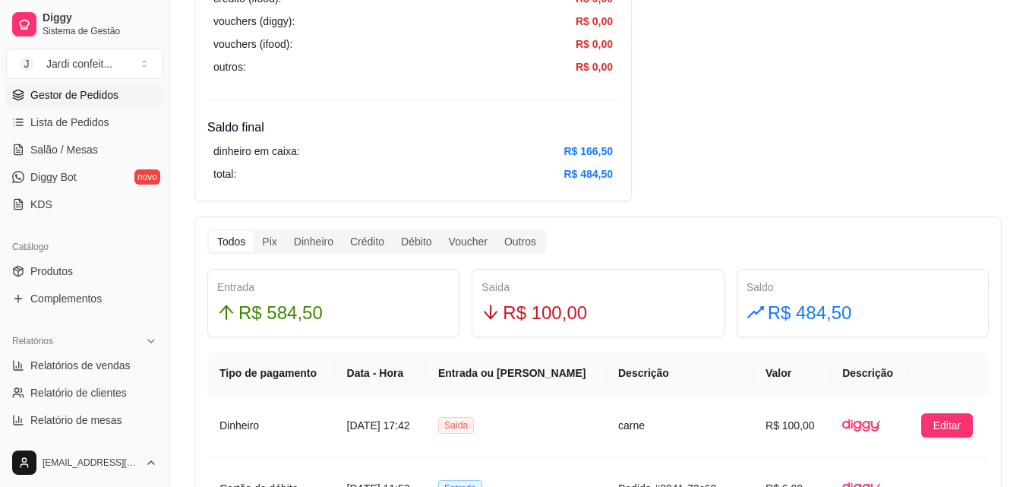
click at [110, 99] on span "Gestor de Pedidos" at bounding box center [74, 94] width 88 height 15
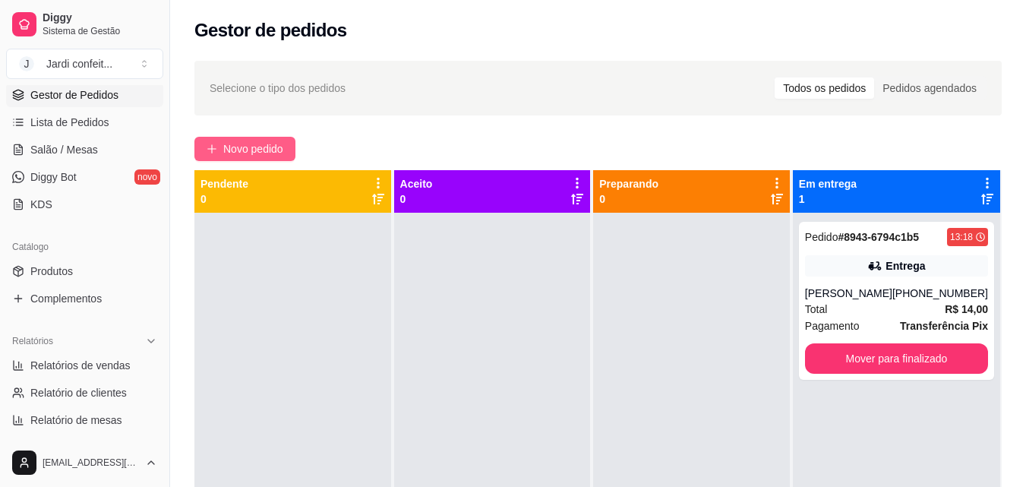
click at [289, 147] on button "Novo pedido" at bounding box center [244, 149] width 101 height 24
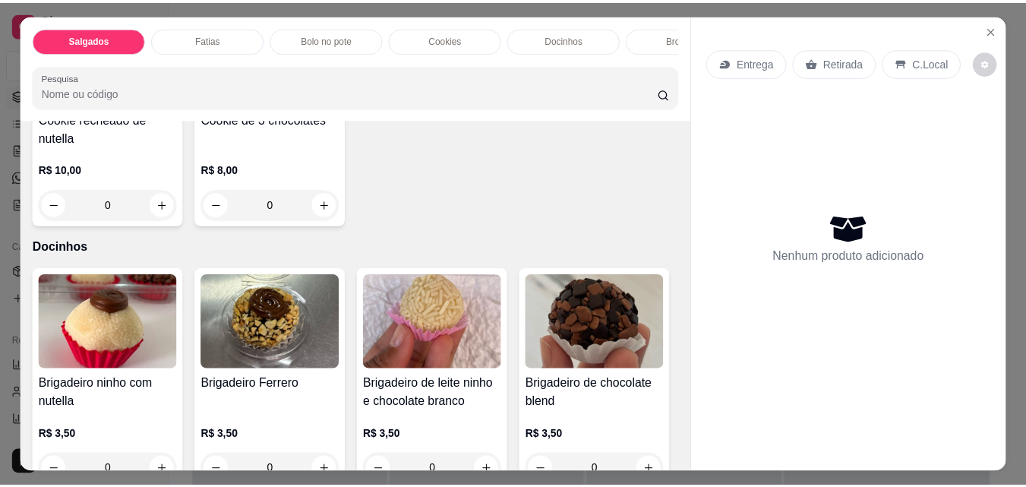
scroll to position [1595, 0]
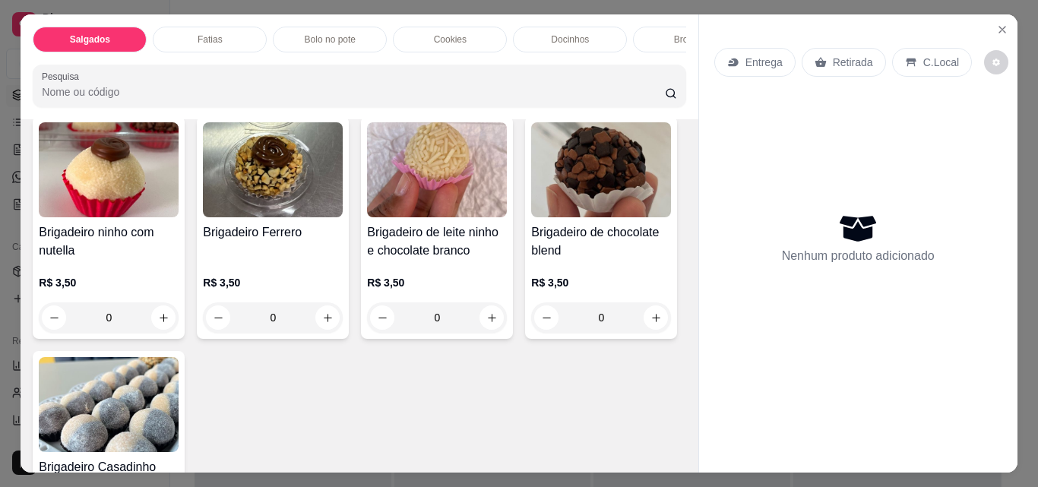
click at [323, 58] on icon "increase-product-quantity" at bounding box center [327, 52] width 11 height 11
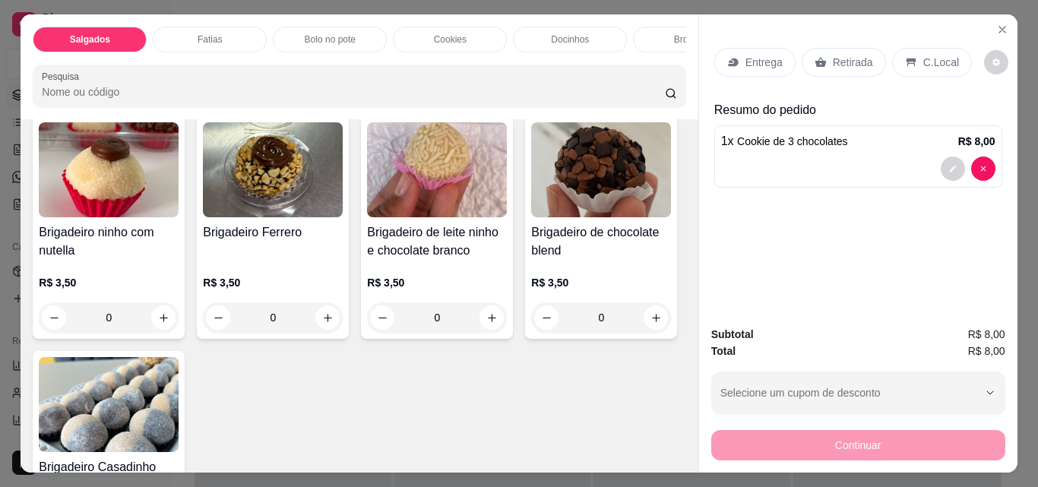
click at [323, 55] on icon "increase-product-quantity" at bounding box center [327, 52] width 8 height 8
type input "2"
click at [853, 55] on p "Retirada" at bounding box center [853, 62] width 40 height 15
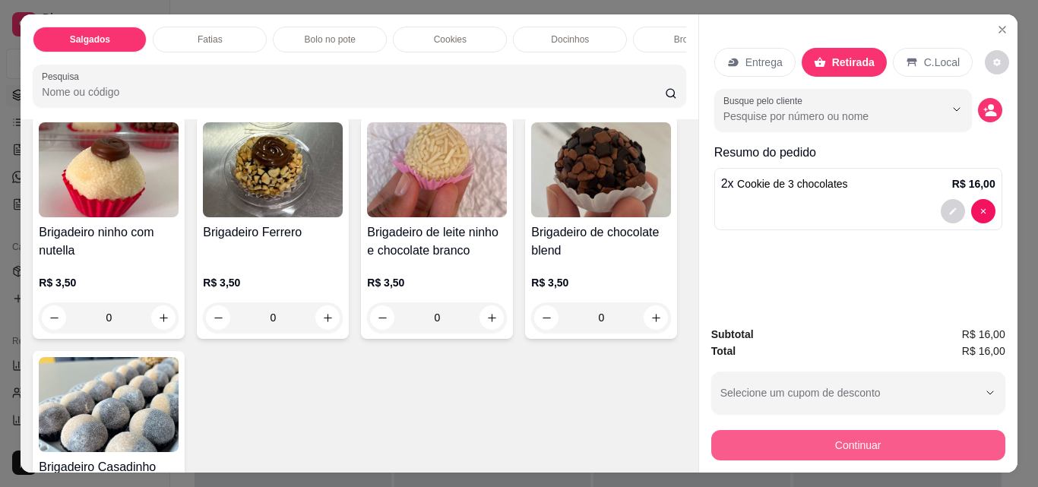
click at [932, 445] on button "Continuar" at bounding box center [858, 445] width 294 height 30
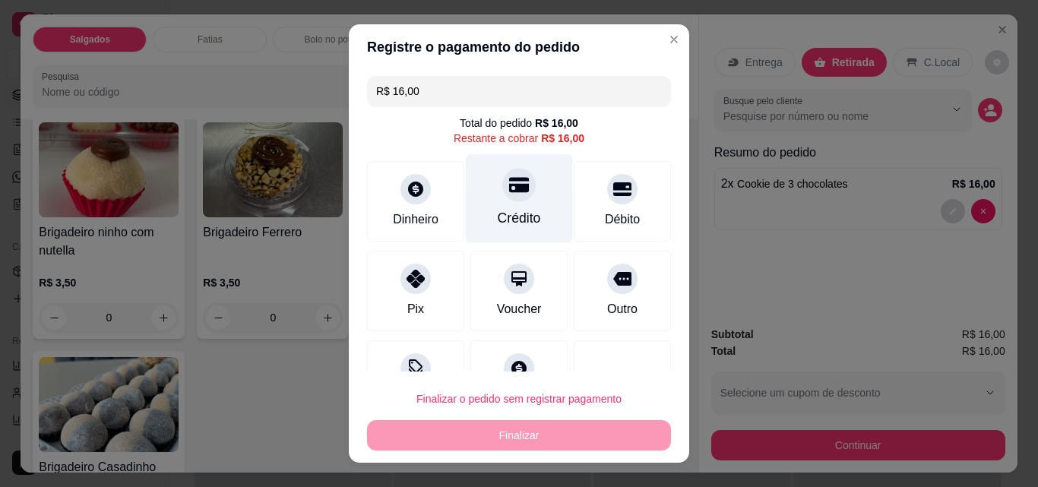
click at [529, 222] on div "Crédito" at bounding box center [519, 198] width 107 height 89
type input "R$ 0,00"
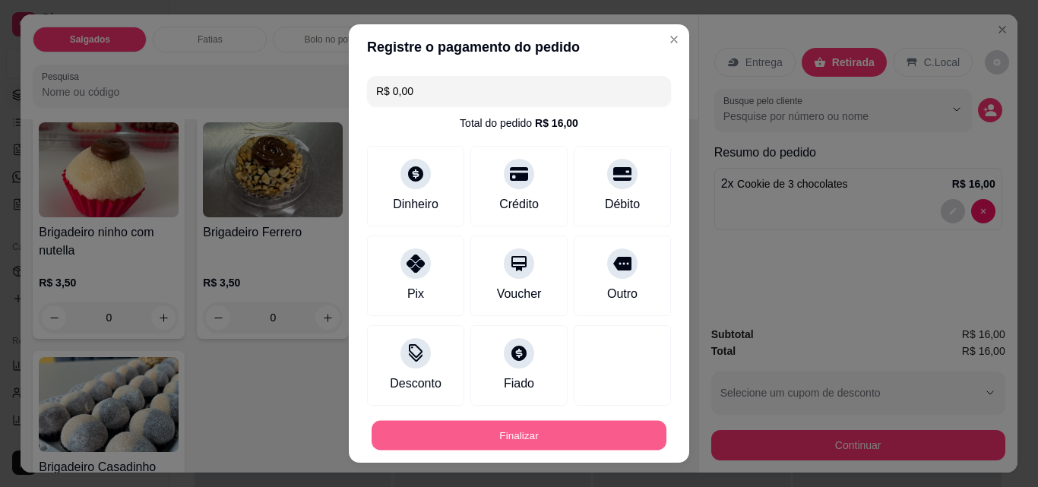
click at [620, 428] on button "Finalizar" at bounding box center [518, 436] width 295 height 30
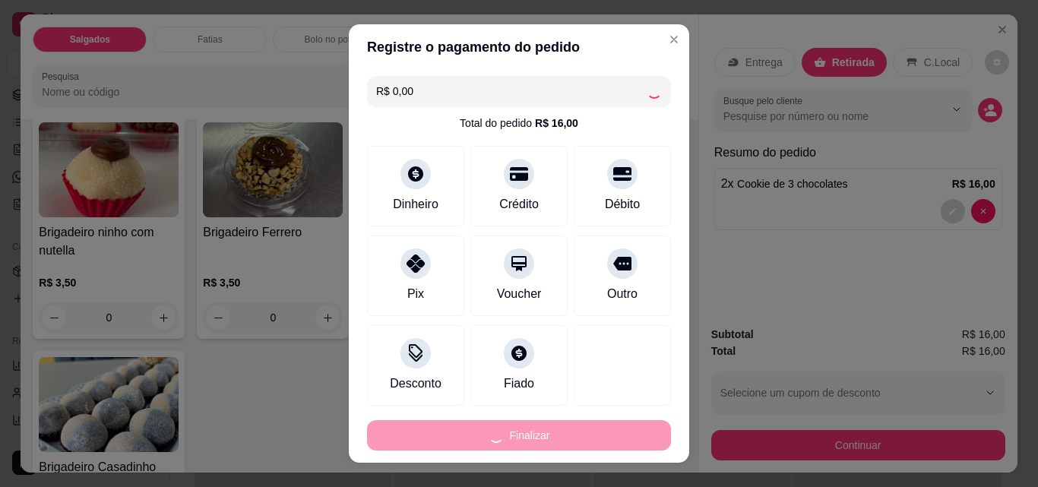
type input "0"
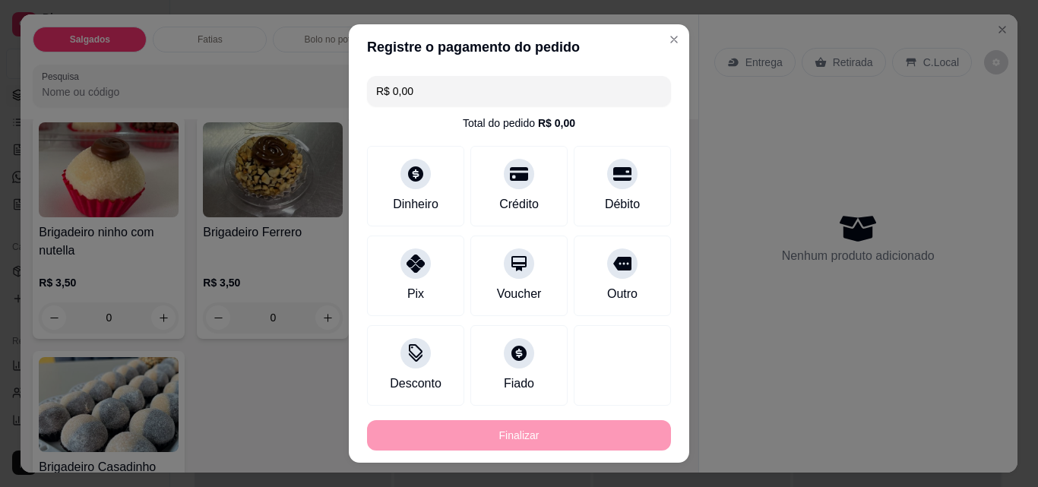
type input "-R$ 16,00"
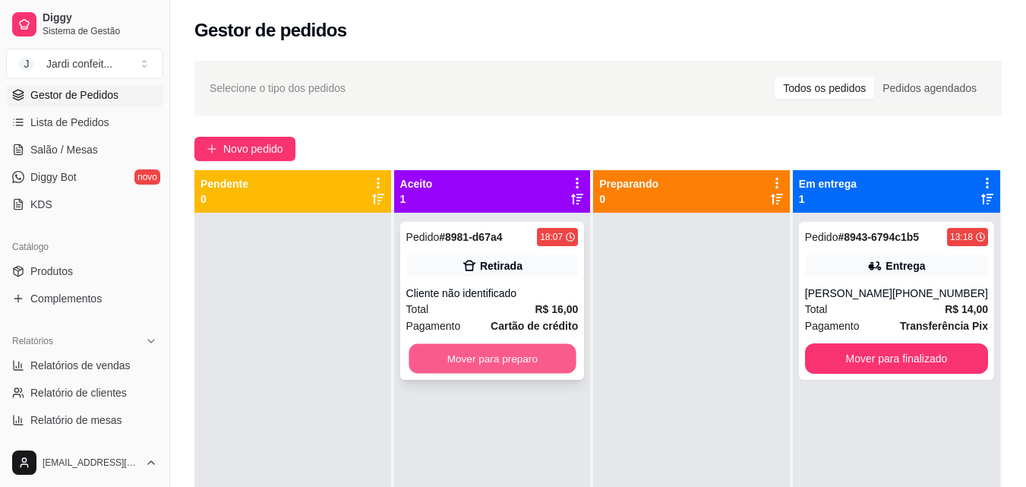
click at [469, 353] on button "Mover para preparo" at bounding box center [492, 359] width 167 height 30
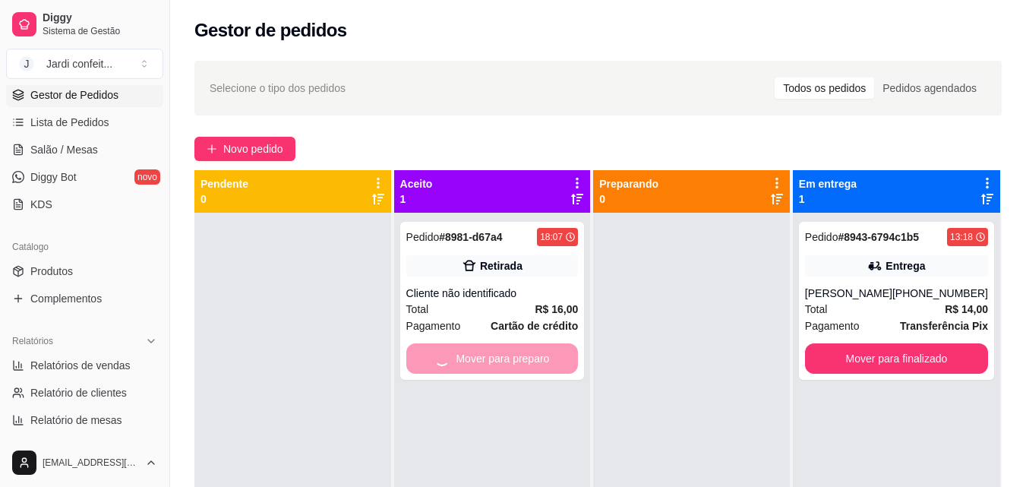
click at [660, 364] on div at bounding box center [691, 456] width 197 height 487
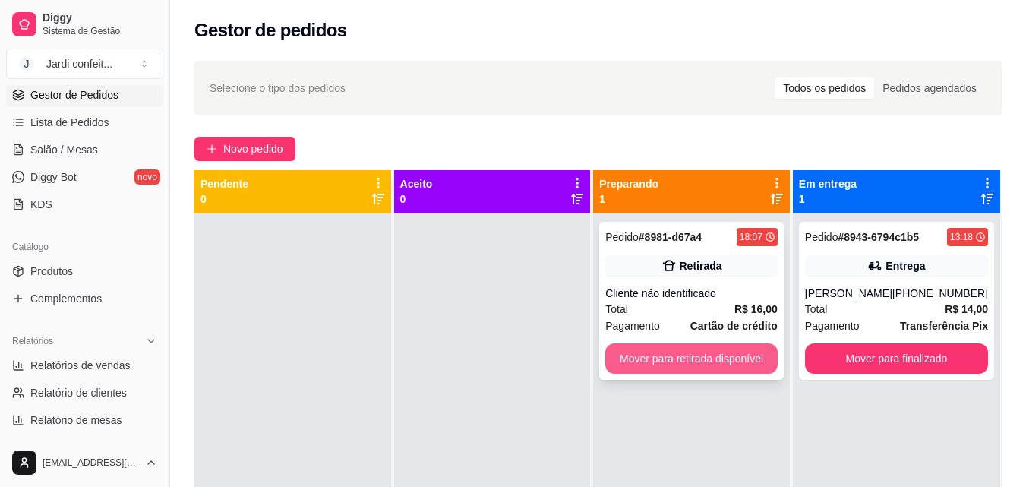
click at [661, 362] on button "Mover para retirada disponível" at bounding box center [691, 358] width 172 height 30
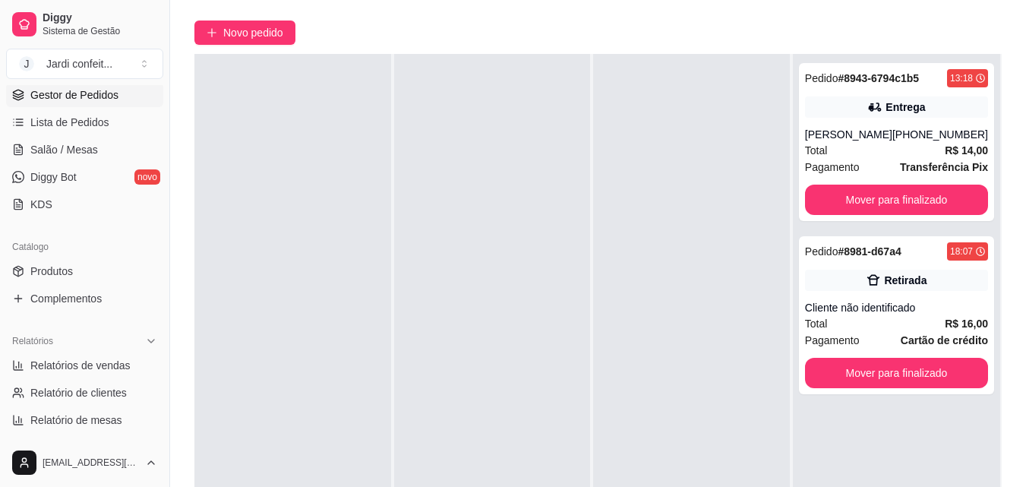
scroll to position [232, 0]
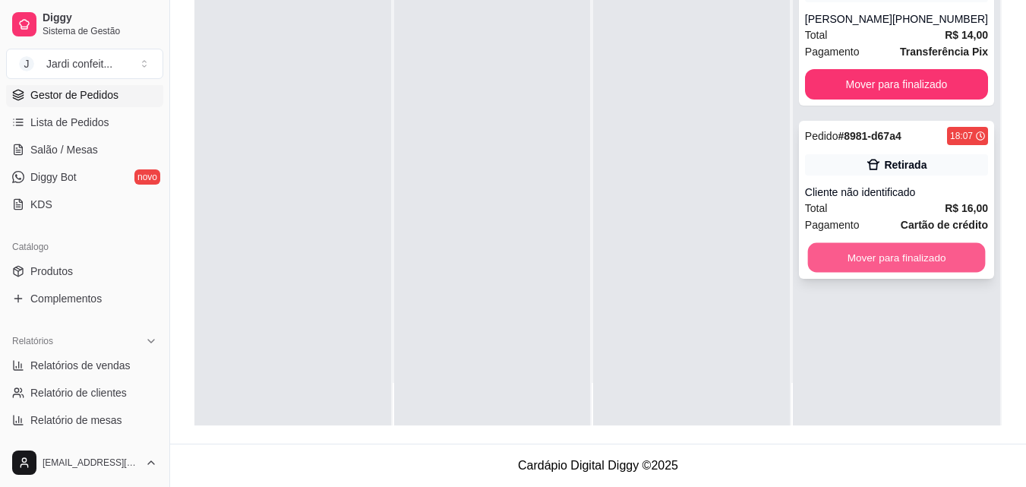
click at [902, 254] on button "Mover para finalizado" at bounding box center [896, 258] width 178 height 30
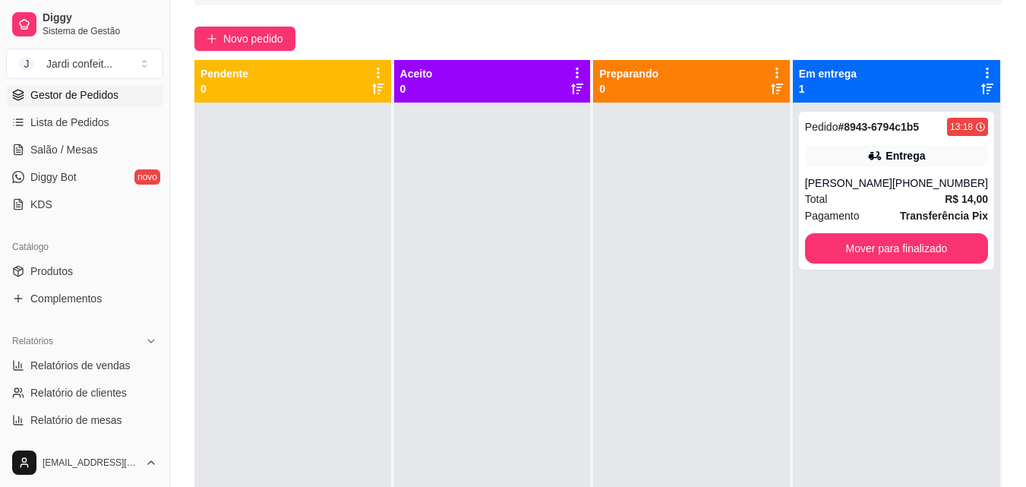
scroll to position [0, 0]
